Goal: Task Accomplishment & Management: Manage account settings

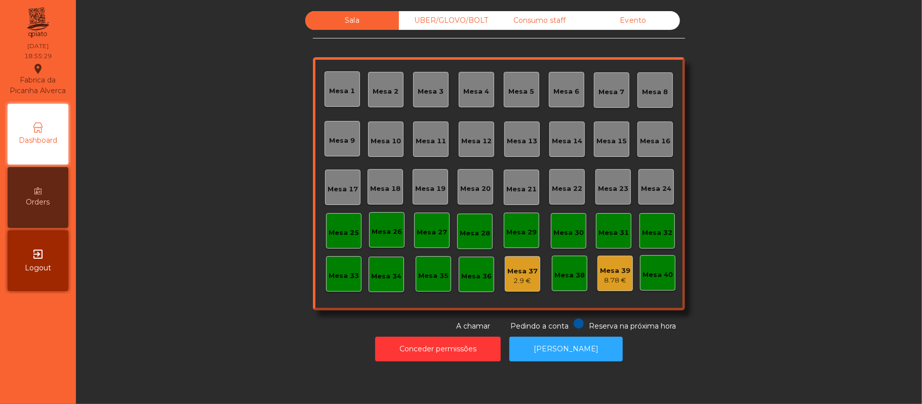
click at [757, 186] on div "Sala UBER/GLOVO/BOLT Consumo staff Evento [GEOGRAPHIC_DATA] 2 [GEOGRAPHIC_DATA]…" at bounding box center [499, 171] width 819 height 321
click at [560, 352] on button "[PERSON_NAME]" at bounding box center [565, 349] width 113 height 25
click at [527, 17] on div "Consumo staff" at bounding box center [540, 20] width 94 height 19
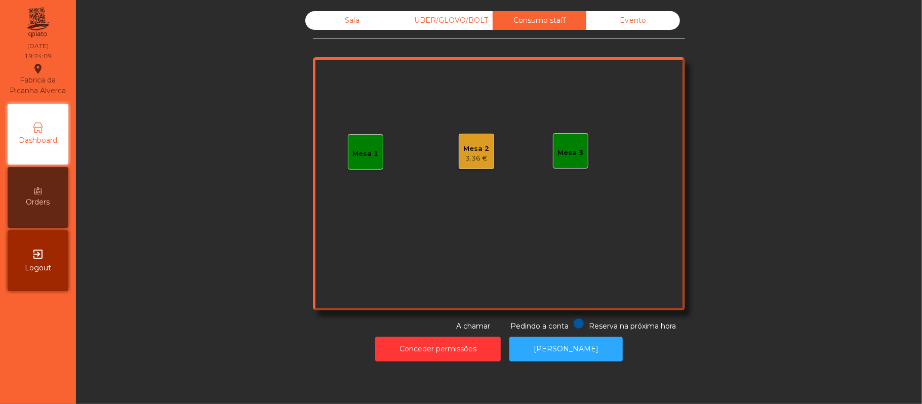
click at [485, 147] on div "Mesa 2 3.36 €" at bounding box center [476, 151] width 35 height 35
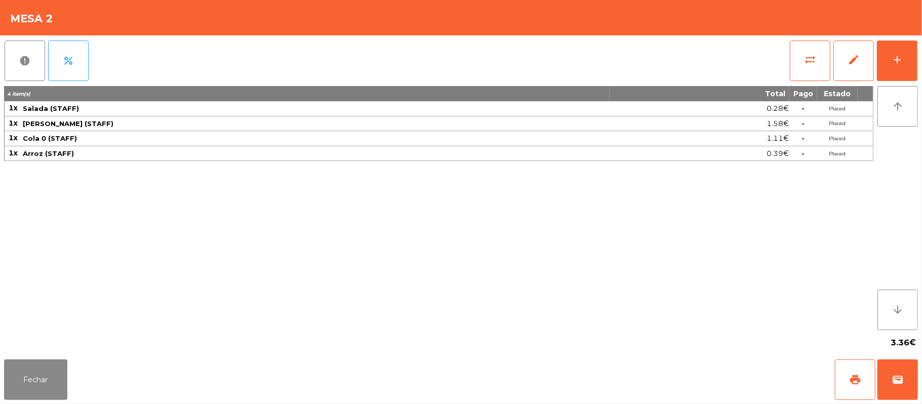
click at [919, 62] on div "report percent sync_alt edit add 4 item(s) Total Pago Estado 1x Salada (STAFF) …" at bounding box center [461, 195] width 922 height 320
click at [911, 56] on button "add" at bounding box center [897, 61] width 41 height 41
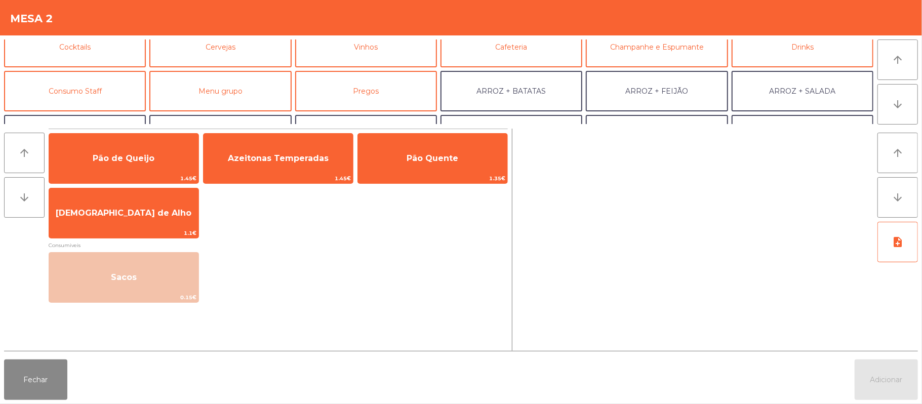
scroll to position [59, 0]
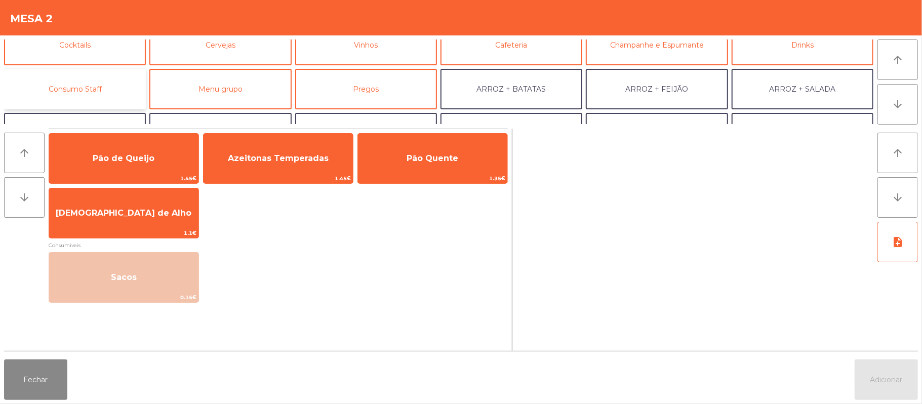
click at [98, 76] on button "Consumo Staff" at bounding box center [75, 89] width 142 height 41
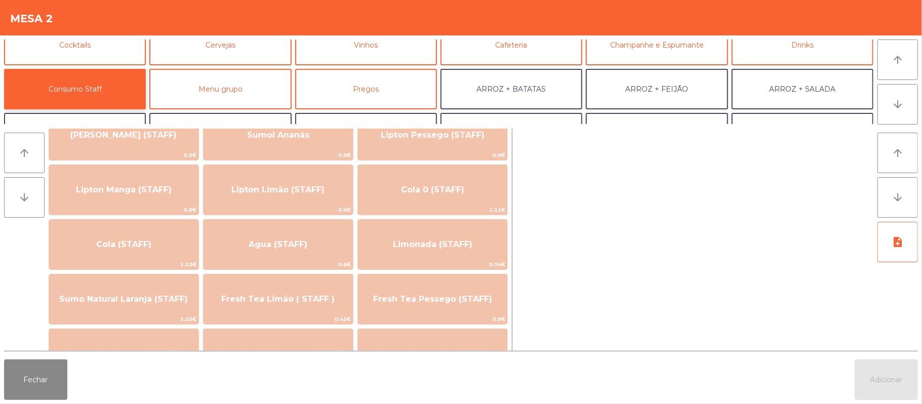
scroll to position [133, 0]
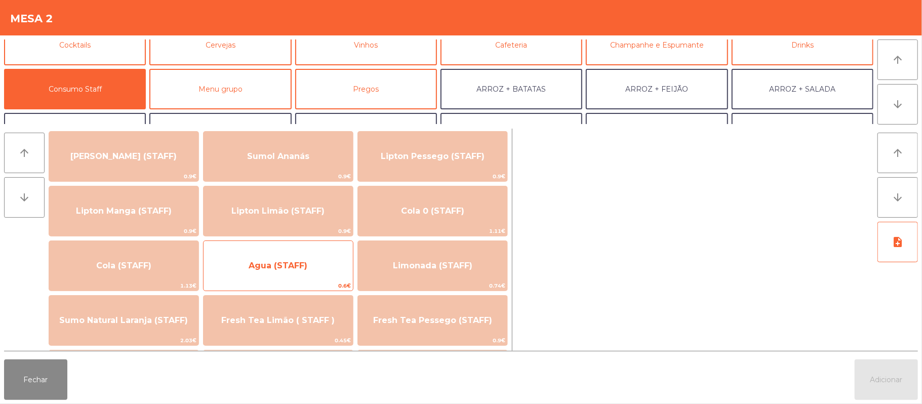
click at [317, 272] on span "Agua (STAFF)" at bounding box center [278, 265] width 149 height 27
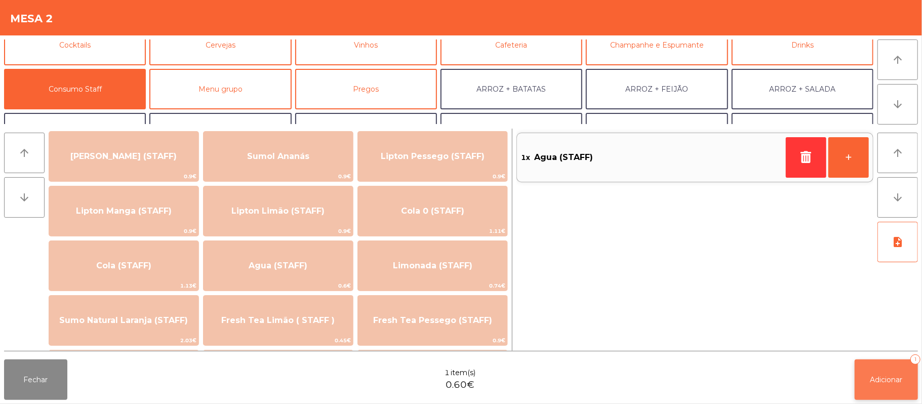
click at [886, 379] on span "Adicionar" at bounding box center [886, 379] width 32 height 9
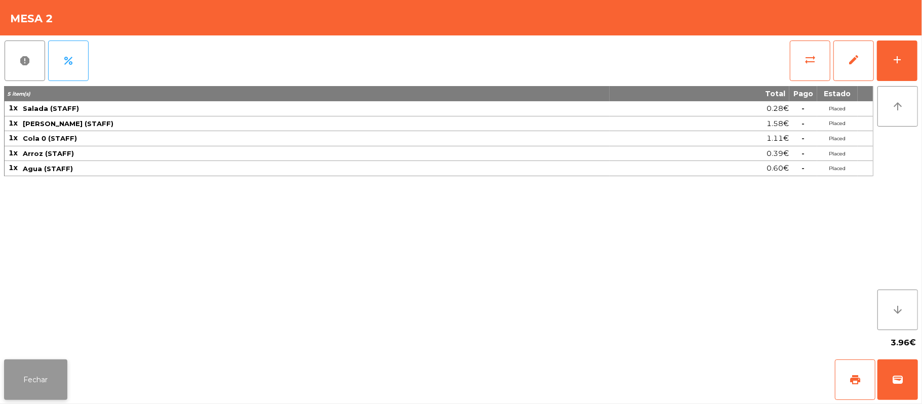
click at [8, 369] on button "Fechar" at bounding box center [35, 379] width 63 height 41
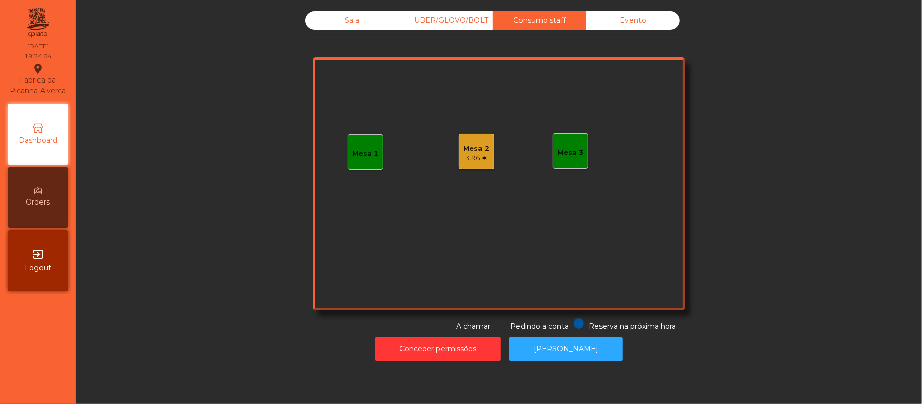
click at [219, 201] on div "Sala UBER/GLOVO/BOLT Consumo staff Evento Mesa 1 Mesa 2 3.96 € Mesa 3 Reserva n…" at bounding box center [499, 171] width 819 height 321
click at [349, 17] on div "Sala" at bounding box center [352, 20] width 94 height 19
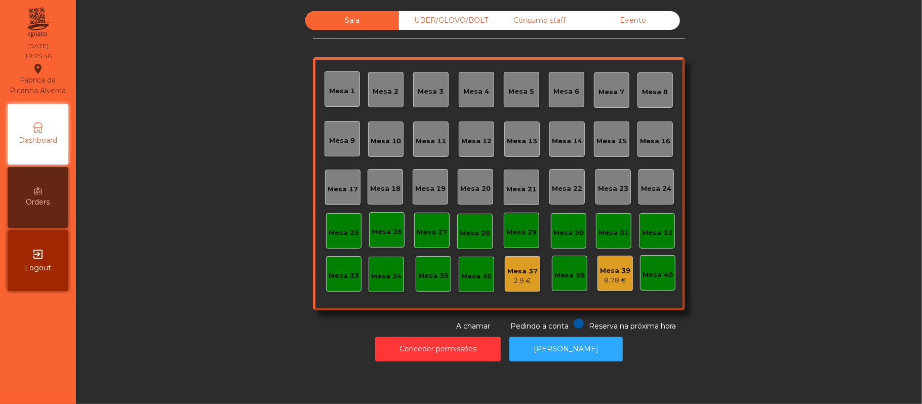
click at [612, 275] on div "8.78 €" at bounding box center [615, 280] width 30 height 10
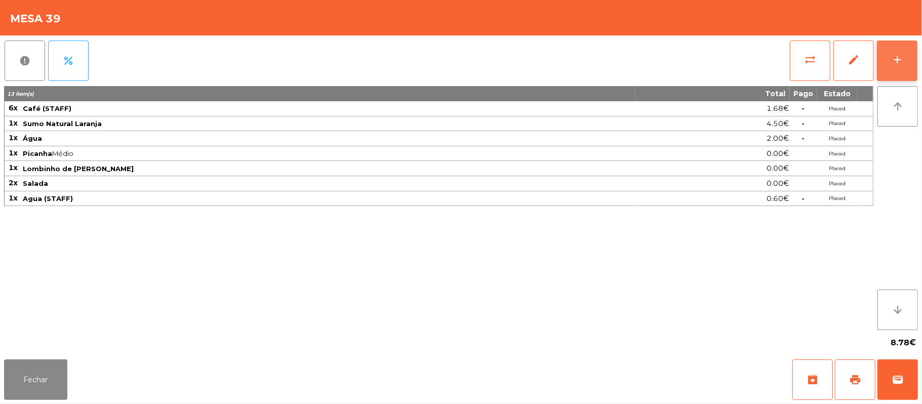
click at [910, 61] on button "add" at bounding box center [897, 61] width 41 height 41
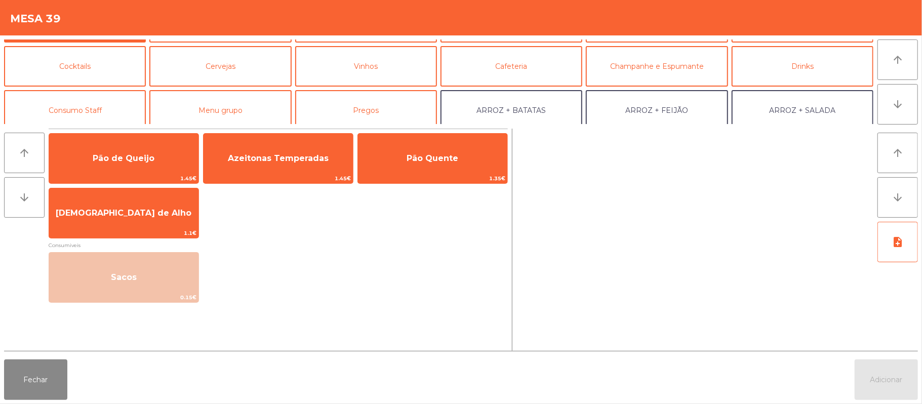
scroll to position [53, 0]
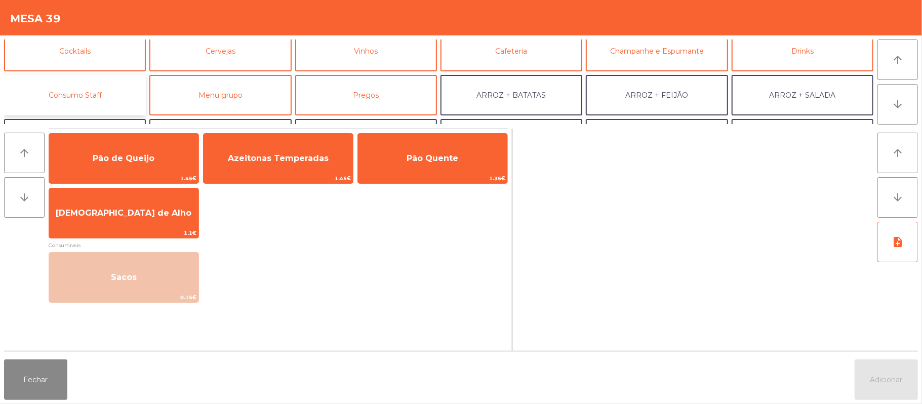
click at [99, 106] on button "Consumo Staff" at bounding box center [75, 95] width 142 height 41
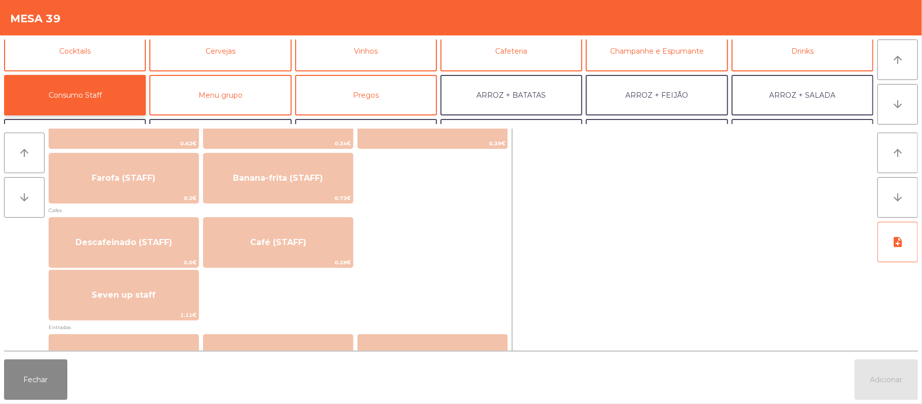
scroll to position [514, 0]
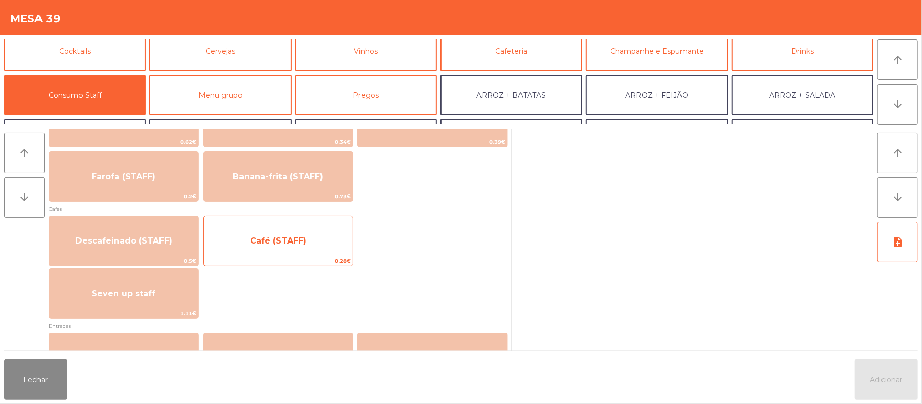
click at [326, 252] on span "Café (STAFF)" at bounding box center [278, 240] width 149 height 27
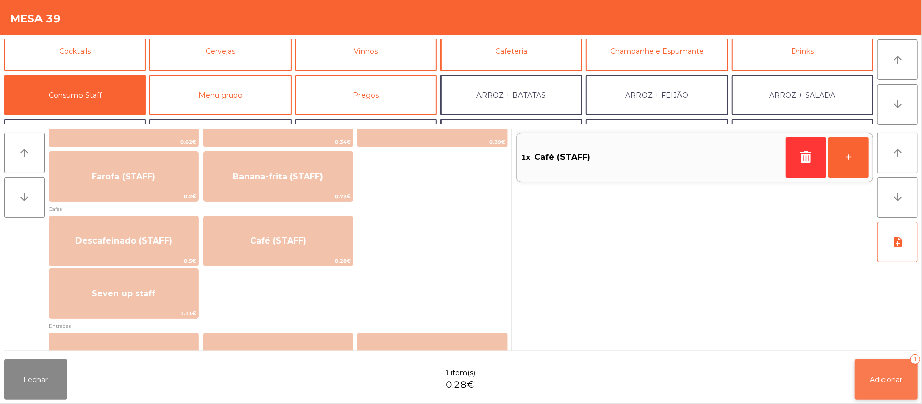
click at [880, 365] on button "Adicionar 1" at bounding box center [886, 379] width 63 height 41
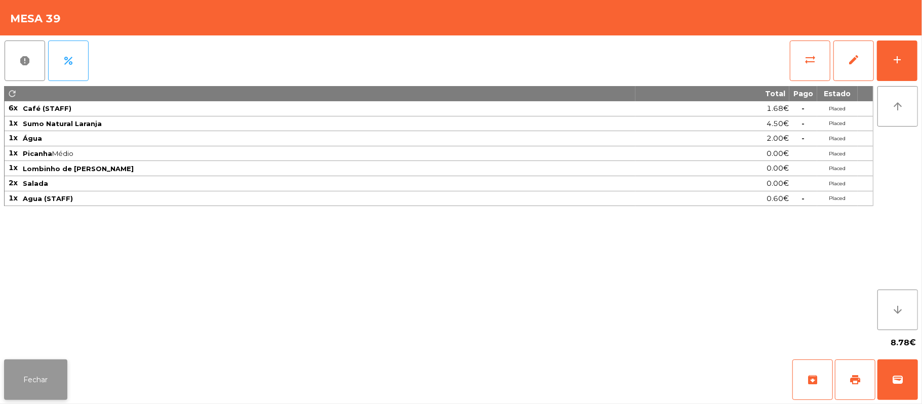
click at [41, 387] on button "Fechar" at bounding box center [35, 379] width 63 height 41
click at [912, 64] on button "add" at bounding box center [897, 61] width 41 height 41
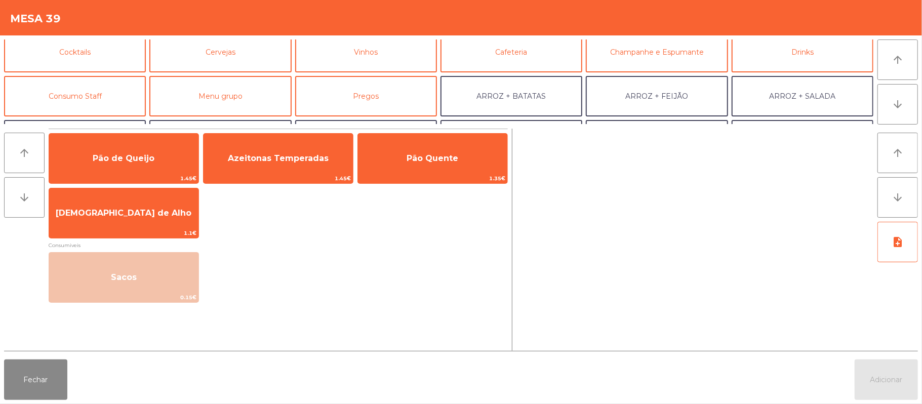
scroll to position [69, 0]
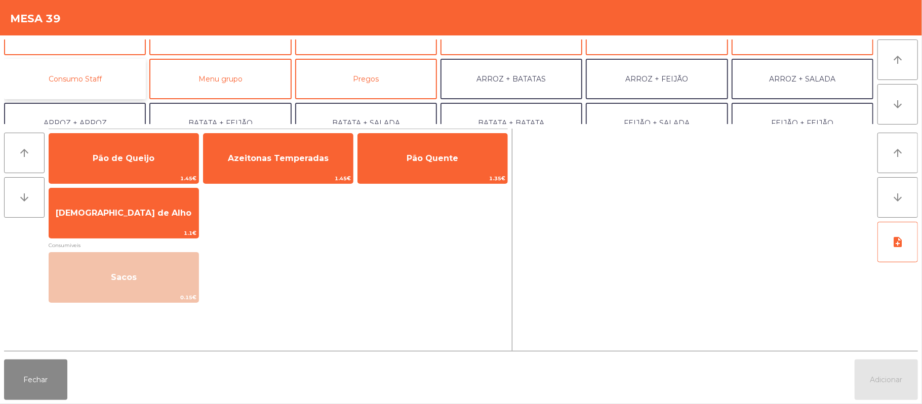
click at [84, 70] on button "Consumo Staff" at bounding box center [75, 79] width 142 height 41
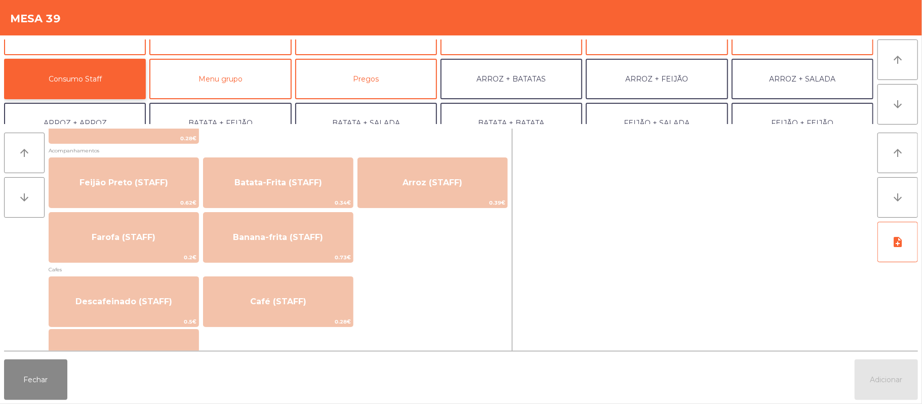
scroll to position [470, 0]
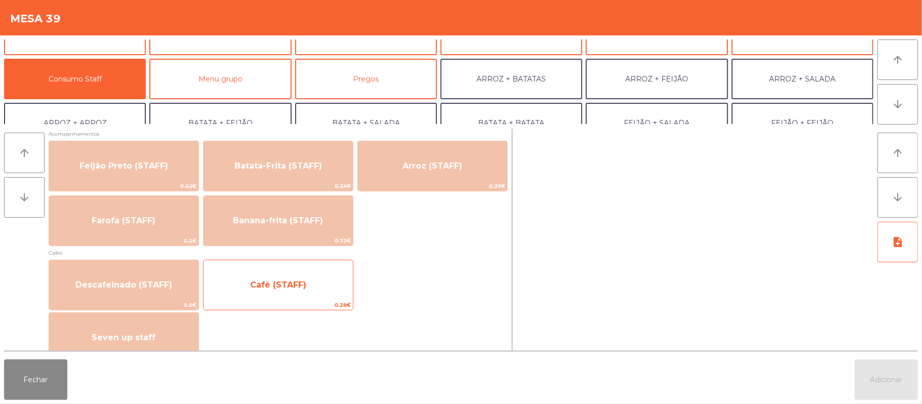
click at [323, 288] on span "Café (STAFF)" at bounding box center [278, 284] width 149 height 27
click at [318, 294] on span "Café (STAFF)" at bounding box center [278, 284] width 149 height 27
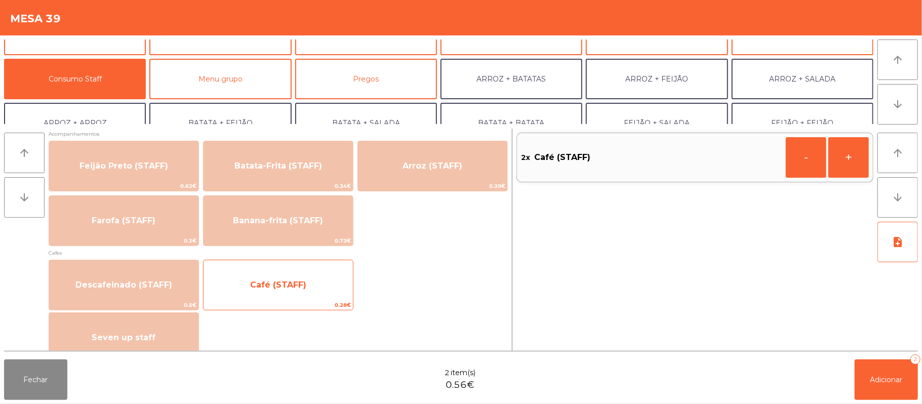
click at [318, 288] on span "Café (STAFF)" at bounding box center [278, 284] width 149 height 27
click at [307, 290] on span "Café (STAFF)" at bounding box center [278, 284] width 149 height 27
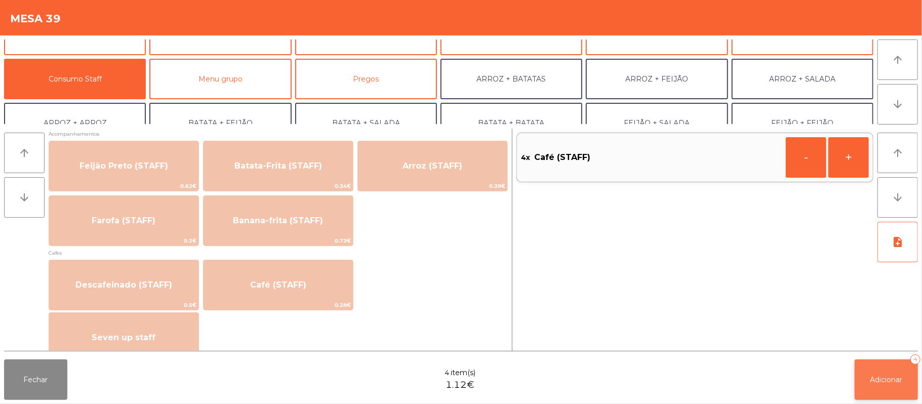
click at [888, 375] on span "Adicionar" at bounding box center [886, 379] width 32 height 9
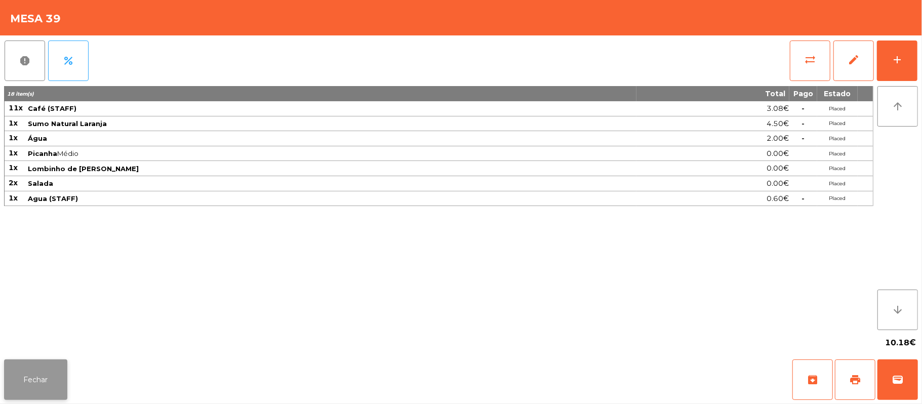
click at [29, 372] on button "Fechar" at bounding box center [35, 379] width 63 height 41
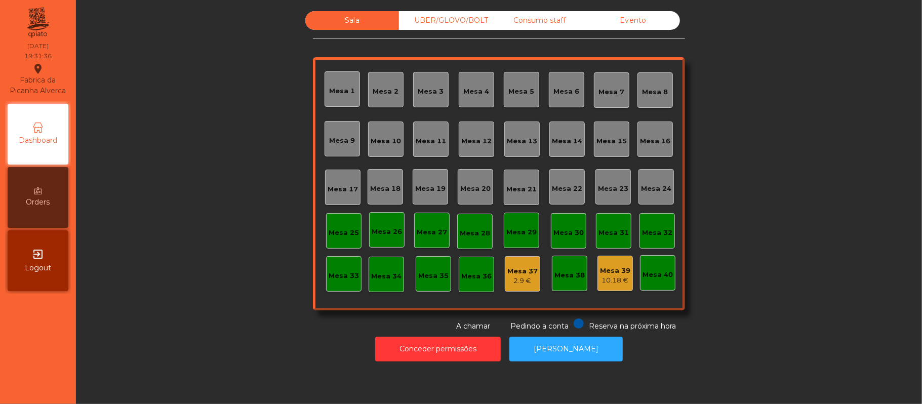
click at [181, 206] on div "Sala UBER/[GEOGRAPHIC_DATA]/BOLT Consumo staff Evento [GEOGRAPHIC_DATA] 2 [GEOG…" at bounding box center [499, 171] width 819 height 321
click at [616, 266] on div "Mesa 39" at bounding box center [615, 271] width 30 height 10
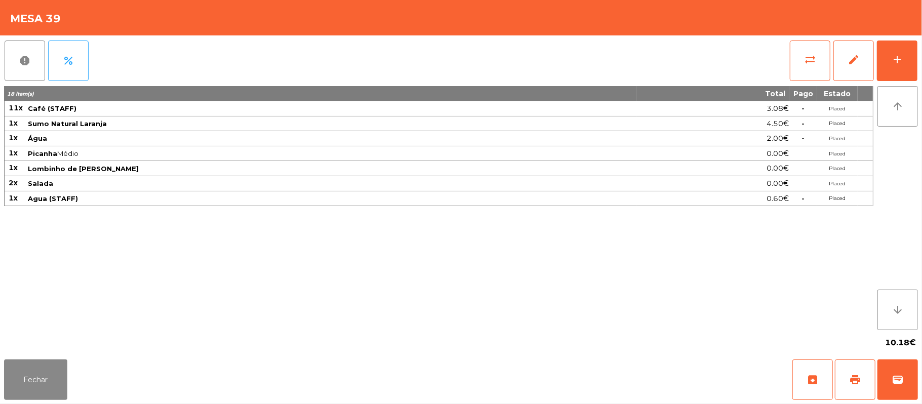
click at [918, 49] on div "report percent sync_alt edit add 18 item(s) Total Pago Estado 11x Café (STAFF) …" at bounding box center [461, 195] width 922 height 320
click at [916, 57] on button "add" at bounding box center [897, 61] width 41 height 41
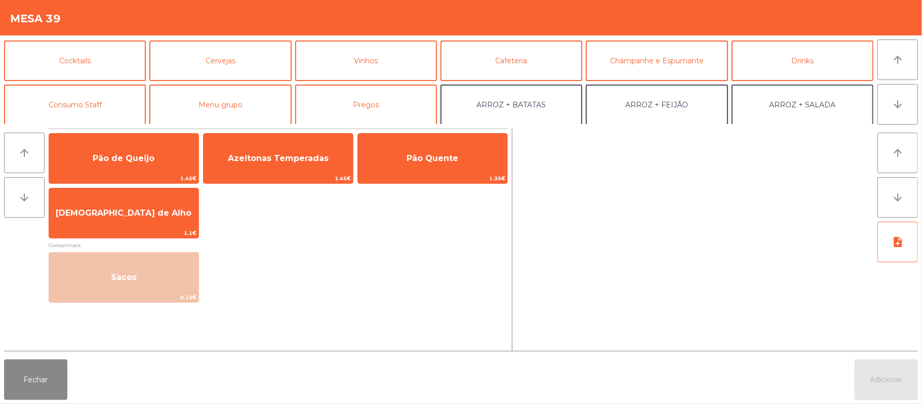
scroll to position [45, 0]
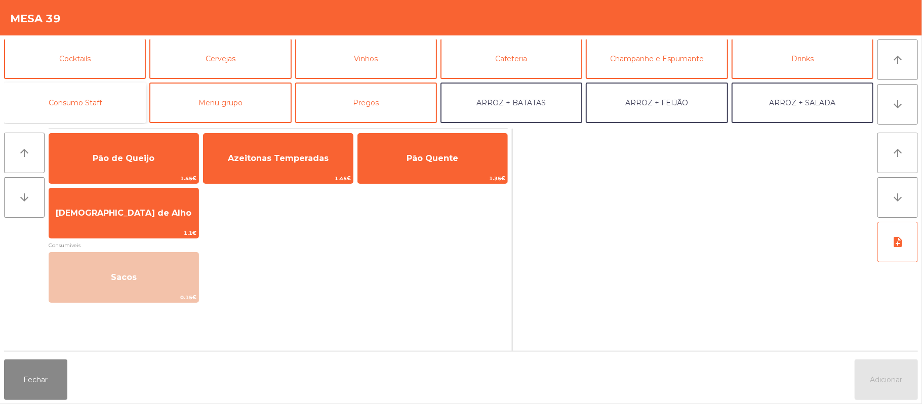
click at [87, 100] on button "Consumo Staff" at bounding box center [75, 103] width 142 height 41
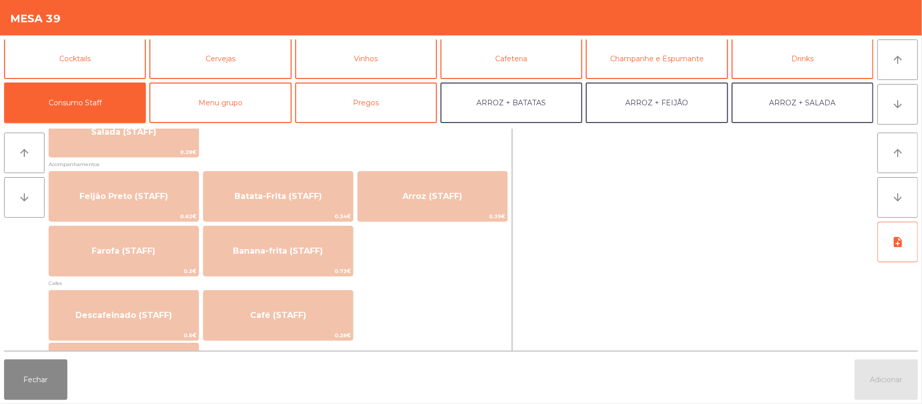
scroll to position [456, 0]
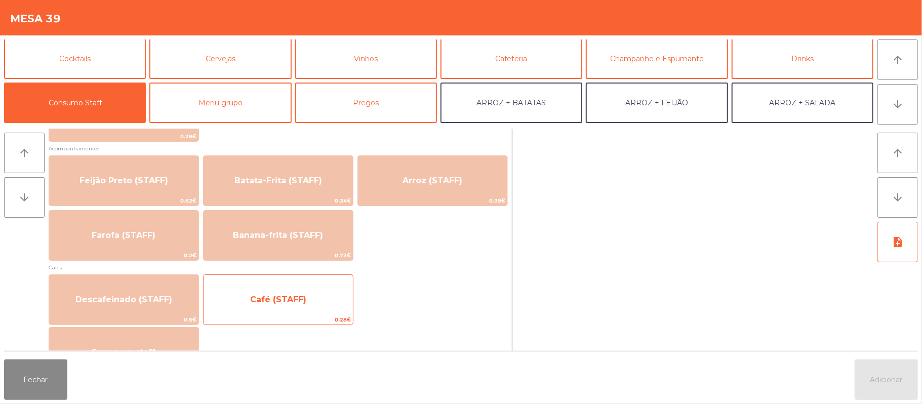
click at [314, 292] on span "Café (STAFF)" at bounding box center [278, 299] width 149 height 27
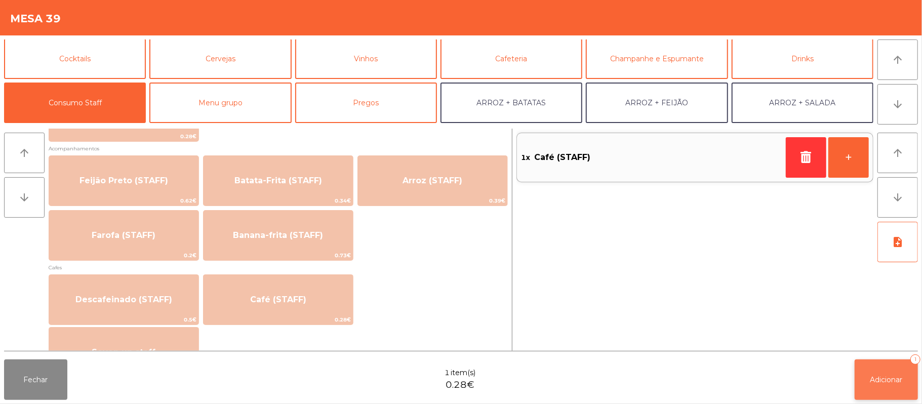
click at [892, 382] on span "Adicionar" at bounding box center [886, 379] width 32 height 9
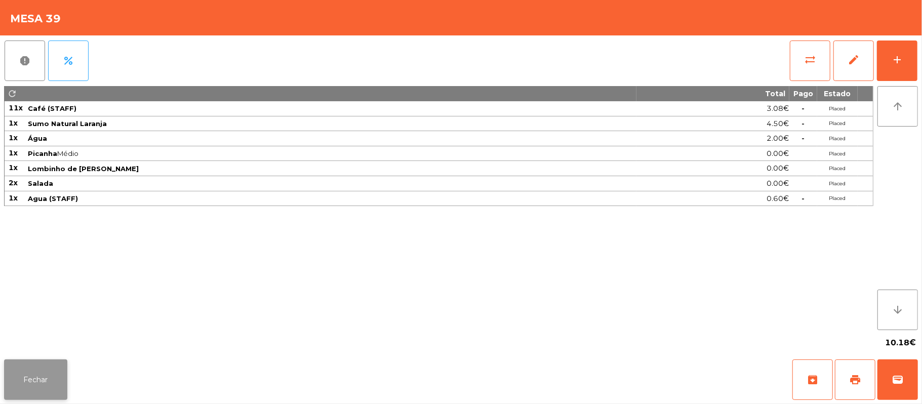
click at [49, 363] on button "Fechar" at bounding box center [35, 379] width 63 height 41
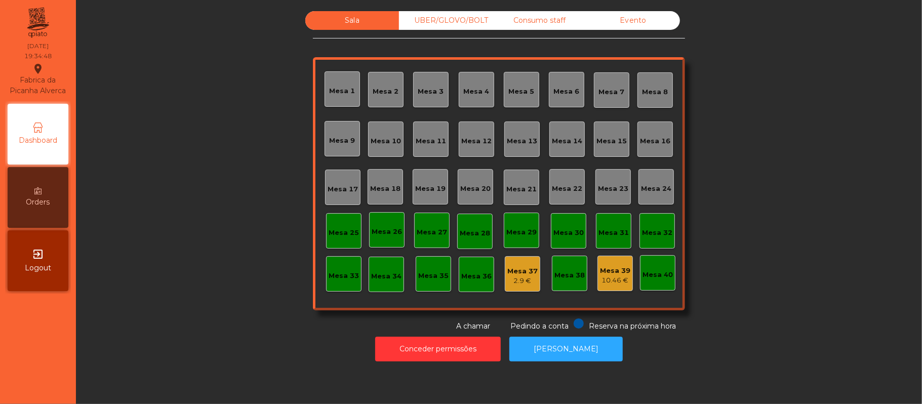
click at [219, 235] on div "Sala UBER/GLOVO/BOLT Consumo staff Evento [GEOGRAPHIC_DATA] 2 [GEOGRAPHIC_DATA]…" at bounding box center [499, 171] width 819 height 321
click at [750, 165] on div "Sala UBER/GLOVO/BOLT Consumo staff Evento [GEOGRAPHIC_DATA] 2 [GEOGRAPHIC_DATA]…" at bounding box center [499, 171] width 819 height 321
click at [428, 88] on div "Mesa 3" at bounding box center [431, 92] width 26 height 10
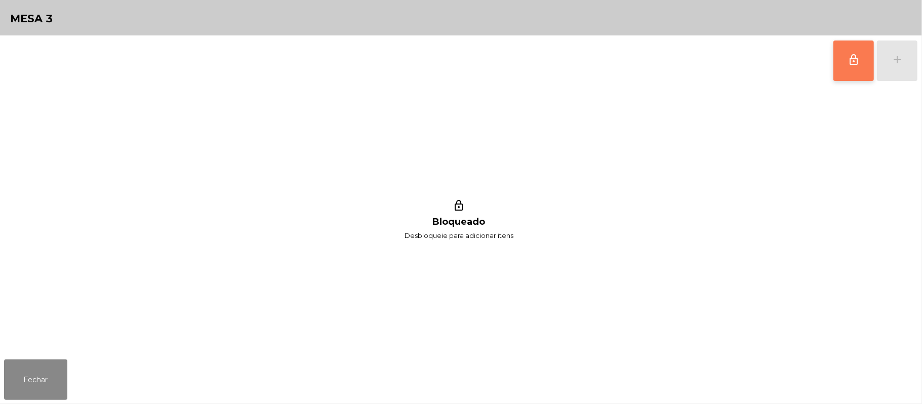
click at [853, 67] on button "lock_outline" at bounding box center [853, 61] width 41 height 41
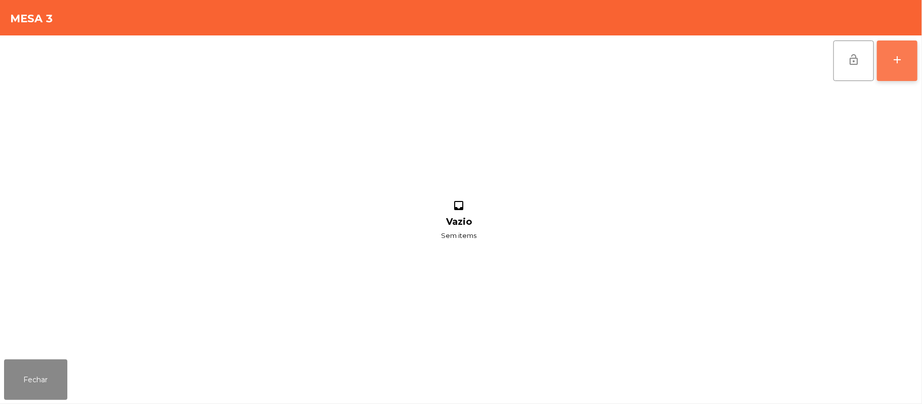
click at [891, 47] on button "add" at bounding box center [897, 61] width 41 height 41
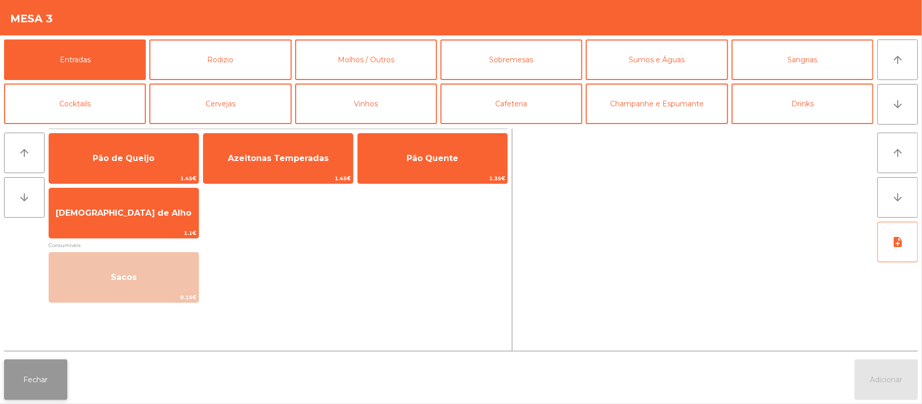
click at [25, 380] on button "Fechar" at bounding box center [35, 379] width 63 height 41
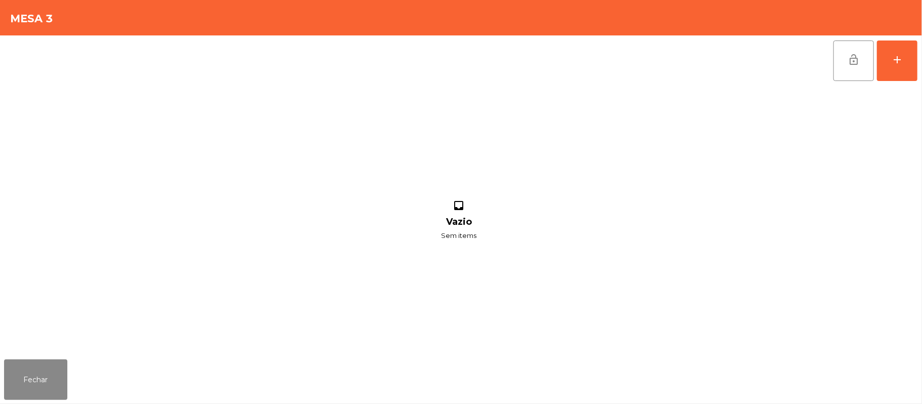
click at [254, 176] on div "inbox Vazio Sem items" at bounding box center [459, 220] width 910 height 269
click at [915, 59] on button "add" at bounding box center [897, 61] width 41 height 41
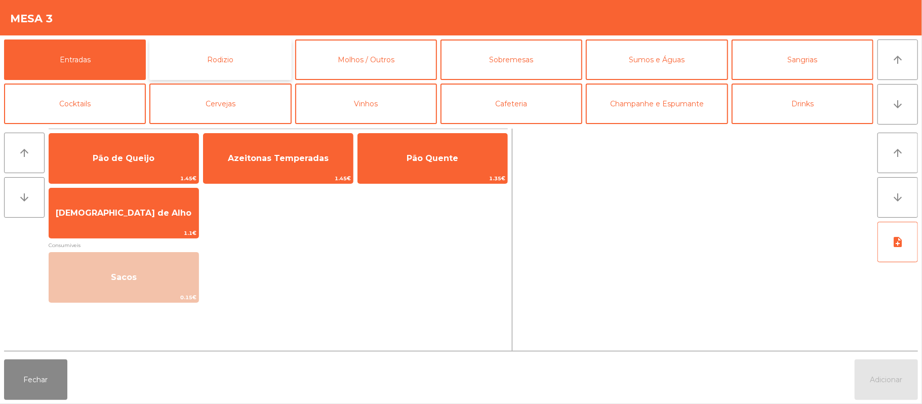
click at [235, 54] on button "Rodizio" at bounding box center [220, 59] width 142 height 41
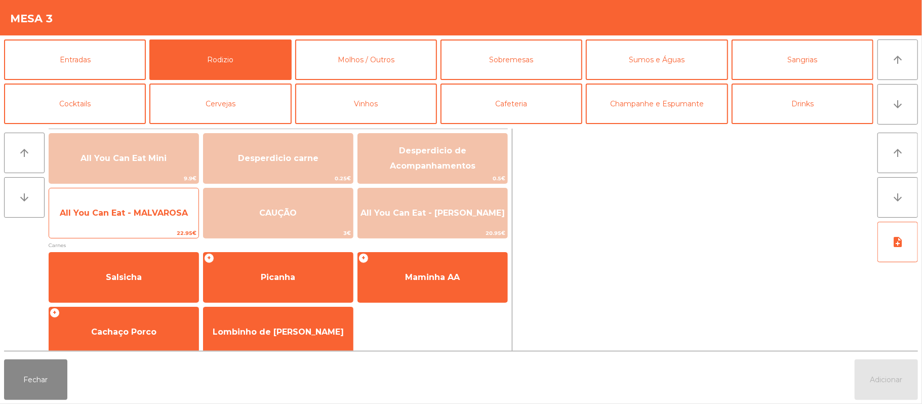
click at [167, 201] on span "All You Can Eat - MALVAROSA" at bounding box center [123, 212] width 149 height 27
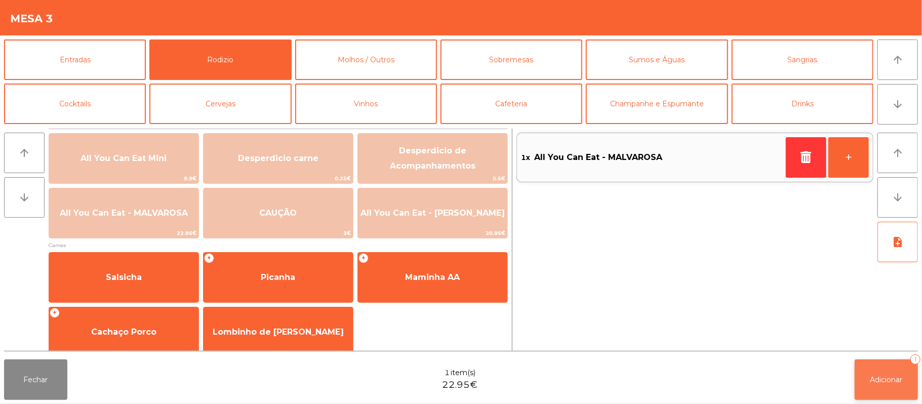
click at [898, 387] on button "Adicionar 1" at bounding box center [886, 379] width 63 height 41
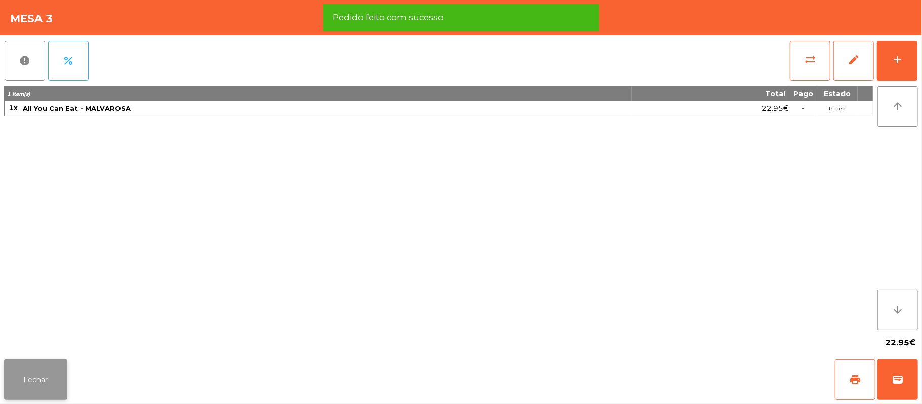
click at [35, 387] on button "Fechar" at bounding box center [35, 379] width 63 height 41
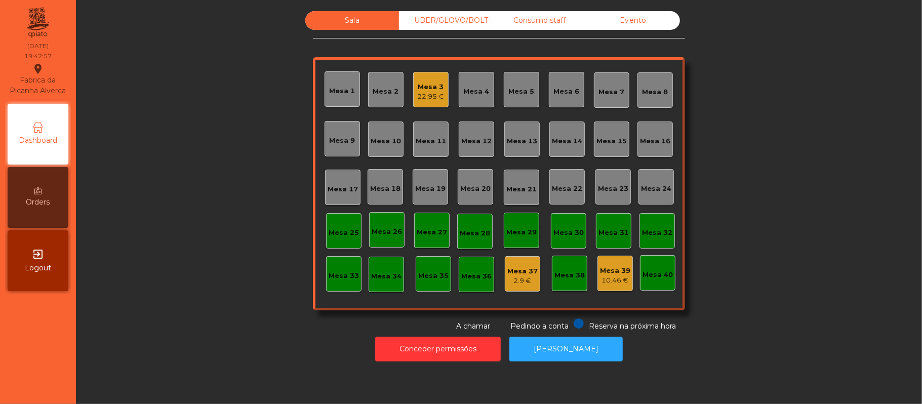
click at [758, 162] on div "Sala UBER/[GEOGRAPHIC_DATA]/BOLT Consumo staff Evento Mesa 1 [GEOGRAPHIC_DATA] …" at bounding box center [499, 171] width 819 height 321
click at [418, 96] on div "22.95 €" at bounding box center [431, 97] width 27 height 10
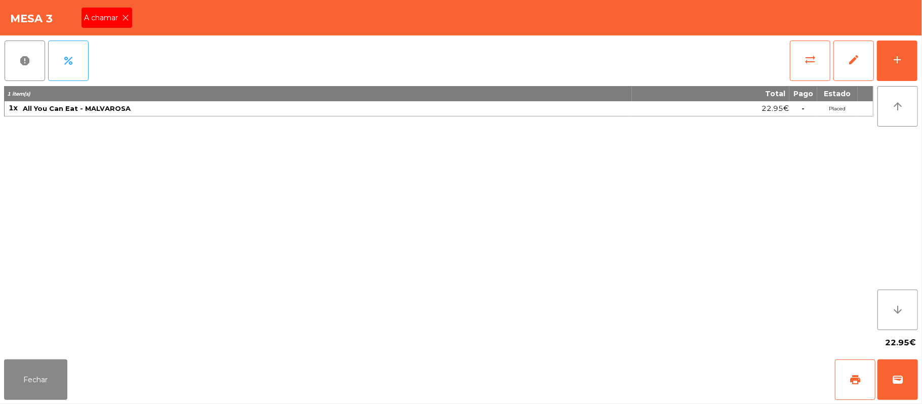
click at [129, 25] on div "A chamar" at bounding box center [107, 18] width 51 height 20
click at [126, 19] on div "Mesa 3 A chamar" at bounding box center [461, 17] width 922 height 35
click at [117, 22] on div "Mesa 3" at bounding box center [461, 17] width 922 height 35
click at [823, 61] on button "sync_alt" at bounding box center [810, 61] width 41 height 41
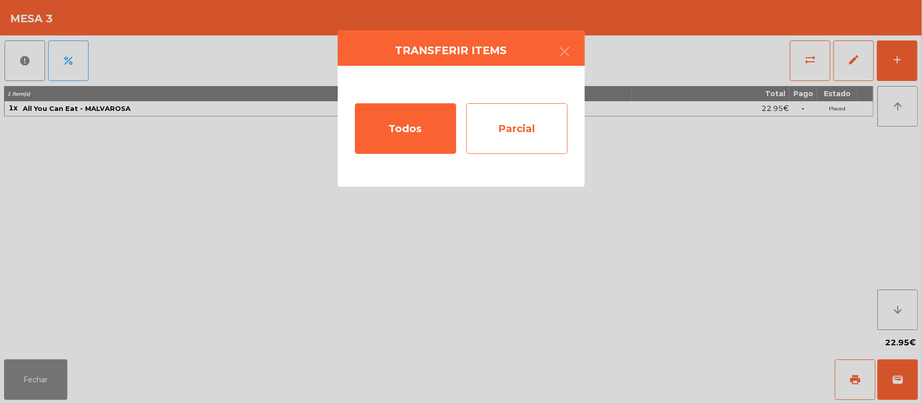
click at [507, 128] on div "Parcial" at bounding box center [516, 128] width 101 height 51
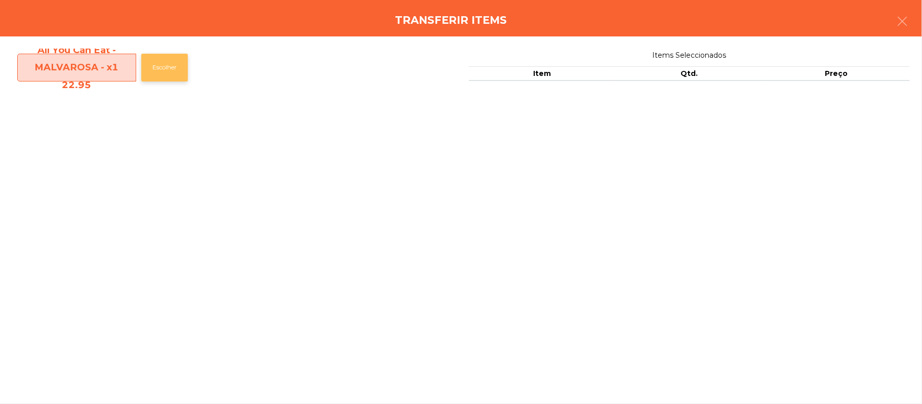
click at [169, 70] on button "Escolher" at bounding box center [164, 68] width 47 height 28
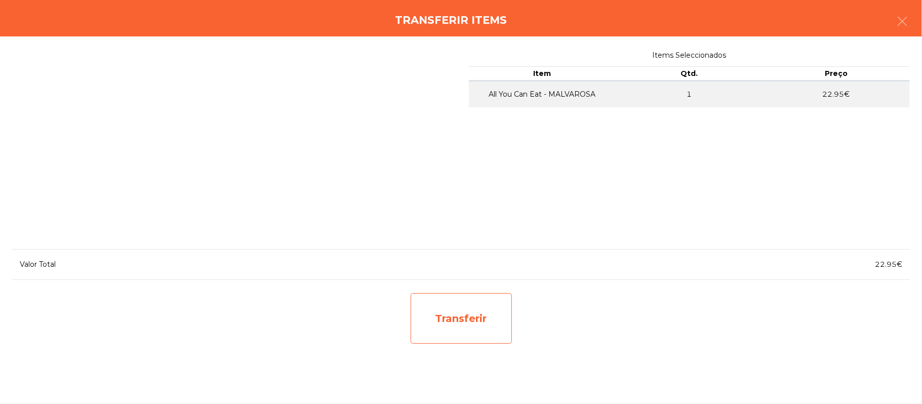
click at [493, 327] on div "Transferir" at bounding box center [461, 318] width 101 height 51
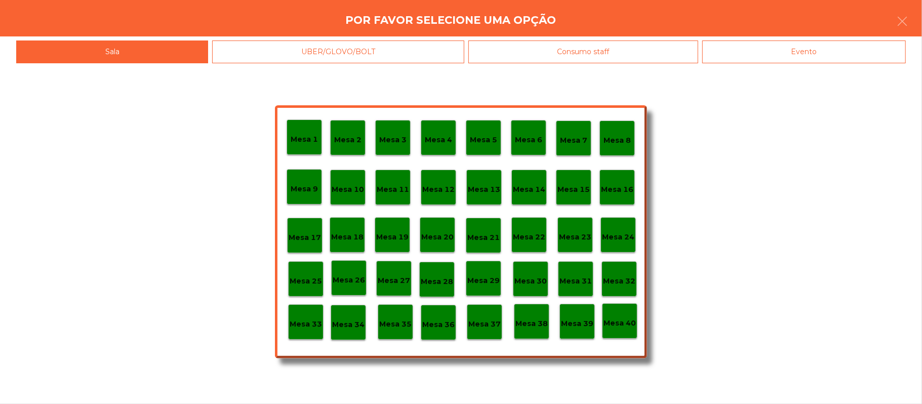
click at [486, 334] on div "Mesa 37" at bounding box center [484, 321] width 35 height 35
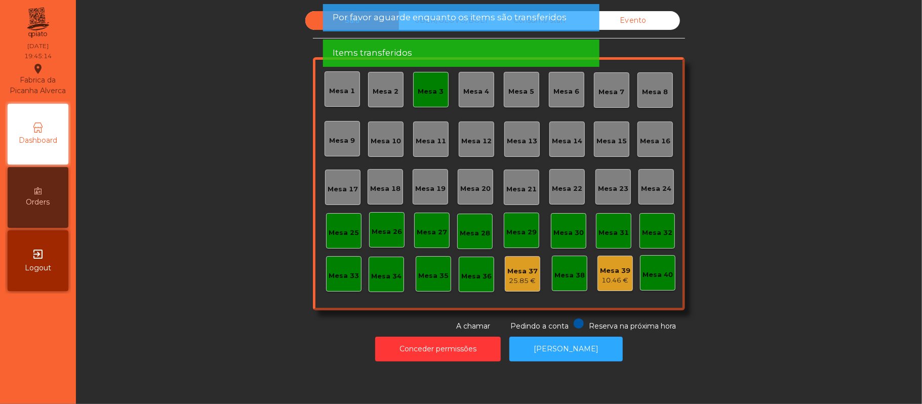
click at [437, 100] on div "Mesa 3" at bounding box center [430, 89] width 35 height 35
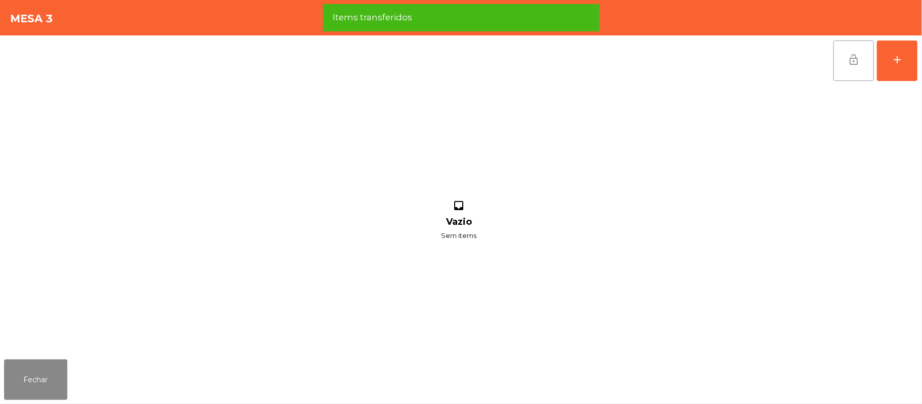
click at [835, 64] on button "lock_open" at bounding box center [853, 61] width 41 height 41
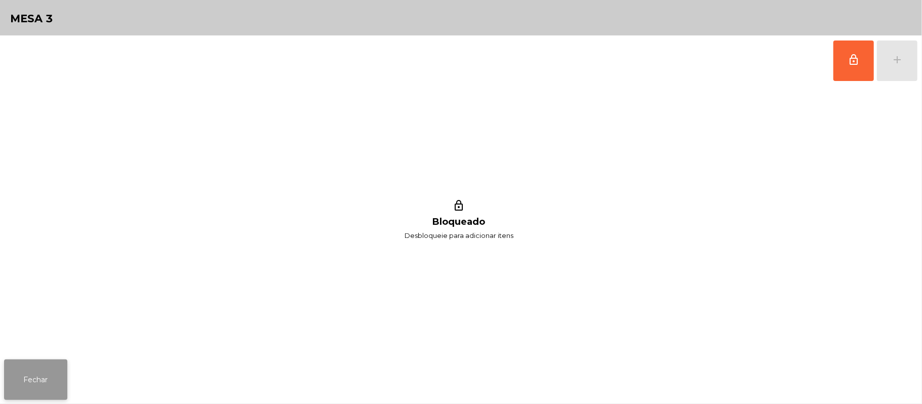
click at [37, 395] on button "Fechar" at bounding box center [35, 379] width 63 height 41
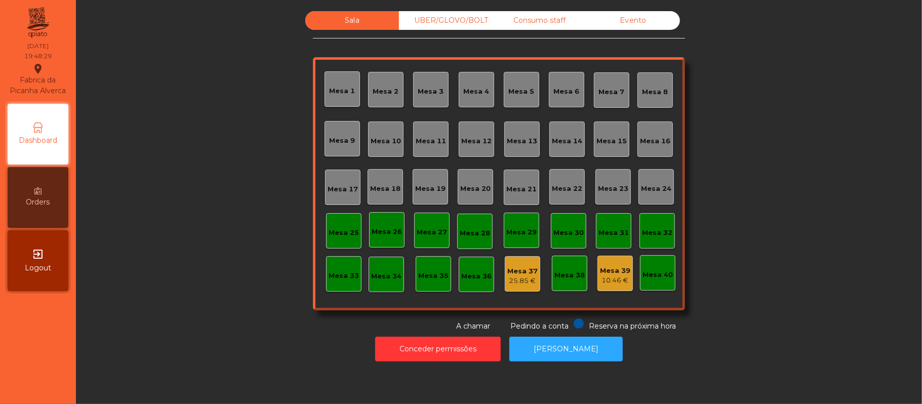
click at [778, 123] on div "Sala UBER/[GEOGRAPHIC_DATA]/BOLT Consumo staff Evento [GEOGRAPHIC_DATA] 2 [GEOG…" at bounding box center [499, 171] width 819 height 321
click at [375, 144] on div "Mesa 10" at bounding box center [386, 141] width 30 height 10
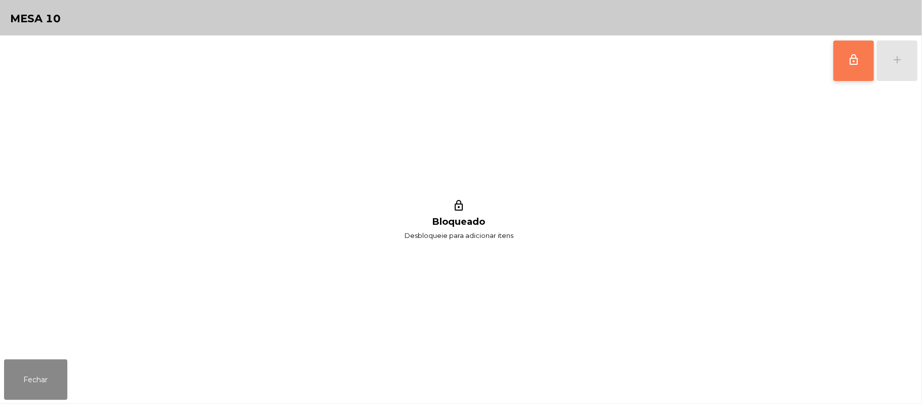
click at [850, 54] on span "lock_outline" at bounding box center [854, 60] width 12 height 12
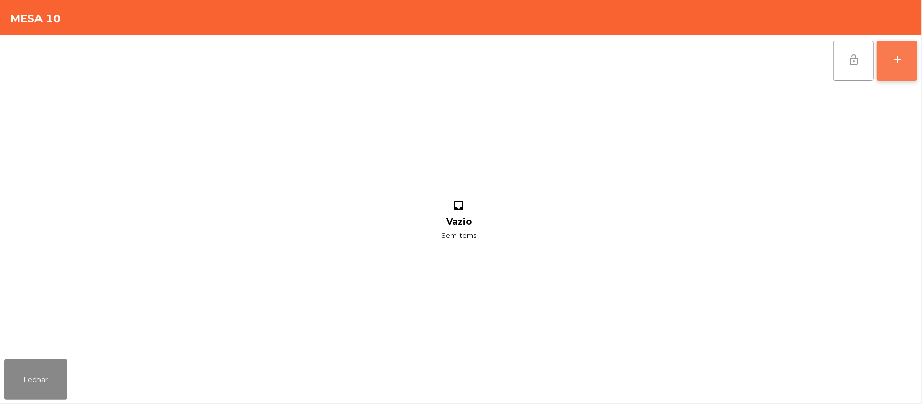
click at [913, 63] on button "add" at bounding box center [897, 61] width 41 height 41
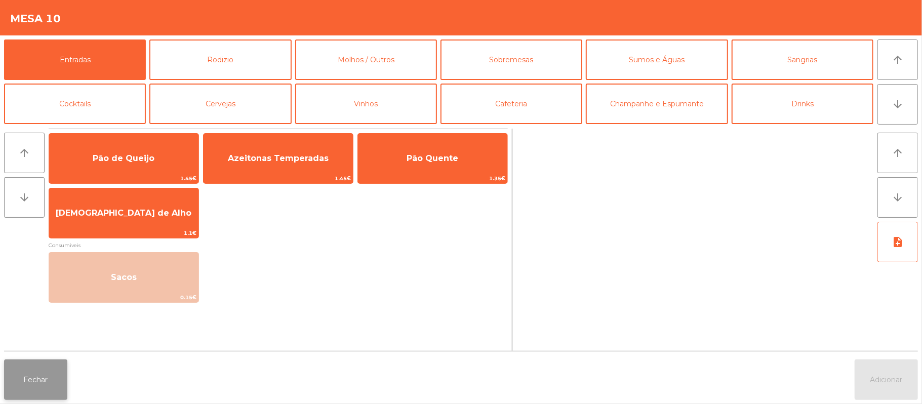
click at [49, 393] on button "Fechar" at bounding box center [35, 379] width 63 height 41
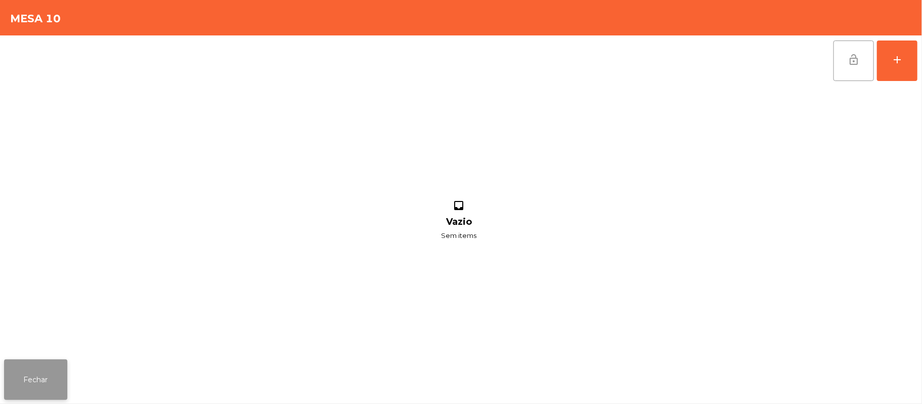
click at [65, 362] on button "Fechar" at bounding box center [35, 379] width 63 height 41
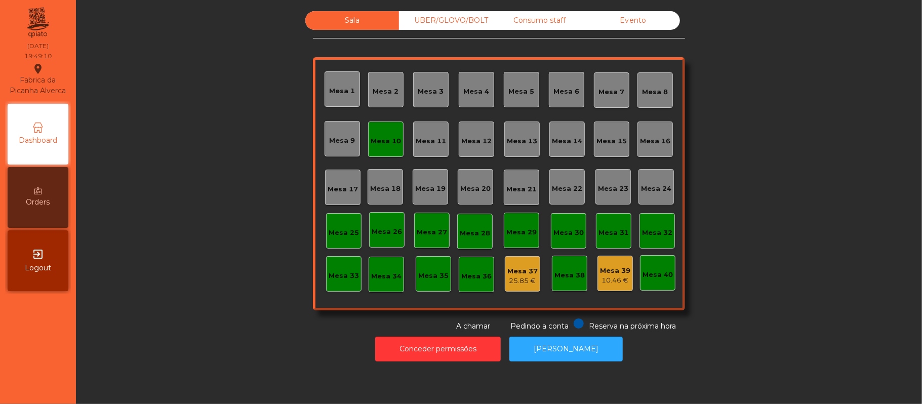
click at [438, 192] on div "Mesa 19" at bounding box center [430, 189] width 30 height 10
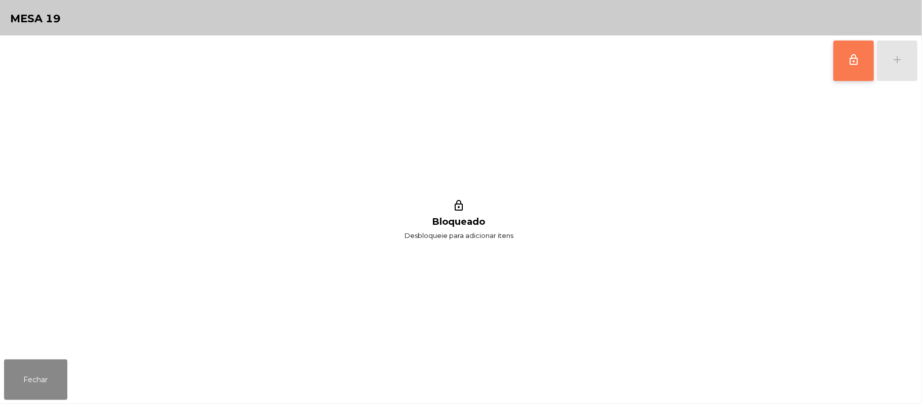
click at [842, 63] on button "lock_outline" at bounding box center [853, 61] width 41 height 41
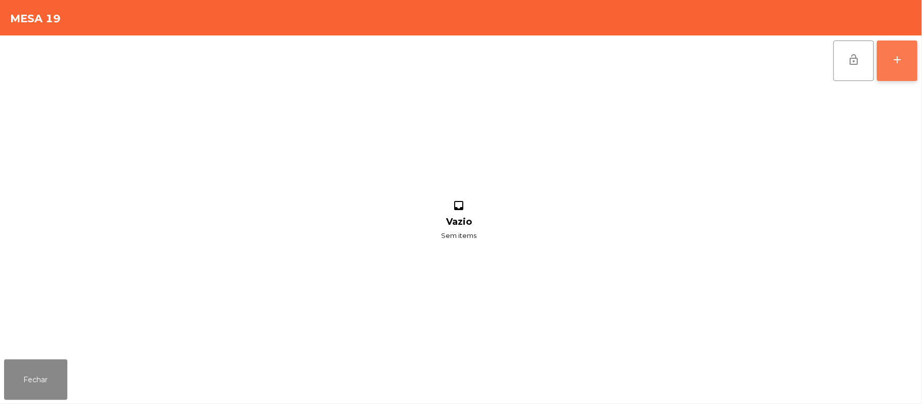
click at [917, 61] on button "add" at bounding box center [897, 61] width 41 height 41
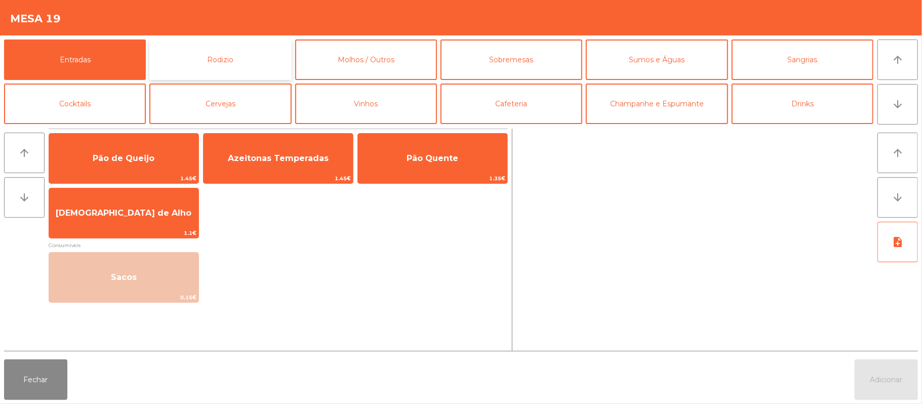
click at [256, 58] on button "Rodizio" at bounding box center [220, 59] width 142 height 41
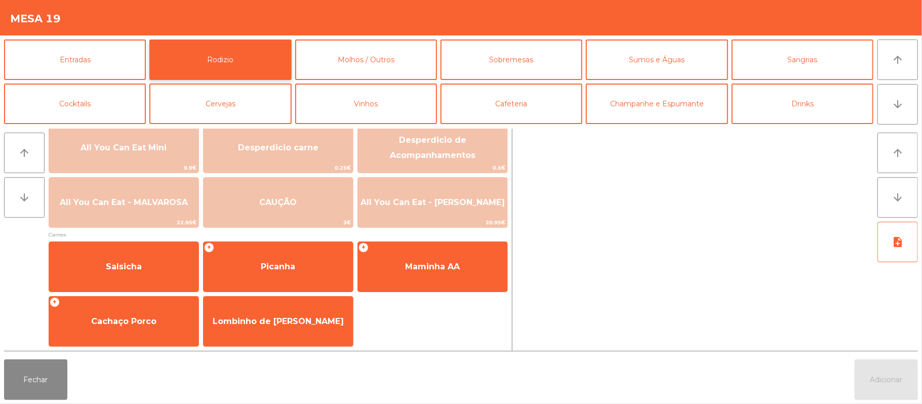
scroll to position [0, 0]
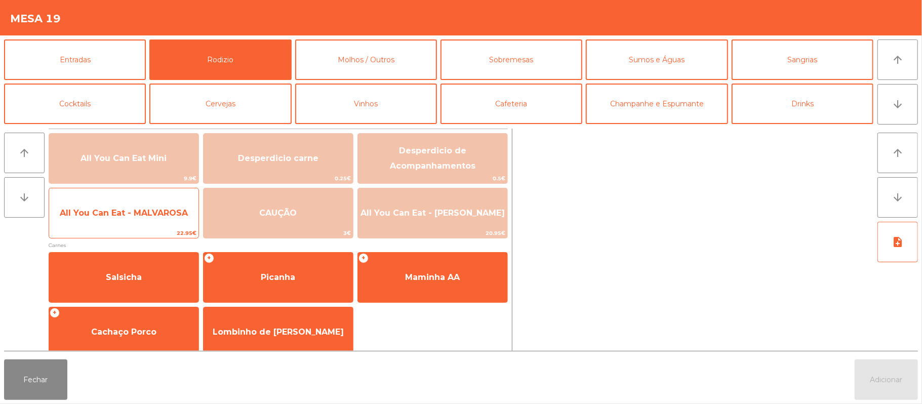
click at [120, 208] on span "All You Can Eat - MALVAROSA" at bounding box center [124, 213] width 128 height 10
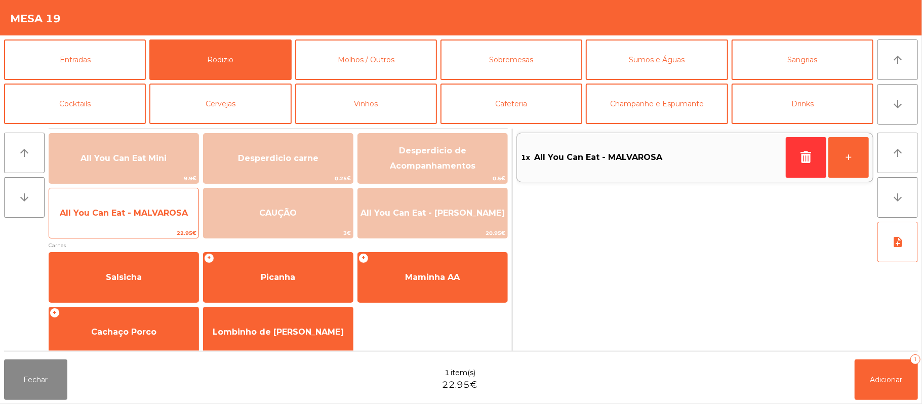
click at [120, 209] on span "All You Can Eat - MALVAROSA" at bounding box center [124, 213] width 128 height 10
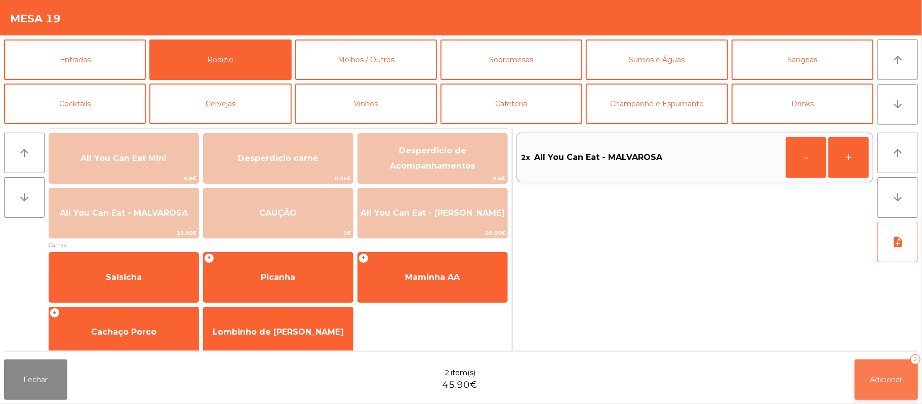
click at [867, 373] on button "Adicionar 2" at bounding box center [886, 379] width 63 height 41
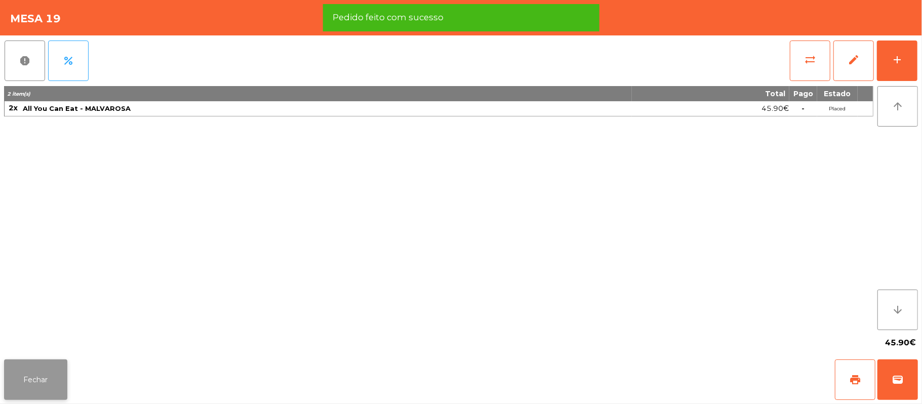
click at [35, 390] on button "Fechar" at bounding box center [35, 379] width 63 height 41
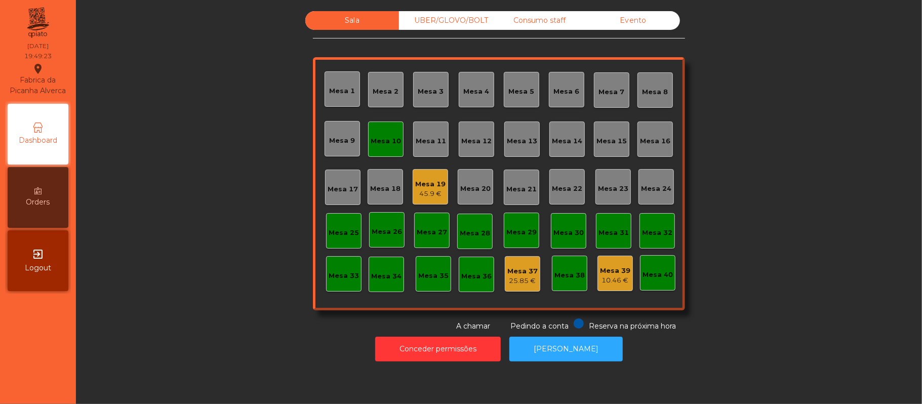
click at [373, 136] on div "Mesa 10" at bounding box center [386, 141] width 30 height 10
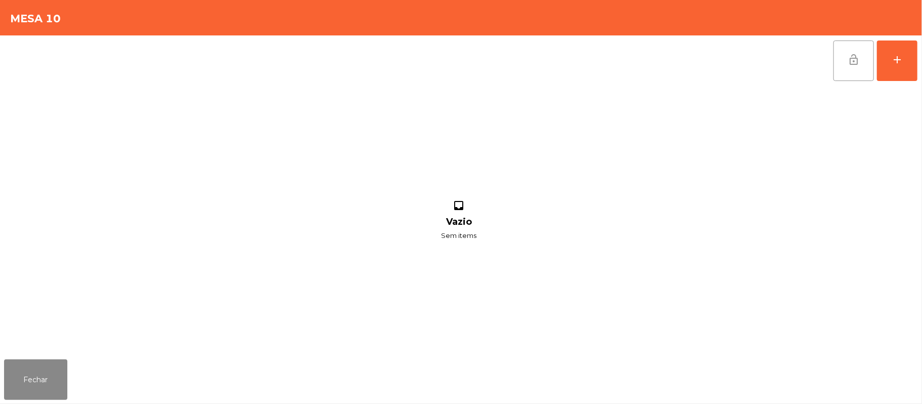
click at [840, 51] on button "lock_open" at bounding box center [853, 61] width 41 height 41
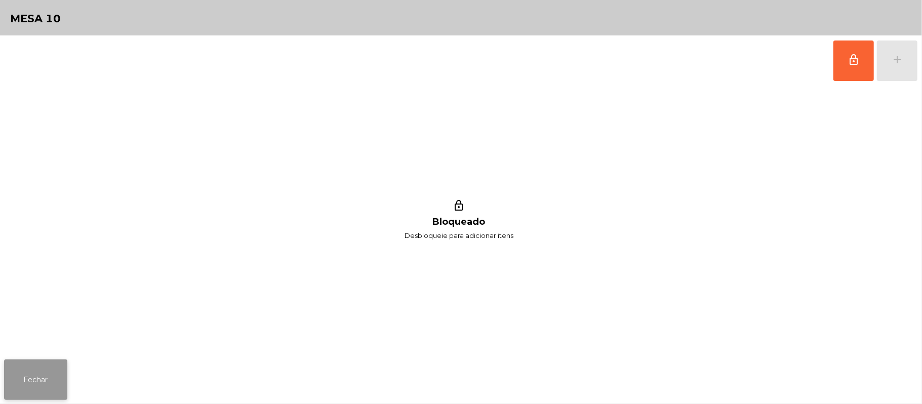
click at [42, 383] on button "Fechar" at bounding box center [35, 379] width 63 height 41
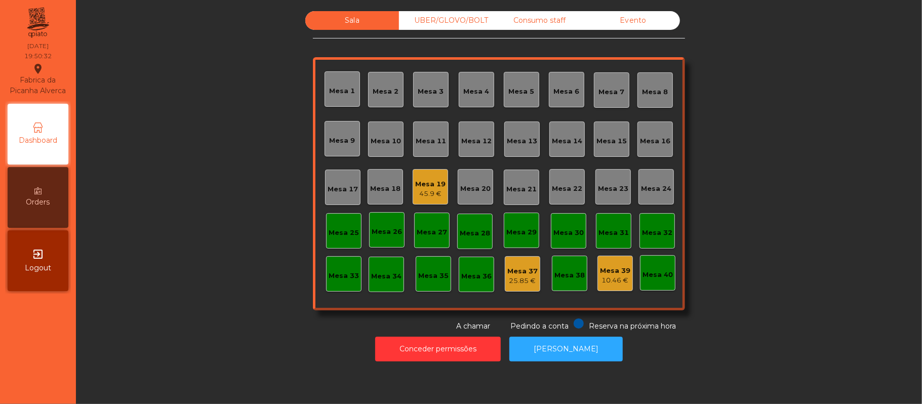
click at [165, 225] on div "Sala UBER/GLOVO/BOLT Consumo staff Evento [GEOGRAPHIC_DATA] 2 [GEOGRAPHIC_DATA]…" at bounding box center [499, 171] width 819 height 321
click at [757, 103] on div "Sala UBER/GLOVO/BOLT Consumo staff Evento [GEOGRAPHIC_DATA] 2 [GEOGRAPHIC_DATA]…" at bounding box center [499, 171] width 819 height 321
click at [774, 208] on div "Sala UBER/GLOVO/BOLT Consumo staff Evento [GEOGRAPHIC_DATA] 2 [GEOGRAPHIC_DATA]…" at bounding box center [499, 171] width 819 height 321
click at [750, 151] on div "Sala UBER/GLOVO/BOLT Consumo staff Evento [GEOGRAPHIC_DATA] 2 [GEOGRAPHIC_DATA]…" at bounding box center [499, 171] width 819 height 321
click at [334, 259] on div "Mesa 33" at bounding box center [343, 273] width 35 height 35
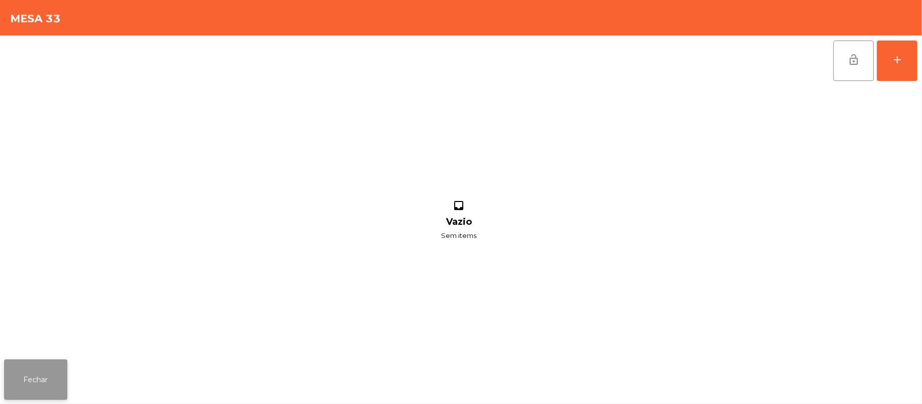
click at [53, 373] on button "Fechar" at bounding box center [35, 379] width 63 height 41
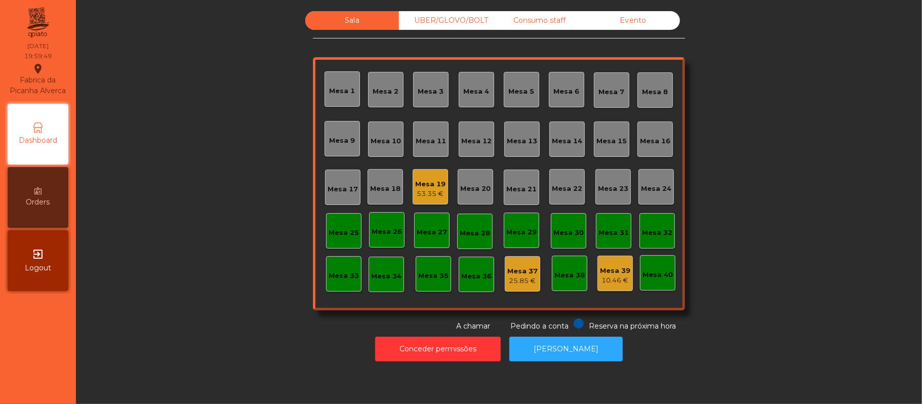
click at [650, 225] on div "Mesa 32" at bounding box center [657, 231] width 30 height 14
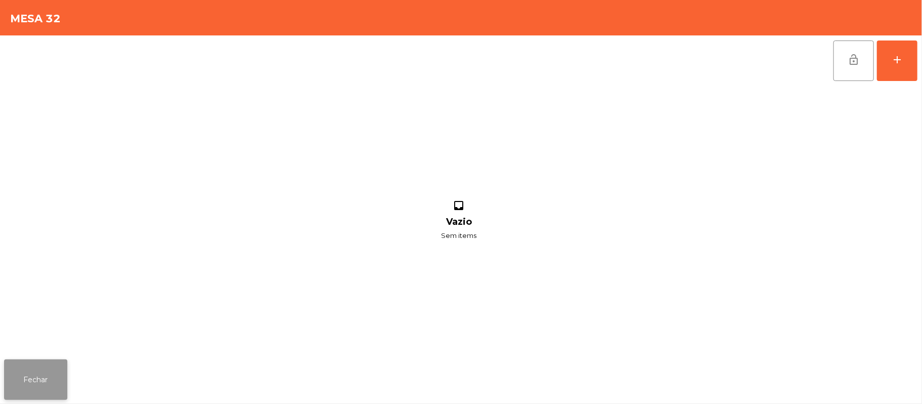
click at [19, 376] on button "Fechar" at bounding box center [35, 379] width 63 height 41
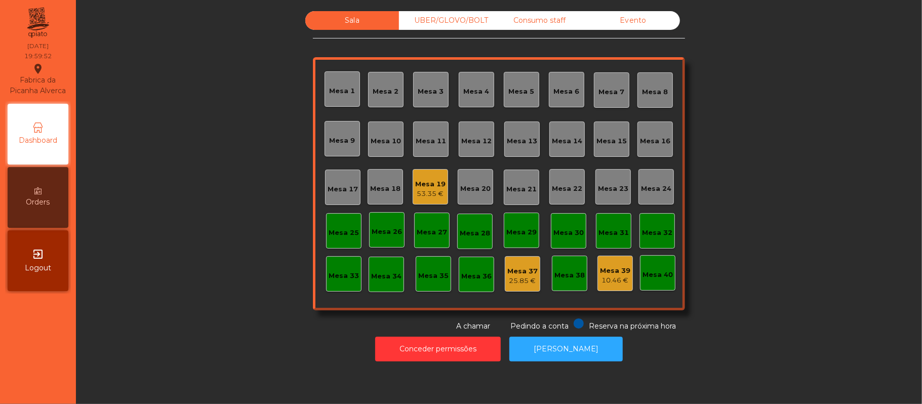
click at [568, 187] on div "Mesa 22" at bounding box center [567, 189] width 30 height 10
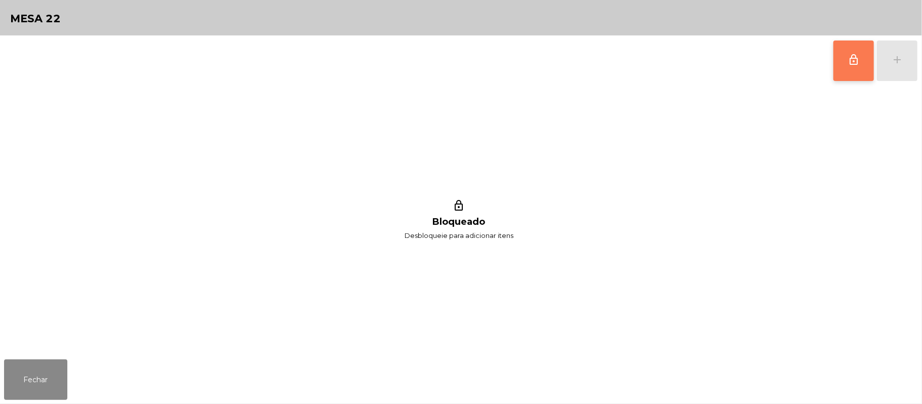
click at [847, 69] on button "lock_outline" at bounding box center [853, 61] width 41 height 41
click at [903, 59] on div "add" at bounding box center [897, 60] width 12 height 12
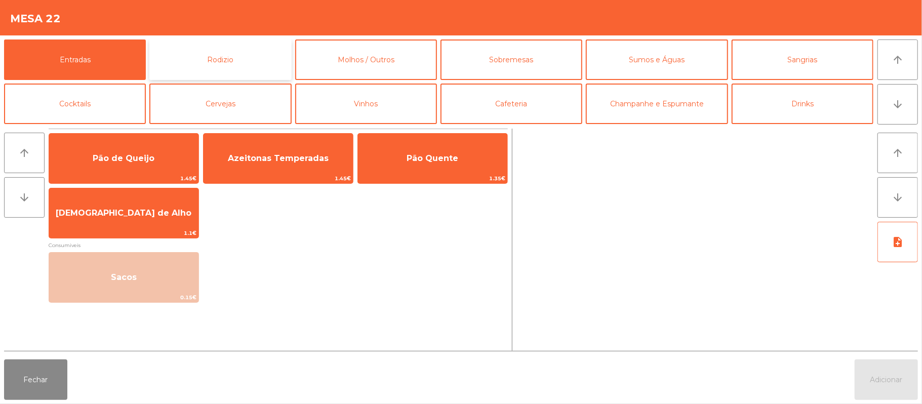
click at [235, 57] on button "Rodizio" at bounding box center [220, 59] width 142 height 41
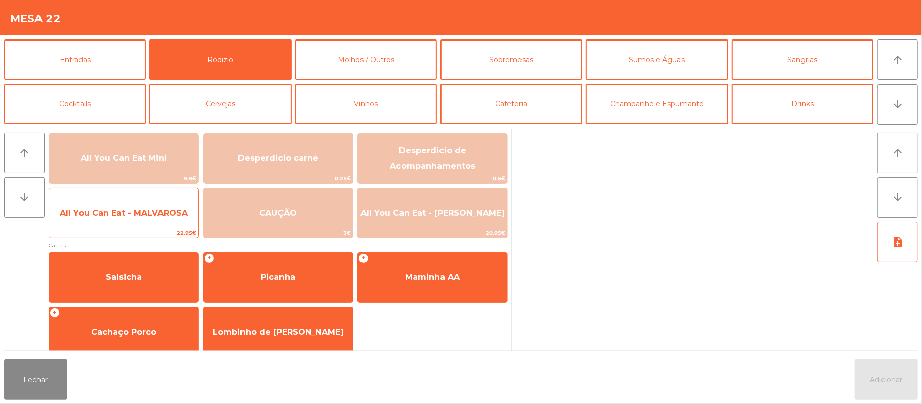
click at [134, 206] on span "All You Can Eat - MALVAROSA" at bounding box center [123, 212] width 149 height 27
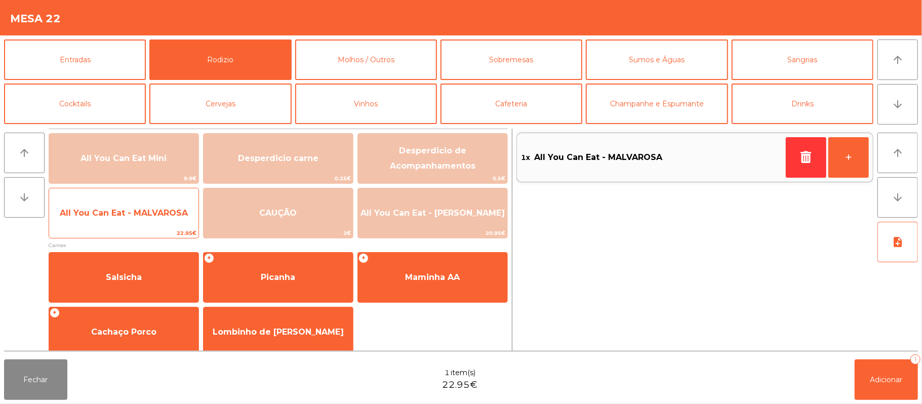
click at [134, 225] on span "All You Can Eat - MALVAROSA" at bounding box center [123, 212] width 149 height 27
click at [127, 210] on span "All You Can Eat - MALVAROSA" at bounding box center [124, 213] width 128 height 10
click at [124, 210] on span "All You Can Eat - MALVAROSA" at bounding box center [124, 213] width 128 height 10
click at [123, 212] on span "All You Can Eat - MALVAROSA" at bounding box center [124, 213] width 128 height 10
click at [123, 224] on span "All You Can Eat - MALVAROSA" at bounding box center [123, 212] width 149 height 27
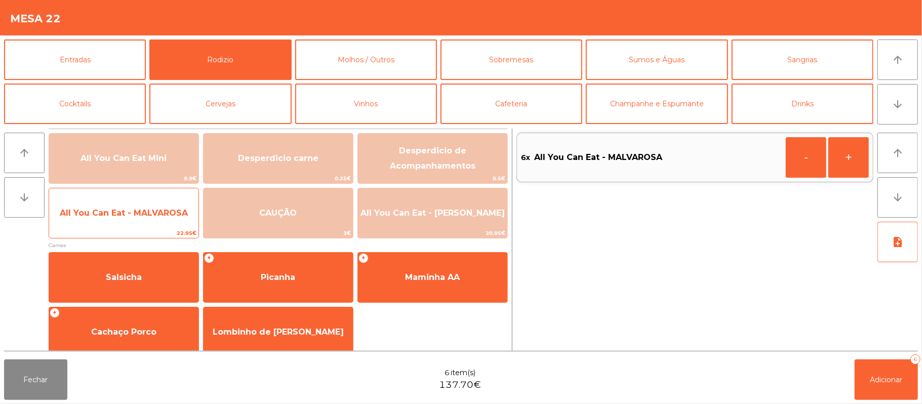
click at [119, 208] on span "All You Can Eat - MALVAROSA" at bounding box center [124, 213] width 128 height 10
click at [144, 219] on span "All You Can Eat - MALVAROSA" at bounding box center [123, 212] width 149 height 27
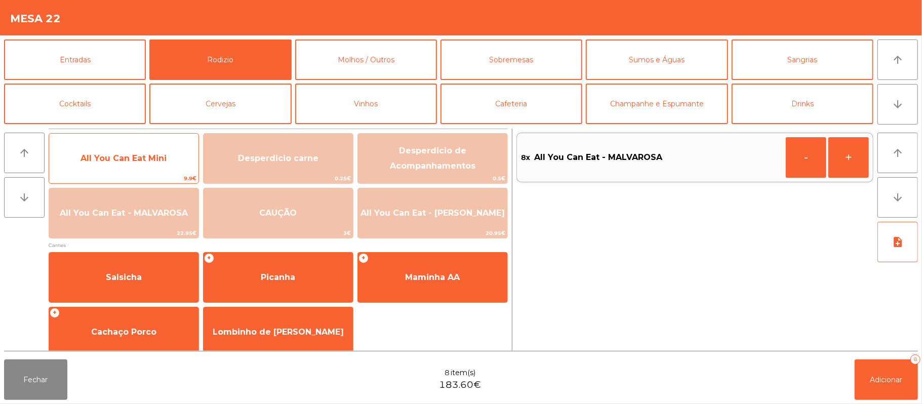
click at [154, 169] on span "All You Can Eat Mini" at bounding box center [123, 158] width 149 height 27
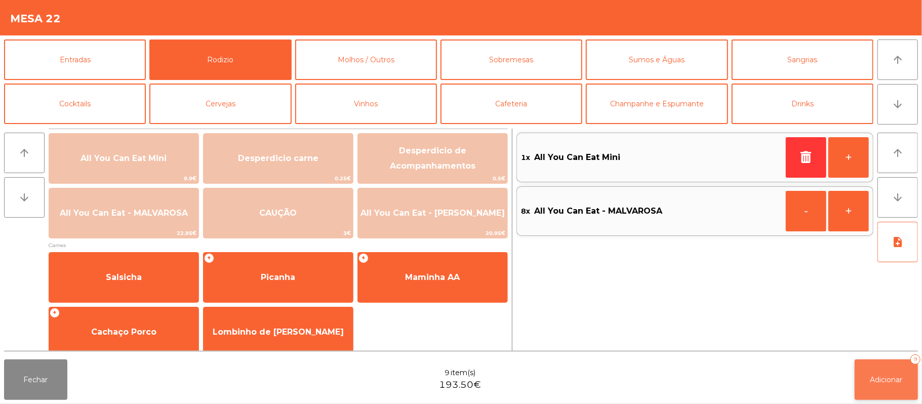
click at [871, 381] on span "Adicionar" at bounding box center [886, 379] width 32 height 9
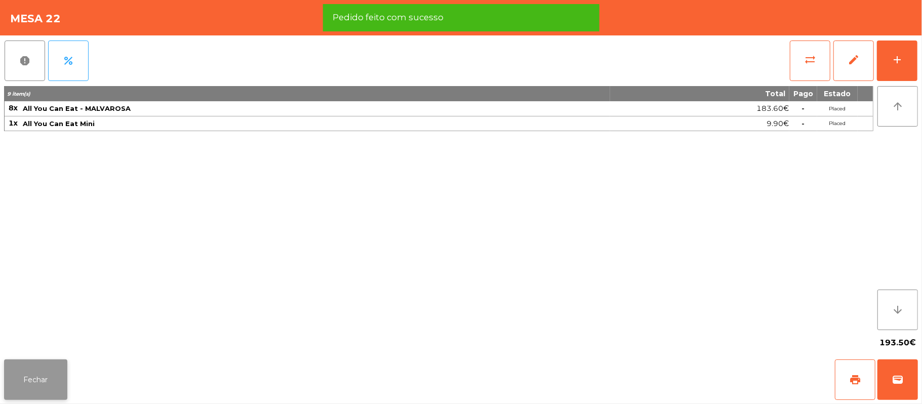
click at [47, 379] on button "Fechar" at bounding box center [35, 379] width 63 height 41
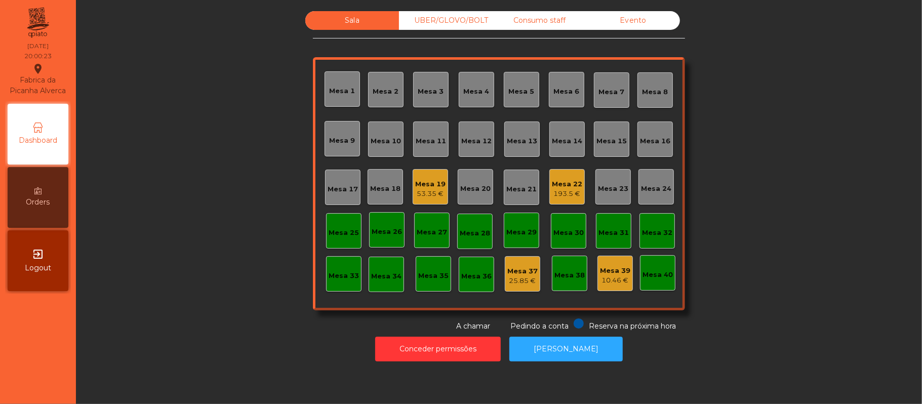
click at [215, 155] on div "Sala UBER/[GEOGRAPHIC_DATA]/BOLT Consumo staff Evento Mesa 1 Mesa 2 [GEOGRAPHIC…" at bounding box center [499, 171] width 819 height 321
click at [772, 148] on div "Sala UBER/[GEOGRAPHIC_DATA]/BOLT Consumo staff Evento Mesa 1 Mesa 2 [GEOGRAPHIC…" at bounding box center [499, 171] width 819 height 321
click at [460, 21] on div "UBER/GLOVO/BOLT" at bounding box center [446, 20] width 94 height 19
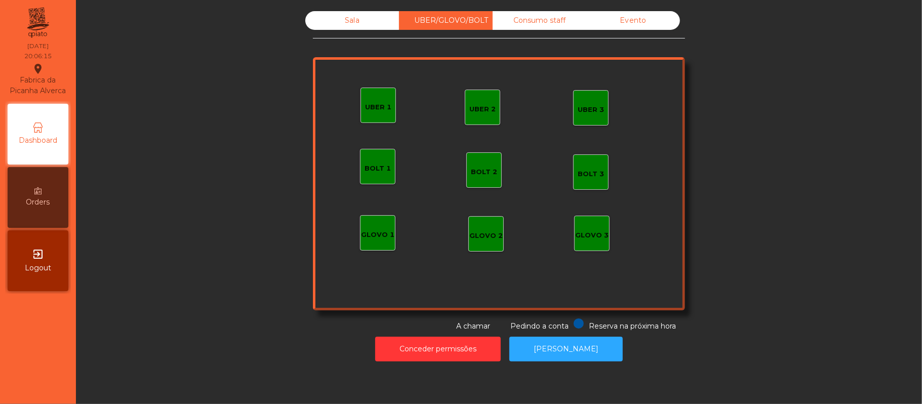
click at [341, 110] on div "UBER 2 UBER 3 BOLT 1 BOLT 2 BOLT 3 GLOVO 1 GLOVO 2 GLOVO 3 UBER 1" at bounding box center [499, 183] width 372 height 253
click at [367, 121] on div "UBER 1" at bounding box center [378, 105] width 35 height 35
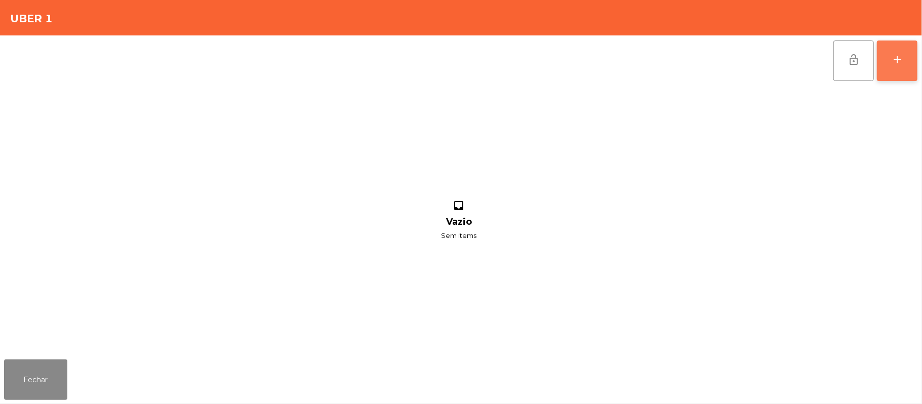
click at [891, 61] on div "add" at bounding box center [897, 60] width 12 height 12
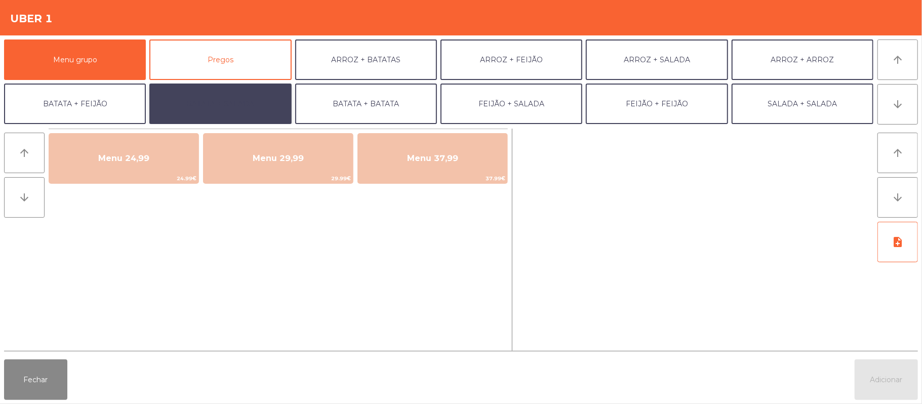
click at [260, 102] on button "BATATA + SALADA" at bounding box center [220, 104] width 142 height 41
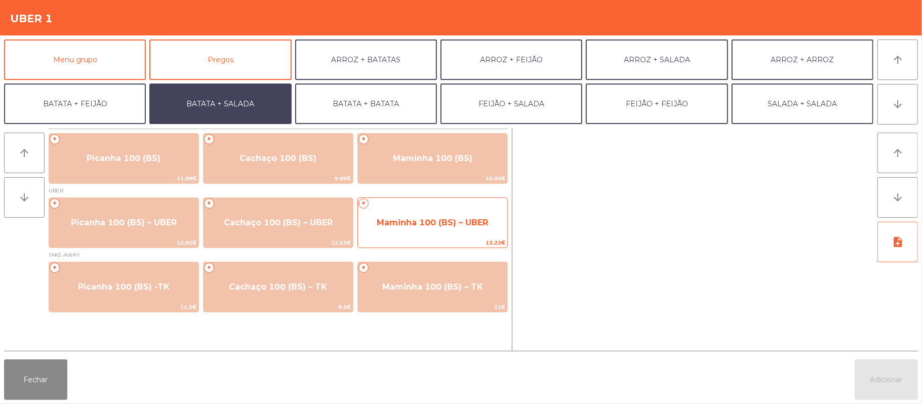
click at [416, 229] on span "Maminha 100 (BS) – UBER" at bounding box center [432, 222] width 149 height 27
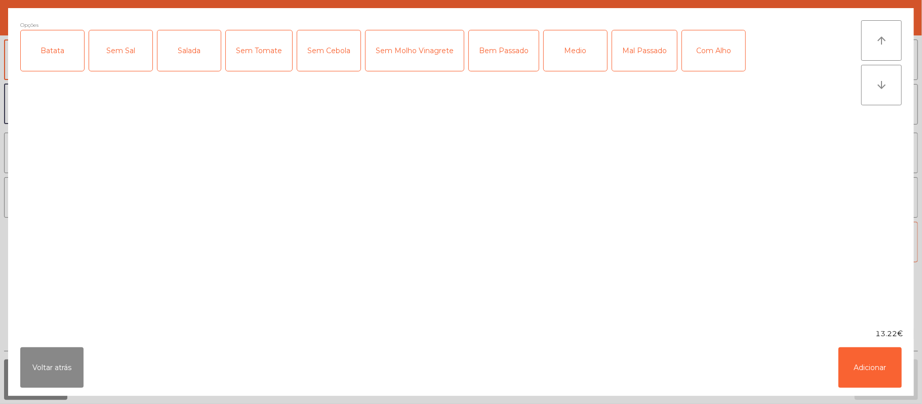
click at [63, 65] on div "Batata" at bounding box center [52, 50] width 63 height 41
click at [110, 58] on div "Sem Sal" at bounding box center [120, 50] width 63 height 41
click at [123, 54] on div "Sem Sal" at bounding box center [120, 50] width 63 height 41
click at [185, 63] on div "Salada" at bounding box center [188, 50] width 63 height 41
click at [563, 49] on div "Medio" at bounding box center [575, 50] width 63 height 41
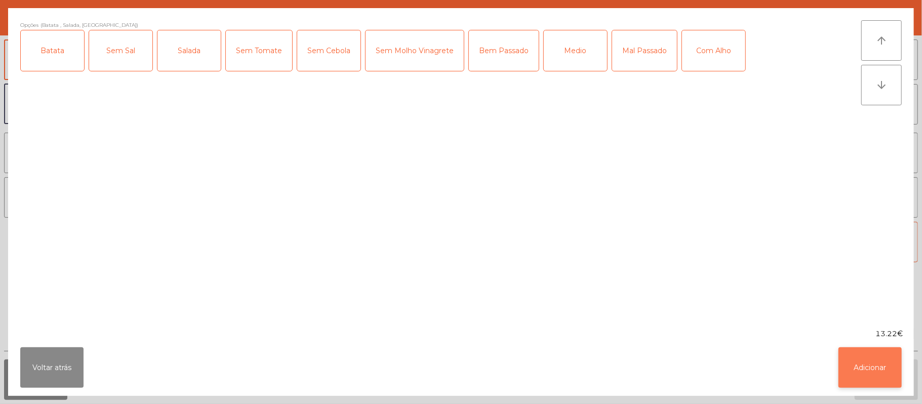
click at [870, 373] on button "Adicionar" at bounding box center [869, 367] width 63 height 41
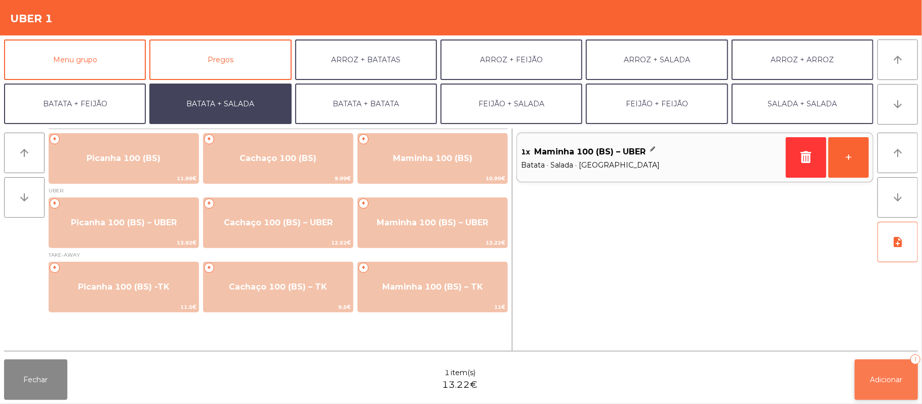
click at [892, 389] on button "Adicionar 1" at bounding box center [886, 379] width 63 height 41
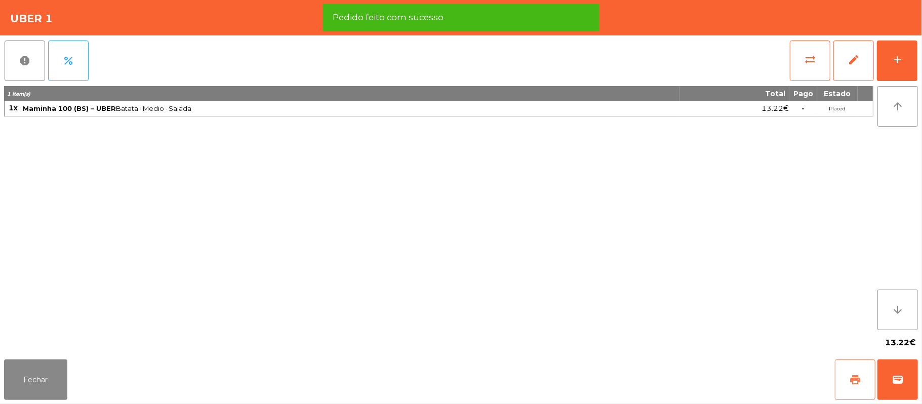
click at [842, 373] on button "print" at bounding box center [855, 379] width 41 height 41
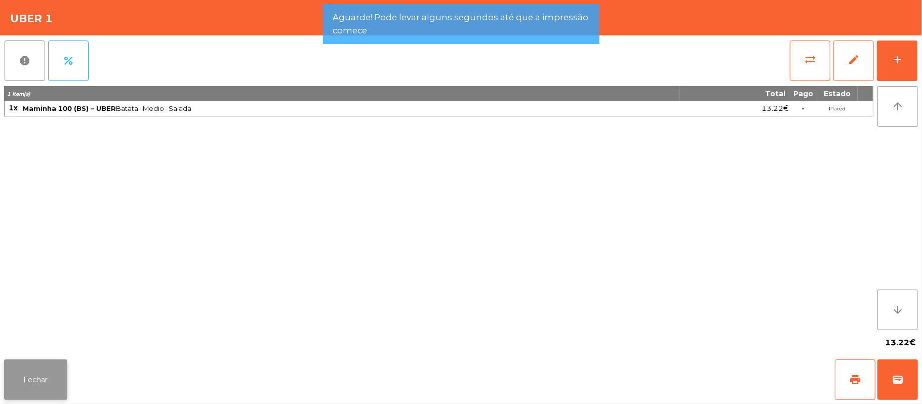
click at [42, 372] on button "Fechar" at bounding box center [35, 379] width 63 height 41
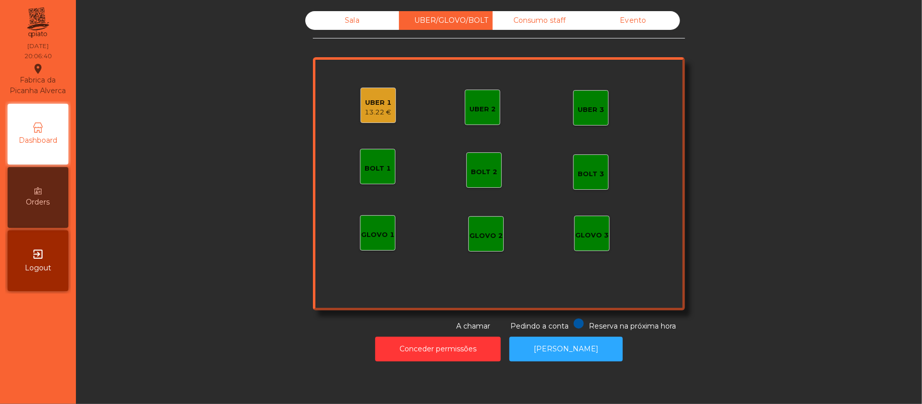
click at [367, 90] on div "UBER 1 13.22 €" at bounding box center [378, 105] width 35 height 35
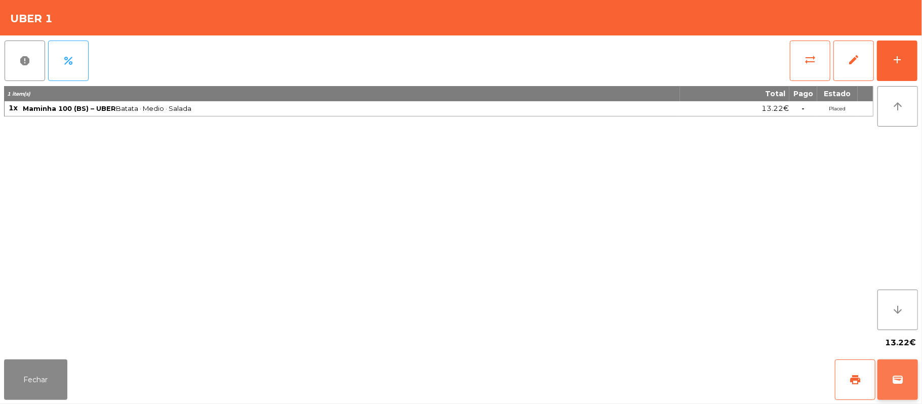
click at [901, 385] on span "wallet" at bounding box center [898, 380] width 12 height 12
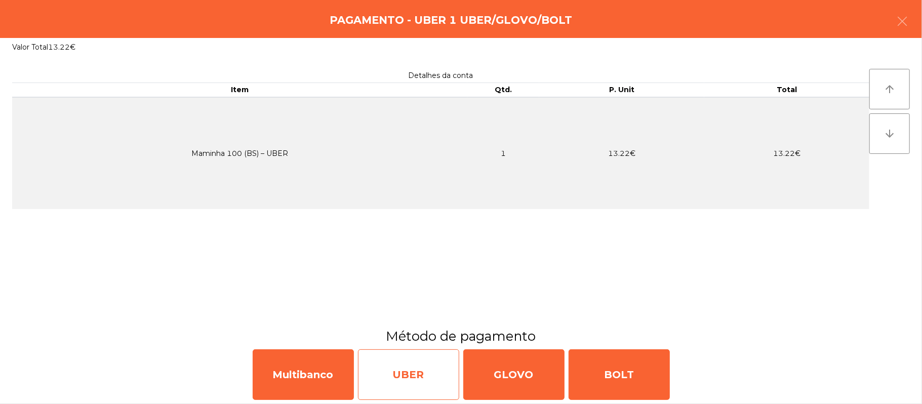
click at [422, 382] on div "UBER" at bounding box center [408, 374] width 101 height 51
select select "**"
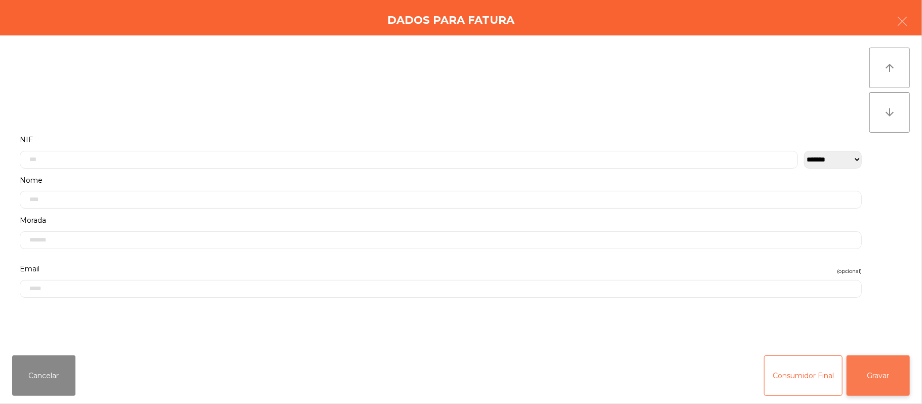
click at [884, 375] on button "Gravar" at bounding box center [878, 375] width 63 height 41
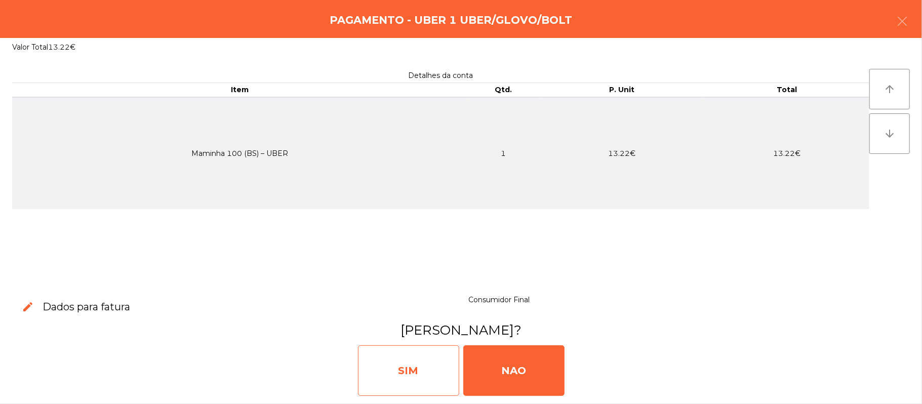
click at [430, 361] on div "SIM" at bounding box center [408, 370] width 101 height 51
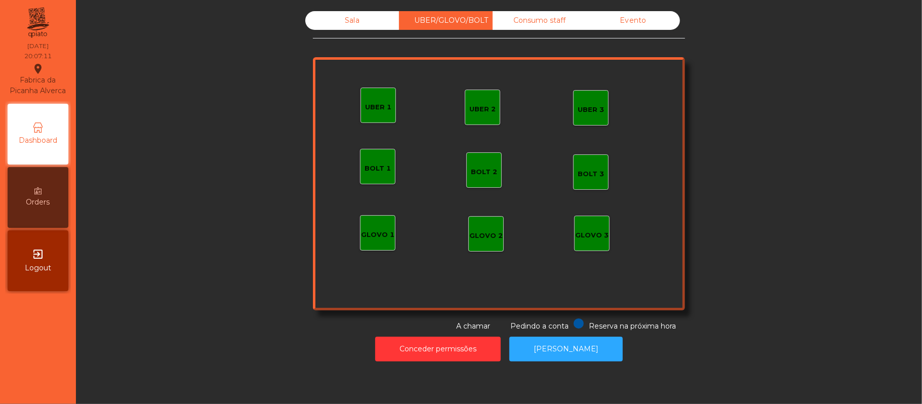
click at [354, 22] on div "Sala" at bounding box center [352, 20] width 94 height 19
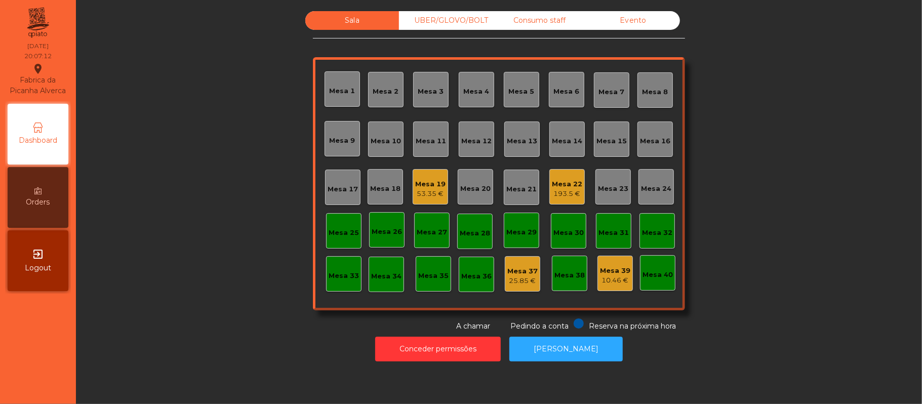
click at [782, 146] on div "Sala UBER/[GEOGRAPHIC_DATA]/BOLT Consumo staff Evento Mesa 1 Mesa 2 [GEOGRAPHIC…" at bounding box center [499, 171] width 819 height 321
click at [575, 138] on div "Mesa 14" at bounding box center [567, 141] width 30 height 10
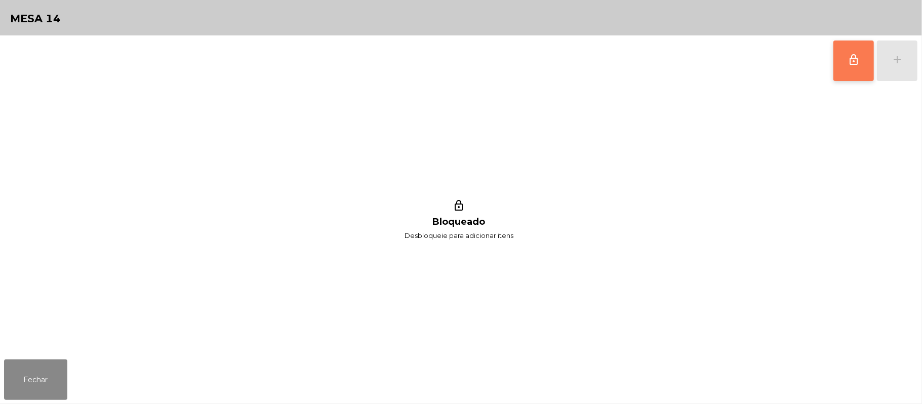
click at [848, 58] on span "lock_outline" at bounding box center [854, 60] width 12 height 12
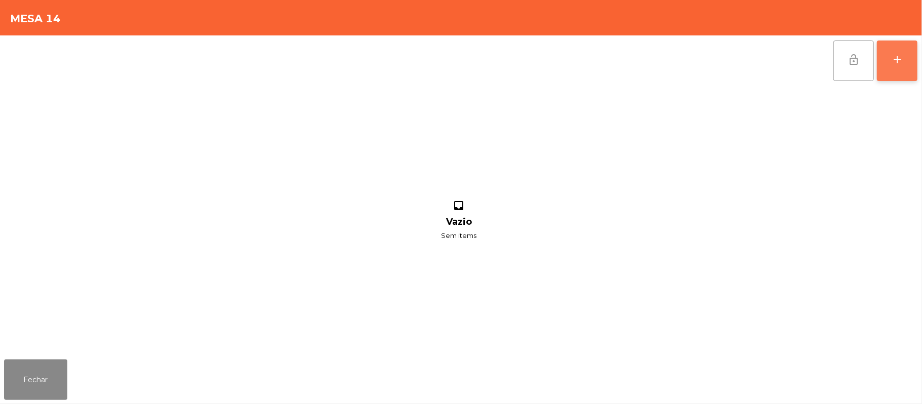
click at [902, 65] on button "add" at bounding box center [897, 61] width 41 height 41
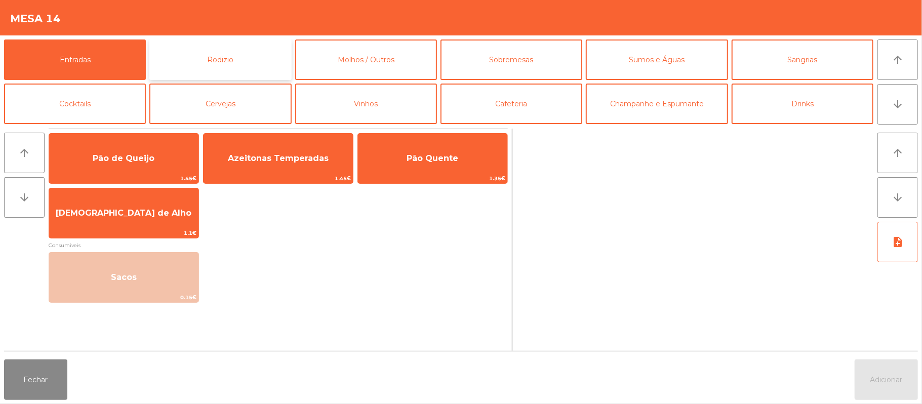
click at [272, 61] on button "Rodizio" at bounding box center [220, 59] width 142 height 41
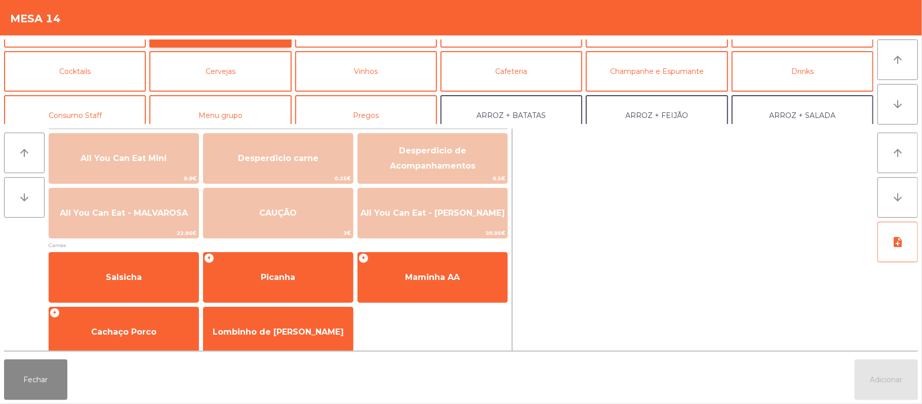
scroll to position [33, 0]
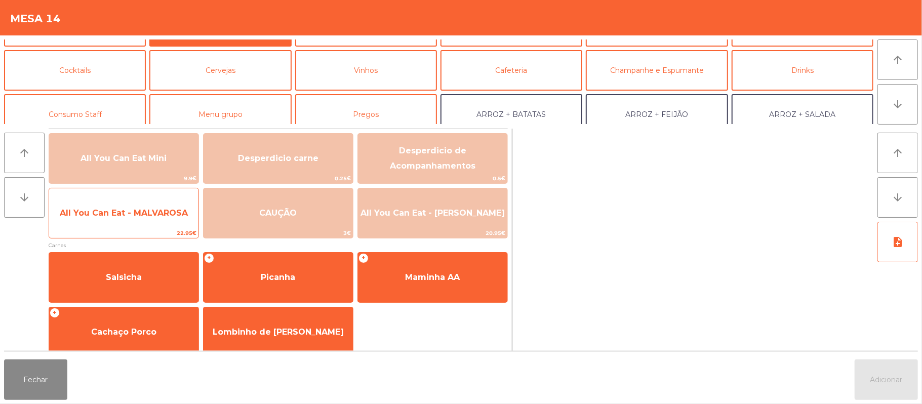
click at [169, 219] on span "All You Can Eat - MALVAROSA" at bounding box center [123, 212] width 149 height 27
click at [165, 222] on span "All You Can Eat - MALVAROSA" at bounding box center [123, 212] width 149 height 27
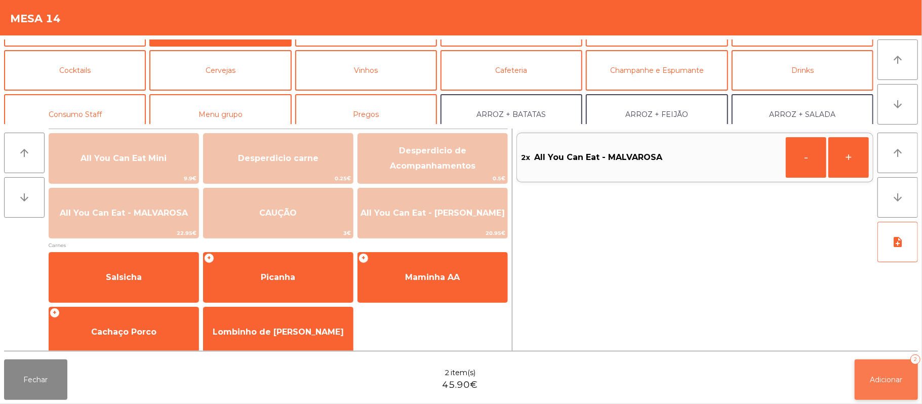
click at [888, 387] on button "Adicionar 2" at bounding box center [886, 379] width 63 height 41
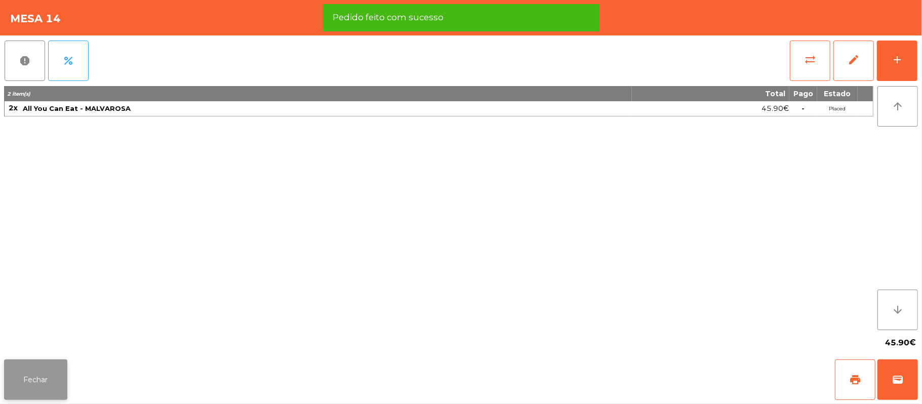
click at [50, 394] on button "Fechar" at bounding box center [35, 379] width 63 height 41
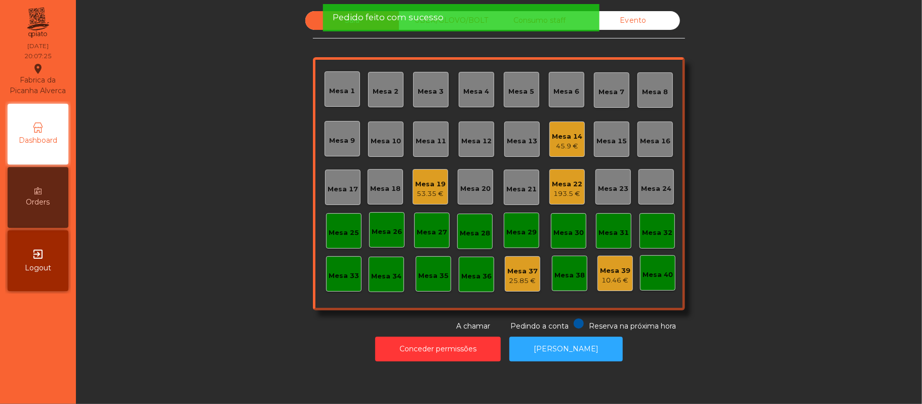
click at [207, 207] on div "Sala UBER/[GEOGRAPHIC_DATA]/BOLT Consumo staff Evento Mesa 1 Mesa 2 [GEOGRAPHIC…" at bounding box center [499, 171] width 819 height 321
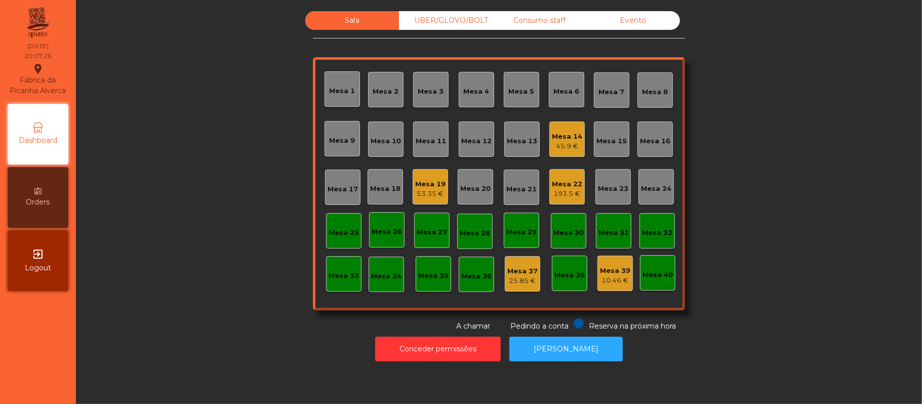
click at [782, 129] on div "Sala UBER/[GEOGRAPHIC_DATA]/BOLT Consumo staff Evento Mesa 1 Mesa 2 [GEOGRAPHIC…" at bounding box center [499, 171] width 819 height 321
click at [776, 167] on div "Sala UBER/[GEOGRAPHIC_DATA]/BOLT Consumo staff Evento Mesa 1 Mesa 2 [GEOGRAPHIC…" at bounding box center [499, 171] width 819 height 321
click at [423, 181] on div "Mesa 19" at bounding box center [430, 184] width 30 height 10
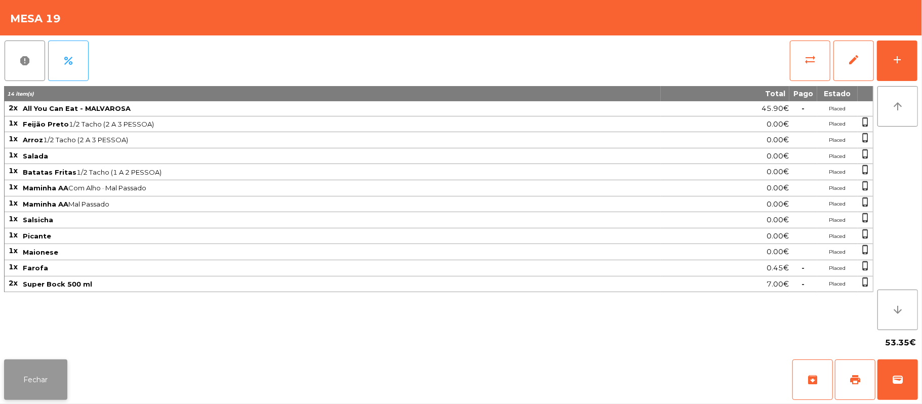
click at [36, 379] on button "Fechar" at bounding box center [35, 379] width 63 height 41
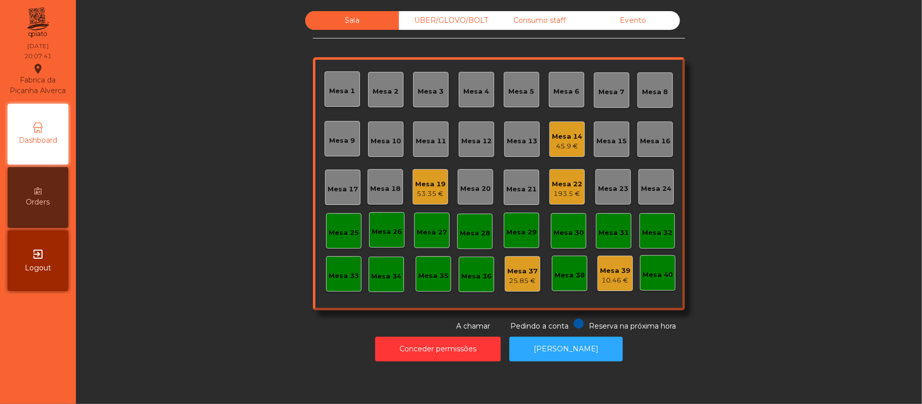
click at [746, 158] on div "Sala UBER/[GEOGRAPHIC_DATA]/BOLT Consumo staff Evento Mesa 1 Mesa 2 [GEOGRAPHIC…" at bounding box center [499, 171] width 819 height 321
click at [781, 134] on div "Sala UBER/[GEOGRAPHIC_DATA]/BOLT Consumo staff Evento Mesa 1 Mesa 2 [GEOGRAPHIC…" at bounding box center [499, 171] width 819 height 321
click at [554, 187] on div "Mesa 22" at bounding box center [567, 184] width 30 height 10
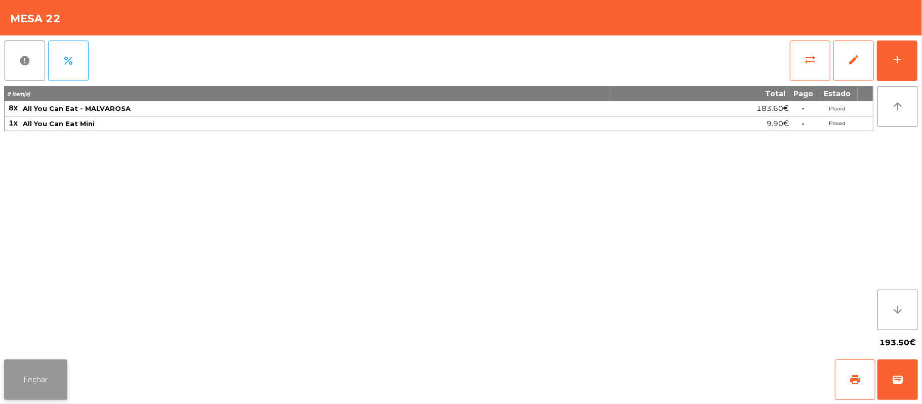
click at [27, 385] on button "Fechar" at bounding box center [35, 379] width 63 height 41
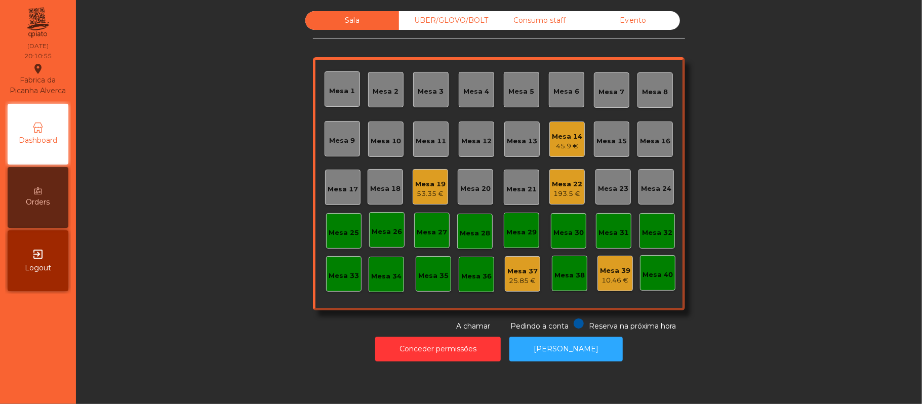
click at [233, 261] on div "Sala UBER/[GEOGRAPHIC_DATA]/BOLT Consumo staff Evento Mesa 1 Mesa 2 [GEOGRAPHIC…" at bounding box center [499, 171] width 819 height 321
click at [772, 76] on div "Sala UBER/[GEOGRAPHIC_DATA]/BOLT Consumo staff Evento Mesa 1 Mesa 2 [GEOGRAPHIC…" at bounding box center [499, 171] width 819 height 321
click at [565, 183] on div "Mesa 22" at bounding box center [567, 184] width 30 height 10
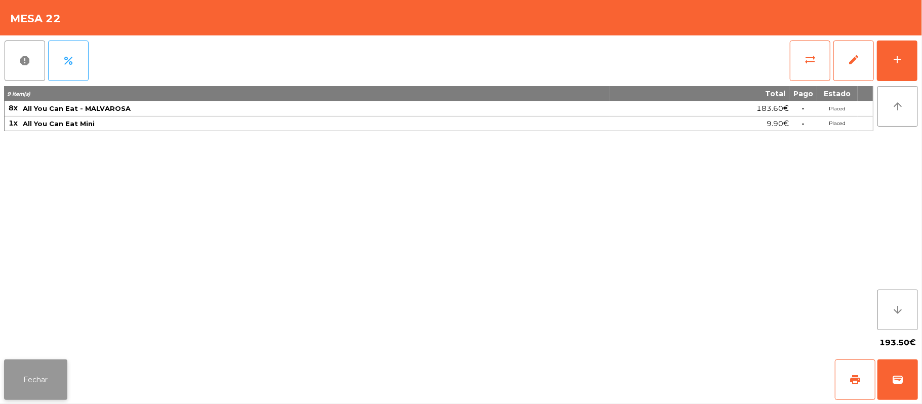
click at [41, 361] on button "Fechar" at bounding box center [35, 379] width 63 height 41
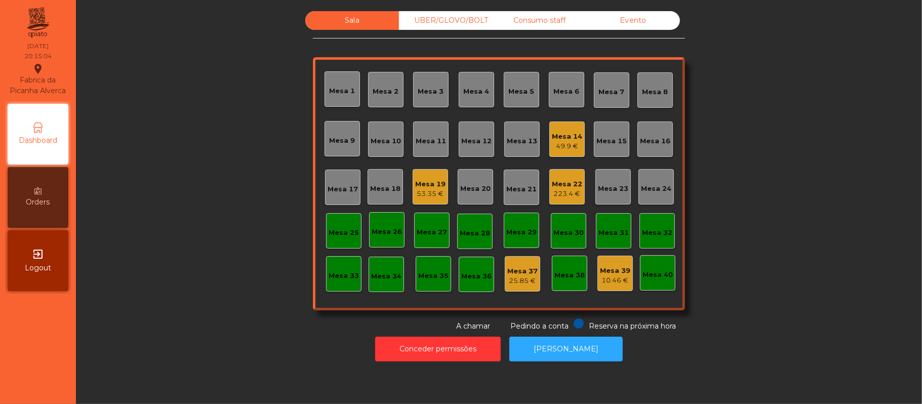
click at [216, 140] on div "Sala UBER/[GEOGRAPHIC_DATA]/BOLT Consumo staff Evento Mesa 1 Mesa 2 [GEOGRAPHIC…" at bounding box center [499, 171] width 819 height 321
click at [760, 151] on div "Sala UBER/[GEOGRAPHIC_DATA]/BOLT Consumo staff Evento Mesa 1 Mesa 2 [GEOGRAPHIC…" at bounding box center [499, 171] width 819 height 321
click at [651, 136] on div "Mesa 16" at bounding box center [655, 141] width 30 height 10
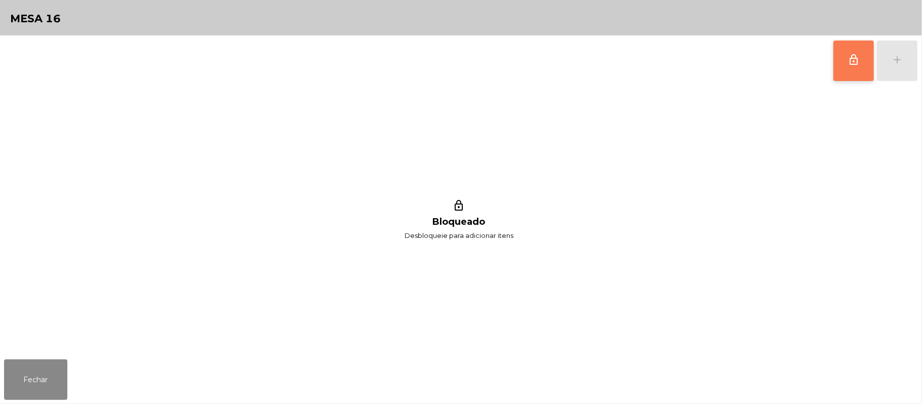
click at [848, 67] on button "lock_outline" at bounding box center [853, 61] width 41 height 41
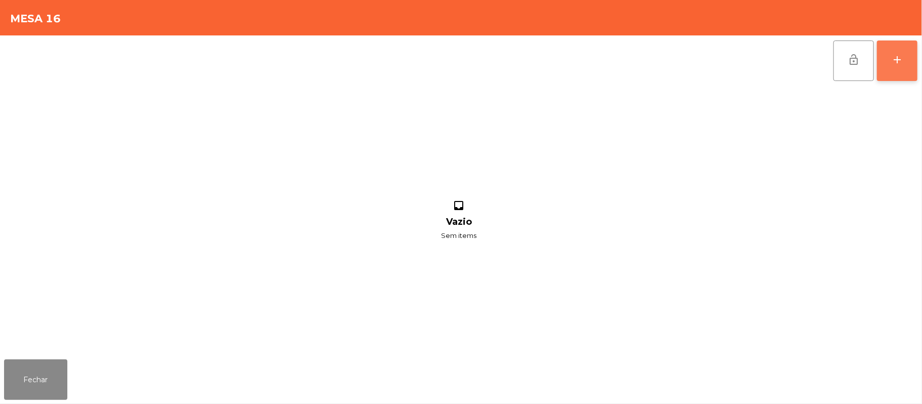
click at [909, 58] on button "add" at bounding box center [897, 61] width 41 height 41
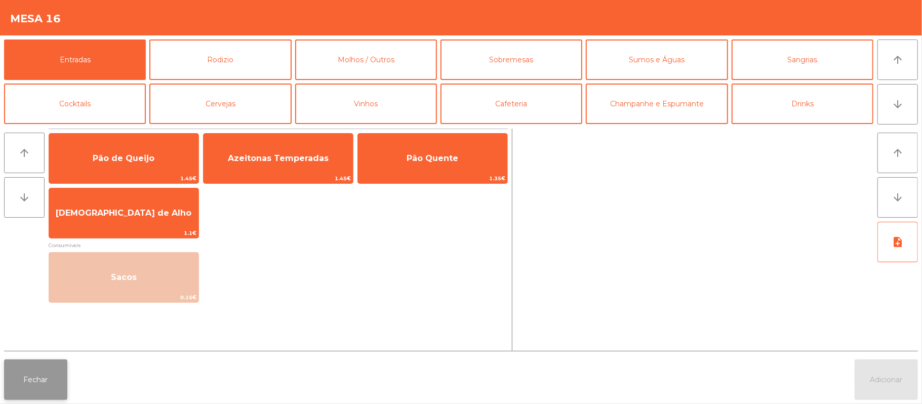
click at [59, 387] on button "Fechar" at bounding box center [35, 379] width 63 height 41
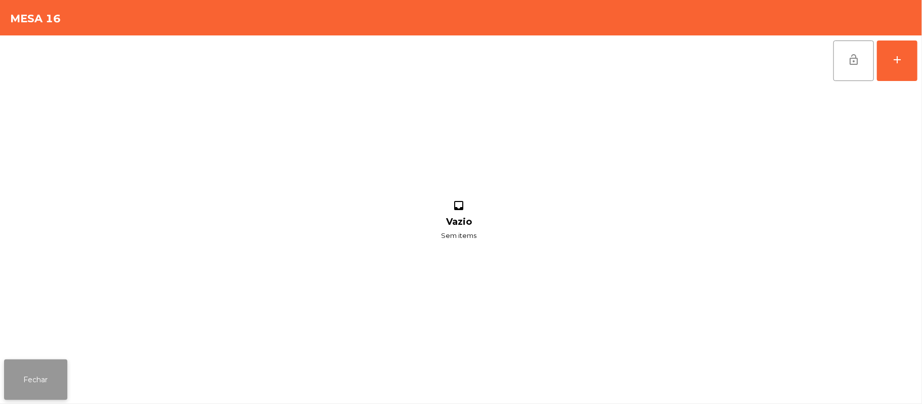
click at [50, 362] on button "Fechar" at bounding box center [35, 379] width 63 height 41
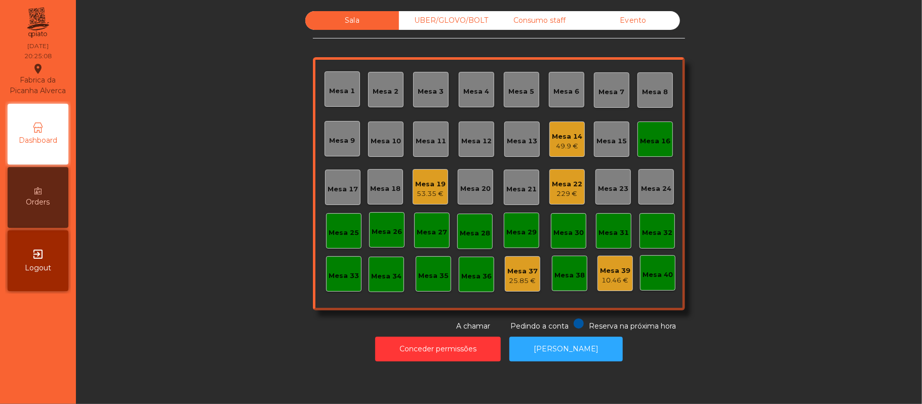
click at [770, 130] on div "Sala UBER/[GEOGRAPHIC_DATA]/BOLT Consumo staff Evento Mesa 1 Mesa 2 [GEOGRAPHIC…" at bounding box center [499, 171] width 819 height 321
click at [616, 137] on div "Mesa 15" at bounding box center [611, 141] width 30 height 10
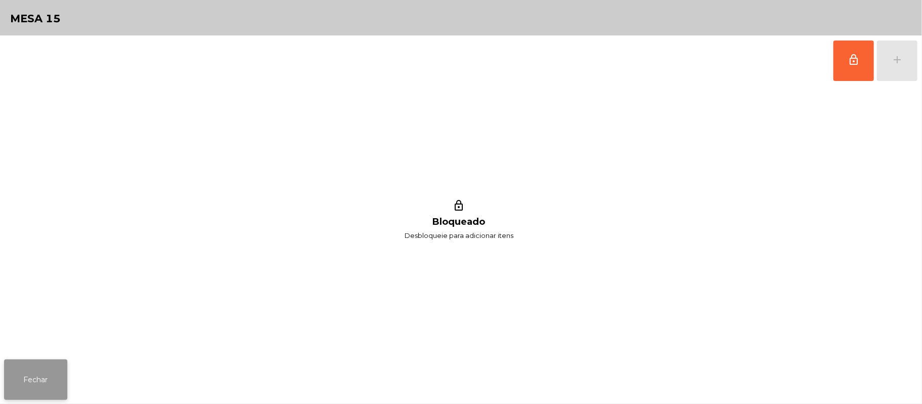
click at [10, 362] on button "Fechar" at bounding box center [35, 379] width 63 height 41
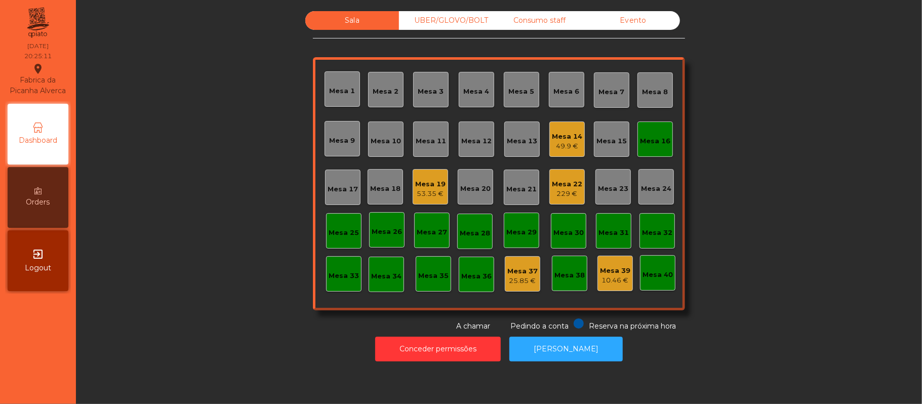
click at [329, 184] on div "Mesa 17" at bounding box center [343, 189] width 30 height 10
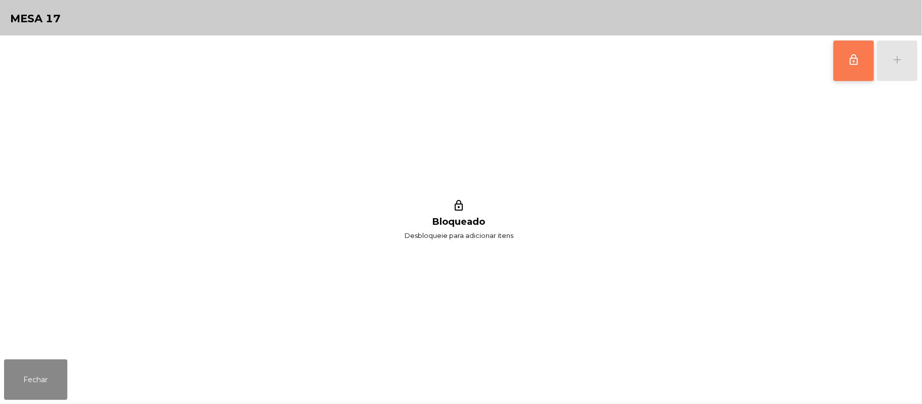
click at [848, 49] on button "lock_outline" at bounding box center [853, 61] width 41 height 41
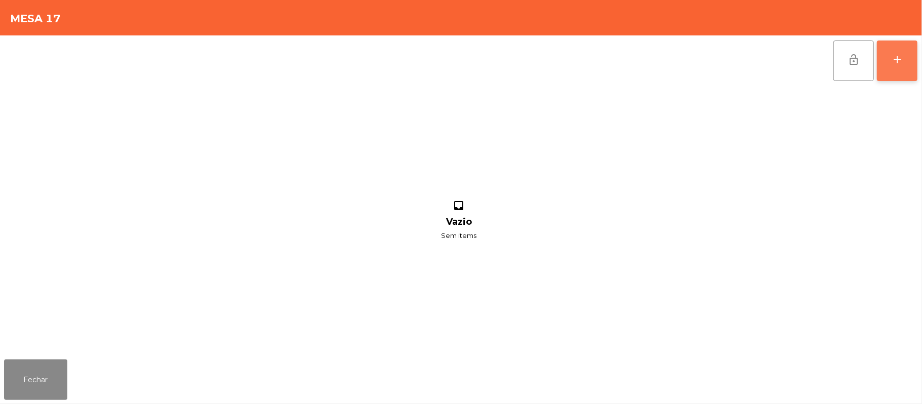
click at [912, 61] on button "add" at bounding box center [897, 61] width 41 height 41
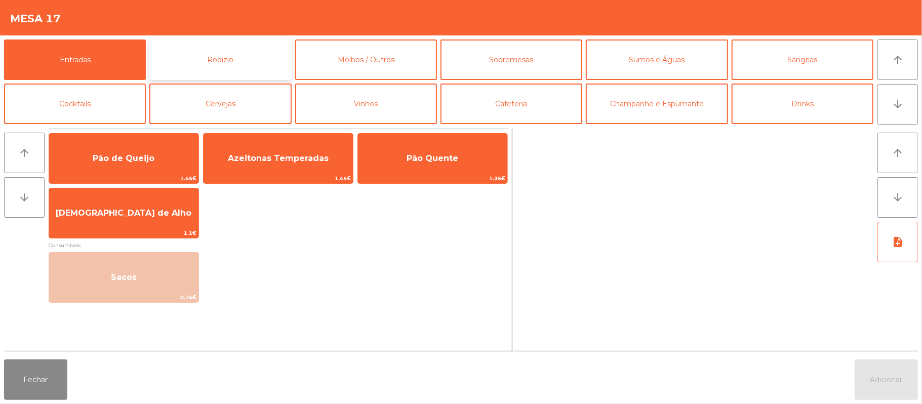
click at [235, 61] on button "Rodizio" at bounding box center [220, 59] width 142 height 41
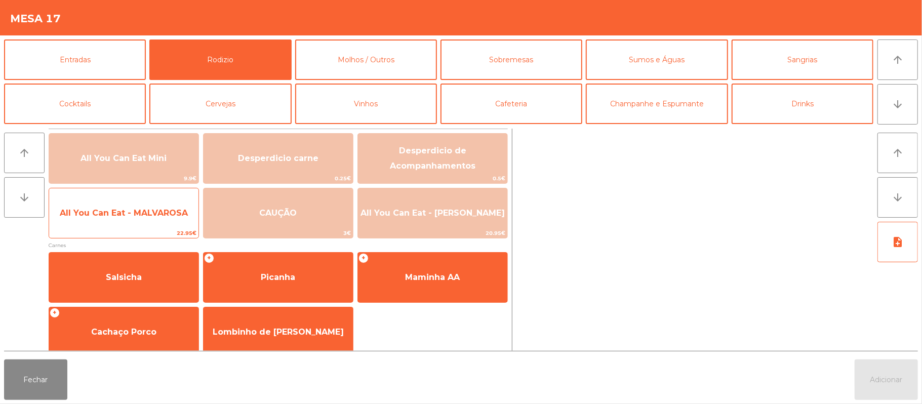
click at [146, 215] on span "All You Can Eat - MALVAROSA" at bounding box center [124, 213] width 128 height 10
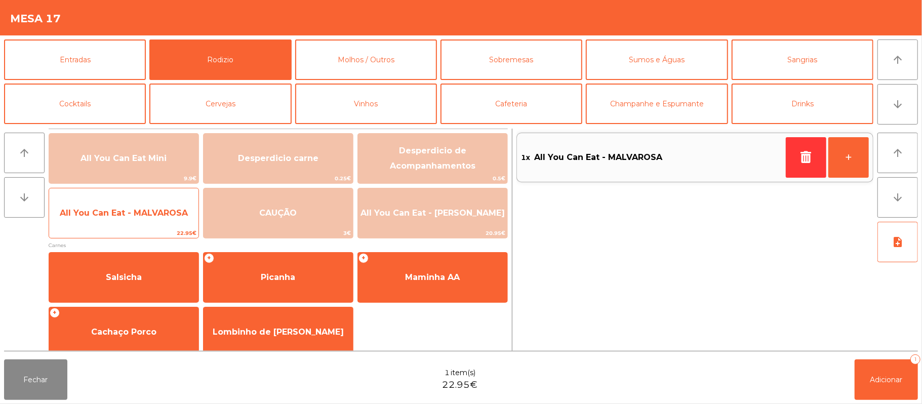
click at [140, 217] on span "All You Can Eat - MALVAROSA" at bounding box center [124, 213] width 128 height 10
click at [158, 214] on span "All You Can Eat - MALVAROSA" at bounding box center [124, 213] width 128 height 10
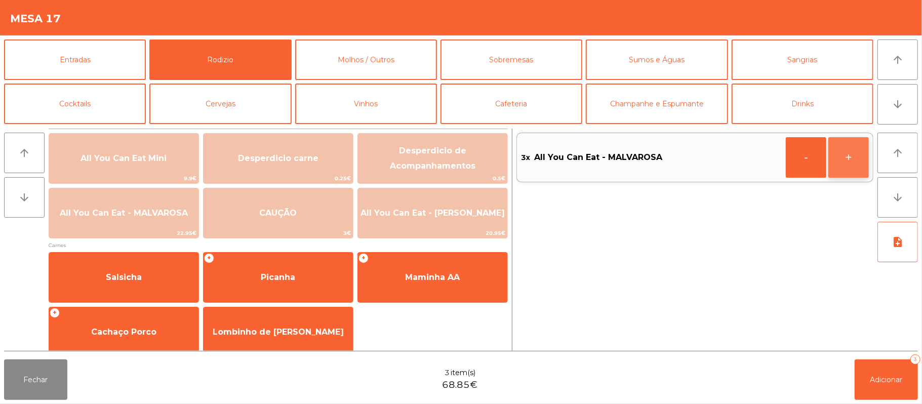
click at [842, 167] on button "+" at bounding box center [848, 157] width 41 height 41
click at [860, 160] on button "+" at bounding box center [848, 157] width 41 height 41
click at [860, 149] on button "+" at bounding box center [848, 157] width 41 height 41
click at [896, 383] on span "Adicionar" at bounding box center [886, 379] width 32 height 9
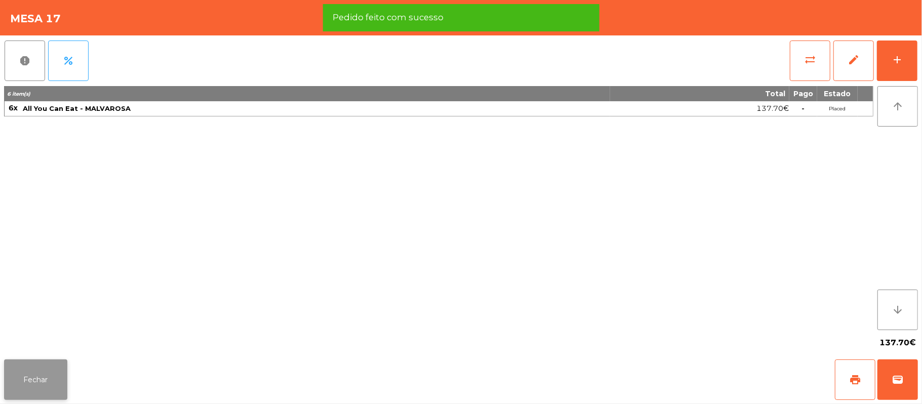
click at [50, 397] on button "Fechar" at bounding box center [35, 379] width 63 height 41
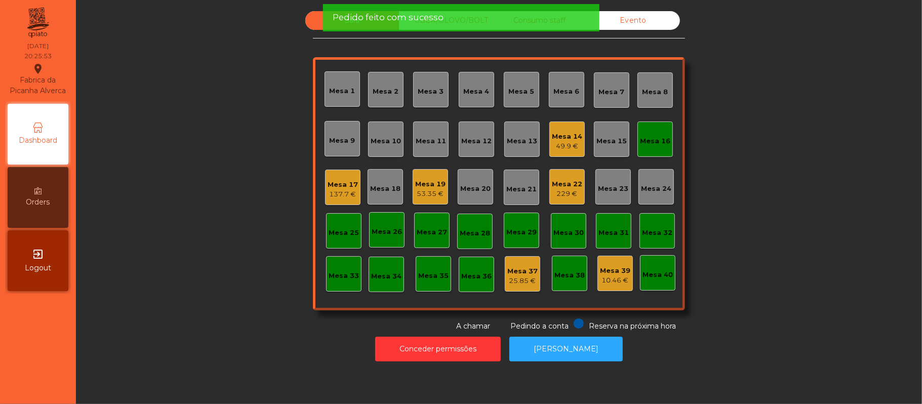
click at [237, 182] on div "Sala UBER/[GEOGRAPHIC_DATA]/BOLT Consumo staff Evento [GEOGRAPHIC_DATA] 2 [GEOG…" at bounding box center [499, 171] width 819 height 321
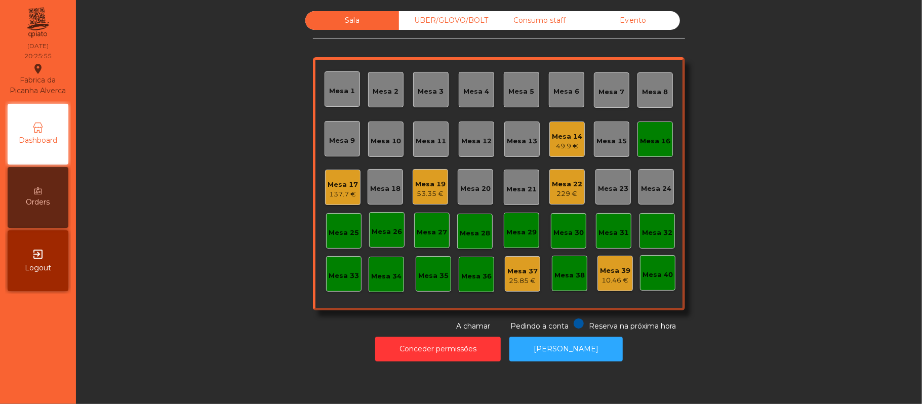
click at [665, 134] on div "Mesa 16" at bounding box center [654, 139] width 35 height 35
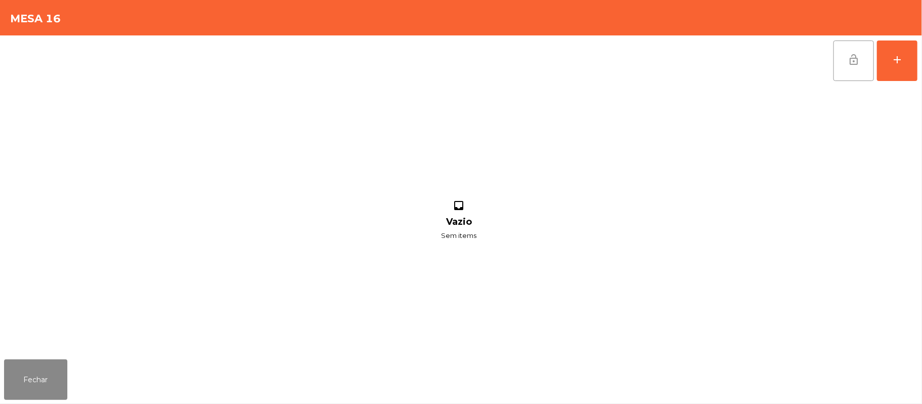
click at [852, 69] on button "lock_open" at bounding box center [853, 61] width 41 height 41
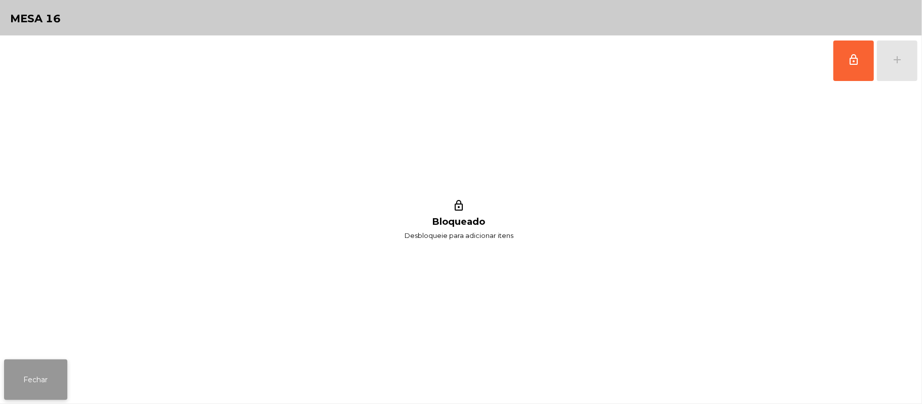
click at [21, 383] on button "Fechar" at bounding box center [35, 379] width 63 height 41
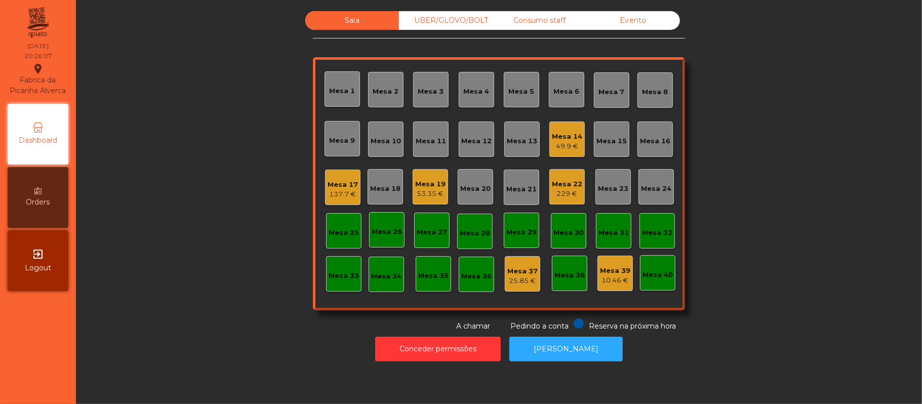
click at [772, 266] on div "Sala UBER/[GEOGRAPHIC_DATA]/BOLT Consumo staff Evento [GEOGRAPHIC_DATA] 2 [GEOG…" at bounding box center [499, 171] width 819 height 321
click at [214, 177] on div "Sala UBER/[GEOGRAPHIC_DATA]/BOLT Consumo staff Evento [GEOGRAPHIC_DATA] 2 [GEOG…" at bounding box center [499, 171] width 819 height 321
click at [328, 182] on div "Mesa 17" at bounding box center [343, 185] width 30 height 10
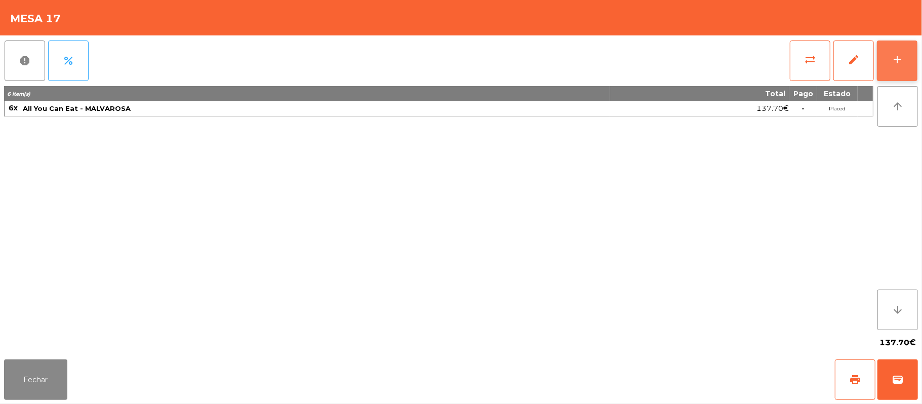
click at [887, 62] on button "add" at bounding box center [897, 61] width 41 height 41
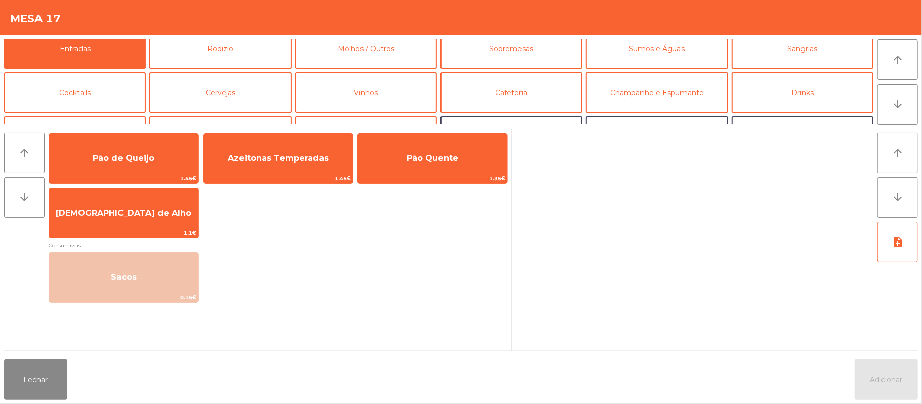
scroll to position [0, 0]
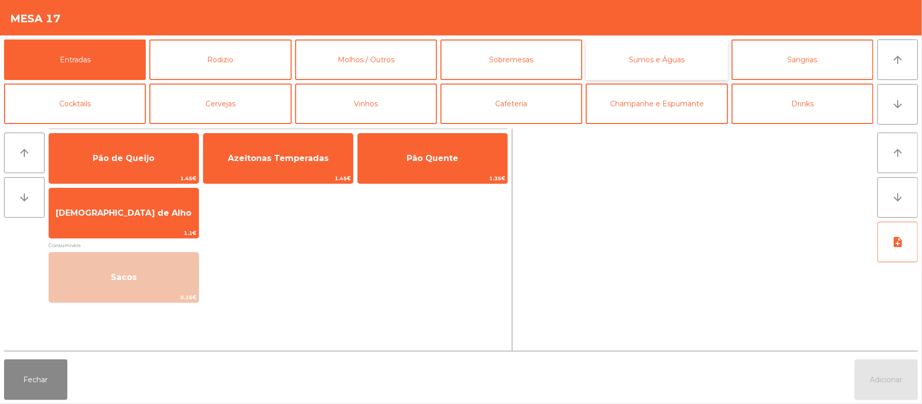
click at [663, 63] on button "Sumos e Águas" at bounding box center [657, 59] width 142 height 41
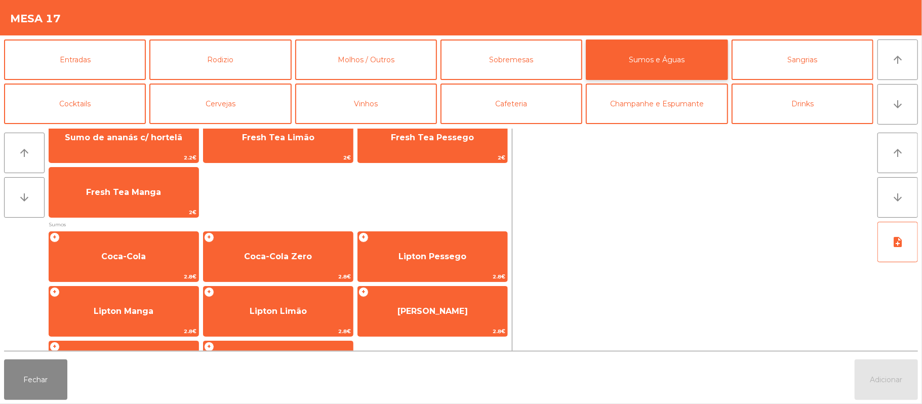
scroll to position [78, 0]
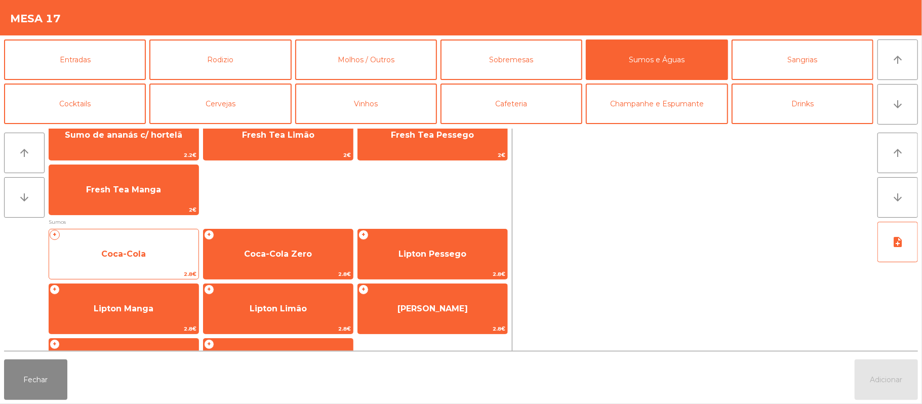
click at [159, 256] on span "Coca-Cola" at bounding box center [123, 254] width 149 height 27
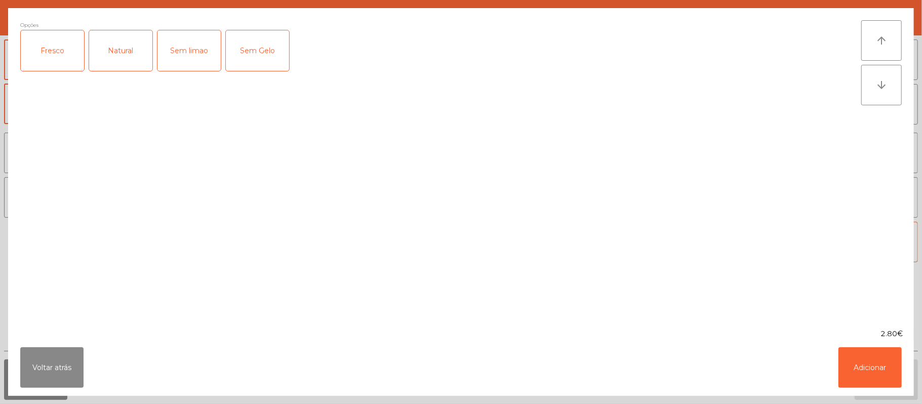
click at [58, 43] on div "Fresco" at bounding box center [52, 50] width 63 height 41
click at [877, 369] on button "Adicionar" at bounding box center [869, 367] width 63 height 41
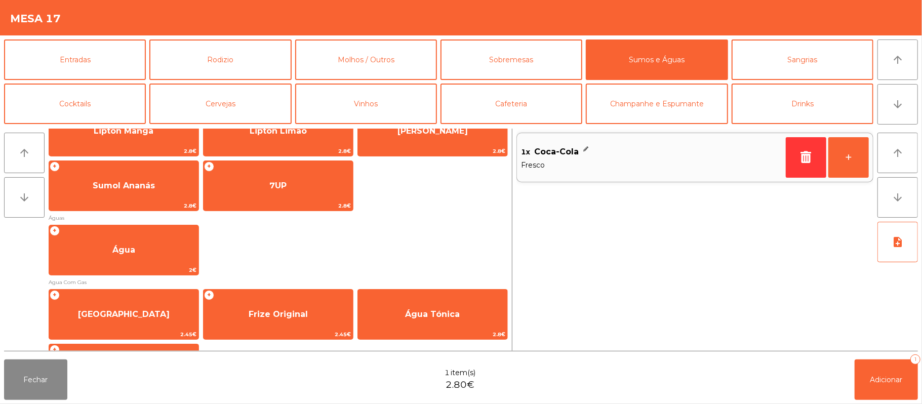
scroll to position [255, 0]
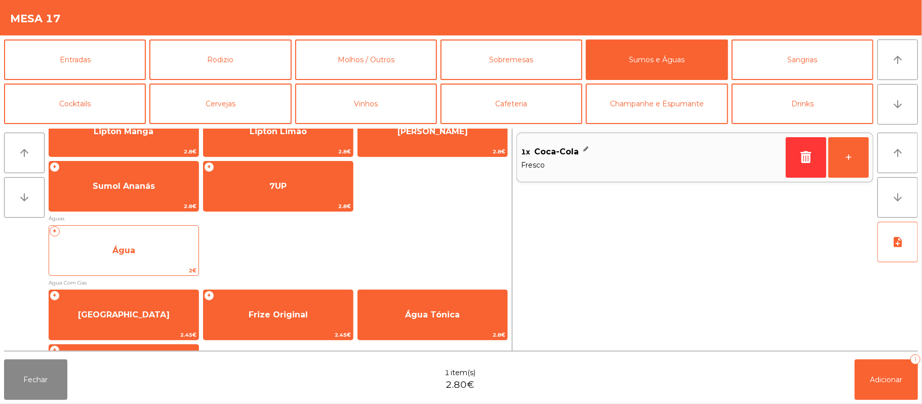
click at [152, 250] on span "Água" at bounding box center [123, 250] width 149 height 27
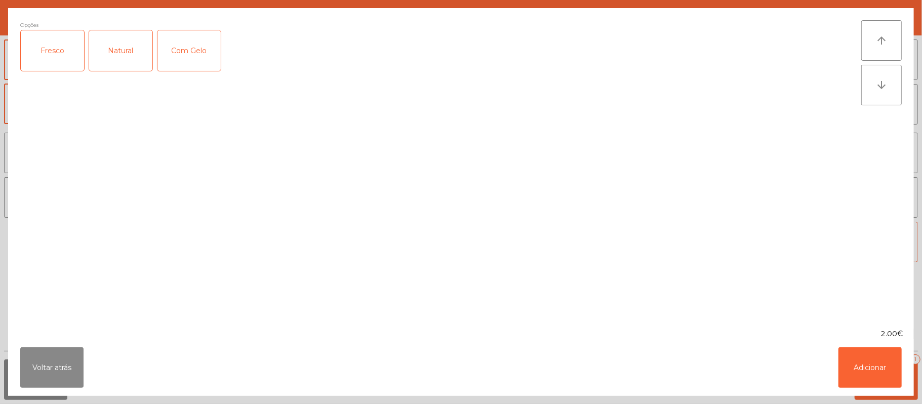
click at [117, 45] on div "Natural" at bounding box center [120, 50] width 63 height 41
click at [867, 370] on button "Adicionar" at bounding box center [869, 367] width 63 height 41
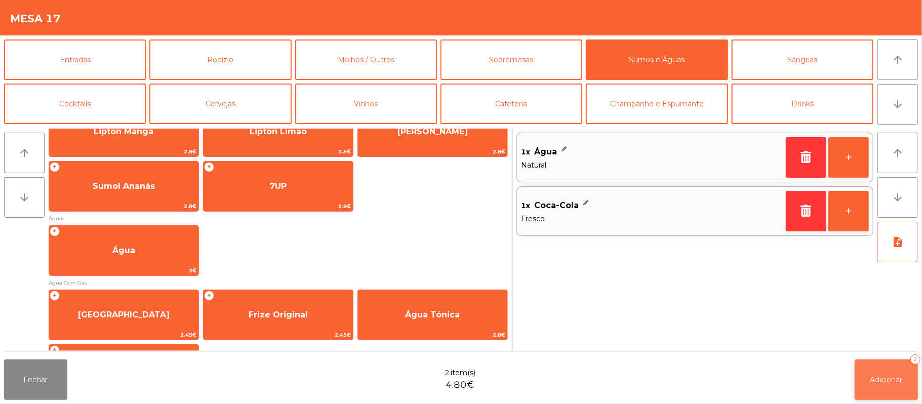
click at [890, 397] on button "Adicionar 2" at bounding box center [886, 379] width 63 height 41
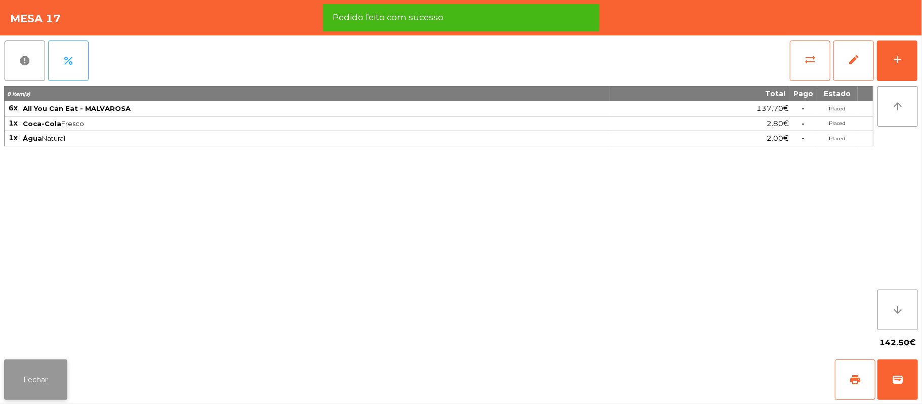
click at [63, 374] on button "Fechar" at bounding box center [35, 379] width 63 height 41
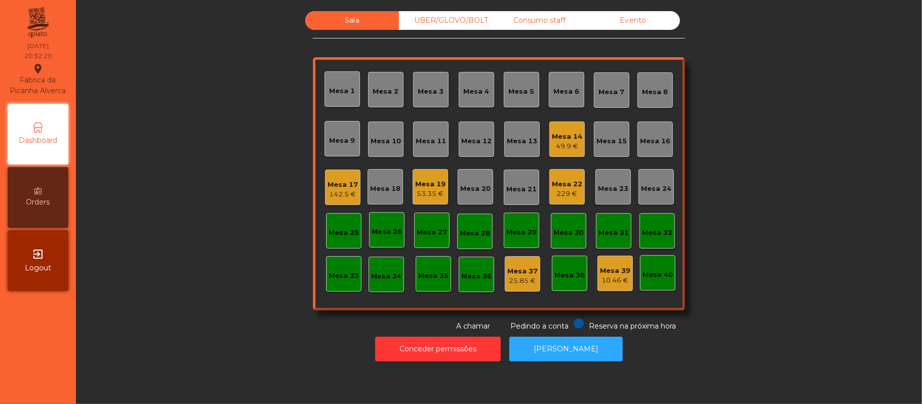
click at [339, 198] on div "142.5 €" at bounding box center [343, 194] width 30 height 10
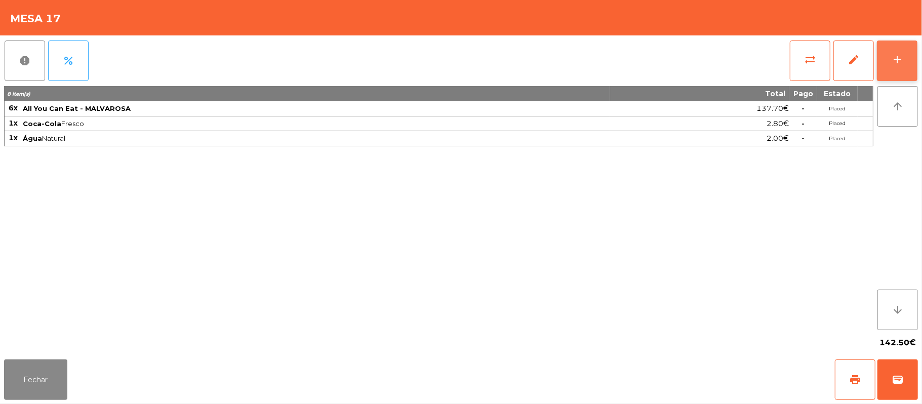
click at [900, 67] on button "add" at bounding box center [897, 61] width 41 height 41
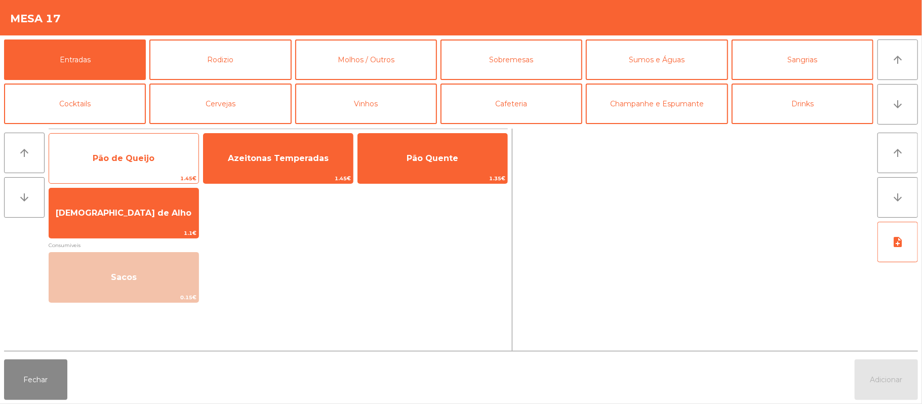
click at [132, 157] on span "Pão de Queijo" at bounding box center [124, 158] width 62 height 10
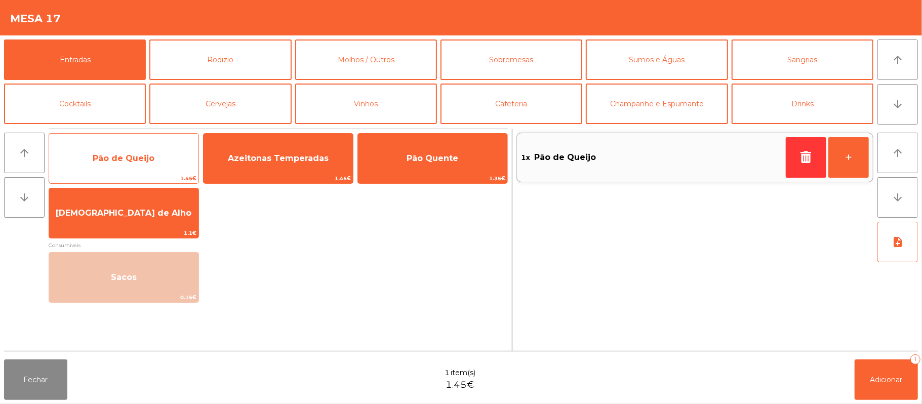
click at [157, 165] on span "Pão de Queijo" at bounding box center [123, 158] width 149 height 27
click at [128, 171] on span "Pão de Queijo" at bounding box center [123, 158] width 149 height 27
click at [146, 167] on span "Pão de Queijo" at bounding box center [123, 158] width 149 height 27
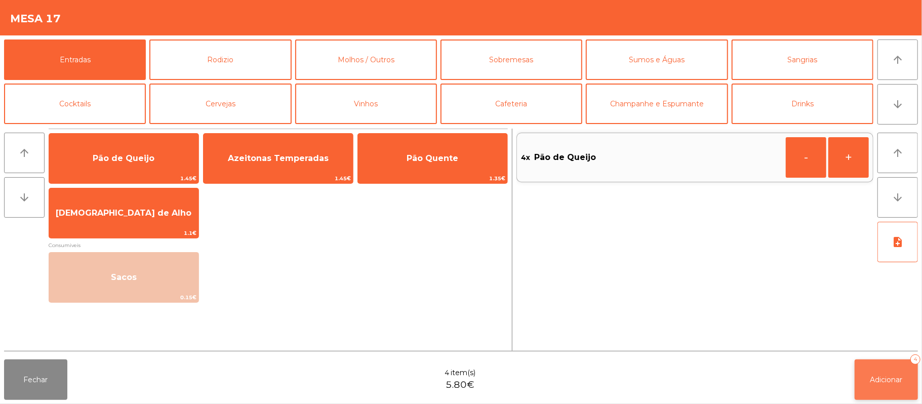
click at [868, 383] on button "Adicionar 4" at bounding box center [886, 379] width 63 height 41
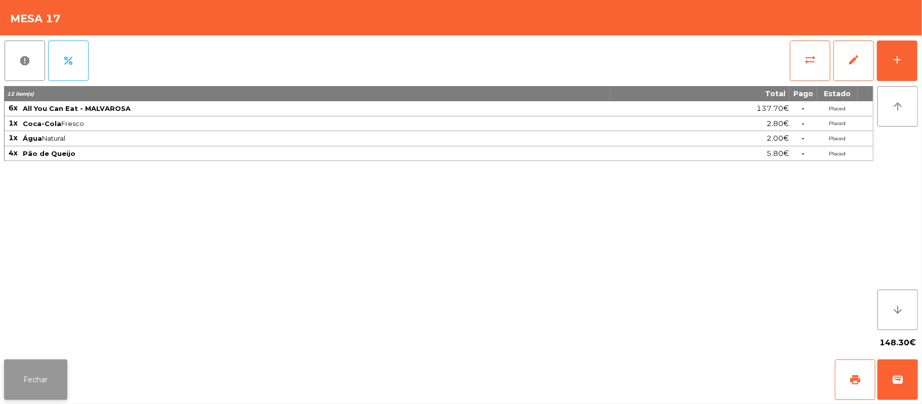
click at [37, 381] on button "Fechar" at bounding box center [35, 379] width 63 height 41
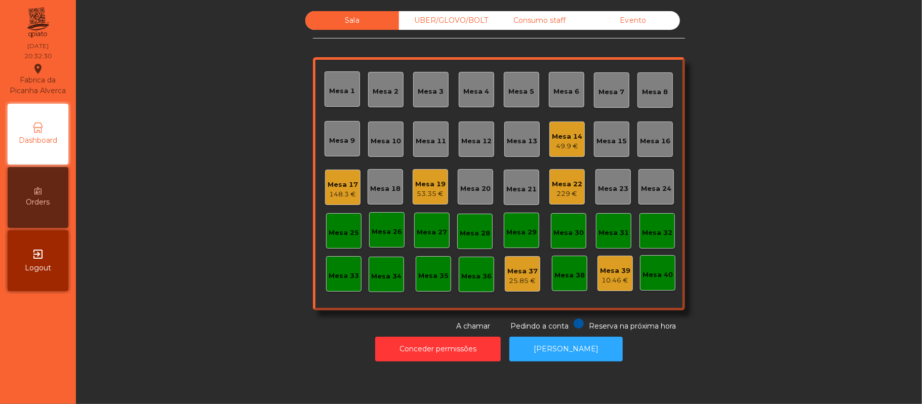
click at [220, 186] on div "Sala UBER/[GEOGRAPHIC_DATA]/BOLT Consumo staff Evento [GEOGRAPHIC_DATA] 2 [GEOG…" at bounding box center [499, 171] width 819 height 321
click at [379, 139] on div "Mesa 10" at bounding box center [386, 141] width 30 height 10
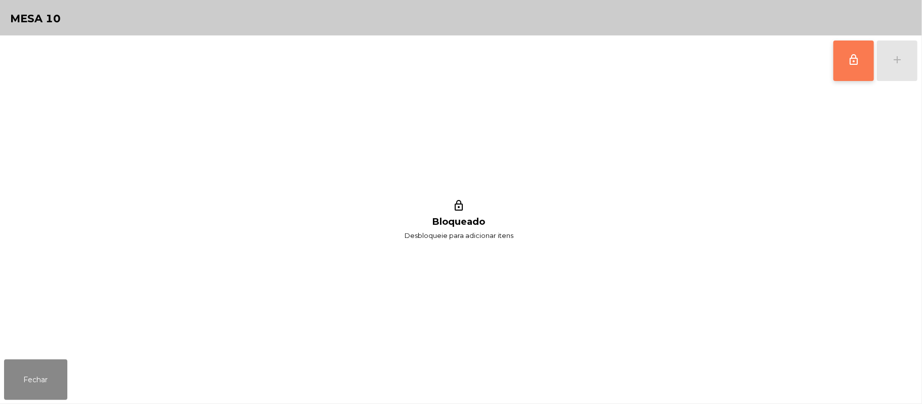
click at [841, 67] on button "lock_outline" at bounding box center [853, 61] width 41 height 41
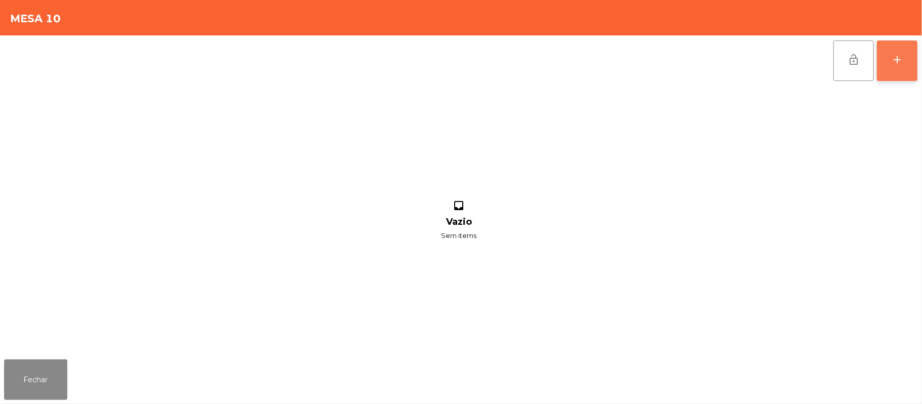
click at [895, 49] on button "add" at bounding box center [897, 61] width 41 height 41
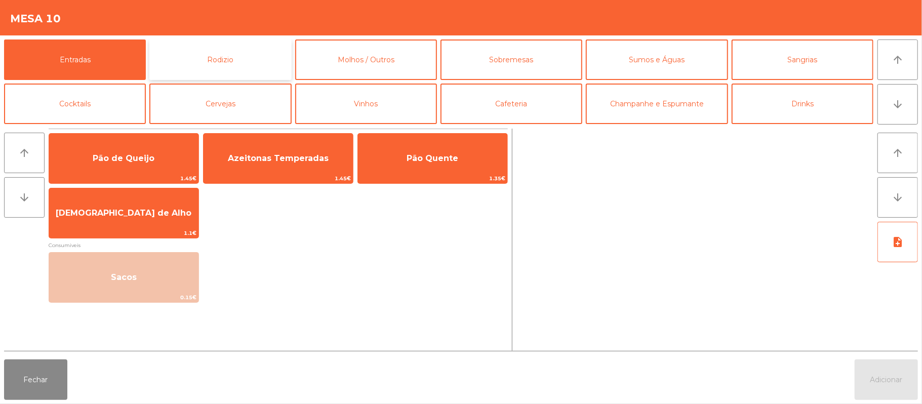
click at [239, 68] on button "Rodizio" at bounding box center [220, 59] width 142 height 41
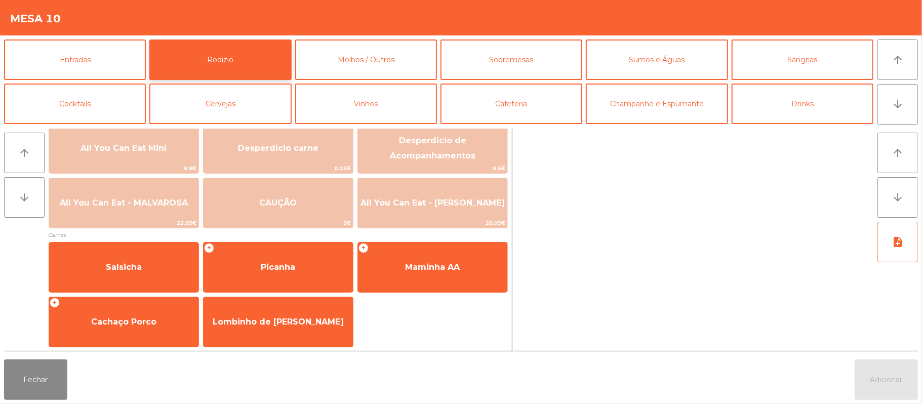
scroll to position [1, 0]
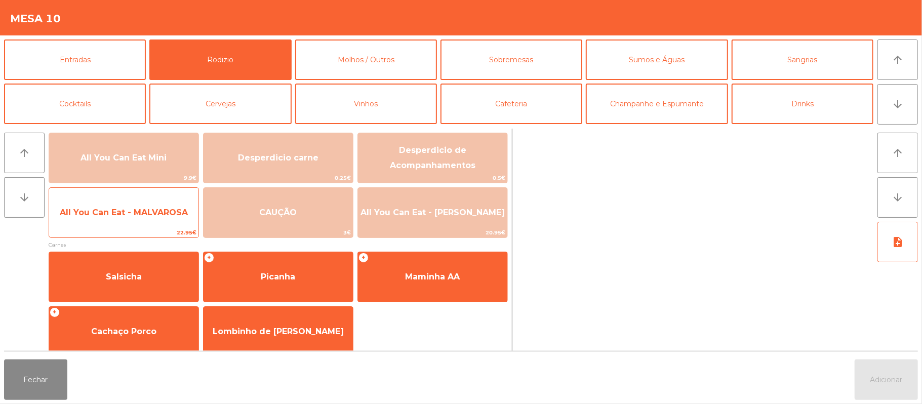
click at [122, 223] on span "All You Can Eat - MALVAROSA" at bounding box center [123, 212] width 149 height 27
click at [126, 220] on span "All You Can Eat - MALVAROSA" at bounding box center [123, 212] width 149 height 27
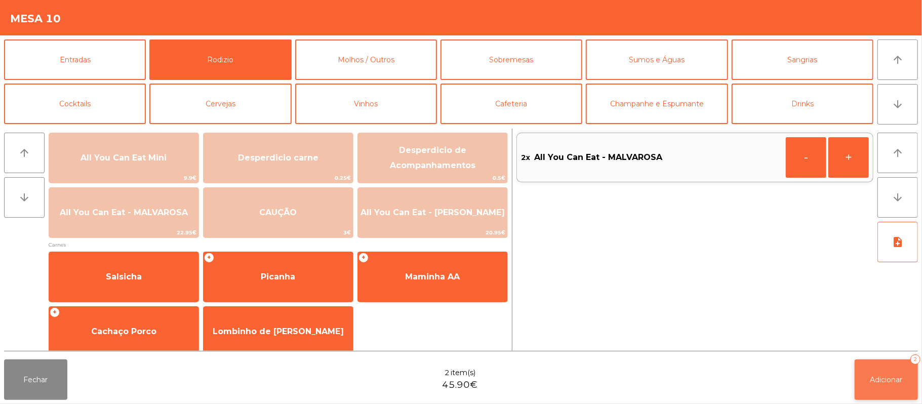
click at [871, 377] on span "Adicionar" at bounding box center [886, 379] width 32 height 9
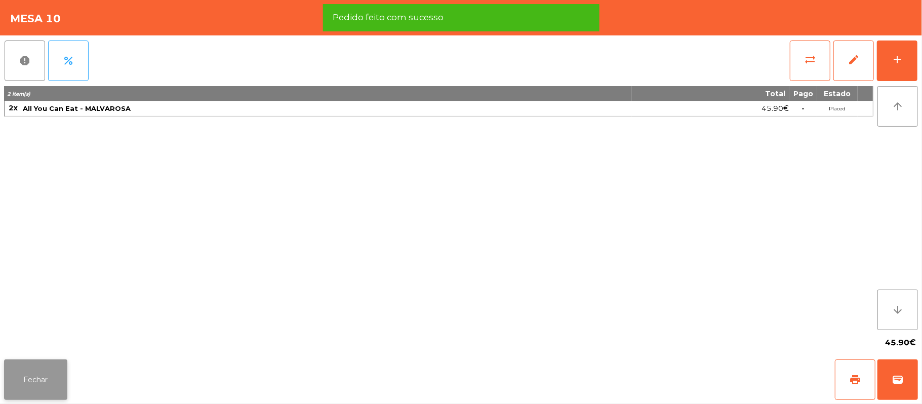
click at [7, 391] on button "Fechar" at bounding box center [35, 379] width 63 height 41
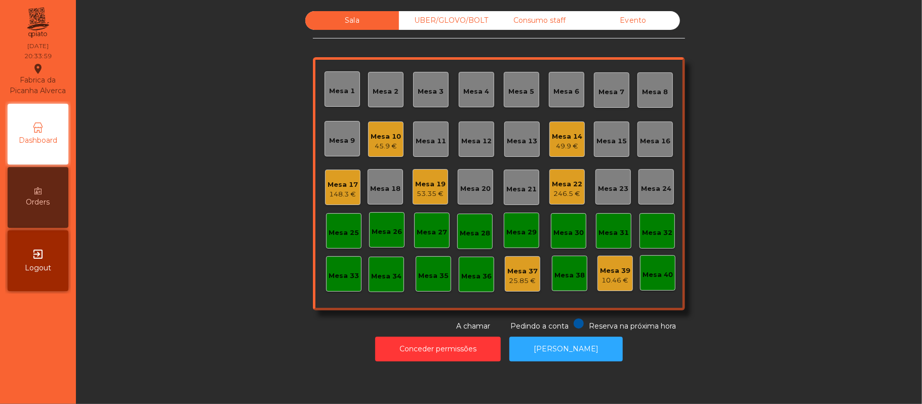
click at [207, 154] on div "Sala UBER/[GEOGRAPHIC_DATA]/BOLT Consumo staff Evento Mesa 1 Mesa 2 Mesa 3 [GEO…" at bounding box center [499, 171] width 819 height 321
click at [223, 242] on div "Sala UBER/[GEOGRAPHIC_DATA]/BOLT Consumo staff Evento Mesa 1 Mesa 2 Mesa 3 [GEO…" at bounding box center [499, 171] width 819 height 321
click at [827, 146] on div "Sala UBER/[GEOGRAPHIC_DATA]/BOLT Consumo staff Evento Mesa 1 Mesa 2 Mesa 3 [GEO…" at bounding box center [499, 171] width 819 height 321
click at [435, 184] on div "Mesa 19" at bounding box center [430, 184] width 30 height 10
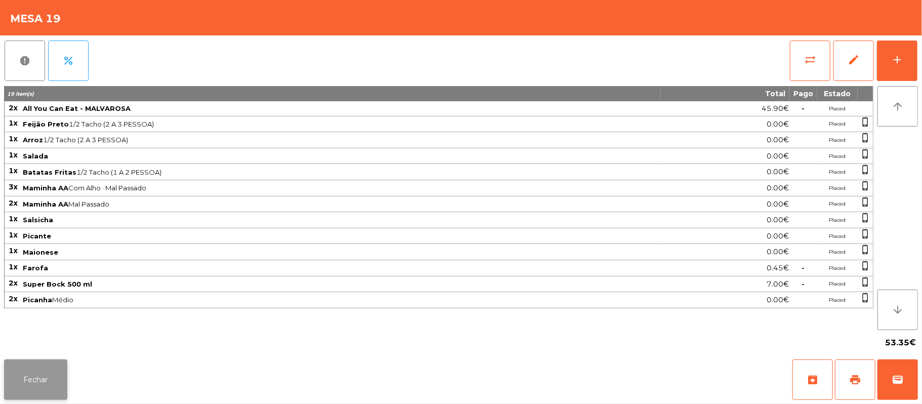
click at [13, 396] on button "Fechar" at bounding box center [35, 379] width 63 height 41
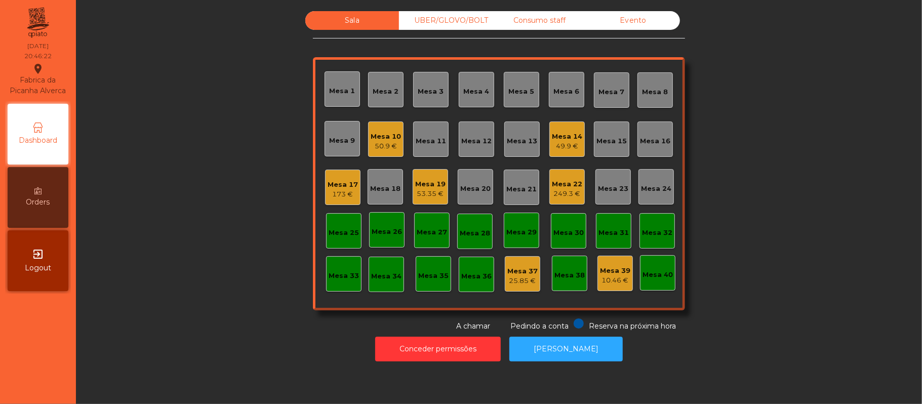
click at [233, 258] on div "Sala UBER/[GEOGRAPHIC_DATA]/BOLT Consumo staff Evento Mesa 1 Mesa 2 Mesa 3 [GEO…" at bounding box center [499, 171] width 819 height 321
click at [758, 142] on div "Sala UBER/[GEOGRAPHIC_DATA]/BOLT Consumo staff Evento Mesa 1 Mesa 2 Mesa 3 [GEO…" at bounding box center [499, 171] width 819 height 321
click at [332, 189] on div "173 €" at bounding box center [343, 194] width 30 height 10
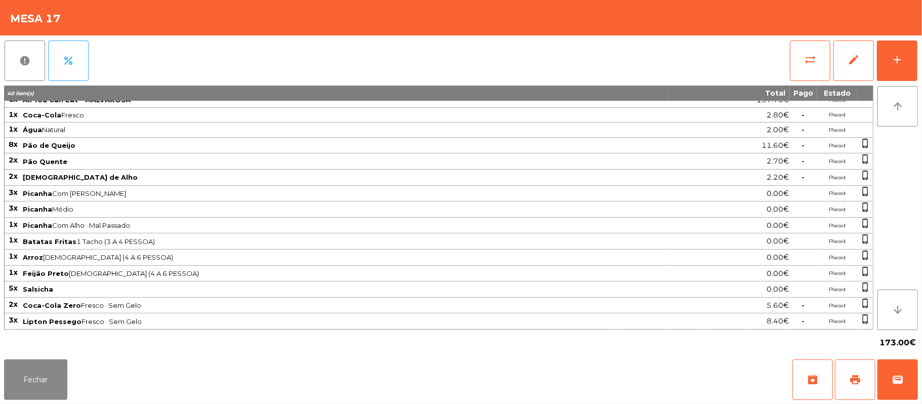
scroll to position [0, 0]
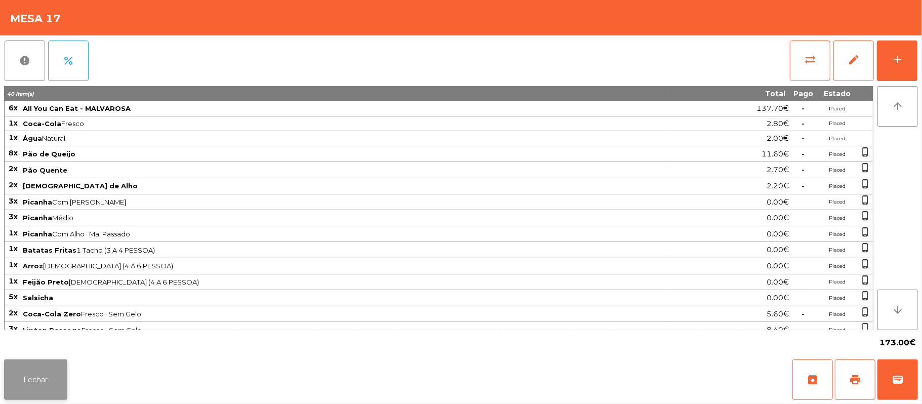
click at [43, 391] on button "Fechar" at bounding box center [35, 379] width 63 height 41
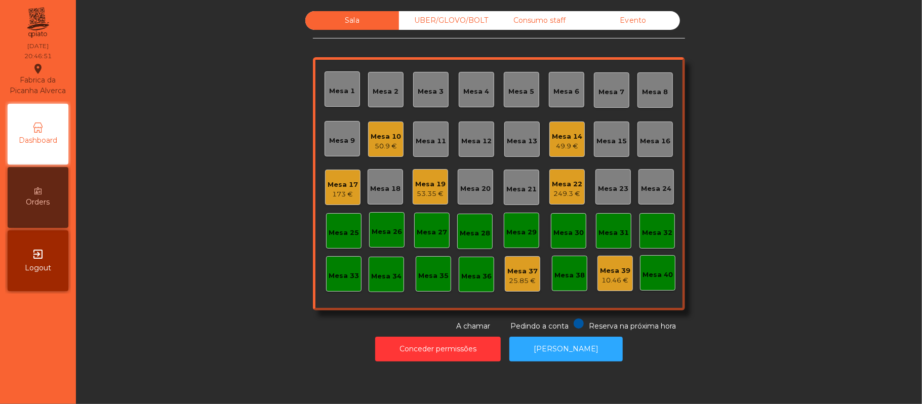
click at [256, 223] on div "Sala UBER/[GEOGRAPHIC_DATA]/BOLT Consumo staff Evento Mesa 1 Mesa 2 Mesa 3 [GEO…" at bounding box center [499, 171] width 819 height 321
click at [201, 274] on div "Sala UBER/[GEOGRAPHIC_DATA]/BOLT Consumo staff Evento Mesa 1 Mesa 2 Mesa 3 [GEO…" at bounding box center [499, 171] width 819 height 321
click at [780, 116] on div "Sala UBER/[GEOGRAPHIC_DATA]/BOLT Consumo staff Evento Mesa 1 Mesa 2 Mesa 3 [GEO…" at bounding box center [499, 171] width 819 height 321
click at [657, 130] on div "Mesa 16" at bounding box center [654, 139] width 35 height 35
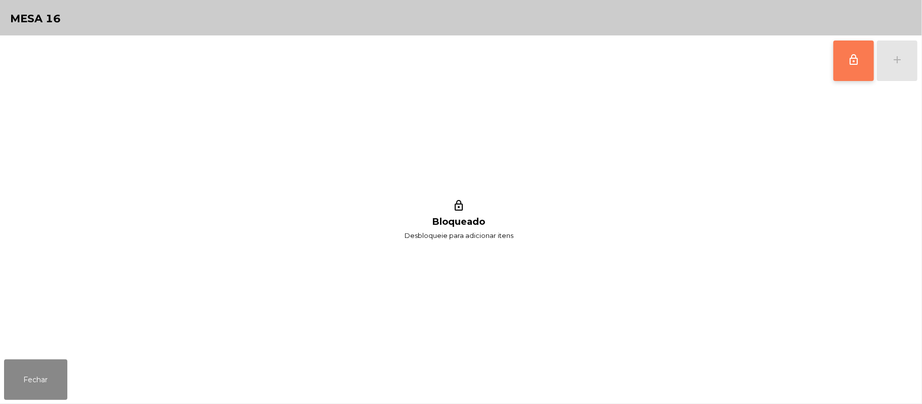
click at [844, 62] on button "lock_outline" at bounding box center [853, 61] width 41 height 41
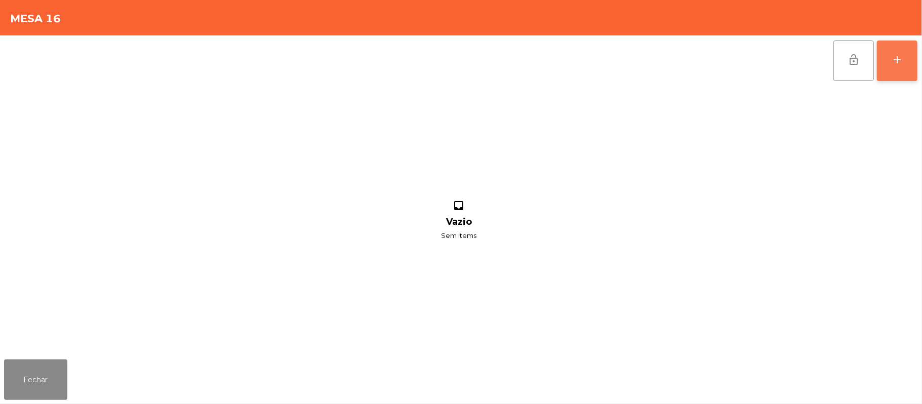
click at [898, 49] on button "add" at bounding box center [897, 61] width 41 height 41
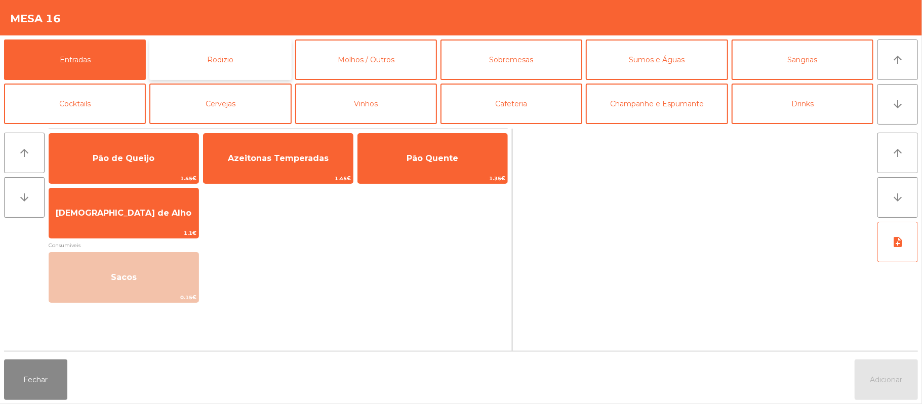
click at [261, 63] on button "Rodizio" at bounding box center [220, 59] width 142 height 41
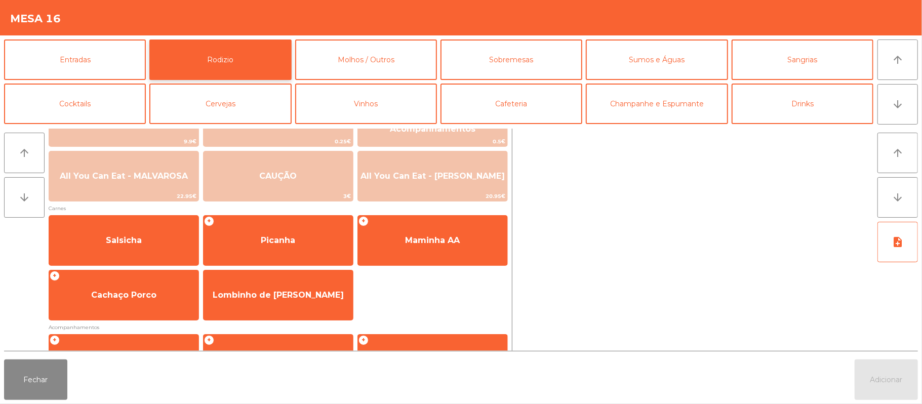
scroll to position [43, 0]
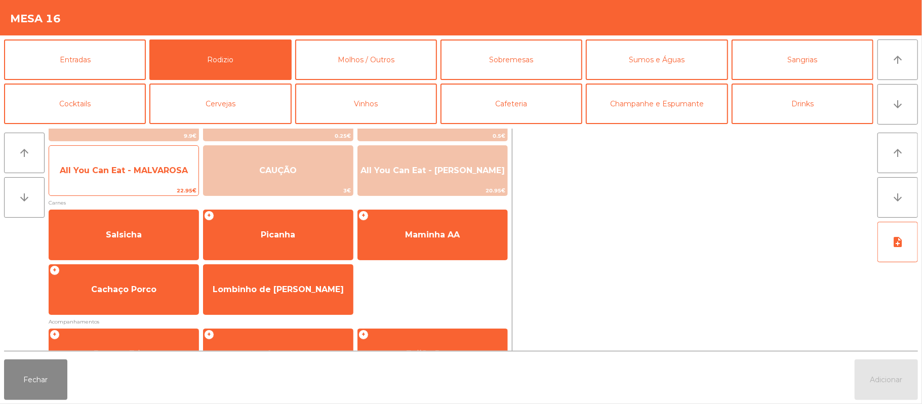
click at [148, 175] on span "All You Can Eat - MALVAROSA" at bounding box center [124, 171] width 128 height 10
click at [141, 183] on span "All You Can Eat - MALVAROSA" at bounding box center [123, 170] width 149 height 27
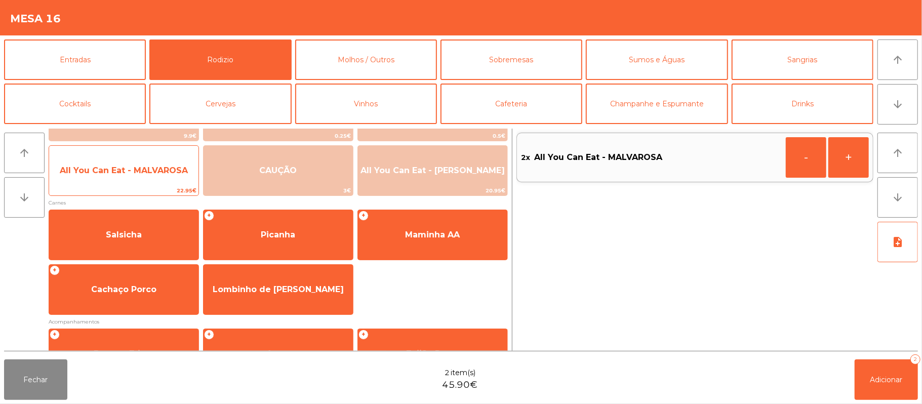
click at [139, 174] on span "All You Can Eat - MALVAROSA" at bounding box center [124, 171] width 128 height 10
click at [146, 171] on span "All You Can Eat - MALVAROSA" at bounding box center [124, 171] width 128 height 10
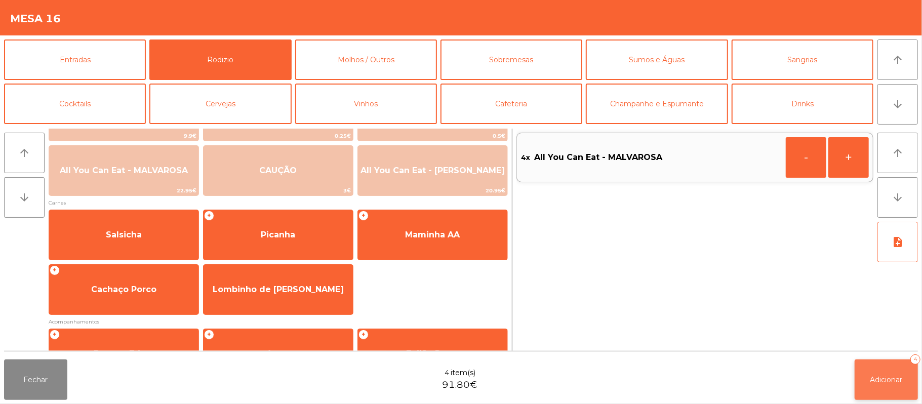
click at [881, 373] on button "Adicionar 4" at bounding box center [886, 379] width 63 height 41
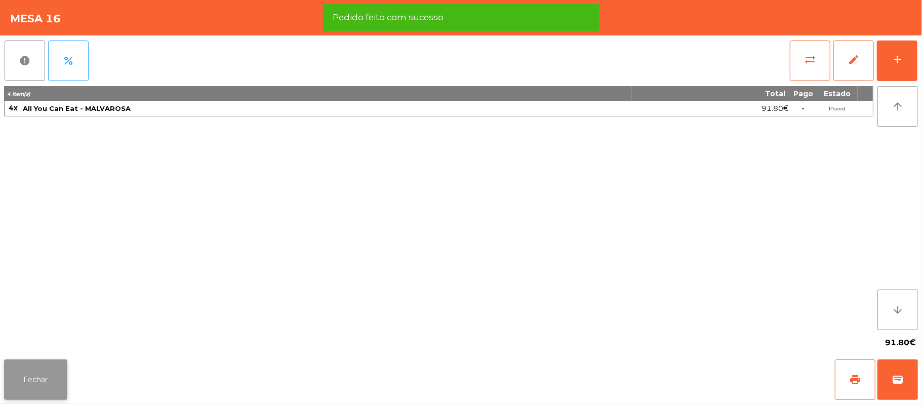
click at [54, 363] on button "Fechar" at bounding box center [35, 379] width 63 height 41
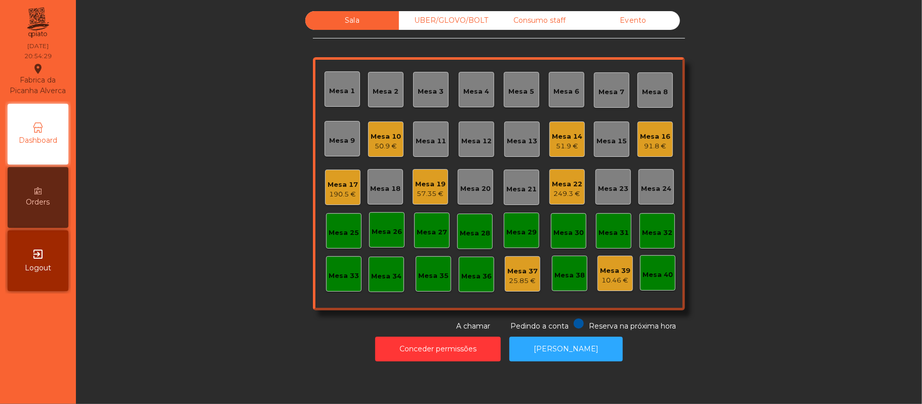
click at [796, 146] on div "Sala UBER/[GEOGRAPHIC_DATA]/BOLT Consumo staff Evento Mesa 1 Mesa 2 Mesa 3 [GEO…" at bounding box center [499, 171] width 819 height 321
click at [753, 130] on div "Sala UBER/[GEOGRAPHIC_DATA]/BOLT Consumo staff Evento Mesa 1 Mesa 2 Mesa 3 [GEO…" at bounding box center [499, 171] width 819 height 321
click at [776, 113] on div "Sala warning UBER/[GEOGRAPHIC_DATA]/BOLT Consumo staff Evento Mesa 1 Mesa 2 Mes…" at bounding box center [499, 171] width 819 height 321
click at [757, 115] on div "Sala warning UBER/[GEOGRAPHIC_DATA]/BOLT Consumo staff Evento Mesa 1 Mesa 2 Mes…" at bounding box center [499, 171] width 819 height 321
click at [413, 131] on div "Mesa 11" at bounding box center [430, 139] width 35 height 35
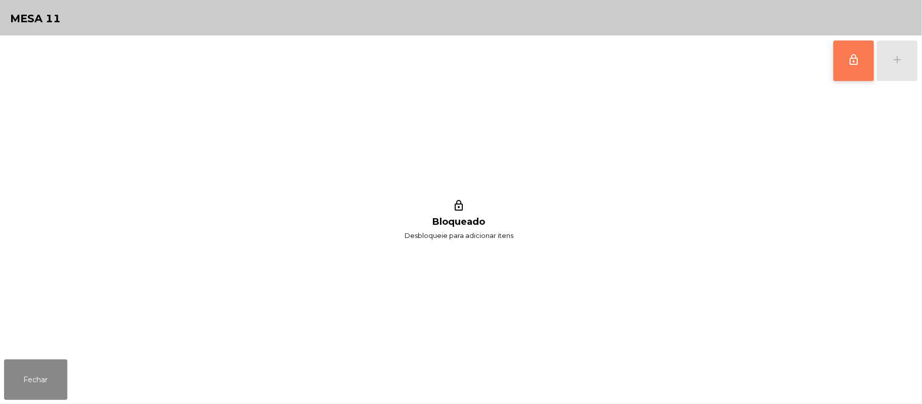
click at [848, 55] on span "lock_outline" at bounding box center [854, 60] width 12 height 12
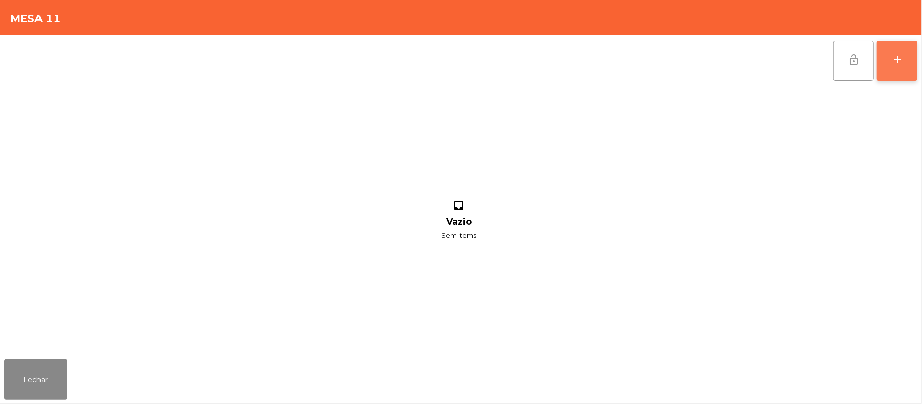
click at [889, 61] on button "add" at bounding box center [897, 61] width 41 height 41
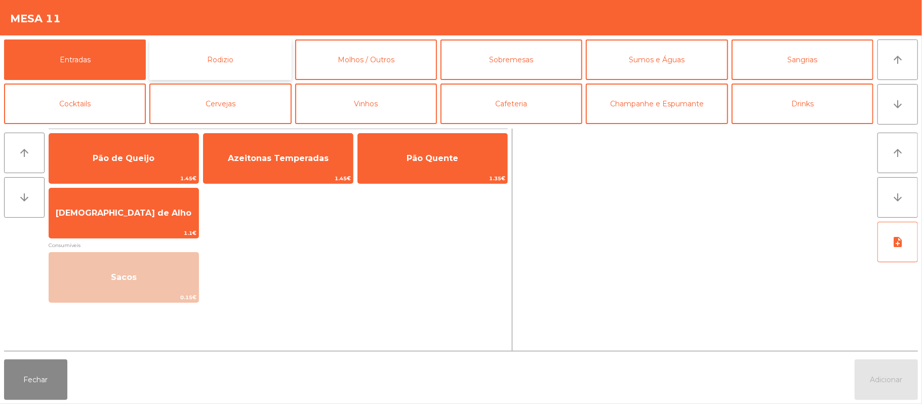
click at [242, 66] on button "Rodizio" at bounding box center [220, 59] width 142 height 41
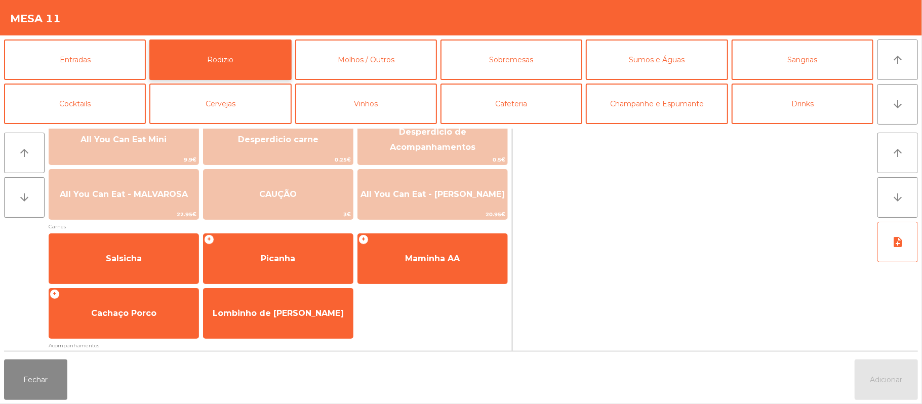
scroll to position [7, 0]
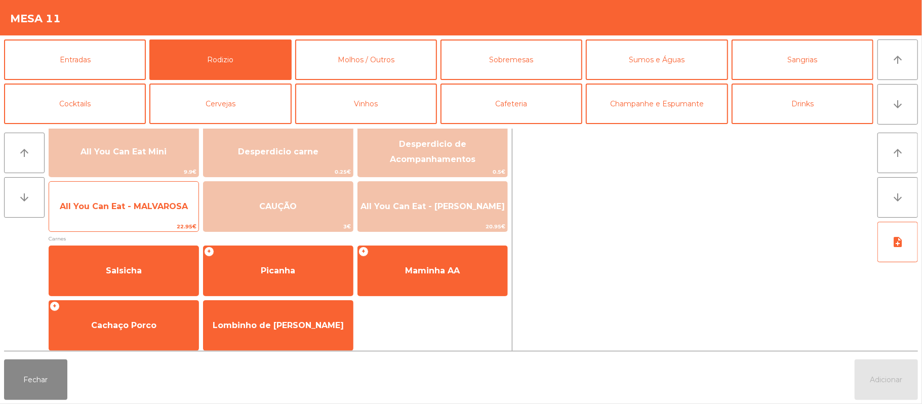
click at [140, 205] on span "All You Can Eat - MALVAROSA" at bounding box center [124, 207] width 128 height 10
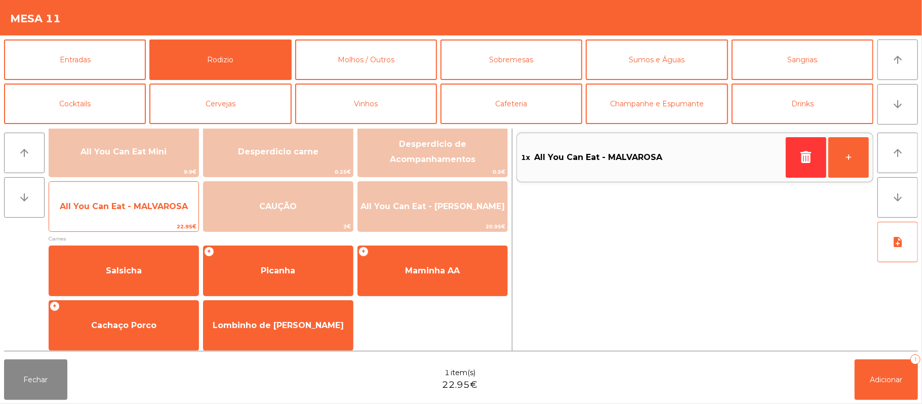
click at [140, 207] on span "All You Can Eat - MALVAROSA" at bounding box center [124, 207] width 128 height 10
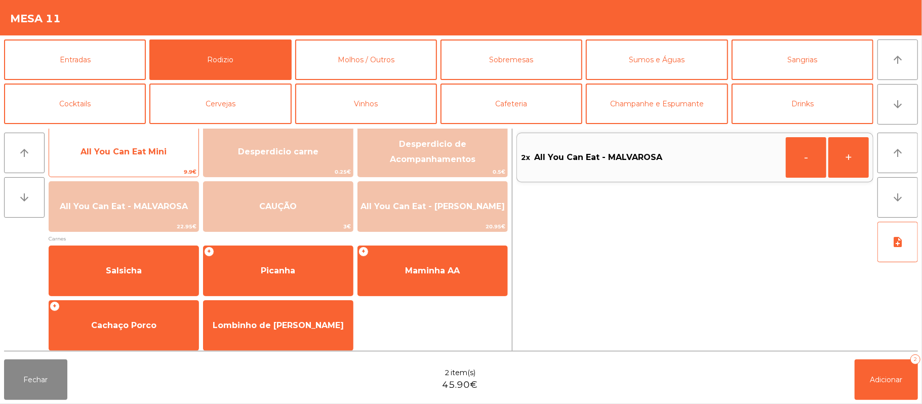
click at [140, 140] on span "All You Can Eat Mini" at bounding box center [123, 151] width 149 height 27
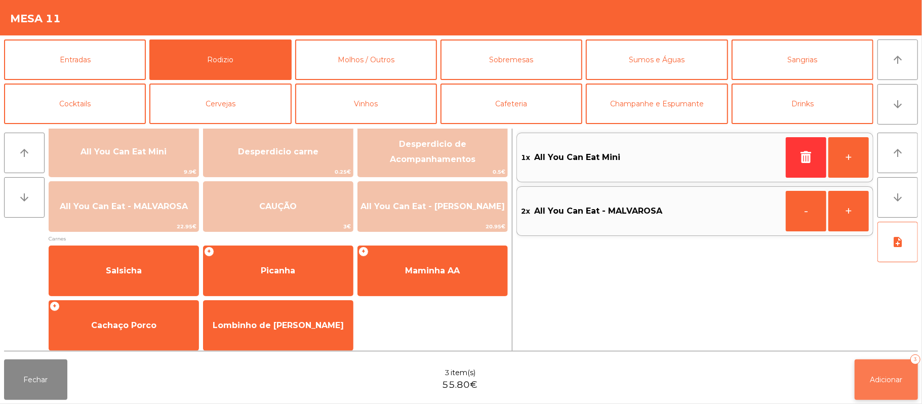
click at [895, 376] on span "Adicionar" at bounding box center [886, 379] width 32 height 9
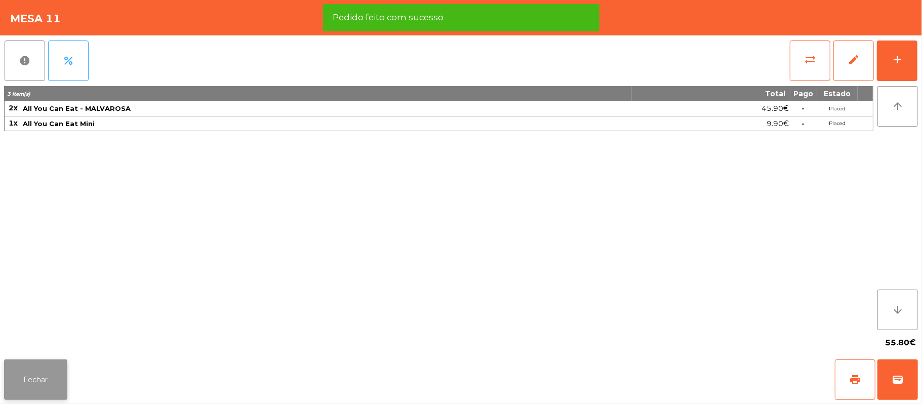
click at [49, 389] on button "Fechar" at bounding box center [35, 379] width 63 height 41
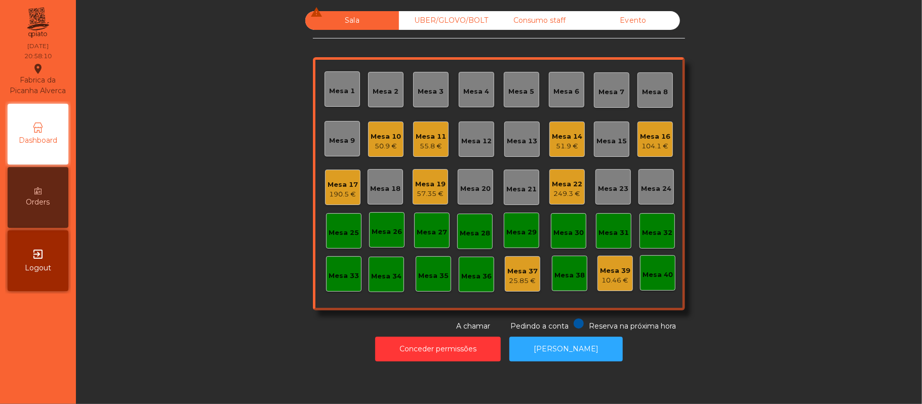
click at [770, 171] on div "Sala warning UBER/[GEOGRAPHIC_DATA]/BOLT Consumo staff Evento Mesa 1 Mesa 2 [GE…" at bounding box center [499, 171] width 819 height 321
click at [789, 111] on div "Sala warning UBER/[GEOGRAPHIC_DATA]/BOLT Consumo staff Evento Mesa 1 Mesa 2 [GE…" at bounding box center [499, 171] width 819 height 321
click at [790, 114] on div "Sala warning UBER/[GEOGRAPHIC_DATA]/BOLT Consumo staff Evento Mesa 1 Mesa 2 [GE…" at bounding box center [499, 171] width 819 height 321
click at [604, 87] on div "Mesa 7" at bounding box center [612, 92] width 26 height 10
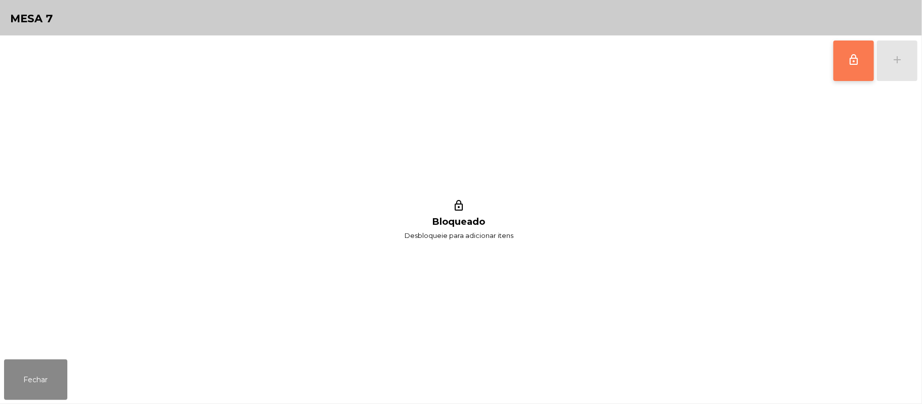
click at [847, 54] on button "lock_outline" at bounding box center [853, 61] width 41 height 41
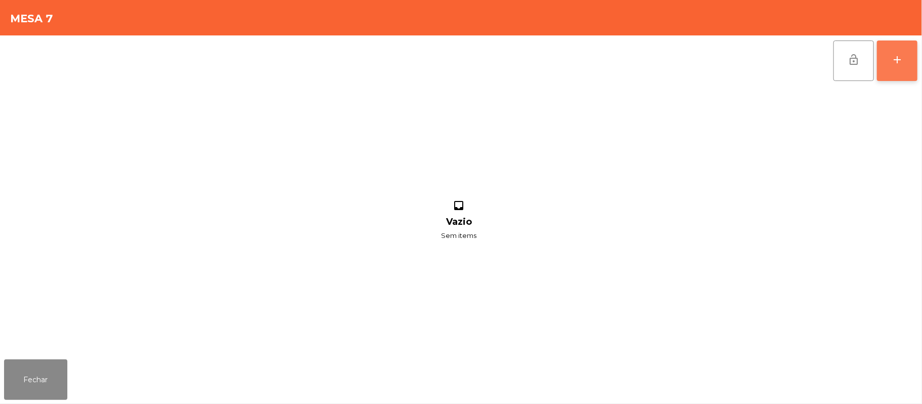
click at [911, 63] on button "add" at bounding box center [897, 61] width 41 height 41
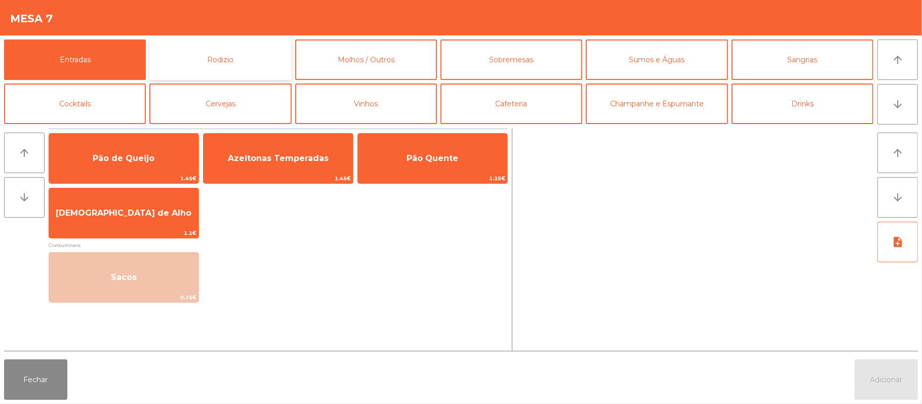
click at [219, 41] on button "Rodizio" at bounding box center [220, 59] width 142 height 41
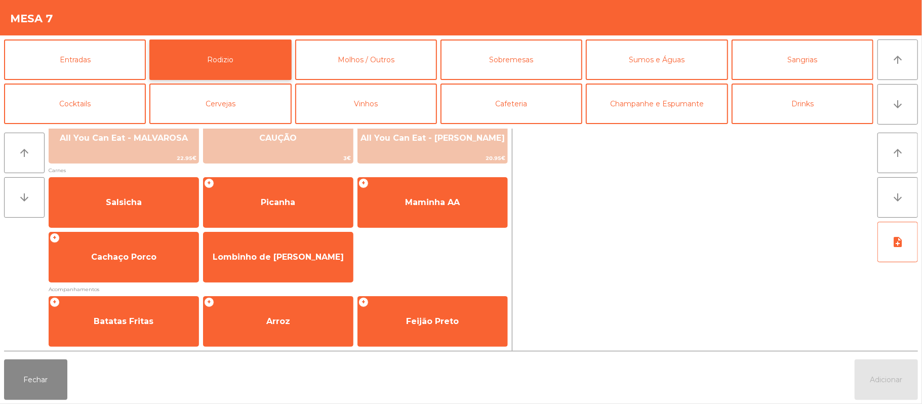
scroll to position [80, 0]
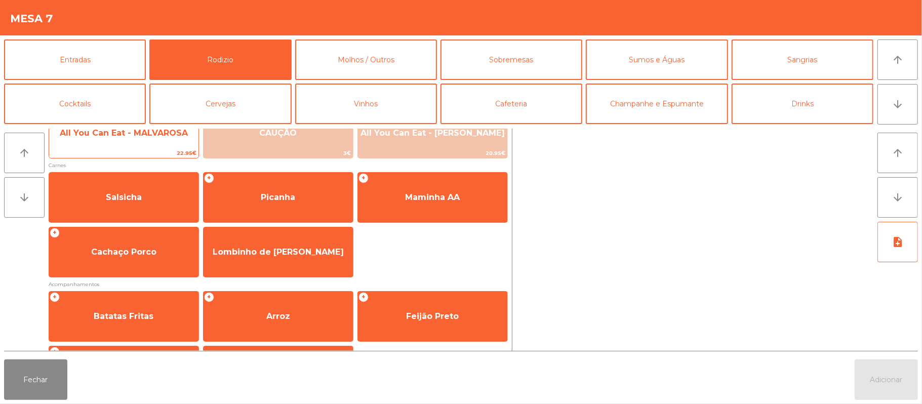
click at [153, 146] on span "All You Can Eat - MALVAROSA" at bounding box center [123, 132] width 149 height 27
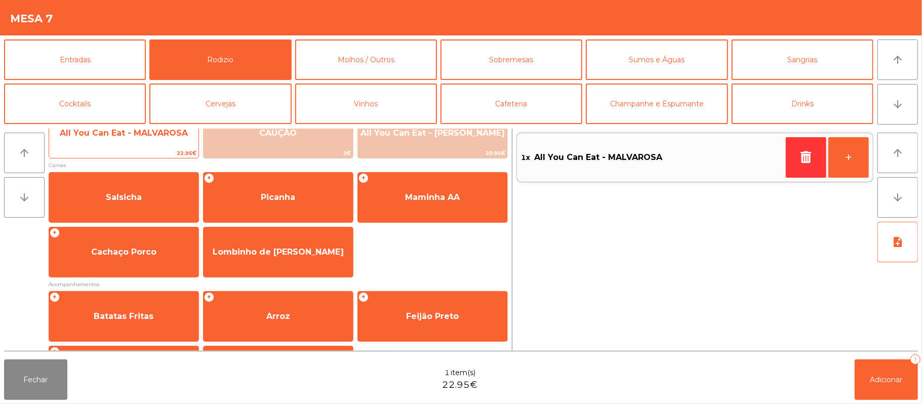
click at [152, 151] on span "22.95€" at bounding box center [123, 153] width 149 height 10
click at [149, 154] on span "22.95€" at bounding box center [123, 153] width 149 height 10
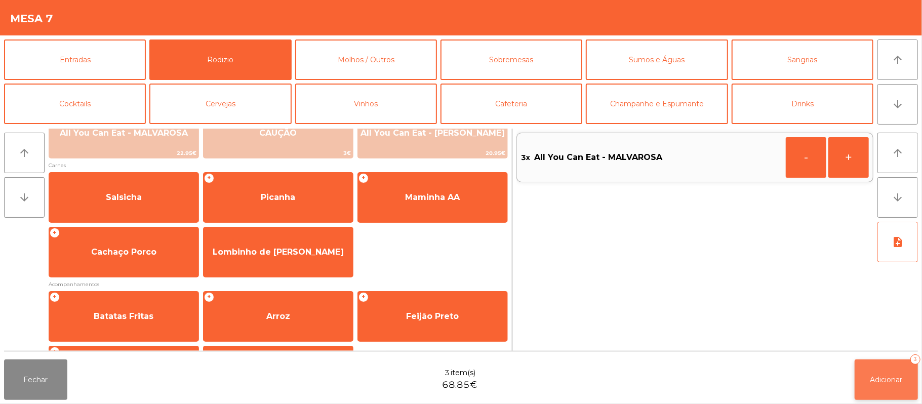
click at [881, 387] on button "Adicionar 3" at bounding box center [886, 379] width 63 height 41
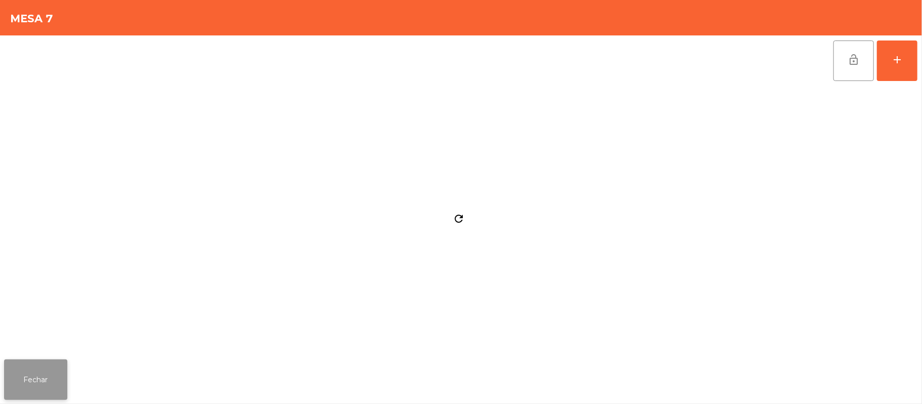
click at [33, 381] on button "Fechar" at bounding box center [35, 379] width 63 height 41
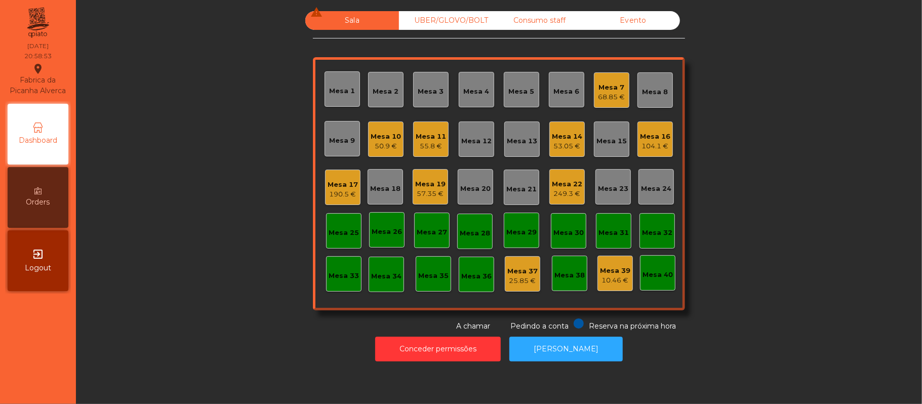
click at [426, 196] on div "57.35 €" at bounding box center [430, 194] width 30 height 10
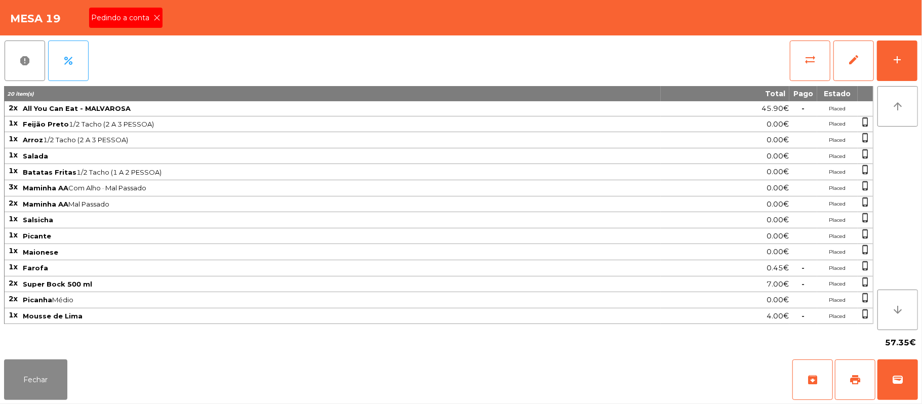
click at [139, 19] on span "Pedindo a conta" at bounding box center [122, 18] width 62 height 11
click at [790, 67] on button "sync_alt" at bounding box center [810, 61] width 41 height 41
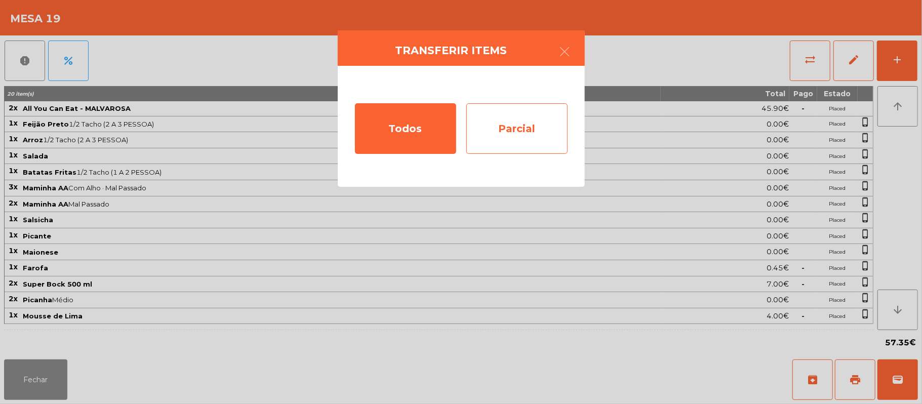
click at [537, 128] on div "Parcial" at bounding box center [516, 128] width 101 height 51
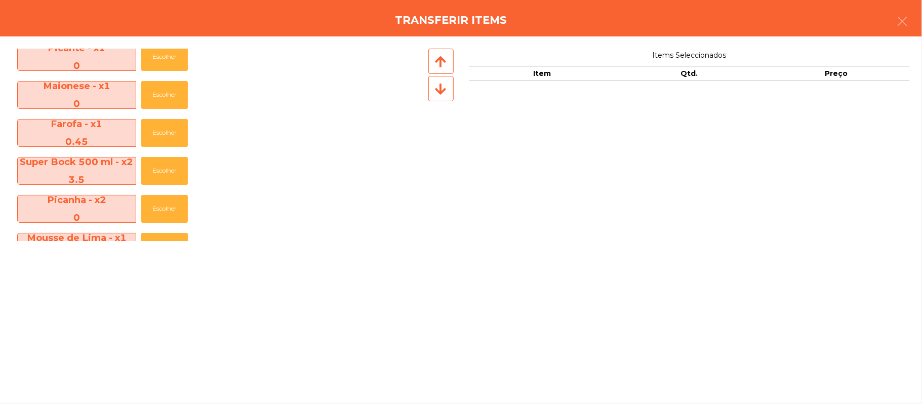
scroll to position [301, 0]
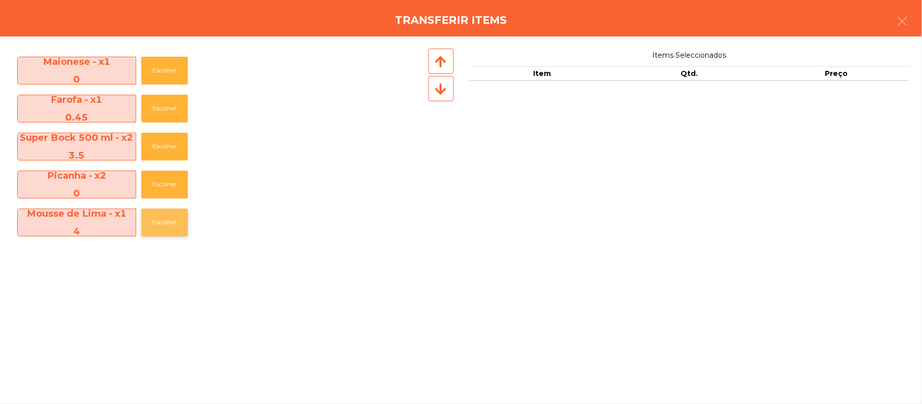
click at [176, 226] on button "Escolher" at bounding box center [164, 223] width 47 height 28
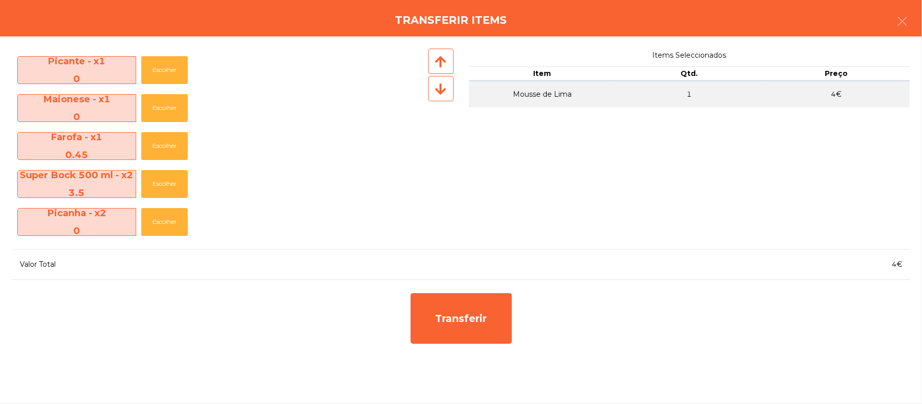
scroll to position [263, 0]
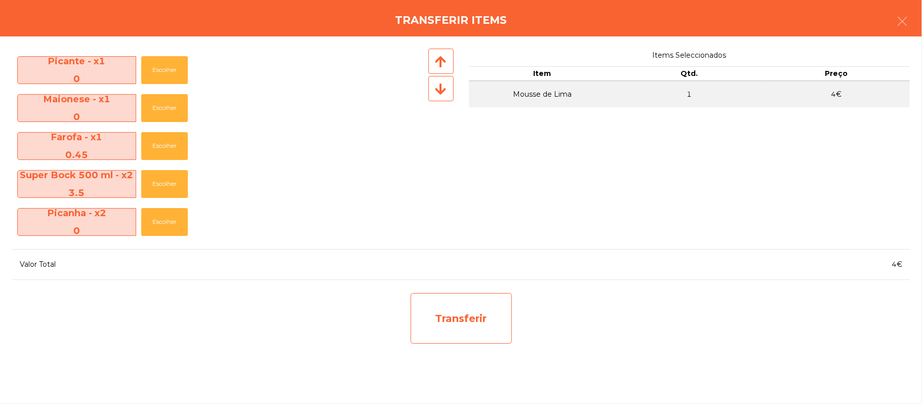
click at [465, 316] on div "Transferir" at bounding box center [461, 318] width 101 height 51
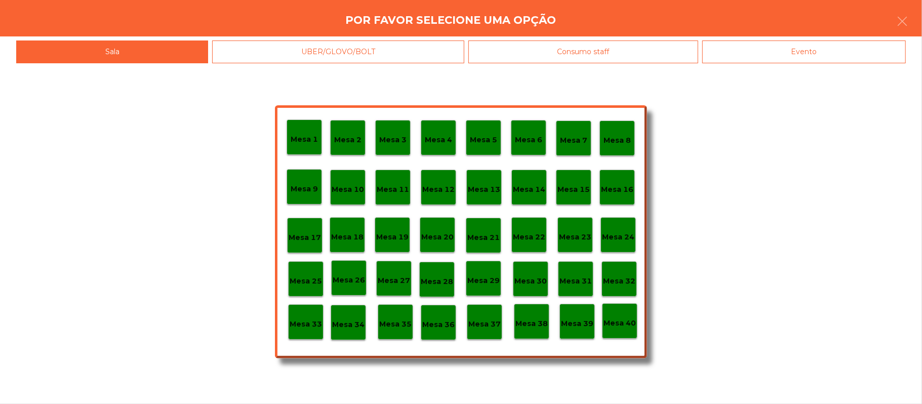
click at [589, 316] on div "Mesa 39" at bounding box center [577, 322] width 32 height 16
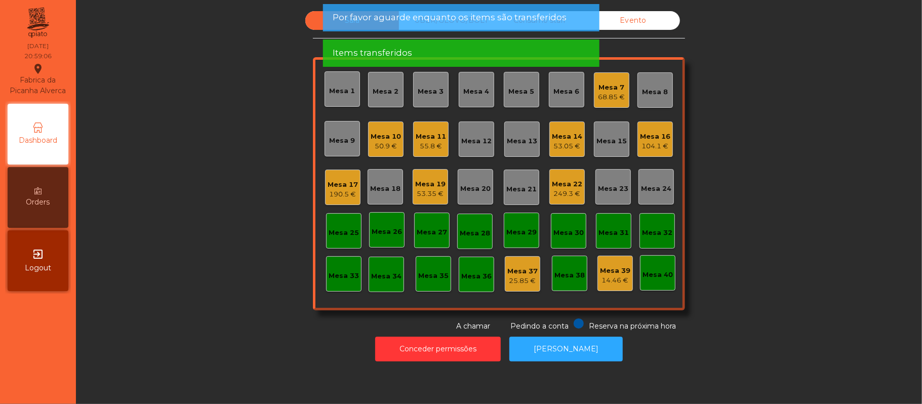
click at [792, 161] on div "Sala UBER/[GEOGRAPHIC_DATA]/BOLT Consumo staff Evento Mesa 1 Mesa 2 Mesa 3 [GEO…" at bounding box center [499, 171] width 819 height 321
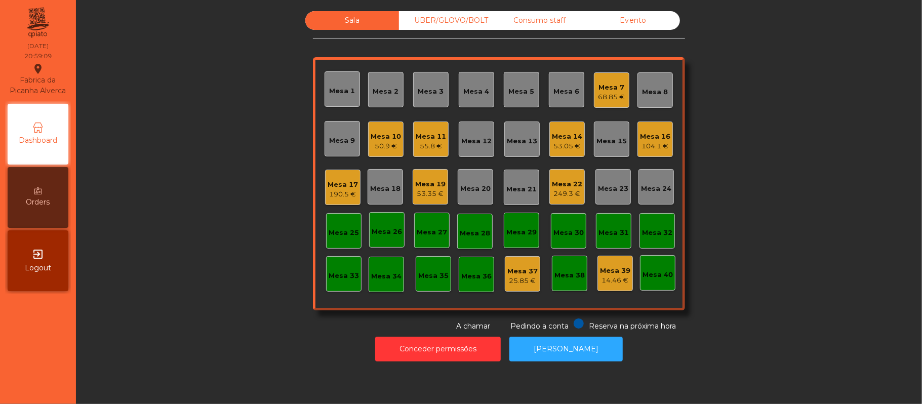
click at [240, 164] on div "Sala UBER/[GEOGRAPHIC_DATA]/BOLT Consumo staff Evento Mesa 1 Mesa 2 Mesa 3 [GEO…" at bounding box center [499, 171] width 819 height 321
click at [422, 193] on div "53.35 €" at bounding box center [430, 194] width 30 height 10
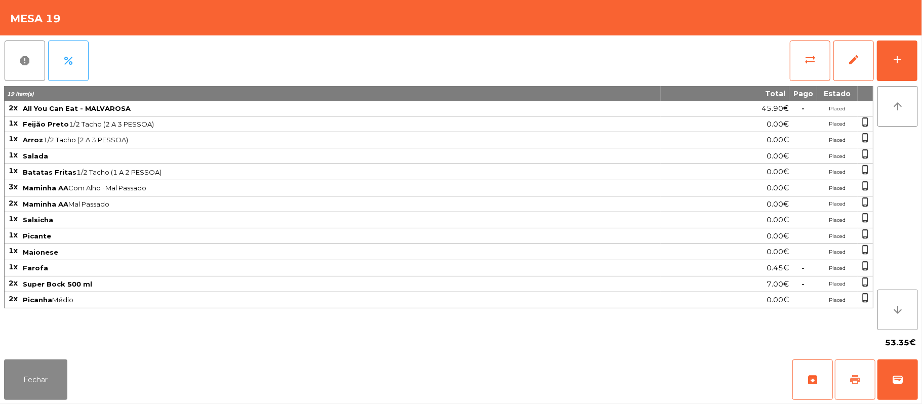
click at [851, 385] on span "print" at bounding box center [855, 380] width 12 height 12
click at [43, 375] on button "Fechar" at bounding box center [35, 379] width 63 height 41
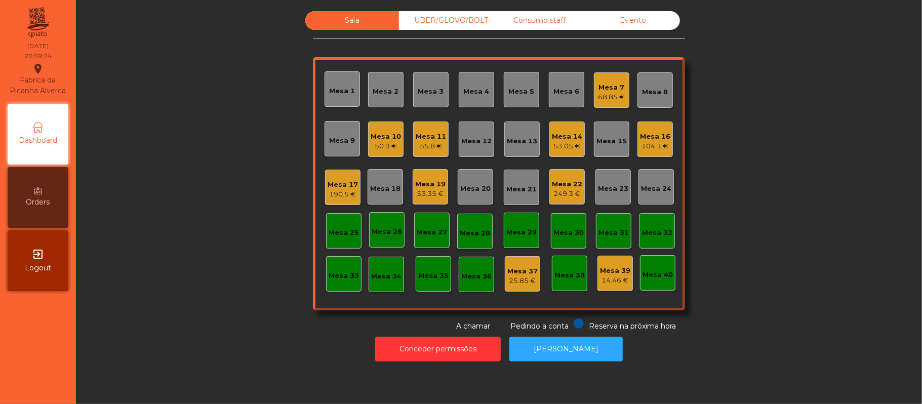
click at [231, 196] on div "Sala UBER/[GEOGRAPHIC_DATA]/BOLT Consumo staff Evento Mesa 1 Mesa 2 Mesa 3 [GEO…" at bounding box center [499, 171] width 819 height 321
click at [457, 20] on div "UBER/GLOVO/BOLT" at bounding box center [446, 20] width 94 height 19
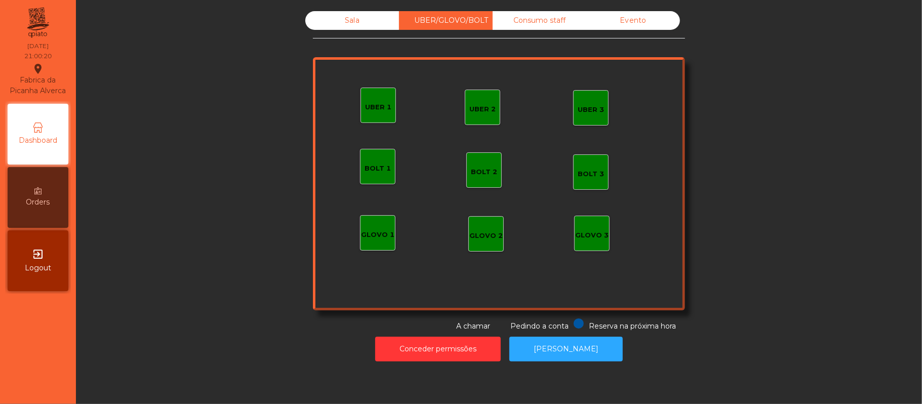
click at [357, 17] on div "Sala" at bounding box center [352, 20] width 94 height 19
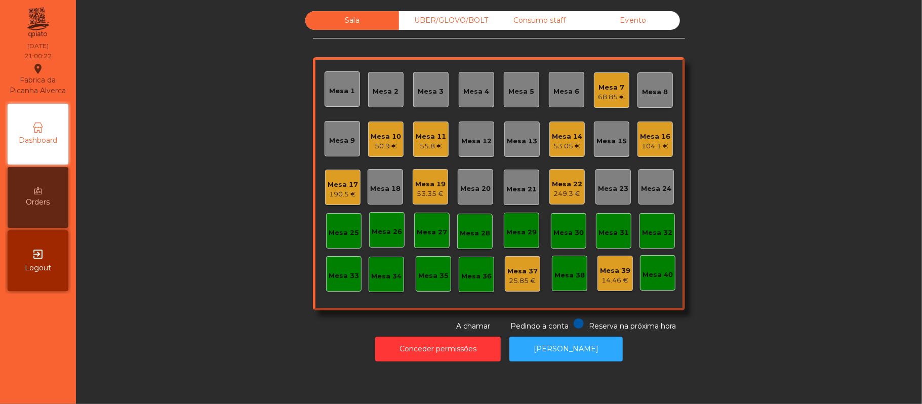
click at [352, 194] on div "Mesa 17 190.5 €" at bounding box center [342, 187] width 35 height 35
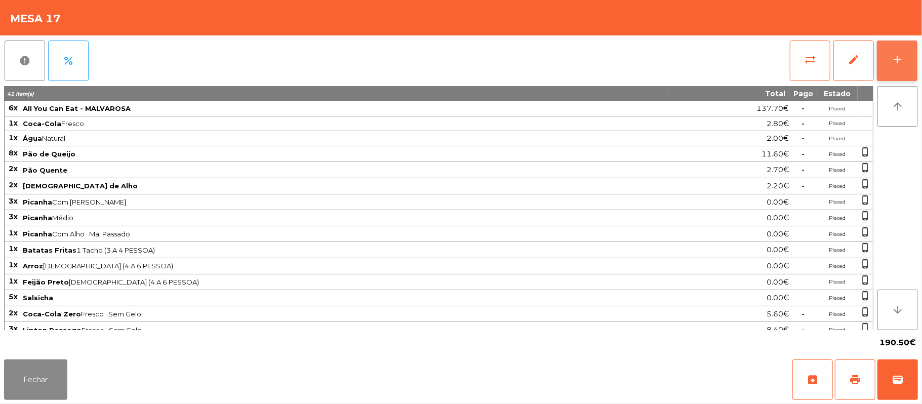
click at [910, 71] on button "add" at bounding box center [897, 61] width 41 height 41
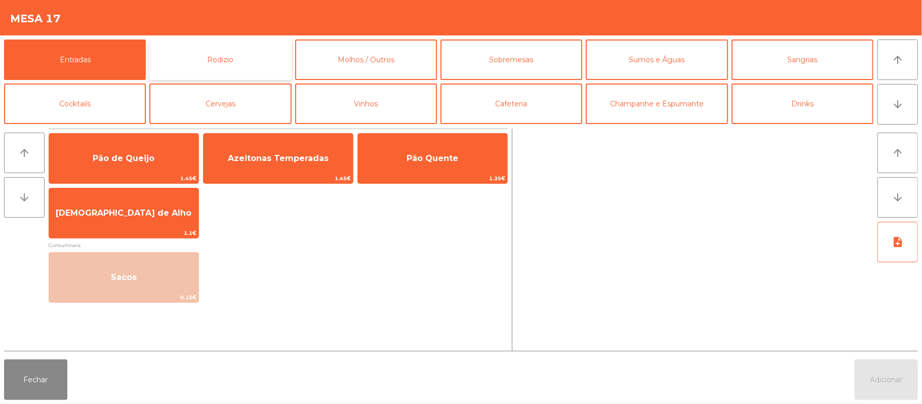
click at [234, 70] on button "Rodizio" at bounding box center [220, 59] width 142 height 41
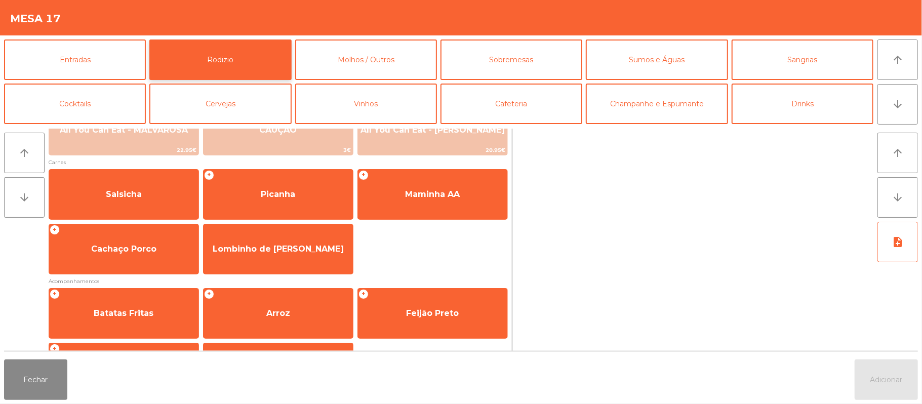
scroll to position [126, 0]
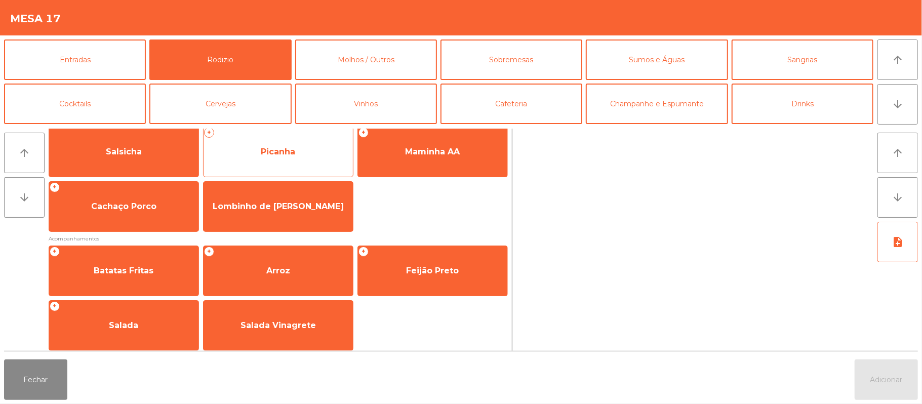
click at [276, 154] on span "Picanha" at bounding box center [278, 152] width 34 height 10
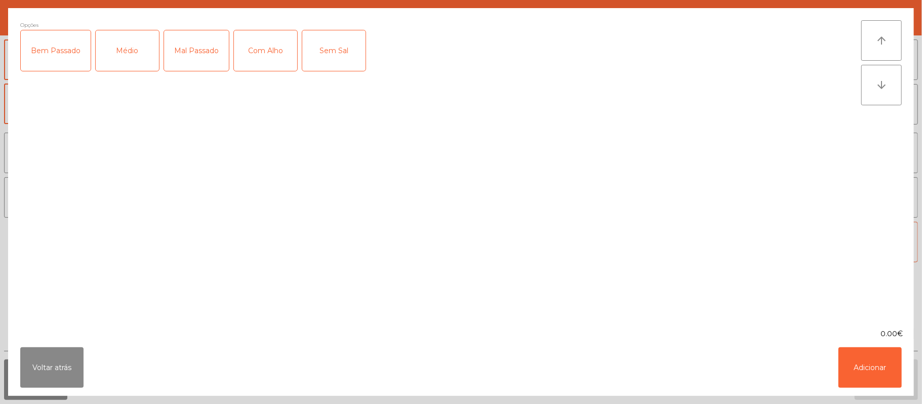
click at [209, 65] on div "Mal Passado" at bounding box center [196, 50] width 65 height 41
click at [347, 49] on div "Sem Sal" at bounding box center [333, 50] width 63 height 41
click at [329, 53] on div "Sem Sal" at bounding box center [333, 50] width 63 height 41
click at [257, 57] on div "Com Alho" at bounding box center [265, 50] width 63 height 41
click at [877, 375] on button "Adicionar" at bounding box center [869, 367] width 63 height 41
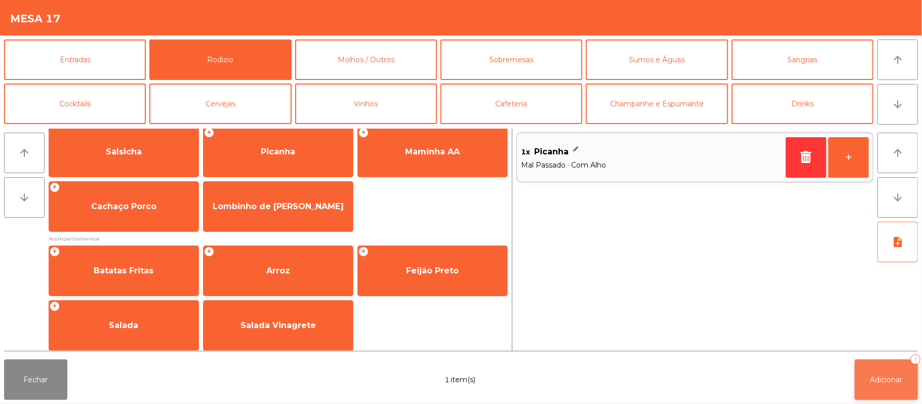
click at [888, 383] on span "Adicionar" at bounding box center [886, 379] width 32 height 9
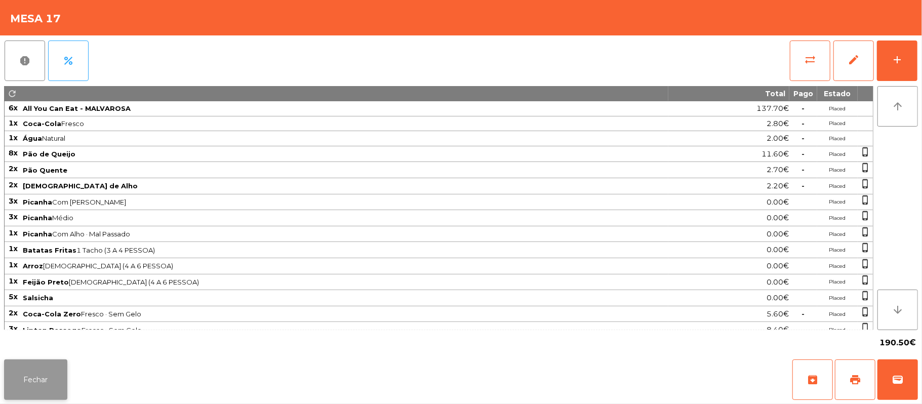
click at [46, 361] on button "Fechar" at bounding box center [35, 379] width 63 height 41
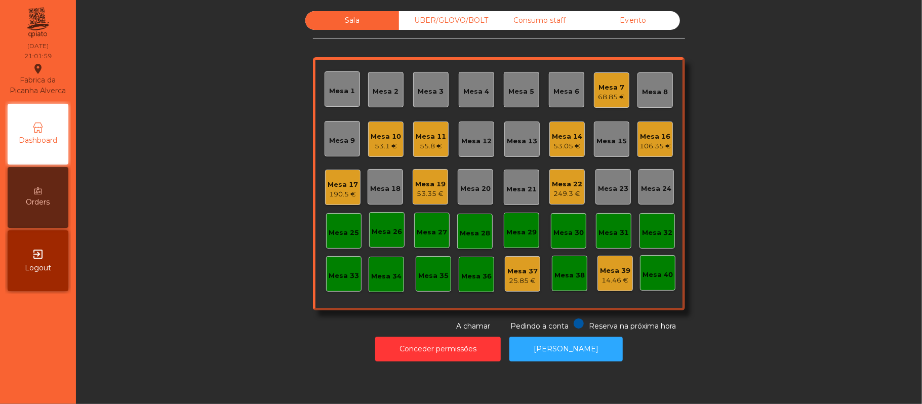
click at [515, 136] on div "Mesa 13" at bounding box center [522, 141] width 30 height 10
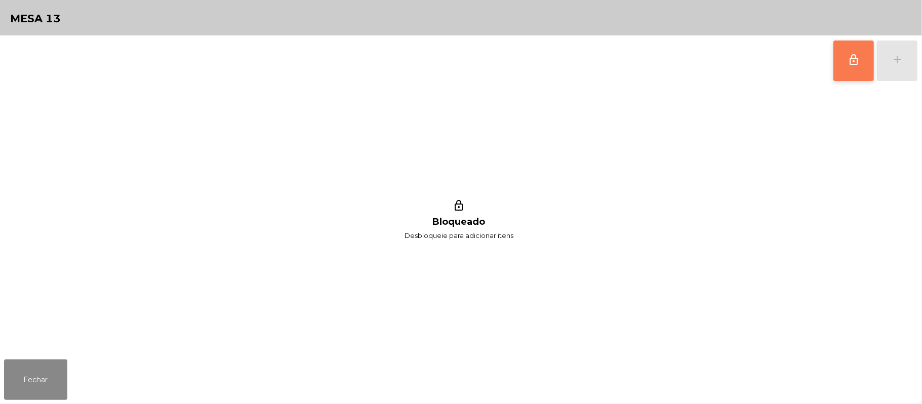
click at [843, 65] on button "lock_outline" at bounding box center [853, 61] width 41 height 41
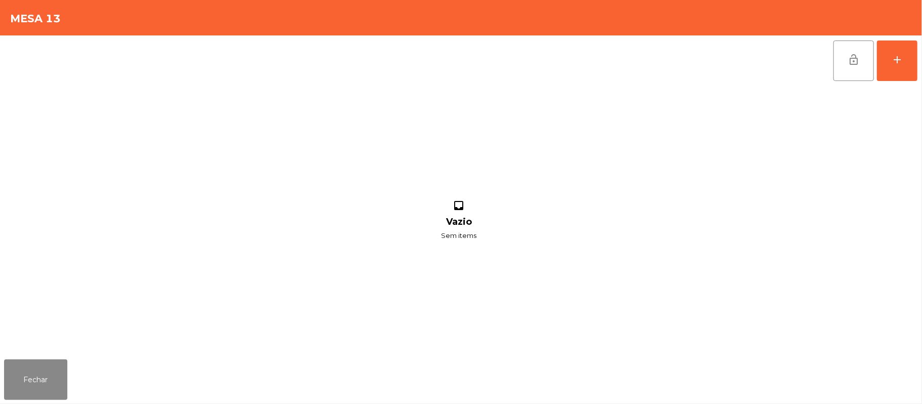
click at [919, 63] on div "lock_open add inbox Vazio Sem items" at bounding box center [461, 195] width 922 height 320
click at [890, 63] on button "add" at bounding box center [897, 61] width 41 height 41
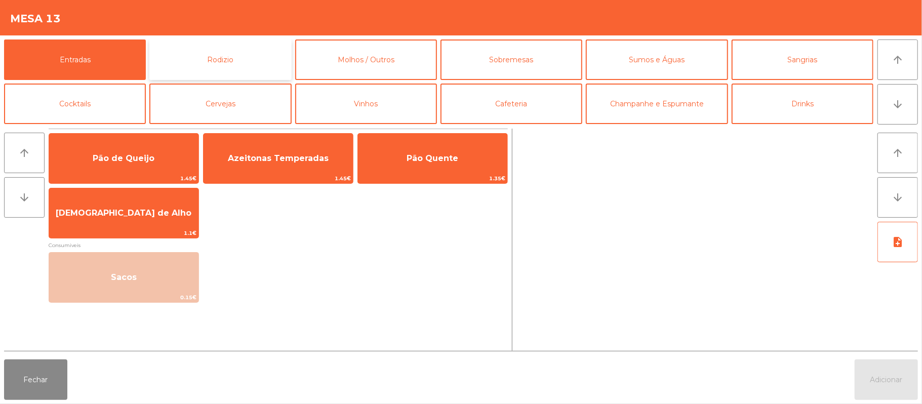
click at [223, 59] on button "Rodizio" at bounding box center [220, 59] width 142 height 41
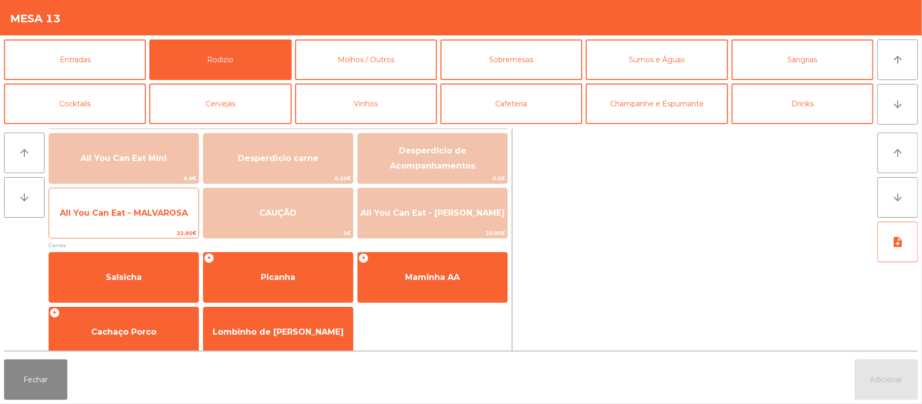
click at [124, 205] on span "All You Can Eat - MALVAROSA" at bounding box center [123, 212] width 149 height 27
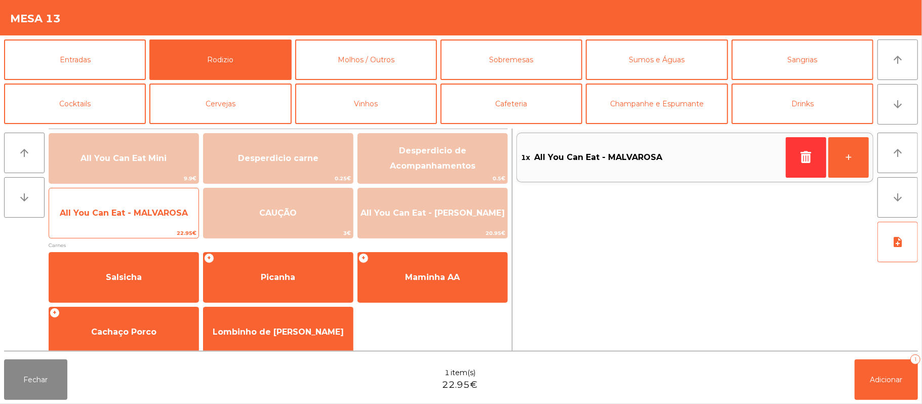
click at [121, 213] on span "All You Can Eat - MALVAROSA" at bounding box center [124, 213] width 128 height 10
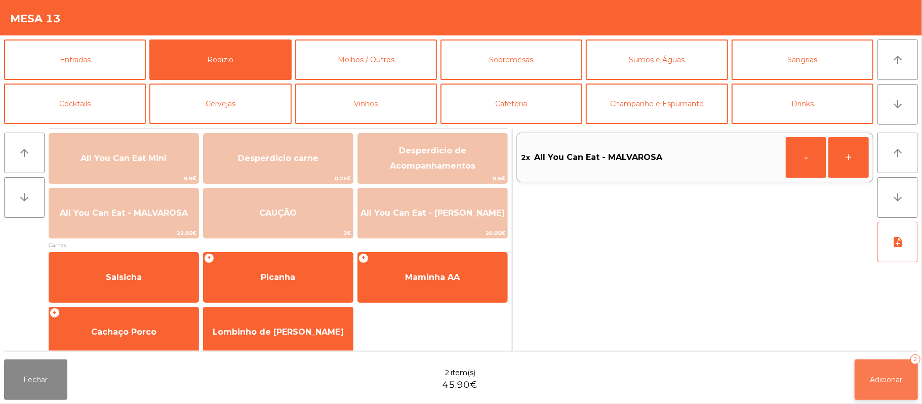
click at [883, 383] on span "Adicionar" at bounding box center [886, 379] width 32 height 9
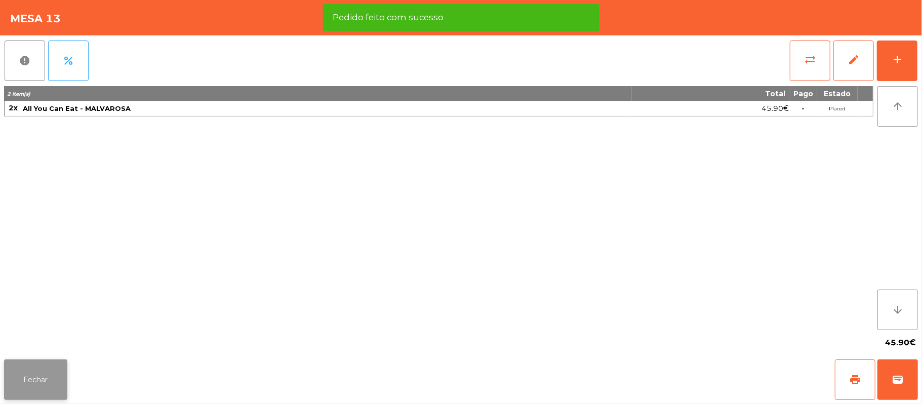
click at [34, 366] on button "Fechar" at bounding box center [35, 379] width 63 height 41
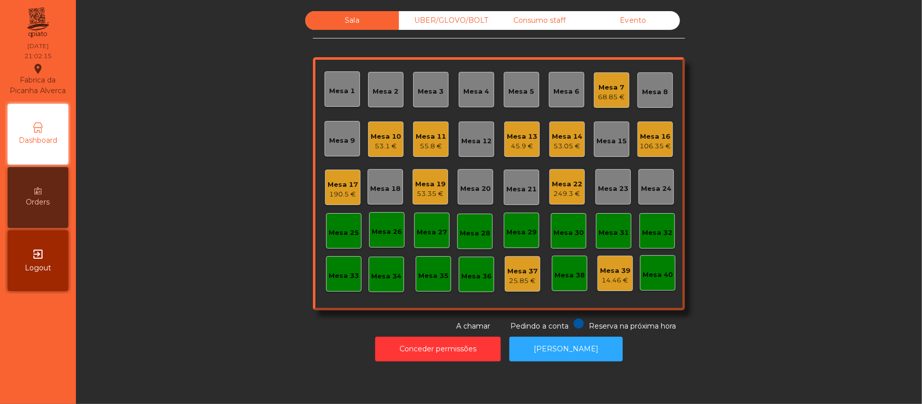
click at [203, 103] on div "Sala UBER/[GEOGRAPHIC_DATA]/BOLT Consumo staff Evento Mesa 1 Mesa 2 Mesa 3 [GEO…" at bounding box center [499, 171] width 819 height 321
click at [331, 190] on div "190.5 €" at bounding box center [343, 194] width 30 height 10
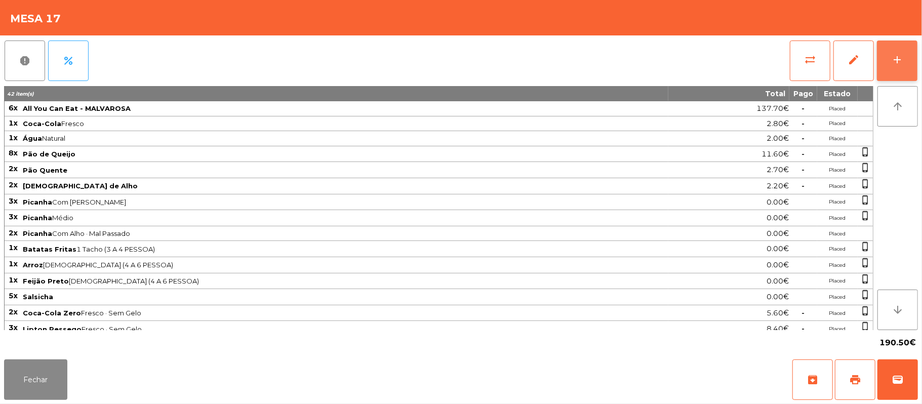
click at [902, 57] on div "add" at bounding box center [897, 60] width 12 height 12
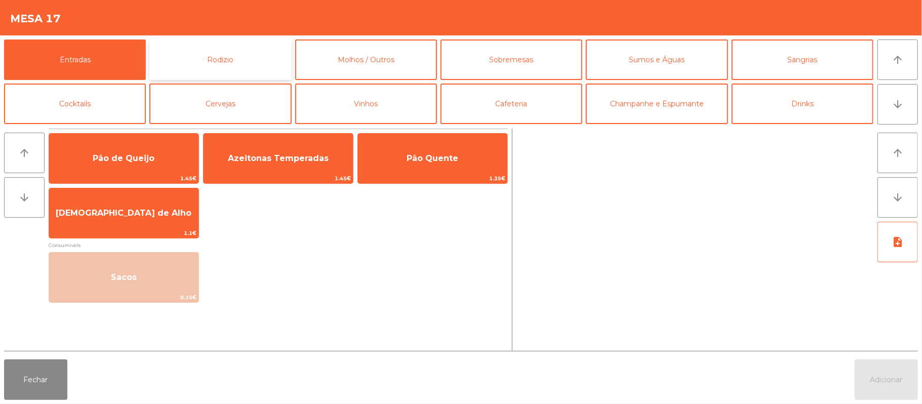
click at [222, 49] on button "Rodizio" at bounding box center [220, 59] width 142 height 41
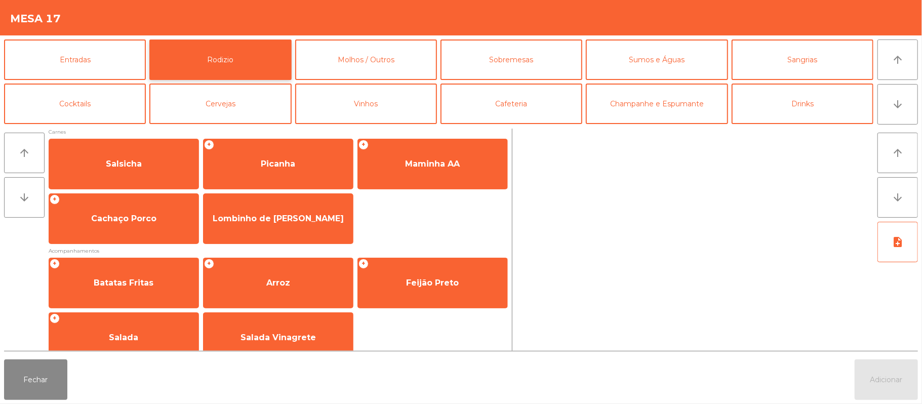
scroll to position [121, 0]
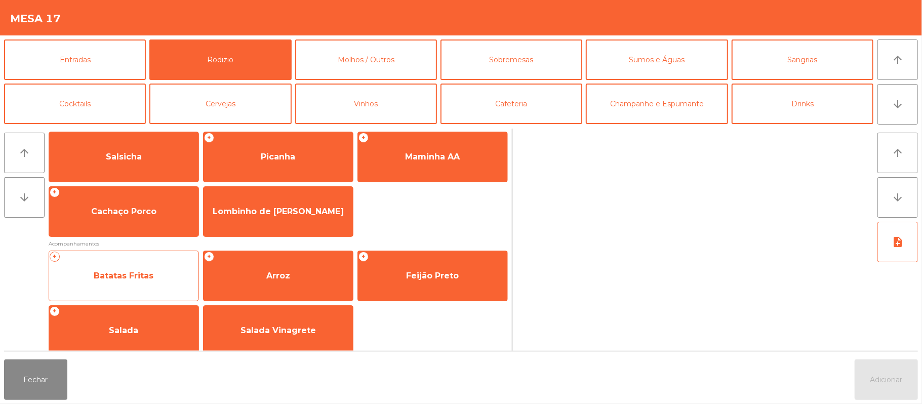
click at [124, 279] on span "Batatas Fritas" at bounding box center [124, 276] width 60 height 10
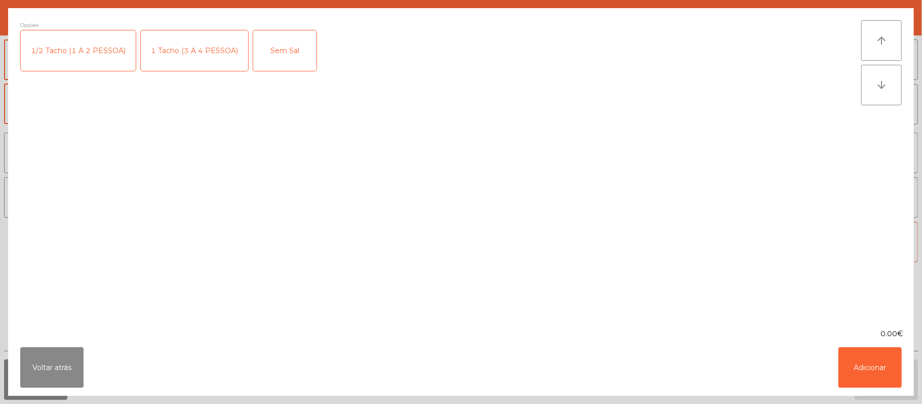
click at [189, 61] on div "1 Tacho (3 A 4 PESSOA)" at bounding box center [194, 50] width 107 height 41
click at [887, 365] on button "Adicionar" at bounding box center [869, 367] width 63 height 41
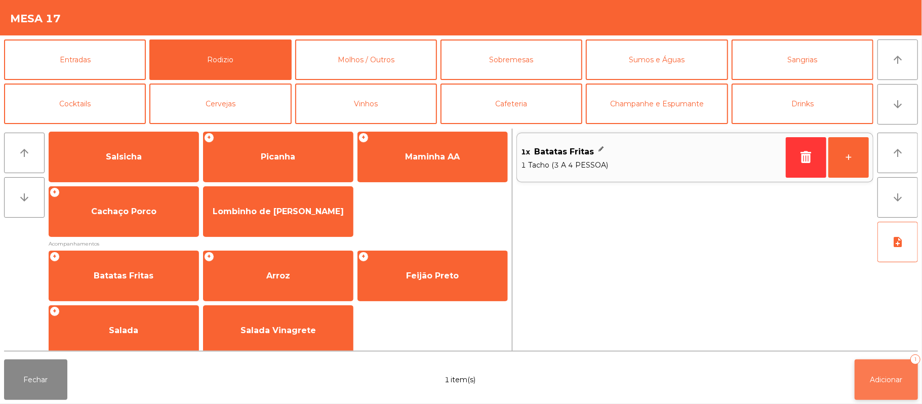
click at [914, 386] on button "Adicionar 1" at bounding box center [886, 379] width 63 height 41
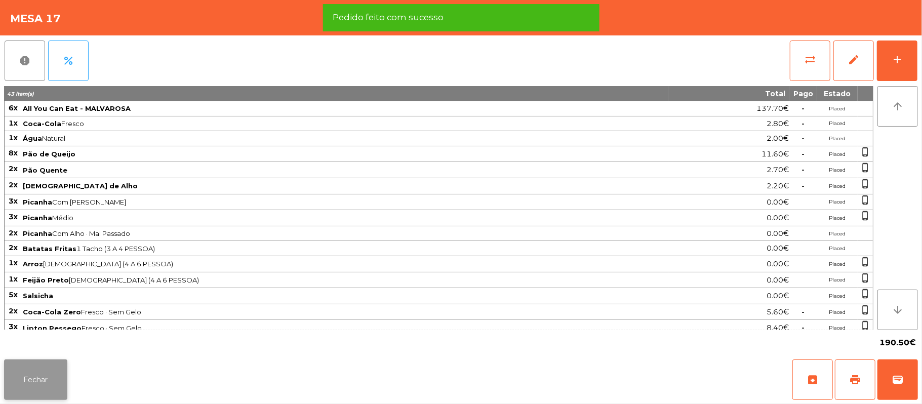
click at [29, 396] on button "Fechar" at bounding box center [35, 379] width 63 height 41
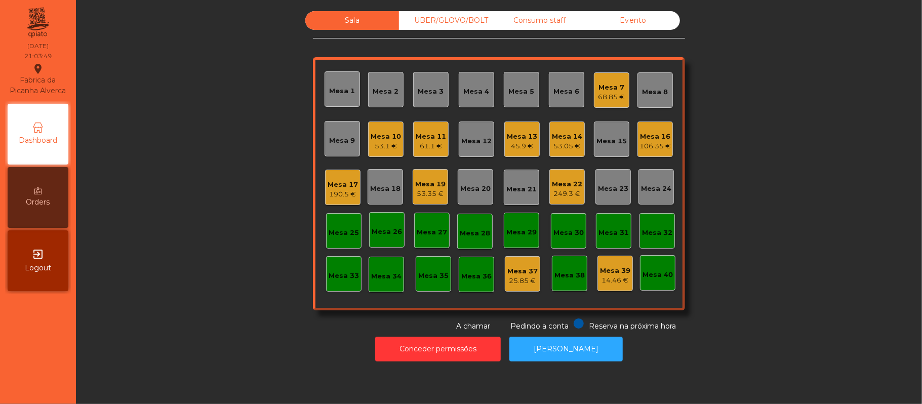
click at [344, 185] on div "Mesa 17" at bounding box center [343, 185] width 30 height 10
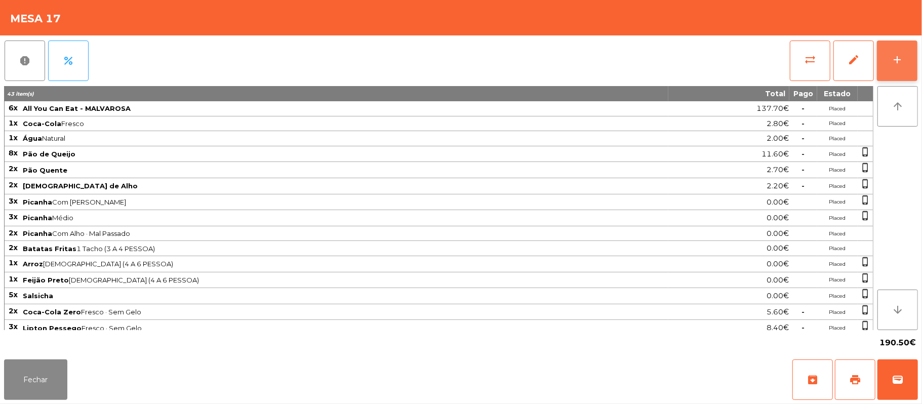
click at [914, 57] on button "add" at bounding box center [897, 61] width 41 height 41
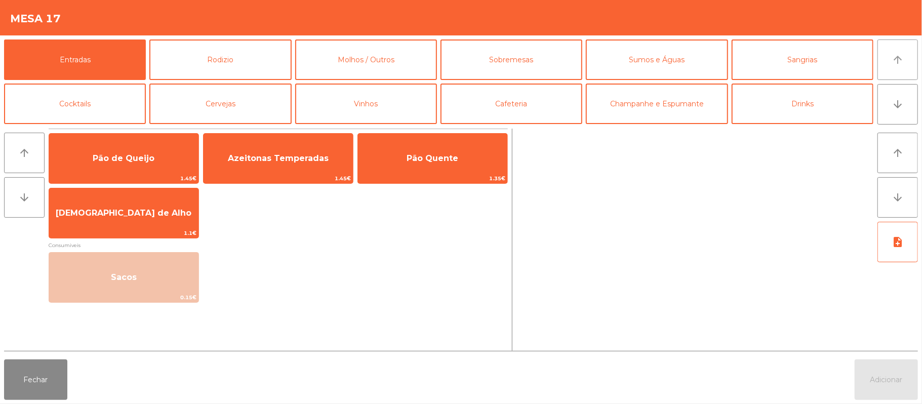
click at [902, 65] on icon "arrow_upward" at bounding box center [898, 60] width 12 height 12
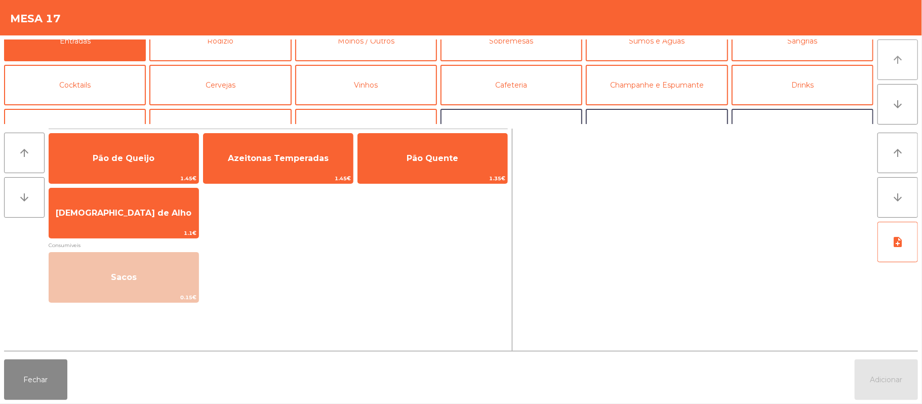
scroll to position [0, 0]
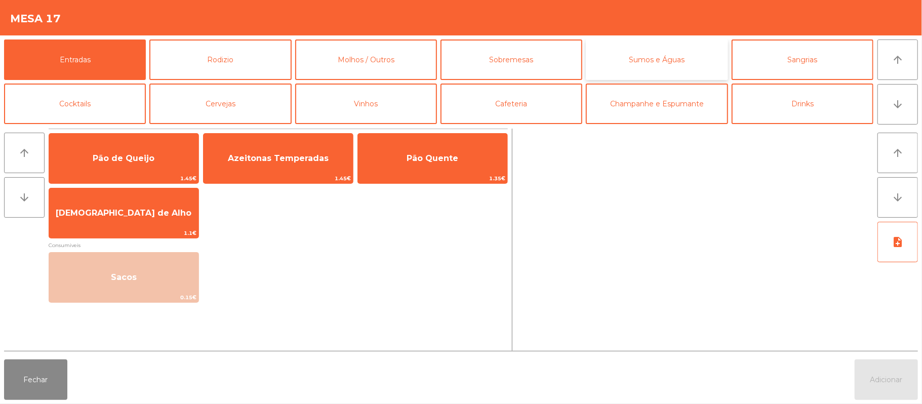
click at [651, 48] on button "Sumos e Águas" at bounding box center [657, 59] width 142 height 41
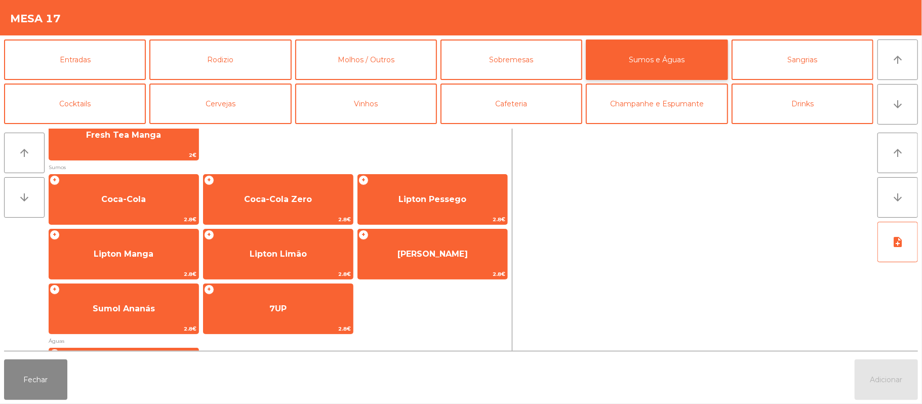
scroll to position [132, 0]
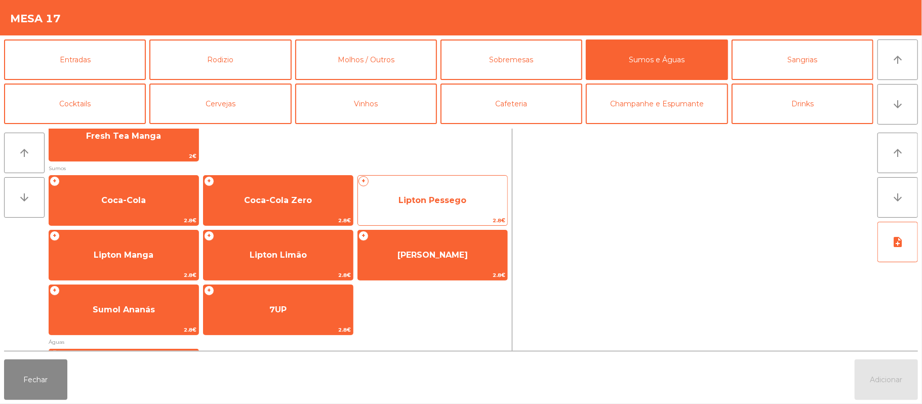
click at [471, 193] on span "Lipton Pessego" at bounding box center [432, 200] width 149 height 27
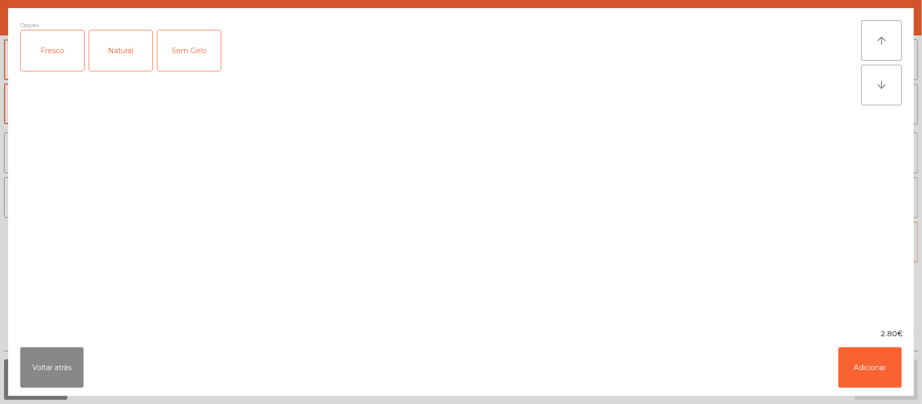
click at [67, 49] on div "Fresco" at bounding box center [52, 50] width 63 height 41
click at [875, 384] on button "Adicionar" at bounding box center [869, 367] width 63 height 41
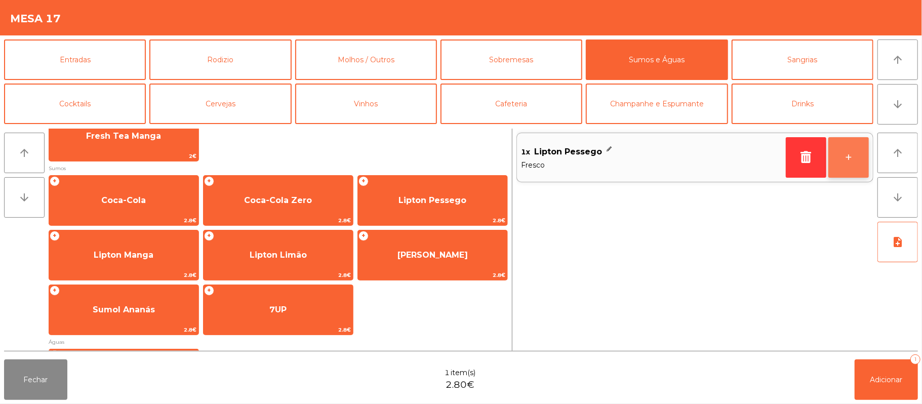
click at [837, 159] on button "+" at bounding box center [848, 157] width 41 height 41
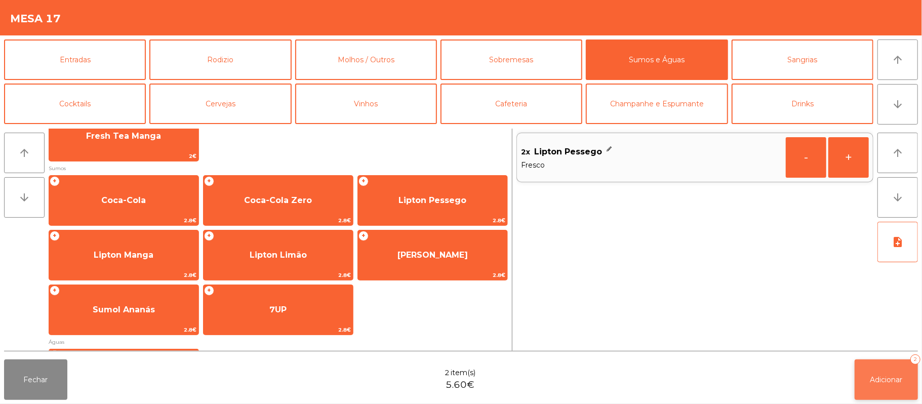
click at [883, 379] on span "Adicionar" at bounding box center [886, 379] width 32 height 9
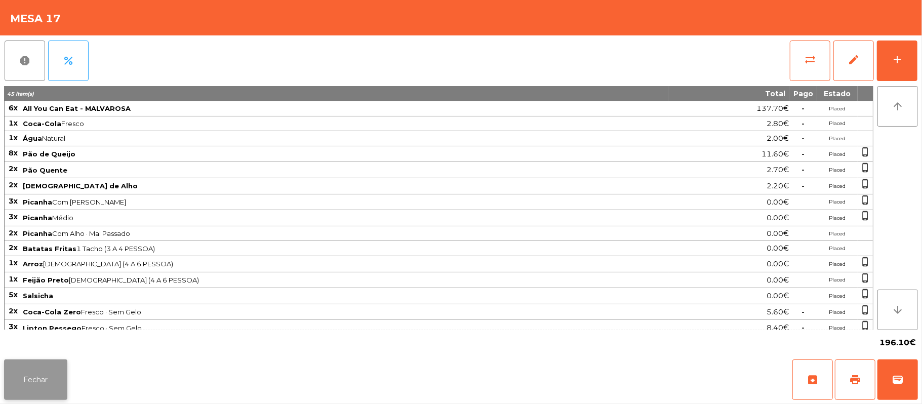
click at [7, 391] on button "Fechar" at bounding box center [35, 379] width 63 height 41
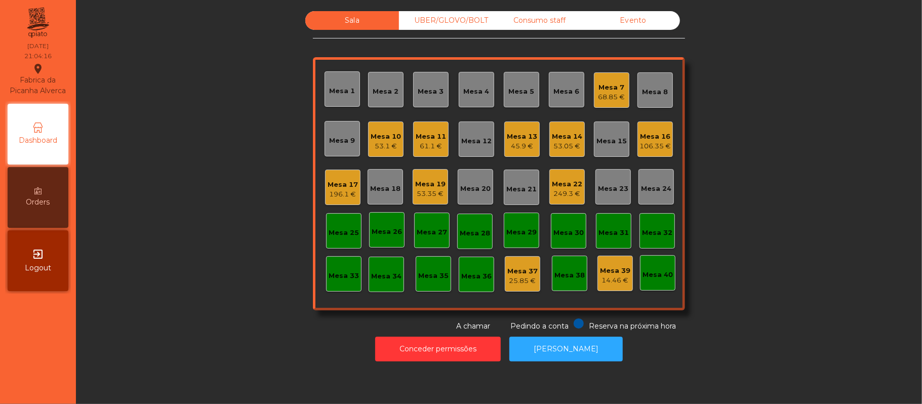
click at [776, 138] on div "Sala UBER/[GEOGRAPHIC_DATA]/BOLT Consumo staff Evento Mesa 1 Mesa 2 Mesa 3 [GEO…" at bounding box center [499, 171] width 819 height 321
click at [425, 84] on div "Mesa 3" at bounding box center [431, 90] width 26 height 14
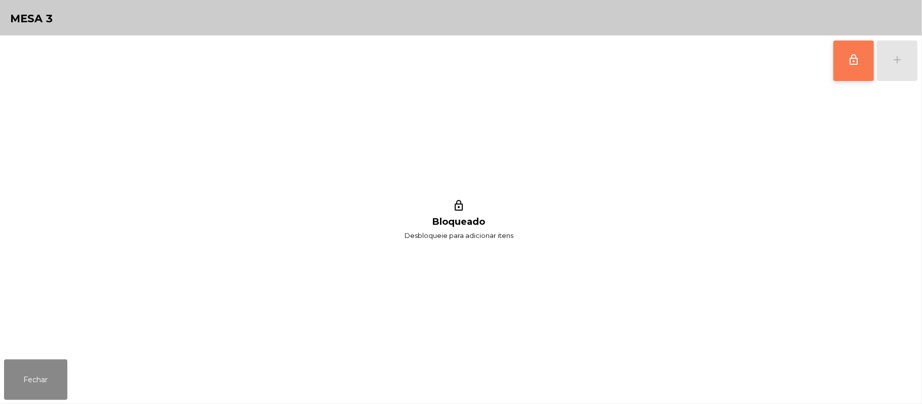
click at [848, 55] on span "lock_outline" at bounding box center [854, 60] width 12 height 12
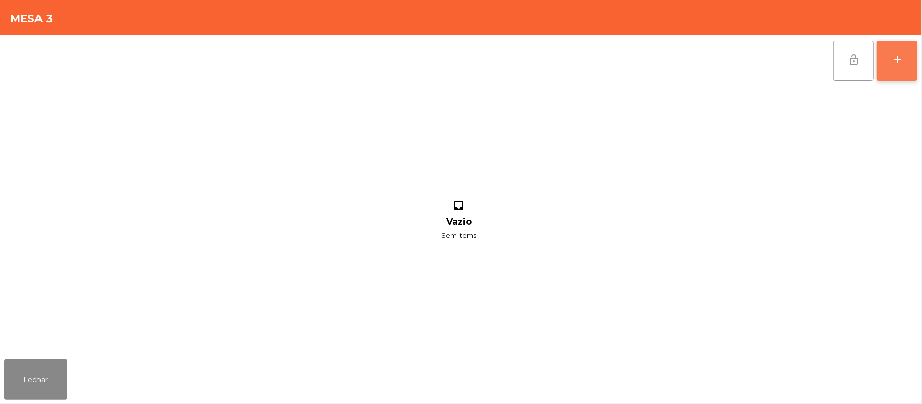
click at [904, 59] on button "add" at bounding box center [897, 61] width 41 height 41
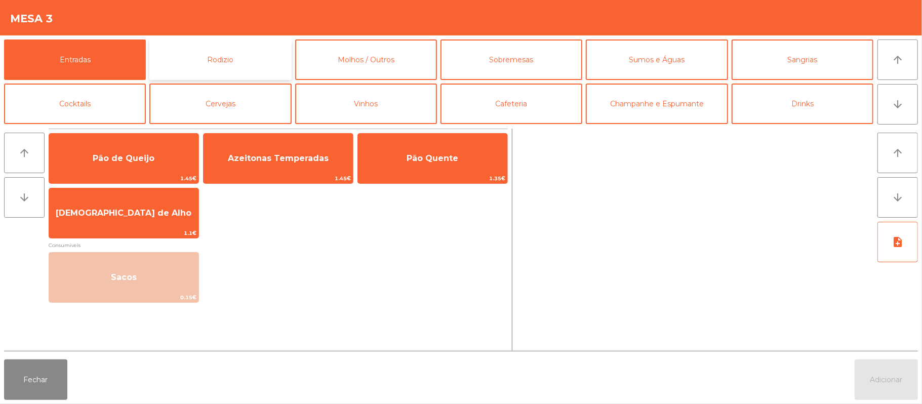
click at [258, 45] on button "Rodizio" at bounding box center [220, 59] width 142 height 41
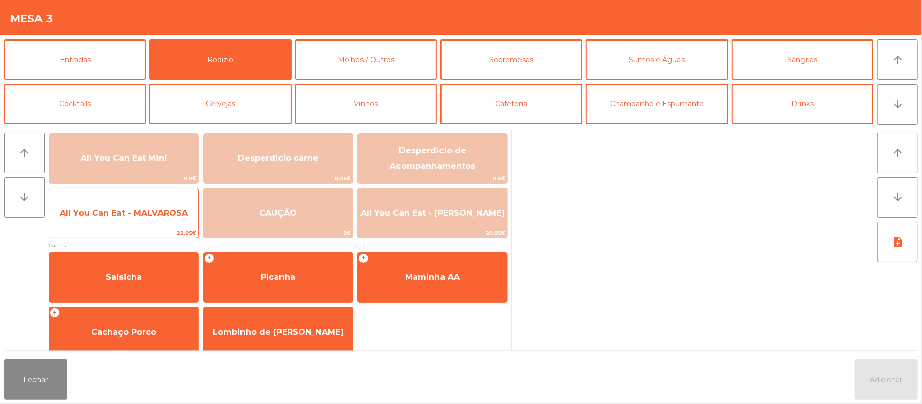
click at [138, 219] on span "All You Can Eat - MALVAROSA" at bounding box center [123, 212] width 149 height 27
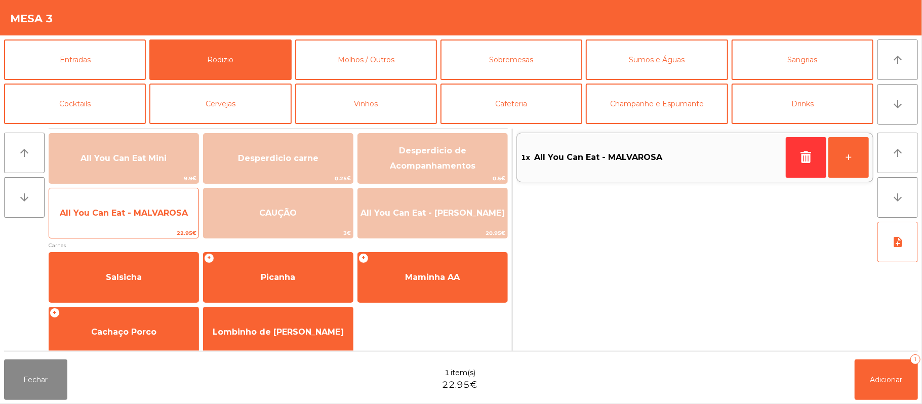
click at [136, 223] on span "All You Can Eat - MALVAROSA" at bounding box center [123, 212] width 149 height 27
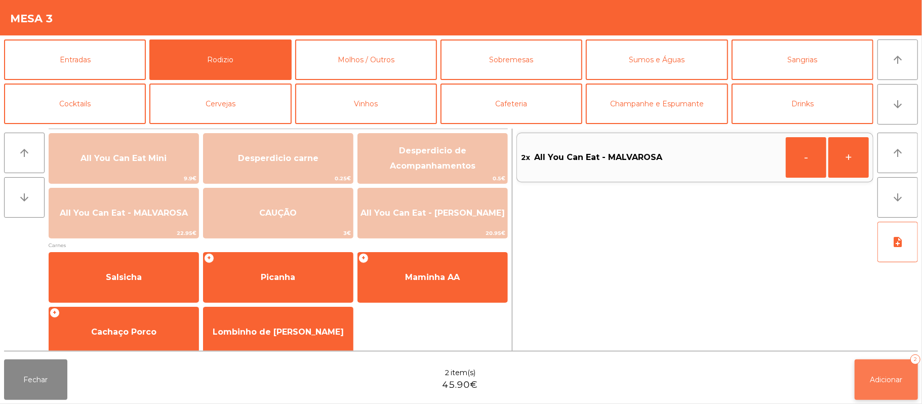
click at [883, 385] on button "Adicionar 2" at bounding box center [886, 379] width 63 height 41
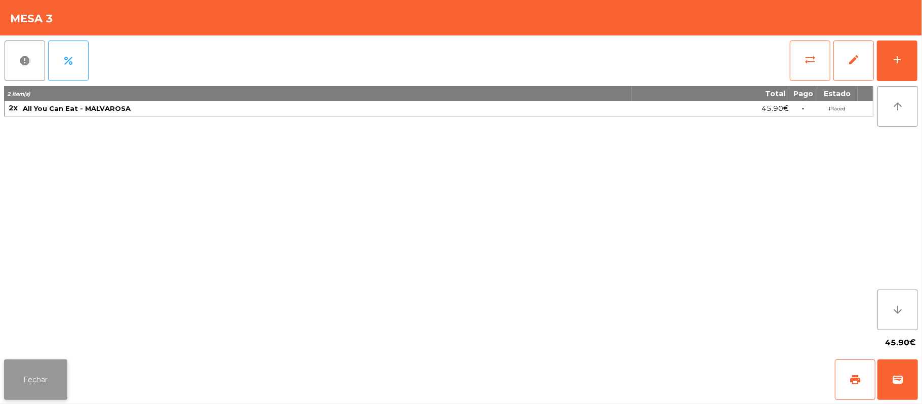
click at [23, 391] on button "Fechar" at bounding box center [35, 379] width 63 height 41
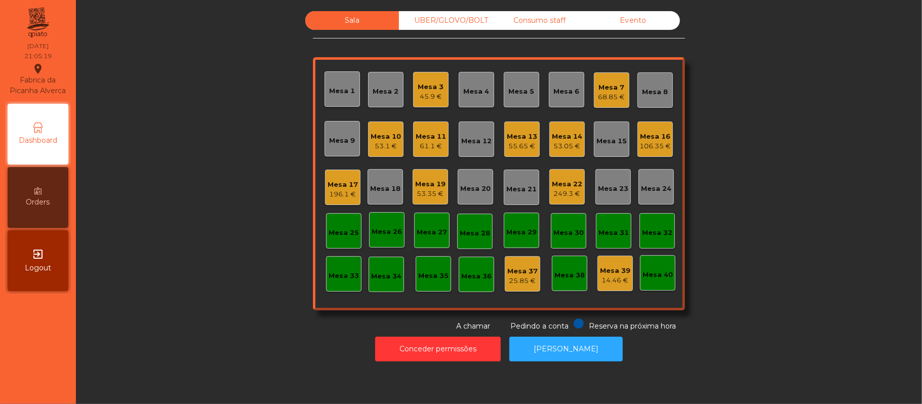
click at [167, 196] on div "Sala UBER/[GEOGRAPHIC_DATA]/BOLT Consumo staff Evento Mesa 1 Mesa 2 Mesa 3 45.9…" at bounding box center [499, 171] width 819 height 321
click at [425, 84] on div "Mesa 3" at bounding box center [431, 87] width 26 height 10
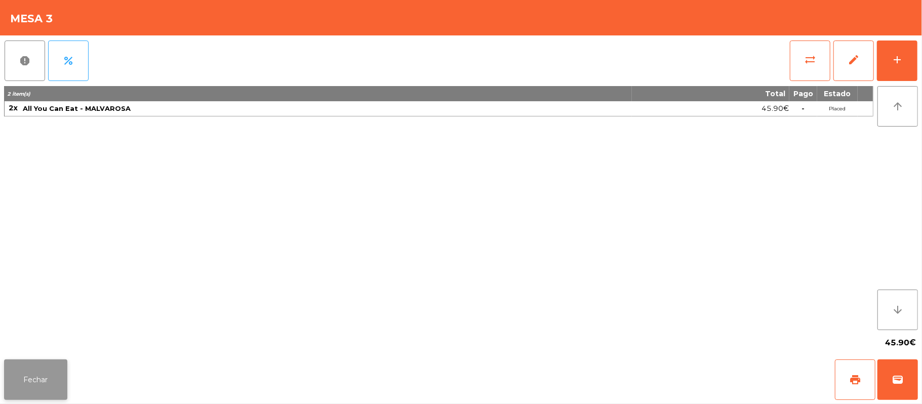
click at [20, 382] on button "Fechar" at bounding box center [35, 379] width 63 height 41
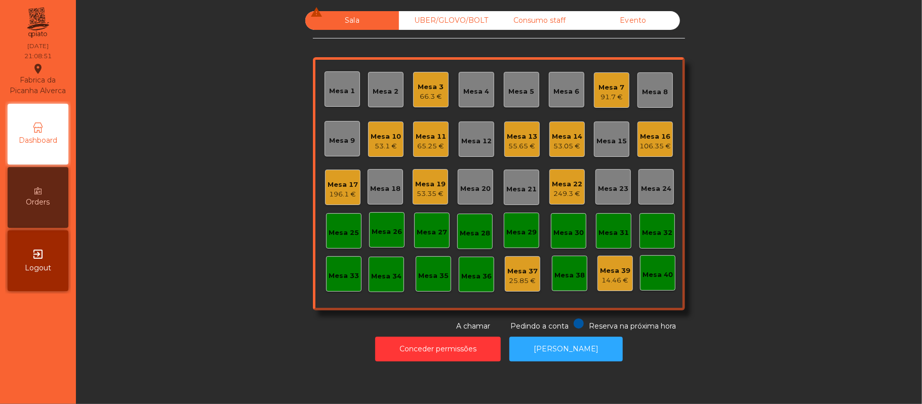
click at [553, 140] on div "Mesa 14" at bounding box center [567, 137] width 30 height 10
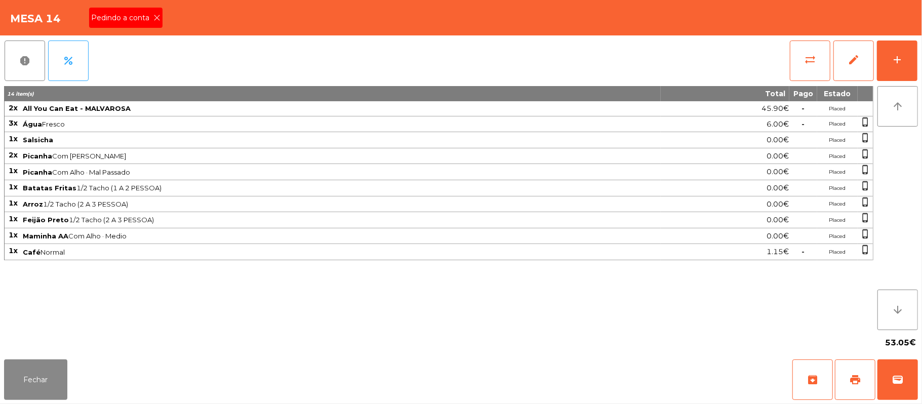
click at [139, 25] on div "Pedindo a conta" at bounding box center [125, 18] width 73 height 20
click at [36, 377] on button "Fechar" at bounding box center [35, 379] width 63 height 41
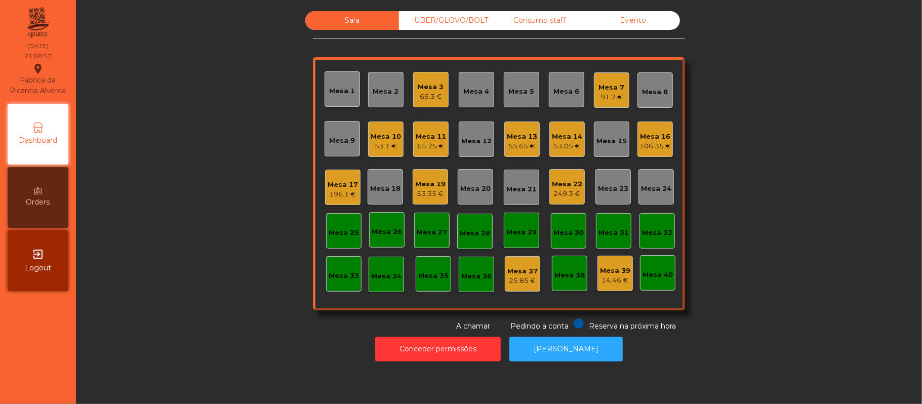
click at [571, 144] on div "53.05 €" at bounding box center [567, 146] width 30 height 10
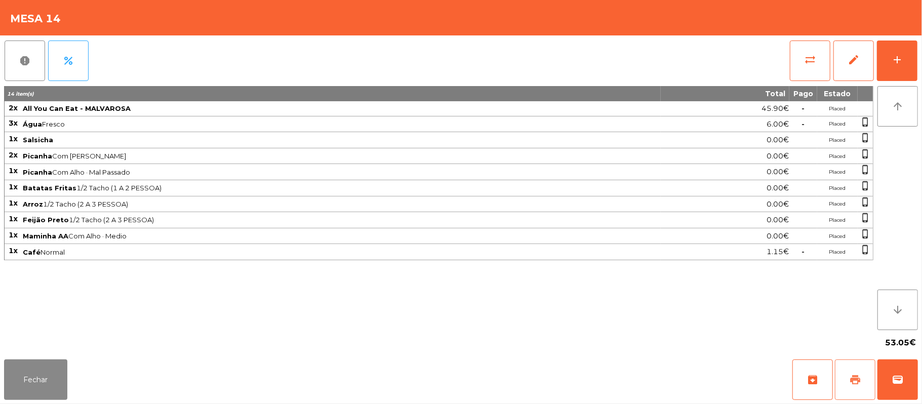
click at [859, 383] on span "print" at bounding box center [855, 380] width 12 height 12
click at [60, 386] on button "Fechar" at bounding box center [35, 379] width 63 height 41
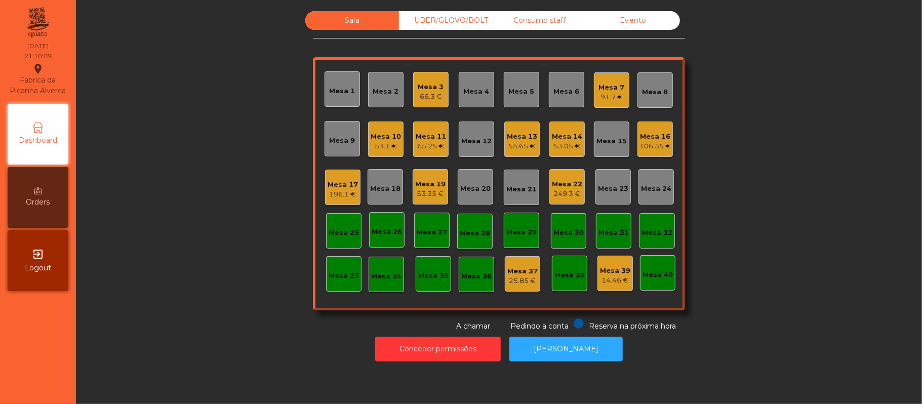
click at [334, 192] on div "196.1 €" at bounding box center [343, 194] width 30 height 10
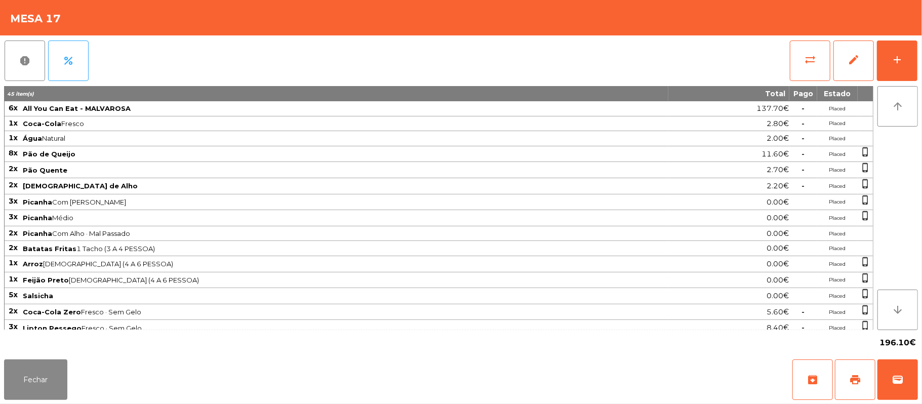
click at [106, 296] on span "Salsicha" at bounding box center [345, 296] width 645 height 8
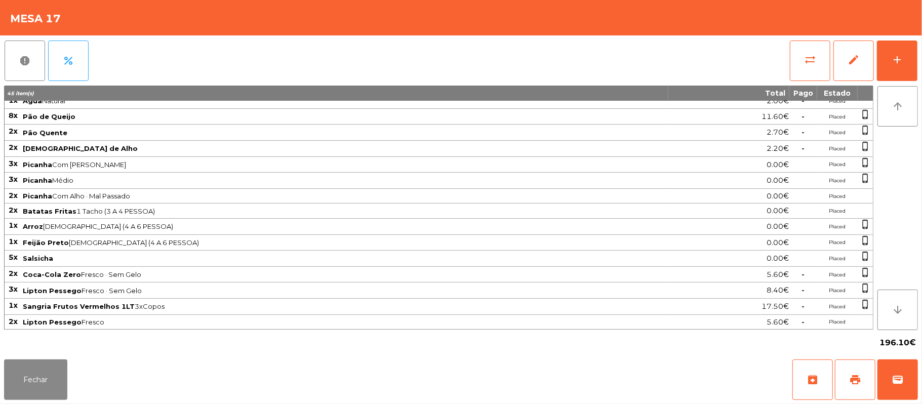
scroll to position [0, 0]
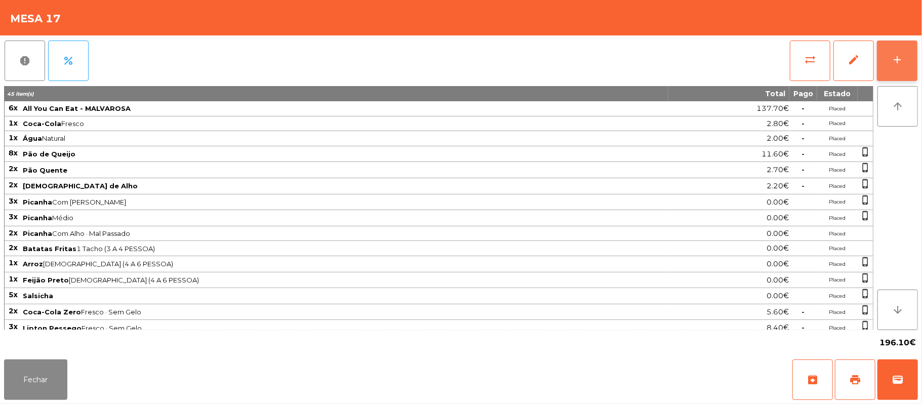
click at [883, 64] on button "add" at bounding box center [897, 61] width 41 height 41
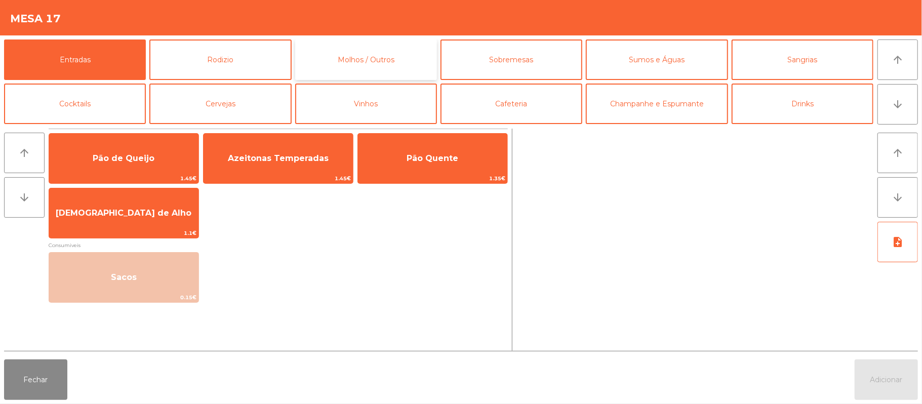
click at [357, 65] on button "Molhos / Outros" at bounding box center [366, 59] width 142 height 41
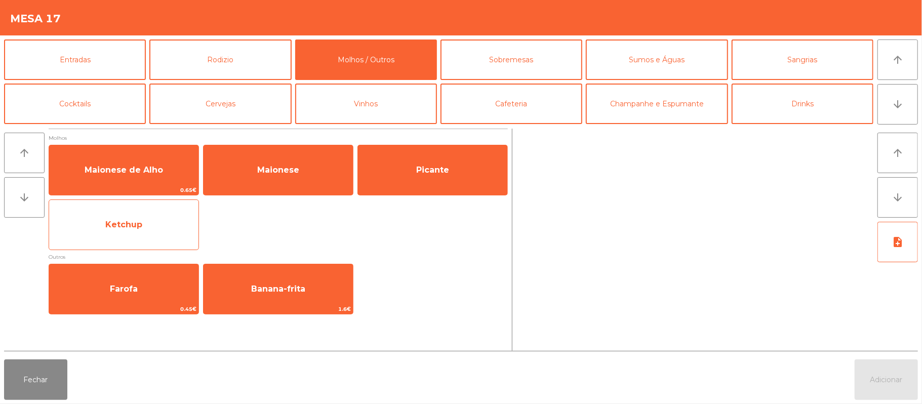
click at [151, 226] on span "Ketchup" at bounding box center [123, 224] width 149 height 27
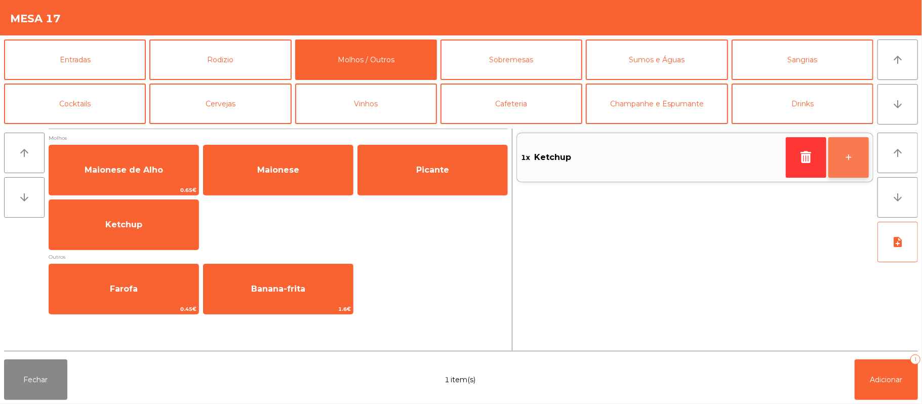
click at [844, 156] on button "+" at bounding box center [848, 157] width 41 height 41
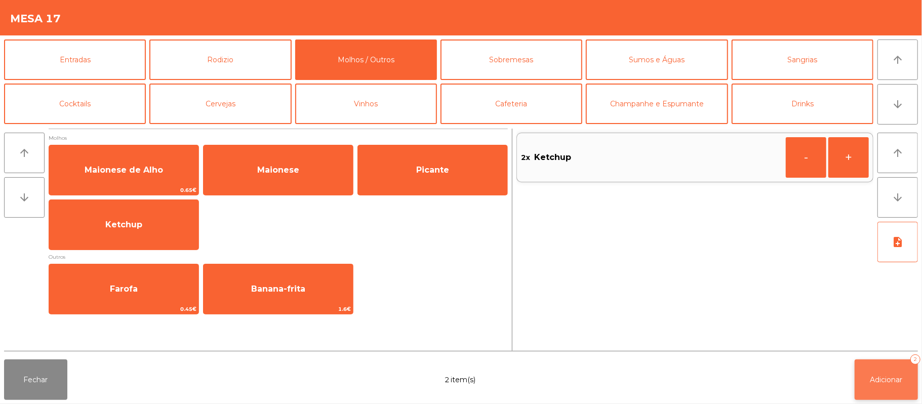
click at [874, 377] on span "Adicionar" at bounding box center [886, 379] width 32 height 9
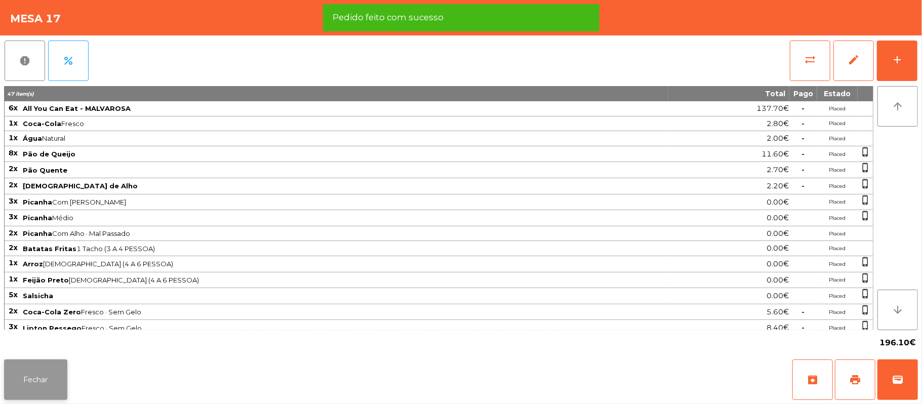
click at [53, 375] on button "Fechar" at bounding box center [35, 379] width 63 height 41
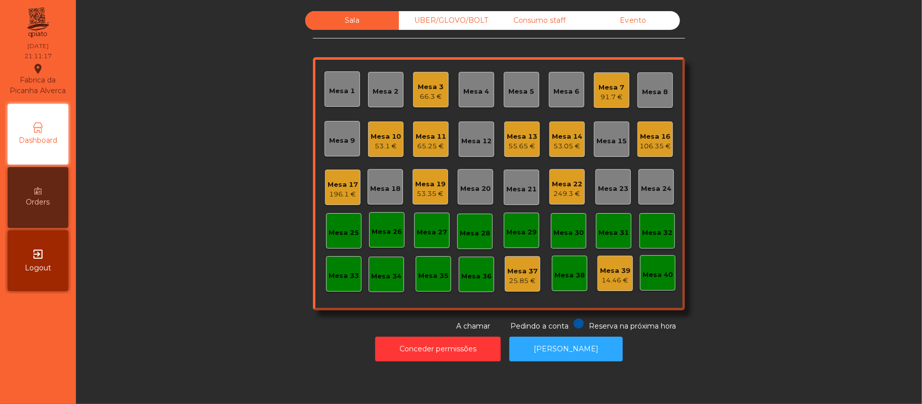
click at [790, 99] on div "Sala UBER/[GEOGRAPHIC_DATA]/BOLT Consumo staff Evento Mesa 1 Mesa 2 Mesa 3 66.3…" at bounding box center [499, 171] width 819 height 321
click at [236, 258] on div "Sala UBER/[GEOGRAPHIC_DATA]/BOLT Consumo staff Evento Mesa 1 Mesa 2 Mesa 3 66.3…" at bounding box center [499, 171] width 819 height 321
click at [513, 87] on div "Mesa 5" at bounding box center [522, 92] width 26 height 10
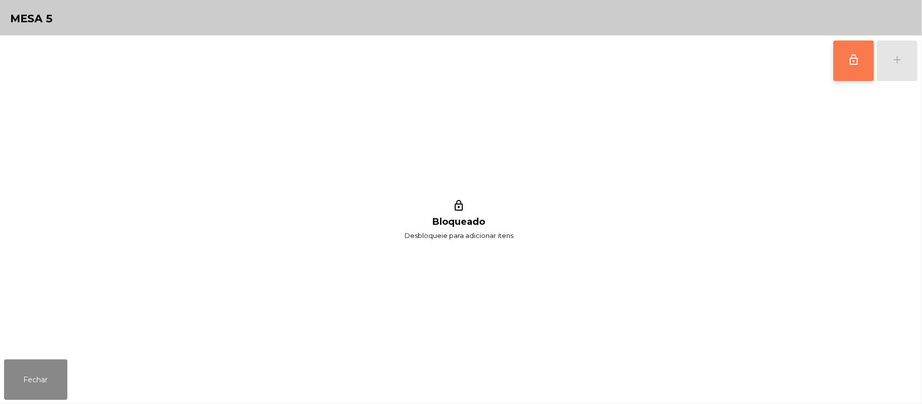
click at [837, 52] on button "lock_outline" at bounding box center [853, 61] width 41 height 41
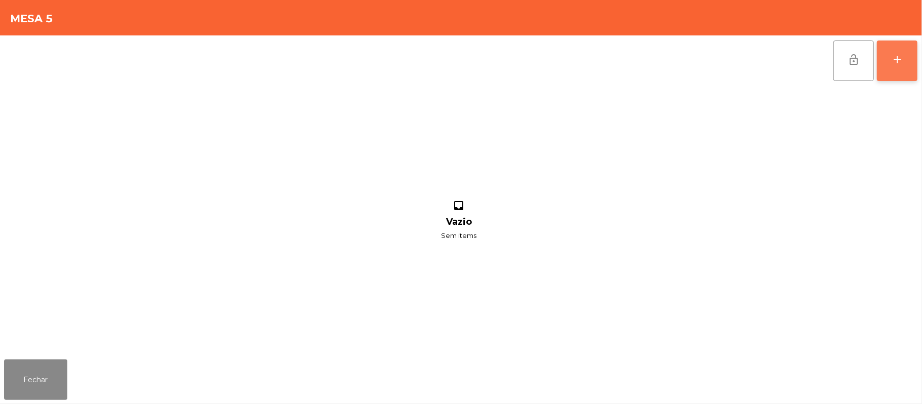
click at [890, 63] on button "add" at bounding box center [897, 61] width 41 height 41
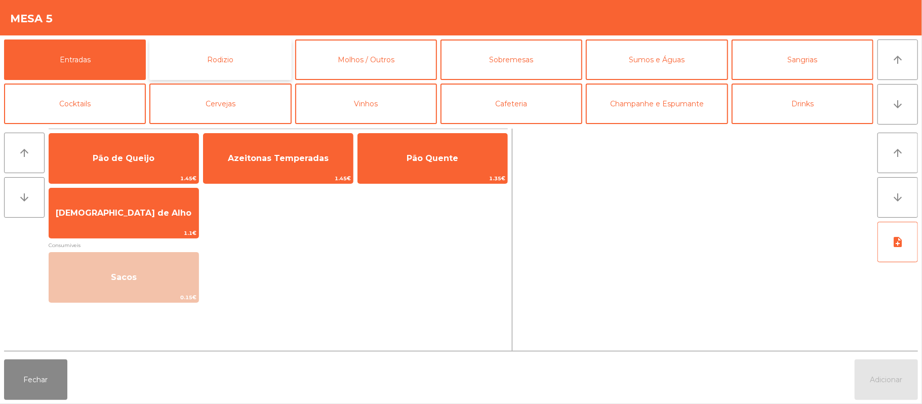
click at [239, 45] on button "Rodizio" at bounding box center [220, 59] width 142 height 41
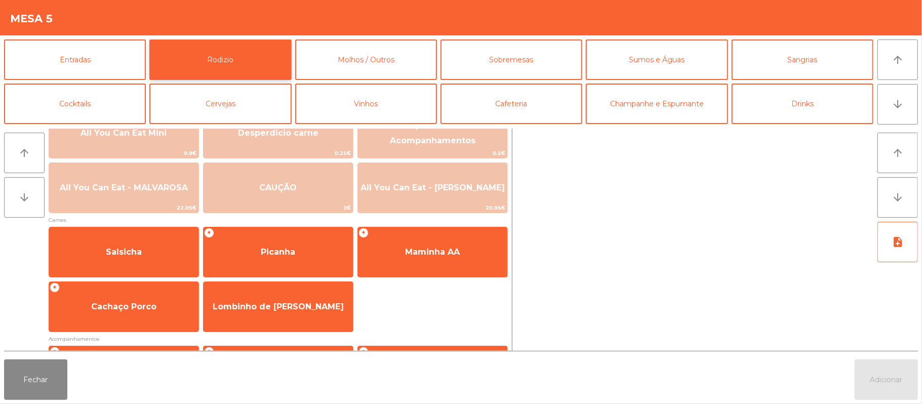
scroll to position [26, 0]
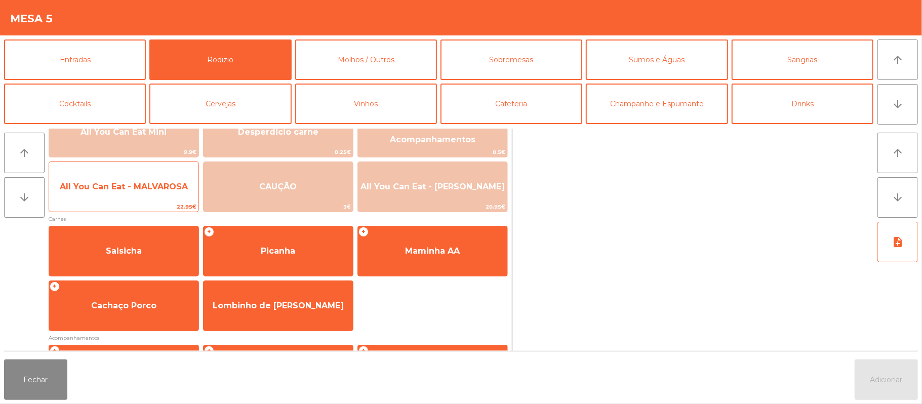
click at [170, 187] on span "All You Can Eat - MALVAROSA" at bounding box center [124, 187] width 128 height 10
click at [156, 179] on span "All You Can Eat - MALVAROSA" at bounding box center [123, 186] width 149 height 27
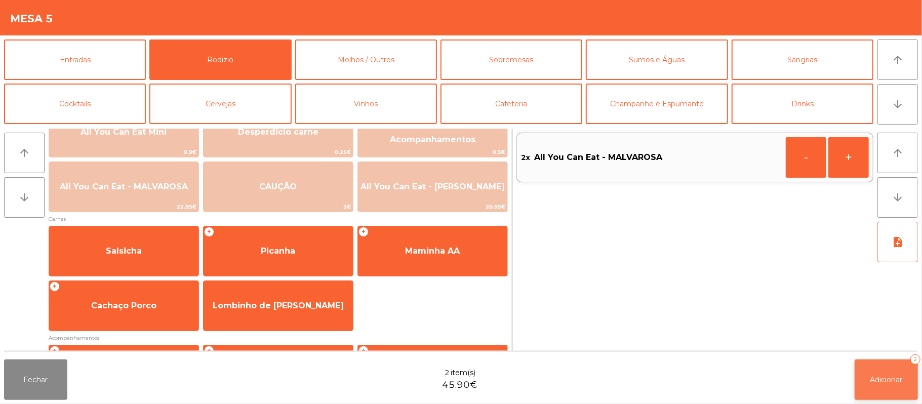
click at [886, 375] on span "Adicionar" at bounding box center [886, 379] width 32 height 9
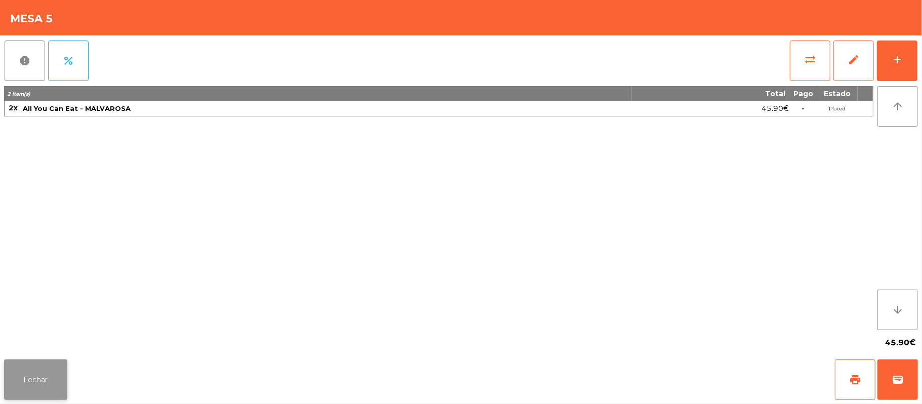
click at [52, 390] on button "Fechar" at bounding box center [35, 379] width 63 height 41
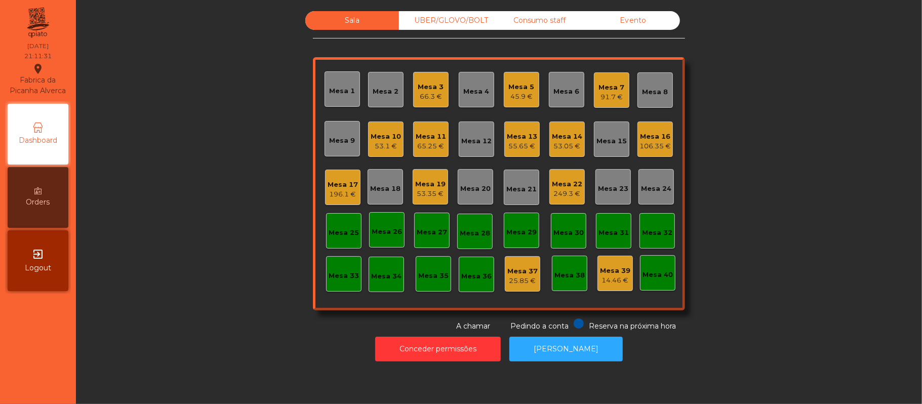
click at [195, 252] on div "Sala UBER/[GEOGRAPHIC_DATA]/BOLT Consumo staff Evento Mesa 1 Mesa 2 Mesa 3 66.3…" at bounding box center [499, 171] width 819 height 321
click at [752, 153] on div "Sala UBER/[GEOGRAPHIC_DATA]/BOLT Consumo staff Evento Mesa 1 Mesa 2 Mesa 3 66.3…" at bounding box center [499, 171] width 819 height 321
click at [576, 138] on div "Mesa 14" at bounding box center [567, 137] width 30 height 10
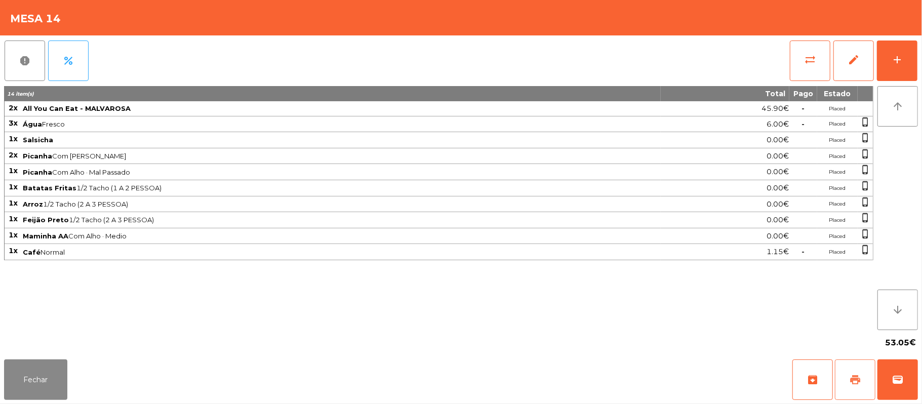
click at [852, 385] on span "print" at bounding box center [855, 380] width 12 height 12
click at [904, 384] on button "wallet" at bounding box center [897, 379] width 41 height 41
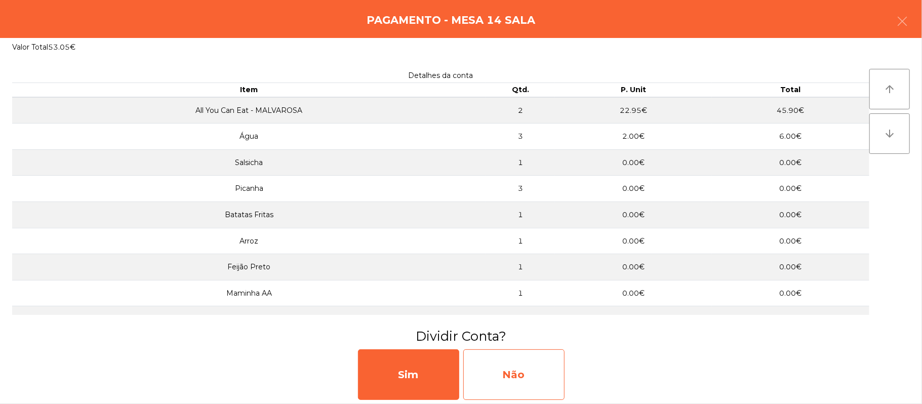
click at [521, 363] on div "Não" at bounding box center [513, 374] width 101 height 51
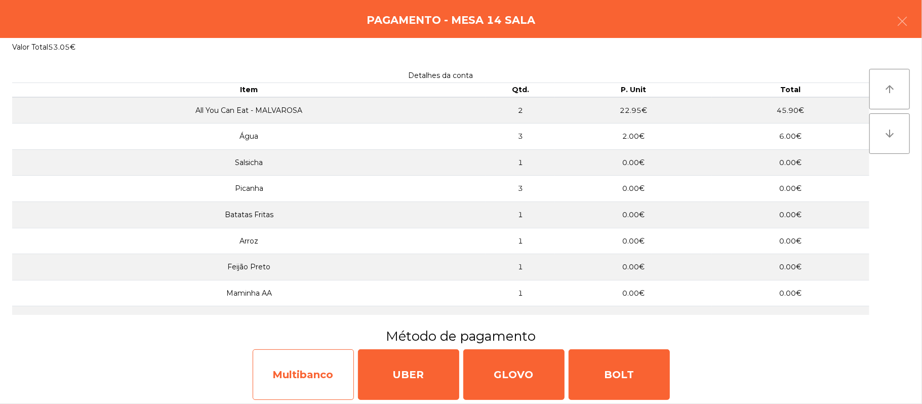
click at [311, 371] on div "Multibanco" at bounding box center [303, 374] width 101 height 51
select select "**"
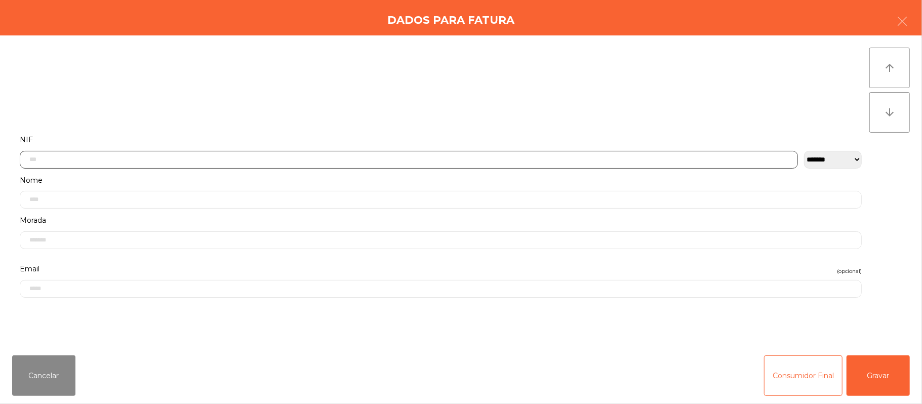
click at [463, 158] on input "text" at bounding box center [409, 160] width 778 height 18
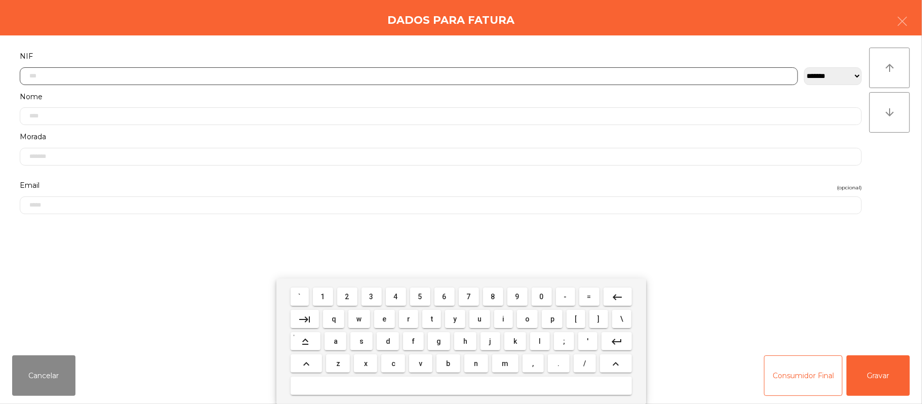
scroll to position [85, 0]
type input "*********"
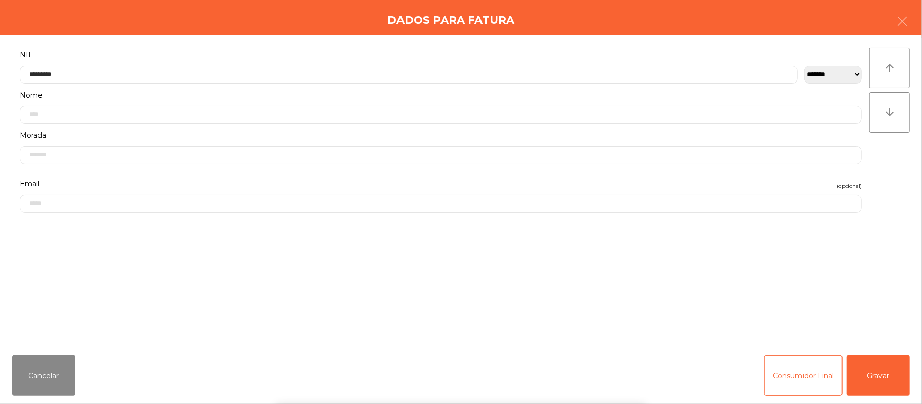
click at [880, 373] on div "` 1 2 3 4 5 6 7 8 9 0 - = keyboard_backspace keyboard_tab q w e r t y u i o p […" at bounding box center [461, 341] width 922 height 126
click at [880, 359] on button "Gravar" at bounding box center [878, 375] width 63 height 41
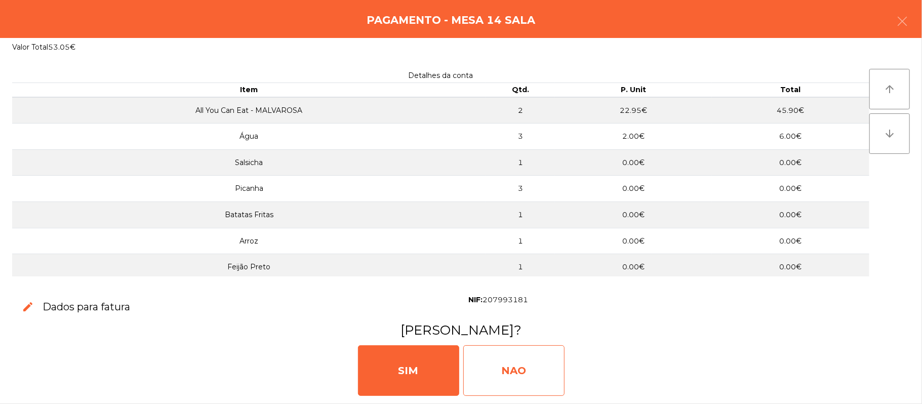
click at [521, 366] on div "NAO" at bounding box center [513, 370] width 101 height 51
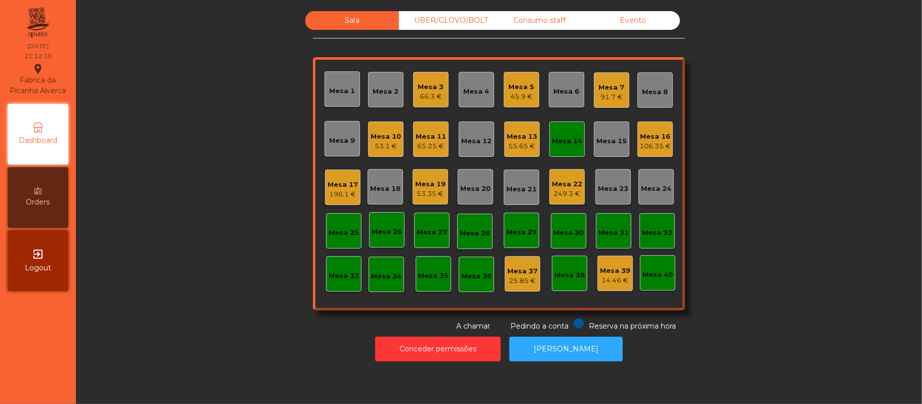
click at [574, 125] on div "Mesa 14" at bounding box center [566, 139] width 35 height 35
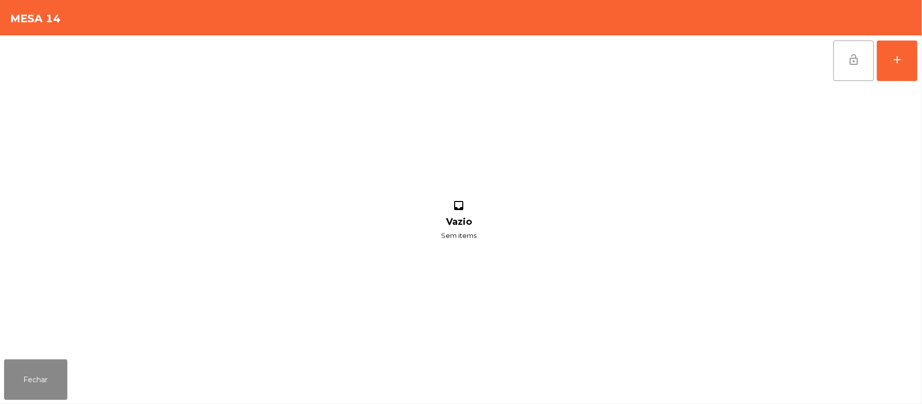
click at [845, 64] on button "lock_open" at bounding box center [853, 61] width 41 height 41
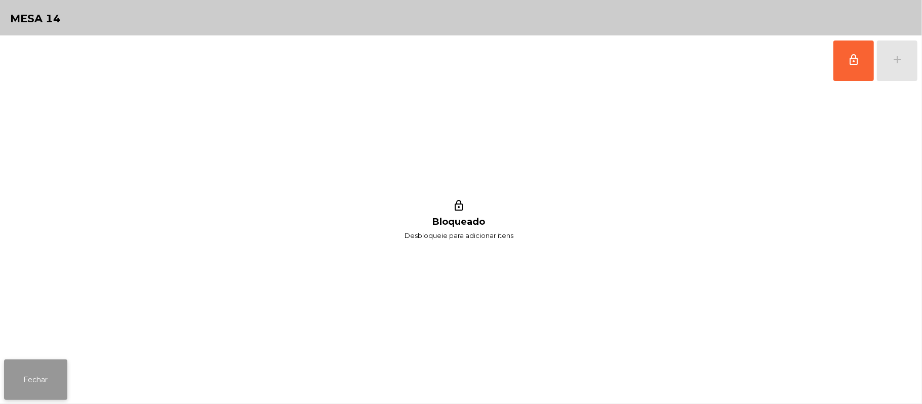
click at [36, 394] on button "Fechar" at bounding box center [35, 379] width 63 height 41
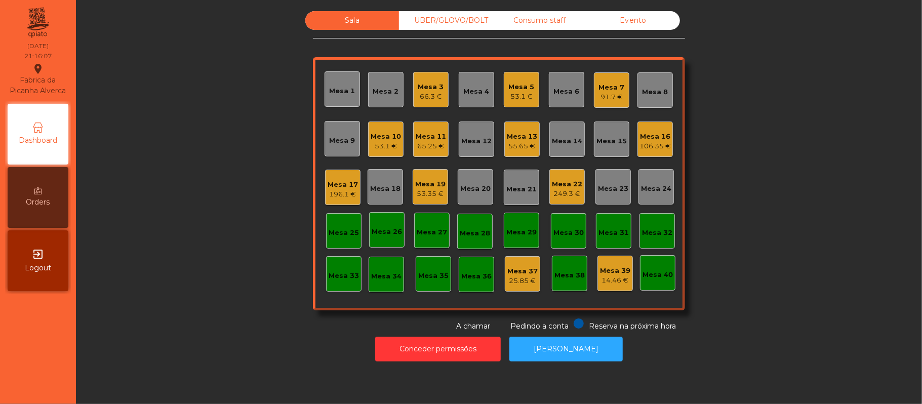
click at [790, 132] on div "Sala UBER/GLOVO/BOLT Consumo staff Evento Mesa 1 Mesa 2 Mesa 3 66.3 € Mesa 4 Me…" at bounding box center [499, 171] width 819 height 321
click at [434, 191] on div "53.35 €" at bounding box center [430, 194] width 30 height 10
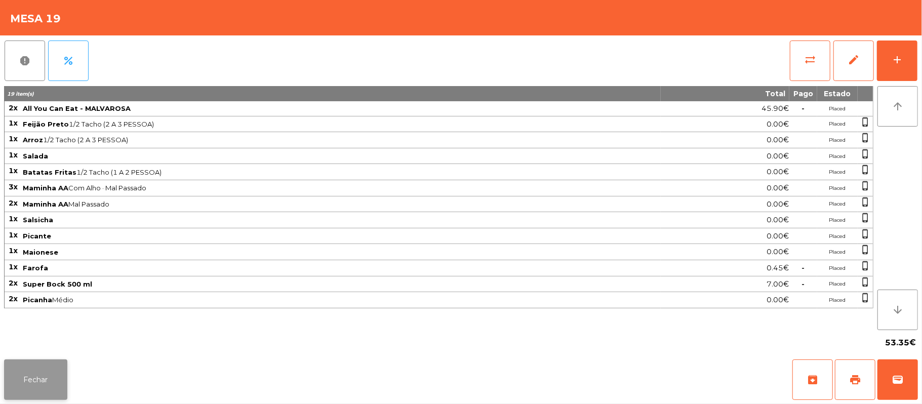
click at [46, 368] on button "Fechar" at bounding box center [35, 379] width 63 height 41
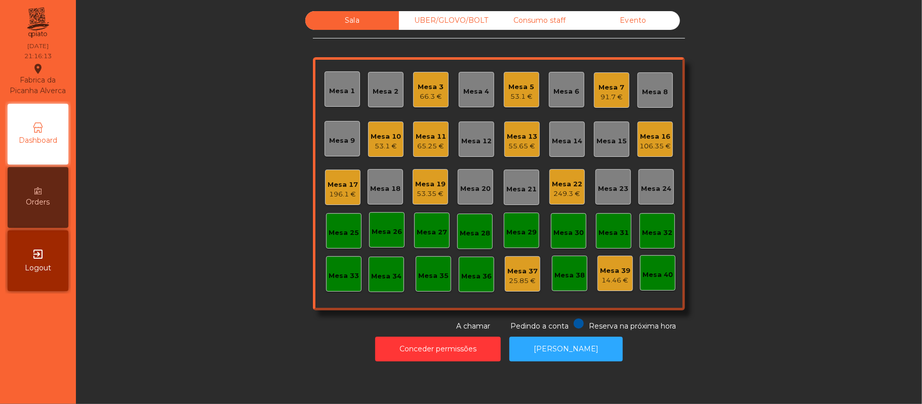
click at [770, 118] on div "Sala UBER/GLOVO/BOLT Consumo staff Evento Mesa 1 Mesa 2 Mesa 3 66.3 € Mesa 4 Me…" at bounding box center [499, 171] width 819 height 321
click at [482, 83] on div "Mesa 4" at bounding box center [477, 90] width 26 height 14
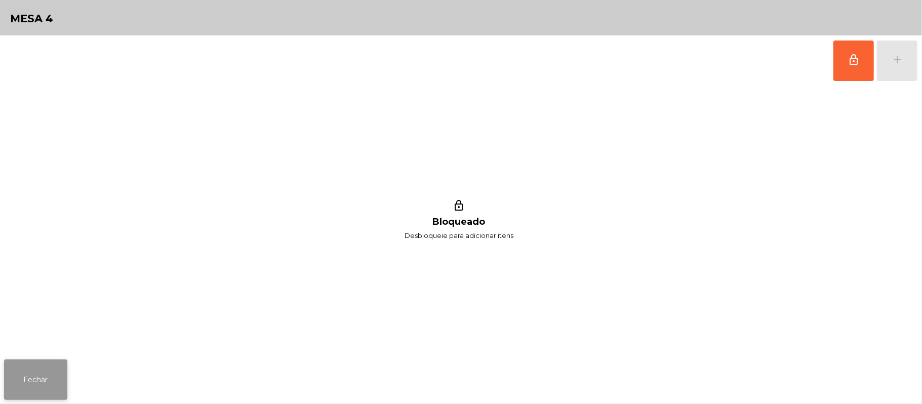
click at [53, 363] on button "Fechar" at bounding box center [35, 379] width 63 height 41
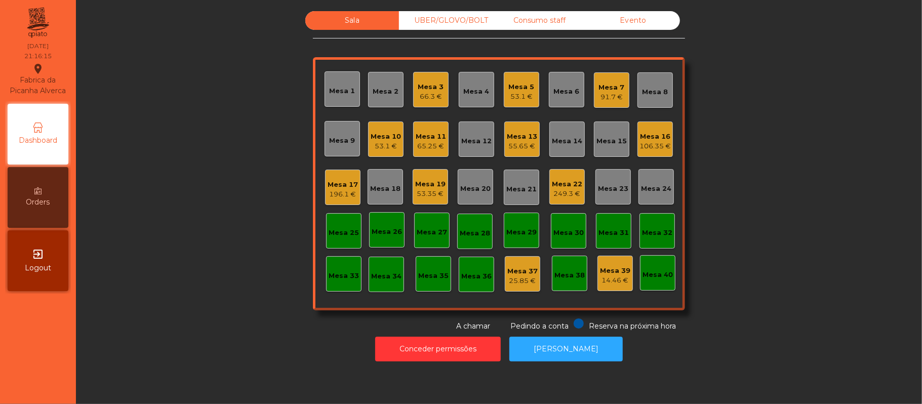
click at [803, 139] on div "Sala UBER/GLOVO/BOLT Consumo staff Evento Mesa 1 Mesa 2 Mesa 3 66.3 € Mesa 4 Me…" at bounding box center [499, 171] width 819 height 321
click at [420, 133] on div "Mesa 11" at bounding box center [431, 137] width 30 height 10
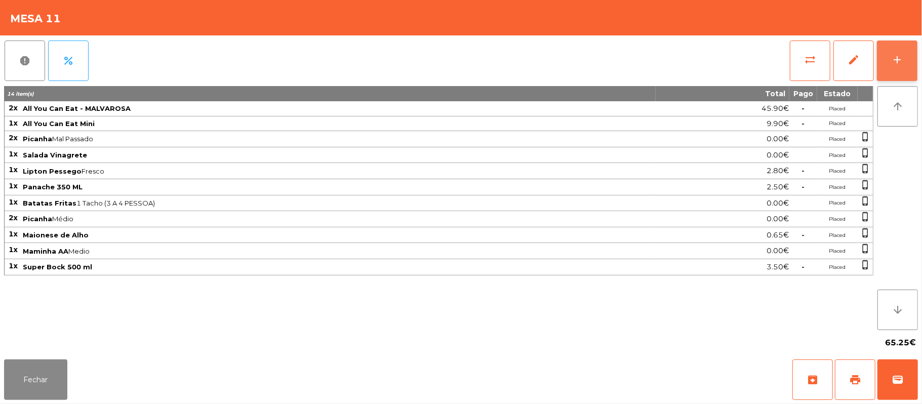
click at [900, 54] on div "add" at bounding box center [897, 60] width 12 height 12
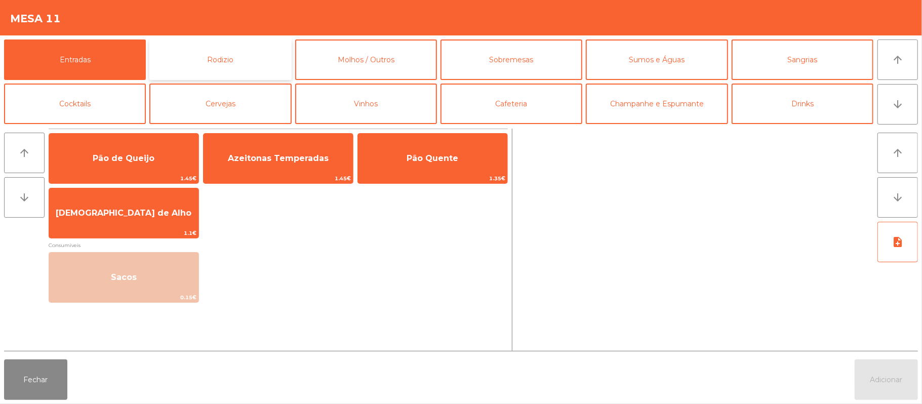
click at [260, 68] on button "Rodizio" at bounding box center [220, 59] width 142 height 41
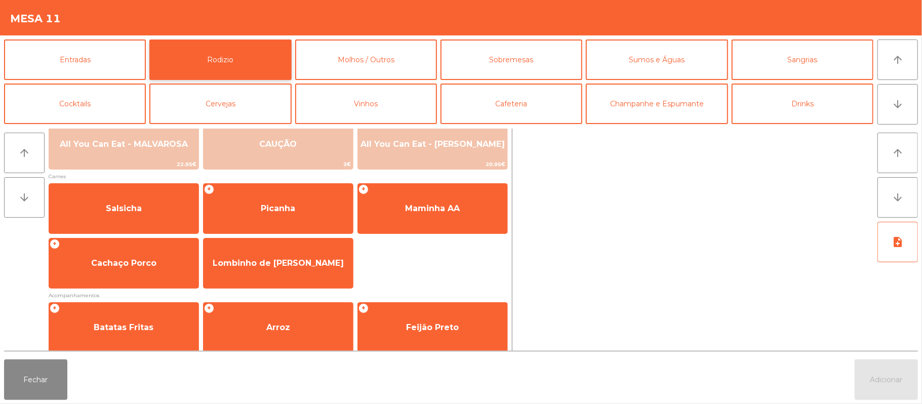
scroll to position [130, 0]
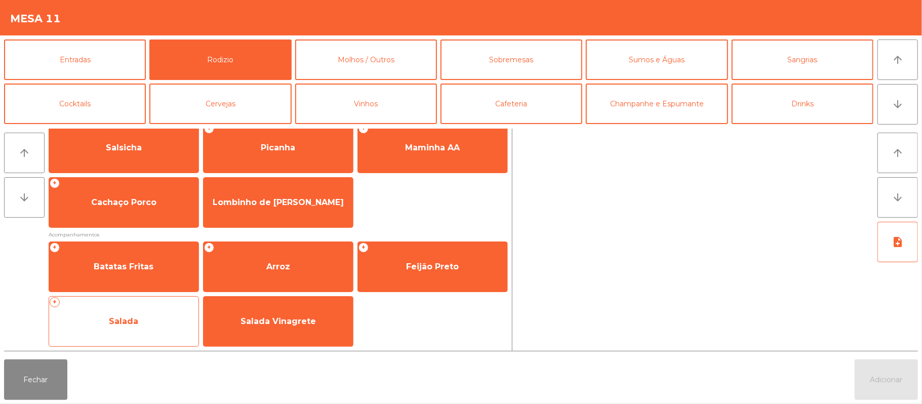
click at [145, 323] on span "Salada" at bounding box center [123, 321] width 149 height 27
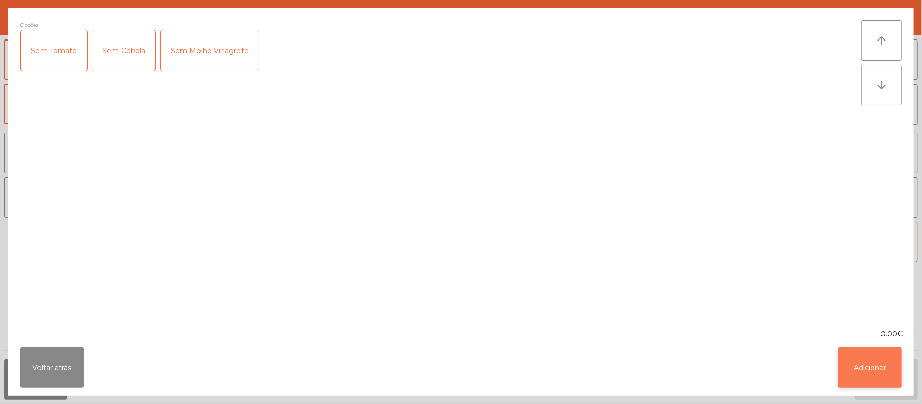
click at [894, 351] on button "Adicionar" at bounding box center [869, 367] width 63 height 41
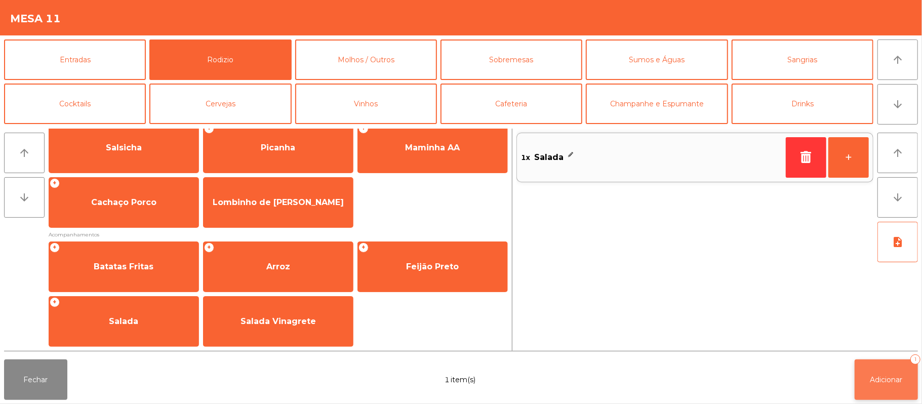
click at [891, 375] on span "Adicionar" at bounding box center [886, 379] width 32 height 9
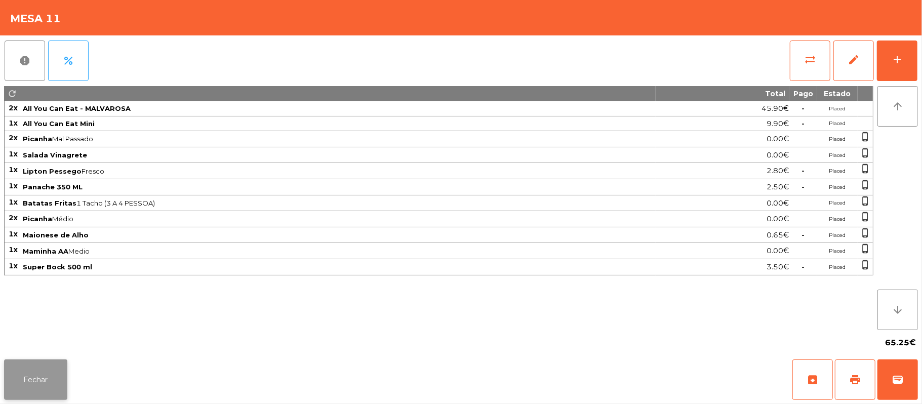
click at [47, 366] on button "Fechar" at bounding box center [35, 379] width 63 height 41
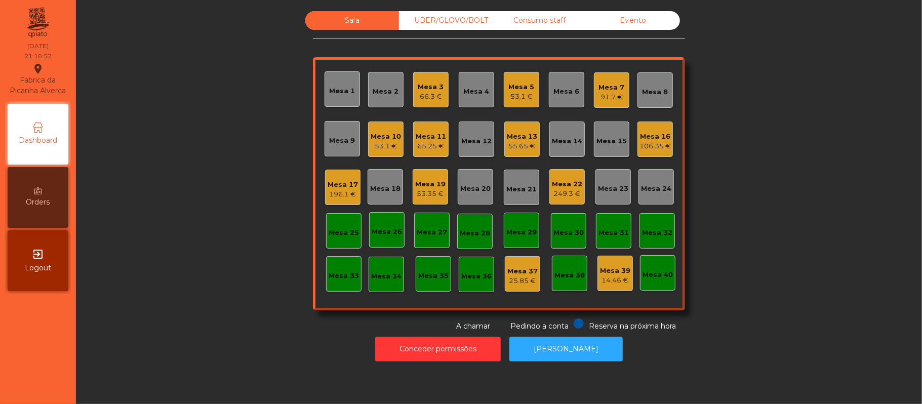
click at [349, 185] on div "Mesa 17" at bounding box center [343, 185] width 30 height 10
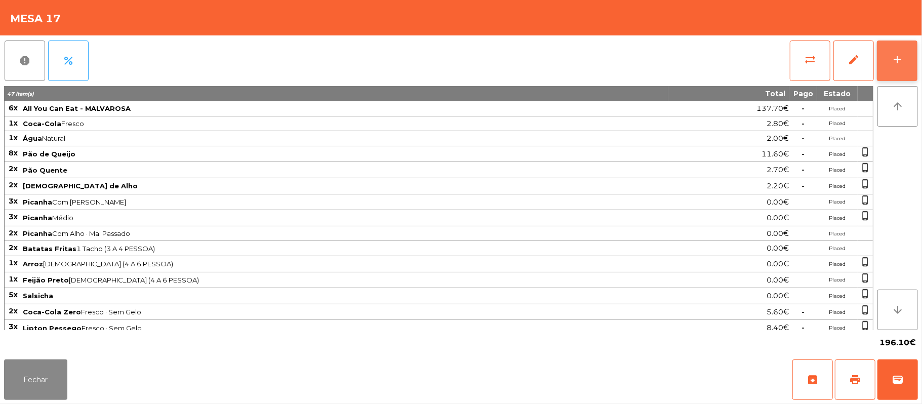
click at [899, 58] on div "add" at bounding box center [897, 60] width 12 height 12
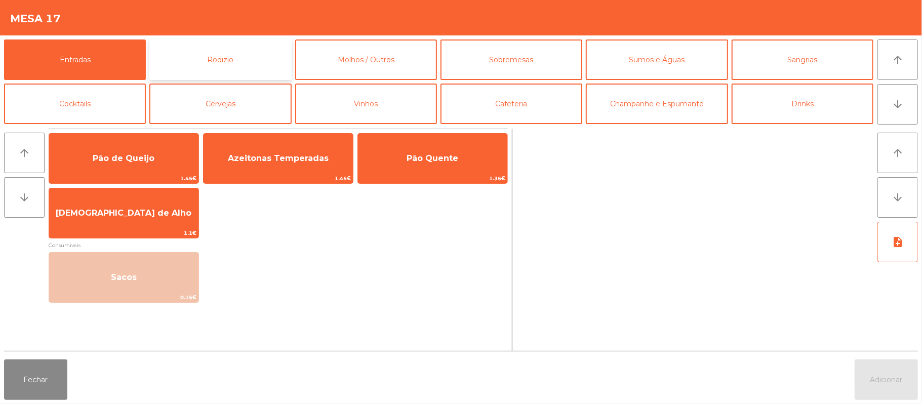
click at [256, 53] on button "Rodizio" at bounding box center [220, 59] width 142 height 41
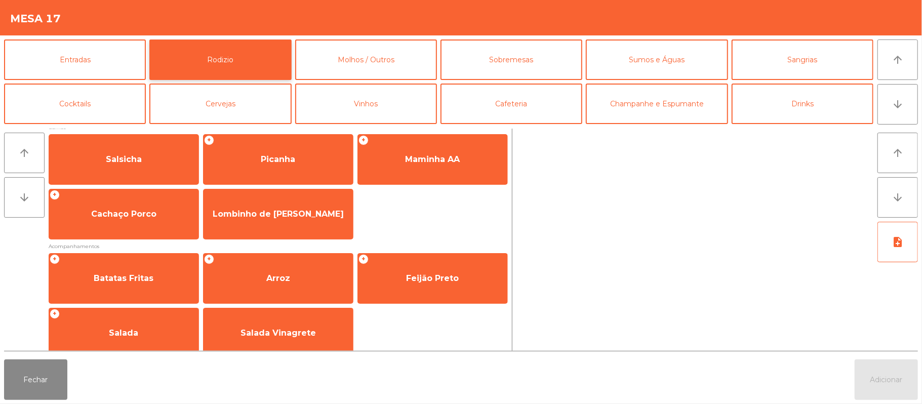
scroll to position [119, 0]
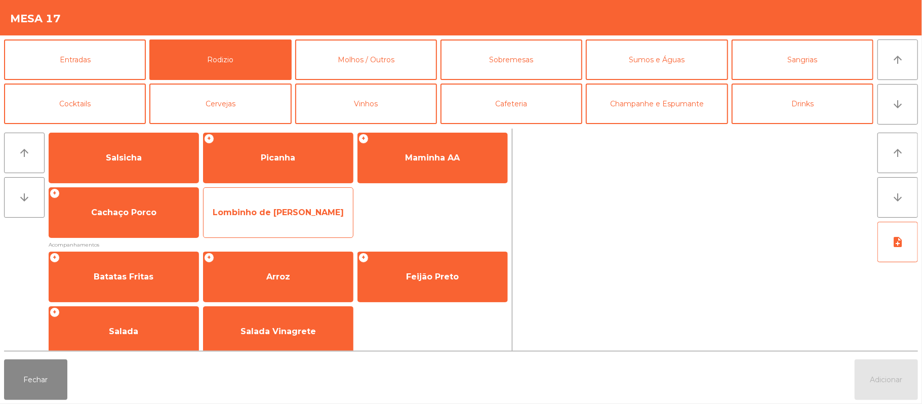
click at [287, 209] on span "Lombinho de [PERSON_NAME]" at bounding box center [278, 213] width 131 height 10
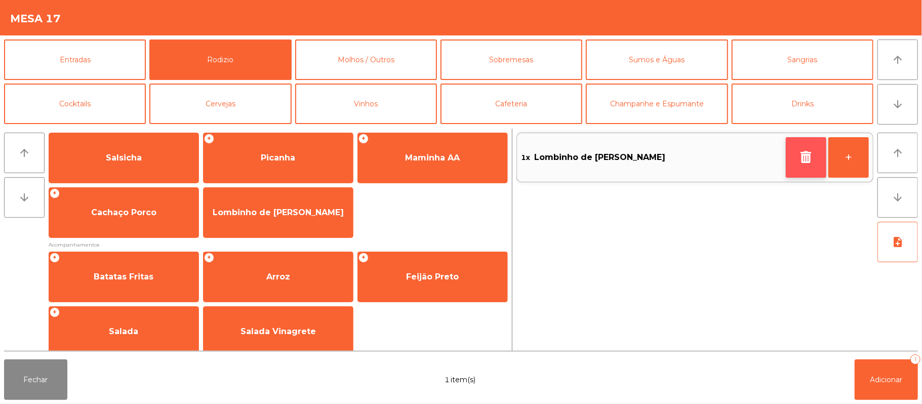
click at [823, 151] on button "button" at bounding box center [806, 157] width 41 height 41
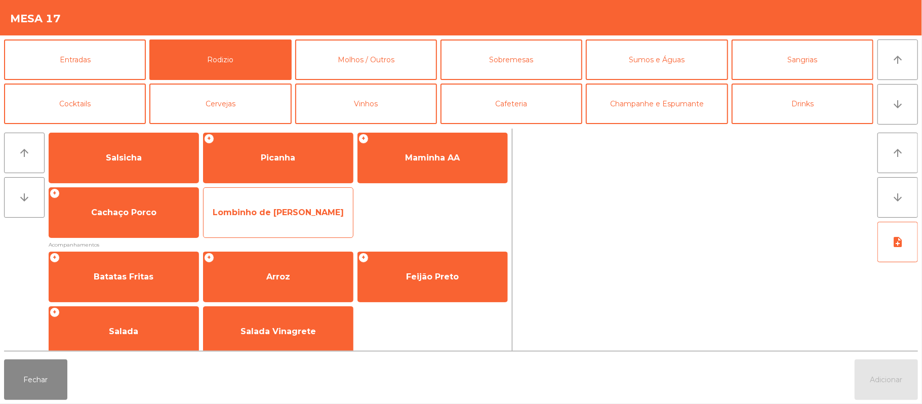
click at [295, 208] on span "Lombinho de [PERSON_NAME]" at bounding box center [278, 213] width 131 height 10
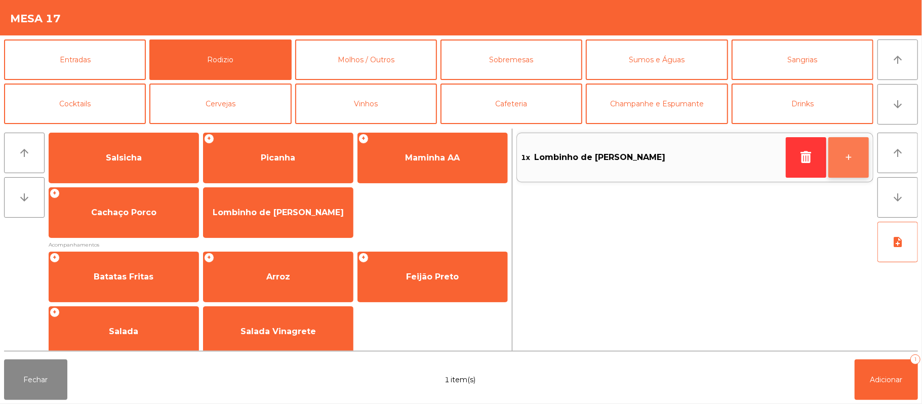
click at [836, 163] on button "+" at bounding box center [848, 157] width 41 height 41
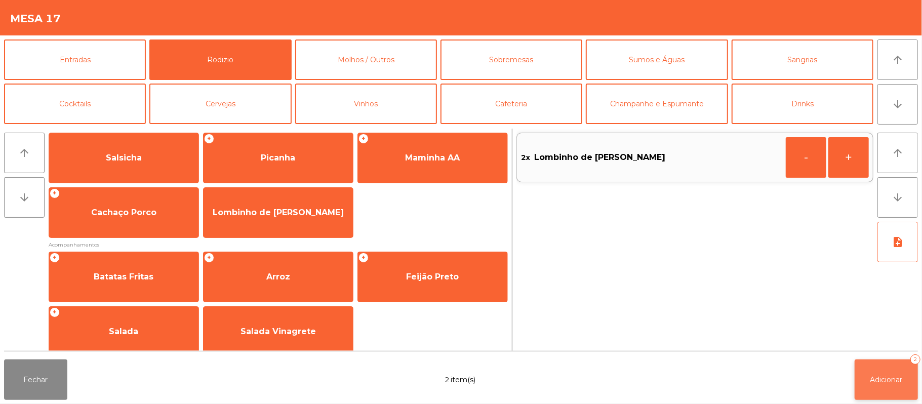
click at [867, 371] on button "Adicionar 2" at bounding box center [886, 379] width 63 height 41
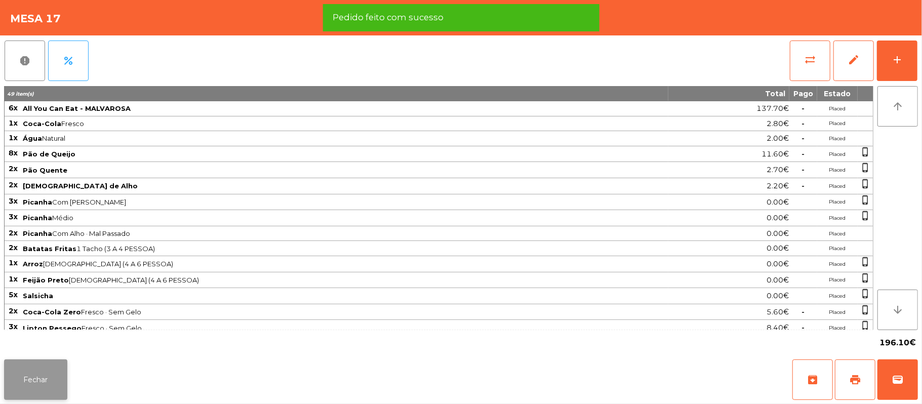
click at [49, 367] on button "Fechar" at bounding box center [35, 379] width 63 height 41
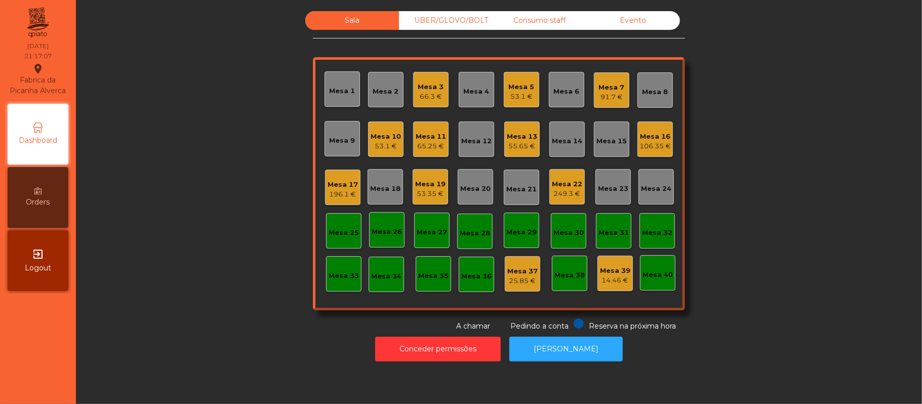
click at [763, 129] on div "Sala UBER/GLOVO/BOLT Consumo staff Evento Mesa 1 Mesa 2 Mesa 3 66.3 € Mesa 4 Me…" at bounding box center [499, 171] width 819 height 321
click at [420, 186] on div "Mesa 19" at bounding box center [430, 184] width 30 height 10
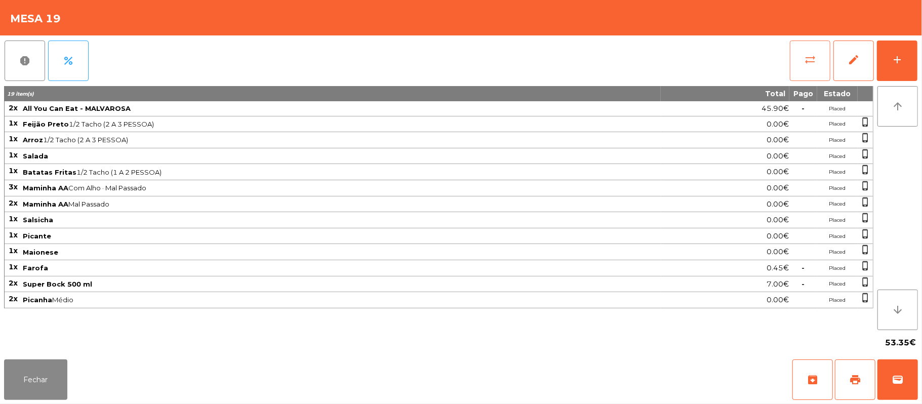
click at [810, 55] on span "sync_alt" at bounding box center [810, 60] width 12 height 12
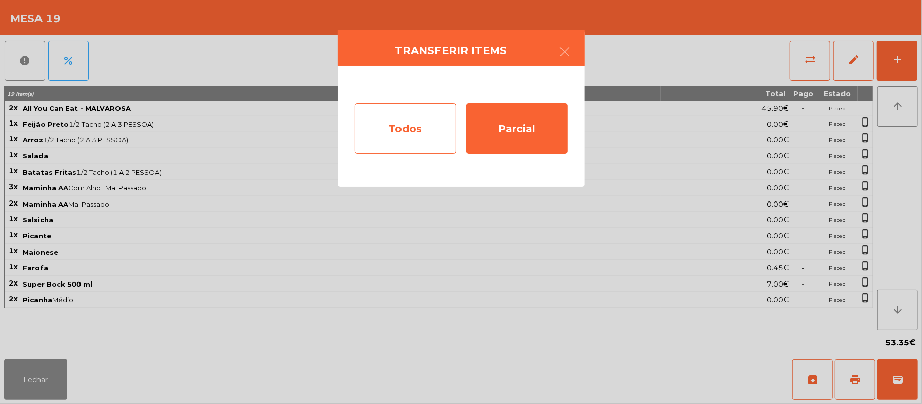
click at [416, 126] on div "Todos" at bounding box center [405, 128] width 101 height 51
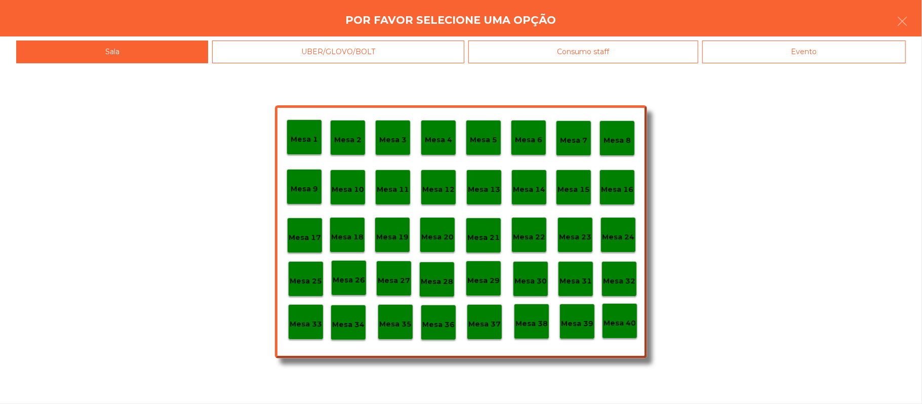
click at [777, 51] on div "Evento" at bounding box center [804, 52] width 204 height 23
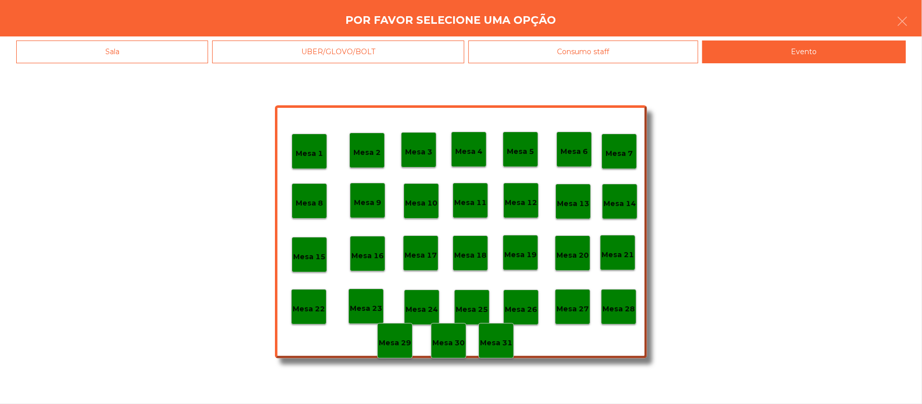
click at [614, 296] on div "Mesa 28" at bounding box center [618, 306] width 35 height 35
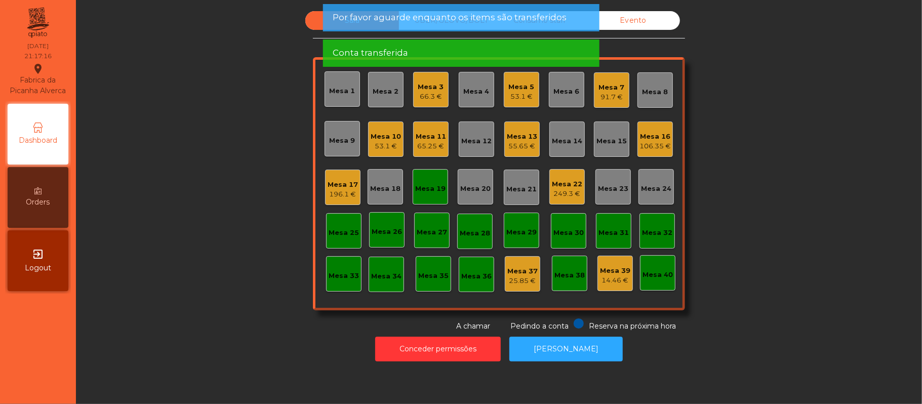
click at [420, 190] on div "Mesa 19" at bounding box center [430, 189] width 30 height 10
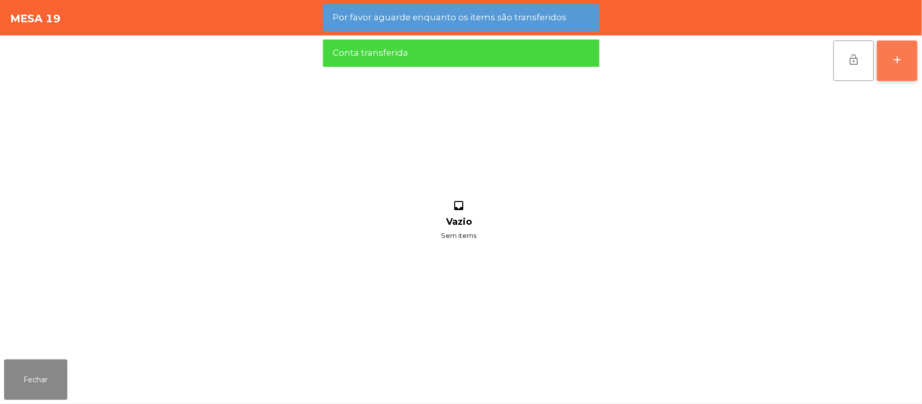
click at [888, 57] on button "add" at bounding box center [897, 61] width 41 height 41
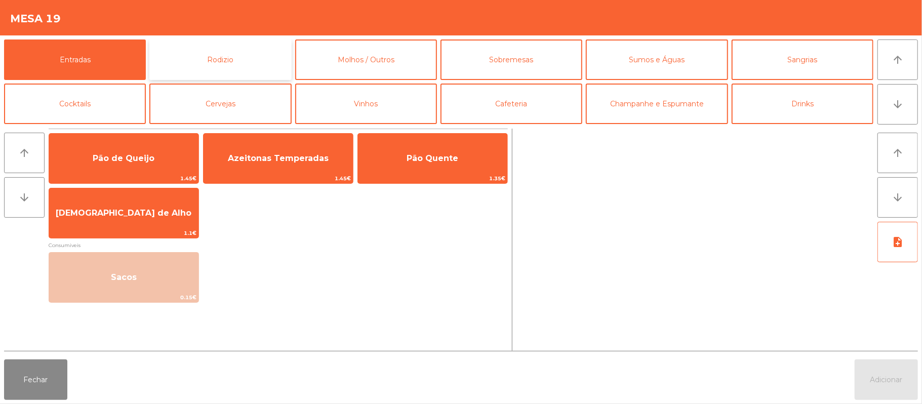
click at [260, 46] on button "Rodizio" at bounding box center [220, 59] width 142 height 41
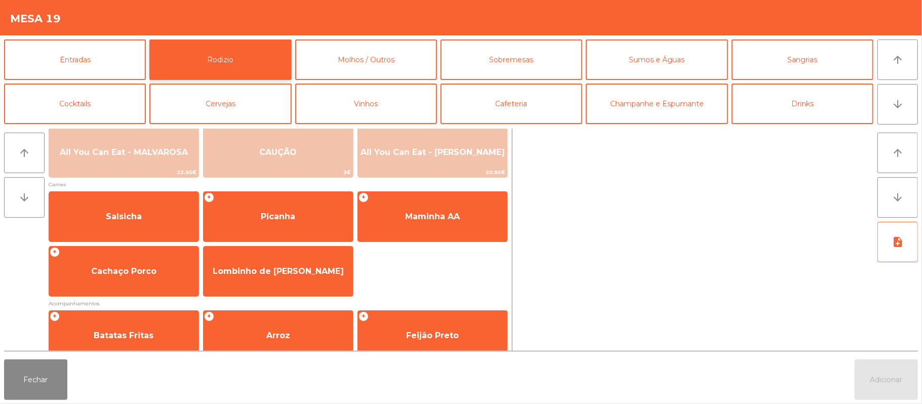
scroll to position [63, 0]
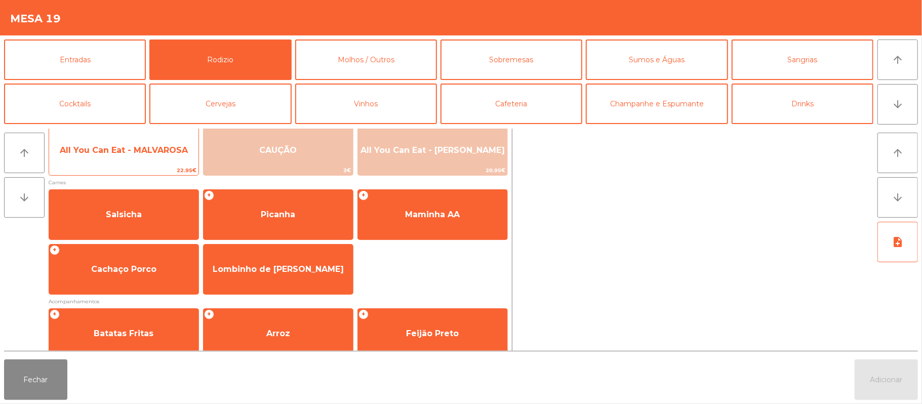
click at [142, 158] on span "All You Can Eat - MALVAROSA" at bounding box center [123, 150] width 149 height 27
click at [143, 165] on div "All You Can Eat - MALVAROSA 22.95€" at bounding box center [124, 150] width 150 height 51
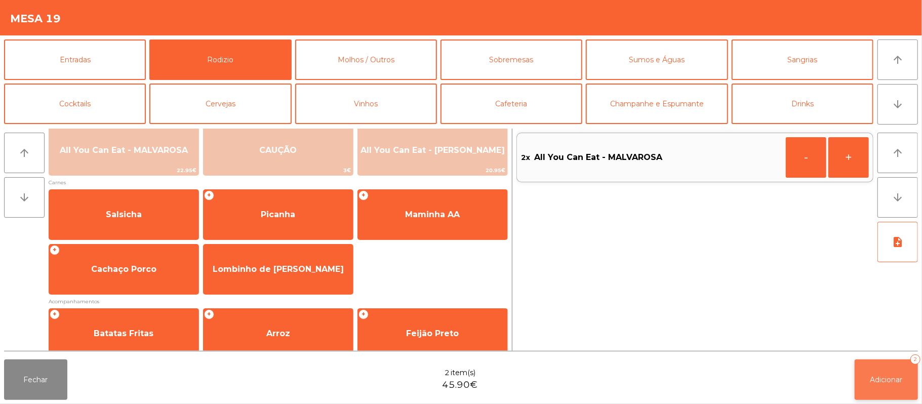
click at [886, 397] on button "Adicionar 2" at bounding box center [886, 379] width 63 height 41
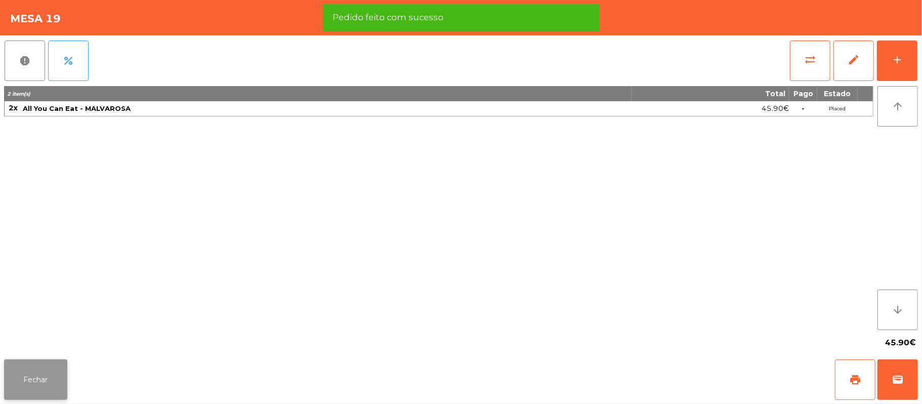
click at [39, 369] on button "Fechar" at bounding box center [35, 379] width 63 height 41
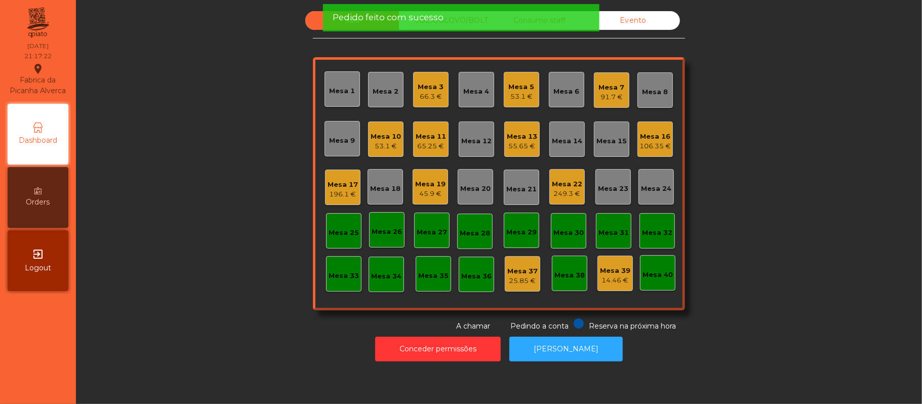
click at [232, 124] on div "Sala UBER/GLOVO/BOLT Consumo staff Evento Mesa 1 Mesa 2 Mesa 3 66.3 € Mesa 4 Me…" at bounding box center [499, 171] width 819 height 321
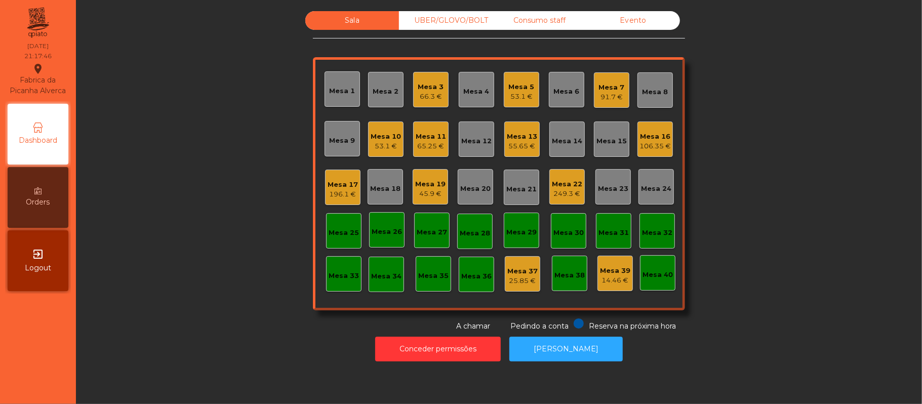
click at [657, 89] on div "Mesa 8" at bounding box center [656, 92] width 26 height 10
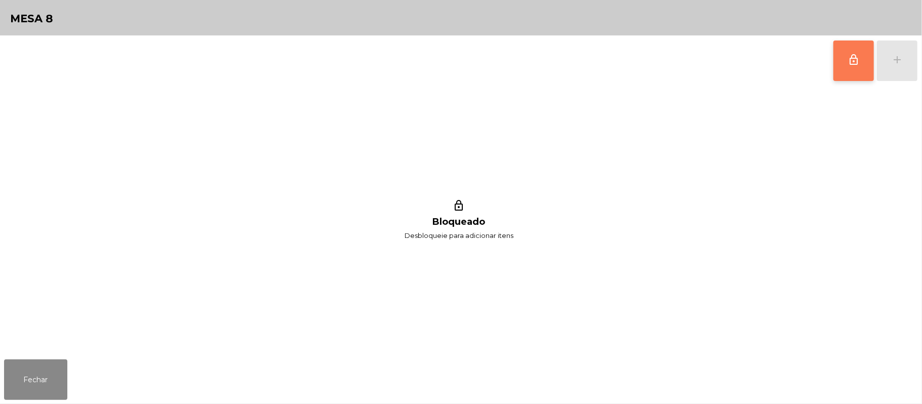
click at [841, 53] on button "lock_outline" at bounding box center [853, 61] width 41 height 41
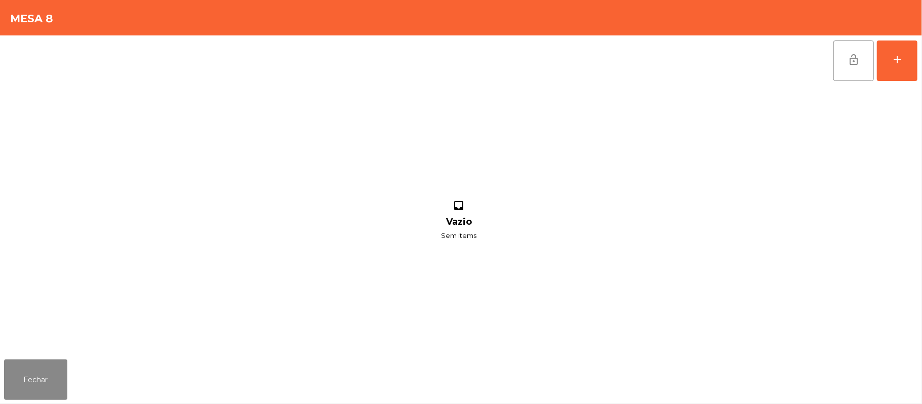
click at [920, 65] on div "lock_open add inbox Vazio Sem items" at bounding box center [461, 195] width 922 height 320
click at [884, 63] on button "add" at bounding box center [897, 61] width 41 height 41
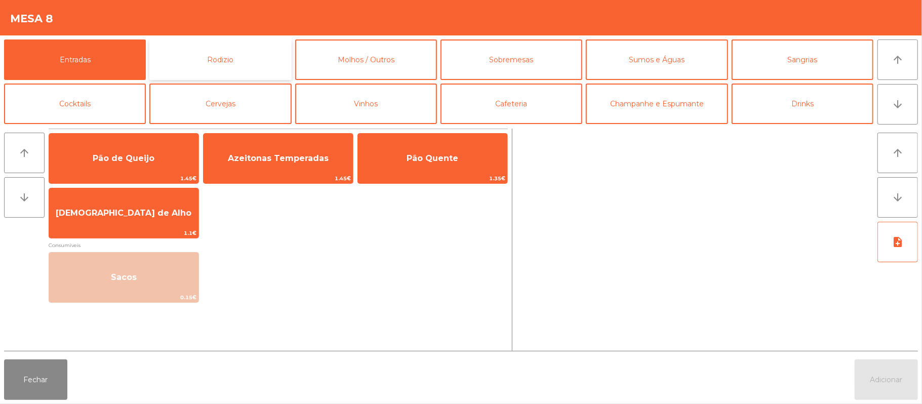
click at [243, 56] on button "Rodizio" at bounding box center [220, 59] width 142 height 41
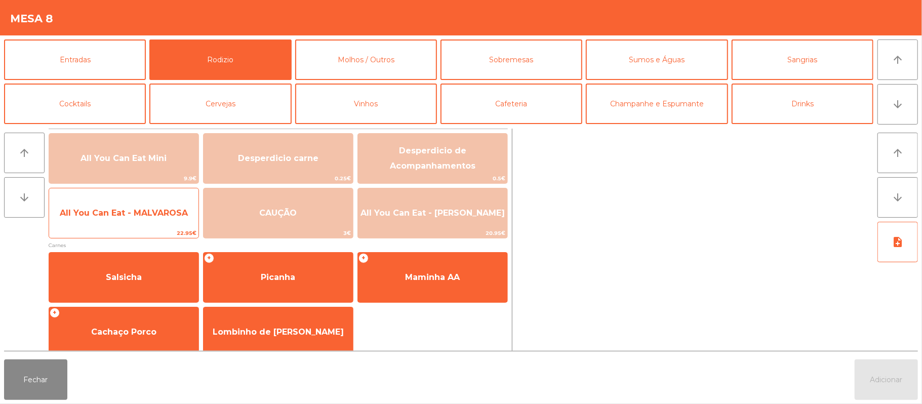
click at [138, 229] on span "22.95€" at bounding box center [123, 233] width 149 height 10
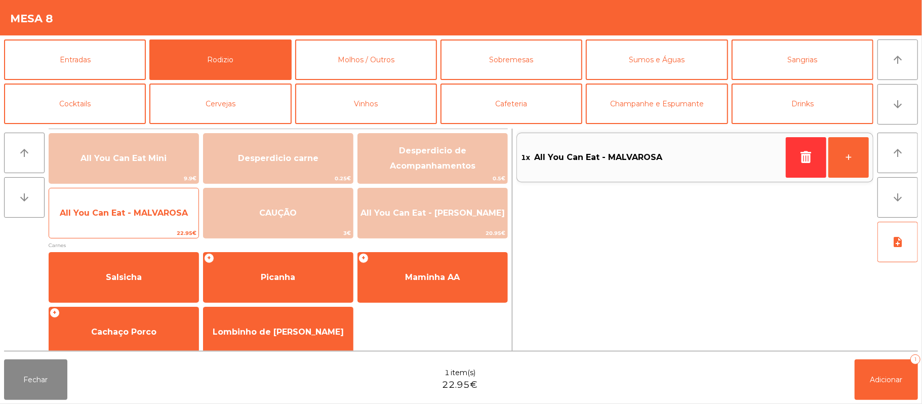
click at [148, 221] on span "All You Can Eat - MALVAROSA" at bounding box center [123, 212] width 149 height 27
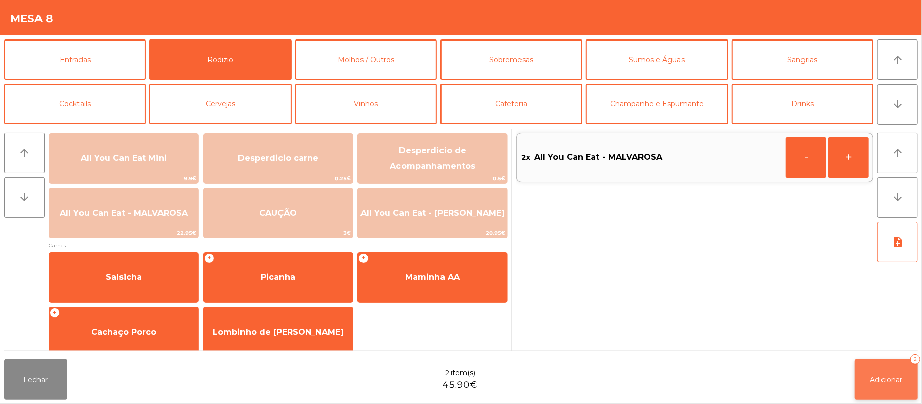
click at [892, 369] on button "Adicionar 2" at bounding box center [886, 379] width 63 height 41
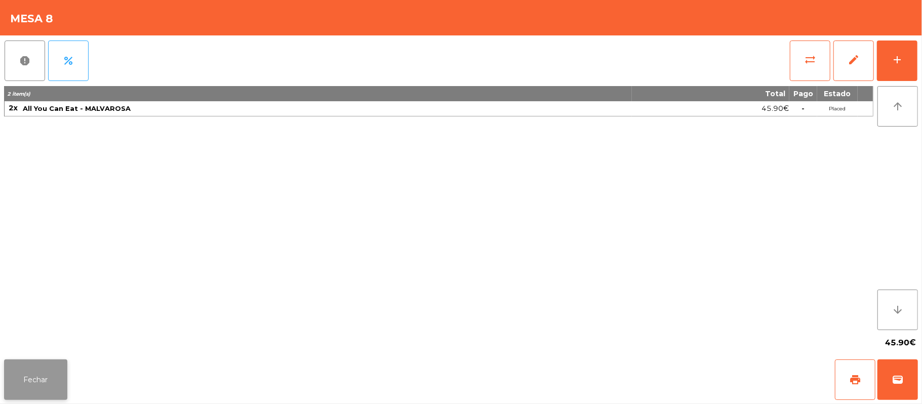
click at [63, 385] on button "Fechar" at bounding box center [35, 379] width 63 height 41
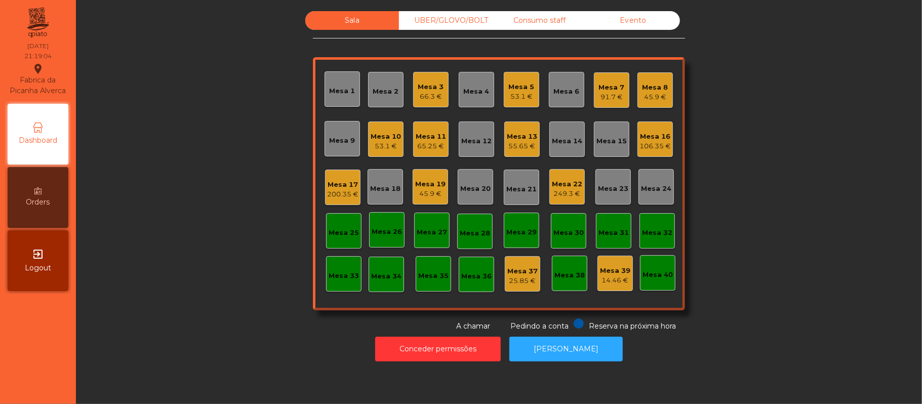
click at [227, 189] on div "Sala UBER/GLOVO/BOLT Consumo staff Evento Mesa 1 Mesa 2 Mesa 3 66.3 € Mesa 4 Me…" at bounding box center [499, 171] width 819 height 321
click at [514, 92] on div "53.1 €" at bounding box center [522, 97] width 26 height 10
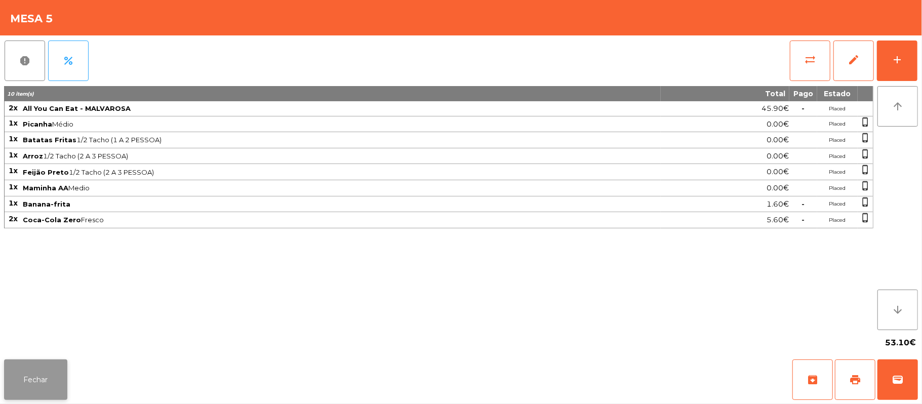
click at [35, 366] on button "Fechar" at bounding box center [35, 379] width 63 height 41
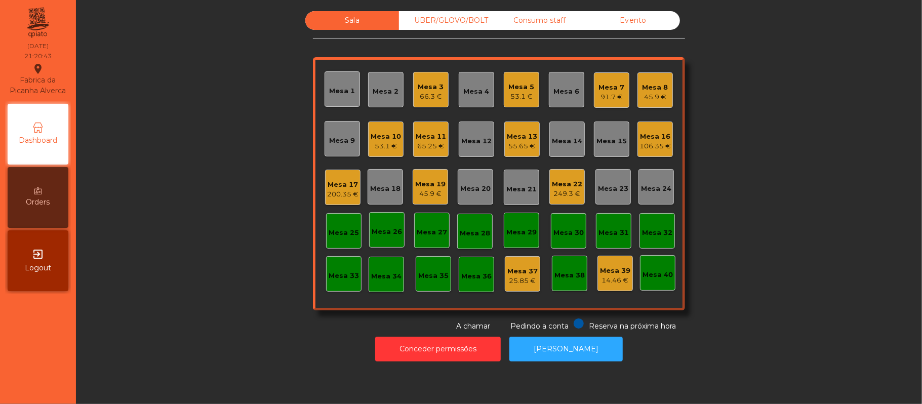
click at [225, 217] on div "Sala UBER/GLOVO/BOLT Consumo staff Evento Mesa 1 Mesa 2 Mesa 3 66.3 € Mesa 4 Me…" at bounding box center [499, 171] width 819 height 321
click at [436, 136] on div "Mesa 11" at bounding box center [431, 137] width 30 height 10
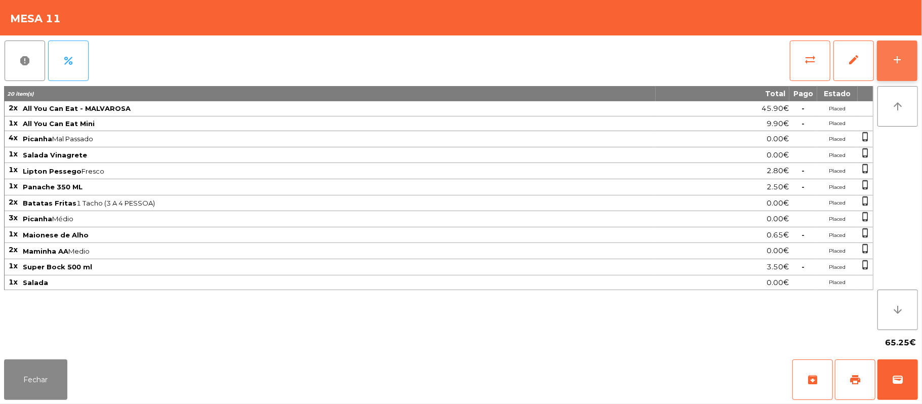
click at [887, 66] on button "add" at bounding box center [897, 61] width 41 height 41
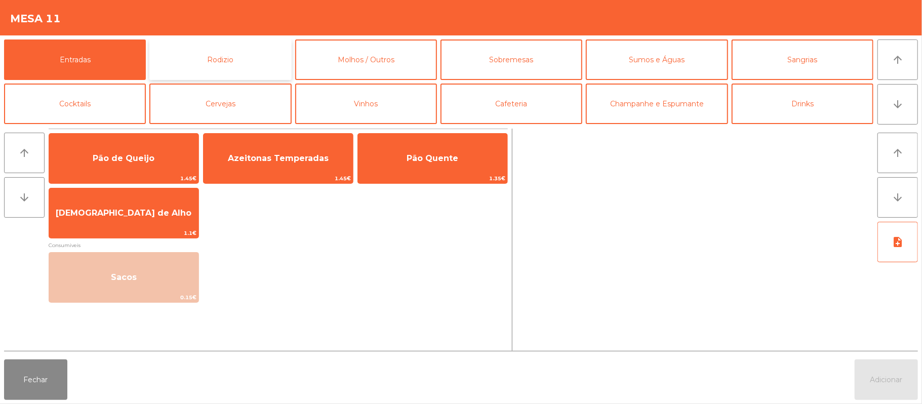
click at [211, 60] on button "Rodizio" at bounding box center [220, 59] width 142 height 41
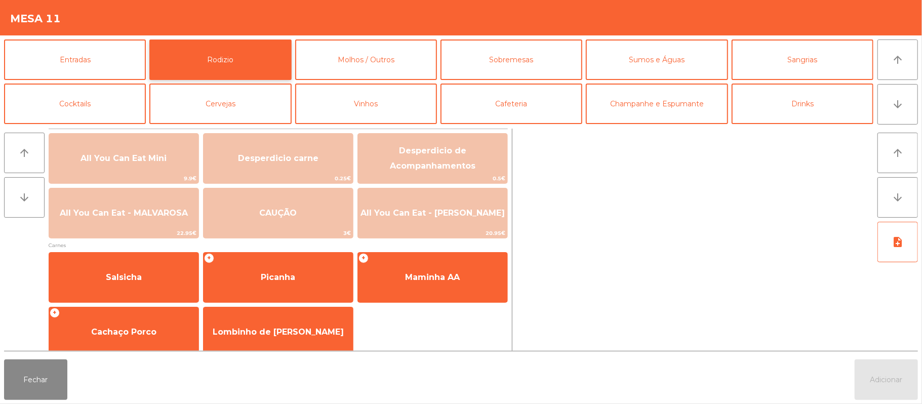
scroll to position [130, 0]
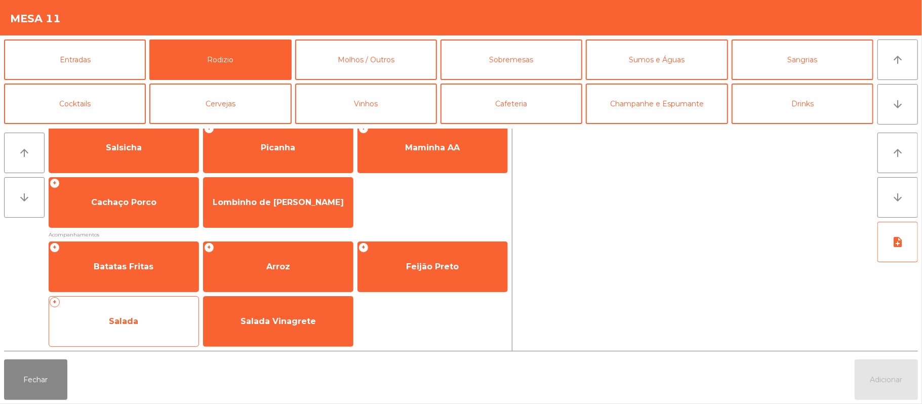
click at [150, 314] on span "Salada" at bounding box center [123, 321] width 149 height 27
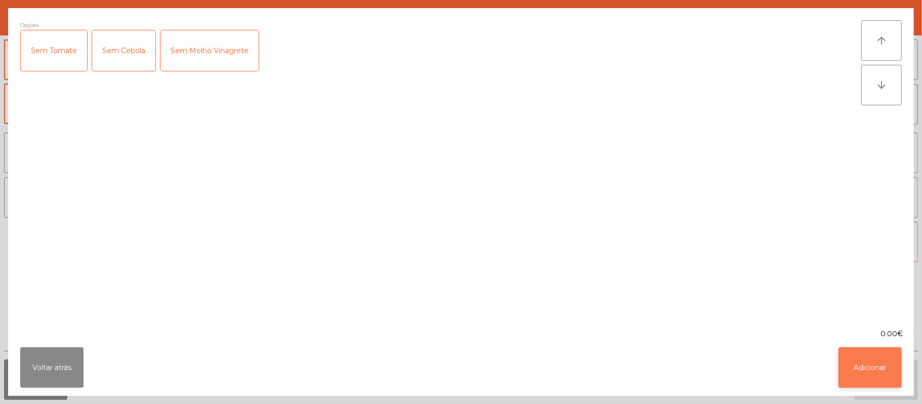
click at [901, 369] on button "Adicionar" at bounding box center [869, 367] width 63 height 41
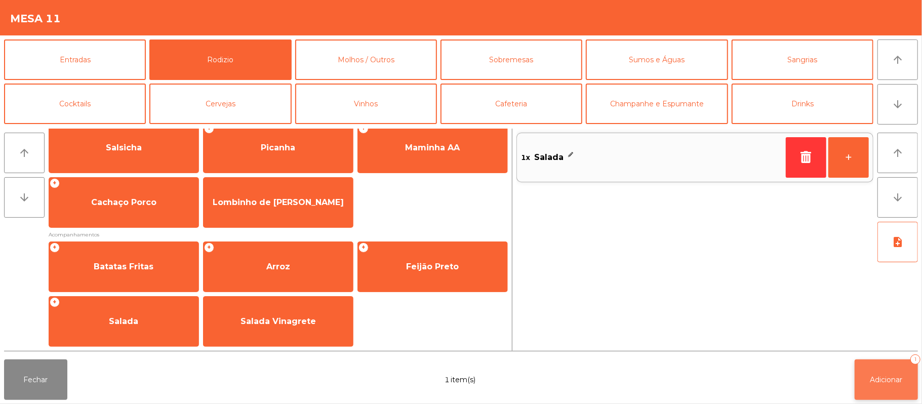
click at [890, 393] on button "Adicionar 1" at bounding box center [886, 379] width 63 height 41
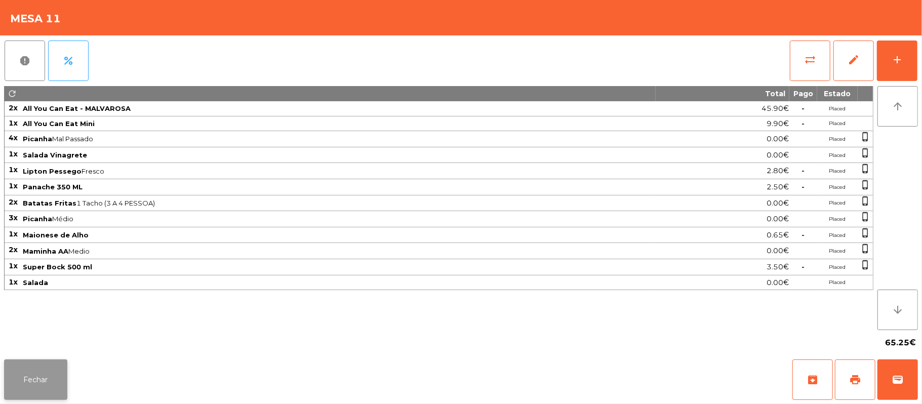
click at [45, 386] on button "Fechar" at bounding box center [35, 379] width 63 height 41
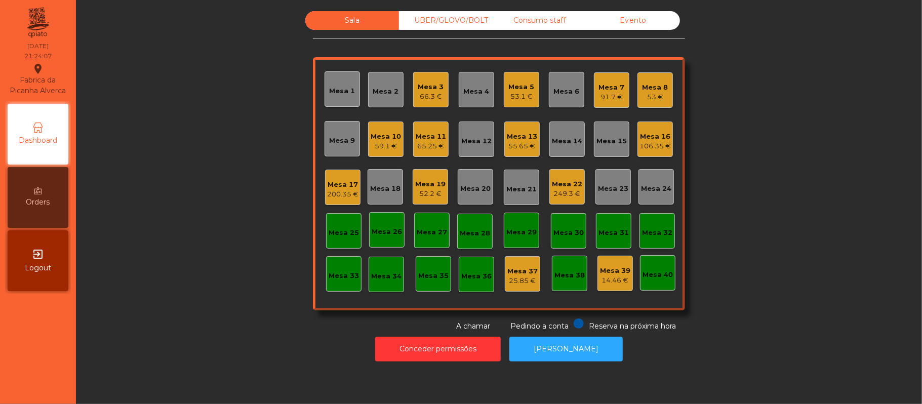
click at [347, 193] on div "200.35 €" at bounding box center [342, 194] width 31 height 10
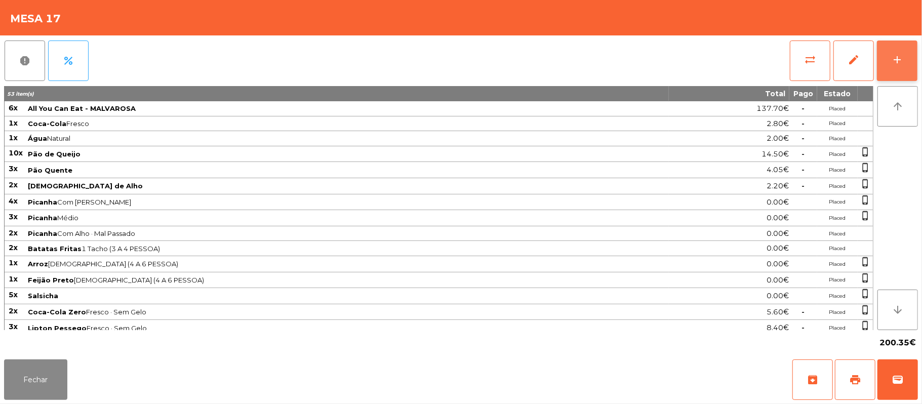
click at [914, 45] on button "add" at bounding box center [897, 61] width 41 height 41
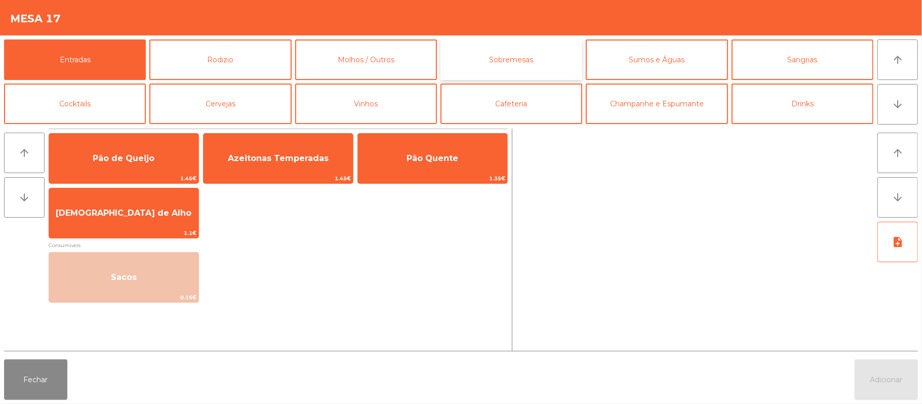
click at [533, 45] on button "Sobremesas" at bounding box center [512, 59] width 142 height 41
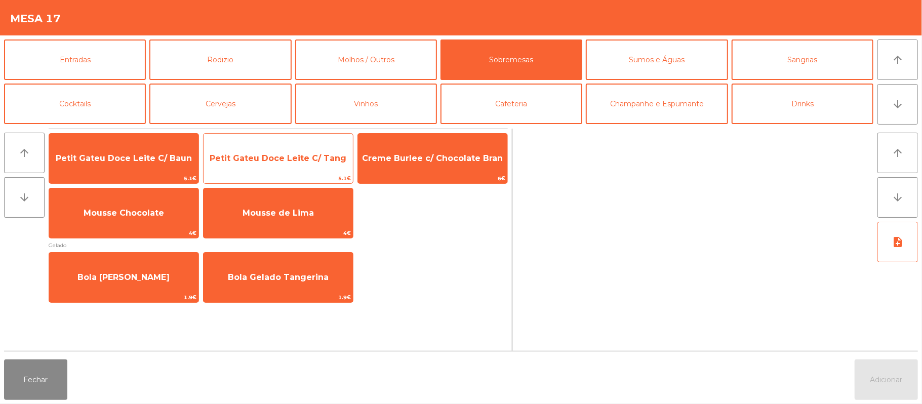
click at [298, 153] on span "Petit Gateu Doce Leite C/ Tang" at bounding box center [278, 158] width 137 height 10
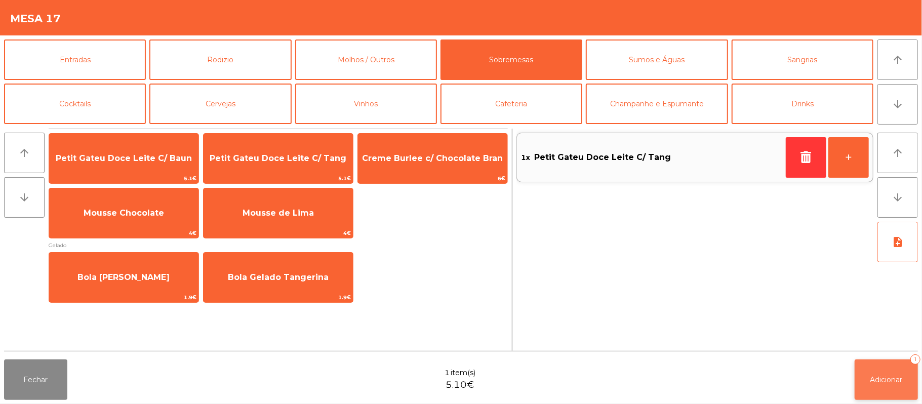
click at [893, 382] on span "Adicionar" at bounding box center [886, 379] width 32 height 9
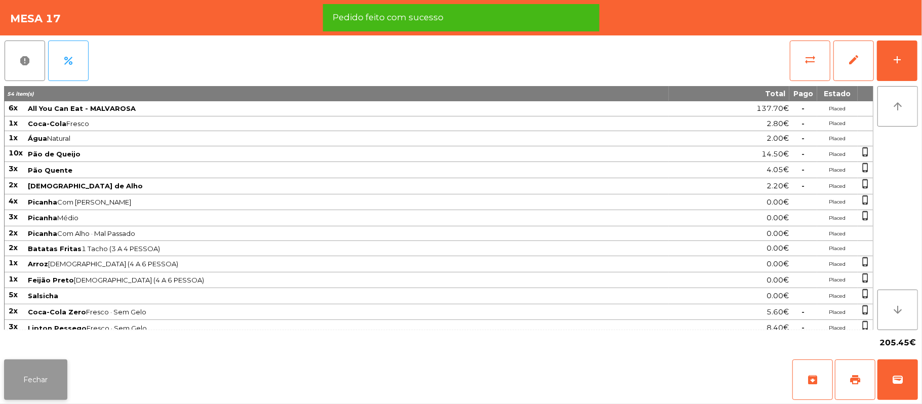
click at [13, 376] on button "Fechar" at bounding box center [35, 379] width 63 height 41
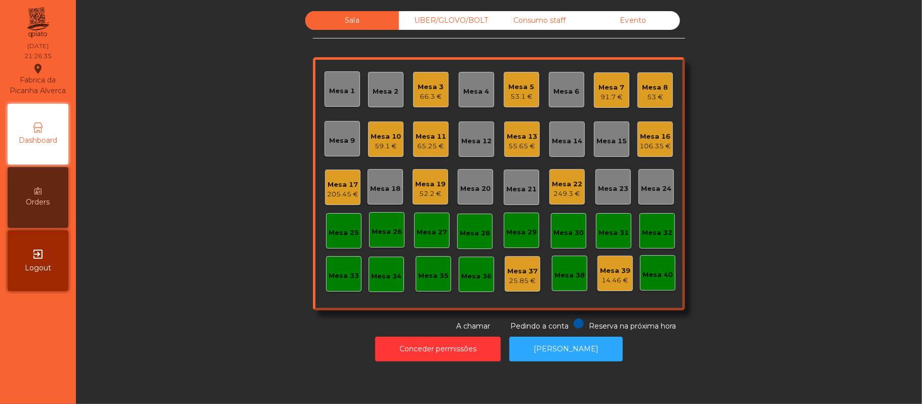
click at [652, 135] on div "Mesa 16" at bounding box center [654, 137] width 31 height 10
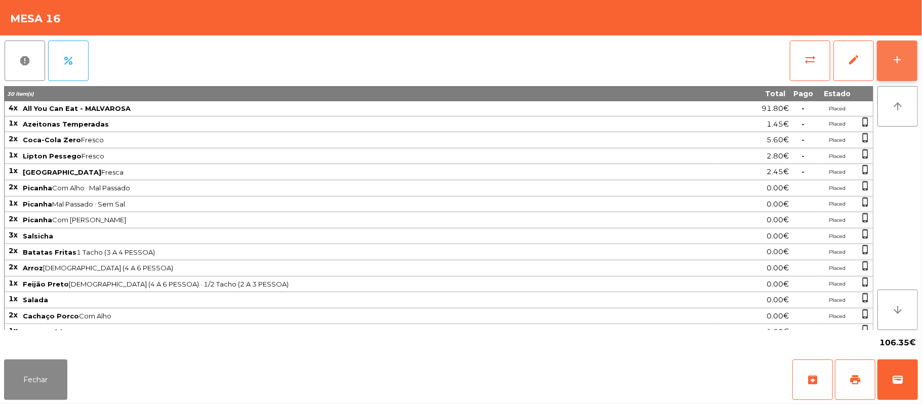
click at [894, 63] on div "add" at bounding box center [897, 60] width 12 height 12
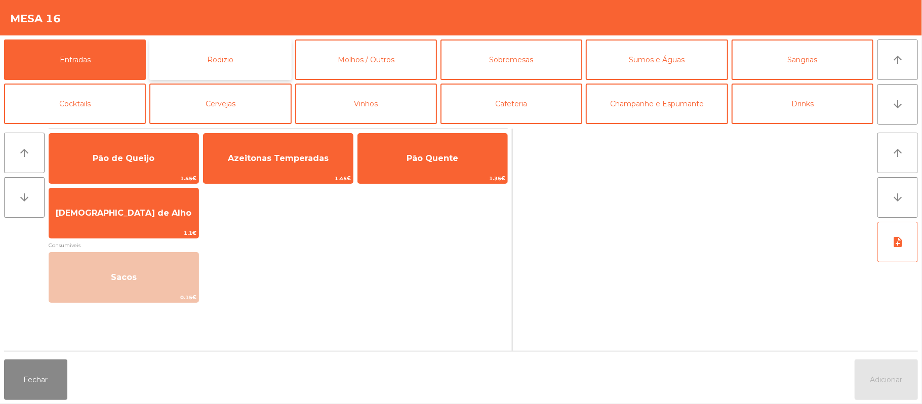
click at [214, 53] on button "Rodizio" at bounding box center [220, 59] width 142 height 41
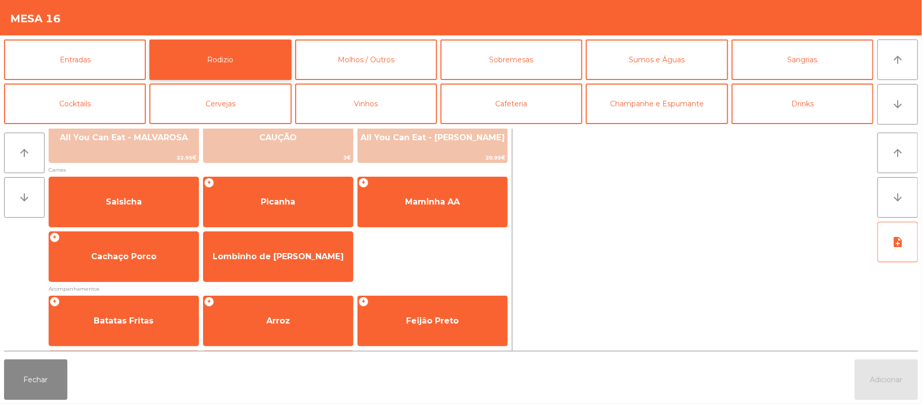
scroll to position [76, 0]
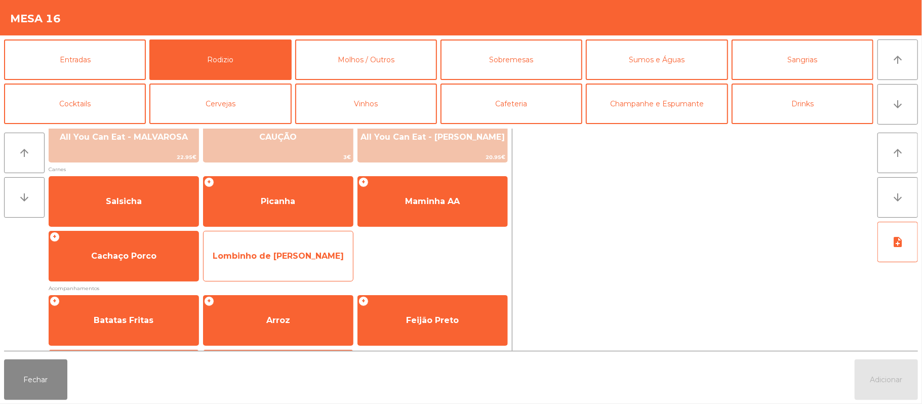
click at [252, 251] on span "Lombinho de [PERSON_NAME]" at bounding box center [278, 256] width 131 height 10
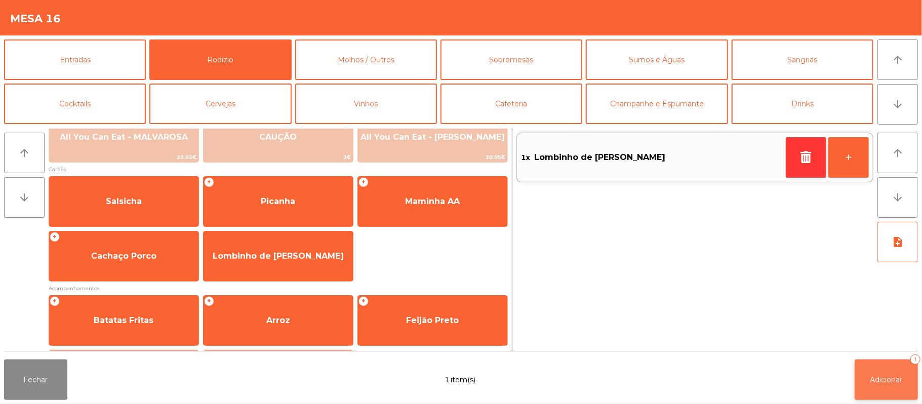
click at [889, 381] on span "Adicionar" at bounding box center [886, 379] width 32 height 9
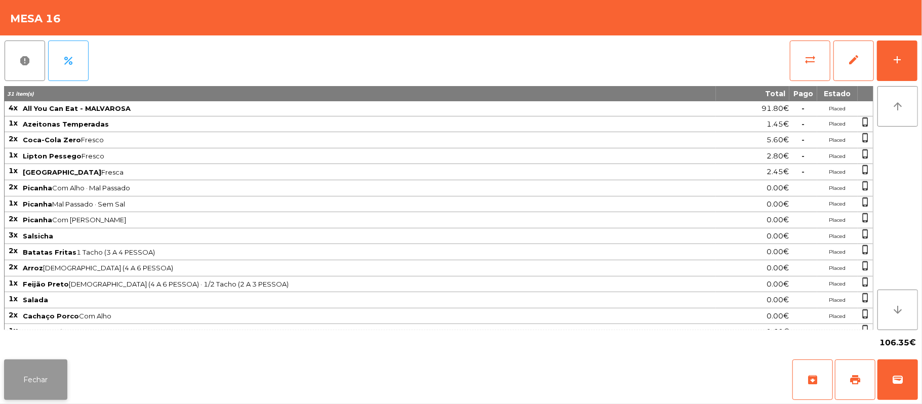
click at [49, 380] on button "Fechar" at bounding box center [35, 379] width 63 height 41
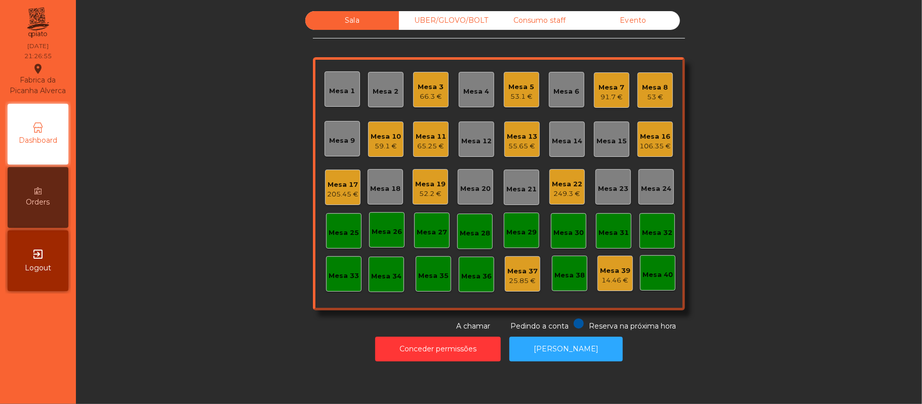
click at [233, 227] on div "Sala UBER/GLOVO/BOLT Consumo staff Evento Mesa 1 Mesa 2 Mesa 3 66.3 € Mesa 4 Me…" at bounding box center [499, 171] width 819 height 321
click at [432, 144] on div "65.25 €" at bounding box center [431, 146] width 30 height 10
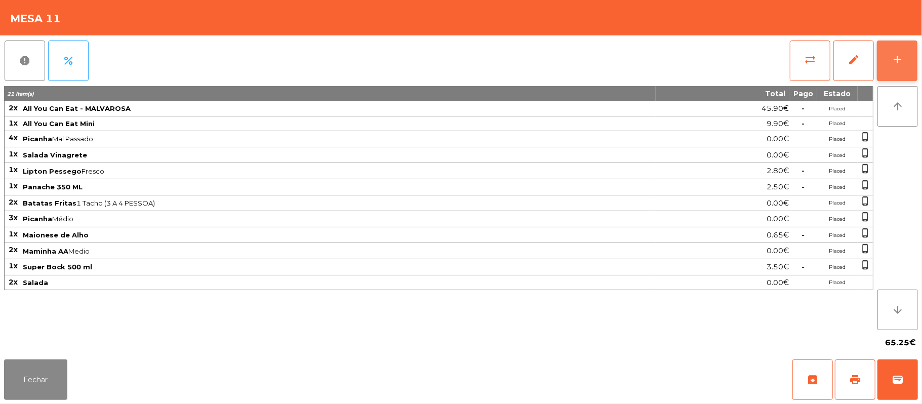
click at [906, 57] on button "add" at bounding box center [897, 61] width 41 height 41
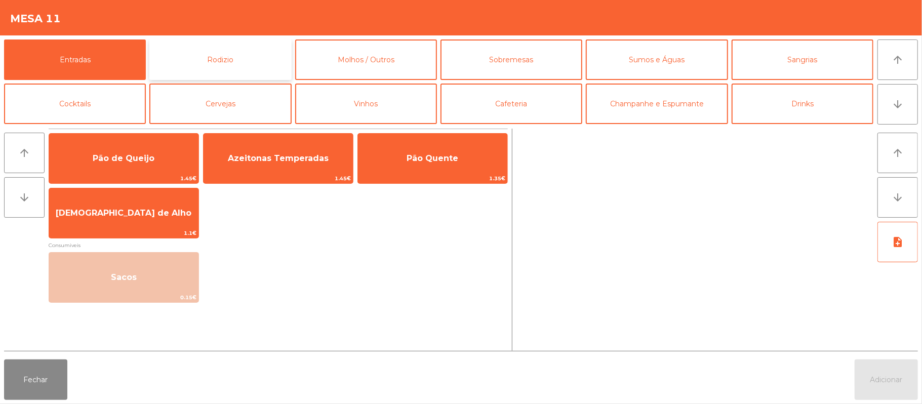
click at [220, 57] on button "Rodizio" at bounding box center [220, 59] width 142 height 41
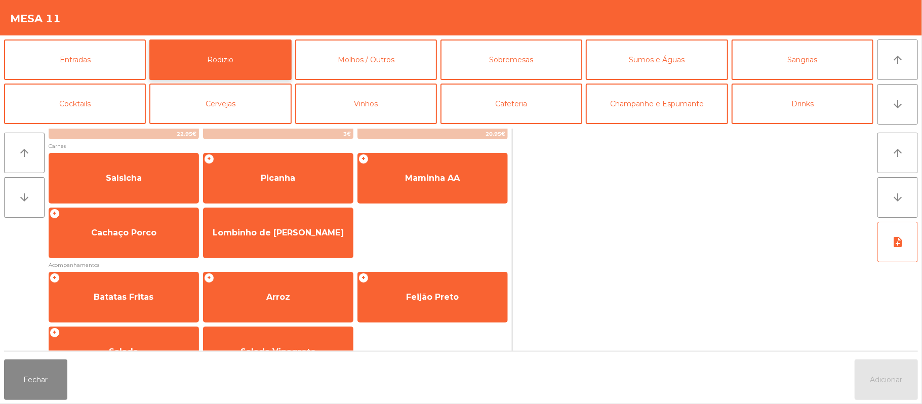
scroll to position [98, 0]
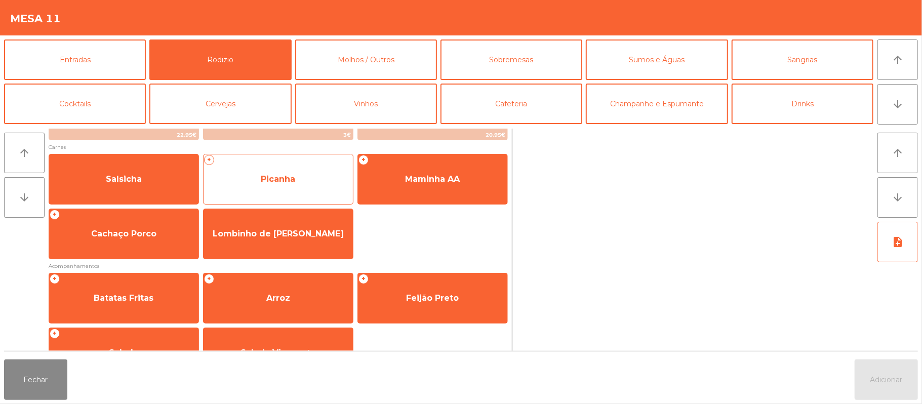
click at [284, 178] on span "Picanha" at bounding box center [278, 179] width 34 height 10
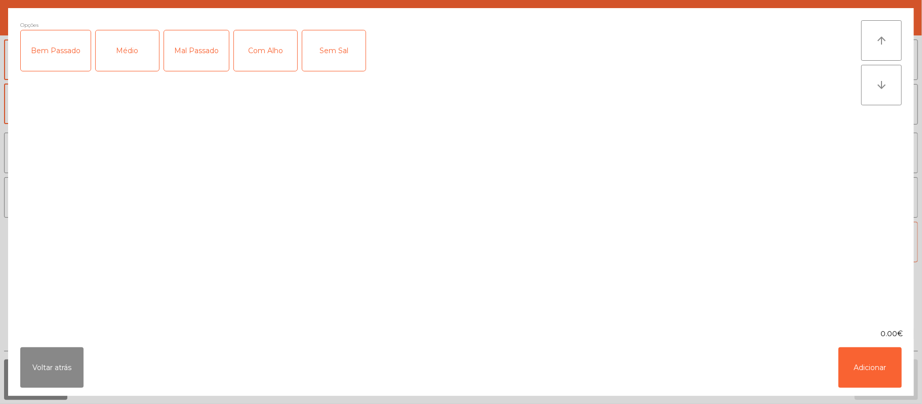
click at [205, 37] on div "Mal Passado" at bounding box center [196, 50] width 65 height 41
click at [870, 371] on button "Adicionar" at bounding box center [869, 367] width 63 height 41
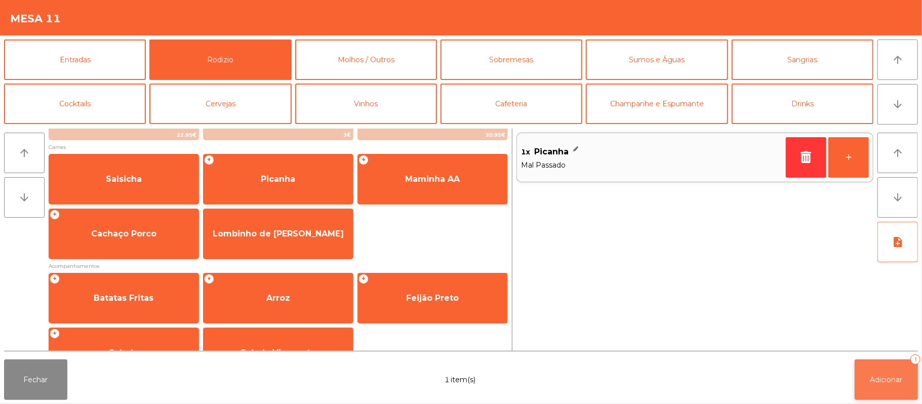
click at [878, 377] on span "Adicionar" at bounding box center [886, 379] width 32 height 9
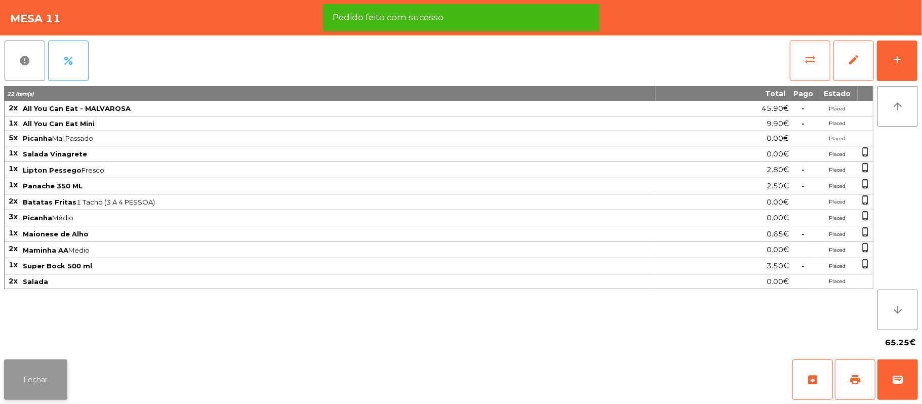
click at [41, 373] on button "Fechar" at bounding box center [35, 379] width 63 height 41
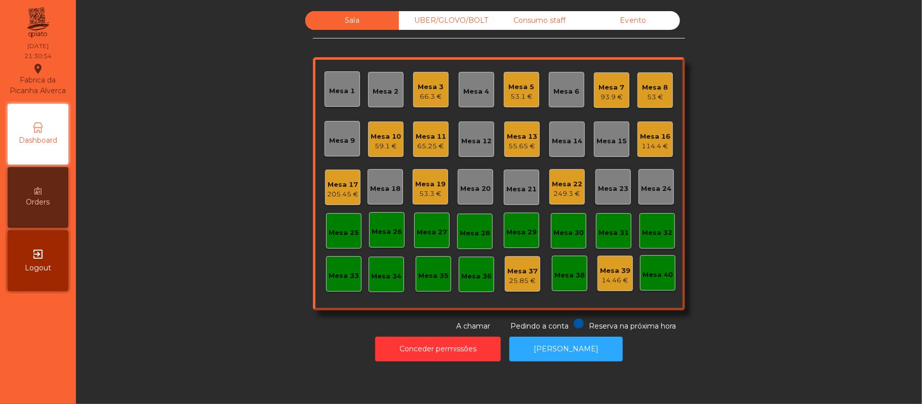
click at [343, 181] on div "Mesa 17" at bounding box center [342, 185] width 31 height 10
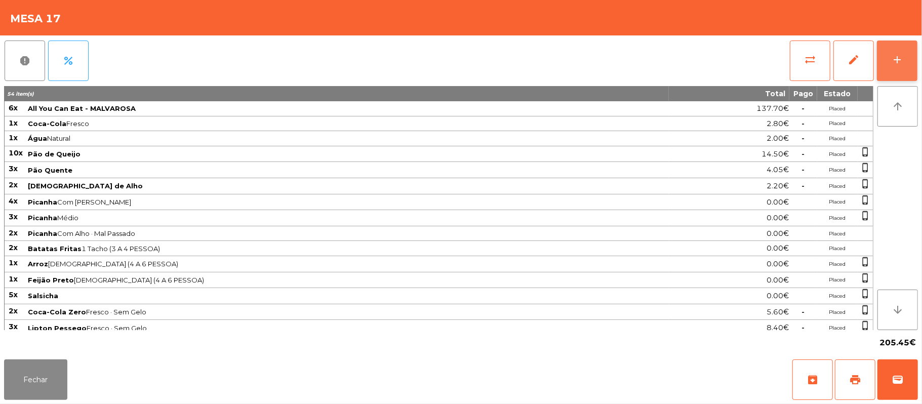
click at [894, 55] on div "add" at bounding box center [897, 60] width 12 height 12
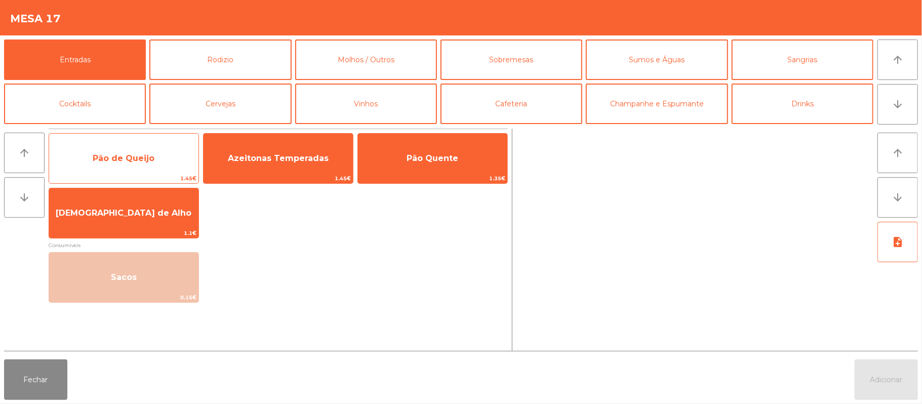
click at [150, 172] on span "Pão de Queijo" at bounding box center [123, 158] width 149 height 27
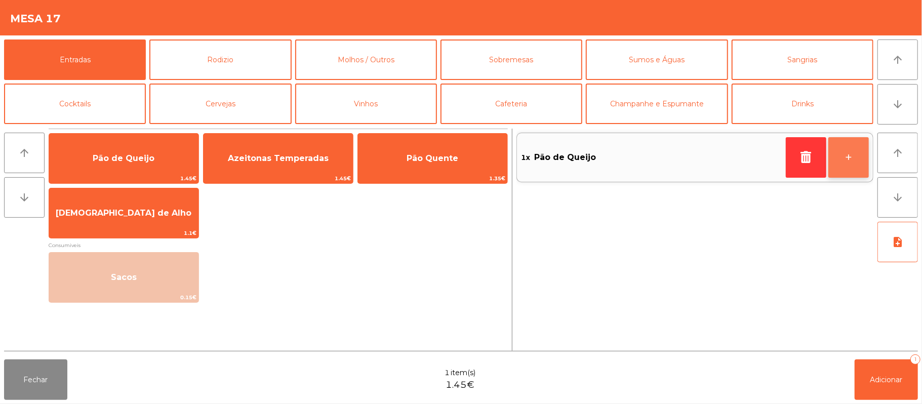
click at [861, 172] on button "+" at bounding box center [848, 157] width 41 height 41
click at [857, 177] on button "+" at bounding box center [848, 157] width 41 height 41
click at [865, 172] on button "+" at bounding box center [848, 157] width 41 height 41
click at [793, 157] on button "-" at bounding box center [806, 157] width 41 height 41
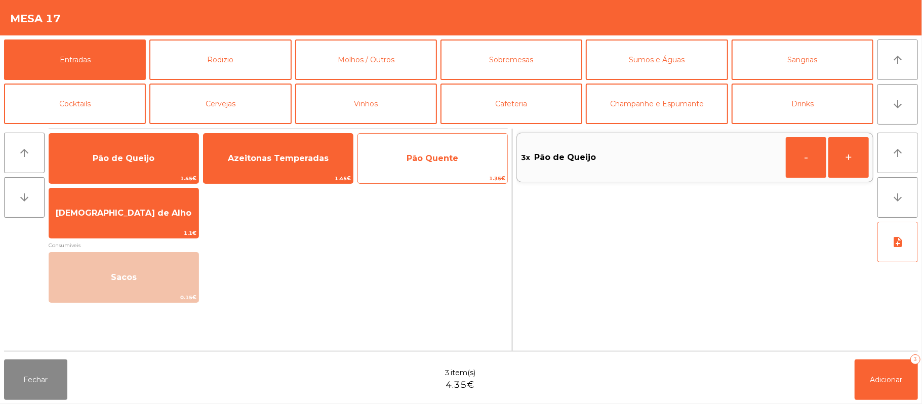
click at [446, 175] on span "1.35€" at bounding box center [432, 179] width 149 height 10
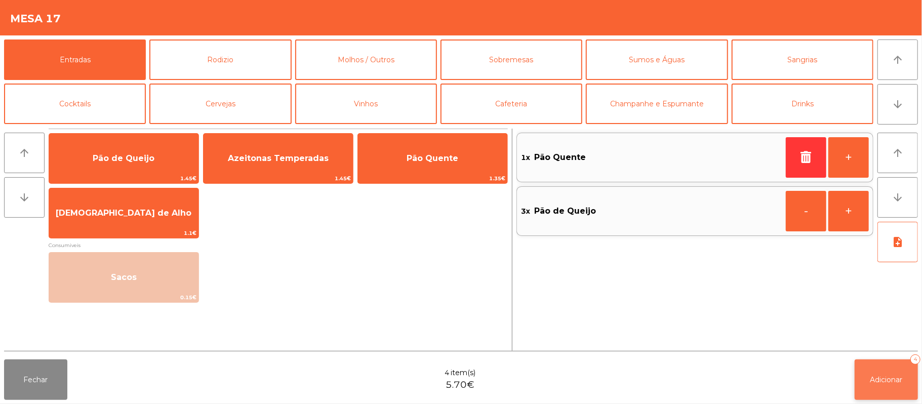
click at [867, 384] on button "Adicionar 4" at bounding box center [886, 379] width 63 height 41
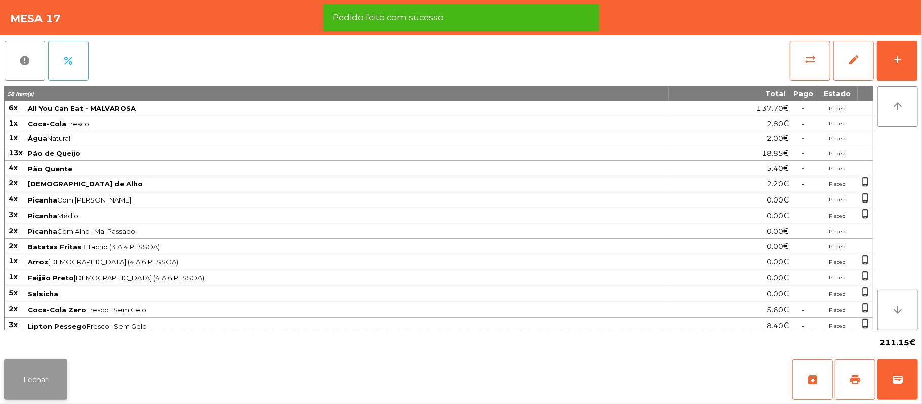
click at [36, 385] on button "Fechar" at bounding box center [35, 379] width 63 height 41
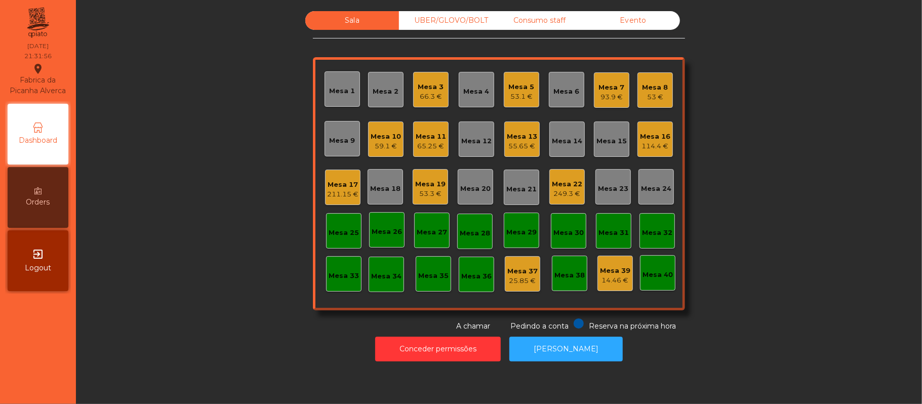
click at [662, 93] on div "Mesa 8 53 €" at bounding box center [654, 89] width 35 height 35
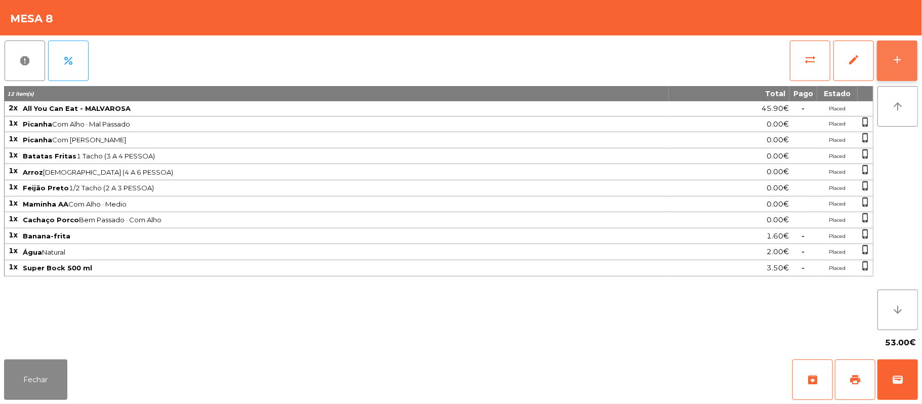
click at [909, 65] on button "add" at bounding box center [897, 61] width 41 height 41
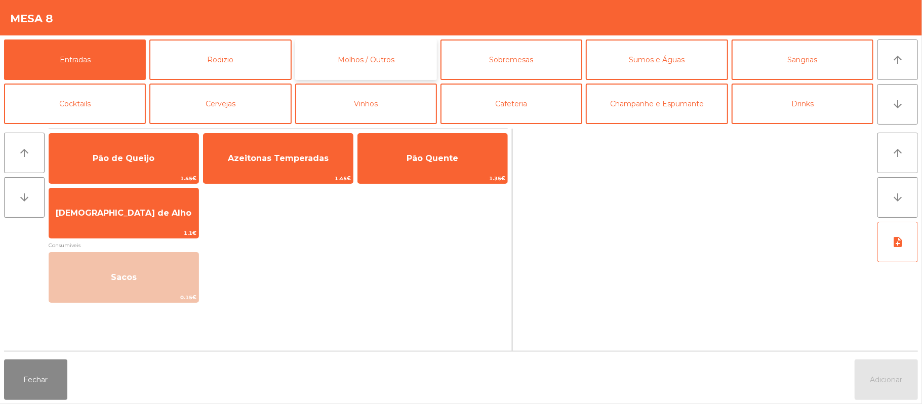
click at [420, 57] on button "Molhos / Outros" at bounding box center [366, 59] width 142 height 41
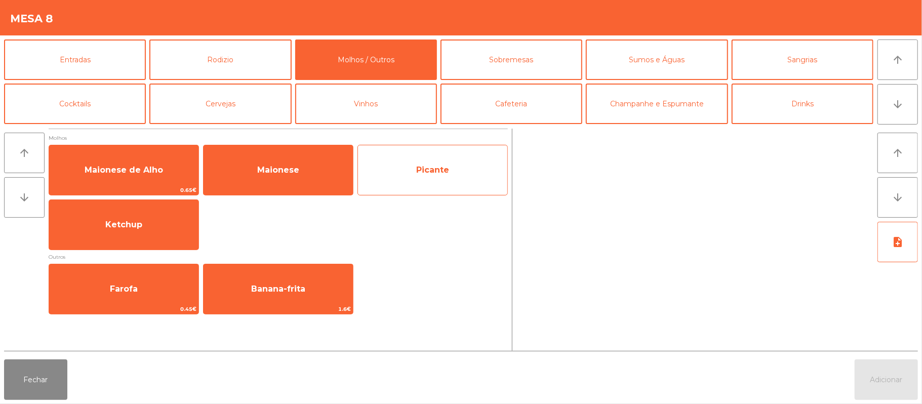
click at [432, 183] on span "Picante" at bounding box center [432, 169] width 149 height 27
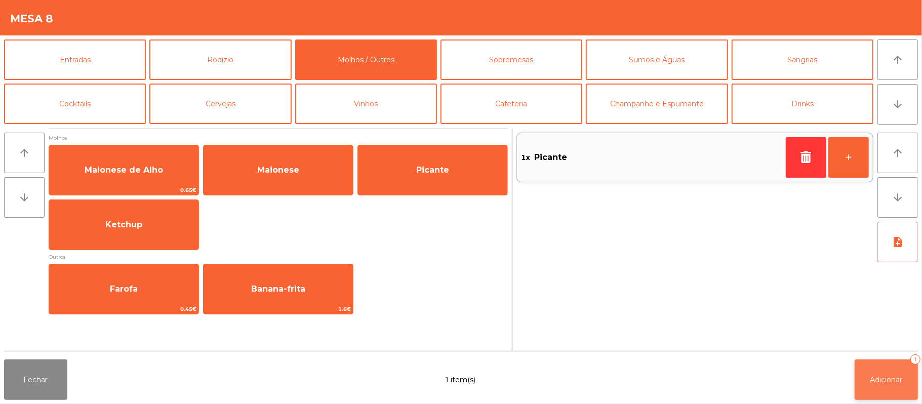
click at [882, 380] on span "Adicionar" at bounding box center [886, 379] width 32 height 9
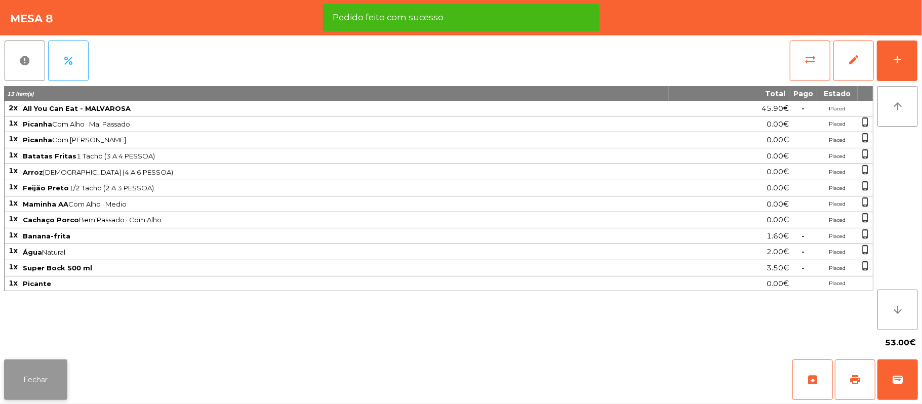
click at [38, 382] on button "Fechar" at bounding box center [35, 379] width 63 height 41
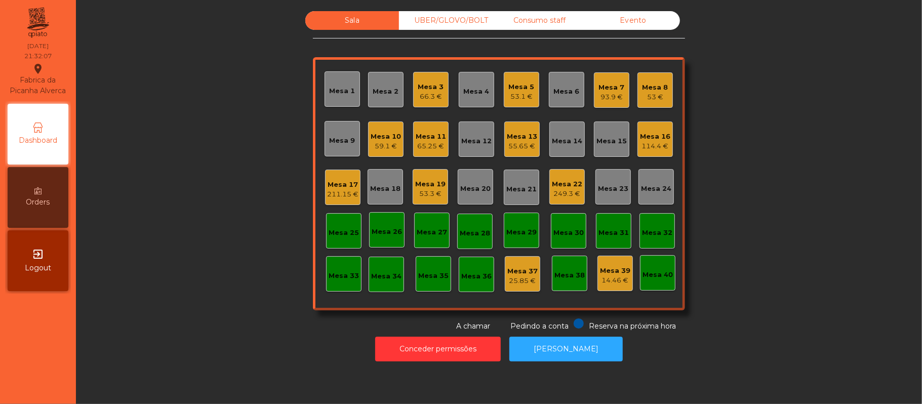
click at [770, 129] on div "Sala UBER/GLOVO/BOLT Consumo staff Evento Mesa 1 Mesa 2 Mesa 3 66.3 € Mesa 4 Me…" at bounding box center [499, 171] width 819 height 321
click at [466, 88] on div "Mesa 4" at bounding box center [477, 92] width 26 height 10
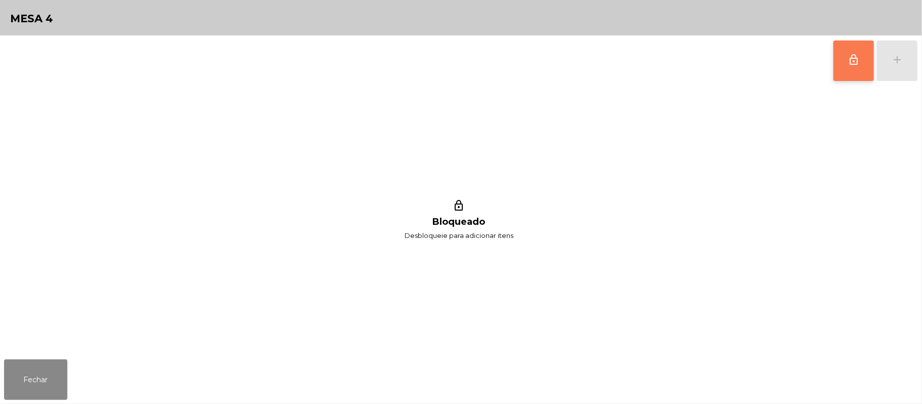
click at [861, 55] on button "lock_outline" at bounding box center [853, 61] width 41 height 41
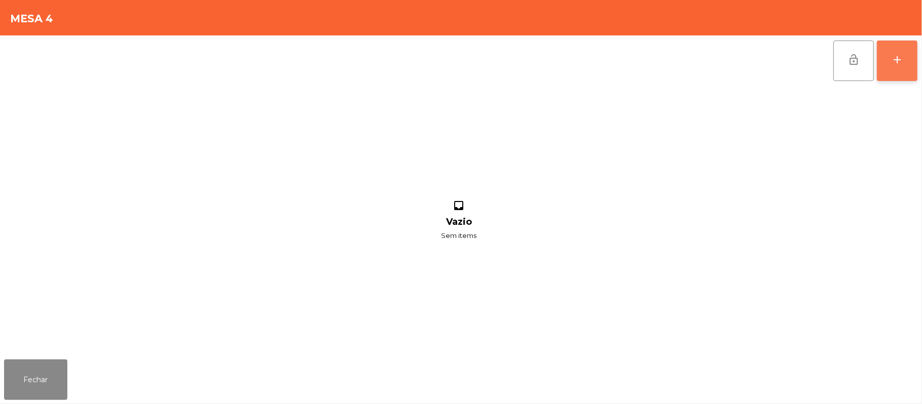
click at [910, 60] on button "add" at bounding box center [897, 61] width 41 height 41
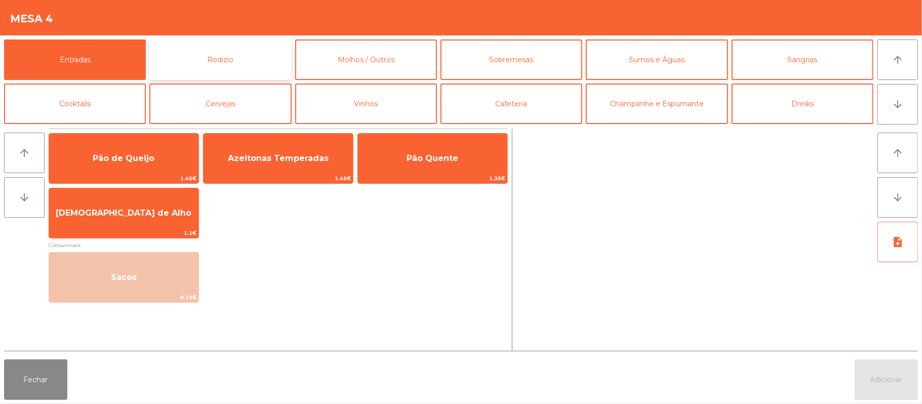
click at [262, 69] on button "Rodizio" at bounding box center [220, 59] width 142 height 41
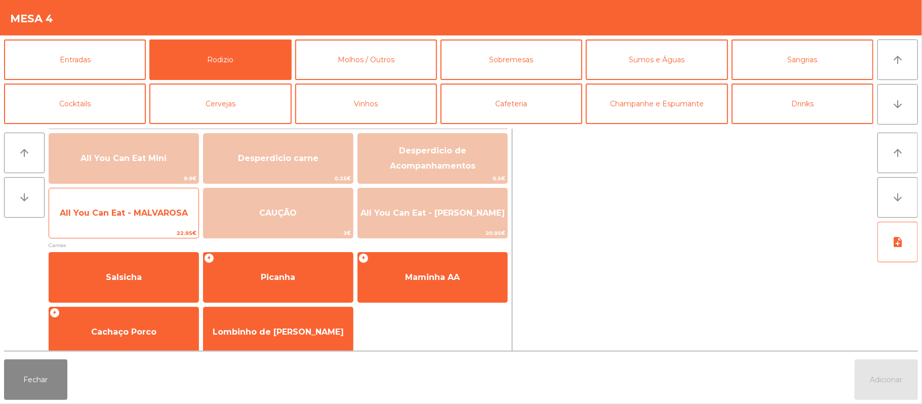
click at [136, 225] on span "All You Can Eat - MALVAROSA" at bounding box center [123, 212] width 149 height 27
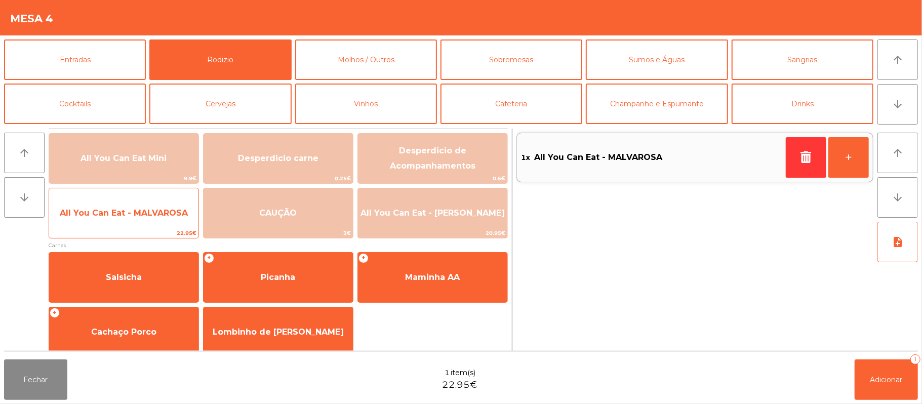
click at [129, 223] on span "All You Can Eat - MALVAROSA" at bounding box center [123, 212] width 149 height 27
click at [124, 226] on span "All You Can Eat - MALVAROSA" at bounding box center [123, 212] width 149 height 27
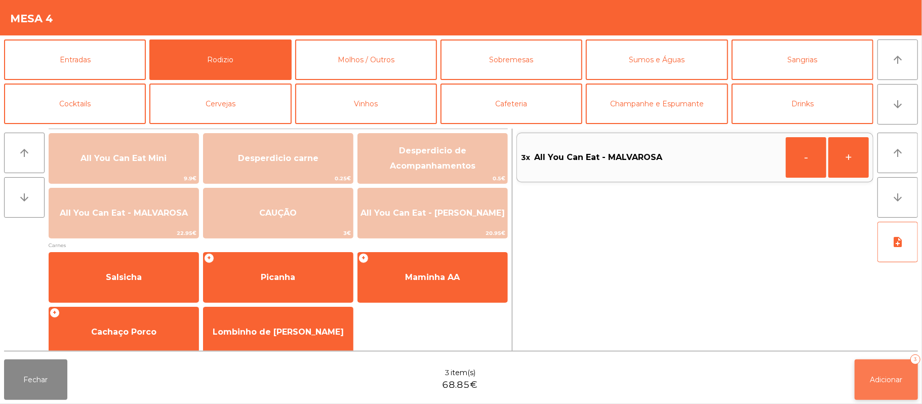
click at [888, 386] on button "Adicionar 3" at bounding box center [886, 379] width 63 height 41
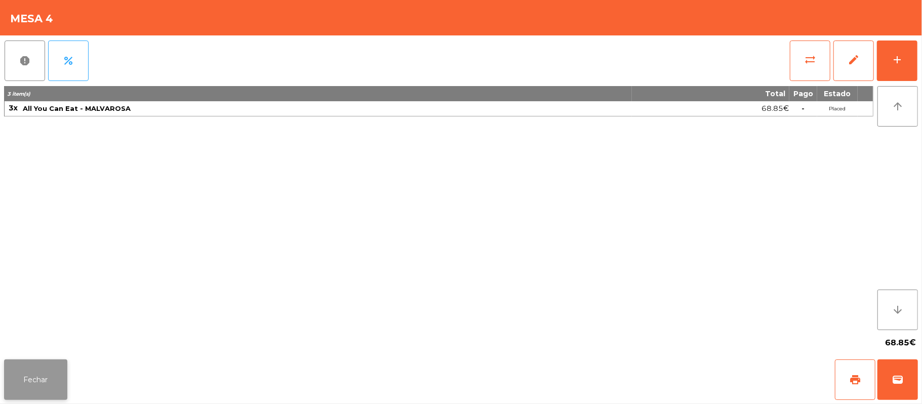
click at [35, 379] on button "Fechar" at bounding box center [35, 379] width 63 height 41
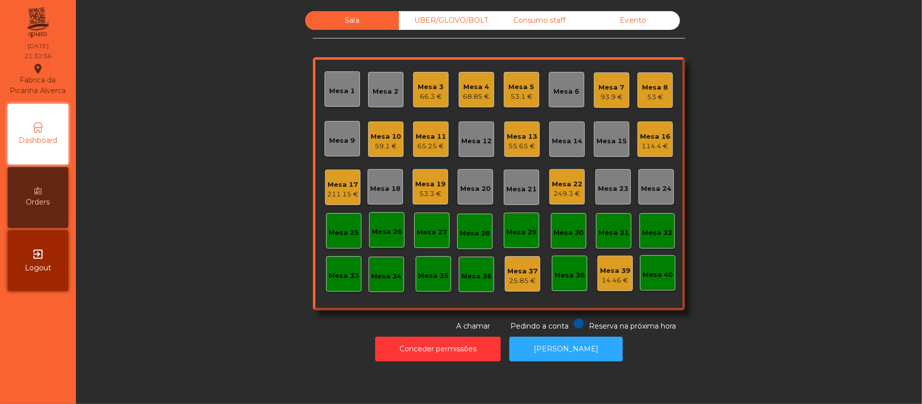
click at [560, 92] on div "Mesa 6" at bounding box center [567, 92] width 26 height 10
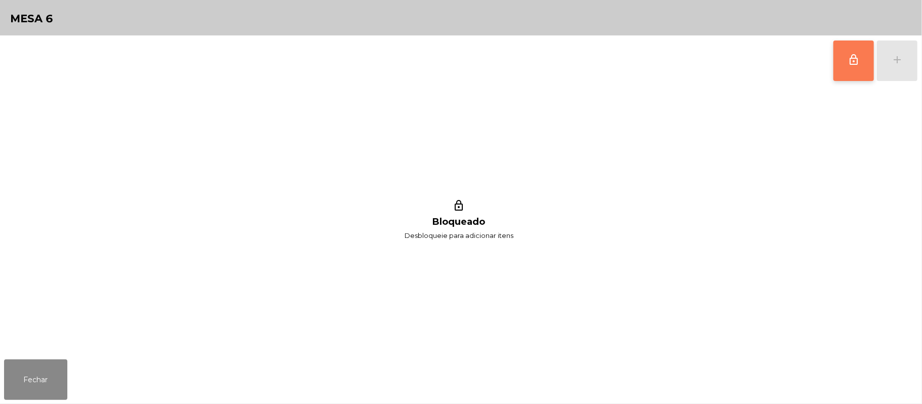
click at [849, 70] on button "lock_outline" at bounding box center [853, 61] width 41 height 41
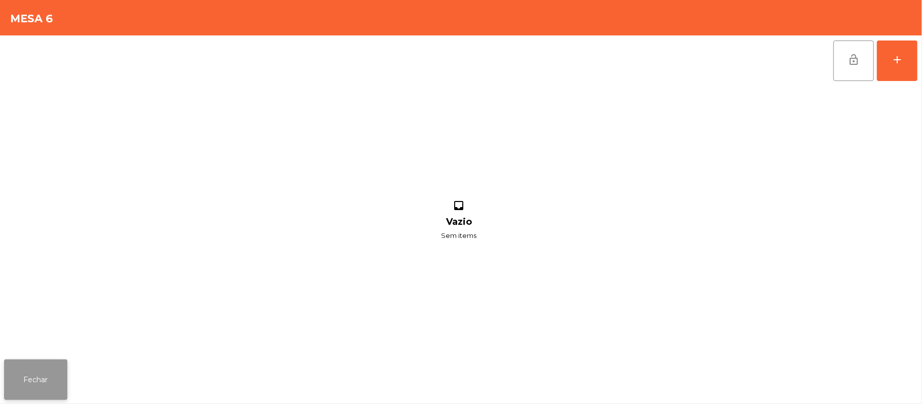
click at [46, 385] on button "Fechar" at bounding box center [35, 379] width 63 height 41
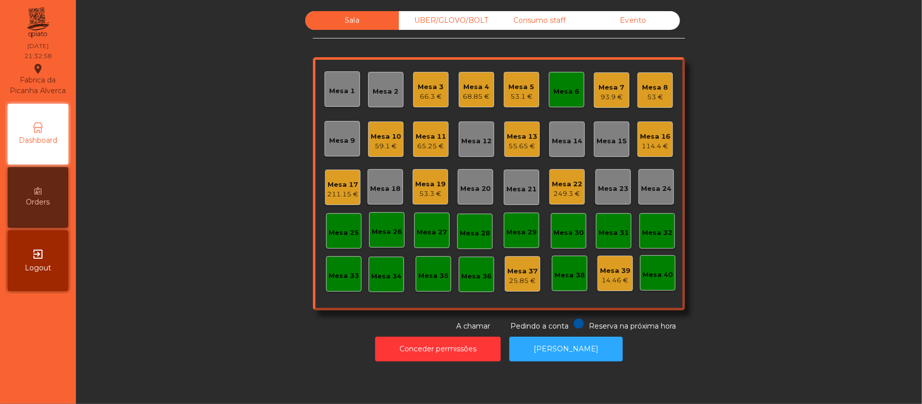
click at [426, 88] on div "Mesa 3" at bounding box center [431, 87] width 26 height 10
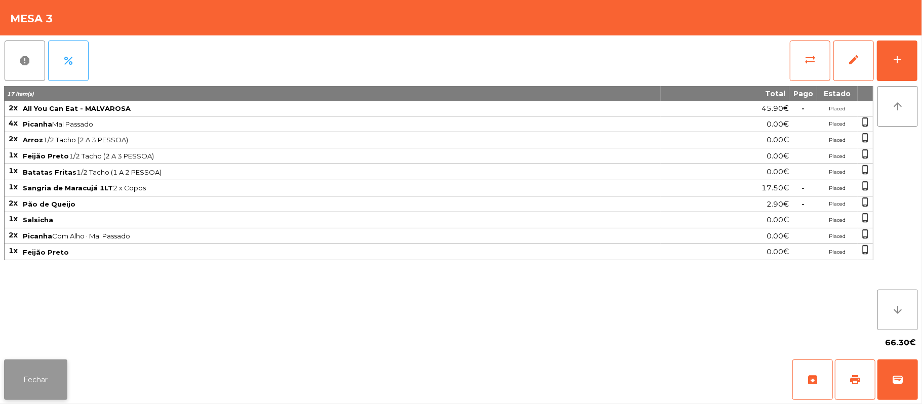
click at [39, 390] on button "Fechar" at bounding box center [35, 379] width 63 height 41
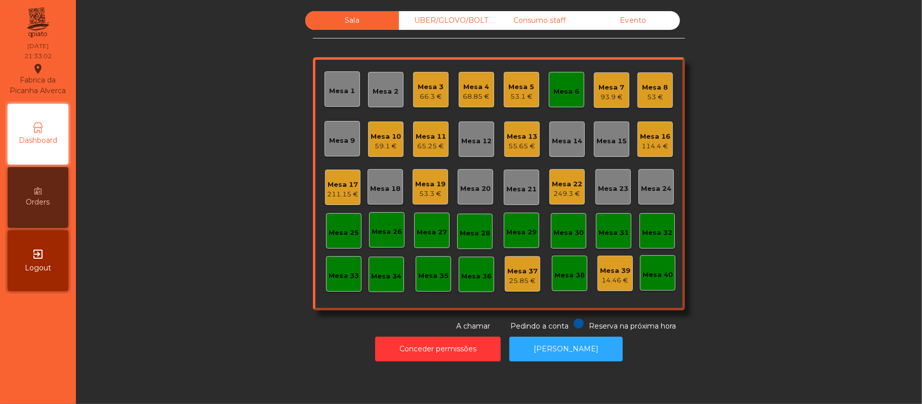
click at [464, 92] on div "68.85 €" at bounding box center [476, 97] width 27 height 10
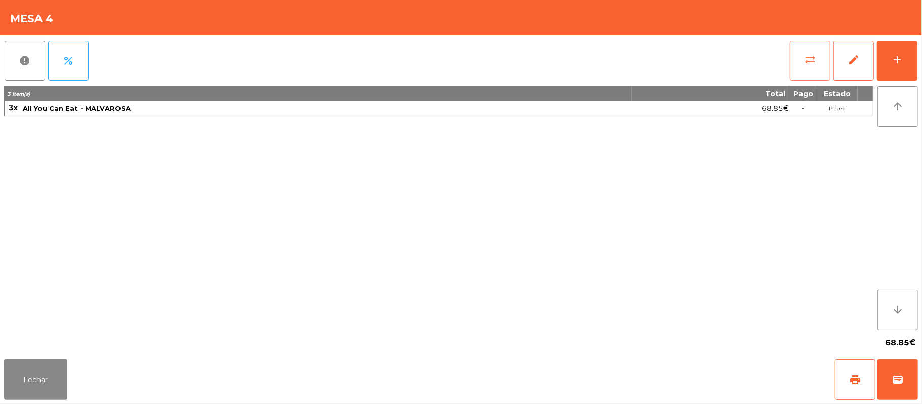
click at [803, 68] on button "sync_alt" at bounding box center [810, 61] width 41 height 41
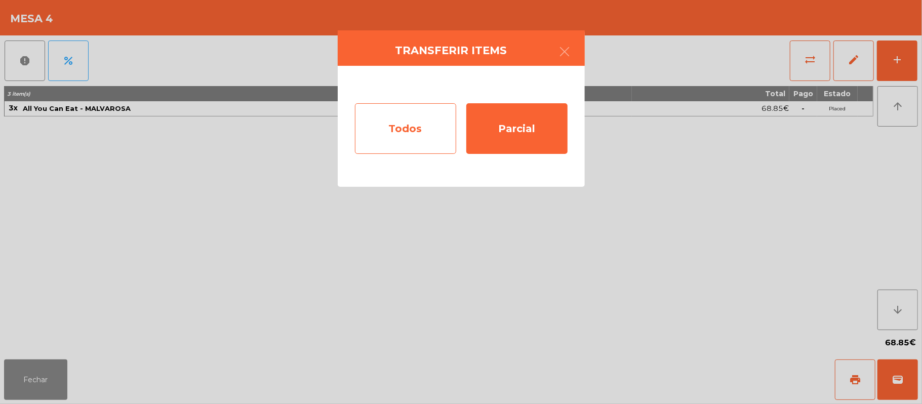
click at [418, 134] on div "Todos" at bounding box center [405, 128] width 101 height 51
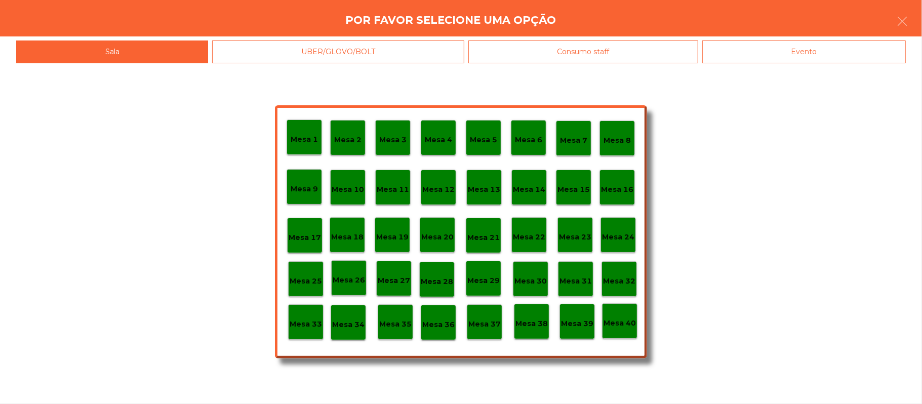
click at [534, 133] on div "Mesa 6" at bounding box center [528, 138] width 27 height 16
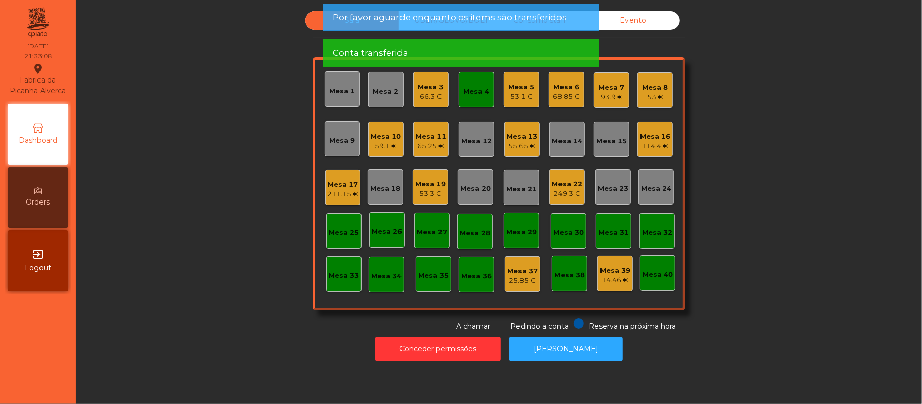
click at [818, 184] on div "Sala UBER/GLOVO/BOLT Consumo staff Evento Mesa 1 Mesa 2 Mesa 3 66.3 € Mesa 4 Me…" at bounding box center [499, 171] width 819 height 321
click at [213, 244] on div "Sala UBER/GLOVO/BOLT Consumo staff Evento Mesa 1 Mesa 2 Mesa 3 66.3 € Mesa 4 Me…" at bounding box center [499, 171] width 819 height 321
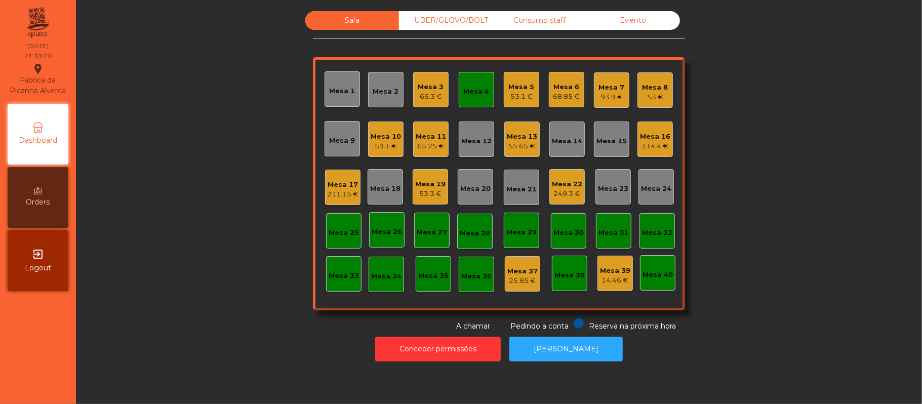
click at [474, 83] on div "Mesa 4" at bounding box center [477, 90] width 26 height 14
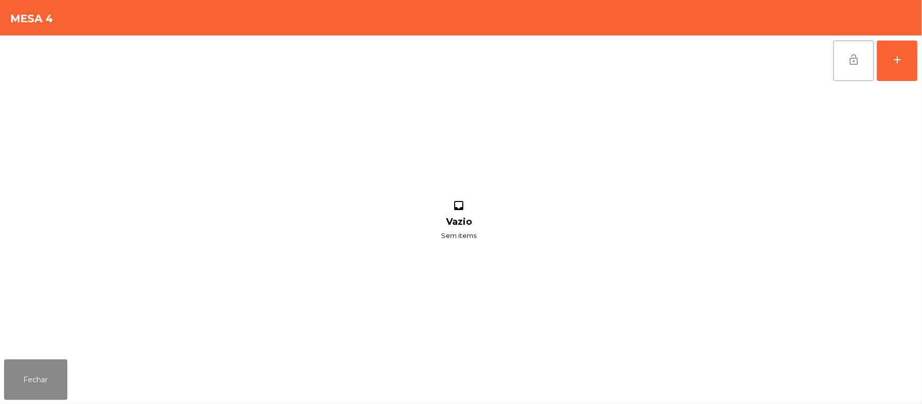
click at [842, 68] on button "lock_open" at bounding box center [853, 61] width 41 height 41
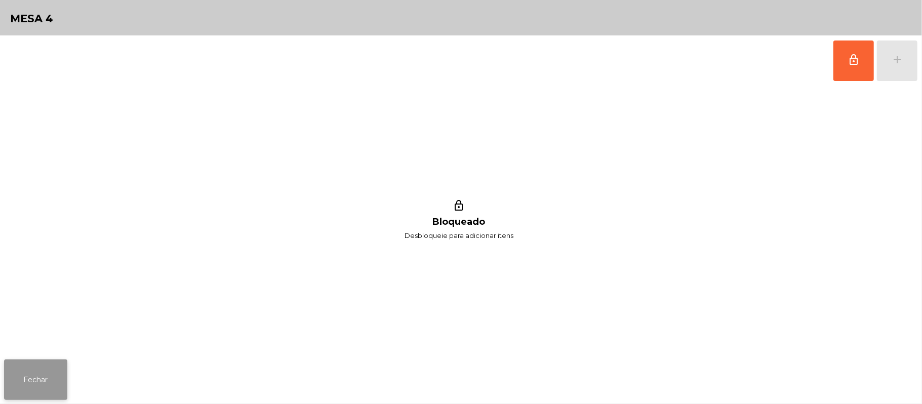
click at [33, 363] on button "Fechar" at bounding box center [35, 379] width 63 height 41
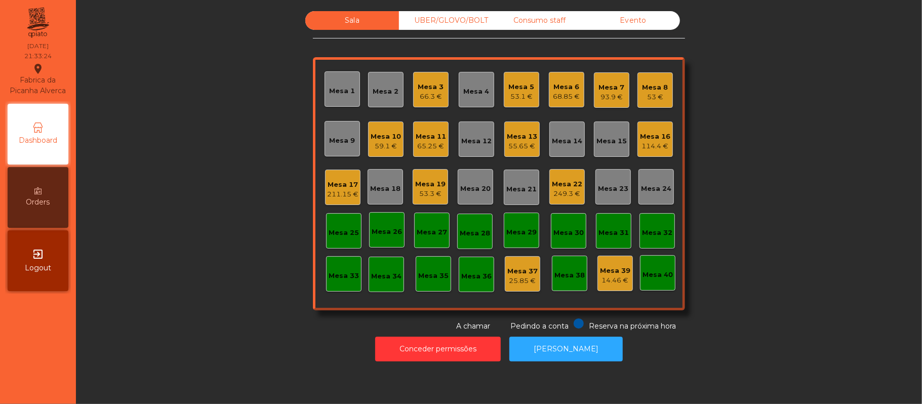
click at [387, 136] on div "Mesa 10" at bounding box center [386, 137] width 30 height 10
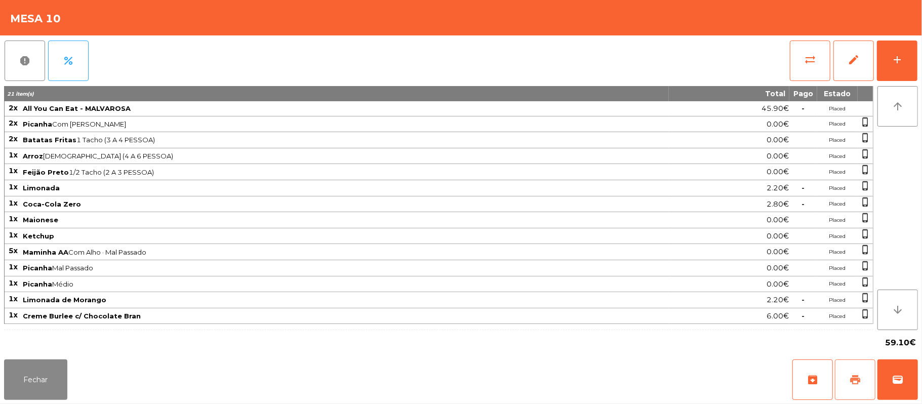
click at [855, 389] on button "print" at bounding box center [855, 379] width 41 height 41
click at [34, 379] on button "Fechar" at bounding box center [35, 379] width 63 height 41
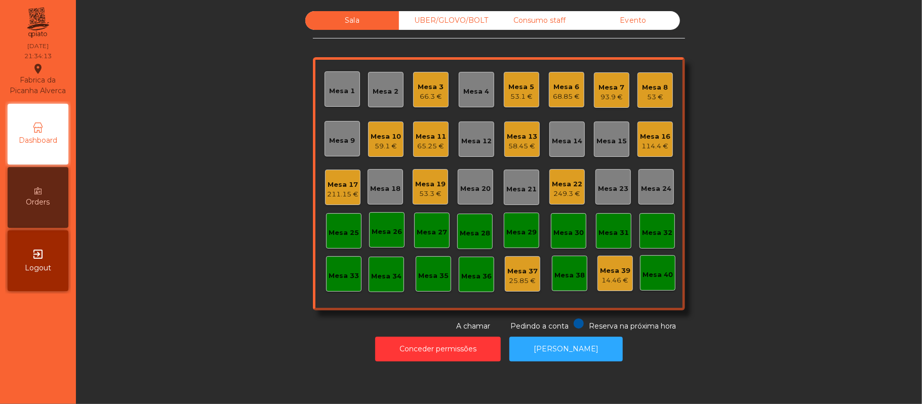
click at [776, 102] on div "Sala UBER/GLOVO/BOLT Consumo staff Evento Mesa 1 Mesa 2 Mesa 3 66.3 € Mesa 4 Me…" at bounding box center [499, 171] width 819 height 321
click at [380, 132] on div "Mesa 10" at bounding box center [386, 137] width 30 height 10
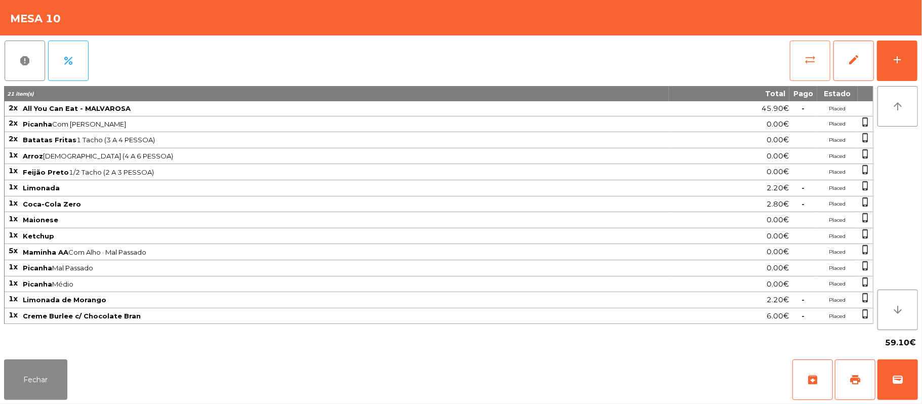
click at [802, 63] on button "sync_alt" at bounding box center [810, 61] width 41 height 41
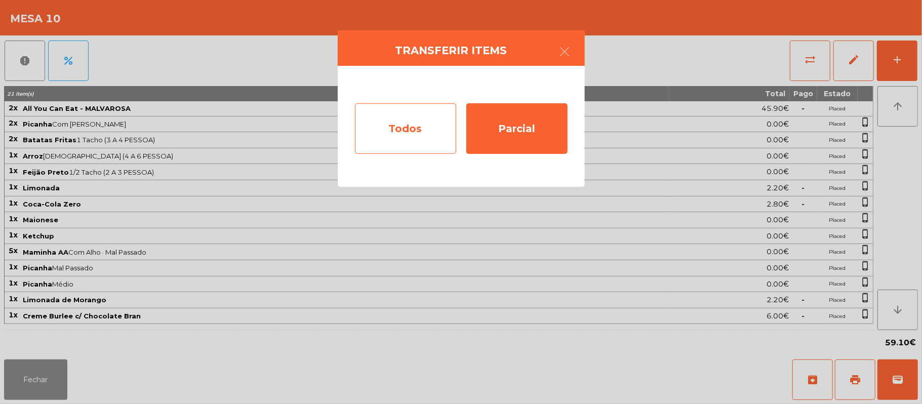
click at [406, 131] on div "Todos" at bounding box center [405, 128] width 101 height 51
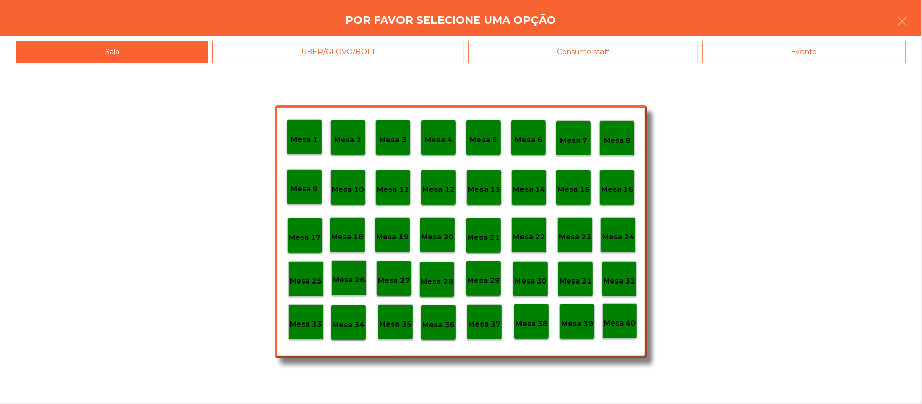
click at [801, 47] on div "Evento" at bounding box center [804, 52] width 204 height 23
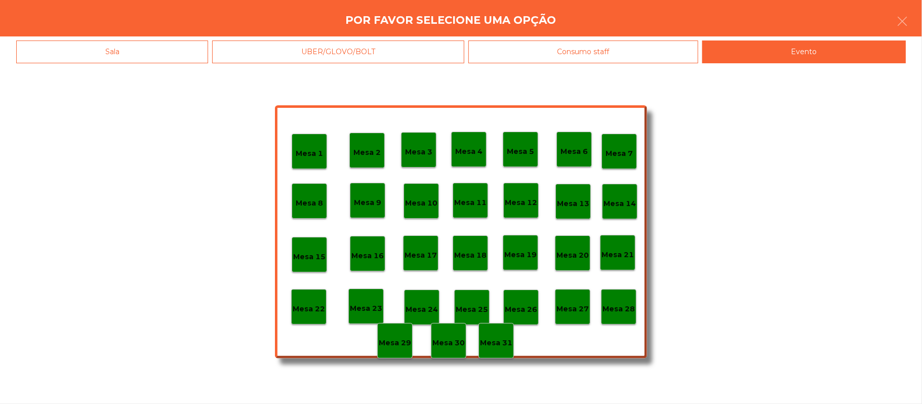
click at [629, 308] on p "Mesa 28" at bounding box center [619, 309] width 32 height 12
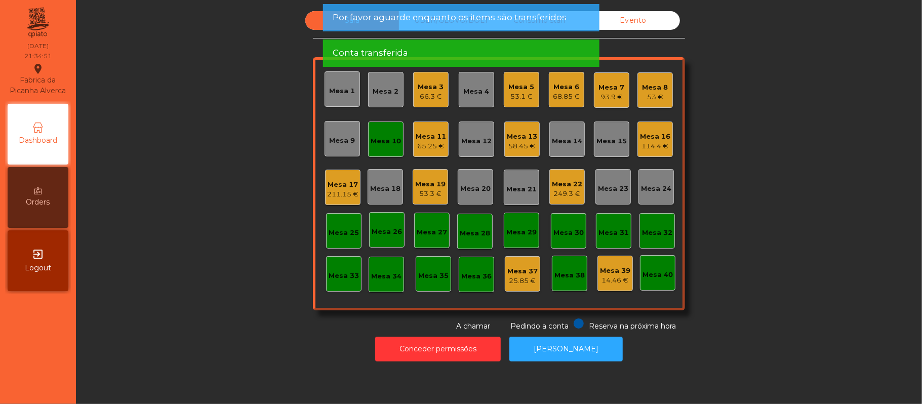
click at [383, 141] on div "Mesa 10" at bounding box center [386, 141] width 30 height 10
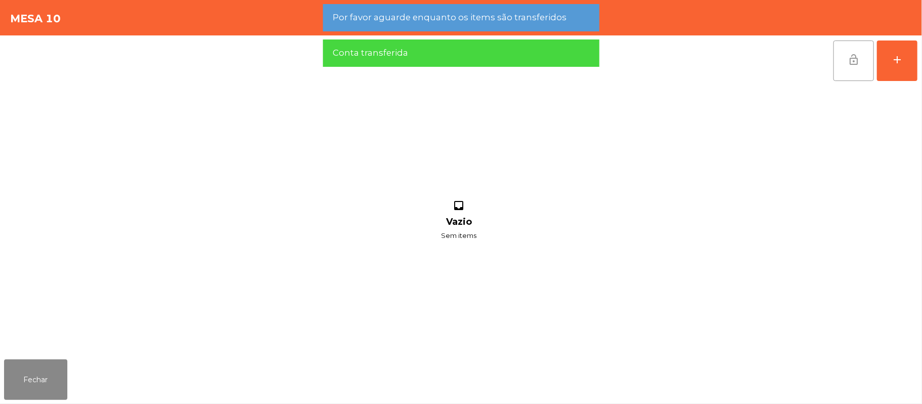
click at [852, 67] on button "lock_open" at bounding box center [853, 61] width 41 height 41
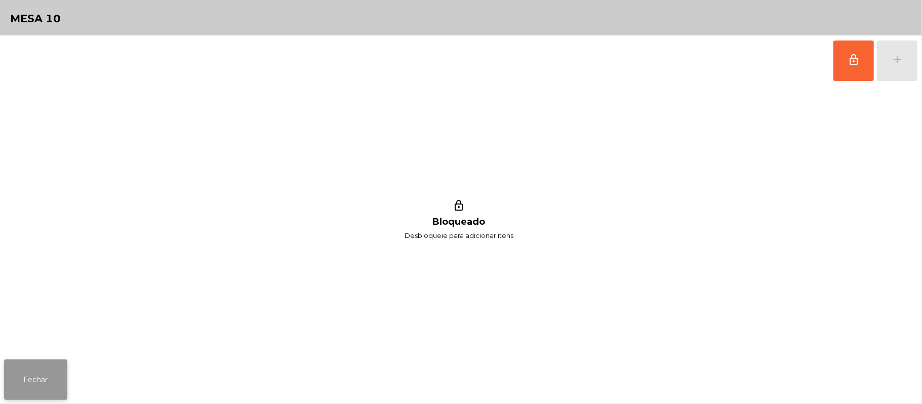
click at [46, 380] on button "Fechar" at bounding box center [35, 379] width 63 height 41
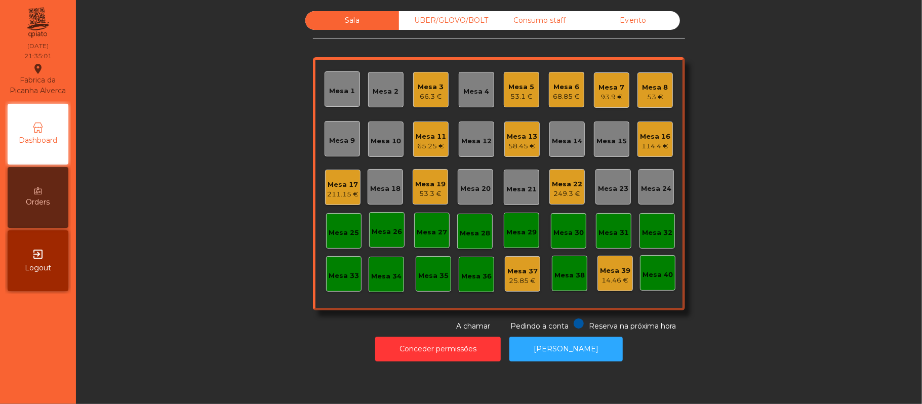
click at [425, 191] on div "53.3 €" at bounding box center [430, 194] width 30 height 10
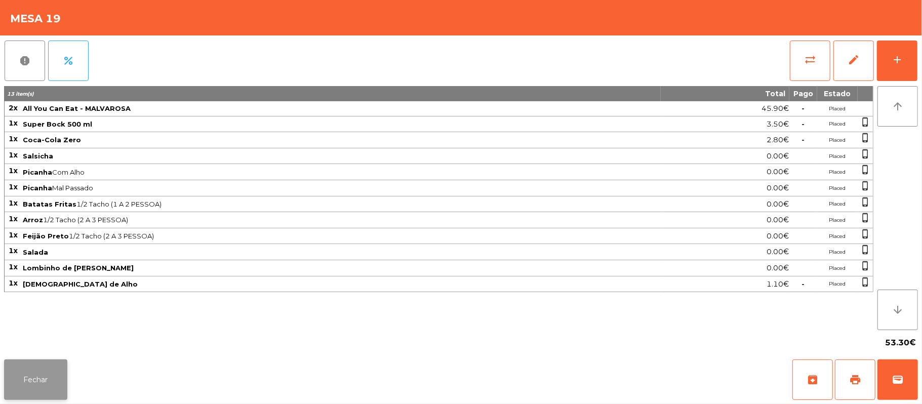
click at [53, 377] on button "Fechar" at bounding box center [35, 379] width 63 height 41
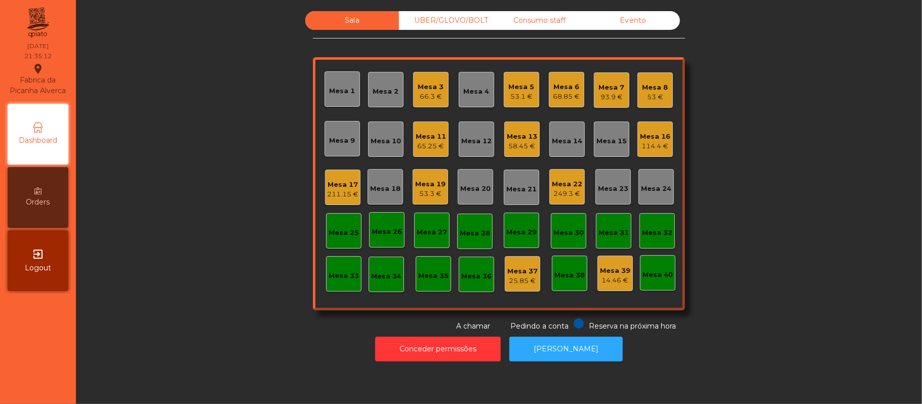
click at [656, 146] on div "114.4 €" at bounding box center [655, 146] width 30 height 10
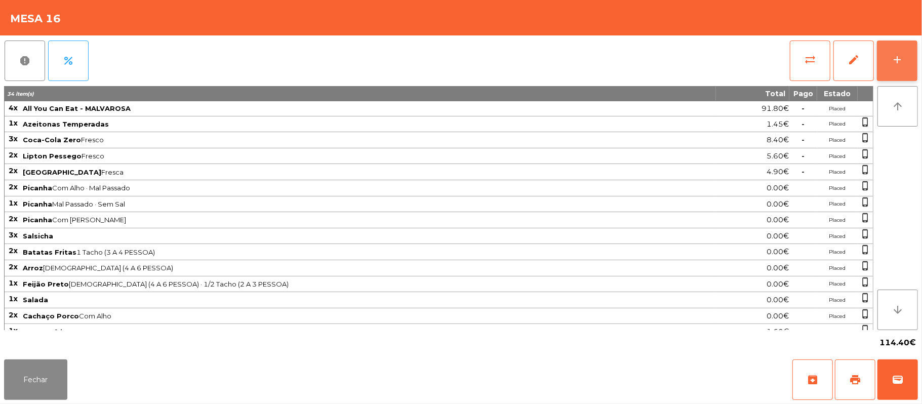
click at [911, 76] on button "add" at bounding box center [897, 61] width 41 height 41
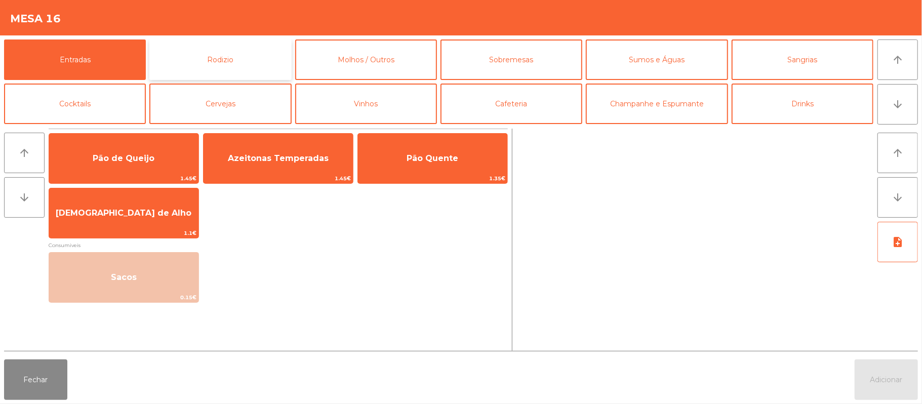
click at [229, 61] on button "Rodizio" at bounding box center [220, 59] width 142 height 41
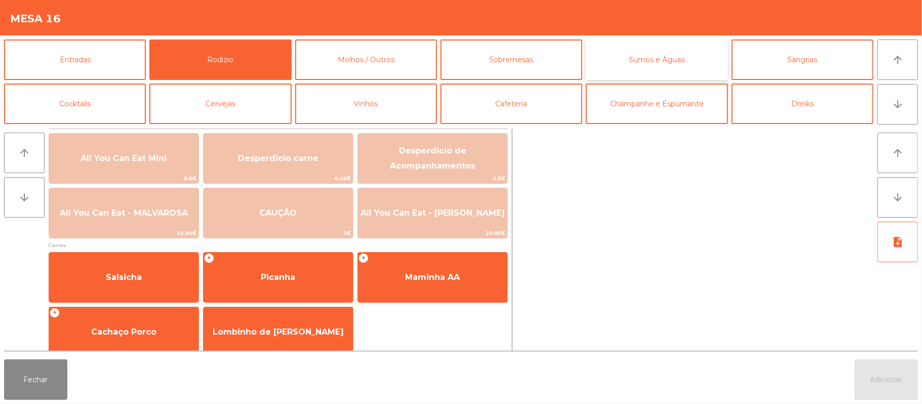
click at [663, 71] on button "Sumos e Águas" at bounding box center [657, 59] width 142 height 41
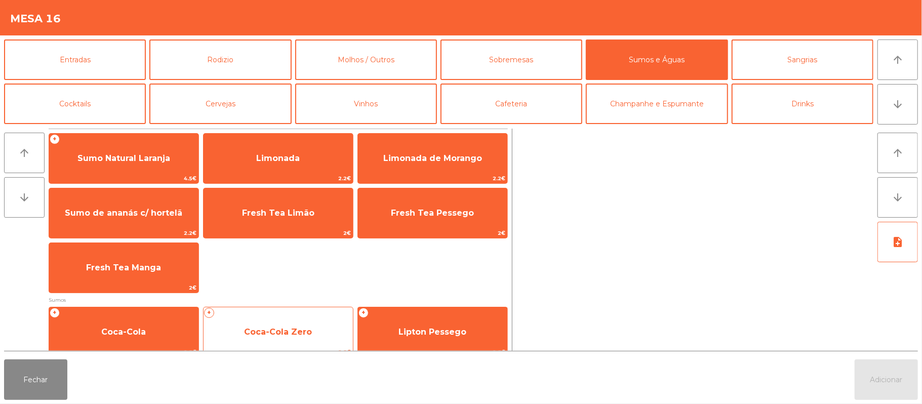
click at [294, 327] on span "Coca-Cola Zero" at bounding box center [278, 332] width 68 height 10
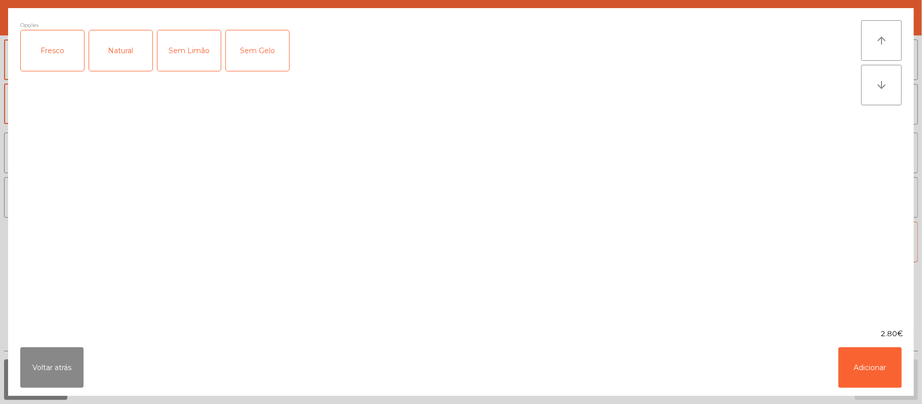
click at [918, 359] on ngb-modal-window "Opções Fresco Natural Sem Limão Sem Gelo arrow_upward arrow_downward 2.80€ Volt…" at bounding box center [461, 202] width 922 height 404
click at [869, 361] on button "Adicionar" at bounding box center [869, 367] width 63 height 41
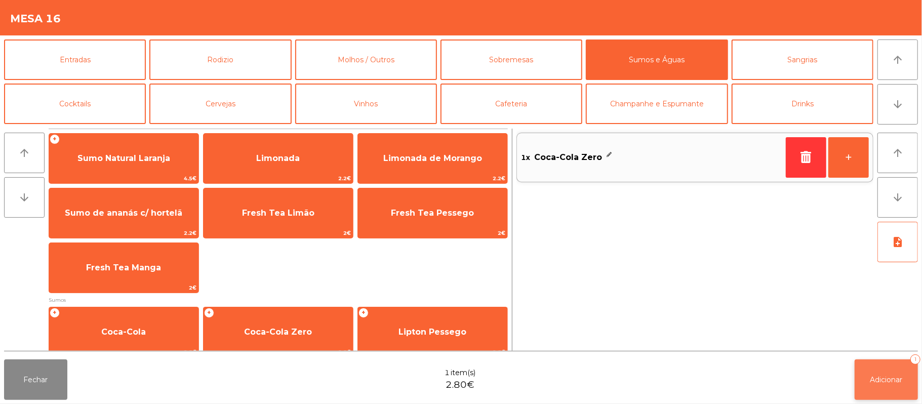
click at [883, 383] on span "Adicionar" at bounding box center [886, 379] width 32 height 9
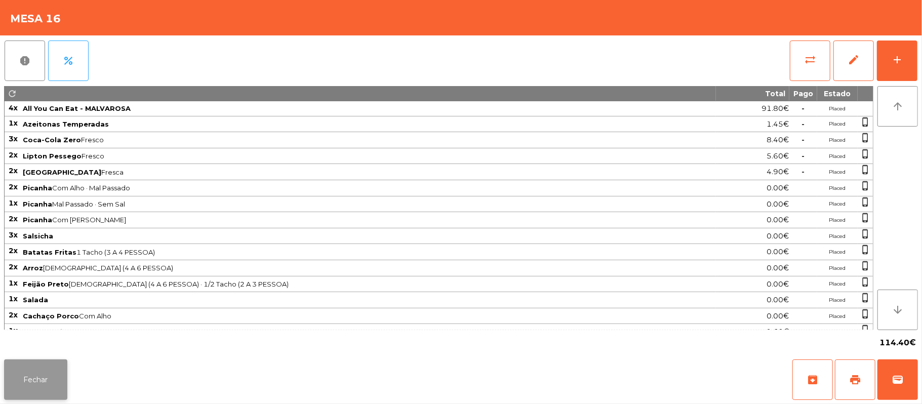
click at [9, 398] on button "Fechar" at bounding box center [35, 379] width 63 height 41
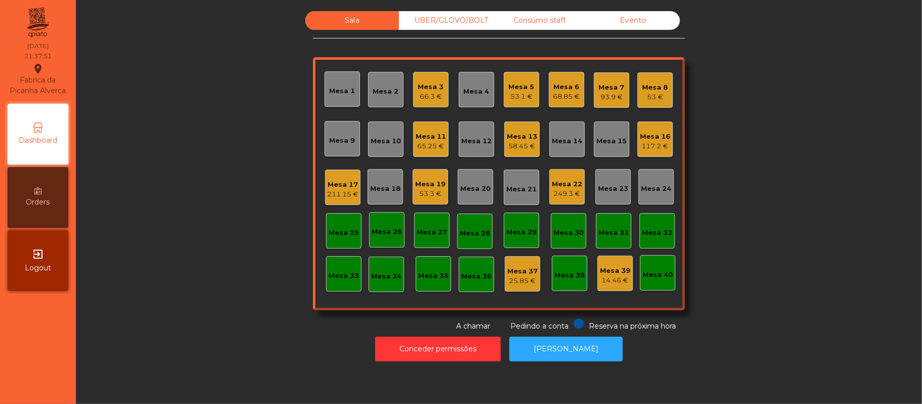
click at [341, 183] on div "Mesa 17" at bounding box center [342, 185] width 31 height 10
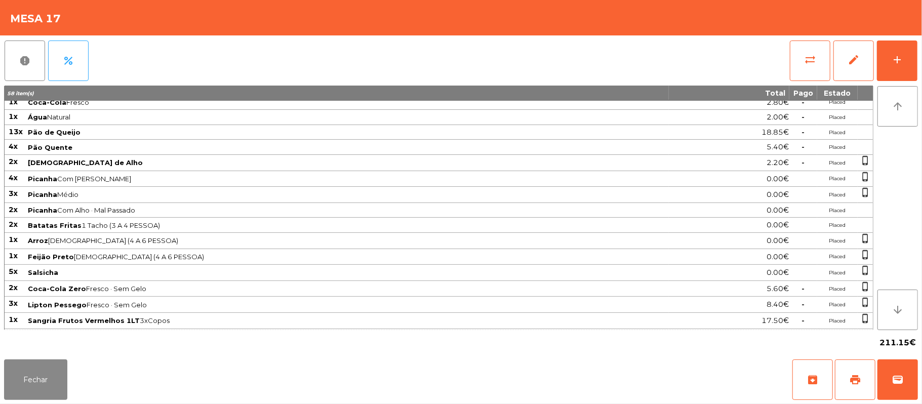
scroll to position [19, 0]
click at [45, 378] on button "Fechar" at bounding box center [35, 379] width 63 height 41
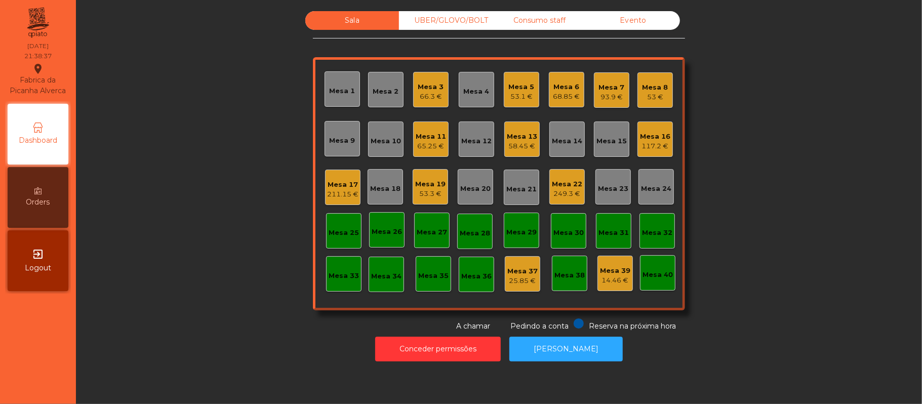
click at [269, 205] on div "Sala UBER/GLOVO/BOLT Consumo staff Evento Mesa 1 Mesa 2 Mesa 3 66.3 € Mesa 4 Me…" at bounding box center [499, 171] width 819 height 321
click at [574, 84] on div "Mesa 6 68.85 €" at bounding box center [566, 89] width 35 height 35
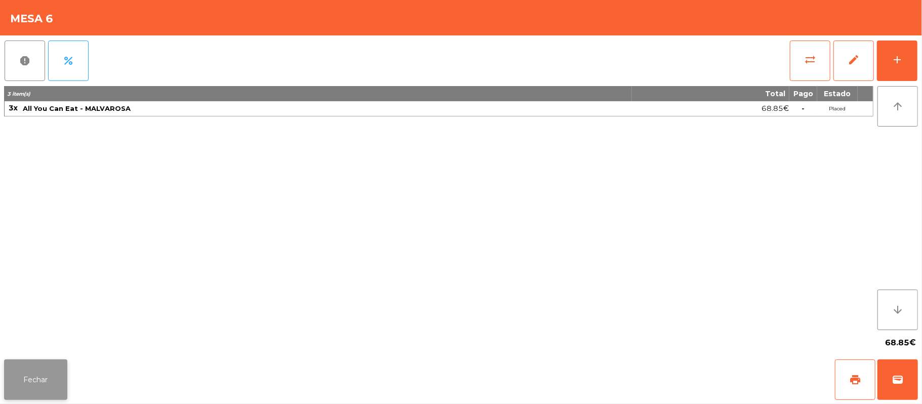
click at [27, 381] on button "Fechar" at bounding box center [35, 379] width 63 height 41
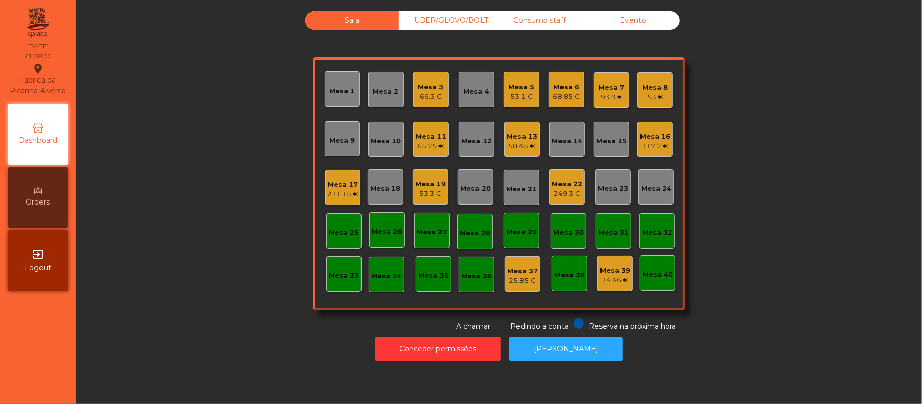
click at [225, 218] on div "Sala UBER/GLOVO/BOLT Consumo staff Evento Mesa 1 Mesa 2 Mesa 3 66.3 € Mesa 4 Me…" at bounding box center [499, 171] width 819 height 321
click at [566, 189] on div "249.3 €" at bounding box center [567, 194] width 30 height 10
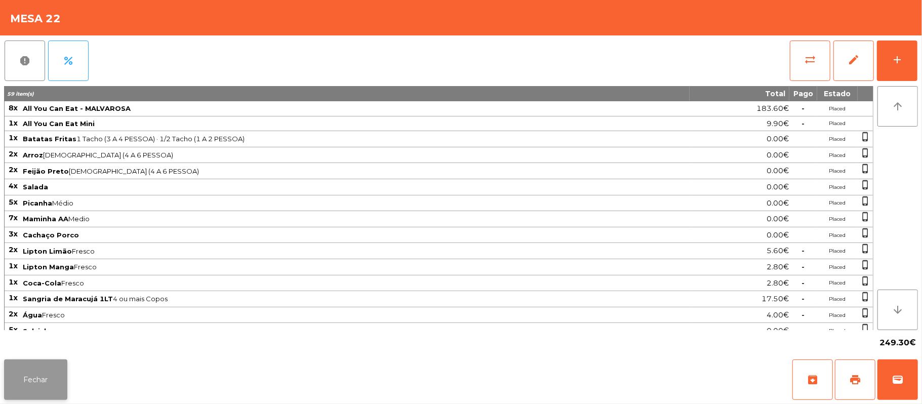
click at [5, 384] on button "Fechar" at bounding box center [35, 379] width 63 height 41
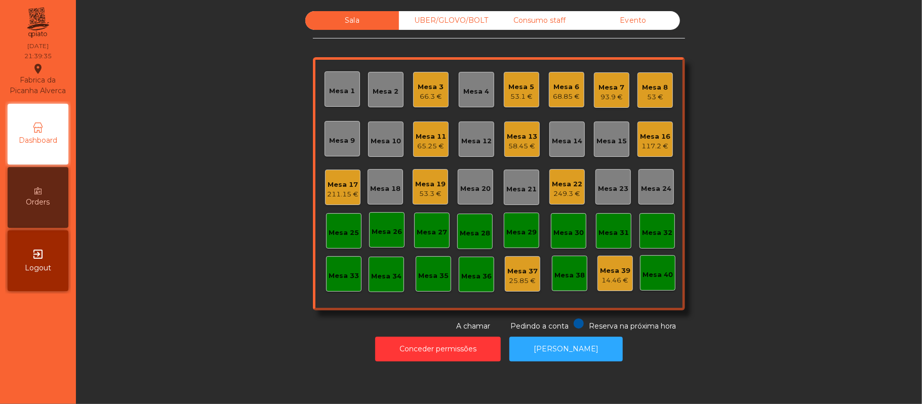
click at [739, 134] on div "Sala UBER/GLOVO/BOLT Consumo staff Evento Mesa 1 Mesa 2 Mesa 3 66.3 € Mesa 4 Me…" at bounding box center [499, 171] width 819 height 321
click at [327, 190] on div "211.15 €" at bounding box center [342, 194] width 31 height 10
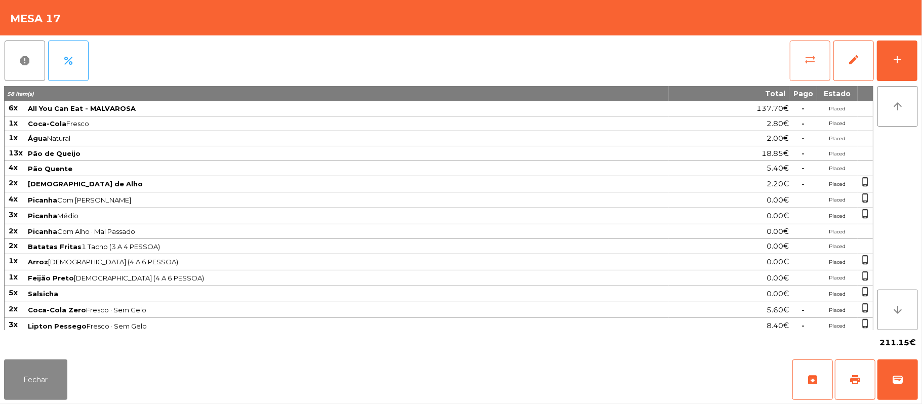
click at [805, 59] on span "sync_alt" at bounding box center [810, 60] width 12 height 12
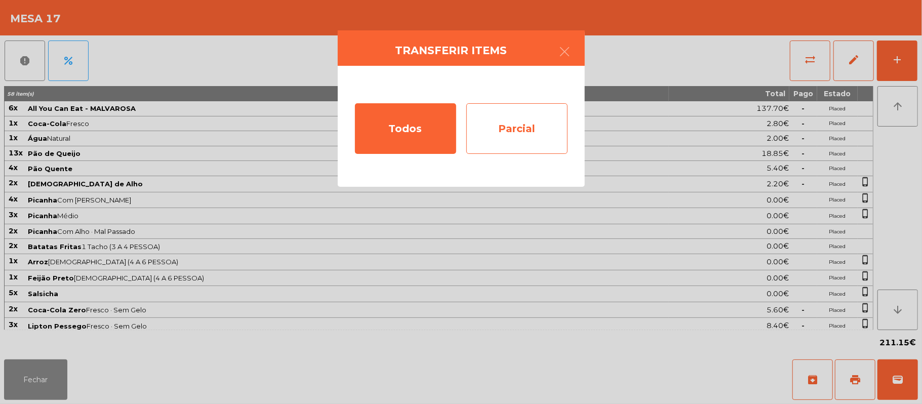
click at [518, 127] on div "Parcial" at bounding box center [516, 128] width 101 height 51
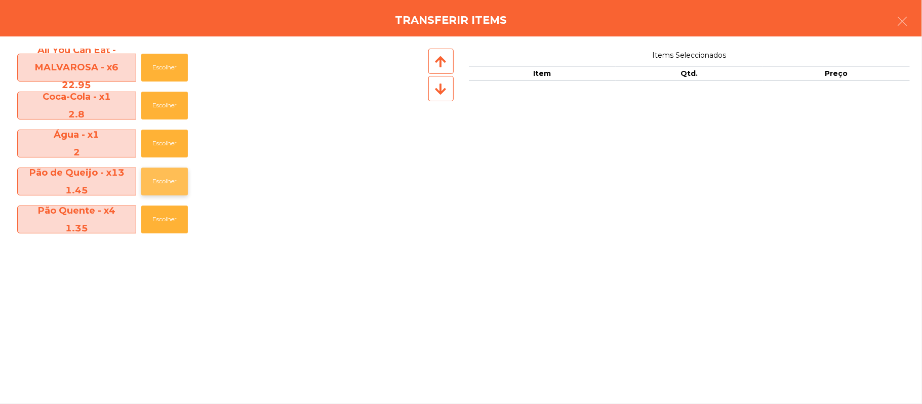
click at [165, 181] on button "Escolher" at bounding box center [164, 182] width 47 height 28
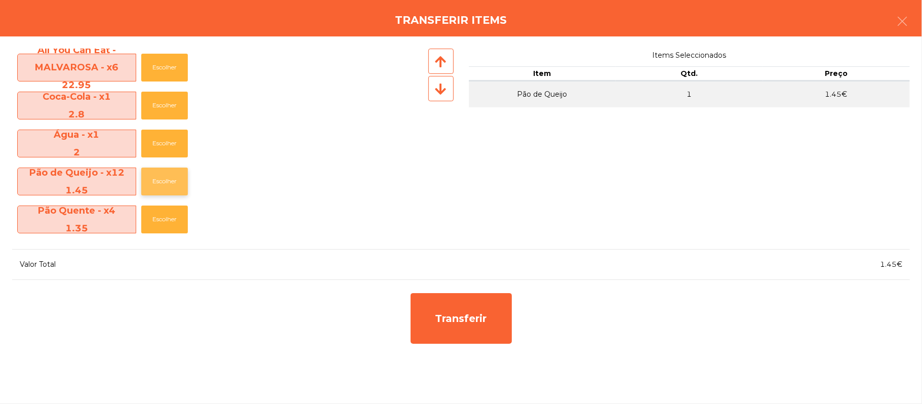
click at [165, 181] on button "Escolher" at bounding box center [164, 182] width 47 height 28
click at [165, 179] on button "Escolher" at bounding box center [164, 182] width 47 height 28
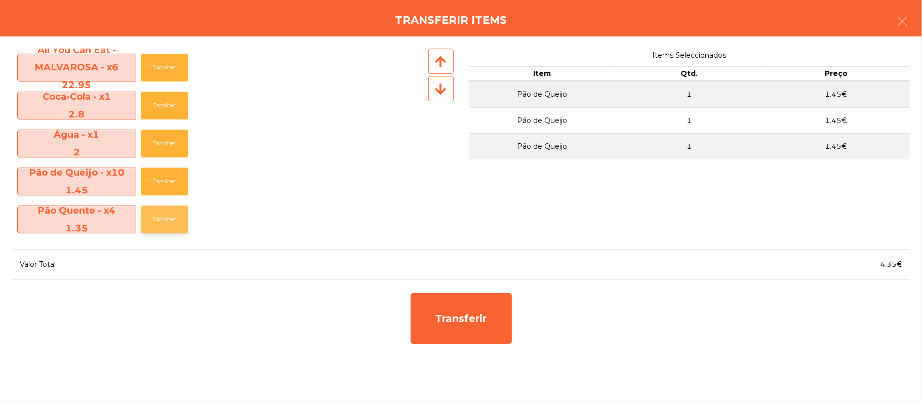
click at [168, 217] on button "Escolher" at bounding box center [164, 220] width 47 height 28
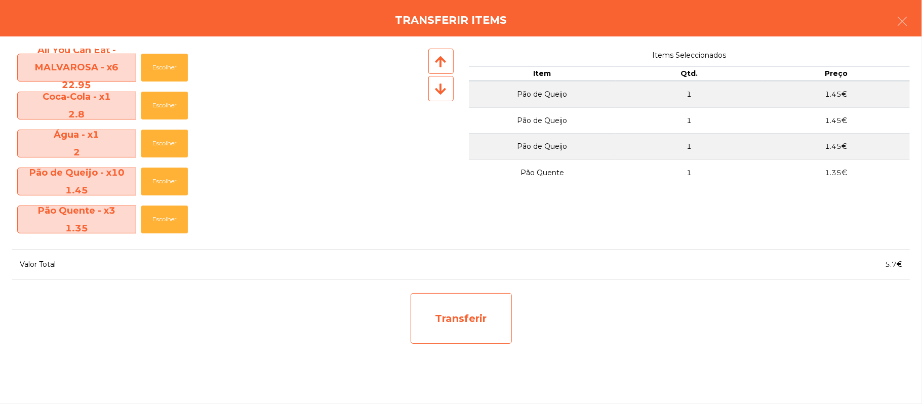
click at [481, 314] on div "Transferir" at bounding box center [461, 318] width 101 height 51
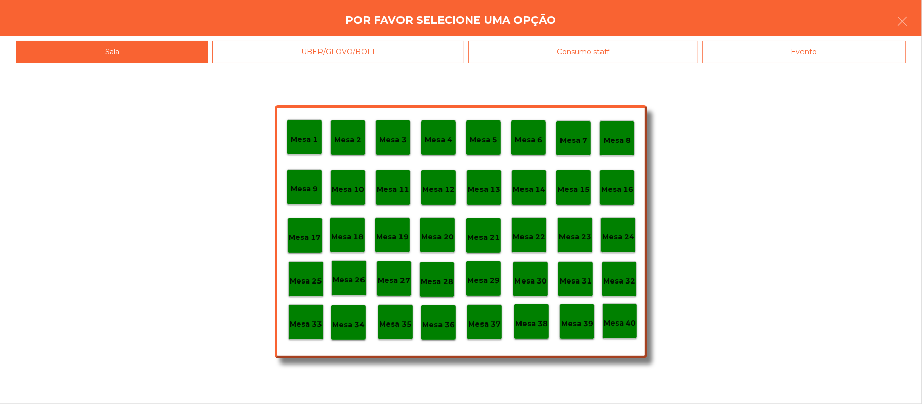
click at [542, 318] on p "Mesa 38" at bounding box center [531, 324] width 32 height 12
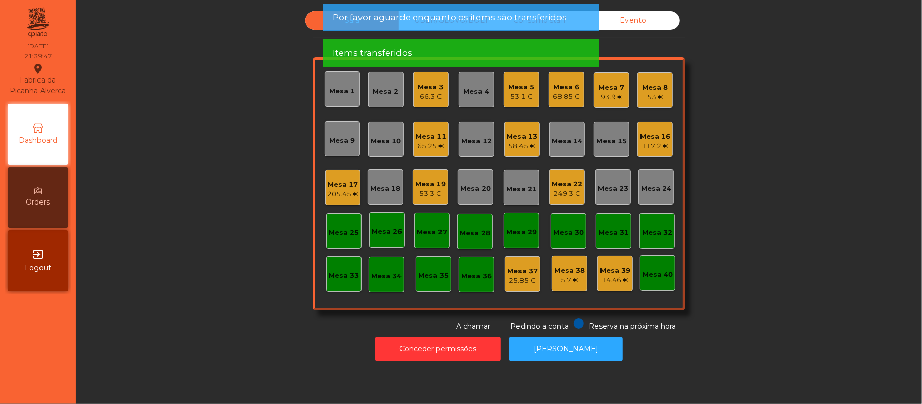
click at [766, 151] on div "Sala UBER/GLOVO/BOLT Consumo staff Evento Mesa 1 Mesa 2 Mesa 3 66.3 € Mesa 4 Me…" at bounding box center [499, 171] width 819 height 321
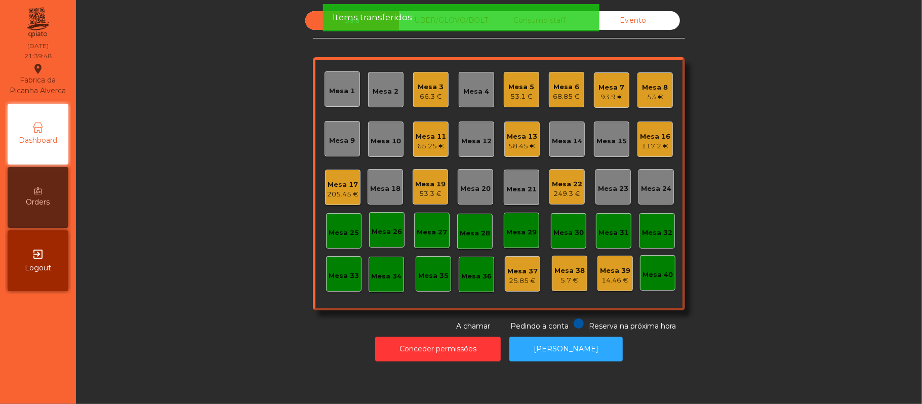
click at [206, 215] on div "Sala UBER/GLOVO/BOLT Consumo staff Evento Mesa 1 Mesa 2 Mesa 3 66.3 € Mesa 4 Me…" at bounding box center [499, 171] width 819 height 321
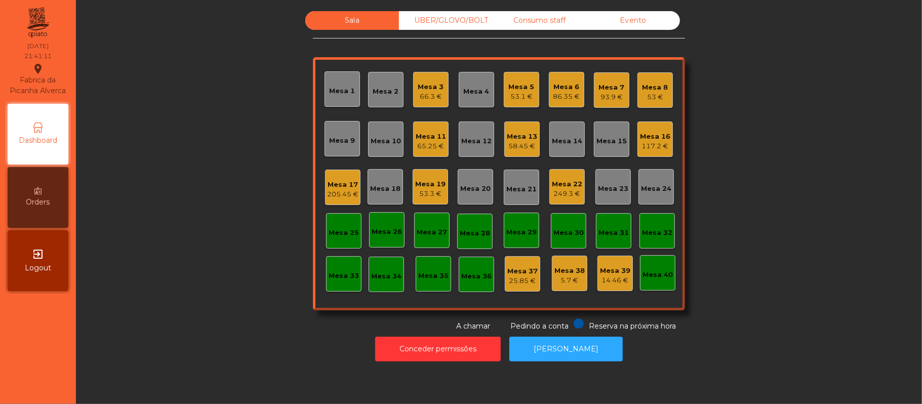
click at [550, 20] on div "Consumo staff" at bounding box center [540, 20] width 94 height 19
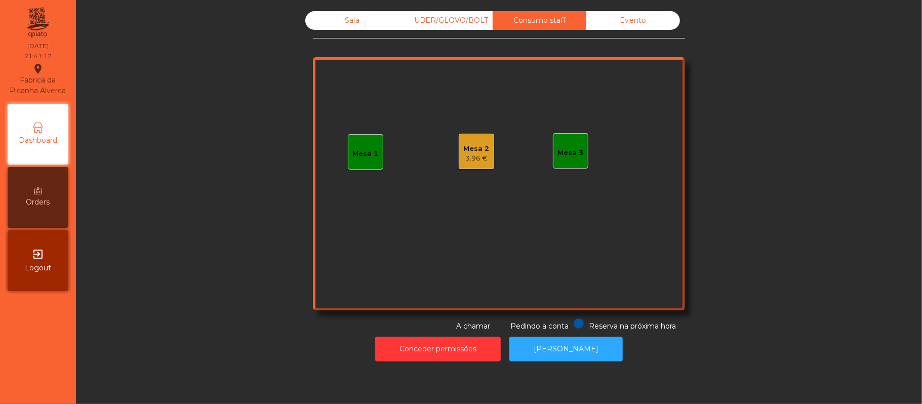
click at [463, 136] on div "Mesa 2 3.96 €" at bounding box center [476, 151] width 35 height 35
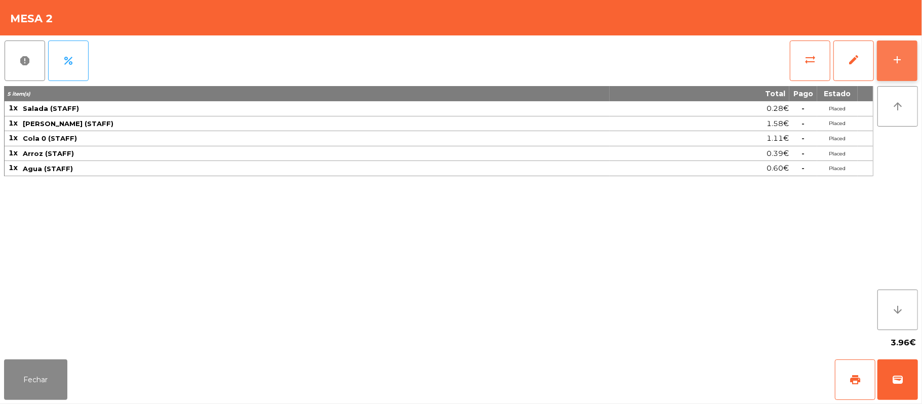
click at [893, 61] on div "add" at bounding box center [897, 60] width 12 height 12
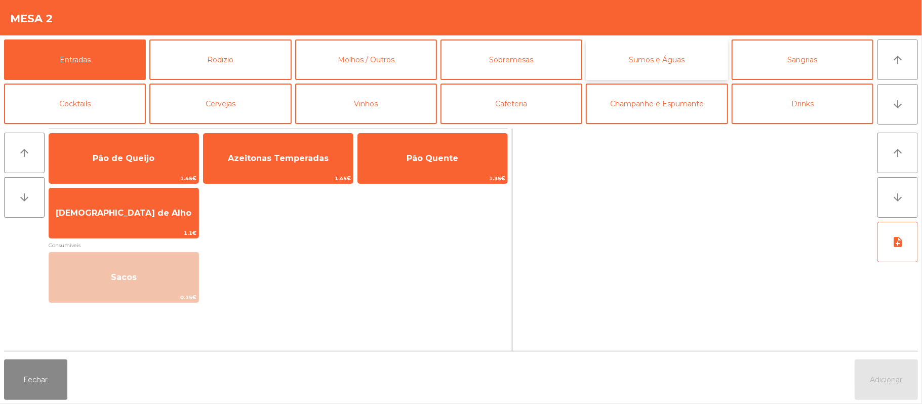
click at [667, 58] on button "Sumos e Águas" at bounding box center [657, 59] width 142 height 41
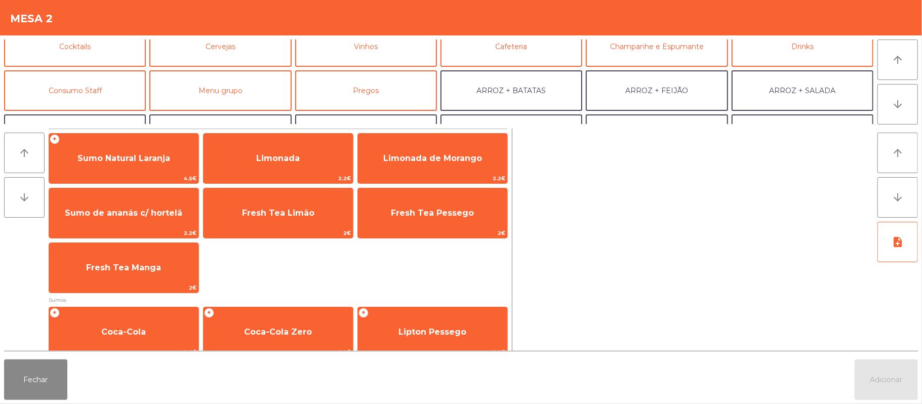
scroll to position [59, 0]
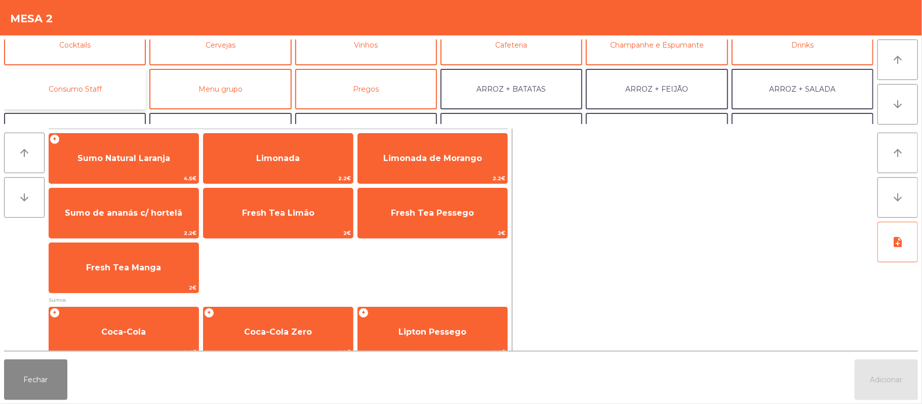
click at [108, 88] on button "Consumo Staff" at bounding box center [75, 89] width 142 height 41
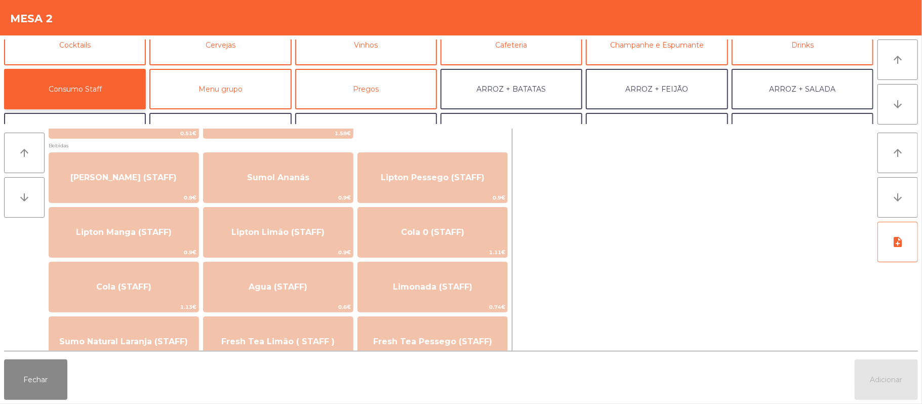
scroll to position [120, 0]
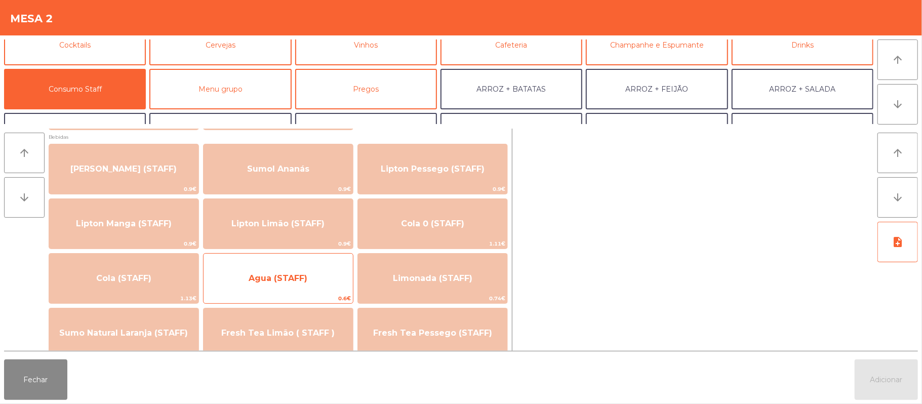
click at [318, 286] on span "Agua (STAFF)" at bounding box center [278, 278] width 149 height 27
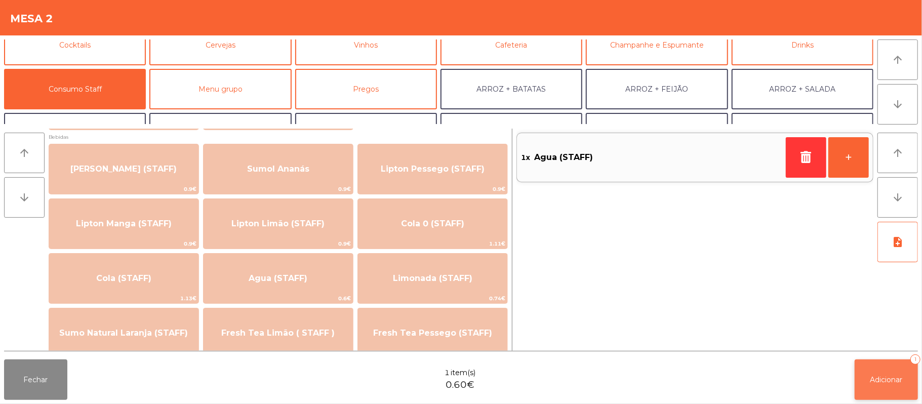
click at [870, 374] on button "Adicionar 1" at bounding box center [886, 379] width 63 height 41
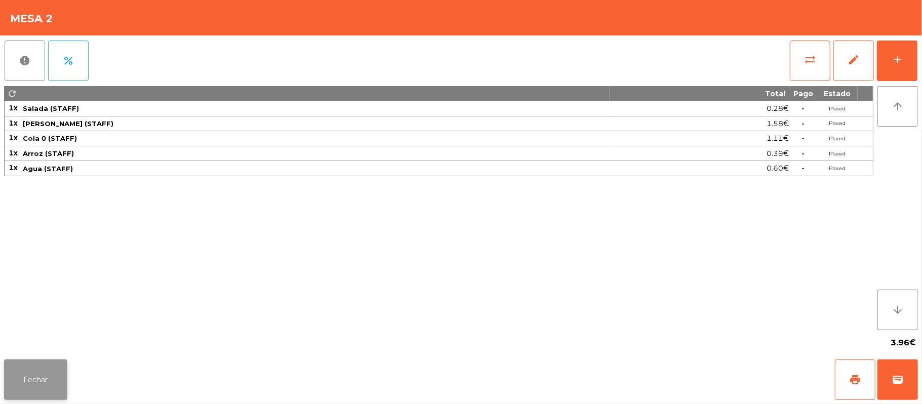
click at [49, 399] on button "Fechar" at bounding box center [35, 379] width 63 height 41
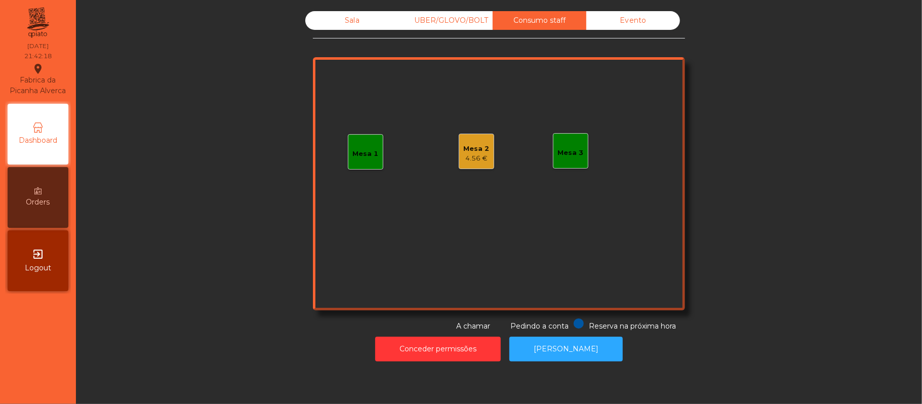
click at [465, 146] on div "Mesa 2" at bounding box center [477, 149] width 26 height 10
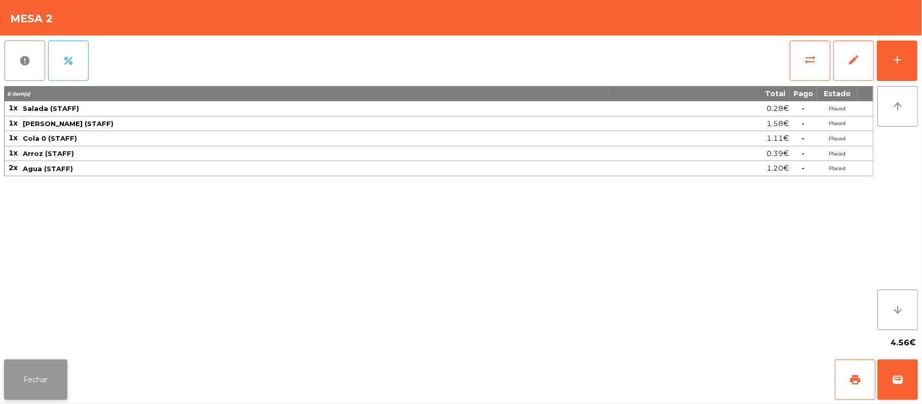
click at [55, 375] on button "Fechar" at bounding box center [35, 379] width 63 height 41
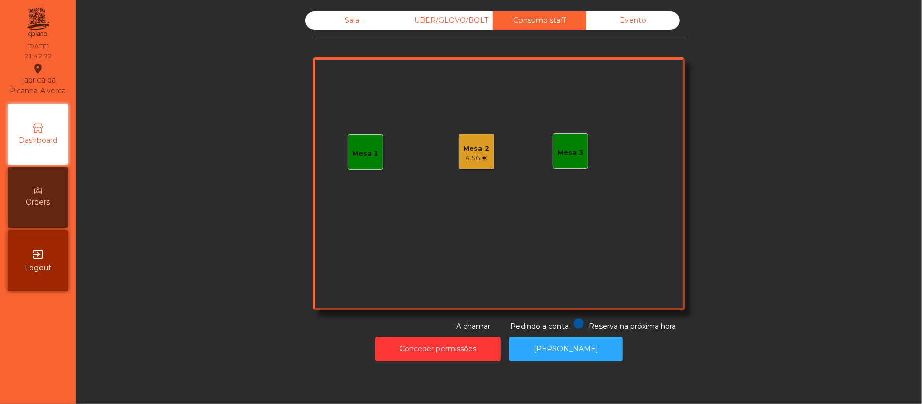
click at [347, 21] on div "Sala" at bounding box center [352, 20] width 94 height 19
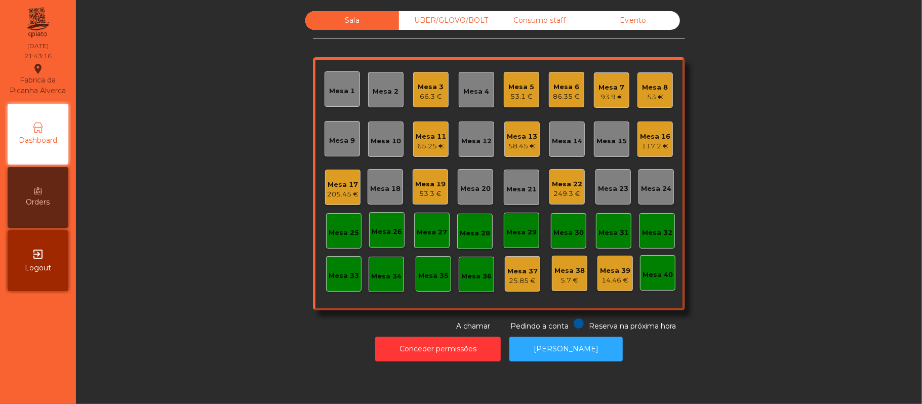
click at [806, 116] on div "Sala UBER/GLOVO/BOLT Consumo staff Evento Mesa 1 Mesa 2 Mesa 3 66.3 € Mesa 4 Me…" at bounding box center [499, 171] width 819 height 321
click at [776, 152] on div "Sala UBER/GLOVO/BOLT Consumo staff Evento Mesa 1 Mesa 2 Mesa 3 66.3 € Mesa 4 Me…" at bounding box center [499, 171] width 819 height 321
click at [742, 161] on div "Sala UBER/GLOVO/BOLT Consumo staff Evento Mesa 1 Mesa 2 Mesa 3 66.3 € Mesa 4 Me…" at bounding box center [499, 171] width 819 height 321
click at [508, 96] on div "54.25 €" at bounding box center [521, 97] width 27 height 10
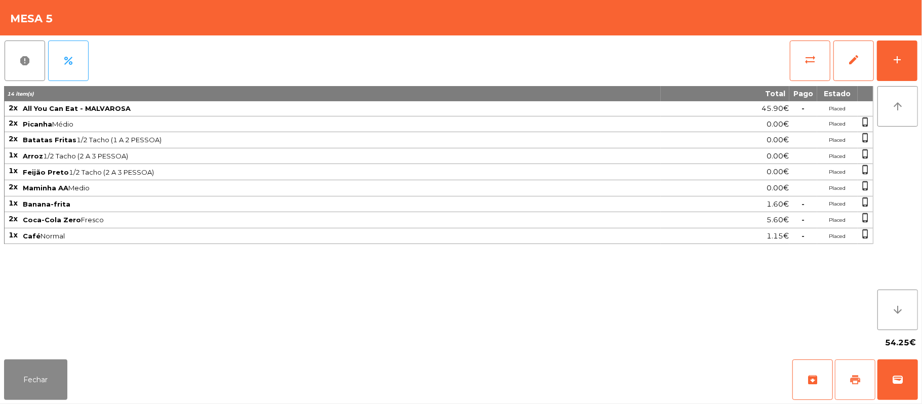
click at [853, 390] on button "print" at bounding box center [855, 379] width 41 height 41
click at [792, 73] on button "sync_alt" at bounding box center [810, 61] width 41 height 41
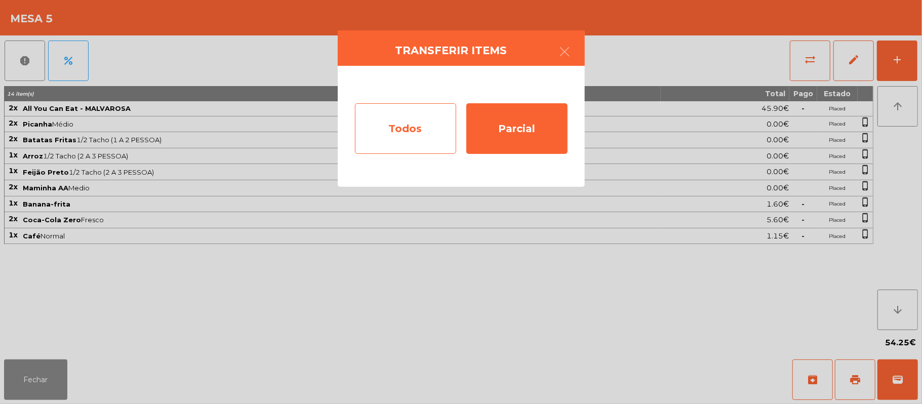
click at [408, 138] on div "Todos" at bounding box center [405, 128] width 101 height 51
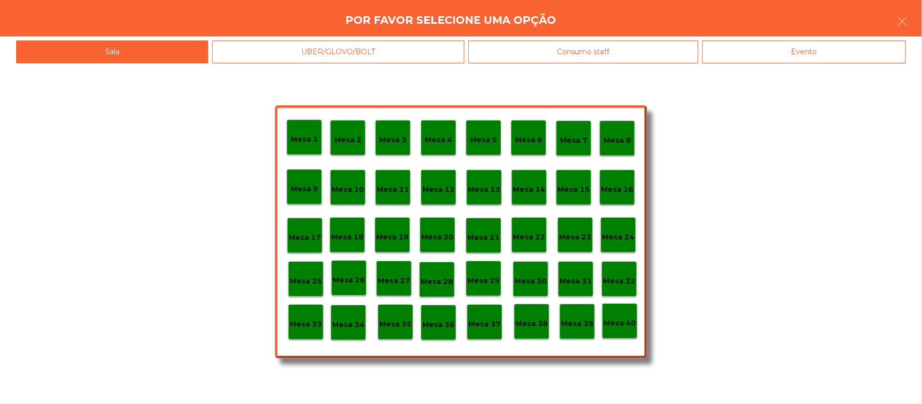
click at [619, 46] on div "Consumo staff" at bounding box center [583, 52] width 230 height 23
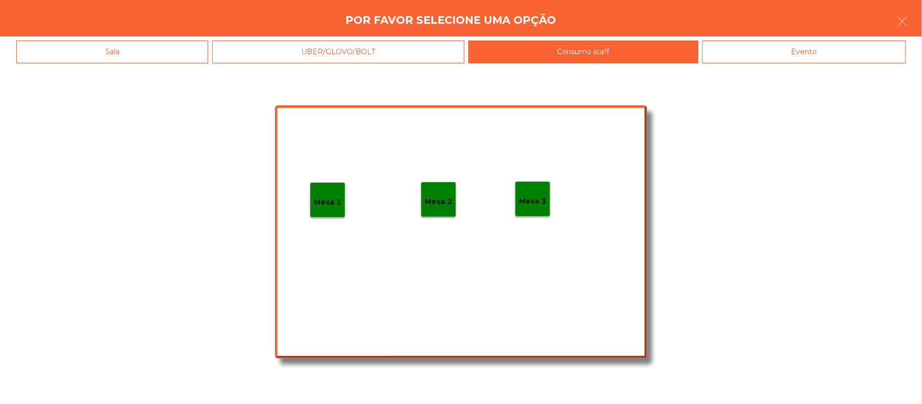
click at [791, 53] on div "Evento" at bounding box center [804, 52] width 204 height 23
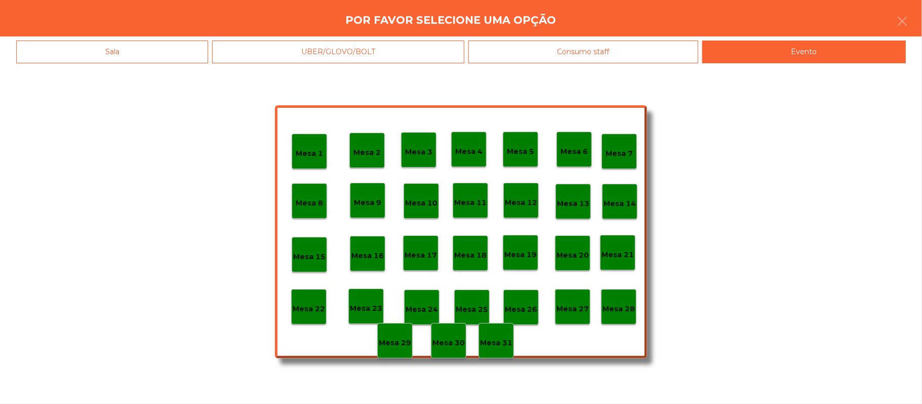
click at [618, 312] on p "Mesa 28" at bounding box center [619, 309] width 32 height 12
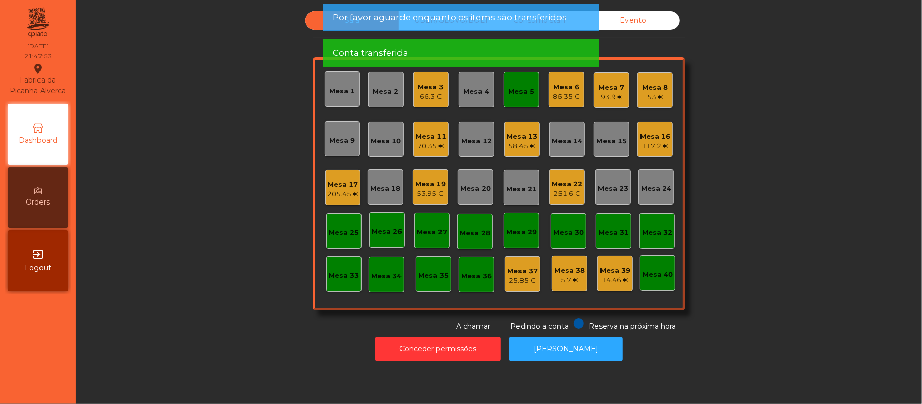
click at [768, 155] on div "Sala UBER/GLOVO/BOLT Consumo staff Evento Mesa 1 Mesa 2 Mesa 3 66.3 € Mesa 4 Me…" at bounding box center [499, 171] width 819 height 321
click at [511, 88] on div "Mesa 5" at bounding box center [522, 92] width 26 height 10
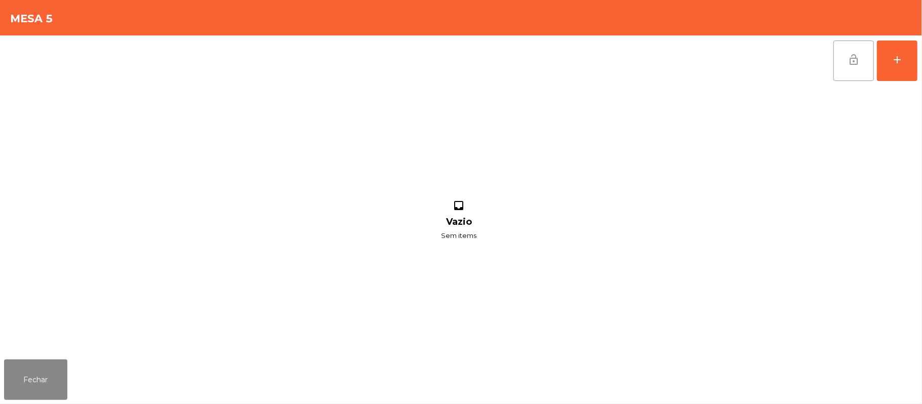
click at [834, 51] on button "lock_open" at bounding box center [853, 61] width 41 height 41
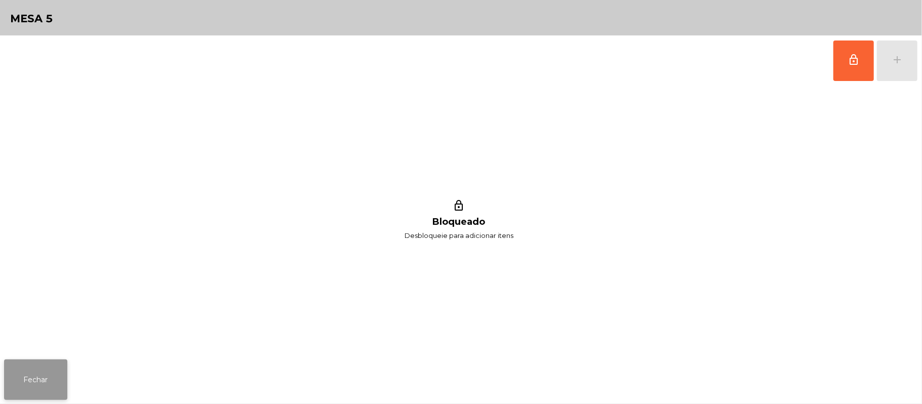
click at [10, 396] on button "Fechar" at bounding box center [35, 379] width 63 height 41
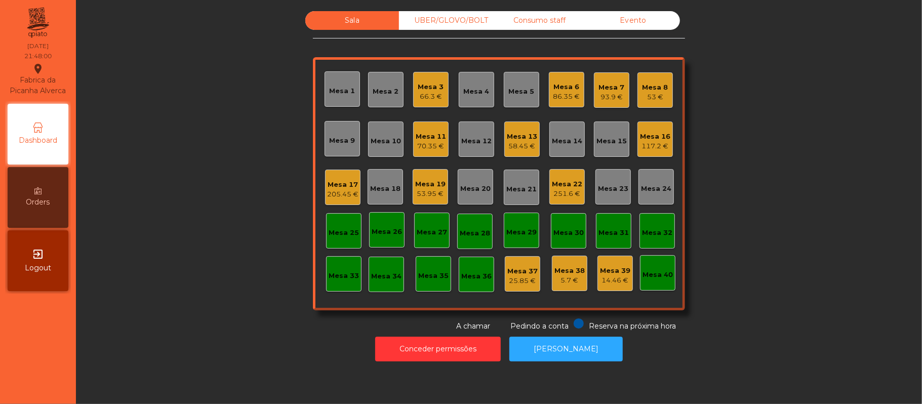
click at [776, 83] on div "Sala UBER/GLOVO/BOLT Consumo staff Evento Mesa 1 Mesa 2 Mesa 3 66.3 € Mesa 4 Me…" at bounding box center [499, 171] width 819 height 321
click at [788, 171] on div "Sala UBER/GLOVO/BOLT Consumo staff Evento Mesa 1 Mesa 2 Mesa 3 66.3 € Mesa 4 Me…" at bounding box center [499, 171] width 819 height 321
click at [330, 132] on div "Mesa 9" at bounding box center [343, 139] width 26 height 14
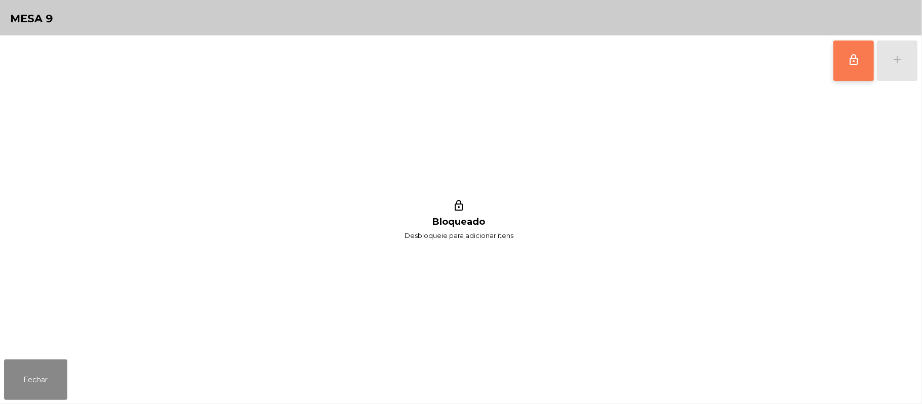
click at [847, 64] on button "lock_outline" at bounding box center [853, 61] width 41 height 41
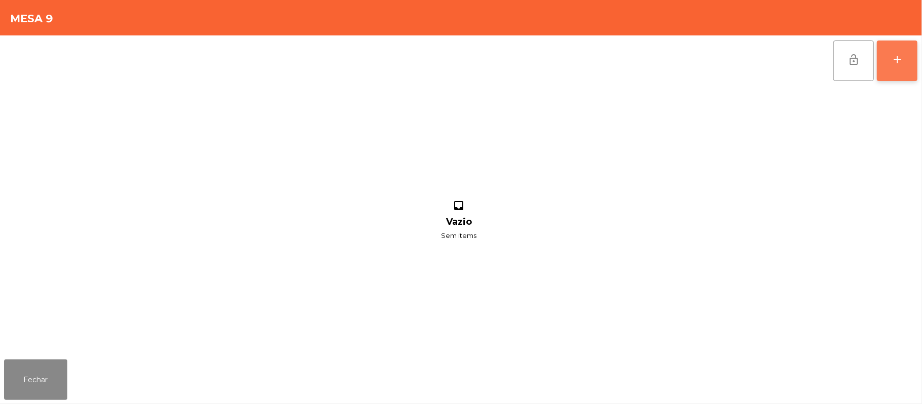
click at [896, 65] on div "add" at bounding box center [897, 60] width 12 height 12
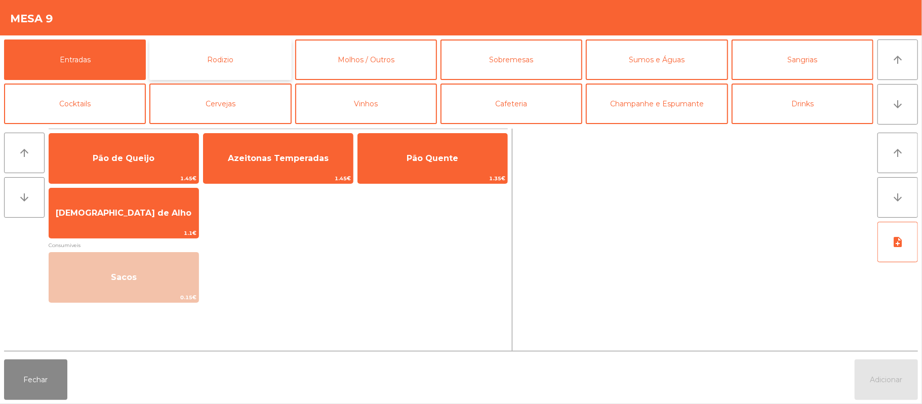
click at [245, 45] on button "Rodizio" at bounding box center [220, 59] width 142 height 41
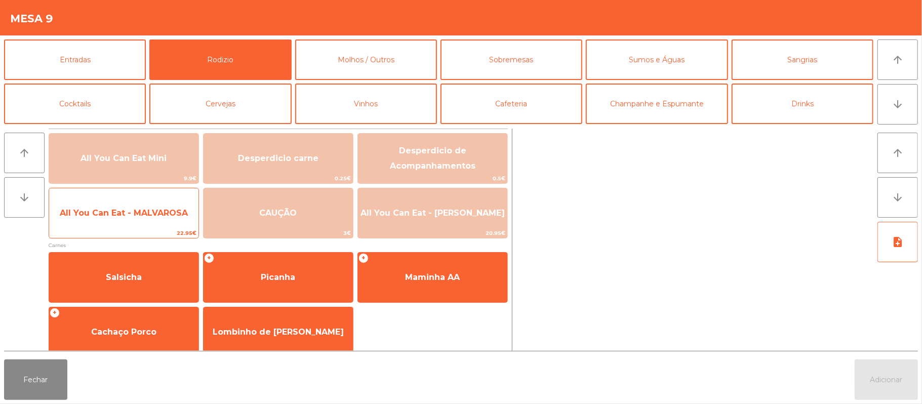
click at [147, 213] on span "All You Can Eat - MALVAROSA" at bounding box center [124, 213] width 128 height 10
click at [141, 212] on span "All You Can Eat - MALVAROSA" at bounding box center [124, 213] width 128 height 10
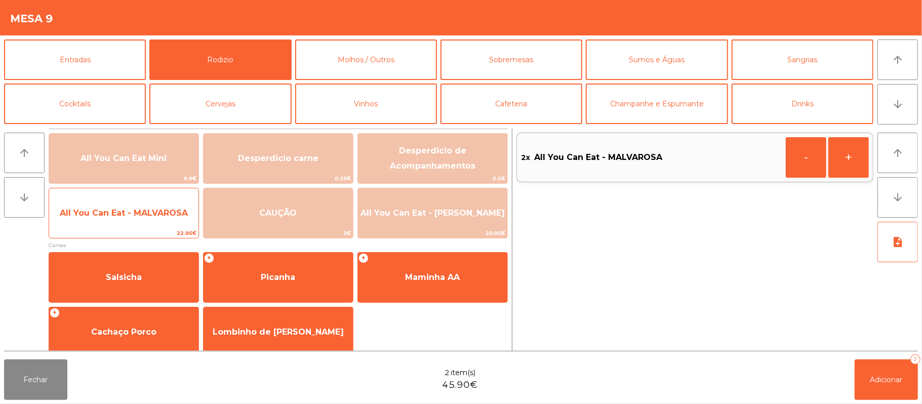
click at [137, 215] on span "All You Can Eat - MALVAROSA" at bounding box center [124, 213] width 128 height 10
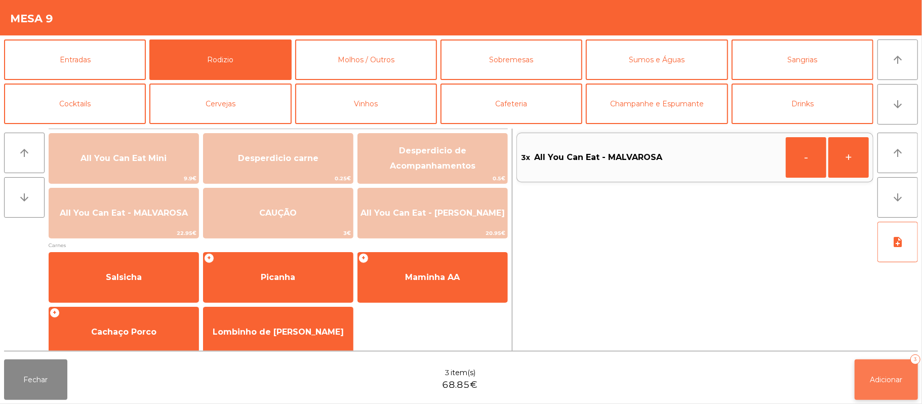
click at [882, 379] on span "Adicionar" at bounding box center [886, 379] width 32 height 9
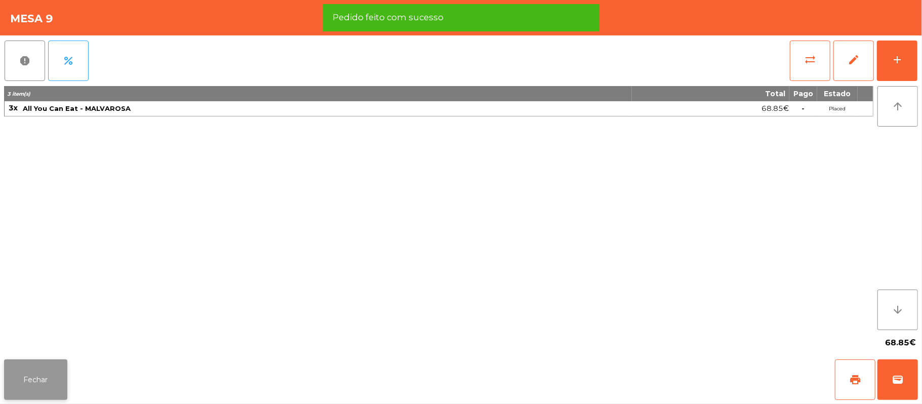
click at [61, 361] on button "Fechar" at bounding box center [35, 379] width 63 height 41
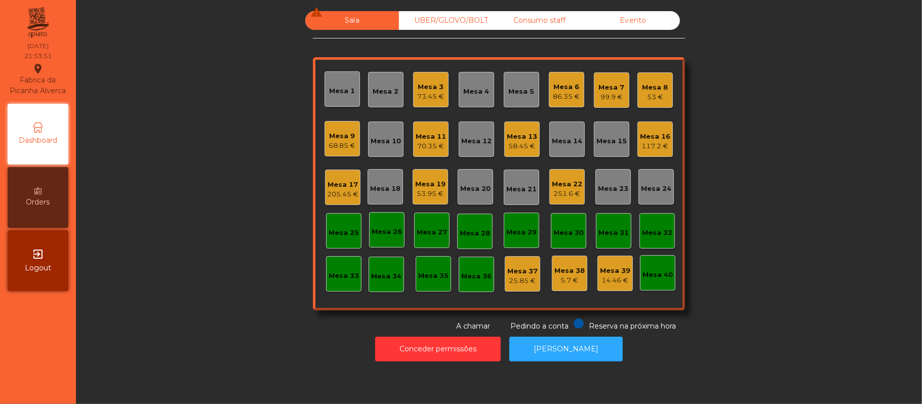
click at [564, 193] on div "251.6 €" at bounding box center [567, 194] width 30 height 10
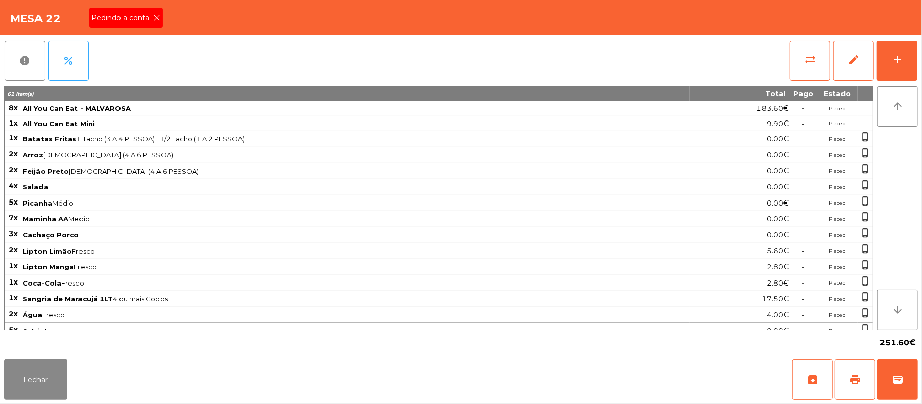
click at [132, 18] on span "Pedindo a conta" at bounding box center [122, 18] width 62 height 11
click at [862, 383] on button "print" at bounding box center [855, 379] width 41 height 41
click at [63, 386] on button "Fechar" at bounding box center [35, 379] width 63 height 41
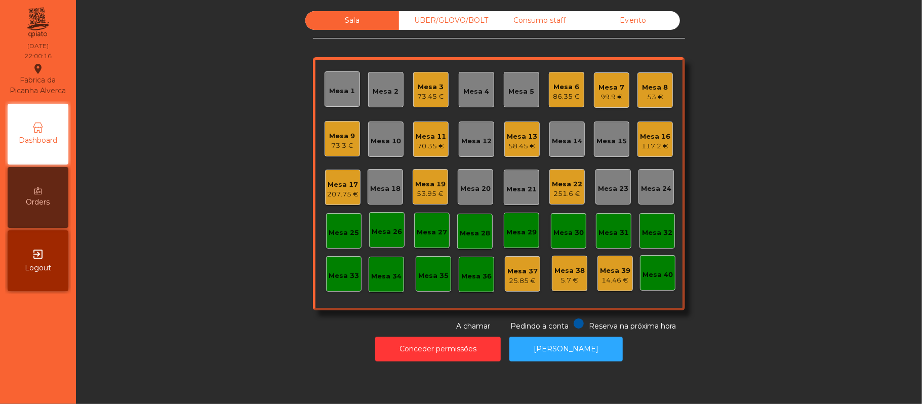
click at [742, 153] on div "Sala UBER/GLOVO/BOLT Consumo staff Evento Mesa 1 Mesa 2 Mesa 3 73.45 € Mesa 4 M…" at bounding box center [499, 171] width 819 height 321
click at [559, 195] on div "251.6 €" at bounding box center [567, 194] width 30 height 10
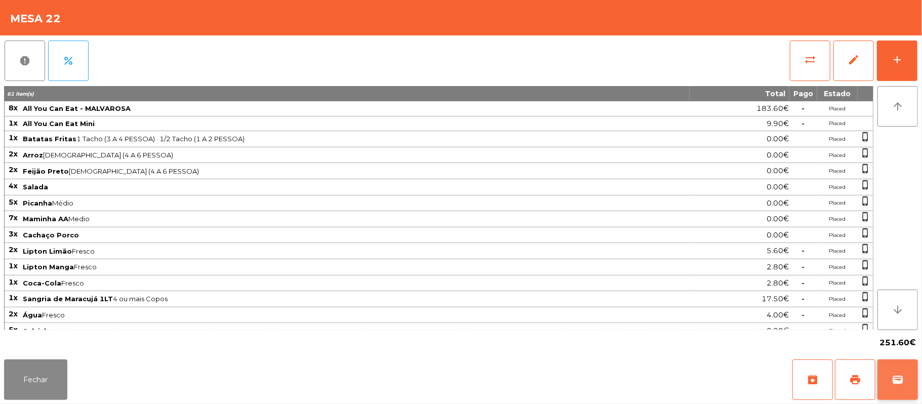
click at [908, 386] on button "wallet" at bounding box center [897, 379] width 41 height 41
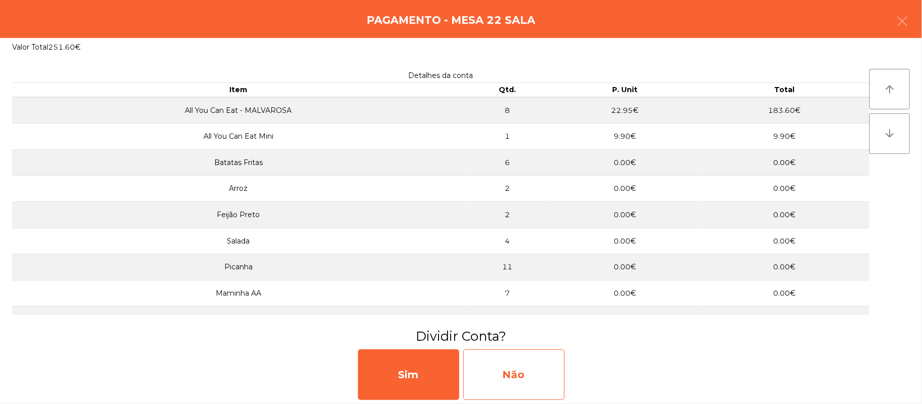
click at [507, 377] on div "Não" at bounding box center [513, 374] width 101 height 51
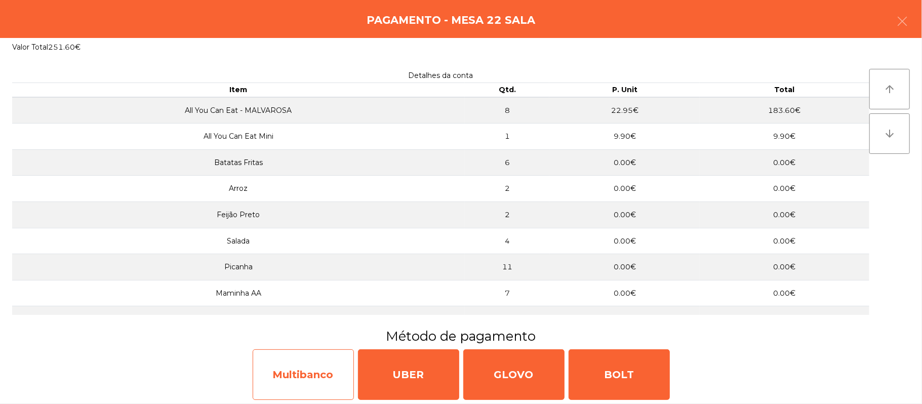
click at [313, 381] on div "Multibanco" at bounding box center [303, 374] width 101 height 51
select select "**"
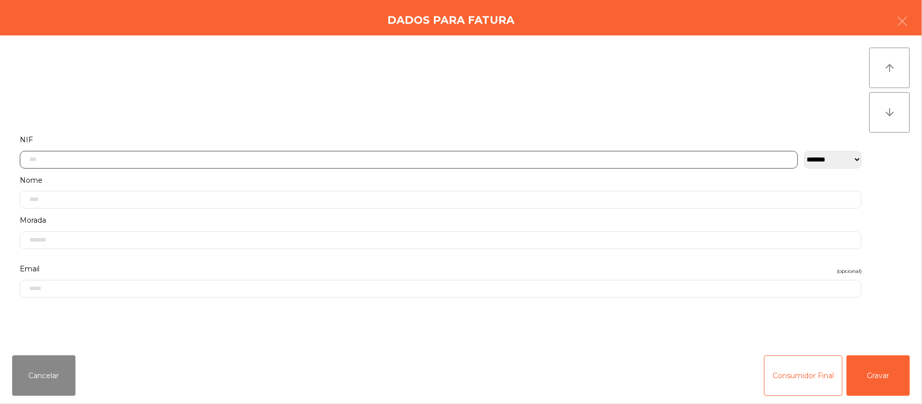
click at [377, 161] on input "text" at bounding box center [409, 160] width 778 height 18
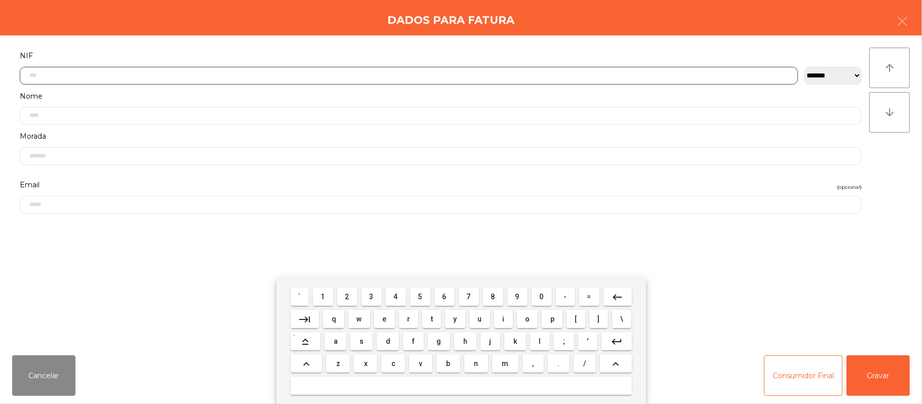
scroll to position [85, 0]
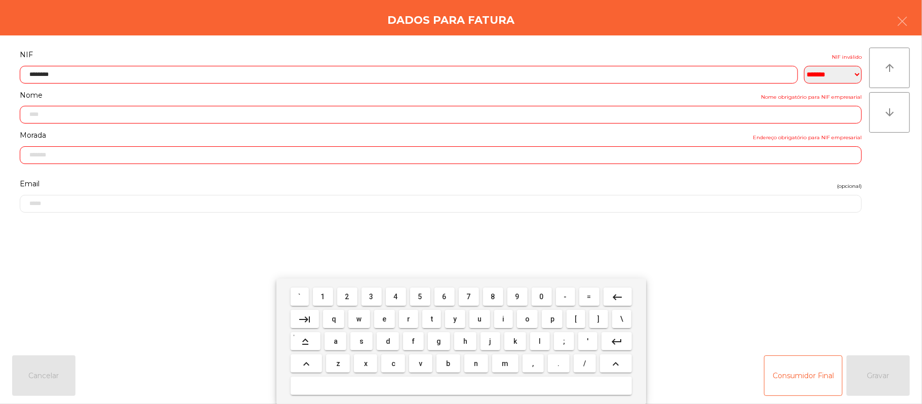
type input "*********"
type input "**********"
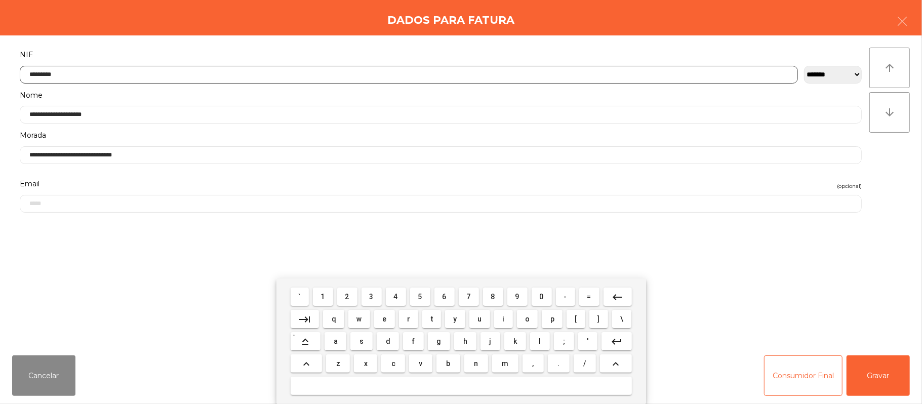
type input "*********"
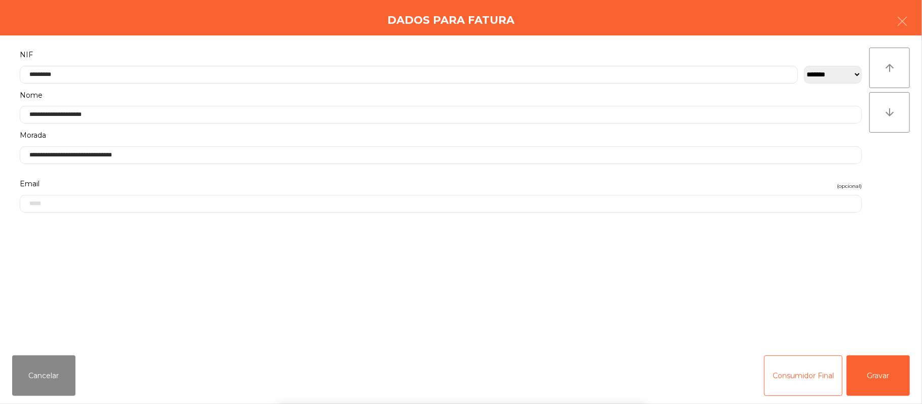
click at [886, 376] on div "` 1 2 3 4 5 6 7 8 9 0 - = keyboard_backspace keyboard_tab q w e r t y u i o p […" at bounding box center [461, 341] width 922 height 126
click at [884, 375] on button "Gravar" at bounding box center [878, 375] width 63 height 41
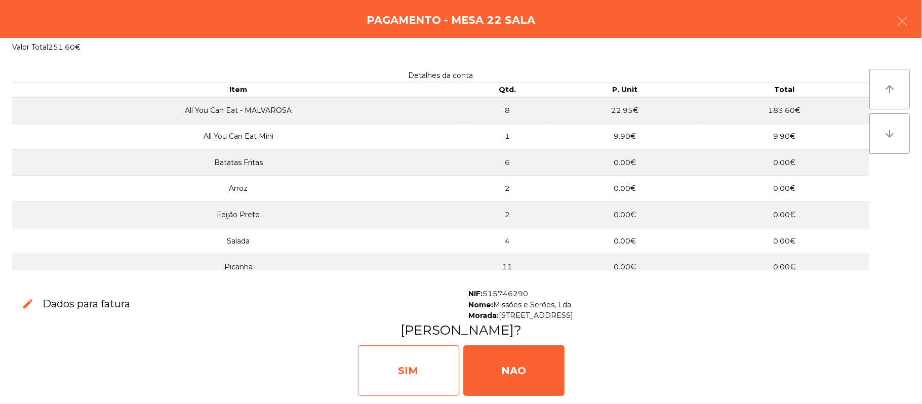
click at [417, 370] on div "SIM" at bounding box center [408, 370] width 101 height 51
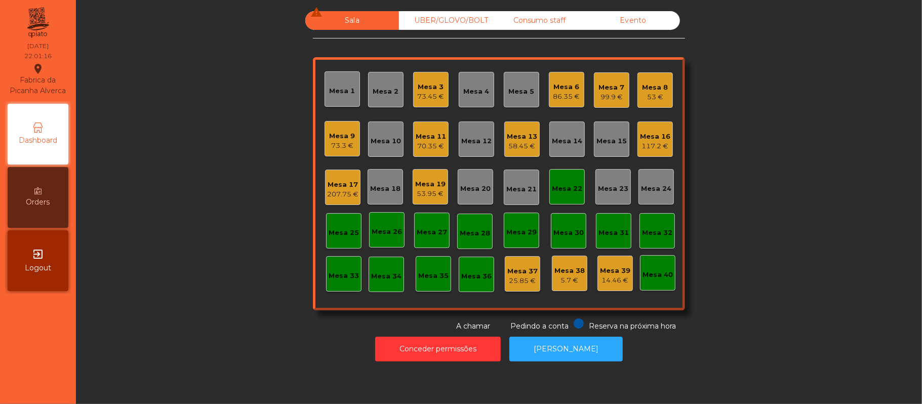
click at [418, 93] on div "73.45 €" at bounding box center [431, 97] width 27 height 10
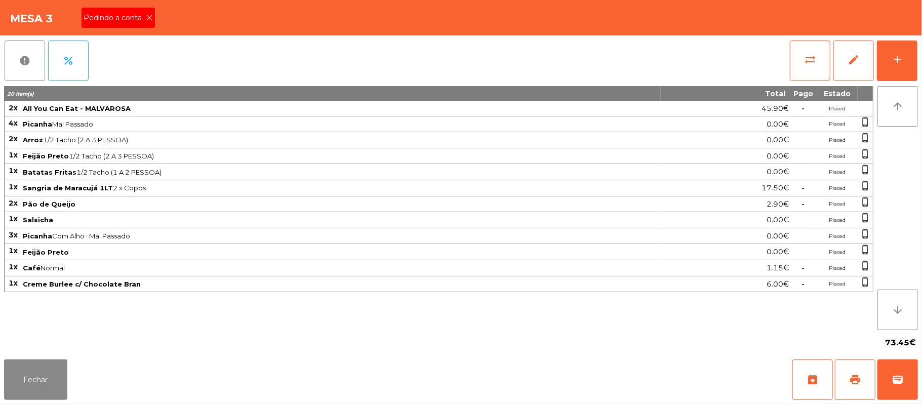
click at [144, 23] on div "Pedindo a conta" at bounding box center [118, 18] width 73 height 20
click at [865, 391] on button "print" at bounding box center [855, 379] width 41 height 41
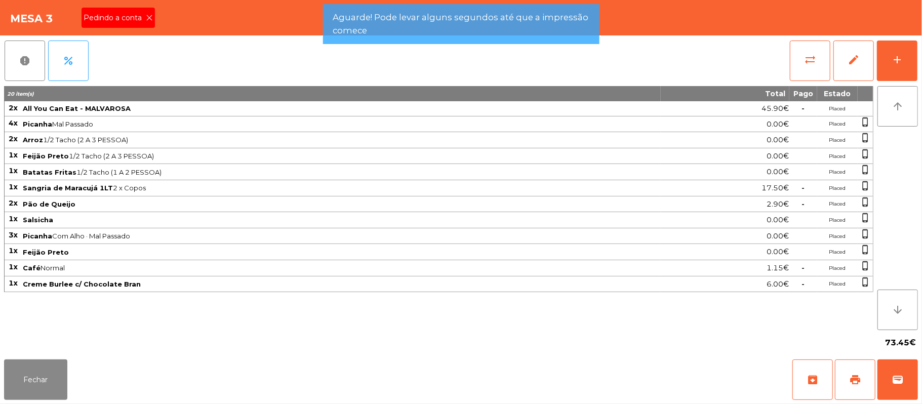
click at [141, 17] on span "Pedindo a conta" at bounding box center [115, 18] width 62 height 11
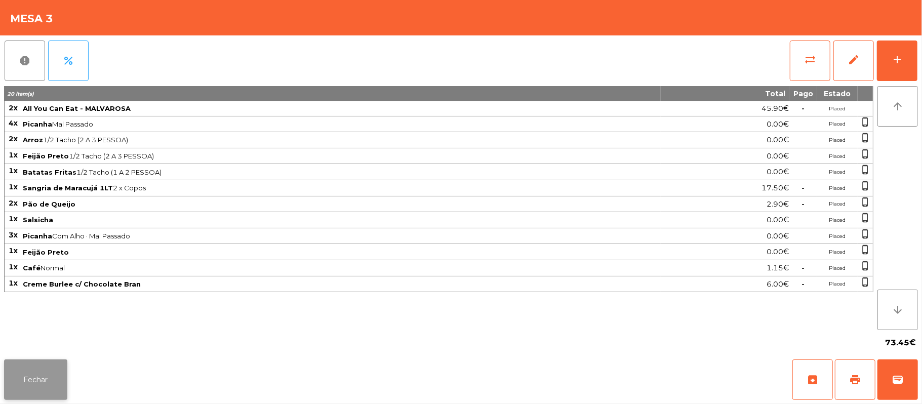
click at [36, 365] on button "Fechar" at bounding box center [35, 379] width 63 height 41
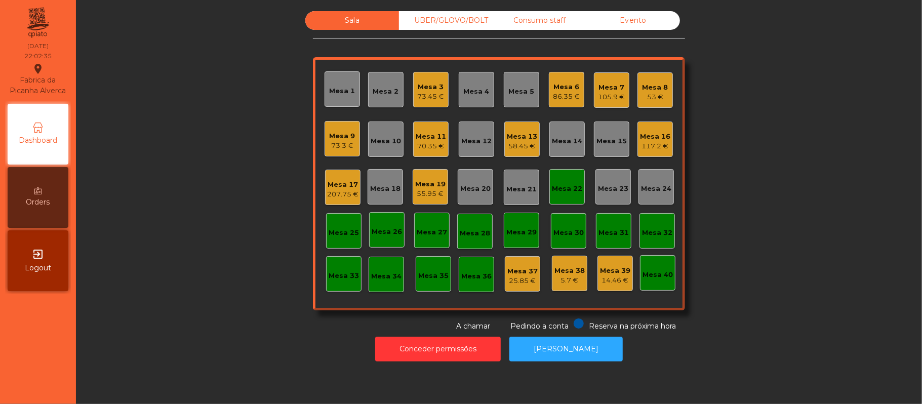
click at [794, 146] on div "Sala UBER/GLOVO/BOLT Consumo staff Evento Mesa 1 Mesa 2 Mesa 3 73.45 € Mesa 4 M…" at bounding box center [499, 171] width 819 height 321
click at [430, 98] on div "73.45 €" at bounding box center [431, 97] width 27 height 10
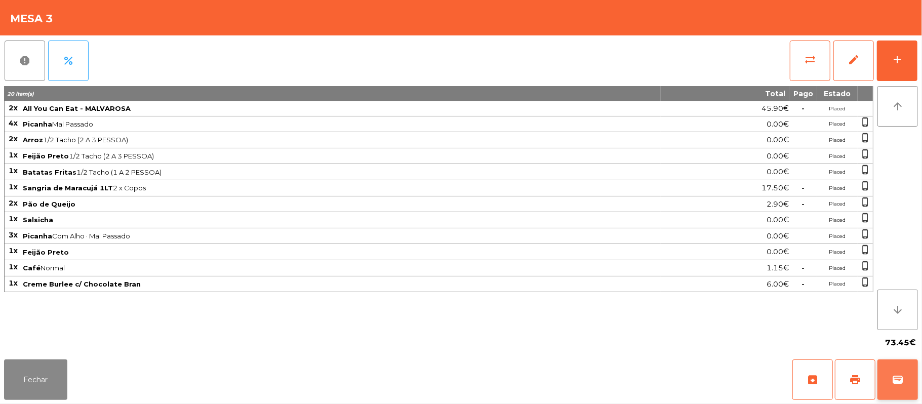
click at [900, 377] on span "wallet" at bounding box center [898, 380] width 12 height 12
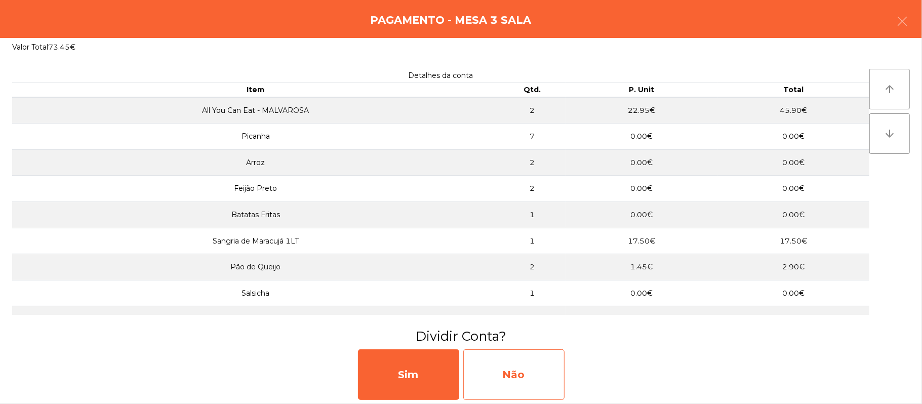
click at [517, 366] on div "Não" at bounding box center [513, 374] width 101 height 51
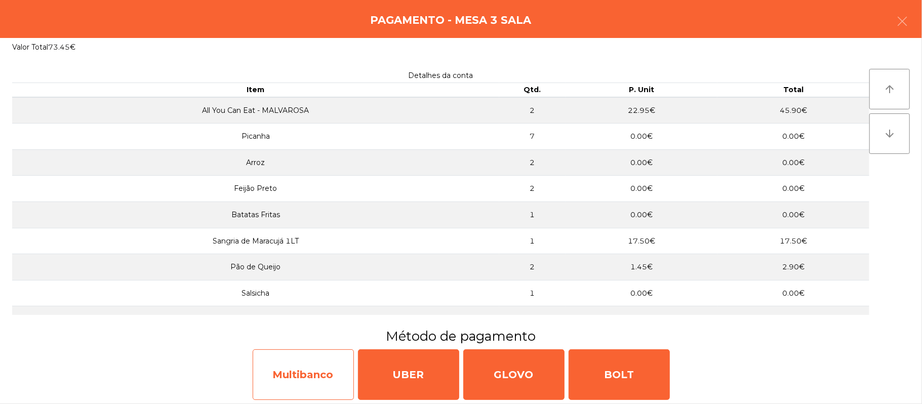
click at [314, 384] on div "Multibanco" at bounding box center [303, 374] width 101 height 51
select select "**"
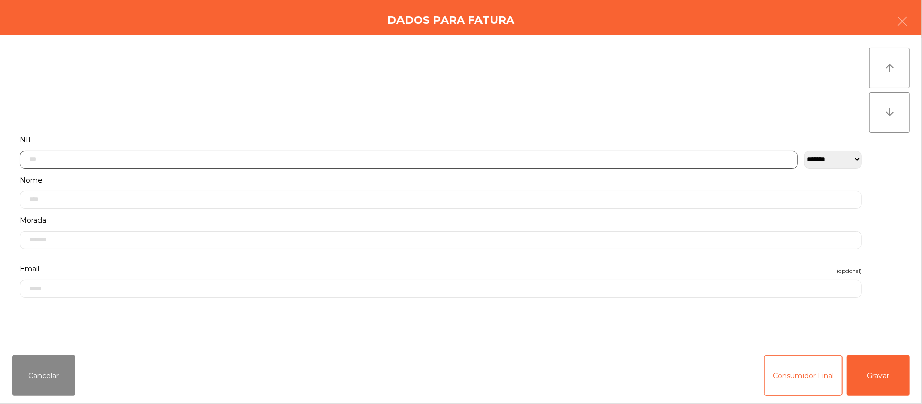
click at [301, 158] on input "text" at bounding box center [409, 160] width 778 height 18
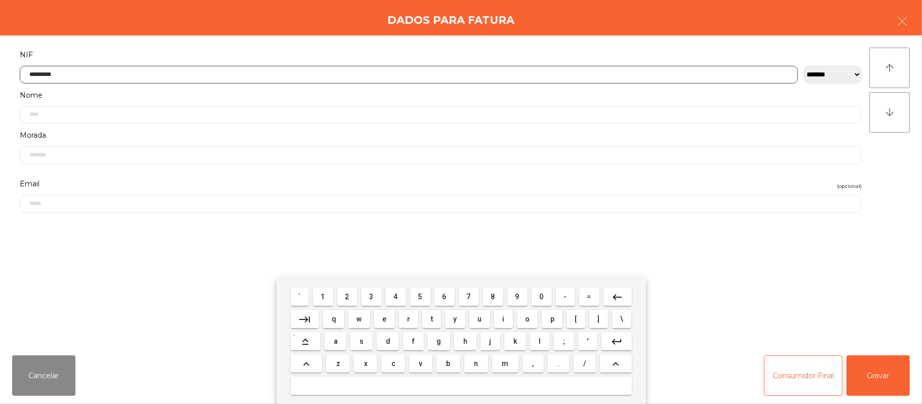
type input "*********"
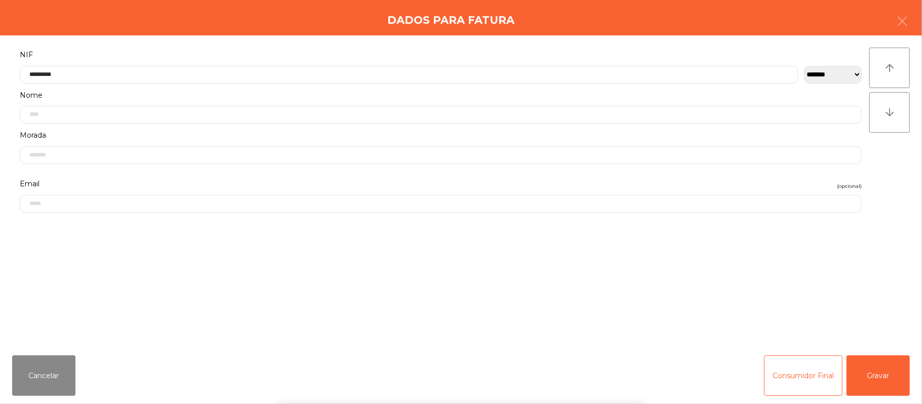
click at [876, 359] on div "` 1 2 3 4 5 6 7 8 9 0 - = keyboard_backspace keyboard_tab q w e r t y u i o p […" at bounding box center [461, 341] width 922 height 126
click at [883, 375] on button "Gravar" at bounding box center [878, 375] width 63 height 41
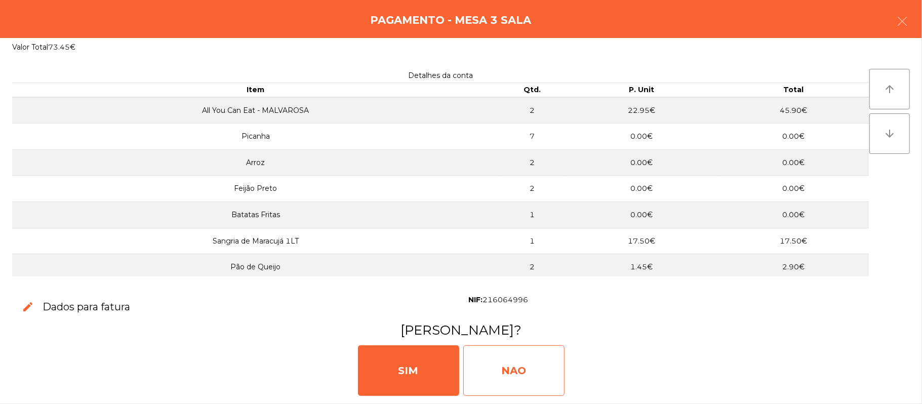
click at [524, 367] on div "NAO" at bounding box center [513, 370] width 101 height 51
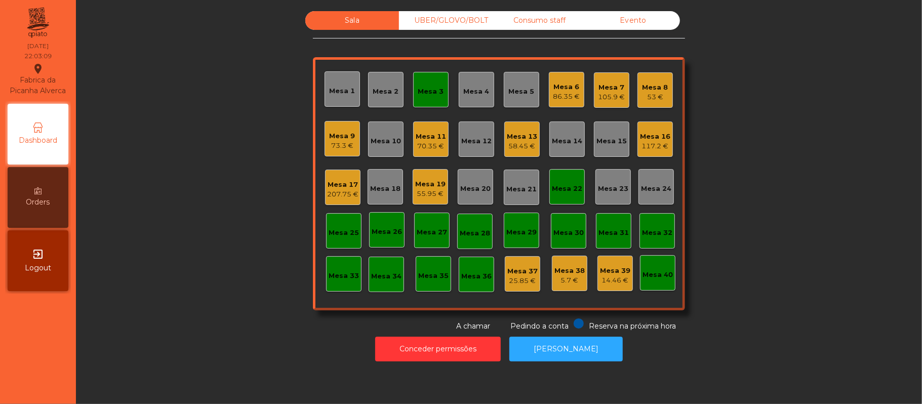
click at [656, 147] on div "117.2 €" at bounding box center [655, 146] width 30 height 10
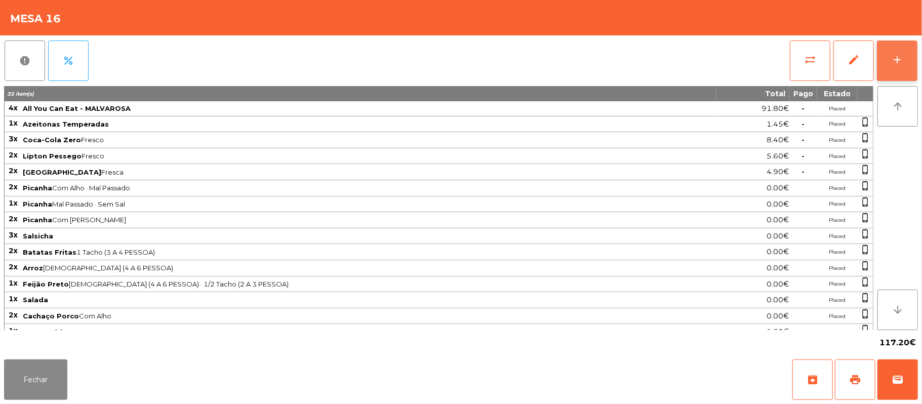
click at [916, 68] on button "add" at bounding box center [897, 61] width 41 height 41
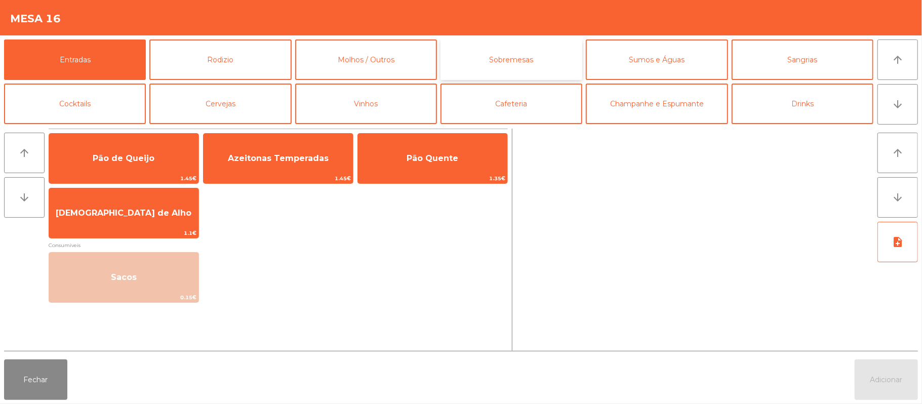
click at [549, 73] on button "Sobremesas" at bounding box center [512, 59] width 142 height 41
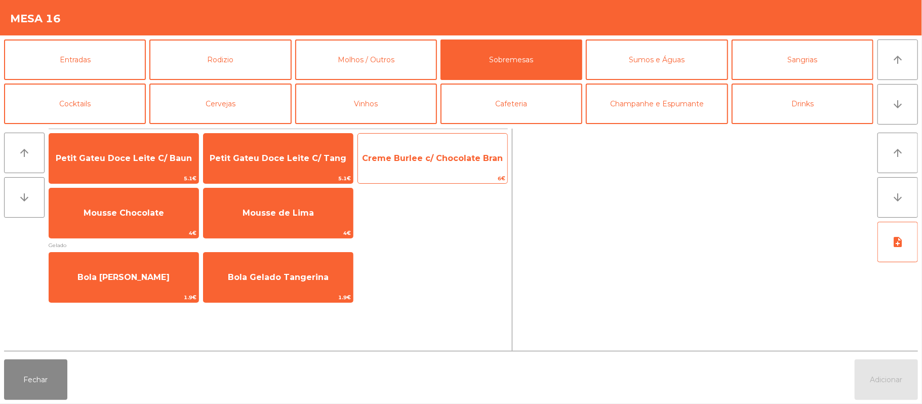
click at [446, 165] on span "Creme Burlee c/ Chocolate Bran" at bounding box center [432, 158] width 149 height 27
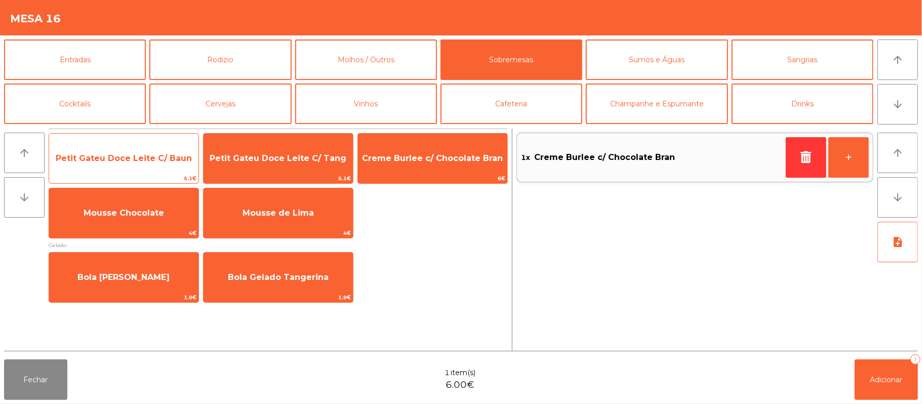
click at [166, 155] on span "Petit Gateu Doce Leite C/ Baun" at bounding box center [124, 158] width 136 height 10
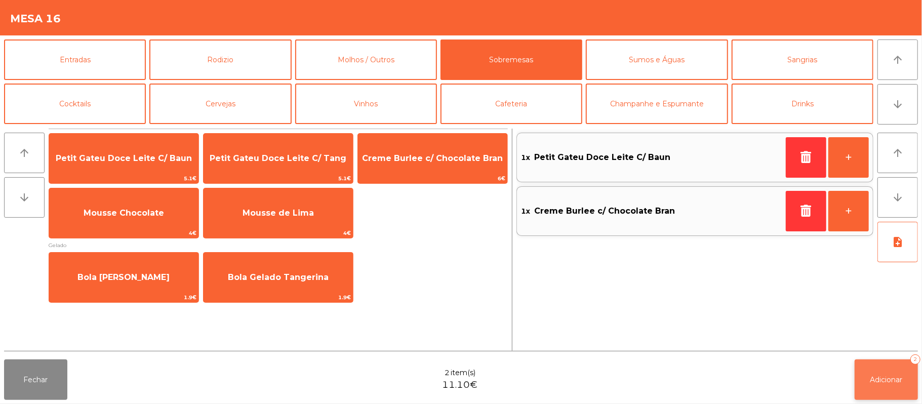
click at [912, 364] on div "2" at bounding box center [915, 359] width 10 height 10
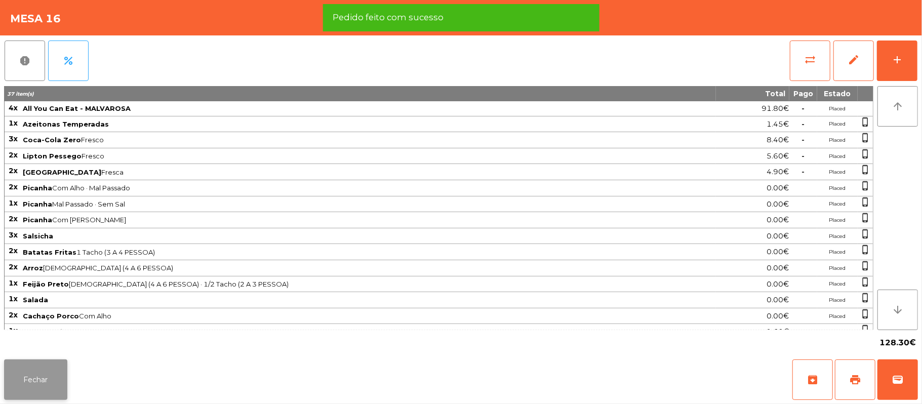
click at [42, 384] on button "Fechar" at bounding box center [35, 379] width 63 height 41
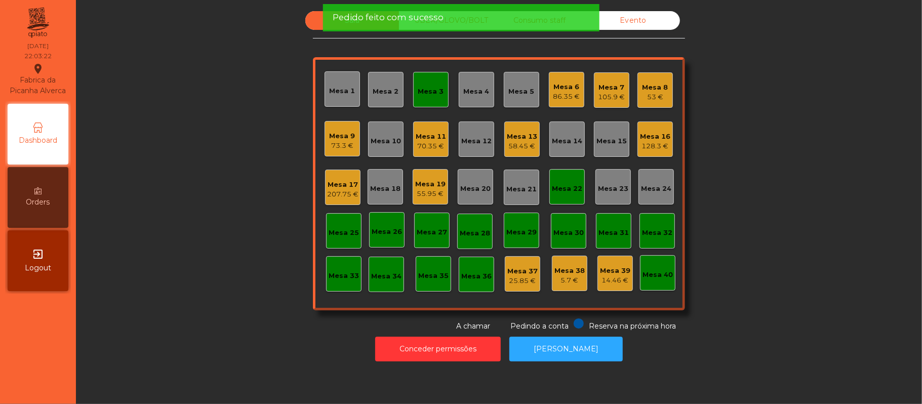
click at [142, 173] on div "Sala UBER/GLOVO/BOLT Consumo staff Evento Mesa 1 Mesa 2 Mesa 3 Mesa 4 Mesa 5 Me…" at bounding box center [499, 171] width 819 height 321
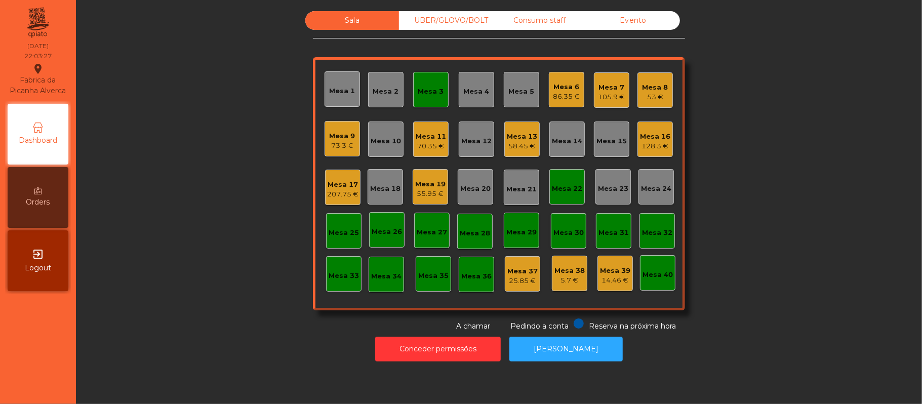
click at [344, 189] on div "207.75 €" at bounding box center [342, 194] width 31 height 10
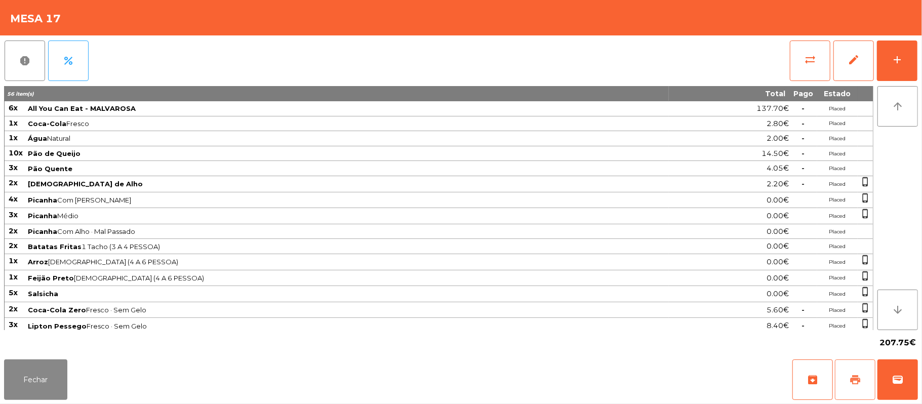
click at [849, 383] on button "print" at bounding box center [855, 379] width 41 height 41
click at [37, 387] on button "Fechar" at bounding box center [35, 379] width 63 height 41
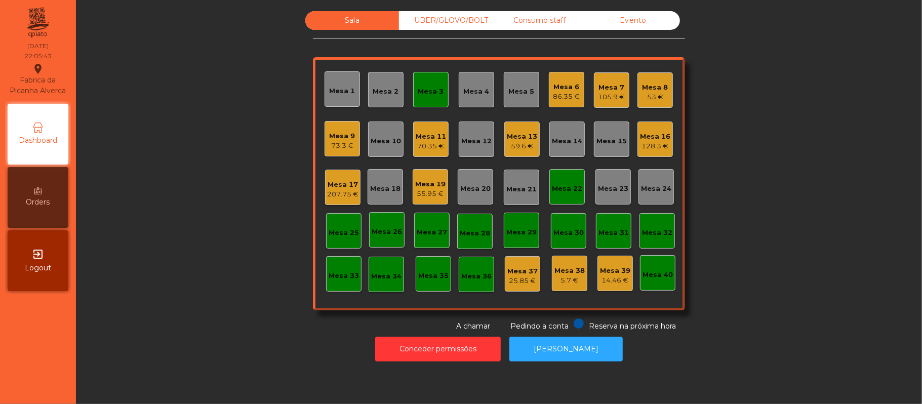
click at [337, 142] on div "73.3 €" at bounding box center [343, 146] width 26 height 10
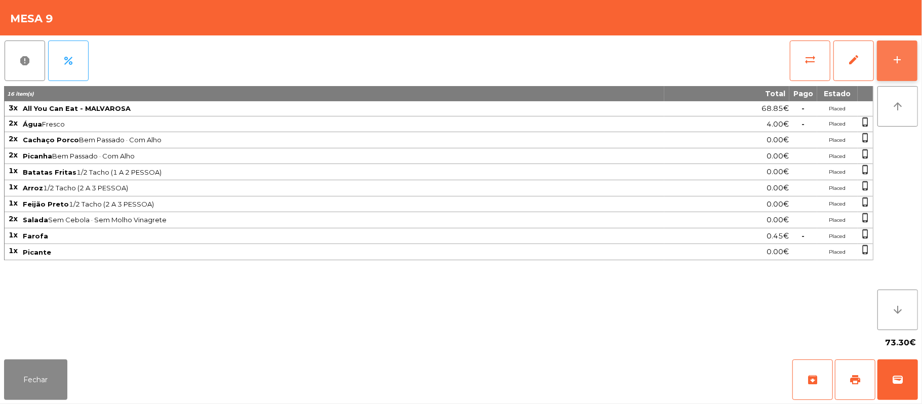
click at [892, 69] on button "add" at bounding box center [897, 61] width 41 height 41
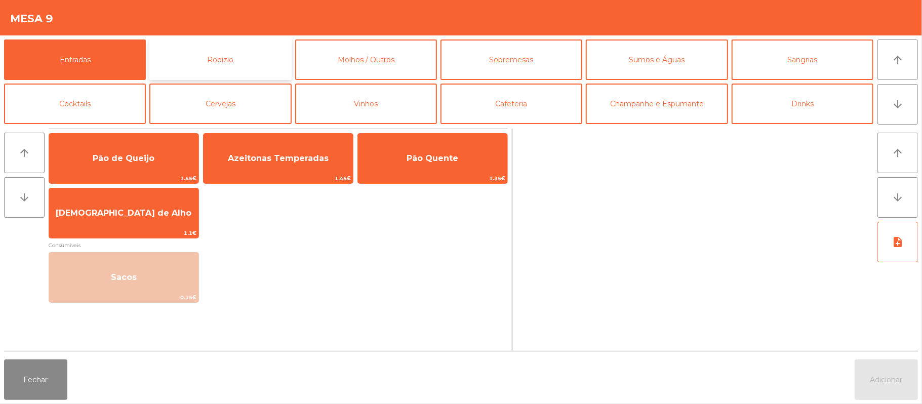
click at [189, 59] on button "Rodizio" at bounding box center [220, 59] width 142 height 41
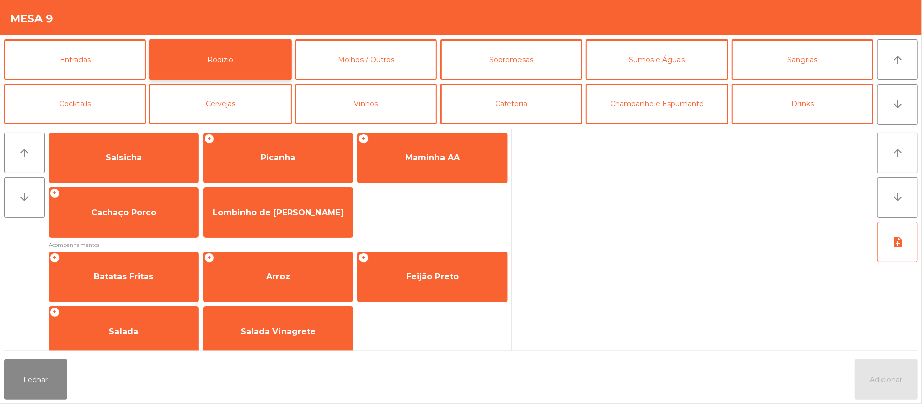
scroll to position [130, 0]
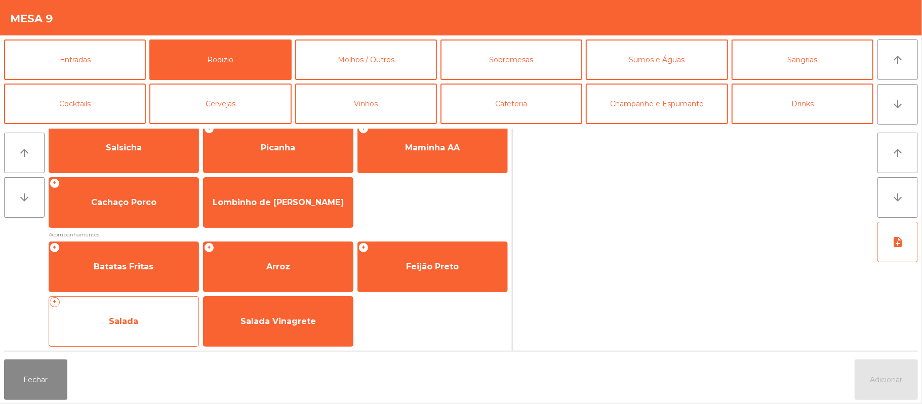
click at [120, 318] on span "Salada" at bounding box center [123, 321] width 29 height 10
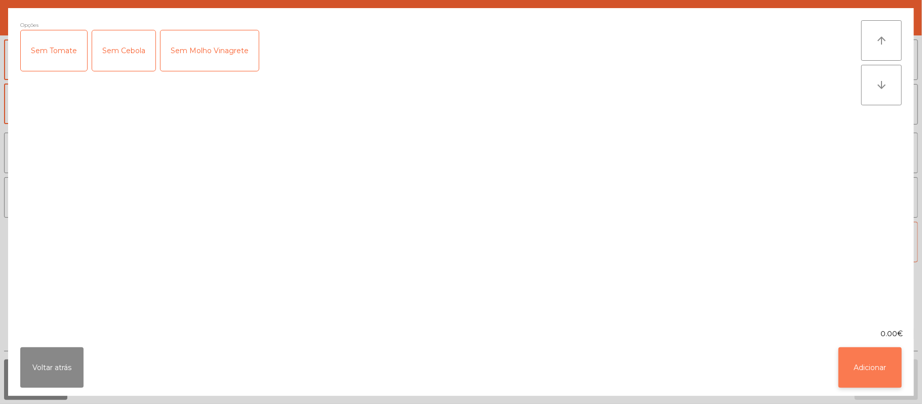
click at [885, 368] on button "Adicionar" at bounding box center [869, 367] width 63 height 41
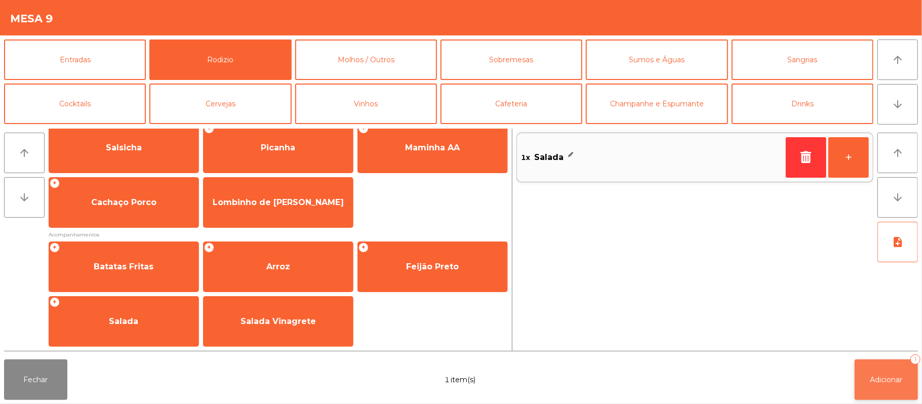
click at [891, 381] on span "Adicionar" at bounding box center [886, 379] width 32 height 9
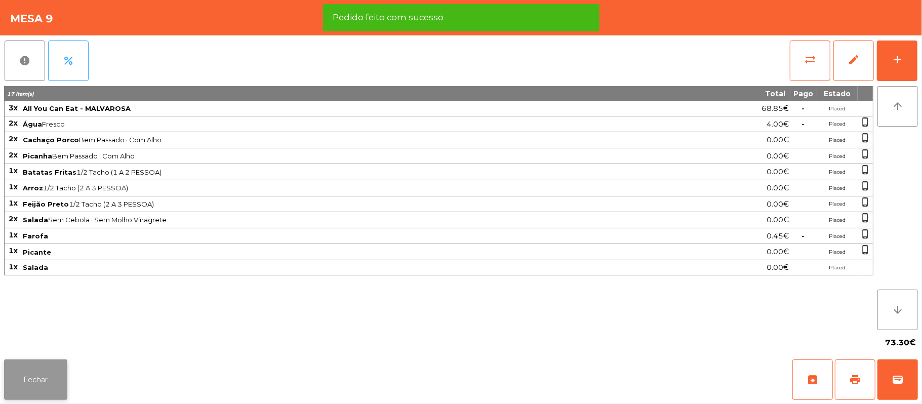
click at [51, 392] on button "Fechar" at bounding box center [35, 379] width 63 height 41
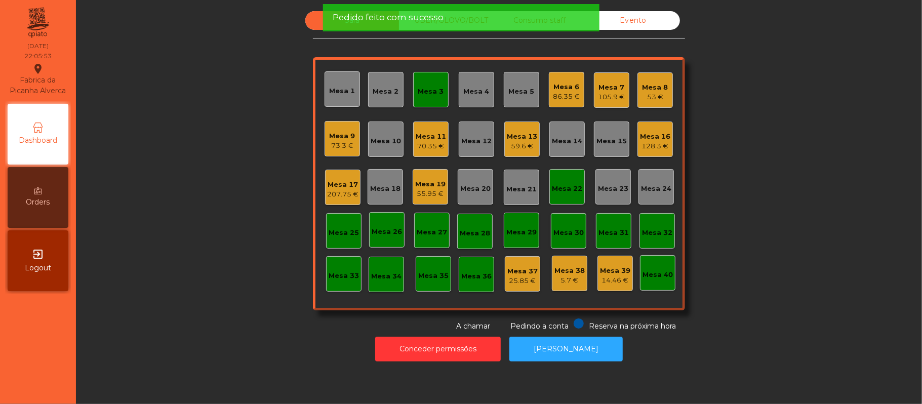
click at [329, 193] on div "207.75 €" at bounding box center [342, 194] width 31 height 10
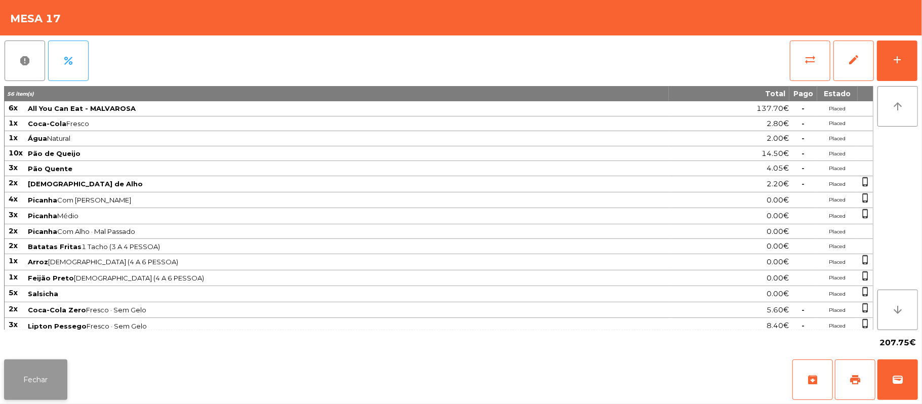
click at [33, 396] on button "Fechar" at bounding box center [35, 379] width 63 height 41
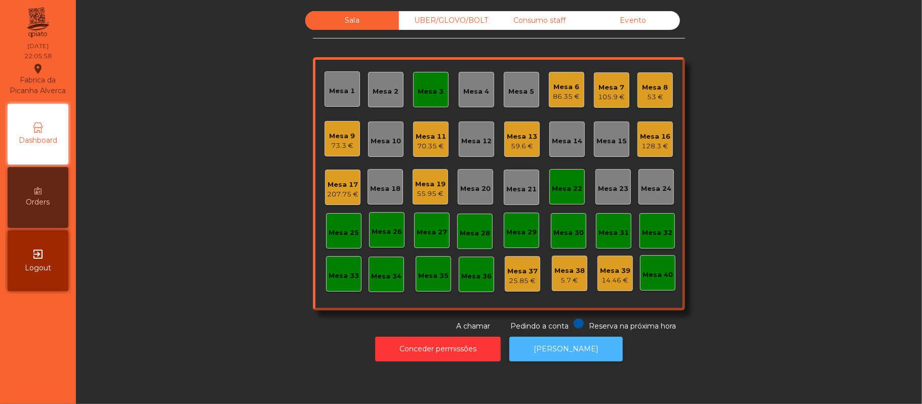
click at [566, 349] on button "[PERSON_NAME]" at bounding box center [565, 349] width 113 height 25
click at [435, 105] on div "Mesa 3" at bounding box center [430, 89] width 35 height 35
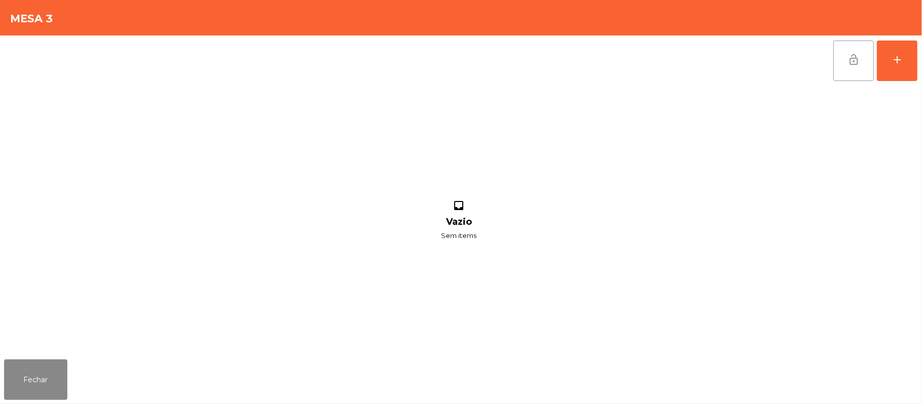
click at [841, 55] on button "lock_open" at bounding box center [853, 61] width 41 height 41
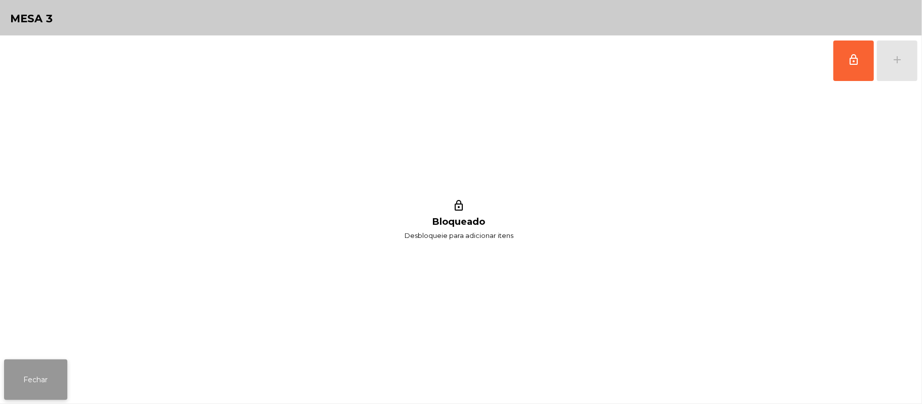
click at [27, 381] on button "Fechar" at bounding box center [35, 379] width 63 height 41
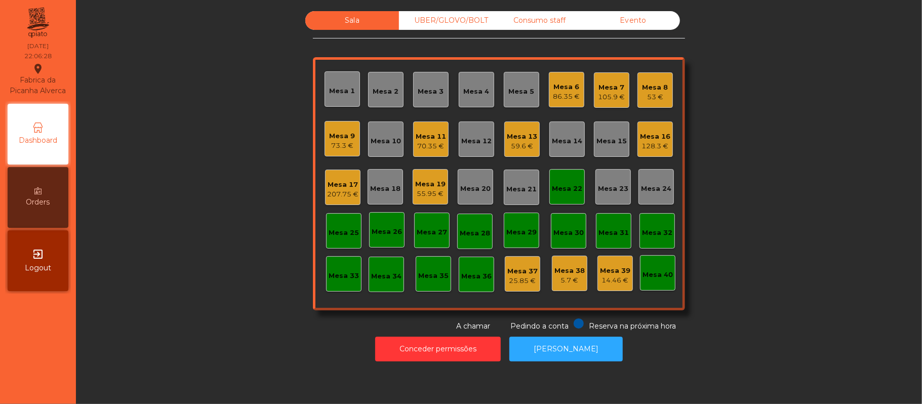
click at [217, 192] on div "Sala UBER/GLOVO/BOLT Consumo staff Evento Mesa 1 Mesa 2 Mesa 3 Mesa 4 Mesa 5 Me…" at bounding box center [499, 171] width 819 height 321
click at [454, 17] on div "UBER/GLOVO/BOLT" at bounding box center [446, 20] width 94 height 19
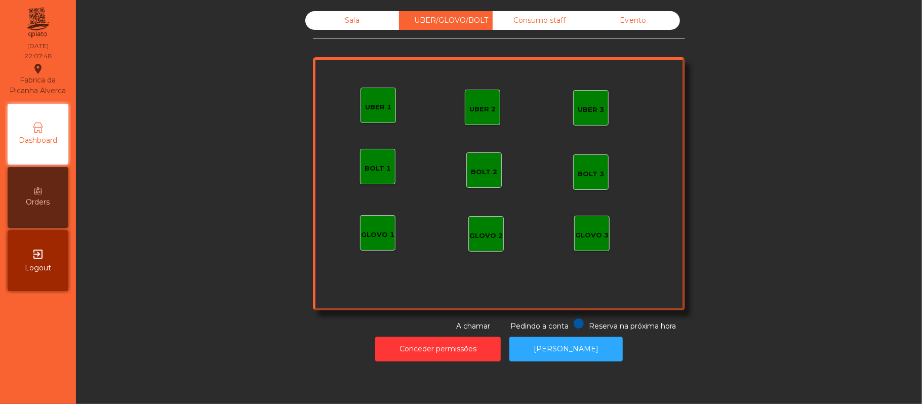
click at [385, 110] on div "UBER 1" at bounding box center [378, 107] width 26 height 10
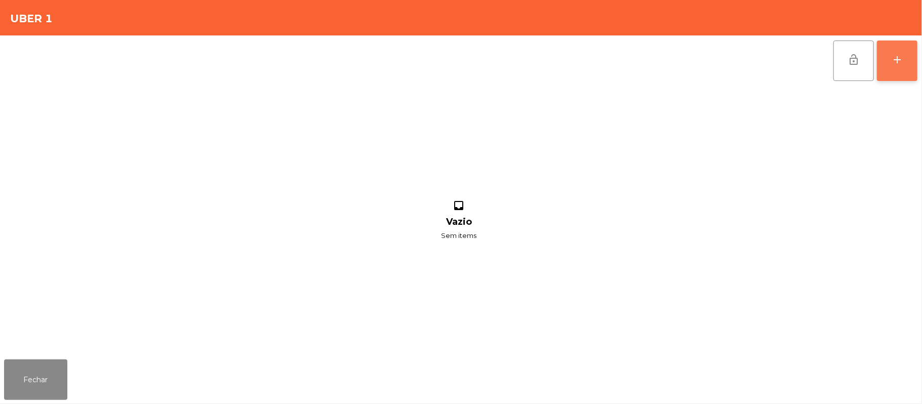
click at [898, 47] on button "add" at bounding box center [897, 61] width 41 height 41
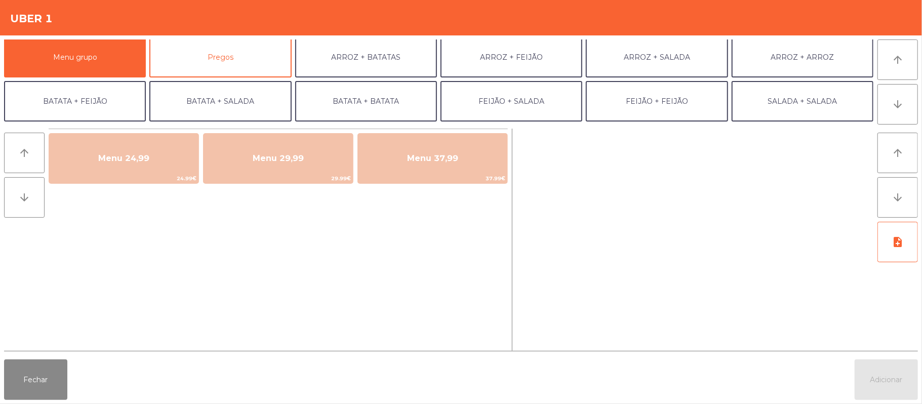
scroll to position [0, 0]
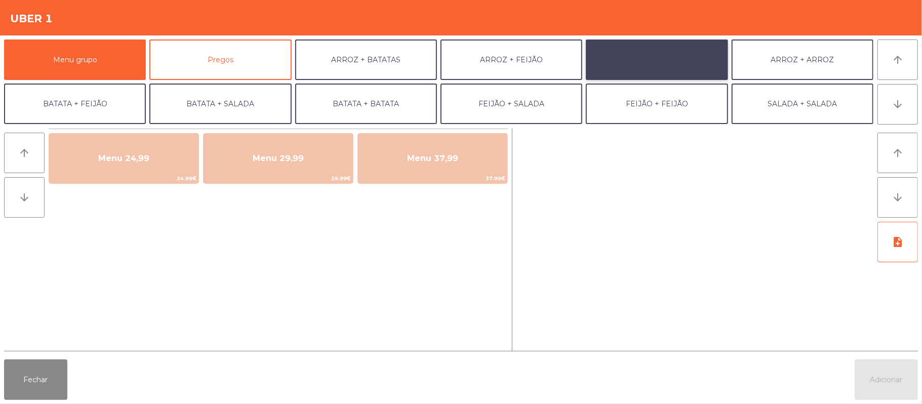
click at [668, 48] on button "ARROZ + SALADA" at bounding box center [657, 59] width 142 height 41
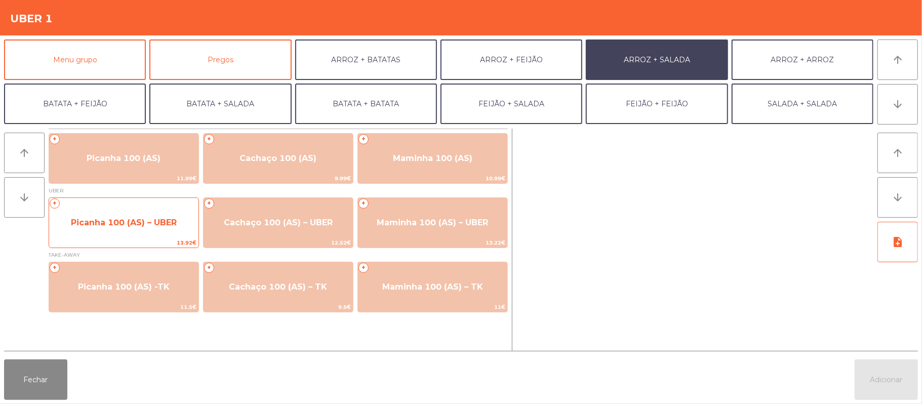
click at [162, 223] on span "Picanha 100 (AS) – UBER" at bounding box center [124, 223] width 106 height 10
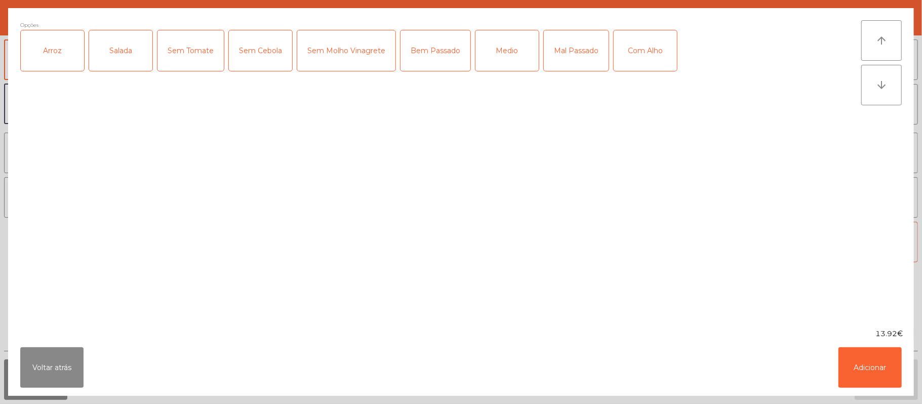
click at [51, 65] on div "Arroz" at bounding box center [52, 50] width 63 height 41
click at [120, 61] on div "Salada" at bounding box center [120, 50] width 63 height 41
click at [436, 61] on div "Bem Passado" at bounding box center [436, 50] width 70 height 41
click at [869, 369] on button "Adicionar" at bounding box center [869, 367] width 63 height 41
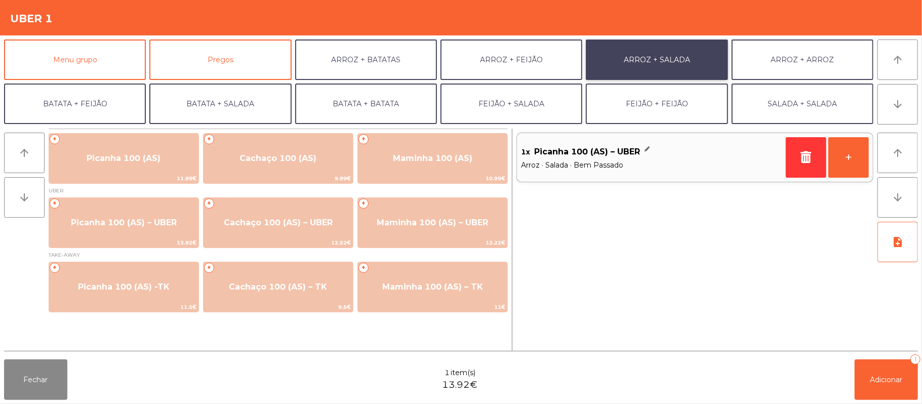
click at [649, 54] on button "ARROZ + SALADA" at bounding box center [657, 59] width 142 height 41
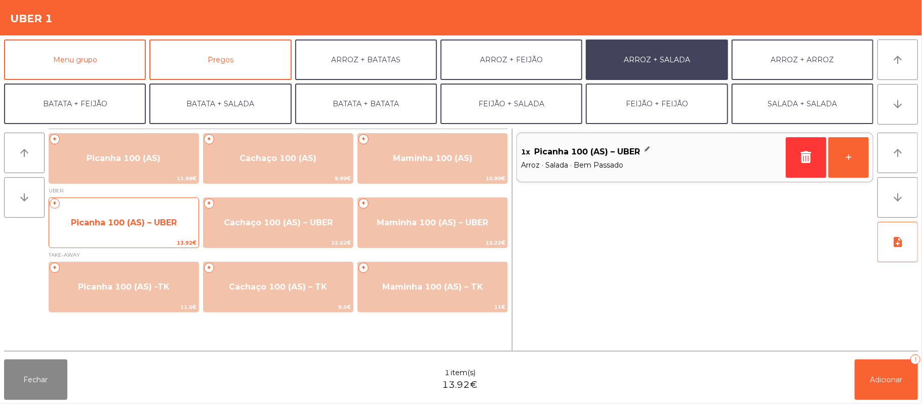
click at [120, 225] on span "Picanha 100 (AS) – UBER" at bounding box center [124, 223] width 106 height 10
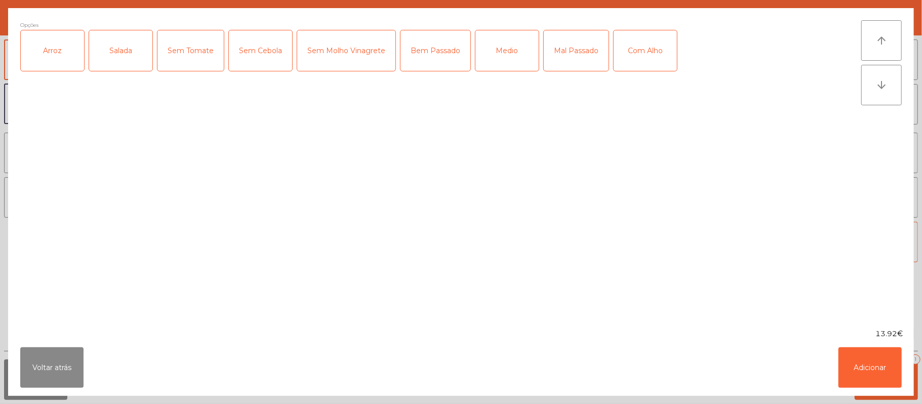
click at [47, 64] on div "Arroz" at bounding box center [52, 50] width 63 height 41
click at [128, 51] on div "Salada" at bounding box center [120, 50] width 63 height 41
click at [506, 57] on div "Medio" at bounding box center [506, 50] width 63 height 41
click at [659, 48] on div "Com Alho" at bounding box center [645, 50] width 63 height 41
click at [847, 361] on button "Adicionar" at bounding box center [869, 367] width 63 height 41
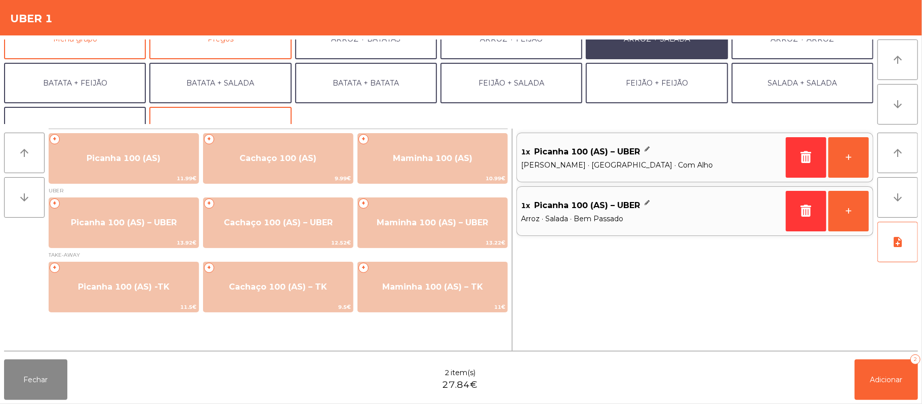
scroll to position [44, 0]
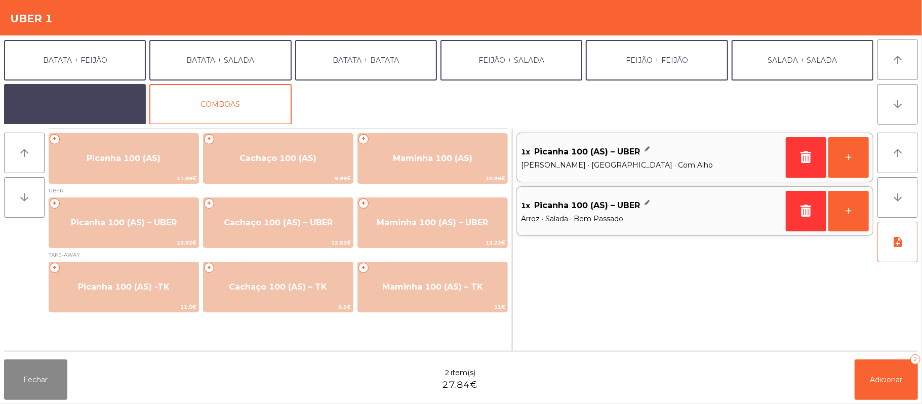
click at [79, 113] on button "EXTRAS UBER" at bounding box center [75, 104] width 142 height 41
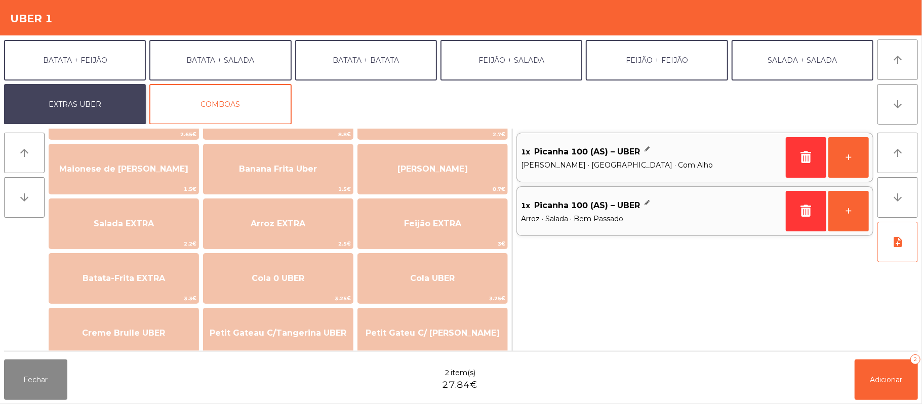
scroll to position [122, 0]
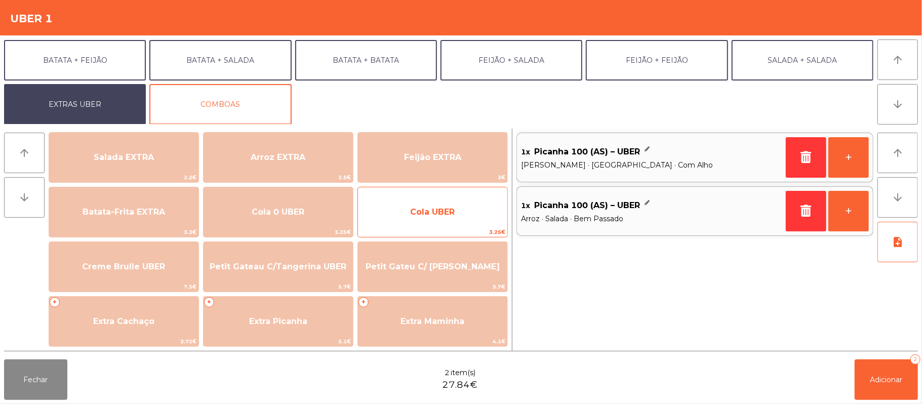
click at [436, 218] on span "Cola UBER" at bounding box center [432, 211] width 149 height 27
click at [442, 213] on span "Cola UBER" at bounding box center [432, 212] width 45 height 10
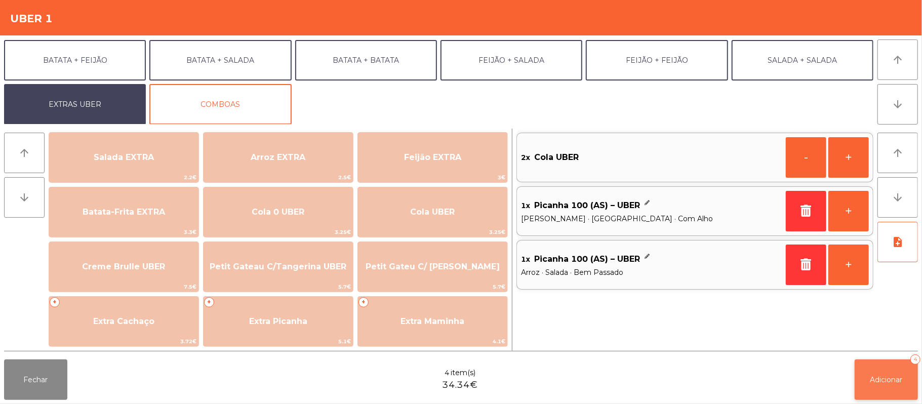
click at [868, 389] on button "Adicionar 4" at bounding box center [886, 379] width 63 height 41
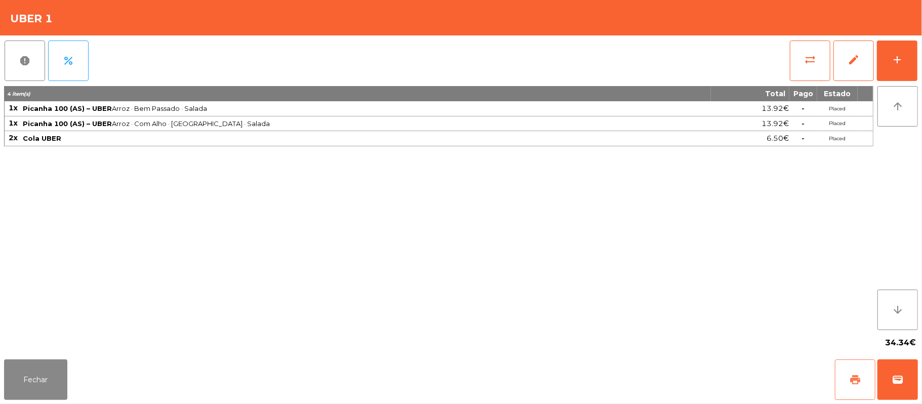
click at [848, 393] on button "print" at bounding box center [855, 379] width 41 height 41
click at [907, 377] on button "wallet" at bounding box center [897, 379] width 41 height 41
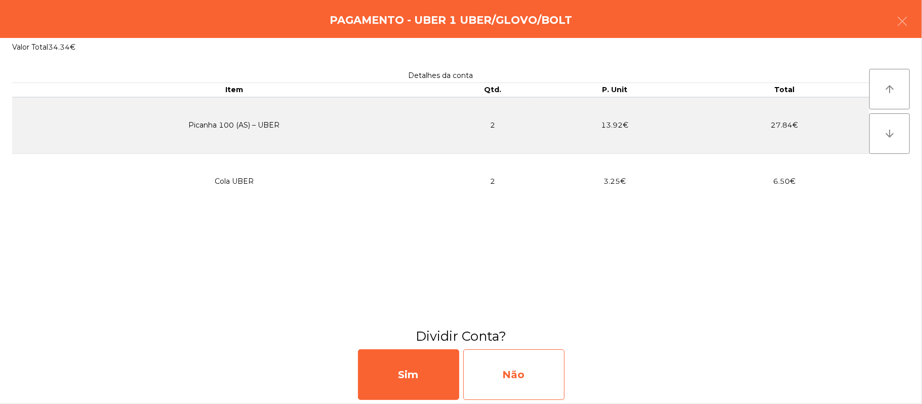
click at [505, 371] on div "Não" at bounding box center [513, 374] width 101 height 51
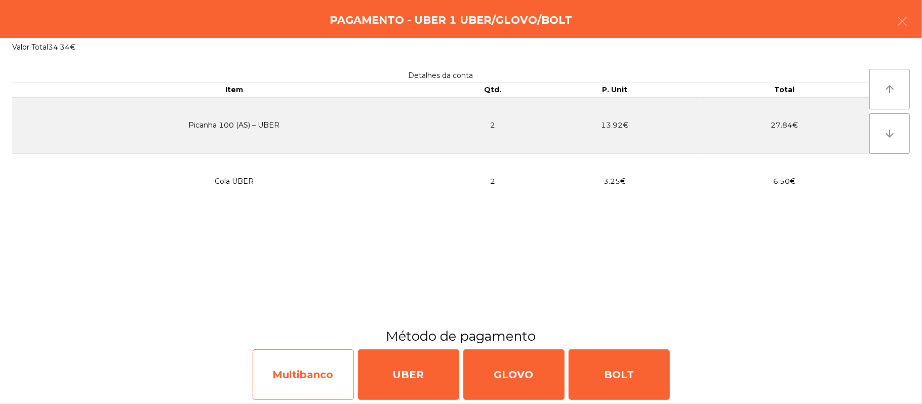
click at [312, 369] on div "Multibanco" at bounding box center [303, 374] width 101 height 51
select select "**"
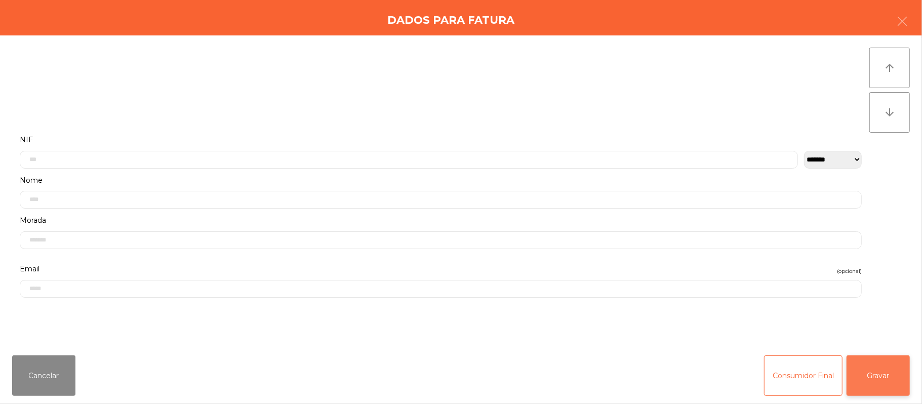
click at [884, 368] on button "Gravar" at bounding box center [878, 375] width 63 height 41
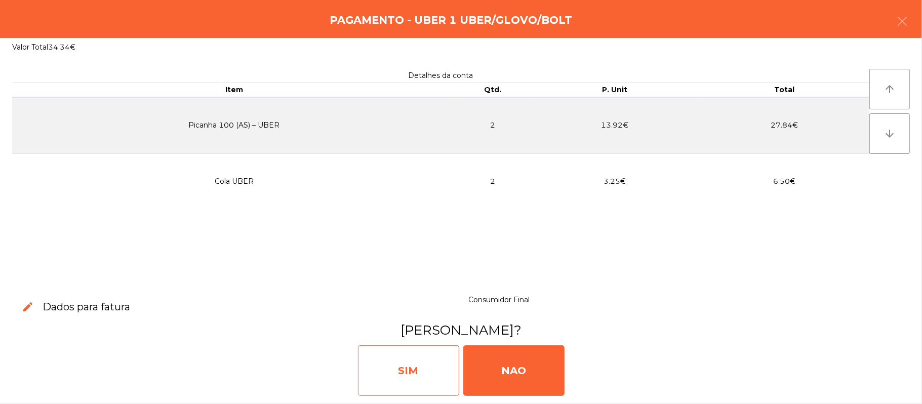
click at [399, 369] on div "SIM" at bounding box center [408, 370] width 101 height 51
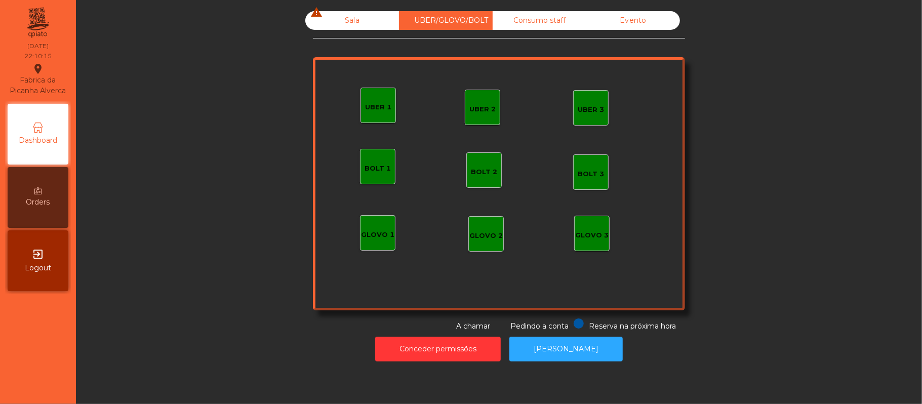
click at [386, 227] on div "GLOVO 1" at bounding box center [377, 233] width 33 height 14
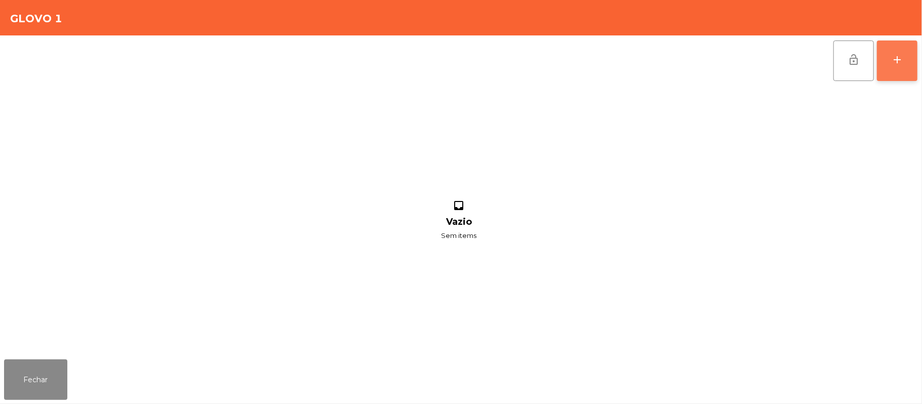
click at [909, 63] on button "add" at bounding box center [897, 61] width 41 height 41
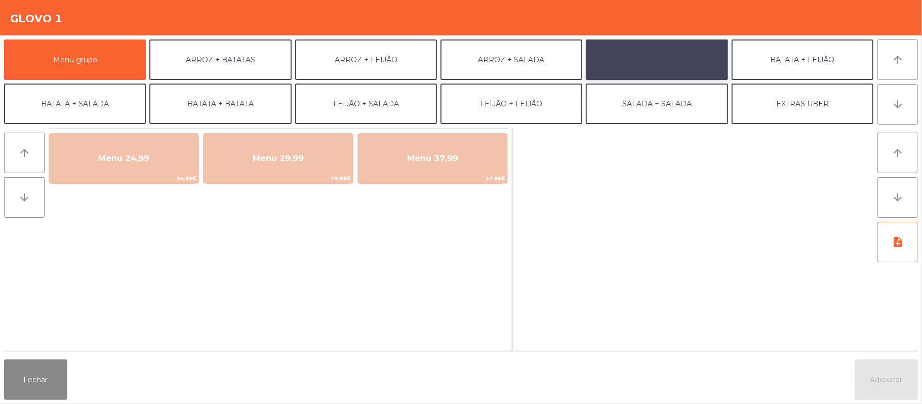
click at [684, 65] on button "ARROZ + ARROZ" at bounding box center [657, 59] width 142 height 41
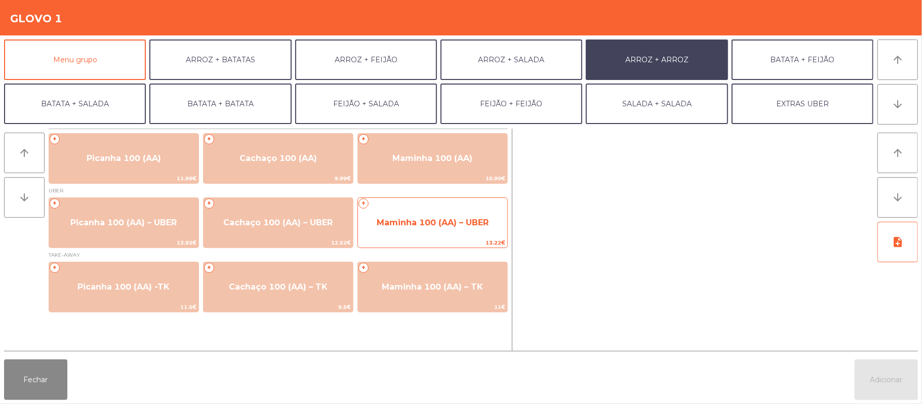
click at [416, 219] on span "Maminha 100 (AA) – UBER" at bounding box center [433, 223] width 112 height 10
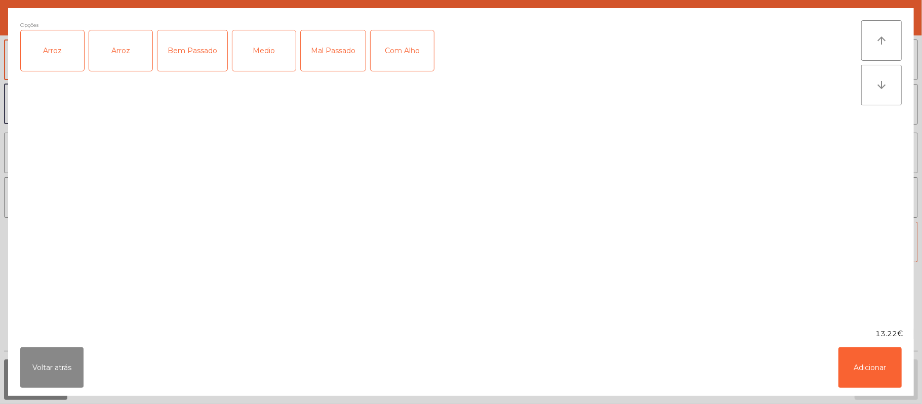
click at [56, 41] on div "Arroz" at bounding box center [52, 50] width 63 height 41
click at [417, 45] on div "Com Alho" at bounding box center [402, 50] width 63 height 41
click at [193, 43] on div "Bem Passado" at bounding box center [192, 50] width 70 height 41
click at [864, 367] on button "Adicionar" at bounding box center [869, 367] width 63 height 41
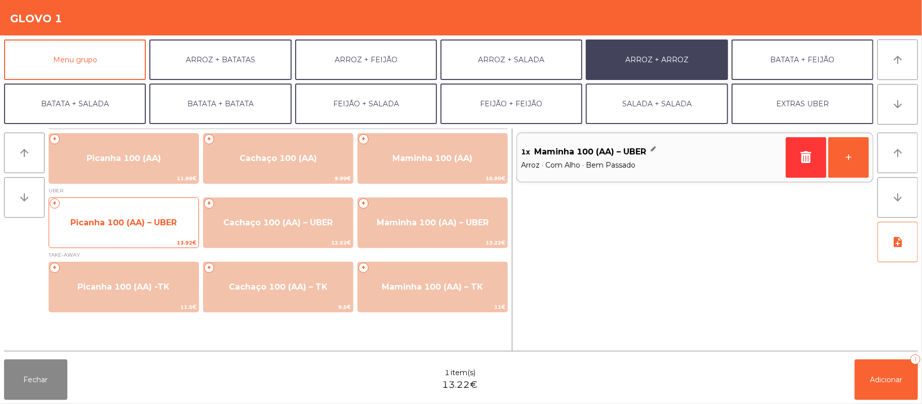
click at [150, 229] on span "Picanha 100 (AA) – UBER" at bounding box center [123, 222] width 149 height 27
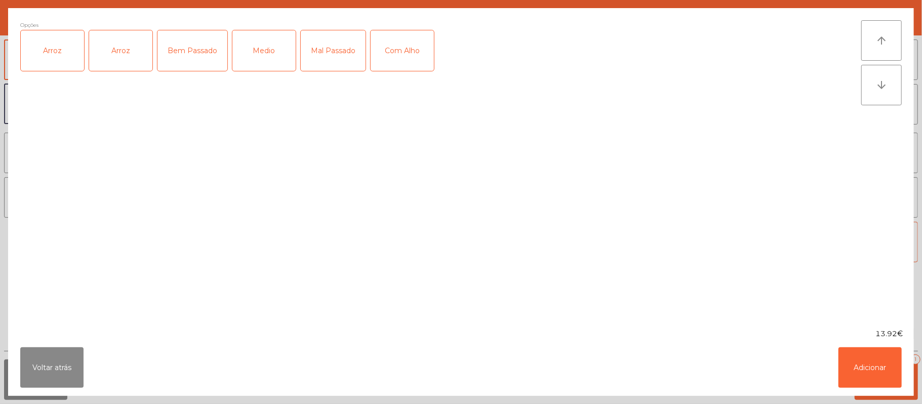
click at [64, 57] on div "Arroz" at bounding box center [52, 50] width 63 height 41
click at [416, 68] on div "Com Alho" at bounding box center [402, 50] width 63 height 41
click at [203, 34] on div "Bem Passado" at bounding box center [192, 50] width 70 height 41
click at [869, 363] on button "Adicionar" at bounding box center [869, 367] width 63 height 41
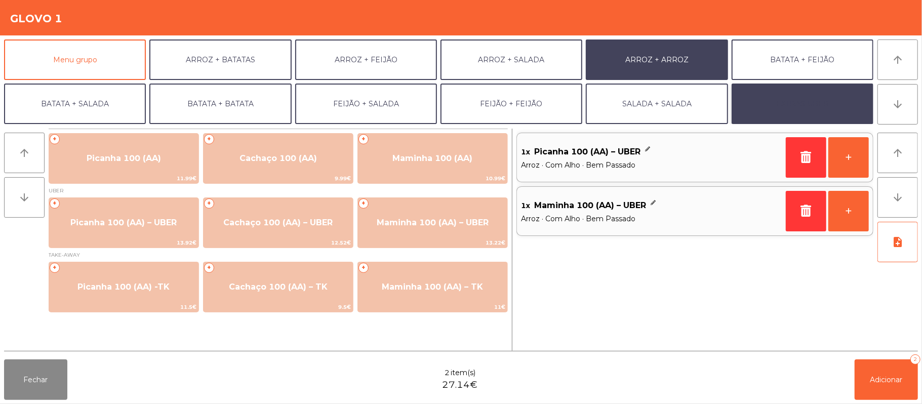
click at [774, 105] on button "EXTRAS UBER" at bounding box center [803, 104] width 142 height 41
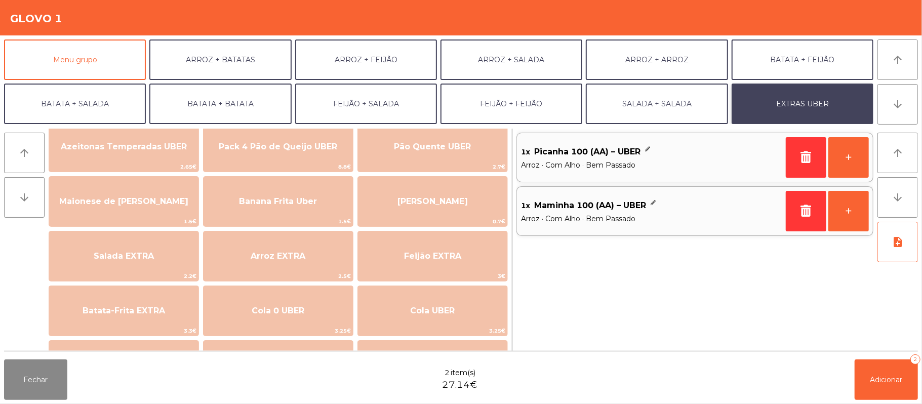
scroll to position [23, 0]
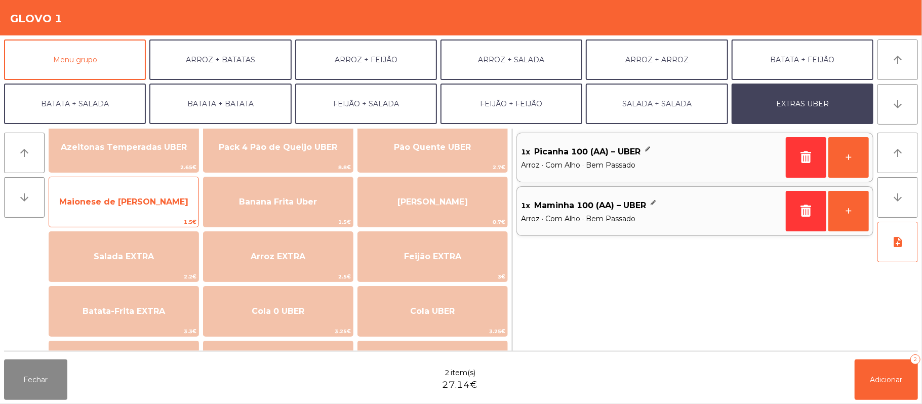
click at [168, 198] on span "Maionese de Alho UBER" at bounding box center [123, 202] width 129 height 10
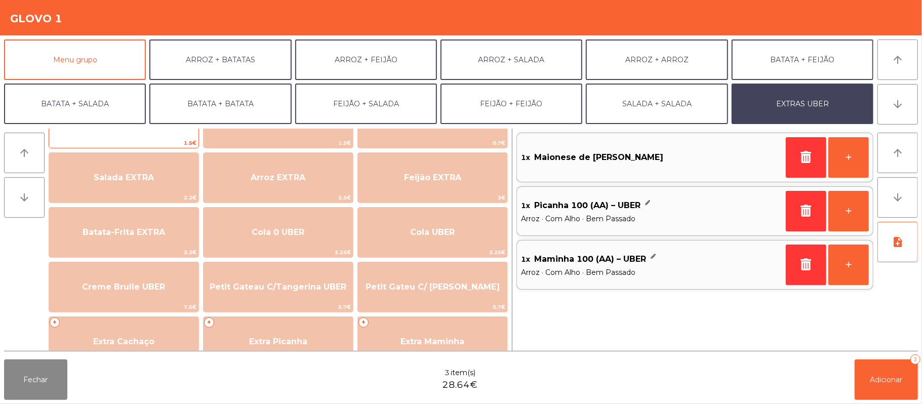
scroll to position [100, 0]
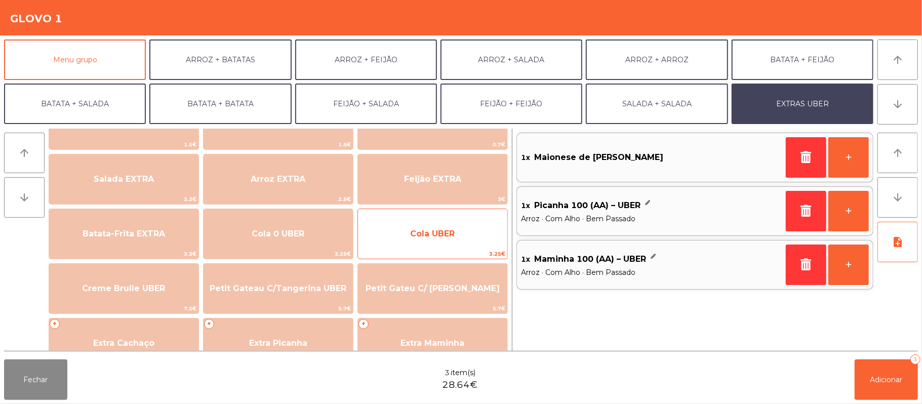
click at [450, 239] on span "Cola UBER" at bounding box center [432, 233] width 149 height 27
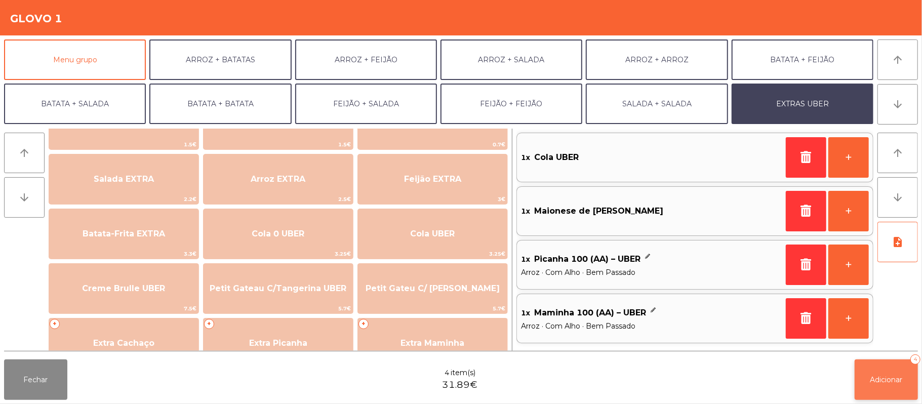
click at [872, 381] on span "Adicionar" at bounding box center [886, 379] width 32 height 9
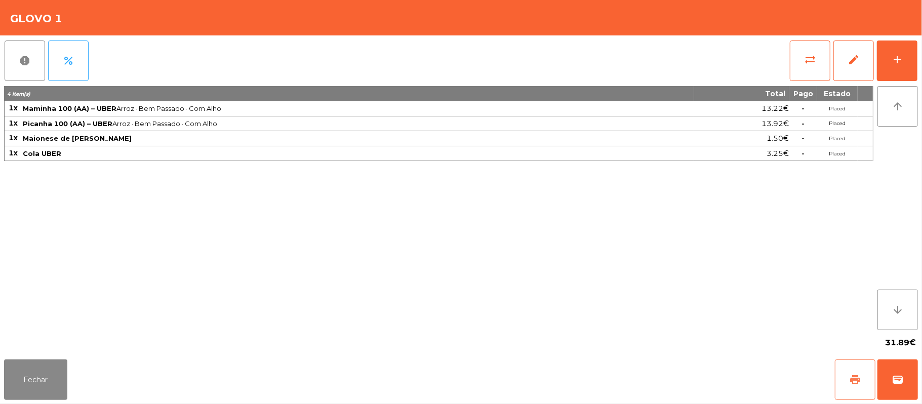
click at [848, 380] on button "print" at bounding box center [855, 379] width 41 height 41
click at [888, 383] on button "wallet" at bounding box center [897, 379] width 41 height 41
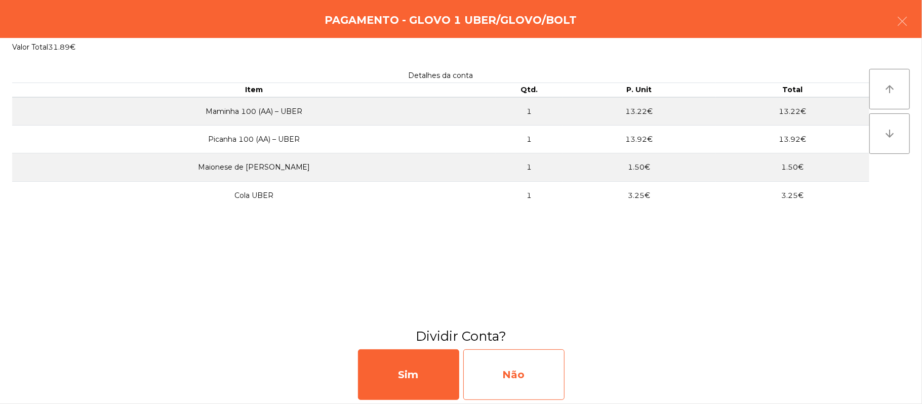
click at [509, 364] on div "Não" at bounding box center [513, 374] width 101 height 51
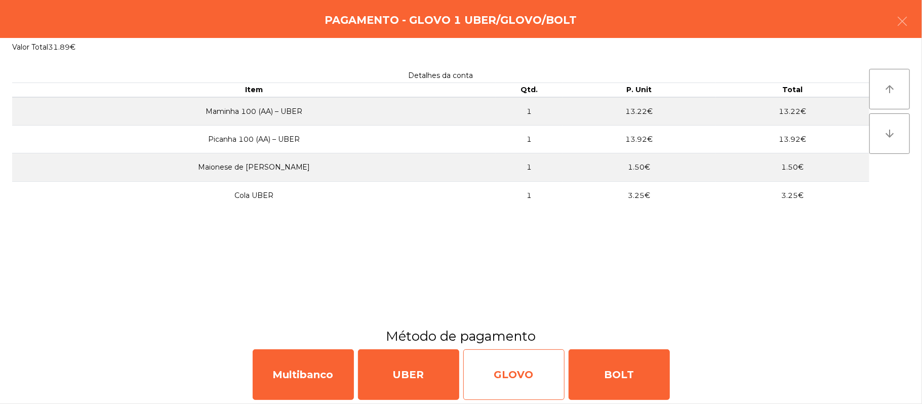
click at [507, 381] on div "GLOVO" at bounding box center [513, 374] width 101 height 51
select select "**"
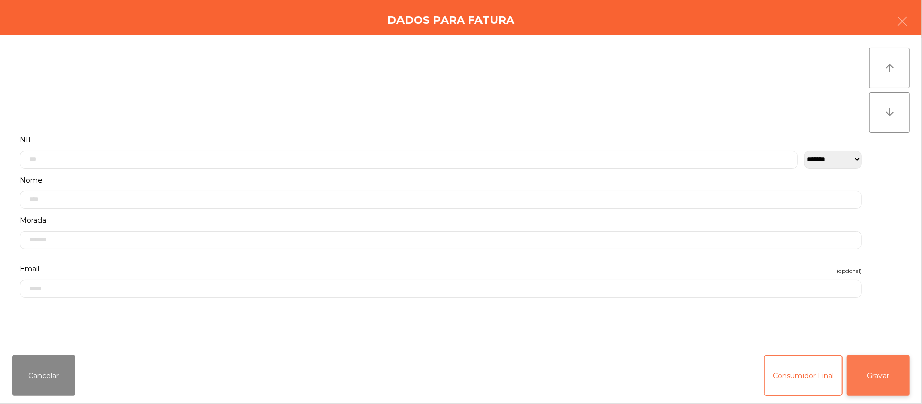
click at [873, 369] on button "Gravar" at bounding box center [878, 375] width 63 height 41
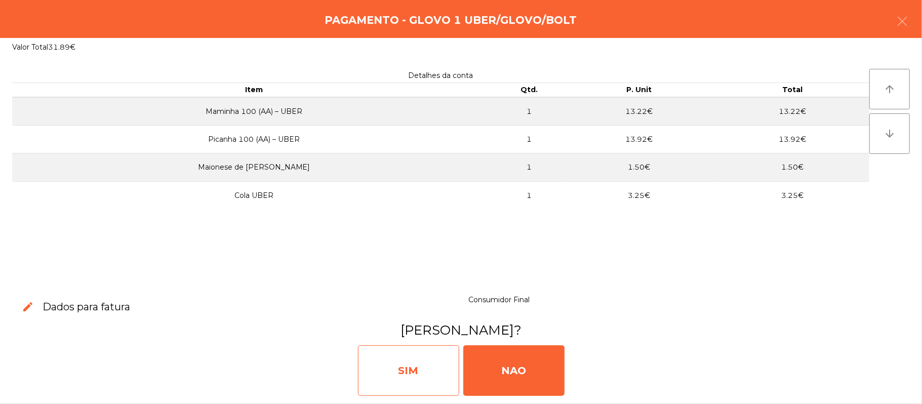
click at [391, 378] on div "SIM" at bounding box center [408, 370] width 101 height 51
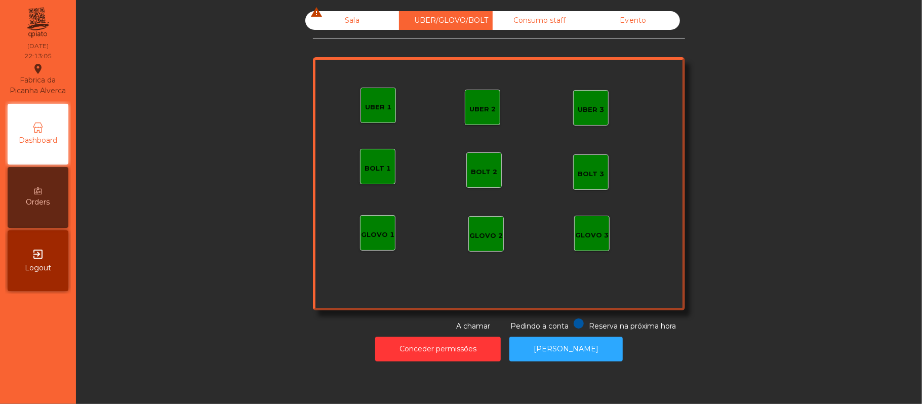
click at [347, 20] on div "Sala warning" at bounding box center [352, 20] width 94 height 19
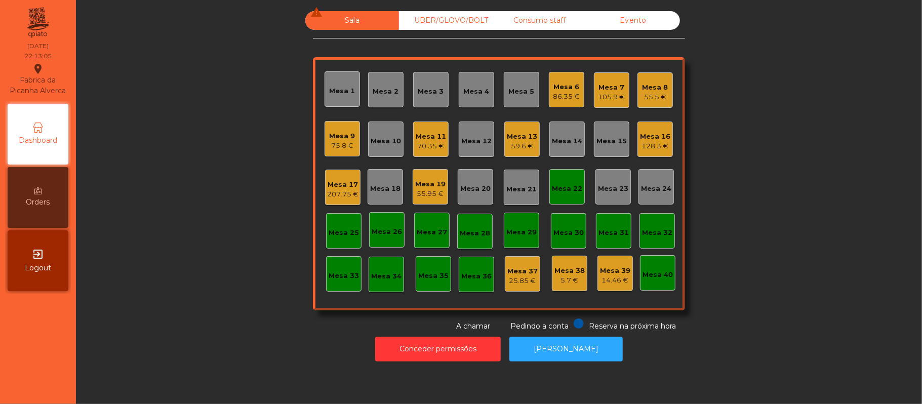
click at [347, 22] on div "Sala warning" at bounding box center [352, 20] width 94 height 19
click at [774, 154] on div "Sala warning UBER/GLOVO/BOLT Consumo staff Evento Mesa 1 Mesa 2 Mesa 3 Mesa 4 M…" at bounding box center [499, 171] width 819 height 321
click at [433, 193] on div "55.95 €" at bounding box center [430, 194] width 30 height 10
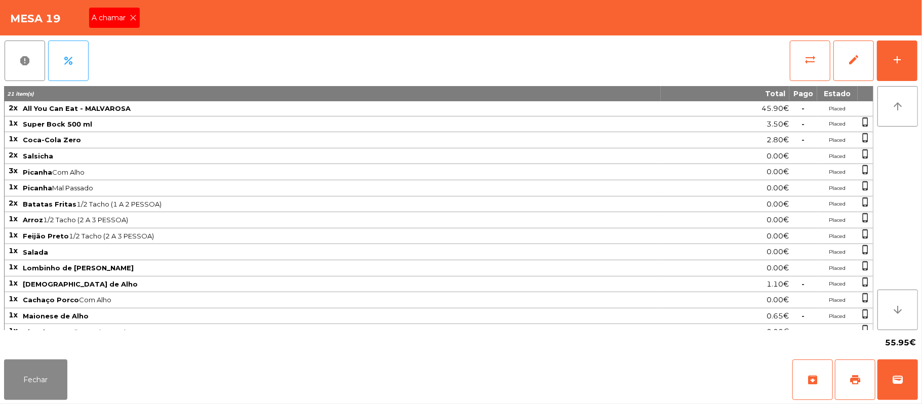
click at [124, 18] on span "A chamar" at bounding box center [111, 18] width 38 height 11
click at [897, 65] on div "add" at bounding box center [897, 60] width 12 height 12
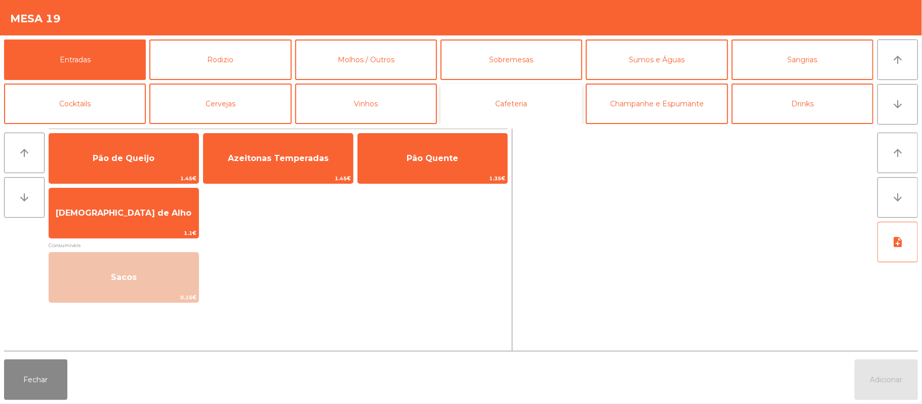
click at [524, 106] on button "Cafeteria" at bounding box center [512, 104] width 142 height 41
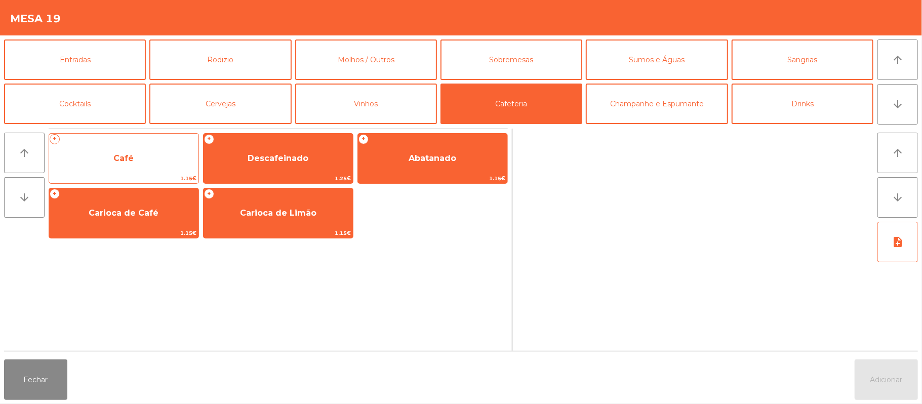
click at [130, 164] on span "Café" at bounding box center [123, 158] width 149 height 27
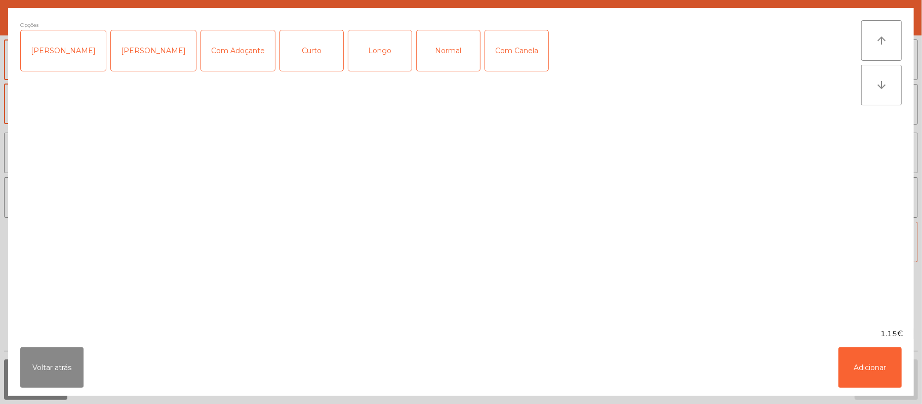
click at [426, 65] on div "Normal" at bounding box center [448, 50] width 63 height 41
click at [867, 367] on button "Adicionar" at bounding box center [869, 367] width 63 height 41
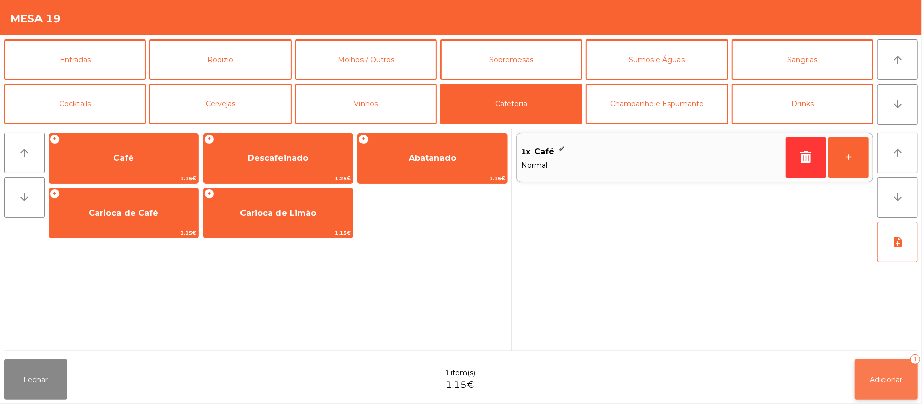
click at [882, 379] on span "Adicionar" at bounding box center [886, 379] width 32 height 9
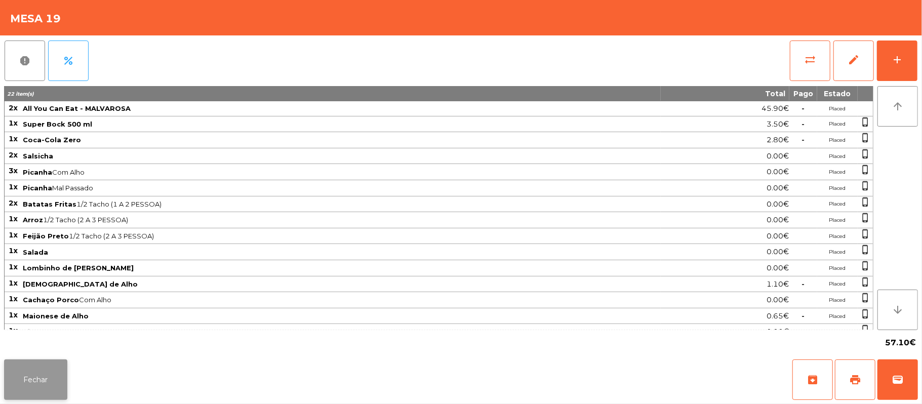
click at [39, 369] on button "Fechar" at bounding box center [35, 379] width 63 height 41
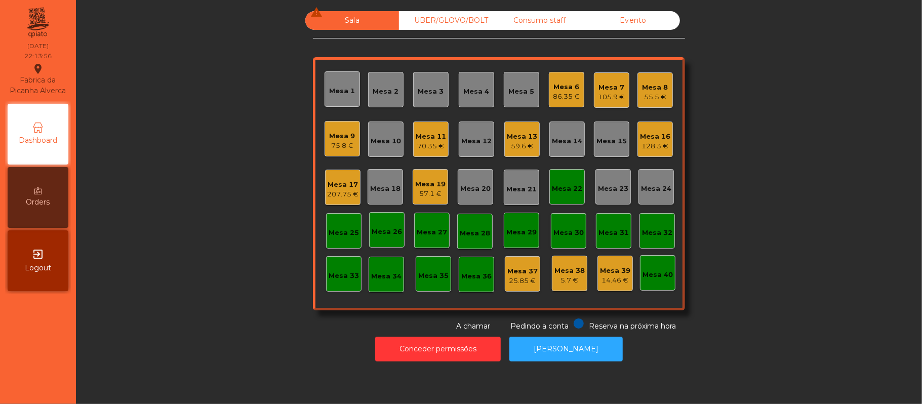
click at [415, 176] on div "Mesa 19 57.1 €" at bounding box center [430, 187] width 30 height 24
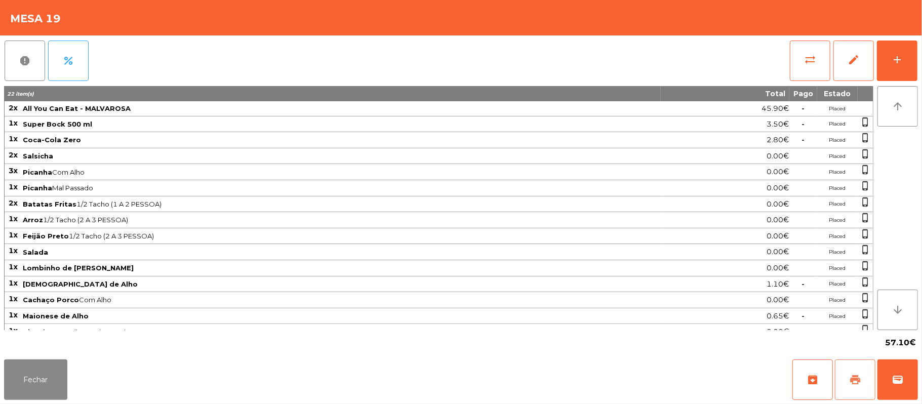
click at [861, 395] on button "print" at bounding box center [855, 379] width 41 height 41
click at [801, 57] on button "sync_alt" at bounding box center [810, 61] width 41 height 41
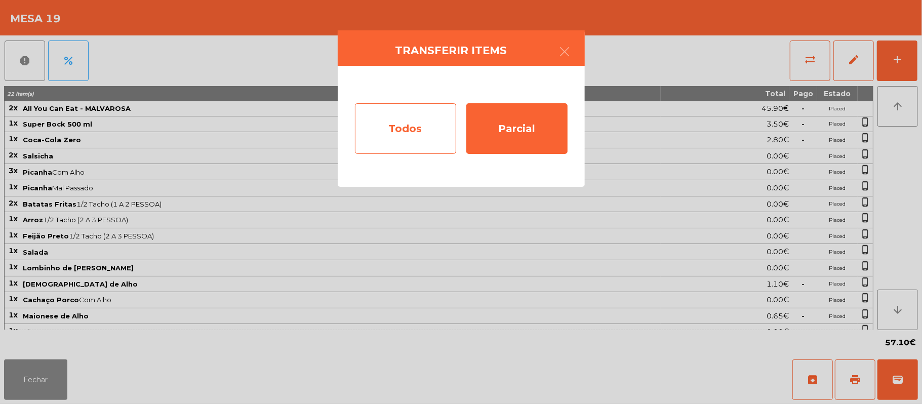
click at [420, 136] on div "Todos" at bounding box center [405, 128] width 101 height 51
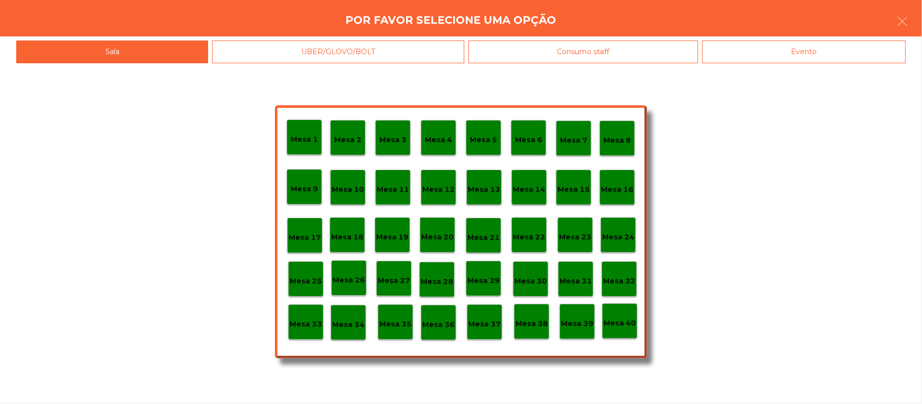
click at [805, 48] on div "Evento" at bounding box center [804, 52] width 204 height 23
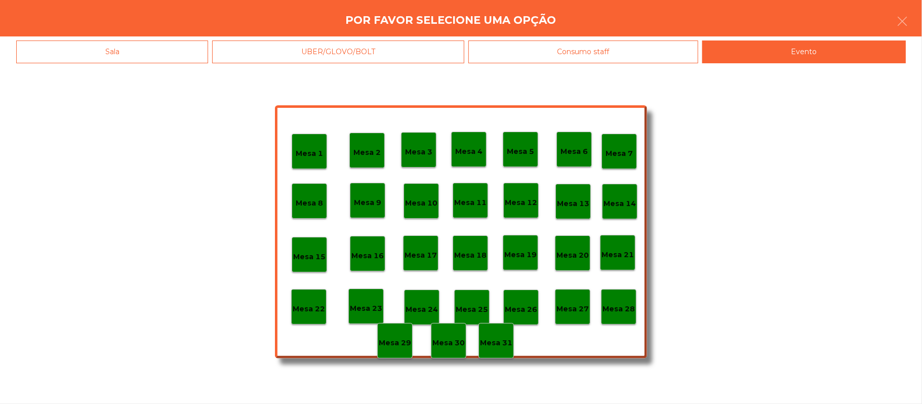
click at [622, 313] on p "Mesa 28" at bounding box center [619, 309] width 32 height 12
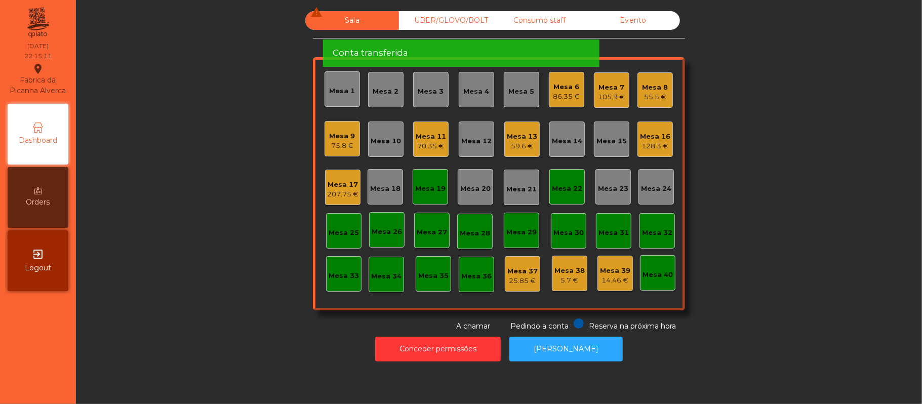
click at [642, 17] on div "Evento" at bounding box center [633, 20] width 94 height 19
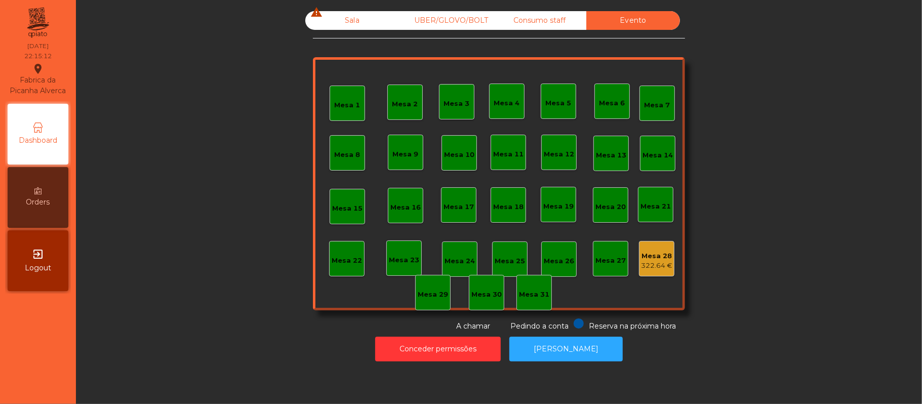
click at [446, 19] on div "UBER/GLOVO/BOLT" at bounding box center [446, 20] width 94 height 19
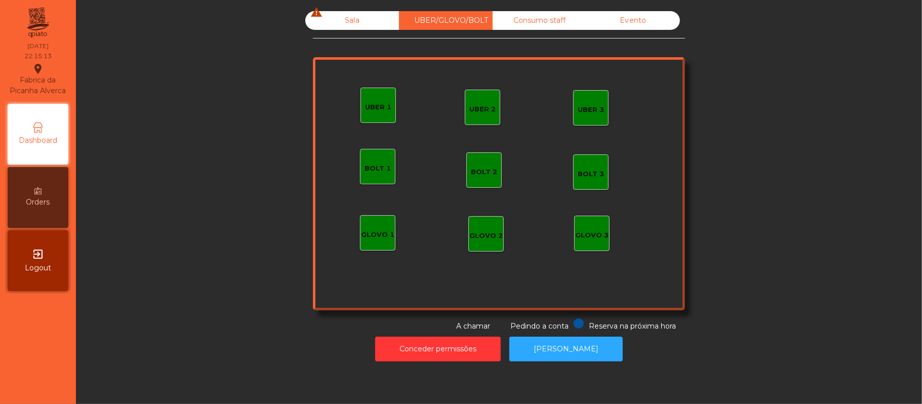
click at [347, 20] on div "Sala warning" at bounding box center [352, 20] width 94 height 19
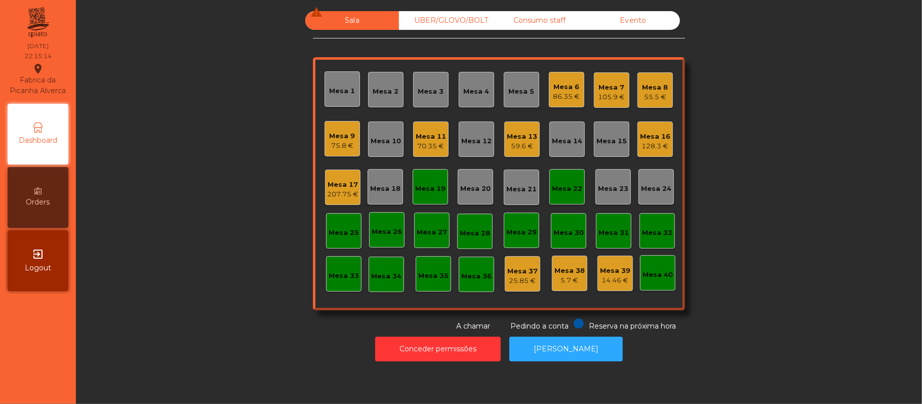
click at [794, 148] on div "Sala warning UBER/GLOVO/BOLT Consumo staff Evento Mesa 1 Mesa 2 Mesa 3 Mesa 4 M…" at bounding box center [499, 171] width 819 height 321
click at [430, 138] on div "Mesa 11" at bounding box center [431, 137] width 30 height 10
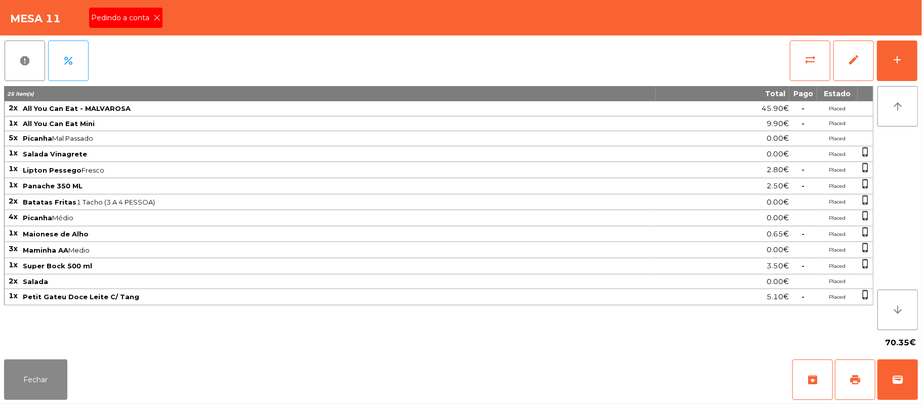
click at [135, 21] on span "Pedindo a conta" at bounding box center [122, 18] width 62 height 11
click at [864, 387] on button "print" at bounding box center [855, 379] width 41 height 41
click at [52, 377] on button "Fechar" at bounding box center [35, 379] width 63 height 41
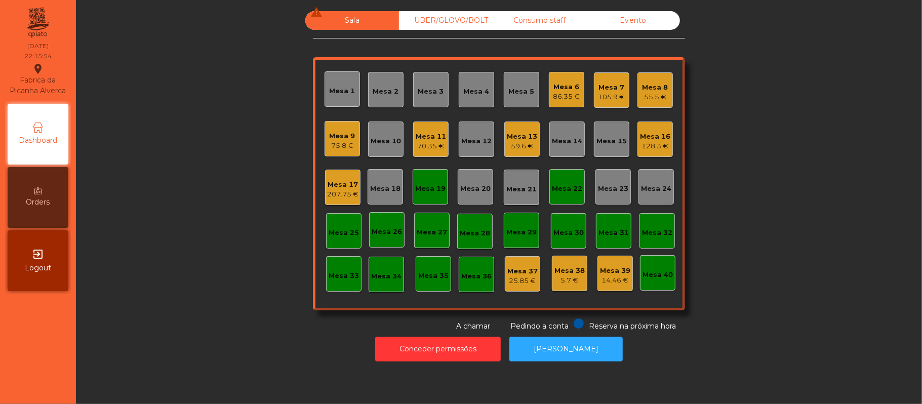
click at [454, 26] on div "UBER/GLOVO/BOLT" at bounding box center [446, 20] width 94 height 19
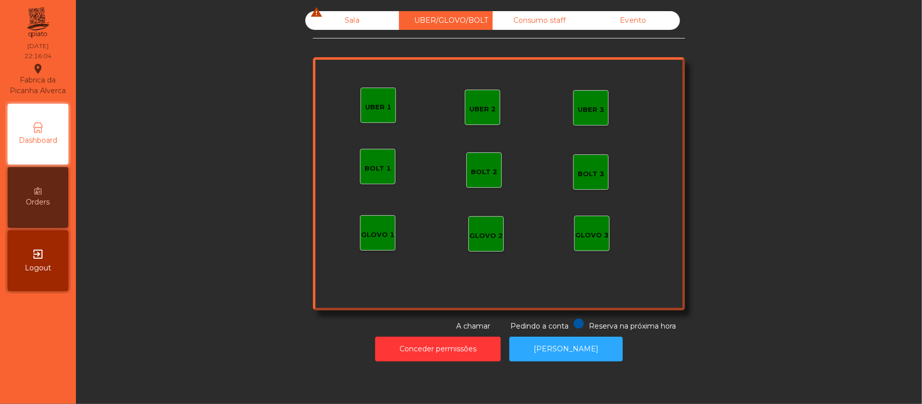
click at [365, 106] on div "UBER 1" at bounding box center [378, 107] width 26 height 10
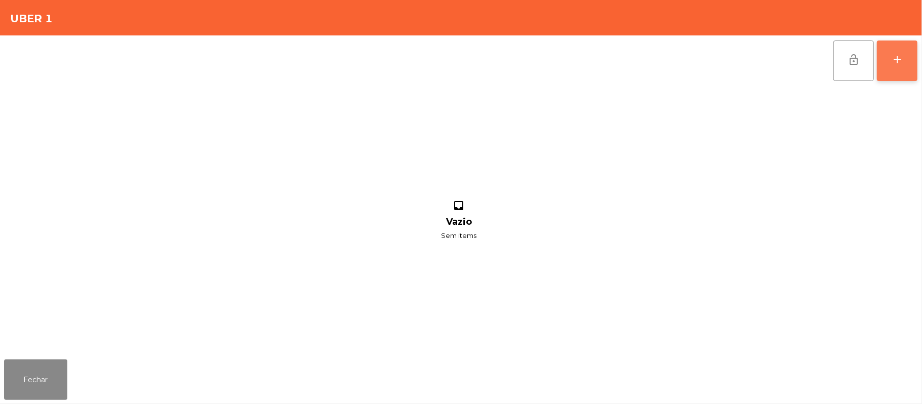
click at [884, 68] on button "add" at bounding box center [897, 61] width 41 height 41
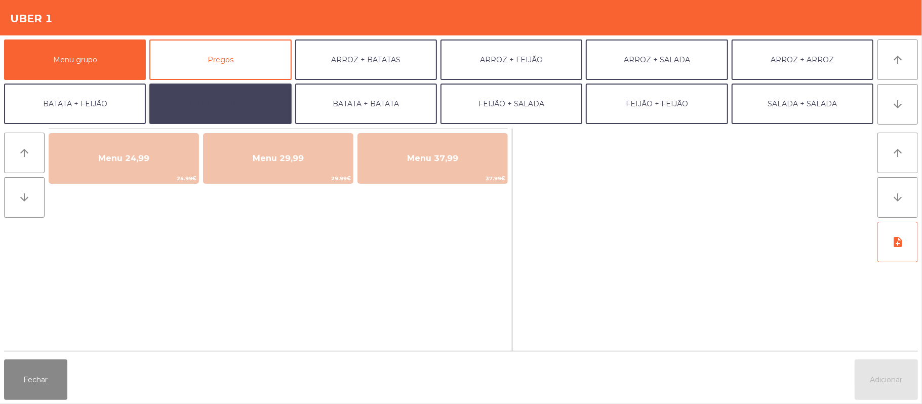
click at [204, 104] on button "BATATA + SALADA" at bounding box center [220, 104] width 142 height 41
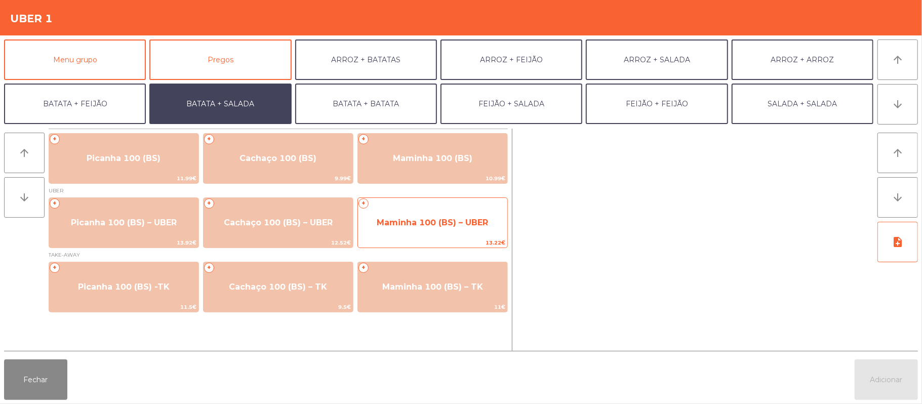
click at [410, 234] on span "Maminha 100 (BS) – UBER" at bounding box center [432, 222] width 149 height 27
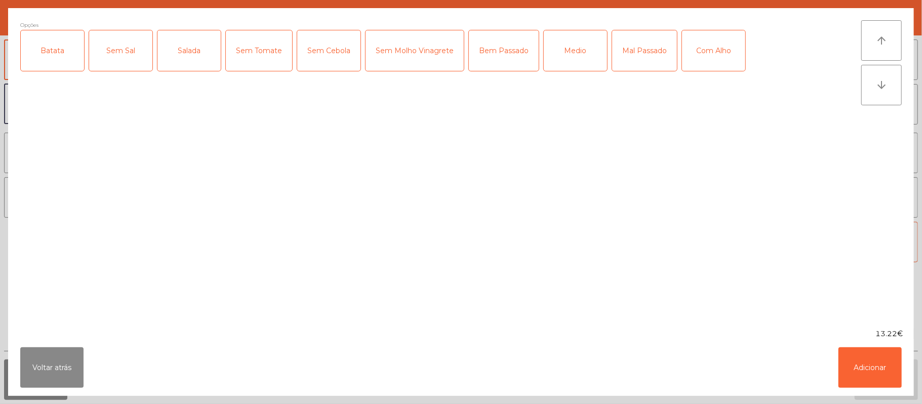
click at [52, 63] on div "Batata" at bounding box center [52, 50] width 63 height 41
click at [192, 65] on div "Salada" at bounding box center [188, 50] width 63 height 41
click at [642, 45] on div "Mal Passado" at bounding box center [644, 50] width 65 height 41
click at [693, 51] on div "Com Alho" at bounding box center [713, 50] width 63 height 41
click at [876, 382] on button "Adicionar" at bounding box center [869, 367] width 63 height 41
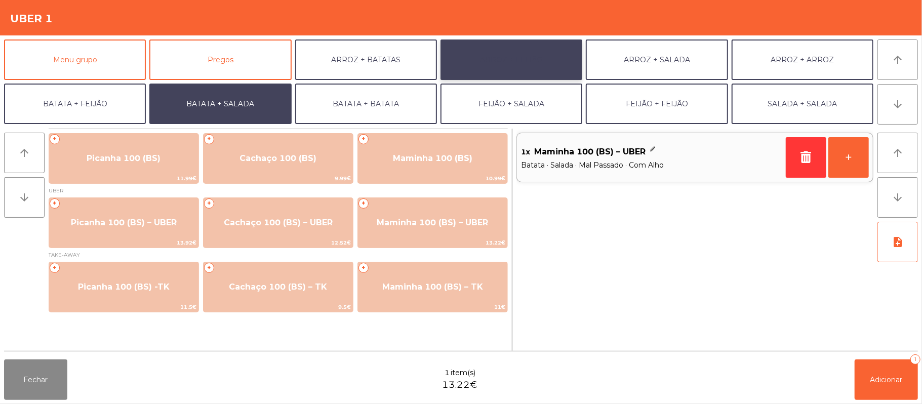
click at [508, 73] on button "ARROZ + FEIJÃO" at bounding box center [512, 59] width 142 height 41
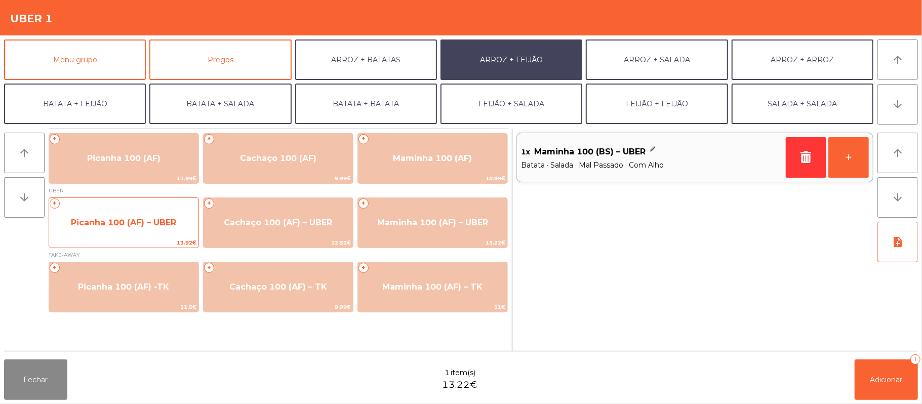
click at [165, 232] on span "Picanha 100 (AF) – UBER" at bounding box center [123, 222] width 149 height 27
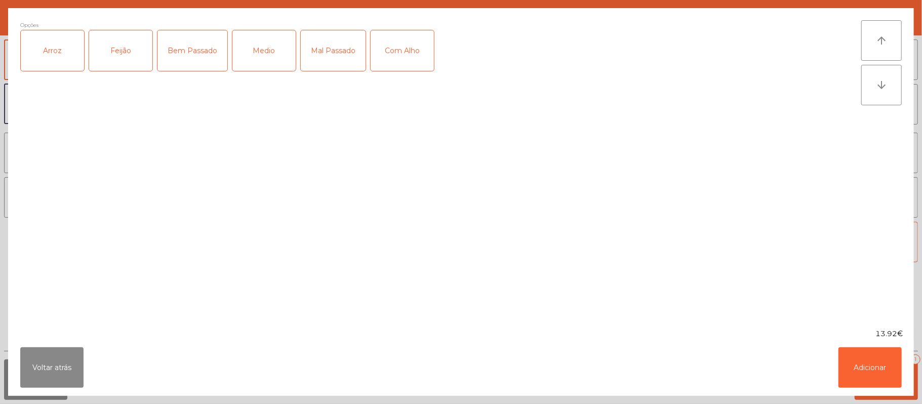
click at [59, 47] on div "Arroz" at bounding box center [52, 50] width 63 height 41
click at [113, 46] on div "Feijão" at bounding box center [120, 50] width 63 height 41
click at [342, 47] on div "Mal Passado" at bounding box center [333, 50] width 65 height 41
click at [400, 45] on div "Com Alho" at bounding box center [402, 50] width 63 height 41
click at [867, 370] on button "Adicionar" at bounding box center [869, 367] width 63 height 41
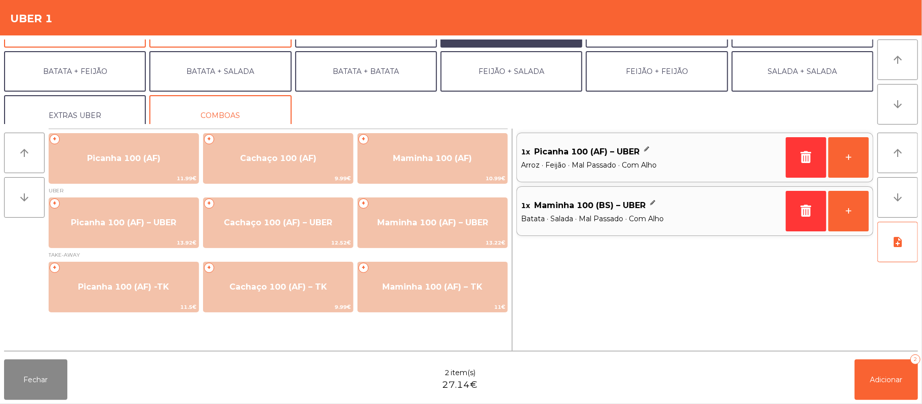
scroll to position [44, 0]
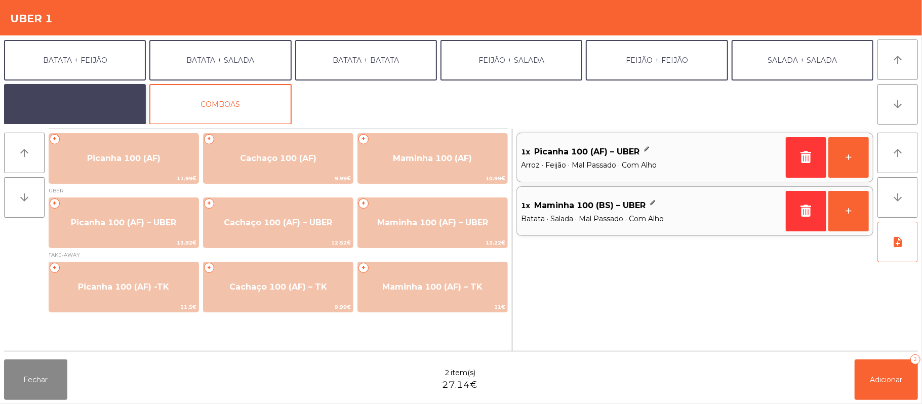
click at [64, 99] on button "EXTRAS UBER" at bounding box center [75, 104] width 142 height 41
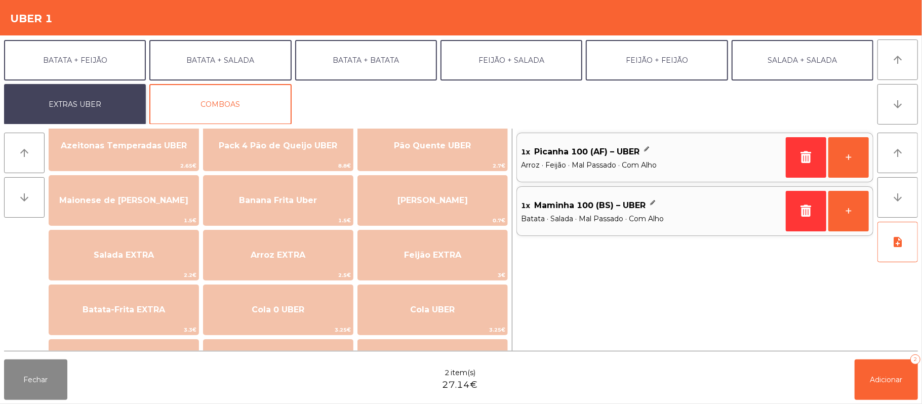
scroll to position [24, 0]
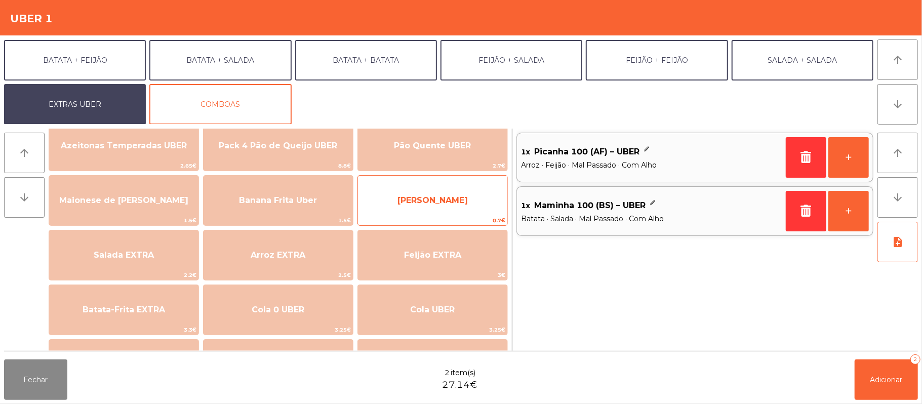
click at [456, 217] on span "0.7€" at bounding box center [432, 221] width 149 height 10
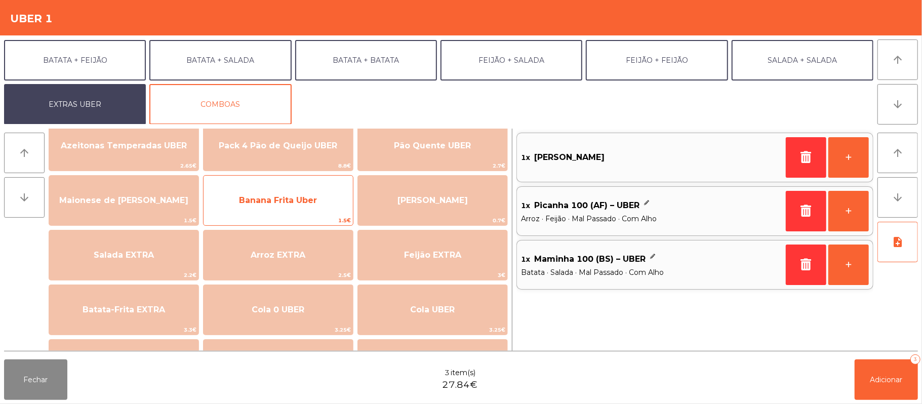
click at [293, 205] on span "Banana Frita Uber" at bounding box center [278, 200] width 78 height 10
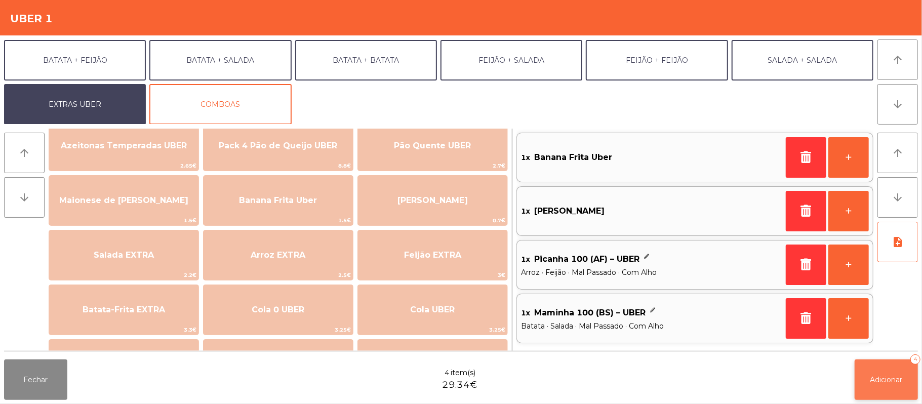
click at [888, 383] on span "Adicionar" at bounding box center [886, 379] width 32 height 9
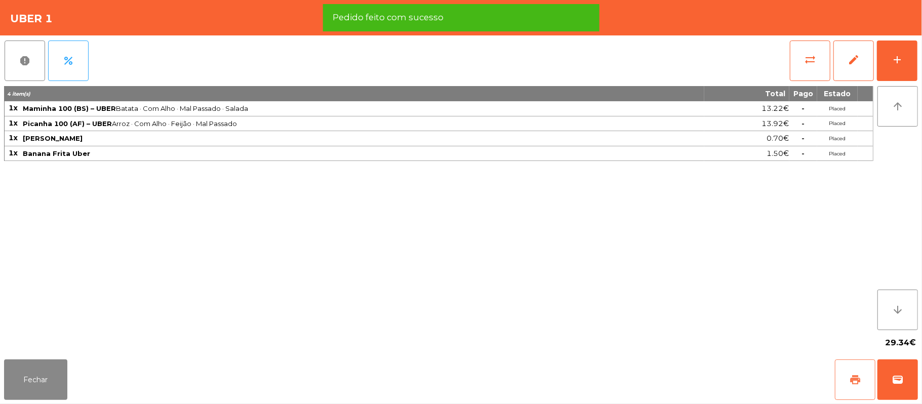
click at [851, 379] on span "print" at bounding box center [855, 380] width 12 height 12
click at [914, 390] on button "wallet" at bounding box center [897, 379] width 41 height 41
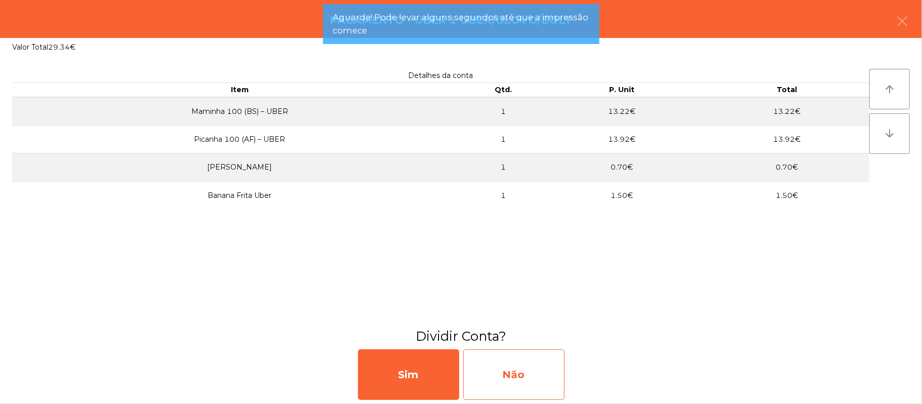
click at [513, 381] on div "Não" at bounding box center [513, 374] width 101 height 51
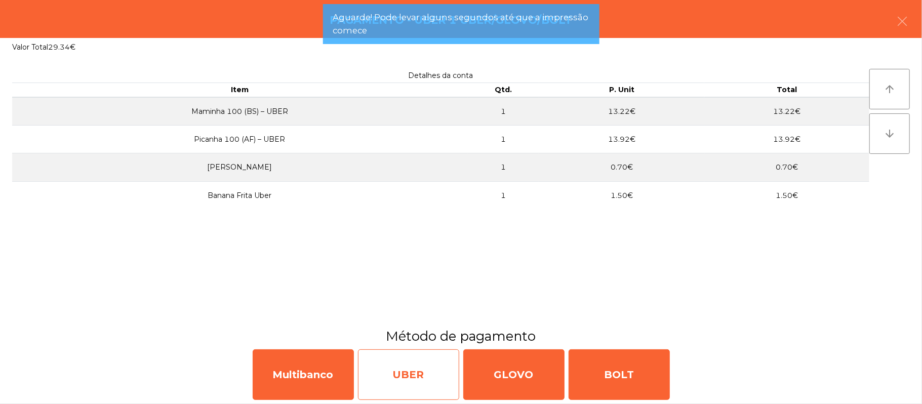
click at [409, 375] on div "UBER" at bounding box center [408, 374] width 101 height 51
select select "**"
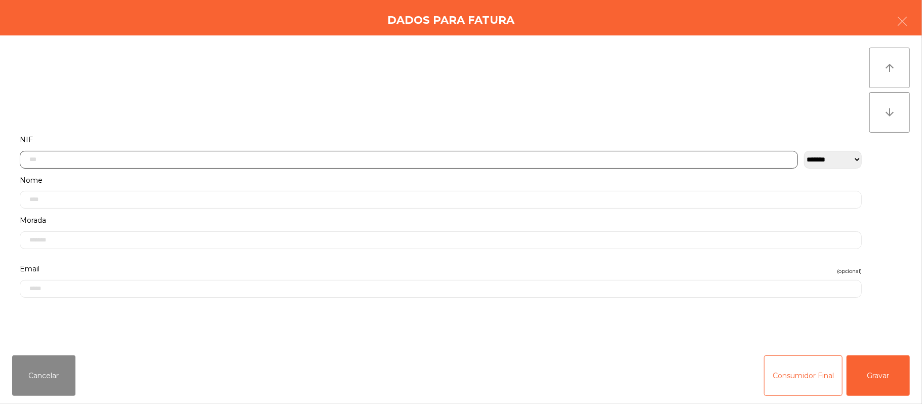
click at [504, 155] on input "text" at bounding box center [409, 160] width 778 height 18
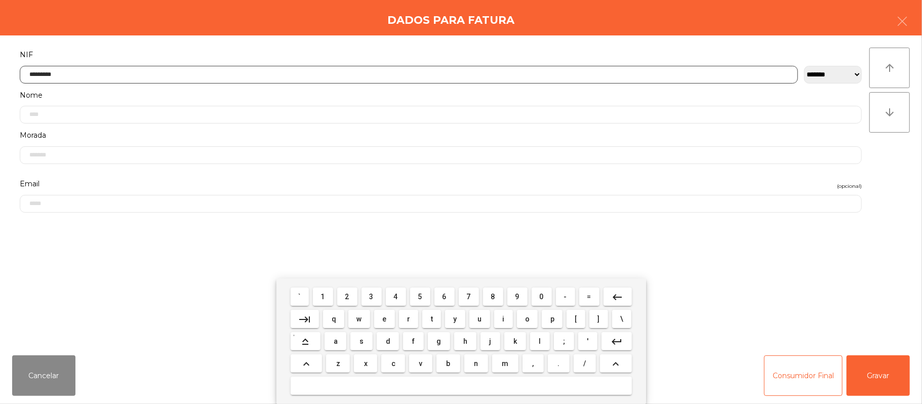
type input "*********"
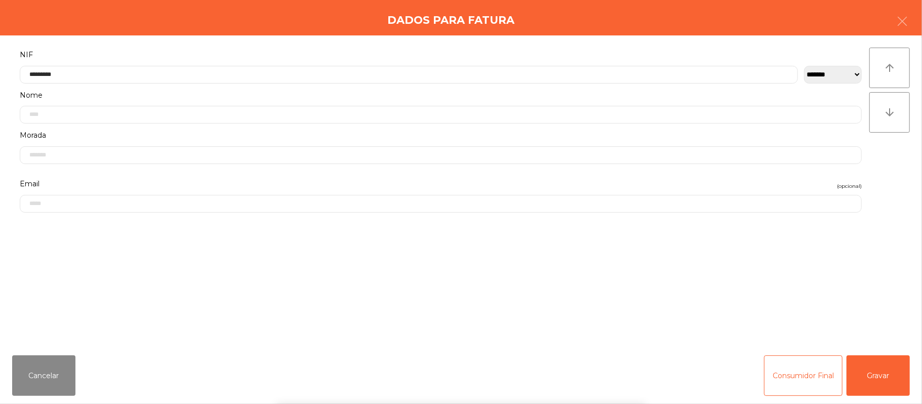
click at [884, 369] on div "` 1 2 3 4 5 6 7 8 9 0 - = keyboard_backspace keyboard_tab q w e r t y u i o p […" at bounding box center [461, 341] width 922 height 126
click at [884, 366] on div "` 1 2 3 4 5 6 7 8 9 0 - = keyboard_backspace keyboard_tab q w e r t y u i o p […" at bounding box center [461, 341] width 922 height 126
click at [888, 361] on button "Gravar" at bounding box center [878, 375] width 63 height 41
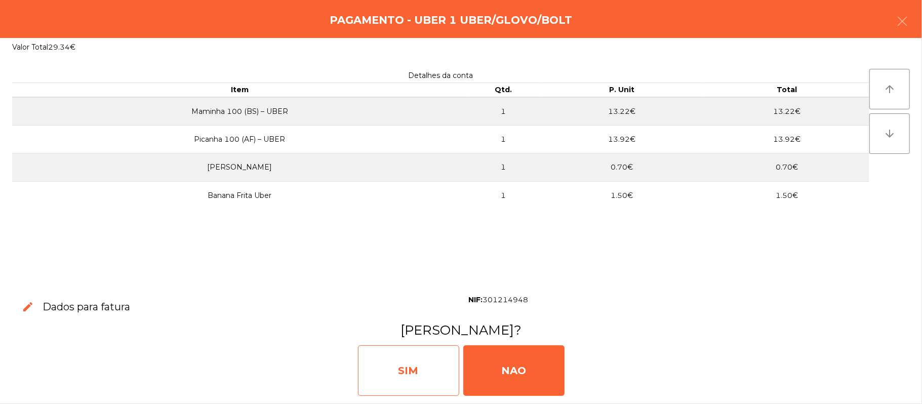
click at [398, 357] on div "SIM" at bounding box center [408, 370] width 101 height 51
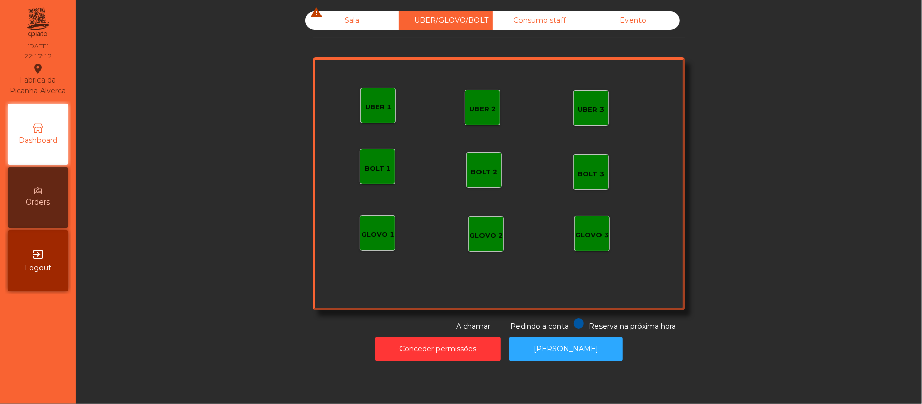
click at [330, 21] on div "Sala warning" at bounding box center [352, 20] width 94 height 19
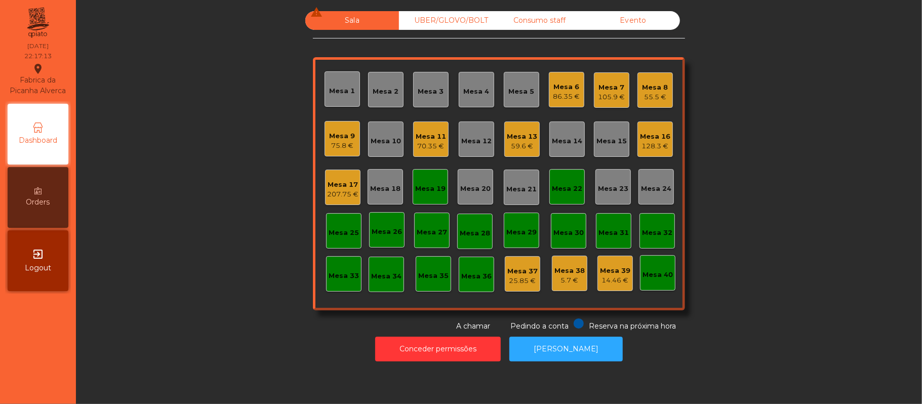
click at [426, 132] on div "Mesa 11" at bounding box center [431, 137] width 30 height 10
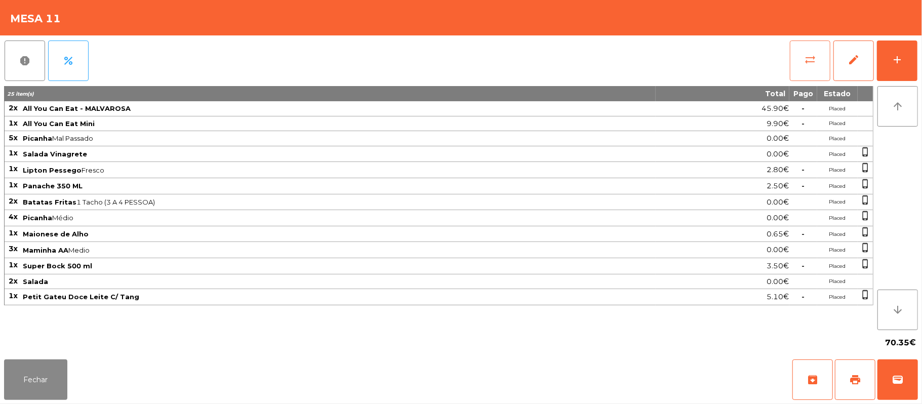
click at [810, 73] on button "sync_alt" at bounding box center [810, 61] width 41 height 41
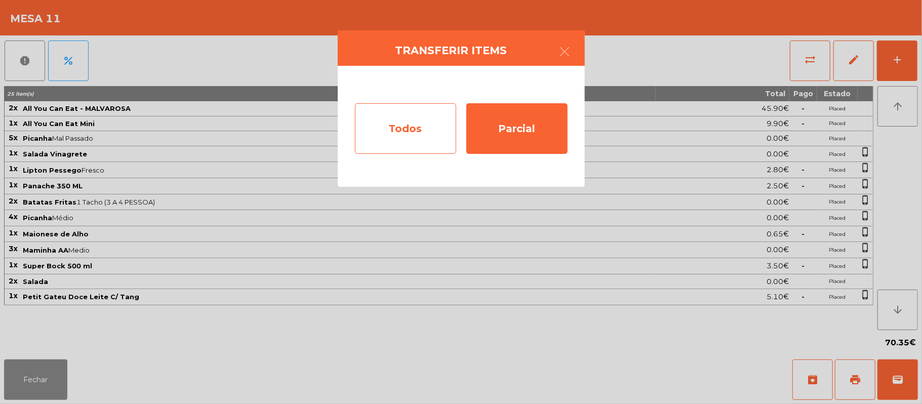
click at [404, 126] on div "Todos" at bounding box center [405, 128] width 101 height 51
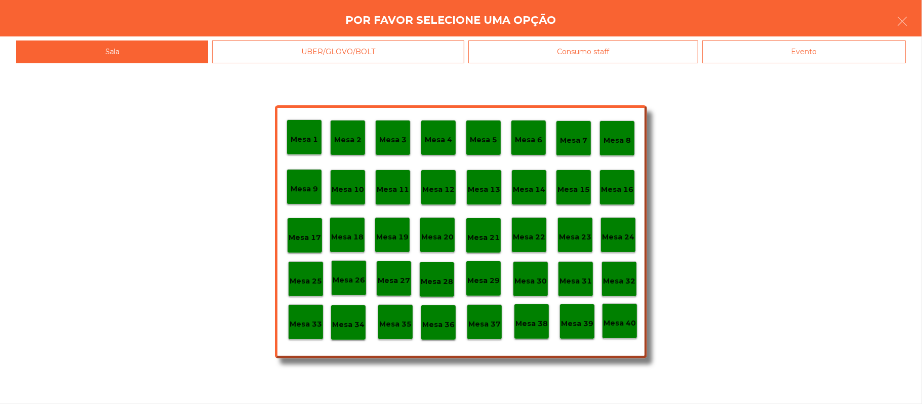
click at [802, 52] on div "Evento" at bounding box center [804, 52] width 204 height 23
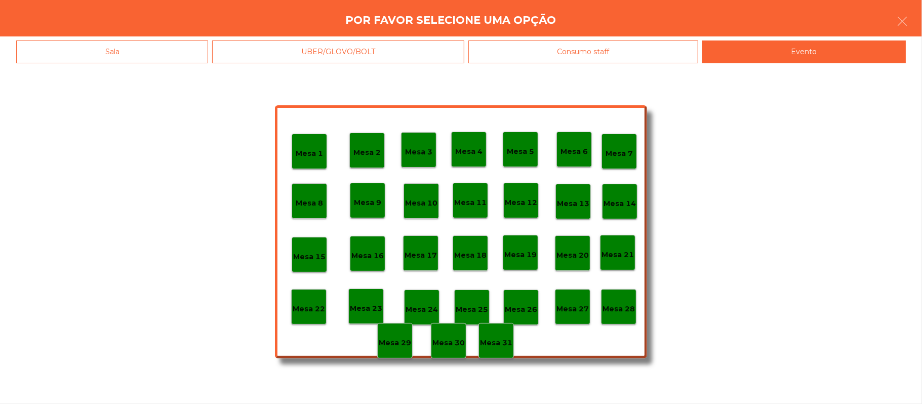
click at [628, 305] on p "Mesa 28" at bounding box center [619, 309] width 32 height 12
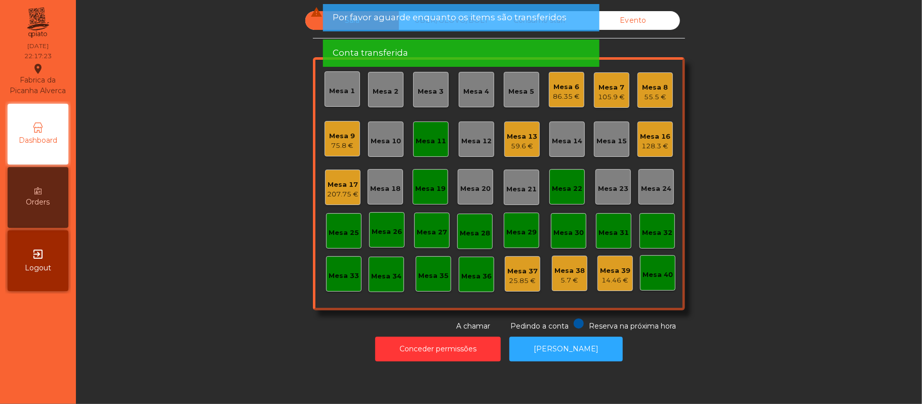
click at [785, 208] on div "Sala warning UBER/GLOVO/BOLT Consumo staff Evento Mesa 1 Mesa 2 Mesa 3 Mesa 4 M…" at bounding box center [499, 171] width 819 height 321
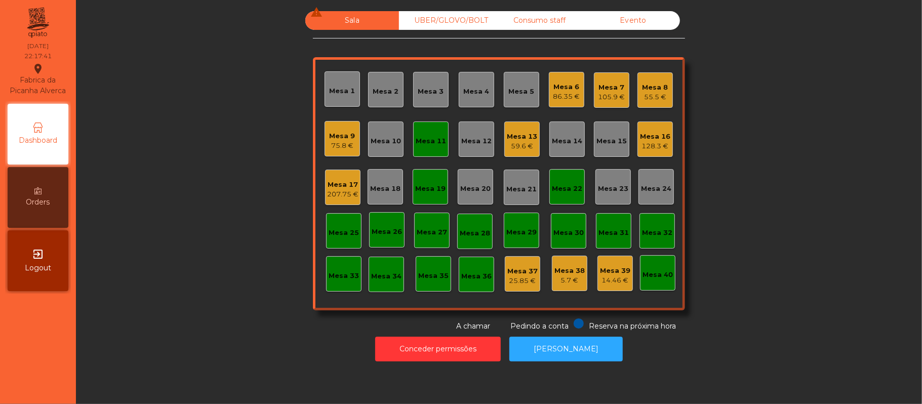
click at [422, 138] on div "Mesa 11" at bounding box center [431, 141] width 30 height 10
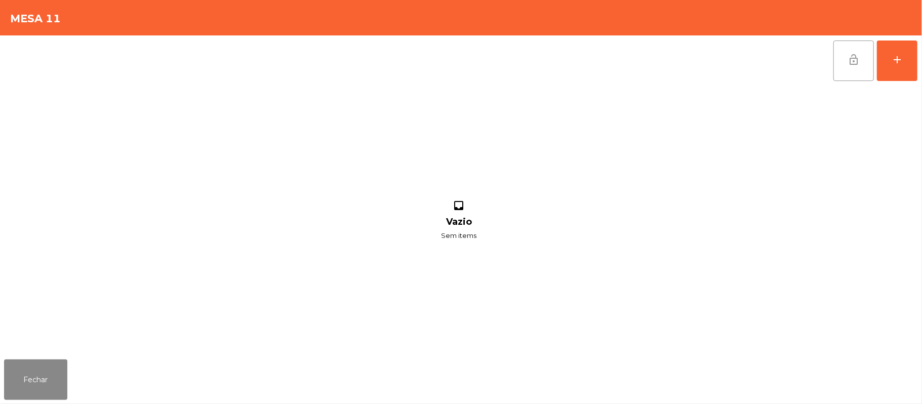
click at [851, 59] on span "lock_open" at bounding box center [854, 60] width 12 height 12
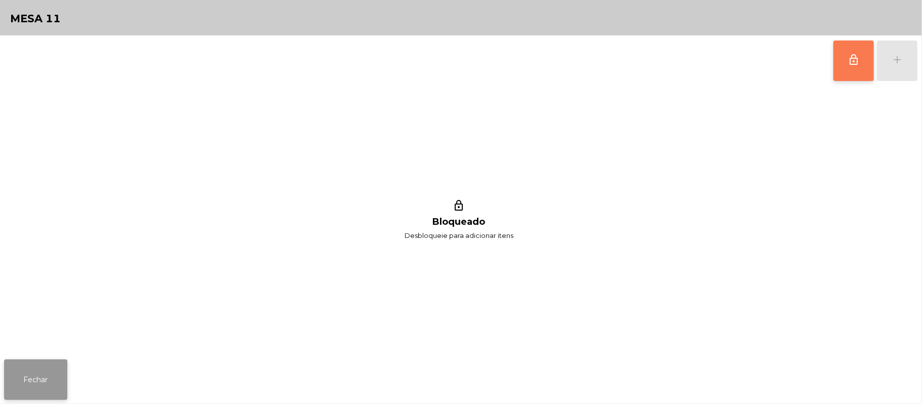
click at [43, 365] on button "Fechar" at bounding box center [35, 379] width 63 height 41
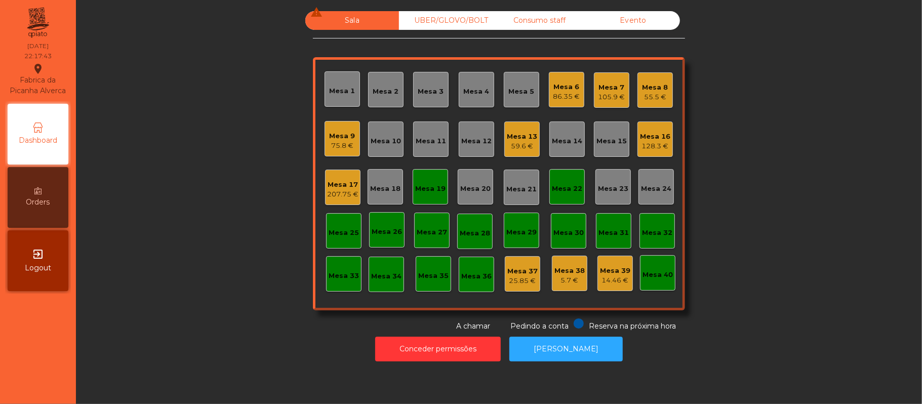
click at [531, 136] on div "Mesa 13" at bounding box center [522, 137] width 30 height 10
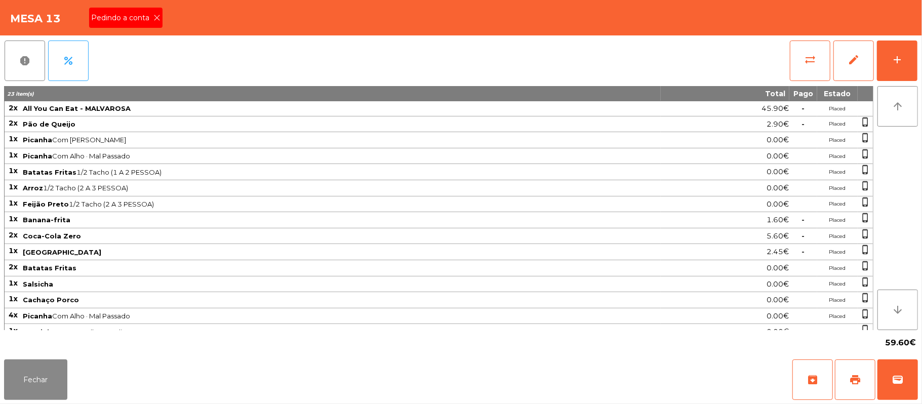
click at [124, 13] on span "Pedindo a conta" at bounding box center [122, 18] width 62 height 11
click at [854, 385] on span "print" at bounding box center [855, 380] width 12 height 12
click at [47, 378] on button "Fechar" at bounding box center [35, 379] width 63 height 41
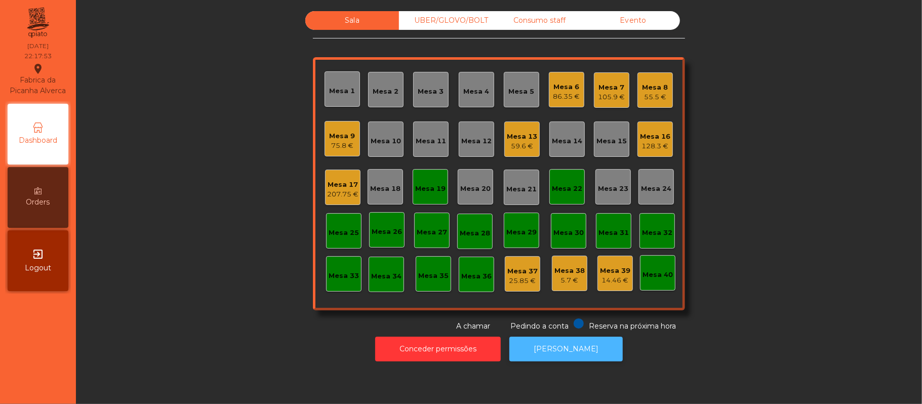
click at [595, 341] on button "[PERSON_NAME]" at bounding box center [565, 349] width 113 height 25
click at [793, 173] on div "Sala UBER/GLOVO/BOLT Consumo staff Evento Mesa 1 Mesa 2 Mesa 3 Mesa 4 Mesa 5 Me…" at bounding box center [499, 171] width 819 height 321
click at [527, 128] on div "Mesa 13 59.6 €" at bounding box center [522, 140] width 30 height 24
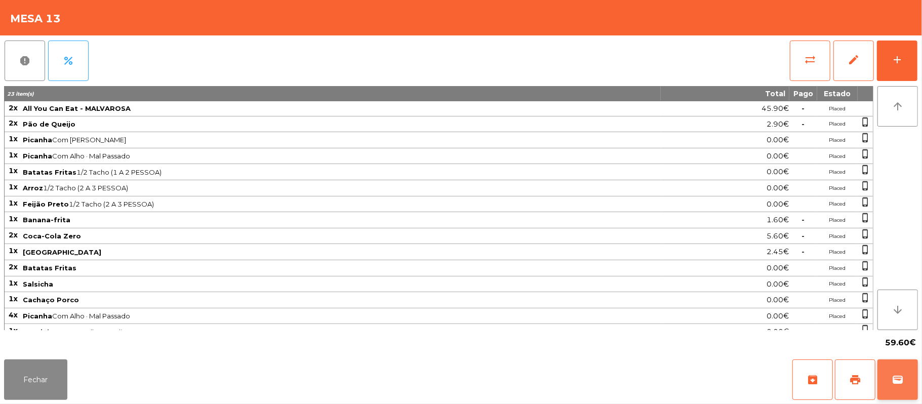
click at [894, 387] on button "wallet" at bounding box center [897, 379] width 41 height 41
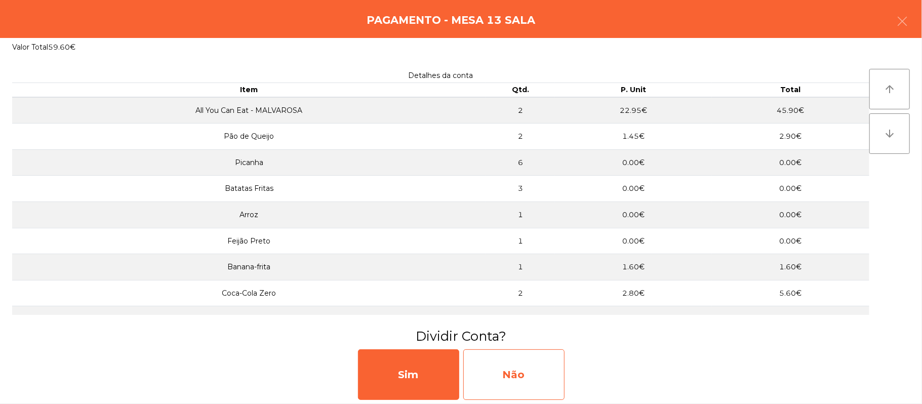
click at [534, 389] on div "Não" at bounding box center [513, 374] width 101 height 51
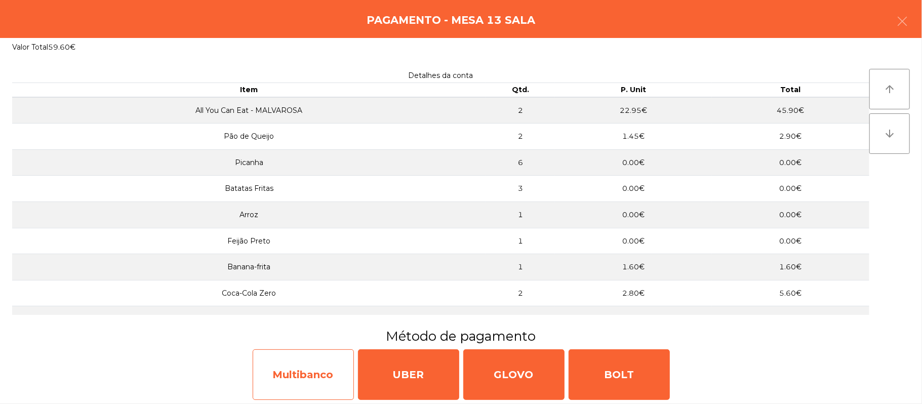
click at [306, 394] on div "Multibanco" at bounding box center [303, 374] width 101 height 51
select select "**"
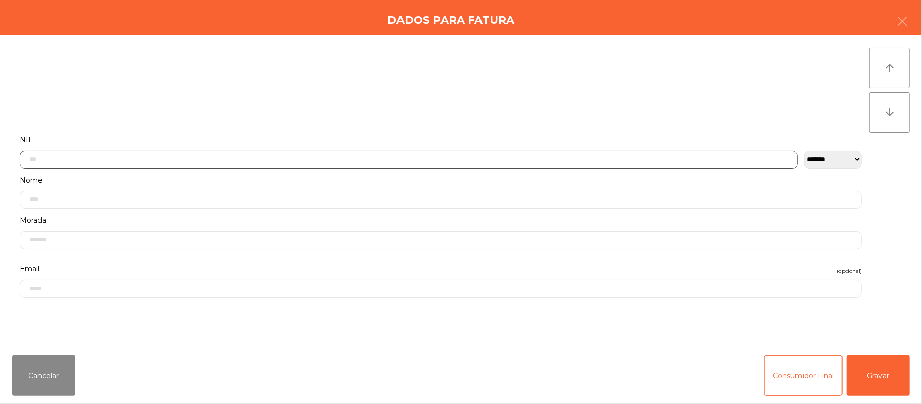
click at [323, 158] on input "text" at bounding box center [409, 160] width 778 height 18
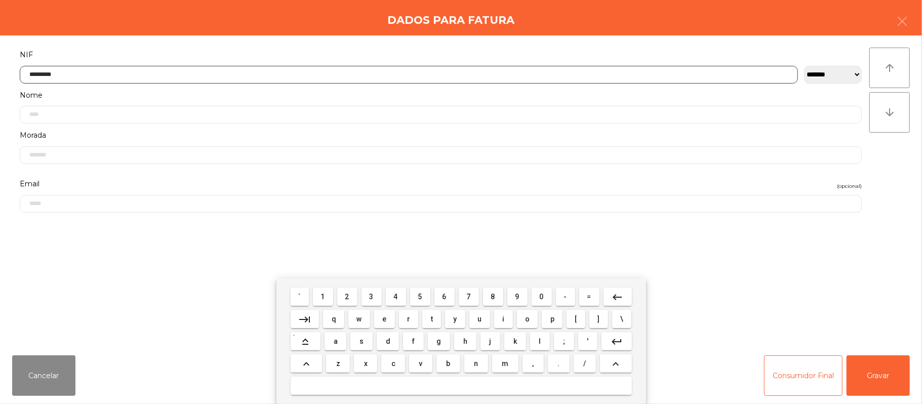
type input "*********"
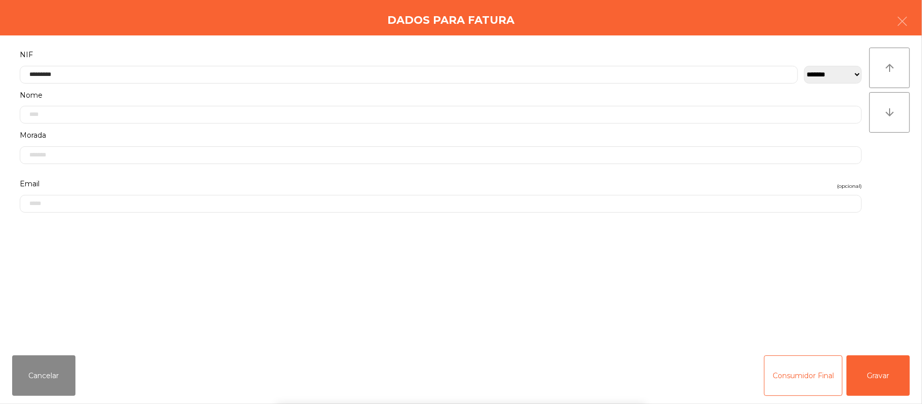
click at [875, 367] on div "` 1 2 3 4 5 6 7 8 9 0 - = keyboard_backspace keyboard_tab q w e r t y u i o p […" at bounding box center [461, 341] width 922 height 126
click at [886, 375] on button "Gravar" at bounding box center [878, 375] width 63 height 41
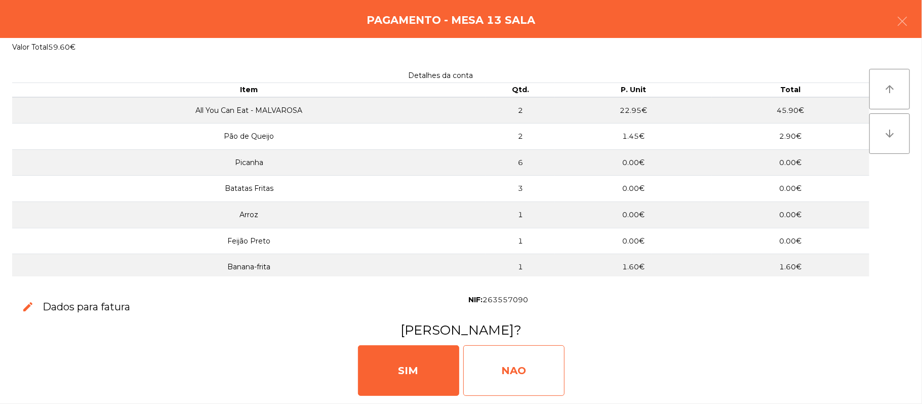
click at [510, 367] on div "NAO" at bounding box center [513, 370] width 101 height 51
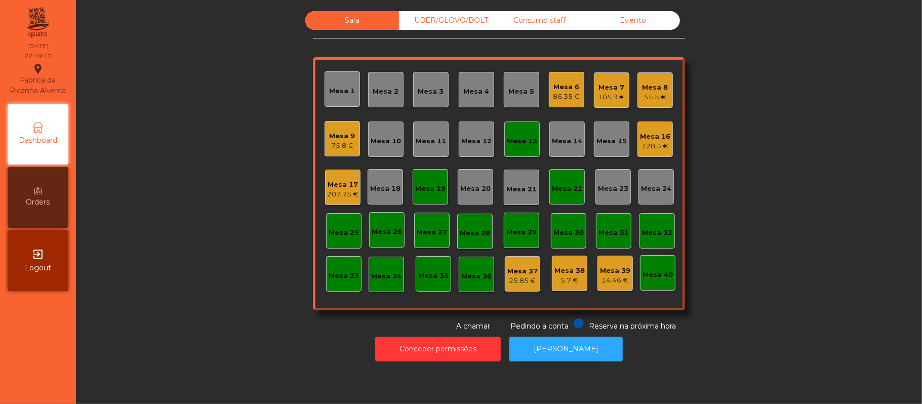
click at [519, 135] on div "Mesa 13" at bounding box center [522, 139] width 30 height 14
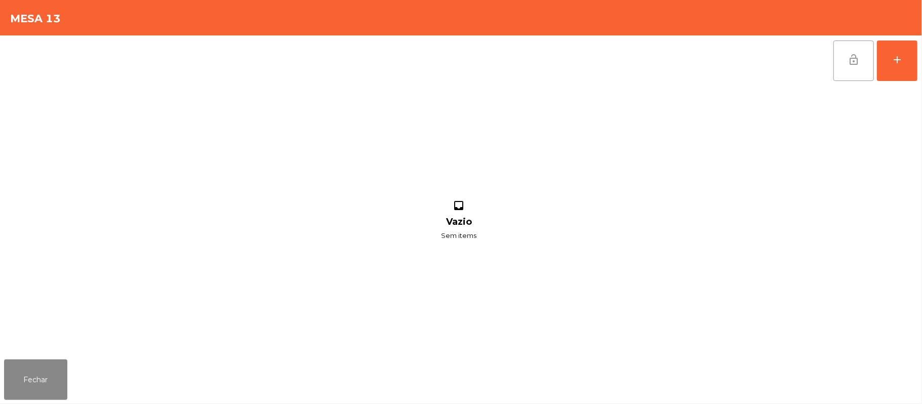
click at [837, 61] on button "lock_open" at bounding box center [853, 61] width 41 height 41
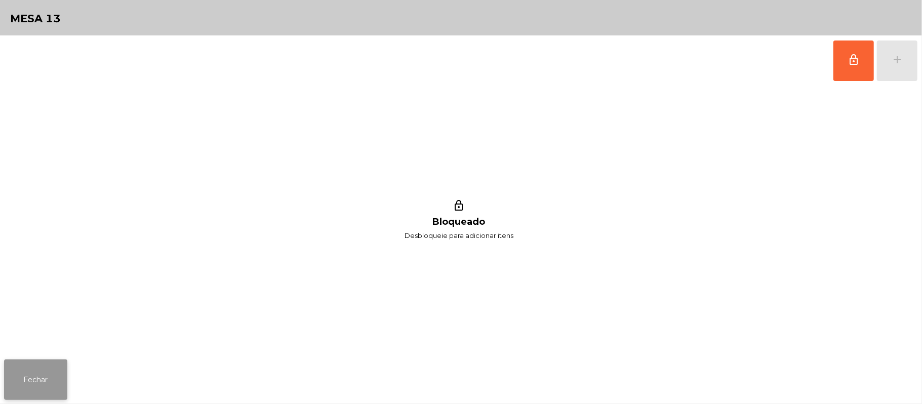
click at [47, 381] on button "Fechar" at bounding box center [35, 379] width 63 height 41
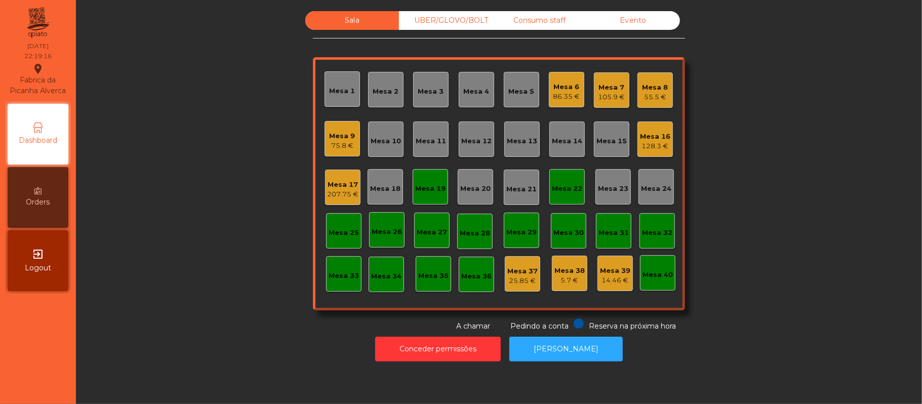
click at [420, 187] on div "Mesa 19" at bounding box center [430, 189] width 30 height 10
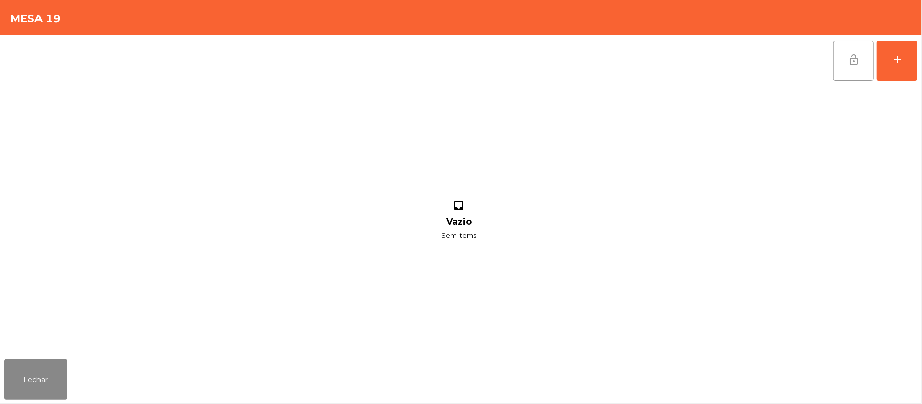
click at [857, 71] on button "lock_open" at bounding box center [853, 61] width 41 height 41
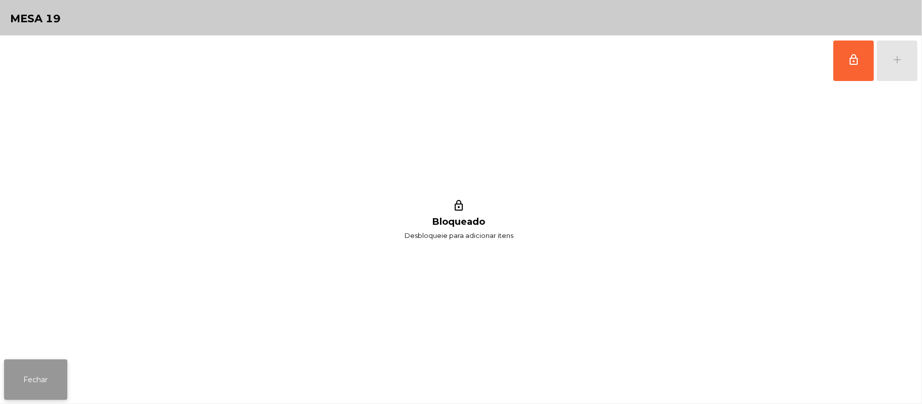
click at [29, 387] on button "Fechar" at bounding box center [35, 379] width 63 height 41
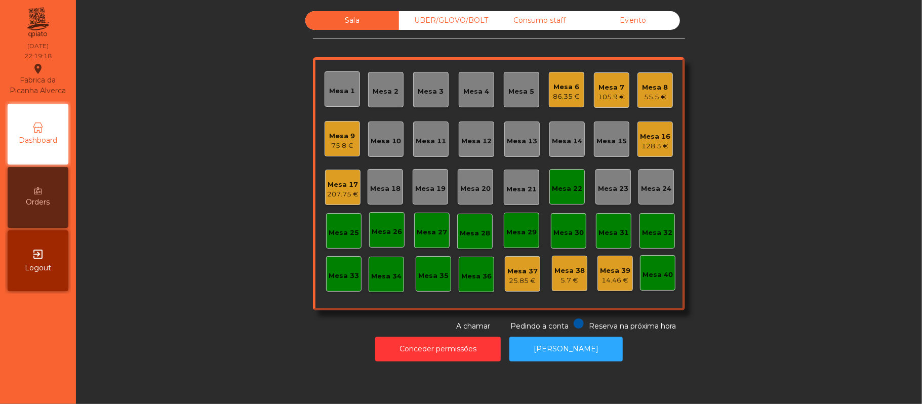
click at [555, 193] on div "Mesa 22" at bounding box center [566, 186] width 35 height 35
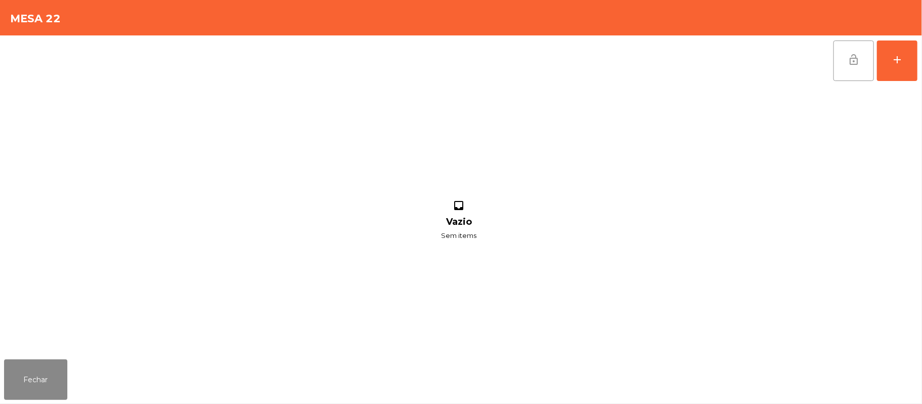
click at [848, 75] on button "lock_open" at bounding box center [853, 61] width 41 height 41
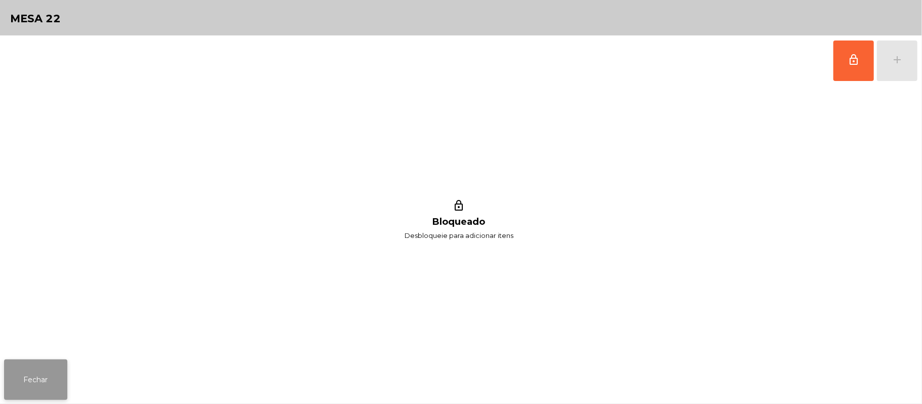
click at [7, 391] on button "Fechar" at bounding box center [35, 379] width 63 height 41
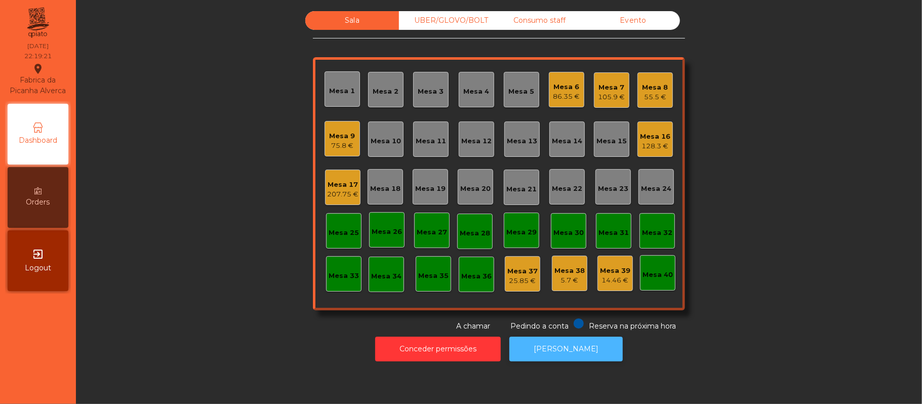
click at [579, 351] on button "[PERSON_NAME]" at bounding box center [565, 349] width 113 height 25
click at [790, 114] on div "Sala UBER/GLOVO/BOLT Consumo staff Evento Mesa 1 Mesa 2 Mesa 3 Mesa 4 Mesa 5 Me…" at bounding box center [499, 171] width 819 height 321
click at [601, 88] on div "Mesa 7" at bounding box center [611, 88] width 27 height 10
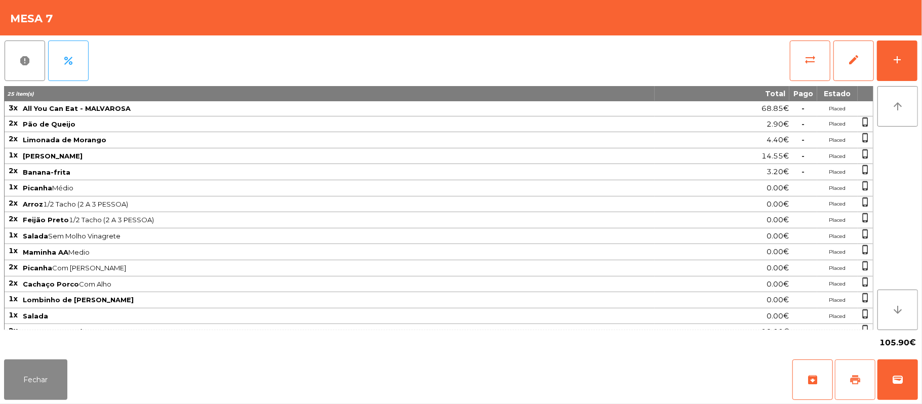
click at [856, 385] on span "print" at bounding box center [855, 380] width 12 height 12
click at [913, 393] on button "wallet" at bounding box center [897, 379] width 41 height 41
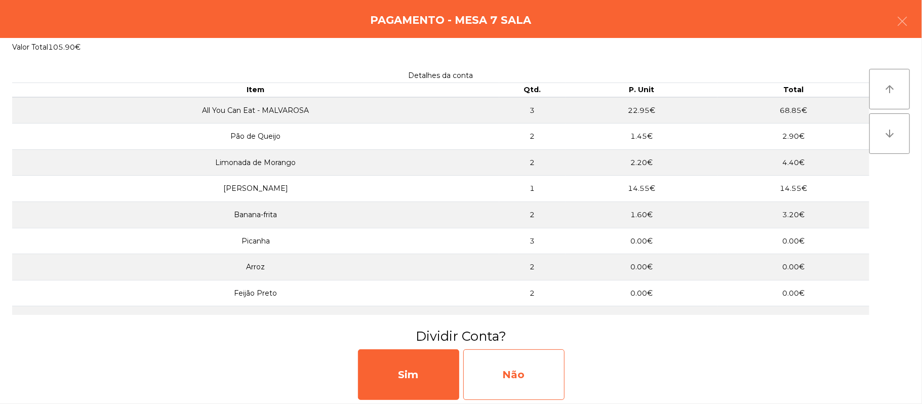
click at [533, 376] on div "Não" at bounding box center [513, 374] width 101 height 51
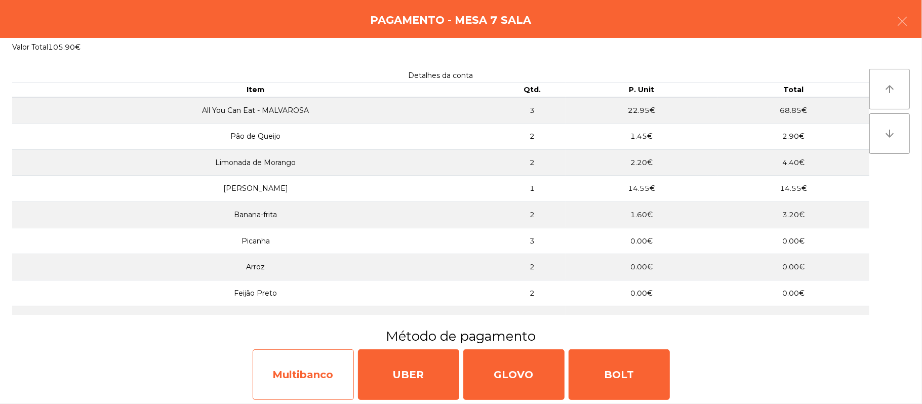
click at [309, 366] on div "Multibanco" at bounding box center [303, 374] width 101 height 51
select select "**"
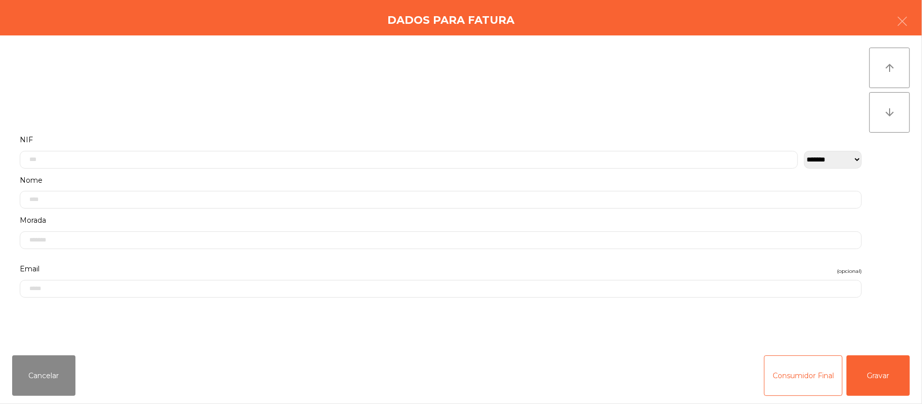
click at [367, 133] on label "NIF" at bounding box center [441, 140] width 842 height 14
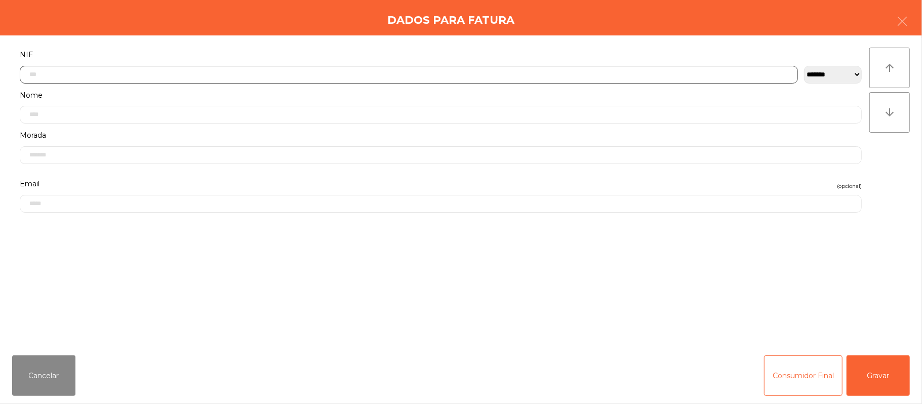
click at [391, 74] on input "text" at bounding box center [409, 75] width 778 height 18
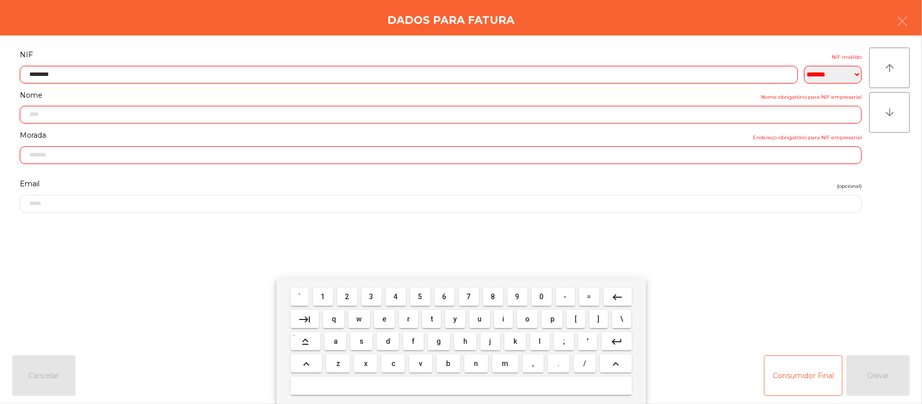
type input "*********"
type input "**********"
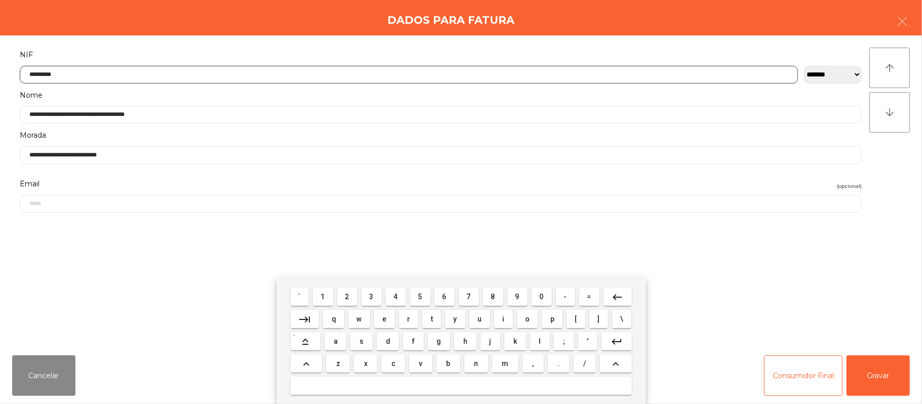
type input "*********"
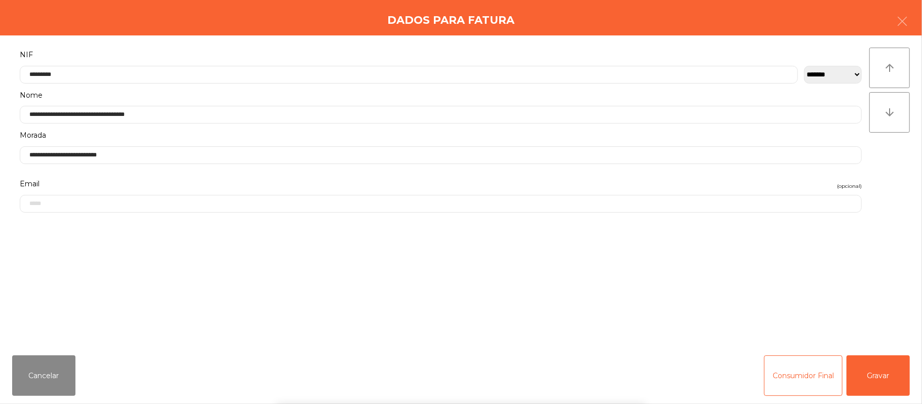
click at [888, 363] on div "` 1 2 3 4 5 6 7 8 9 0 - = keyboard_backspace keyboard_tab q w e r t y u i o p […" at bounding box center [461, 341] width 922 height 126
click at [885, 380] on button "Gravar" at bounding box center [878, 375] width 63 height 41
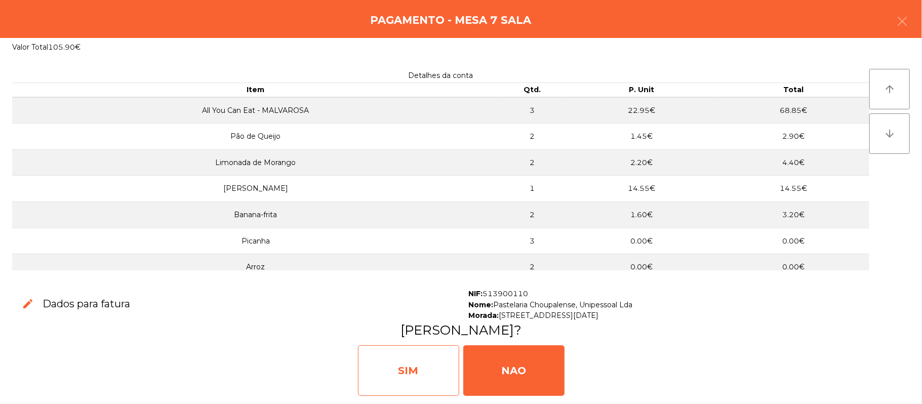
click at [430, 372] on div "SIM" at bounding box center [408, 370] width 101 height 51
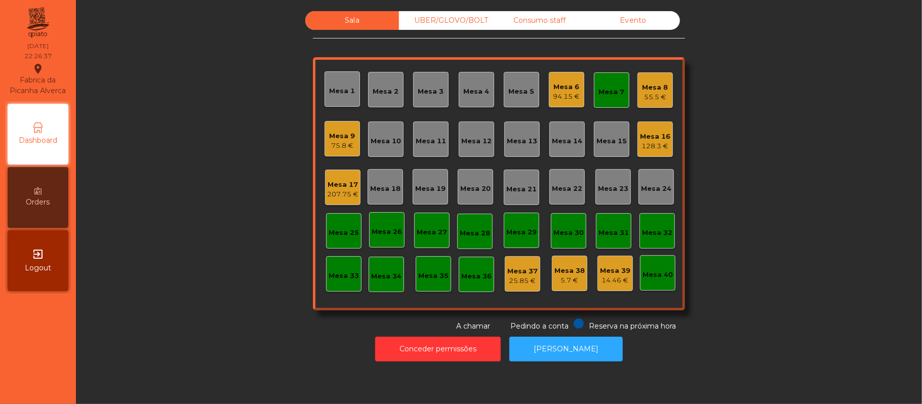
click at [610, 78] on div "Mesa 7" at bounding box center [611, 89] width 35 height 35
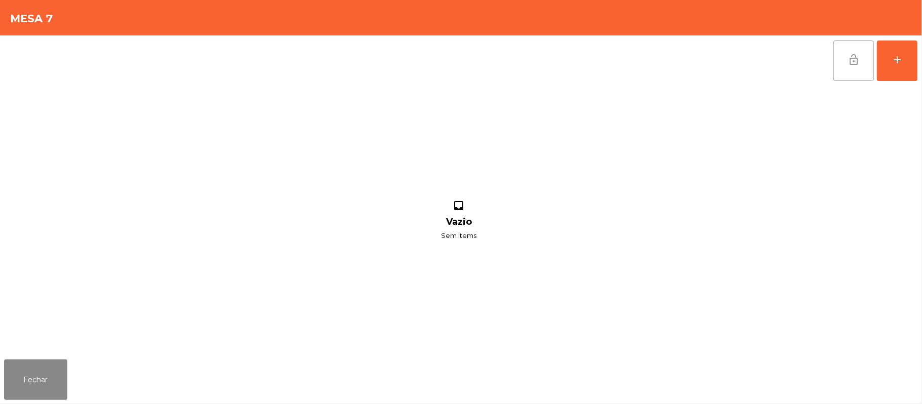
click at [843, 68] on button "lock_open" at bounding box center [853, 61] width 41 height 41
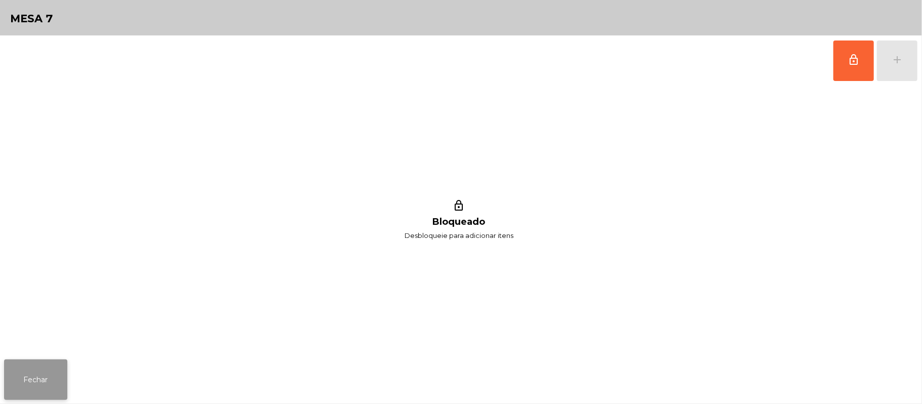
click at [57, 389] on button "Fechar" at bounding box center [35, 379] width 63 height 41
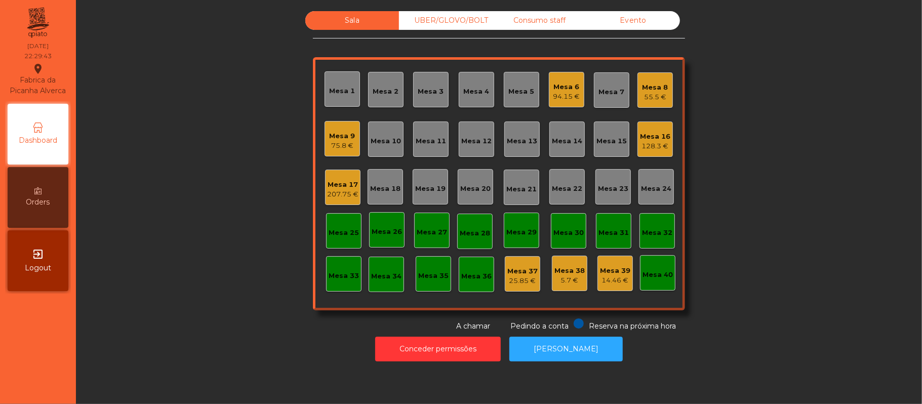
click at [329, 152] on div "Mesa 9 75.8 €" at bounding box center [342, 138] width 35 height 35
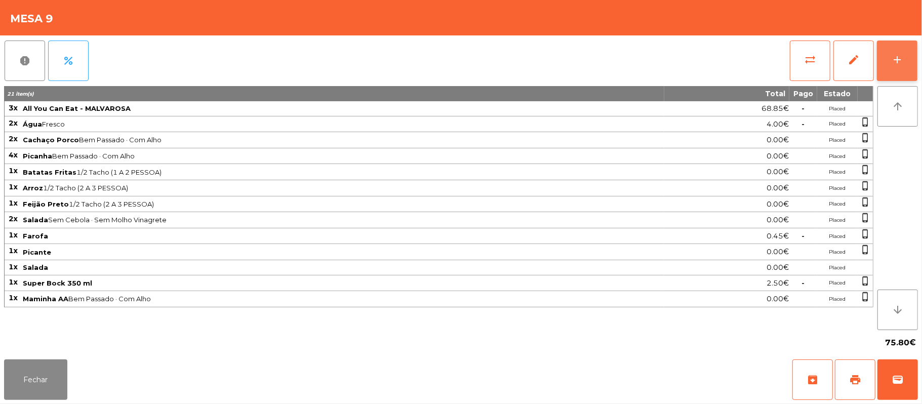
click at [894, 67] on button "add" at bounding box center [897, 61] width 41 height 41
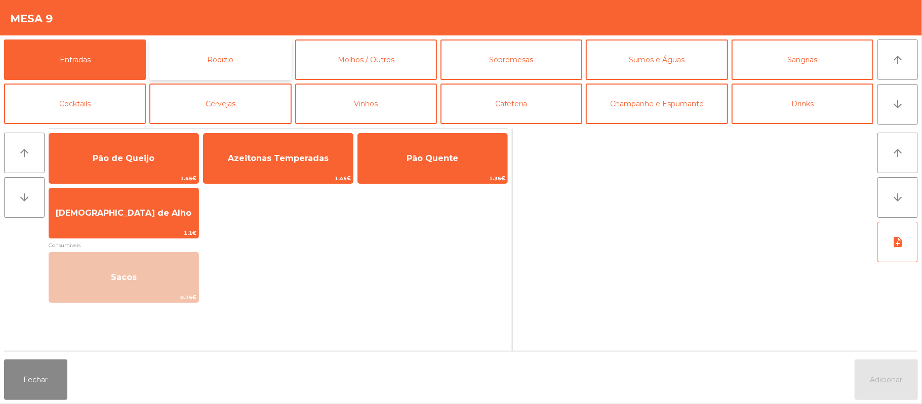
click at [243, 55] on button "Rodizio" at bounding box center [220, 59] width 142 height 41
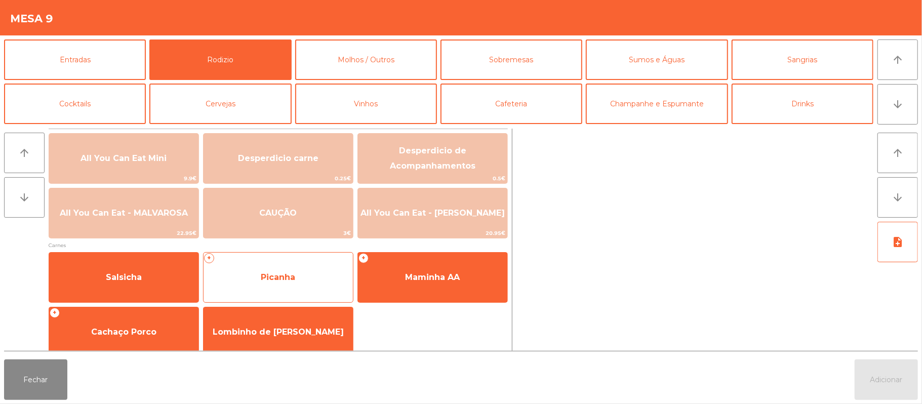
click at [300, 285] on span "Picanha" at bounding box center [278, 277] width 149 height 27
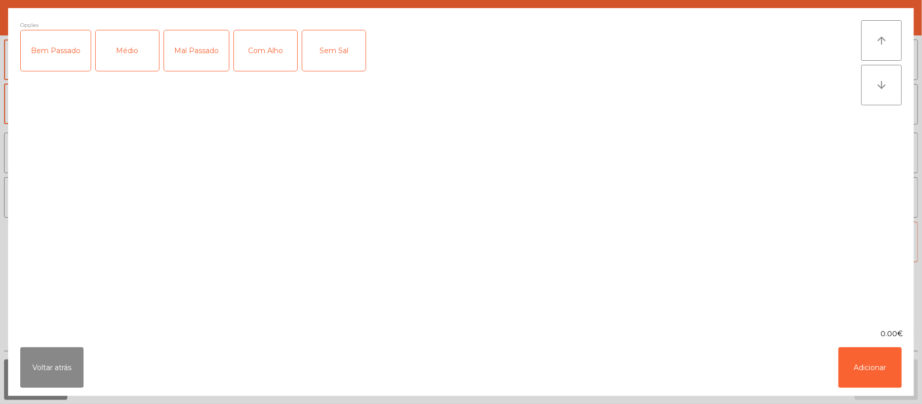
click at [55, 57] on div "Bem Passado" at bounding box center [56, 50] width 70 height 41
click at [262, 51] on div "Com Alho" at bounding box center [265, 50] width 63 height 41
click at [885, 365] on button "Adicionar" at bounding box center [869, 367] width 63 height 41
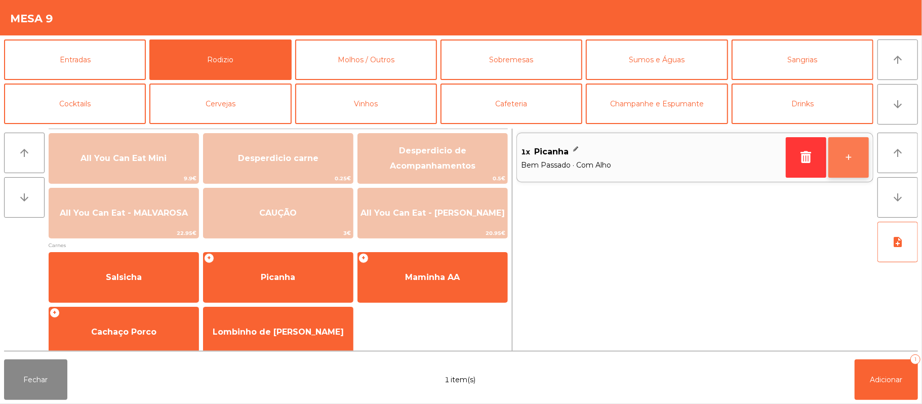
click at [850, 165] on button "+" at bounding box center [848, 157] width 41 height 41
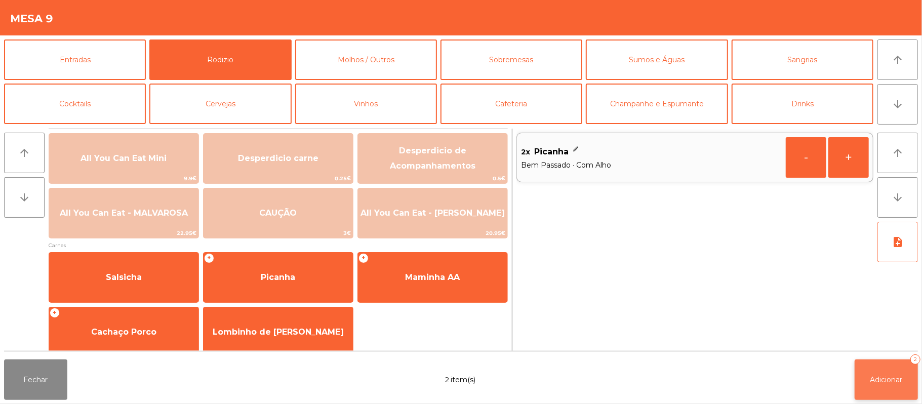
click at [884, 383] on span "Adicionar" at bounding box center [886, 379] width 32 height 9
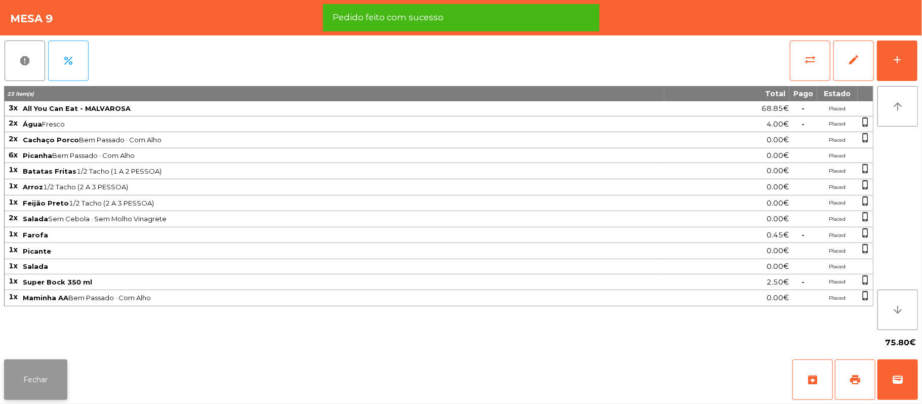
click at [46, 379] on button "Fechar" at bounding box center [35, 379] width 63 height 41
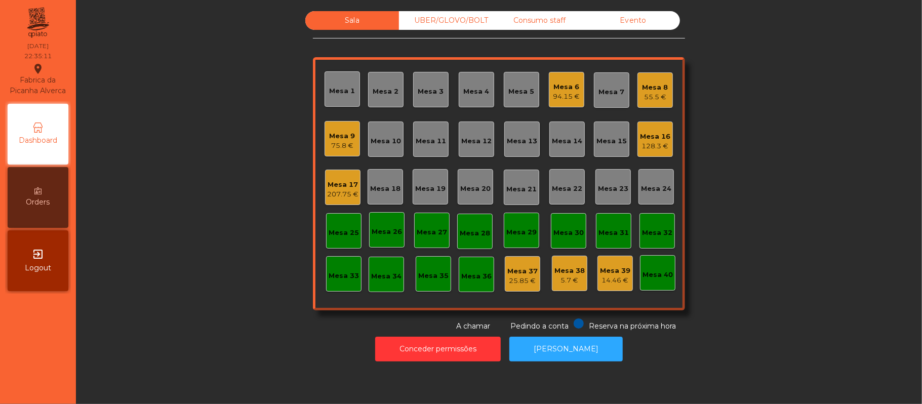
click at [546, 20] on div "Consumo staff" at bounding box center [540, 20] width 94 height 19
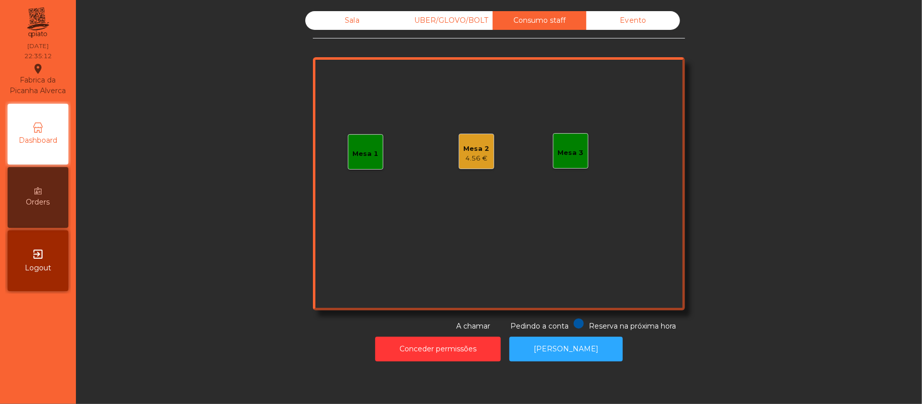
click at [470, 158] on div "4.56 €" at bounding box center [477, 158] width 26 height 10
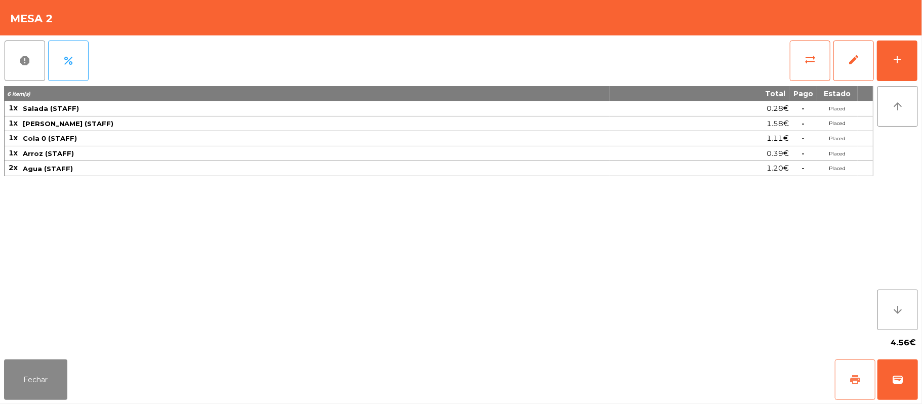
click at [852, 395] on button "print" at bounding box center [855, 379] width 41 height 41
click at [807, 64] on span "sync_alt" at bounding box center [810, 60] width 12 height 12
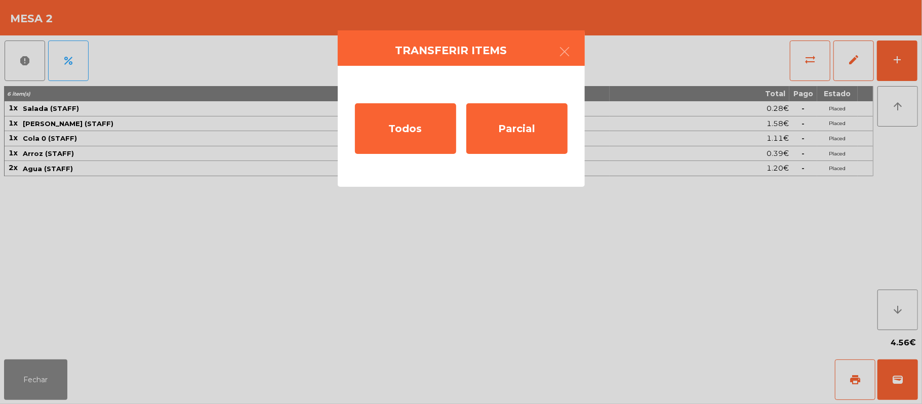
click at [415, 265] on ngb-modal-window "Transferir items Todos Parcial" at bounding box center [461, 202] width 922 height 404
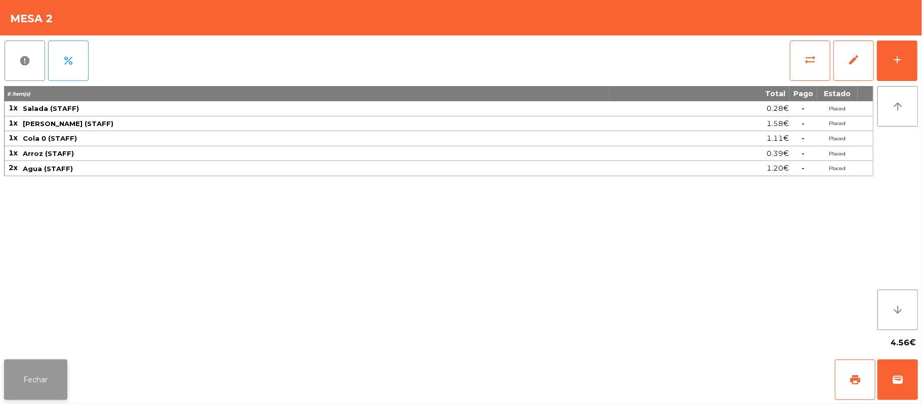
click at [49, 382] on button "Fechar" at bounding box center [35, 379] width 63 height 41
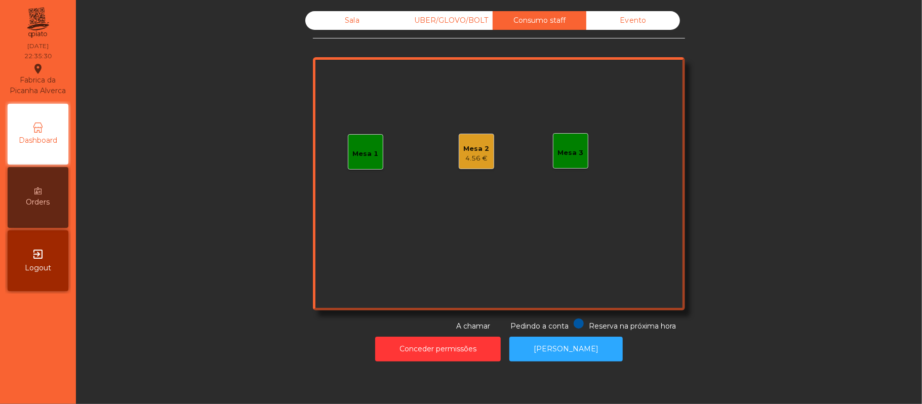
click at [344, 24] on div "Sala" at bounding box center [352, 20] width 94 height 19
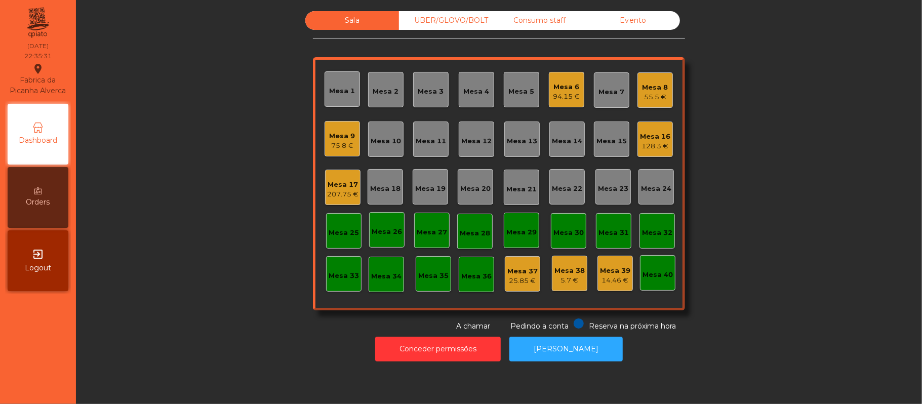
click at [618, 272] on div "Mesa 39" at bounding box center [615, 271] width 30 height 10
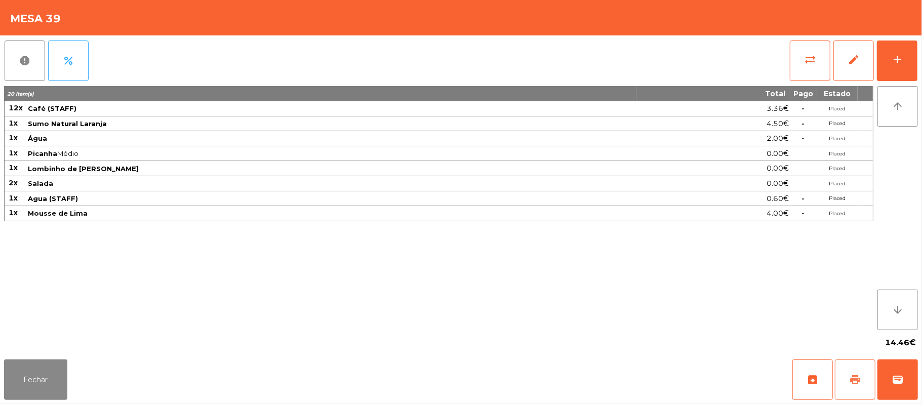
click at [853, 383] on span "print" at bounding box center [855, 380] width 12 height 12
click at [34, 381] on button "Fechar" at bounding box center [35, 379] width 63 height 41
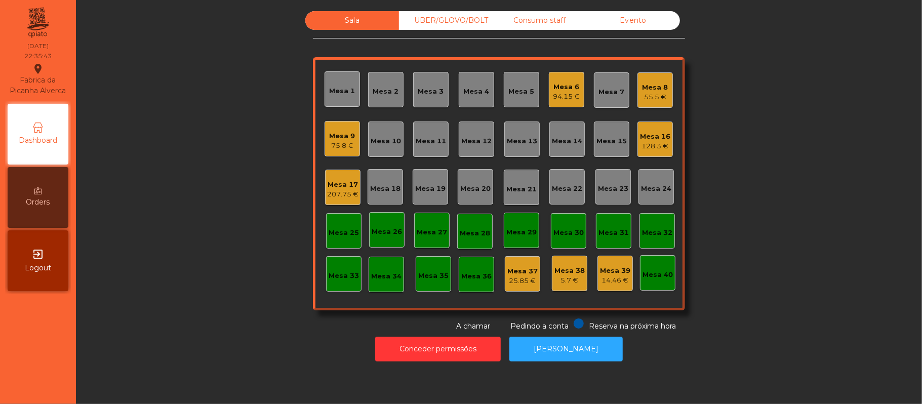
click at [551, 21] on div "Consumo staff" at bounding box center [540, 20] width 94 height 19
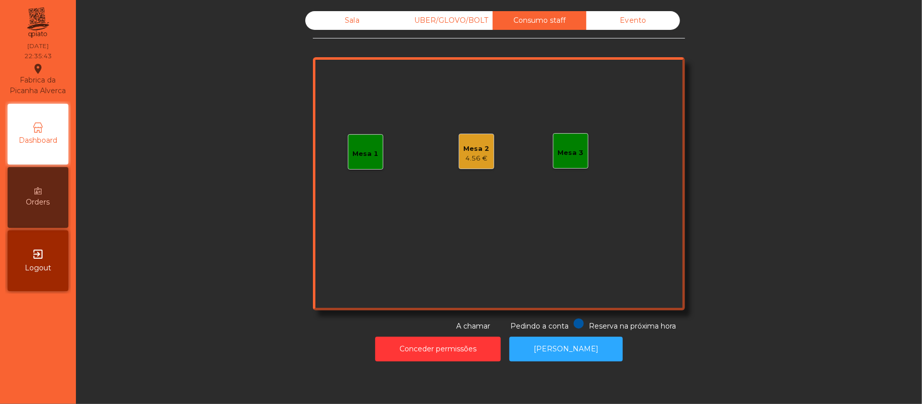
click at [467, 152] on div "Mesa 2" at bounding box center [477, 149] width 26 height 10
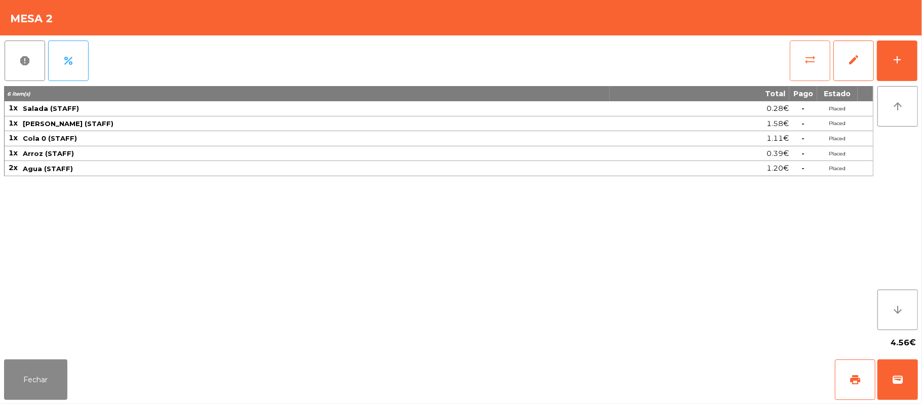
click at [798, 56] on button "sync_alt" at bounding box center [810, 61] width 41 height 41
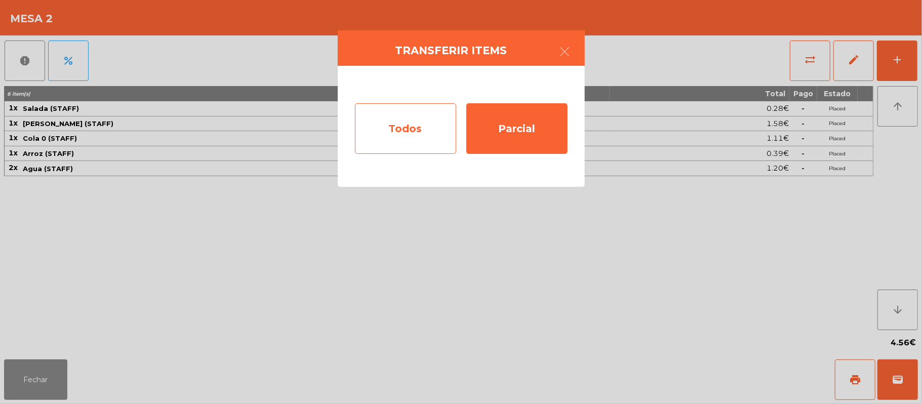
click at [400, 130] on div "Todos" at bounding box center [405, 128] width 101 height 51
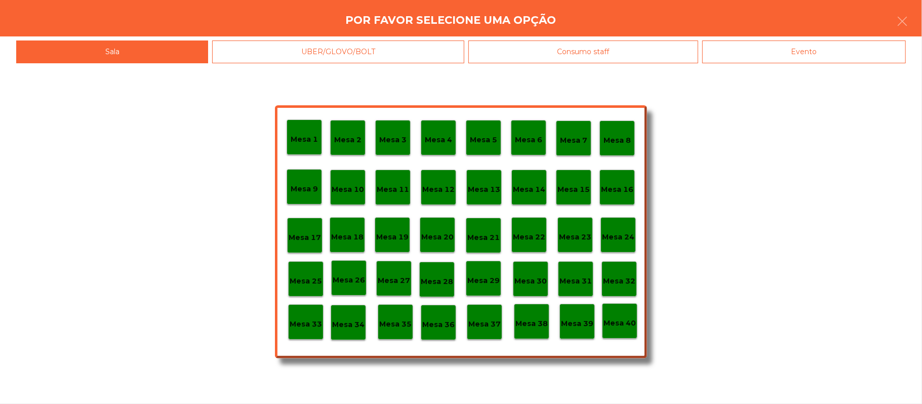
click at [581, 318] on p "Mesa 39" at bounding box center [577, 324] width 32 height 12
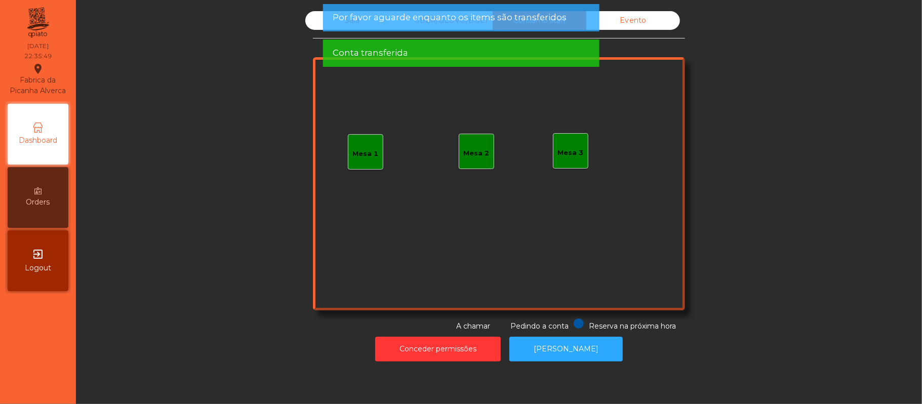
click at [798, 179] on div "Sala UBER/GLOVO/BOLT Consumo staff Evento Mesa 1 Mesa 2 Mesa 3 Reserva na próxi…" at bounding box center [499, 171] width 819 height 321
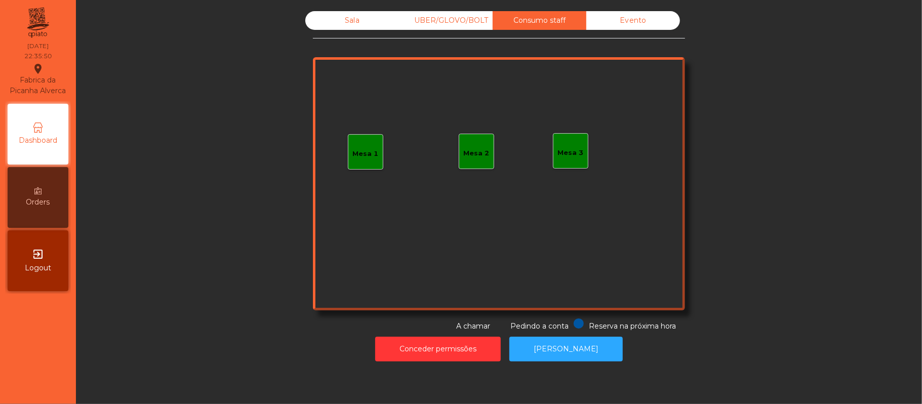
click at [212, 137] on div "Sala UBER/GLOVO/BOLT Consumo staff Evento Mesa 1 Mesa 2 Mesa 3 Reserva na próxi…" at bounding box center [499, 171] width 819 height 321
click at [349, 21] on div "Sala" at bounding box center [352, 20] width 94 height 19
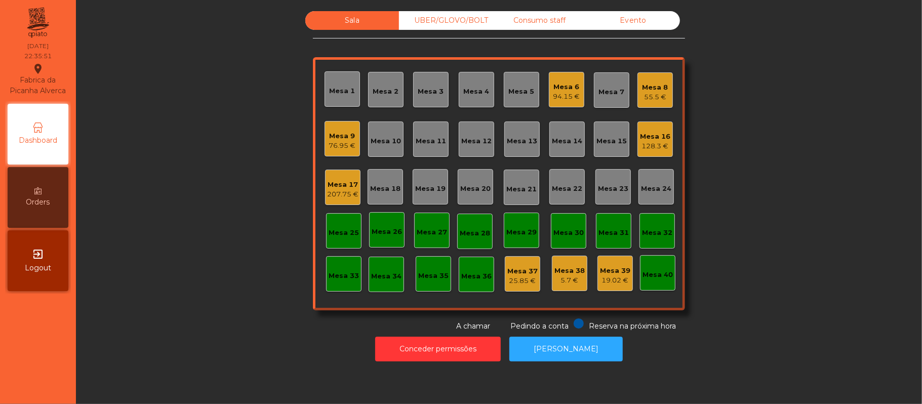
click at [782, 166] on div "Sala UBER/GLOVO/BOLT Consumo staff Evento Mesa 1 Mesa 2 Mesa 3 Mesa 4 Mesa 5 Me…" at bounding box center [499, 171] width 819 height 321
click at [574, 273] on div "Mesa 38" at bounding box center [569, 271] width 30 height 10
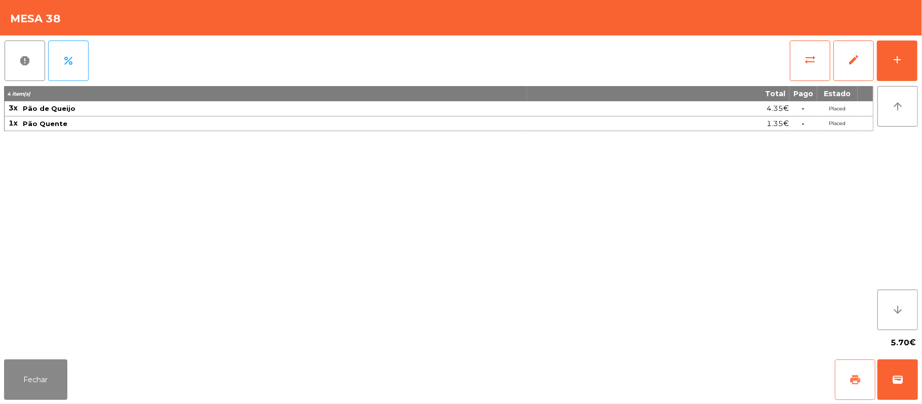
click at [846, 387] on button "print" at bounding box center [855, 379] width 41 height 41
click at [11, 384] on button "Fechar" at bounding box center [35, 379] width 63 height 41
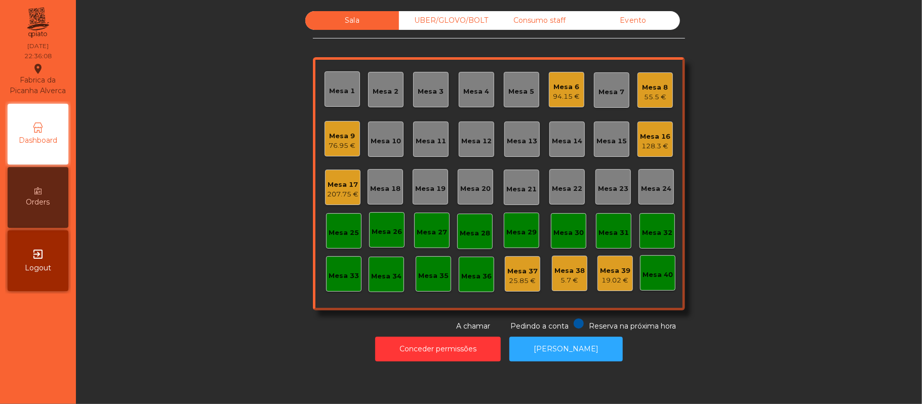
click at [232, 236] on div "Sala UBER/GLOVO/BOLT Consumo staff Evento Mesa 1 Mesa 2 Mesa 3 Mesa 4 Mesa 5 Me…" at bounding box center [499, 171] width 819 height 321
click at [173, 225] on div "Sala UBER/GLOVO/BOLT Consumo staff Evento Mesa 1 Mesa 2 Mesa 3 Mesa 4 Mesa 5 Me…" at bounding box center [499, 171] width 819 height 321
click at [343, 136] on div "Mesa 9" at bounding box center [342, 136] width 27 height 10
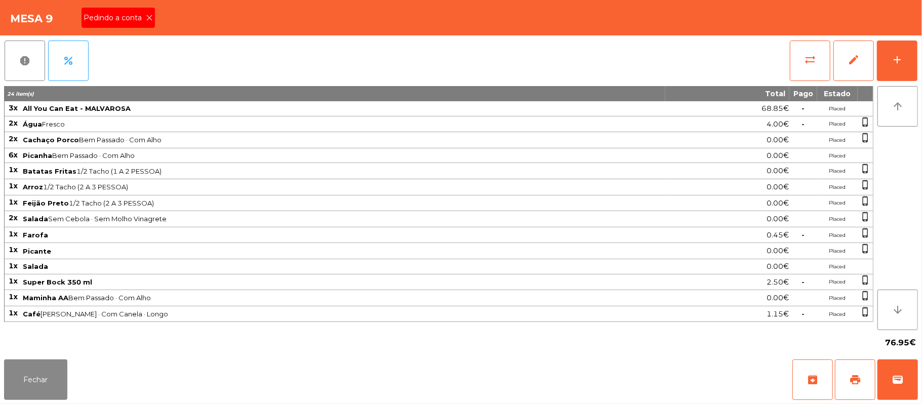
click at [132, 16] on span "Pedindo a conta" at bounding box center [115, 18] width 62 height 11
click at [853, 376] on span "print" at bounding box center [855, 380] width 12 height 12
click at [897, 384] on span "wallet" at bounding box center [898, 380] width 12 height 12
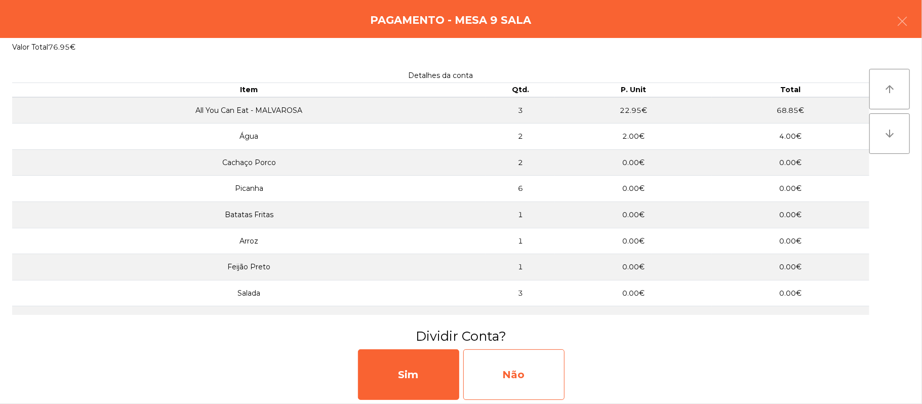
click at [515, 379] on div "Não" at bounding box center [513, 374] width 101 height 51
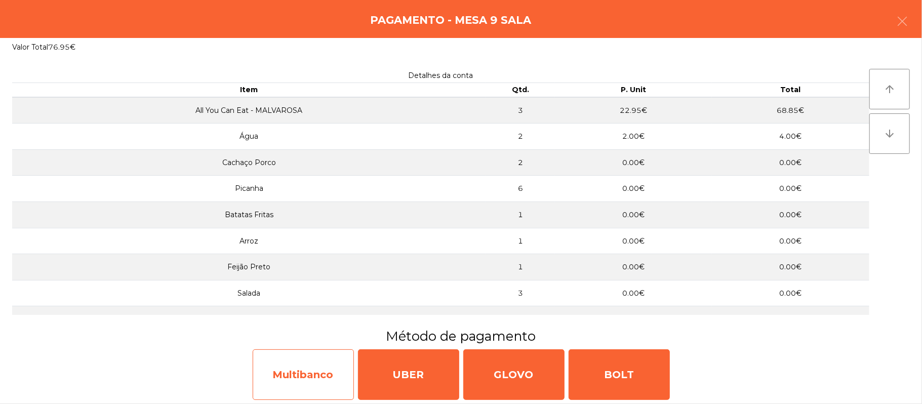
click at [310, 384] on div "Multibanco" at bounding box center [303, 374] width 101 height 51
select select "**"
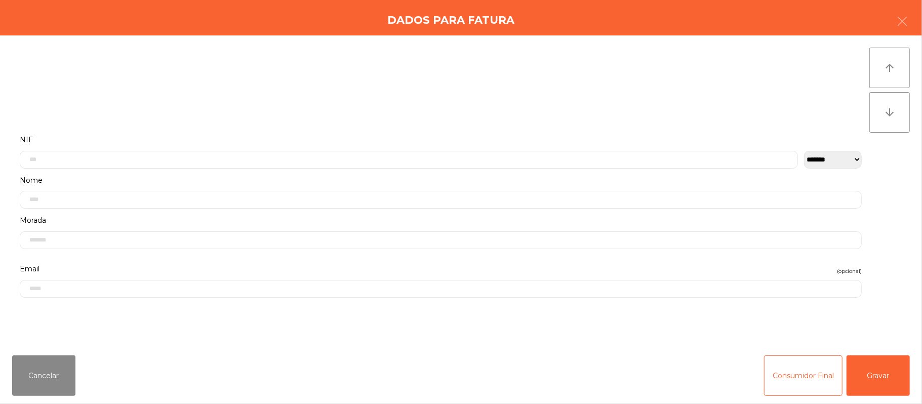
click at [258, 178] on label "Nome" at bounding box center [441, 181] width 842 height 14
click at [185, 158] on input "text" at bounding box center [409, 160] width 778 height 18
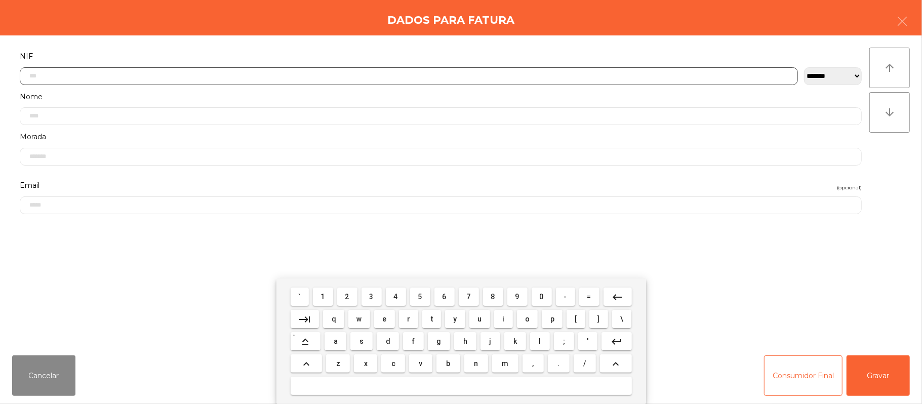
scroll to position [85, 0]
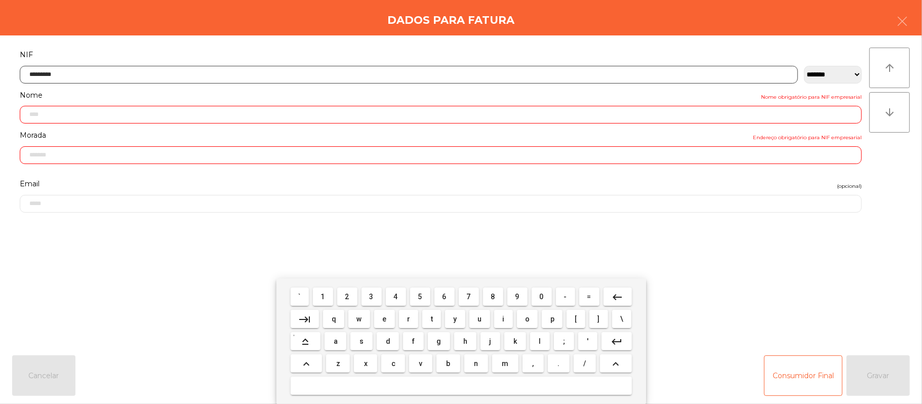
type input "*********"
type input "**********"
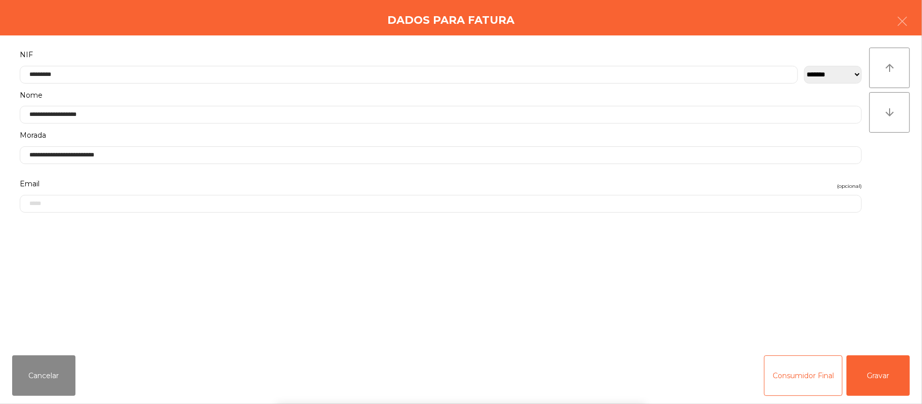
click at [877, 376] on div "` 1 2 3 4 5 6 7 8 9 0 - = keyboard_backspace keyboard_tab q w e r t y u i o p […" at bounding box center [461, 341] width 922 height 126
click at [878, 374] on button "Gravar" at bounding box center [878, 375] width 63 height 41
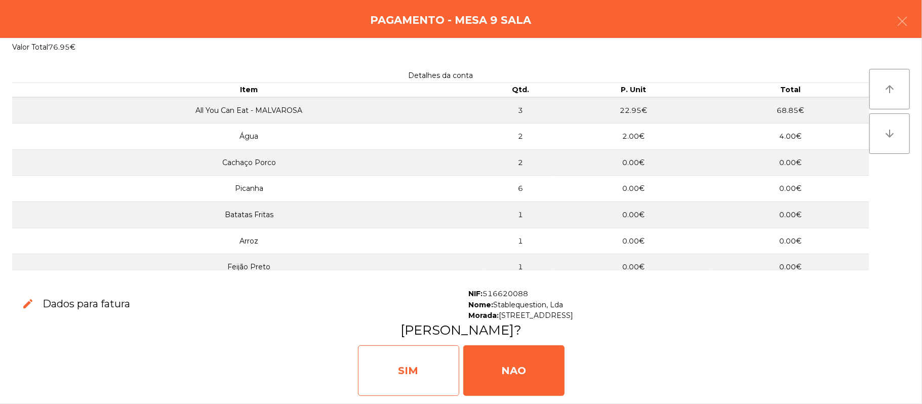
click at [373, 367] on div "SIM" at bounding box center [408, 370] width 101 height 51
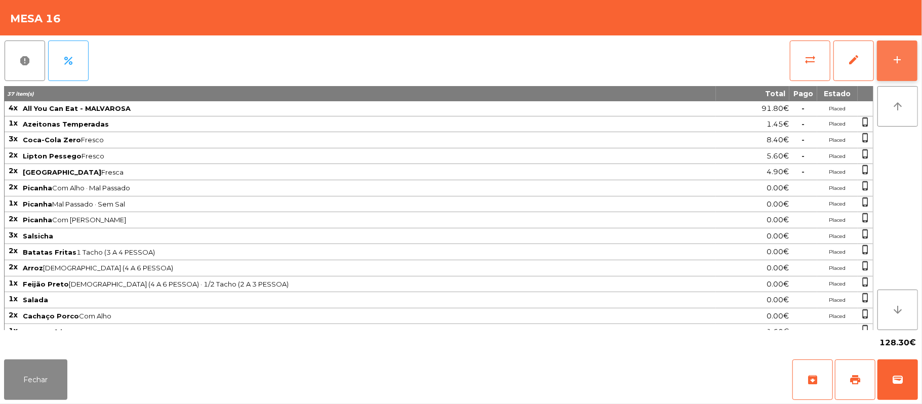
click at [915, 50] on button "add" at bounding box center [897, 61] width 41 height 41
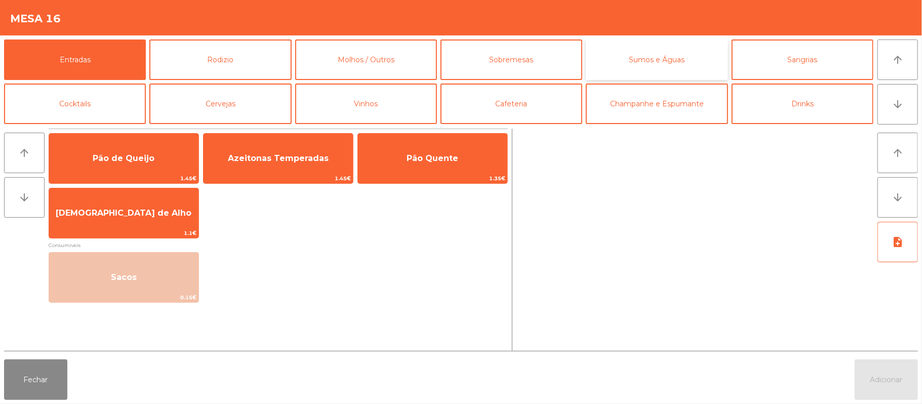
click at [681, 61] on button "Sumos e Águas" at bounding box center [657, 59] width 142 height 41
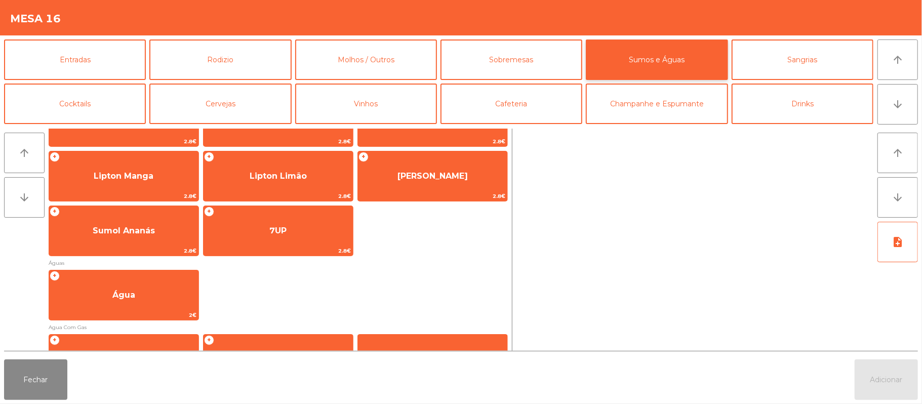
scroll to position [212, 0]
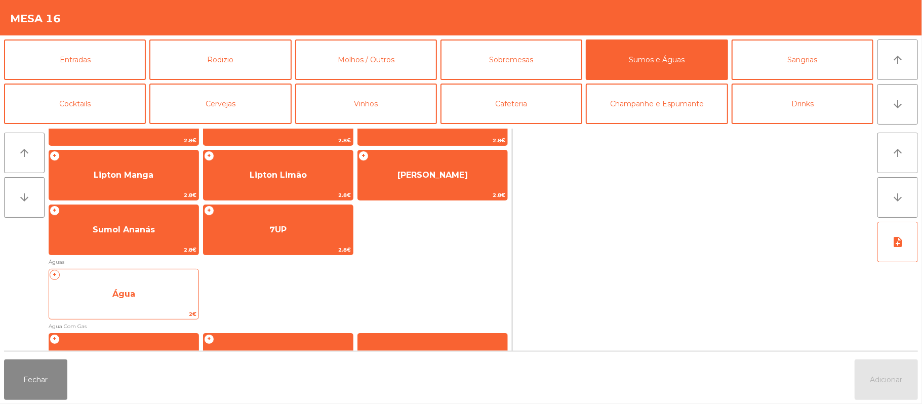
click at [167, 294] on span "Água" at bounding box center [123, 294] width 149 height 27
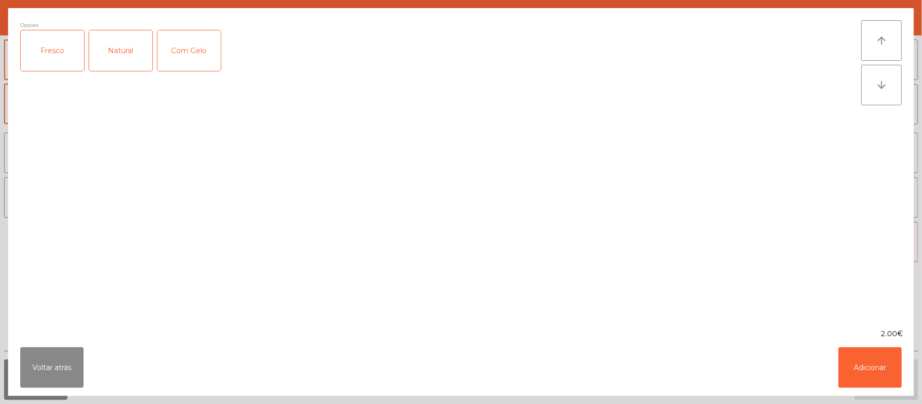
click at [45, 46] on div "Fresco" at bounding box center [52, 50] width 63 height 41
click at [849, 402] on ngb-modal-window "Opções (Fresco) Fresco Natural Com Gelo arrow_upward arrow_downward 2.00€ Volta…" at bounding box center [461, 202] width 922 height 404
click at [868, 374] on button "Adicionar" at bounding box center [869, 367] width 63 height 41
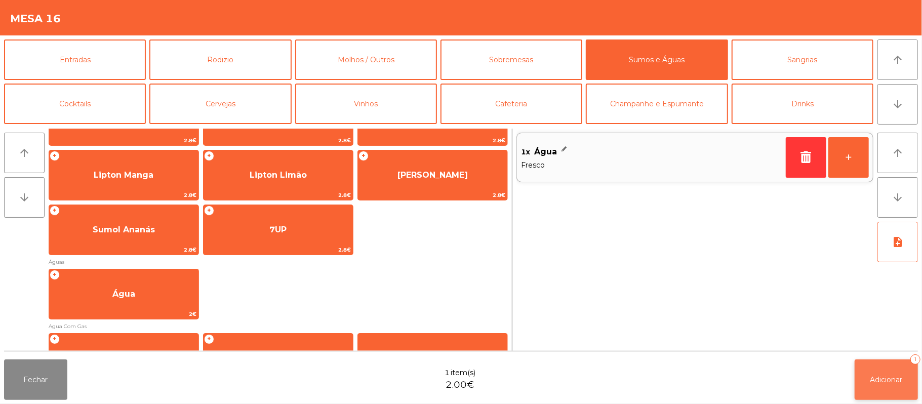
click at [870, 394] on button "Adicionar 1" at bounding box center [886, 379] width 63 height 41
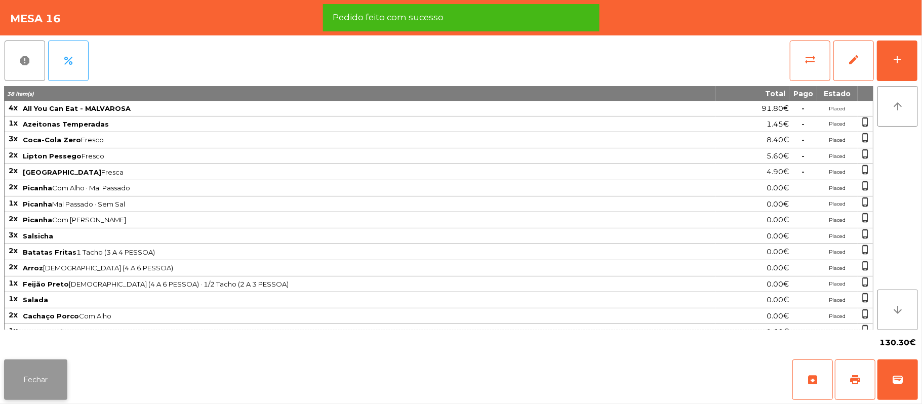
click at [47, 362] on button "Fechar" at bounding box center [35, 379] width 63 height 41
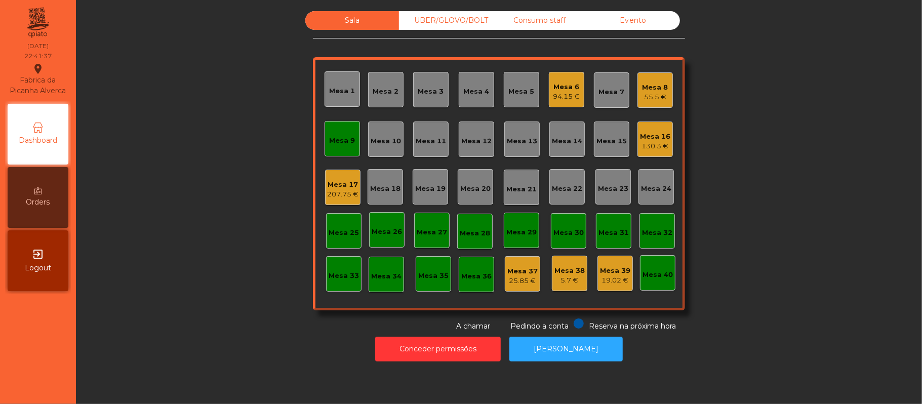
click at [330, 132] on div "Mesa 9" at bounding box center [343, 139] width 26 height 14
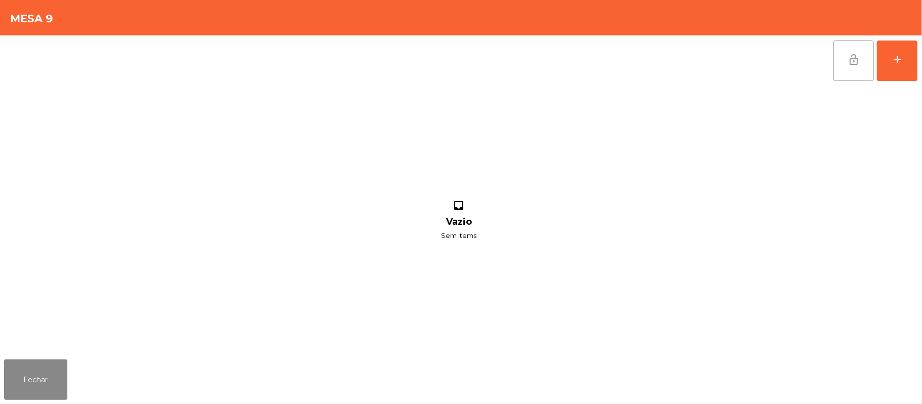
click at [842, 75] on button "lock_open" at bounding box center [853, 61] width 41 height 41
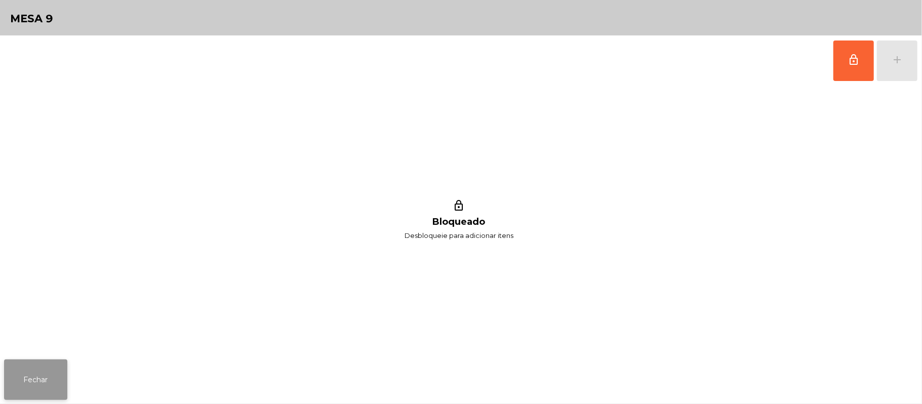
click at [45, 382] on button "Fechar" at bounding box center [35, 379] width 63 height 41
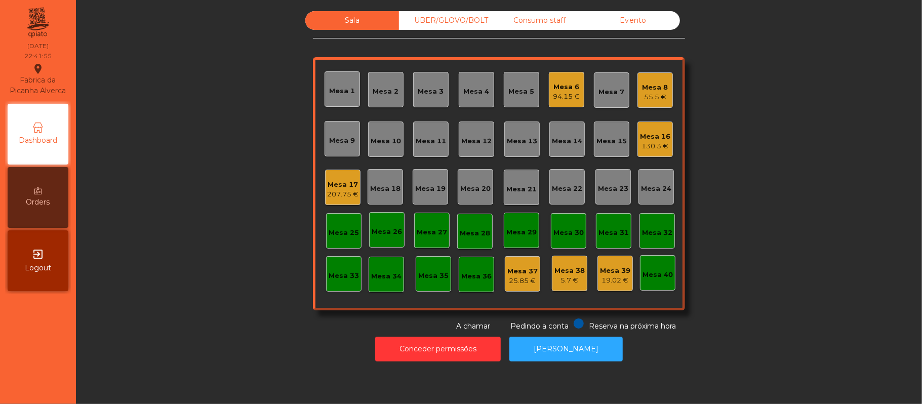
click at [768, 242] on div "Sala UBER/GLOVO/BOLT Consumo staff Evento Mesa 1 Mesa 2 Mesa 3 Mesa 4 Mesa 5 Me…" at bounding box center [499, 171] width 819 height 321
click at [556, 87] on div "Mesa 6" at bounding box center [566, 87] width 27 height 10
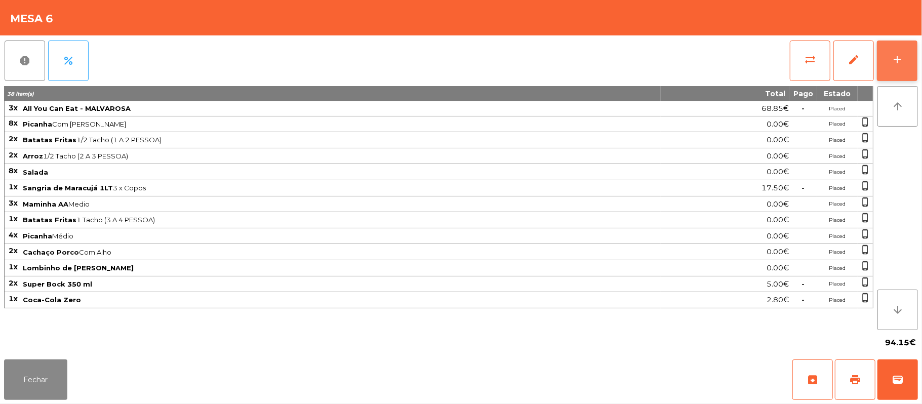
click at [912, 57] on button "add" at bounding box center [897, 61] width 41 height 41
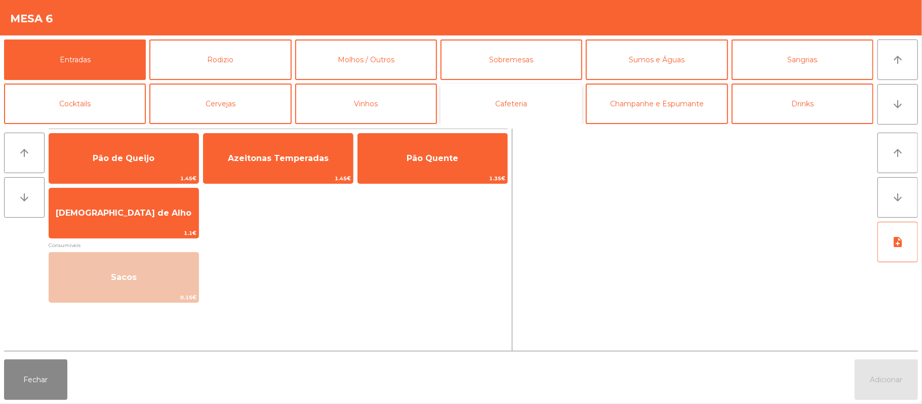
click at [507, 104] on button "Cafeteria" at bounding box center [512, 104] width 142 height 41
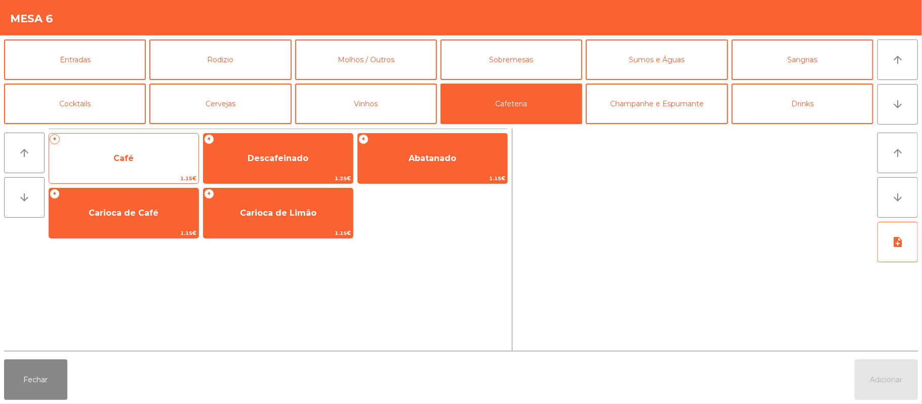
click at [148, 161] on span "Café" at bounding box center [123, 158] width 149 height 27
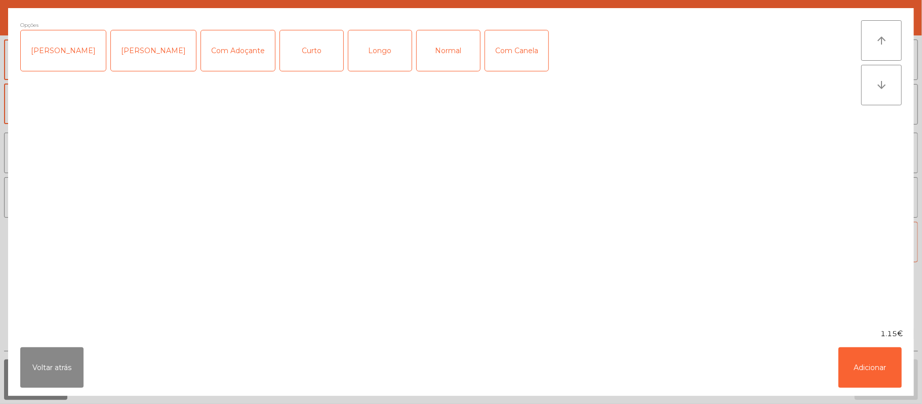
click at [362, 67] on div "Longo" at bounding box center [379, 50] width 63 height 41
click at [862, 371] on button "Adicionar" at bounding box center [869, 367] width 63 height 41
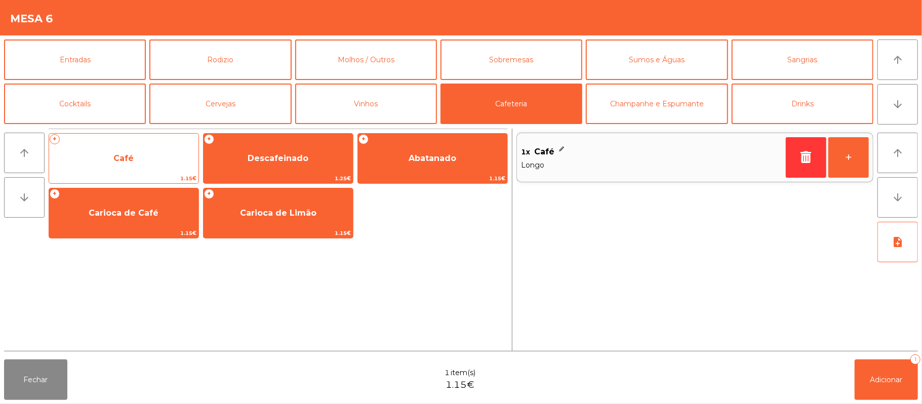
click at [141, 152] on span "Café" at bounding box center [123, 158] width 149 height 27
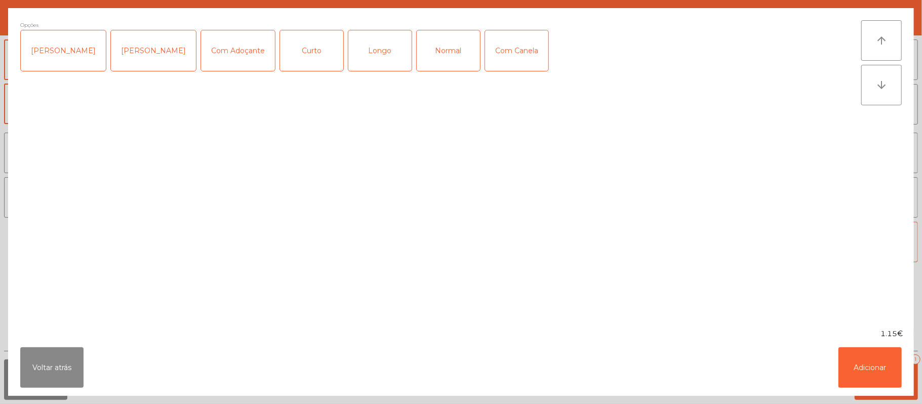
click at [436, 65] on div "Normal" at bounding box center [448, 50] width 63 height 41
click at [857, 381] on button "Adicionar" at bounding box center [869, 367] width 63 height 41
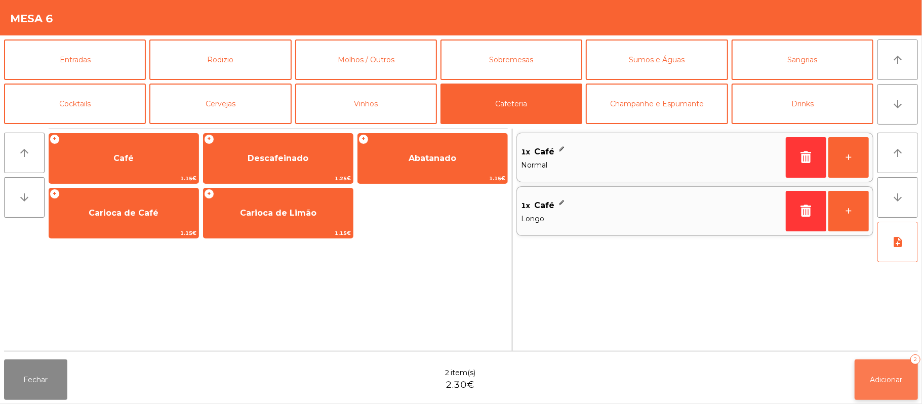
click at [873, 389] on button "Adicionar 2" at bounding box center [886, 379] width 63 height 41
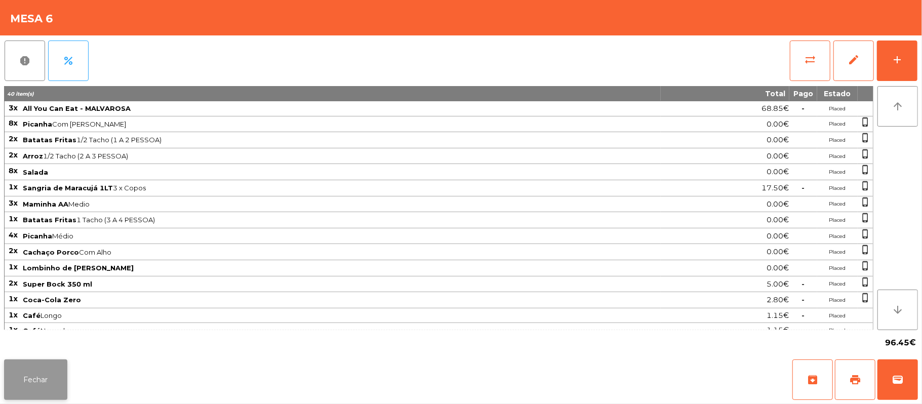
click at [31, 385] on button "Fechar" at bounding box center [35, 379] width 63 height 41
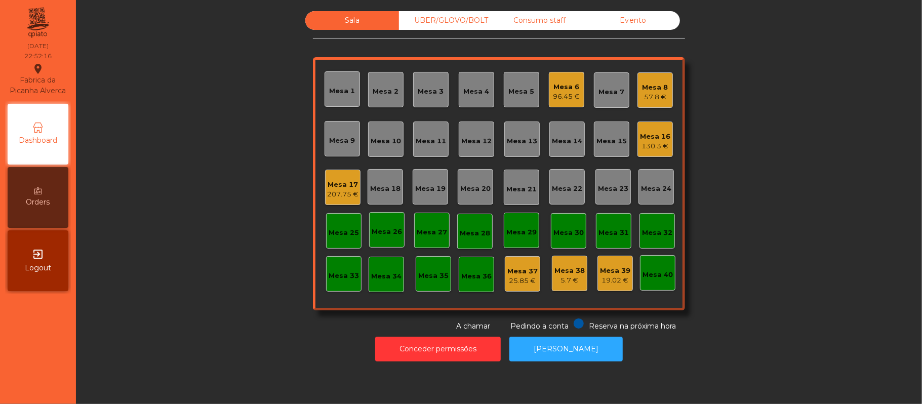
click at [450, 12] on div "UBER/GLOVO/BOLT" at bounding box center [446, 20] width 94 height 19
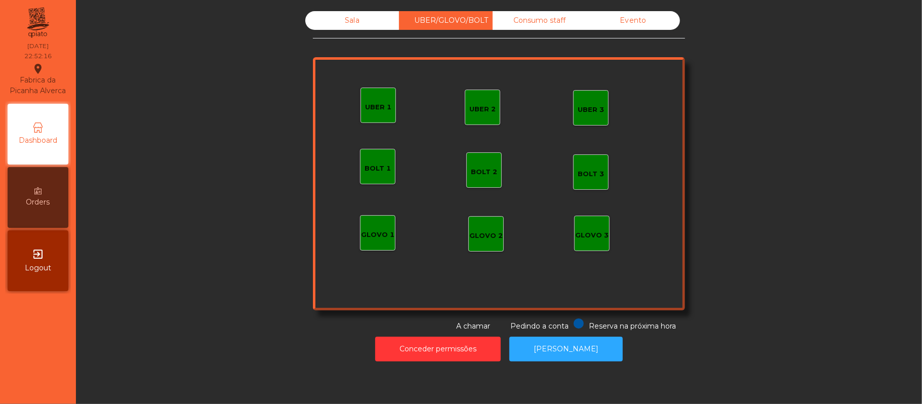
click at [369, 105] on div "UBER 1" at bounding box center [378, 107] width 26 height 10
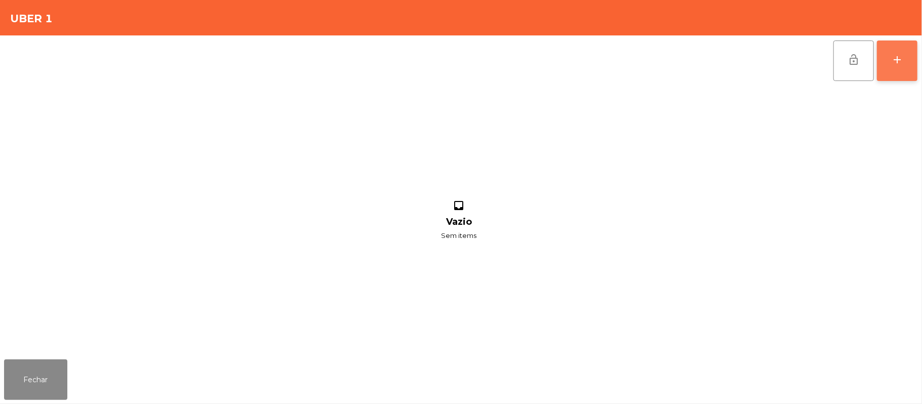
click at [892, 70] on button "add" at bounding box center [897, 61] width 41 height 41
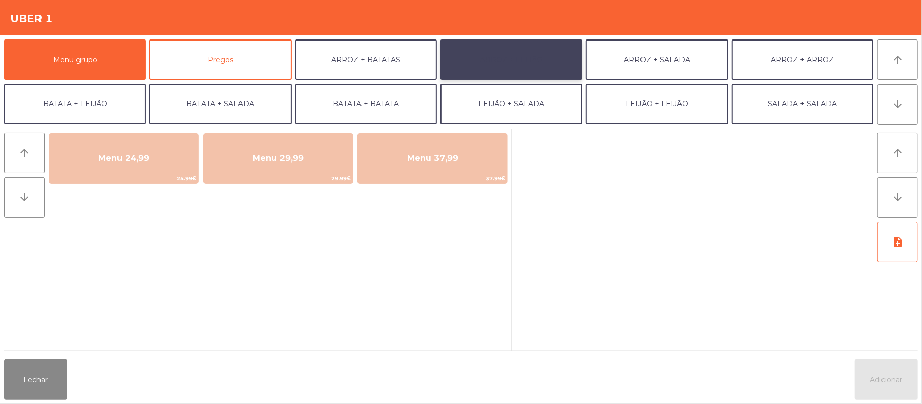
click at [541, 61] on button "ARROZ + FEIJÃO" at bounding box center [512, 59] width 142 height 41
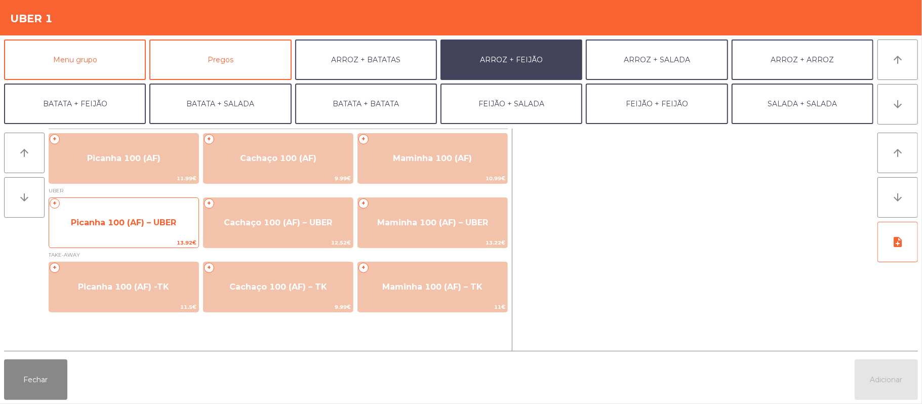
click at [131, 229] on span "Picanha 100 (AF) – UBER" at bounding box center [123, 222] width 149 height 27
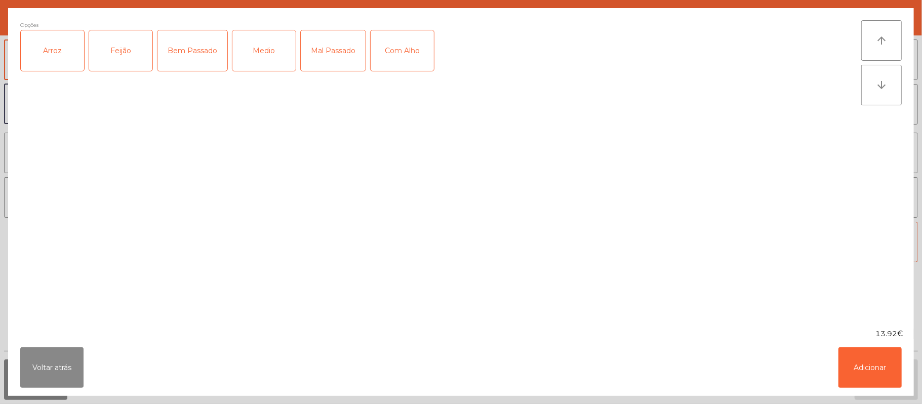
click at [61, 63] on div "Arroz" at bounding box center [52, 50] width 63 height 41
click at [118, 44] on div "Feijão" at bounding box center [120, 50] width 63 height 41
click at [260, 46] on div "Medio" at bounding box center [263, 50] width 63 height 41
click at [879, 377] on button "Adicionar" at bounding box center [869, 367] width 63 height 41
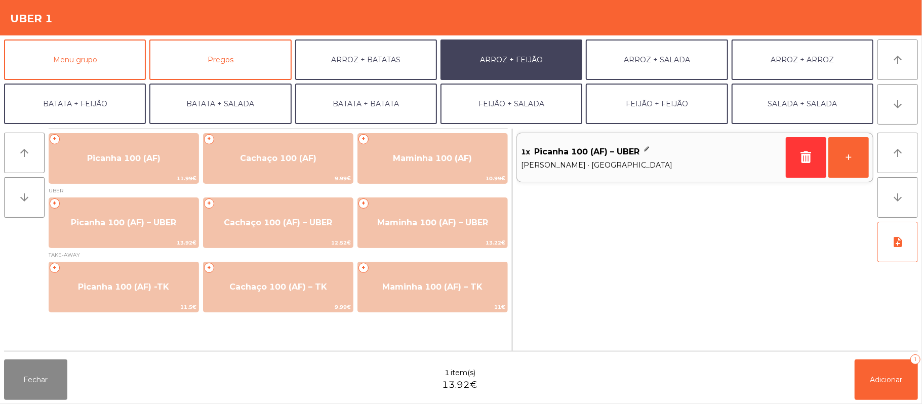
scroll to position [44, 0]
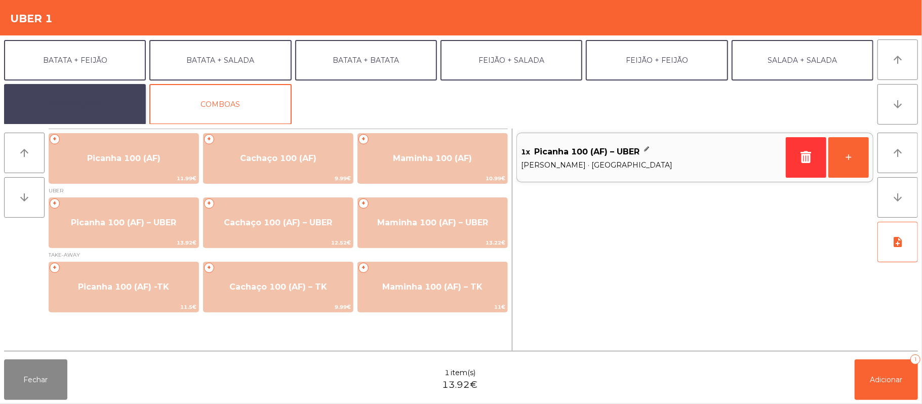
click at [83, 110] on button "EXTRAS UBER" at bounding box center [75, 104] width 142 height 41
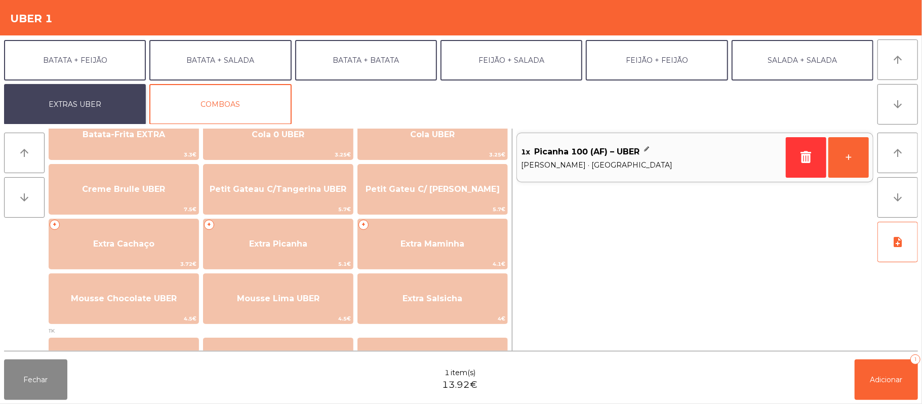
scroll to position [205, 0]
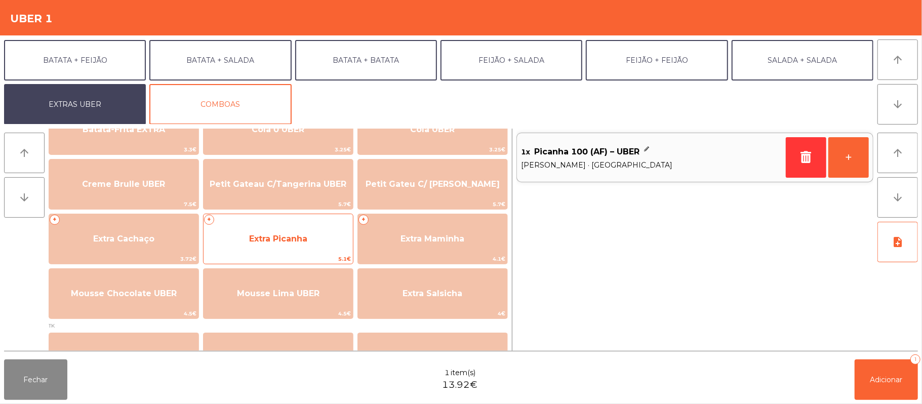
click at [306, 242] on span "Extra Picanha" at bounding box center [278, 239] width 58 height 10
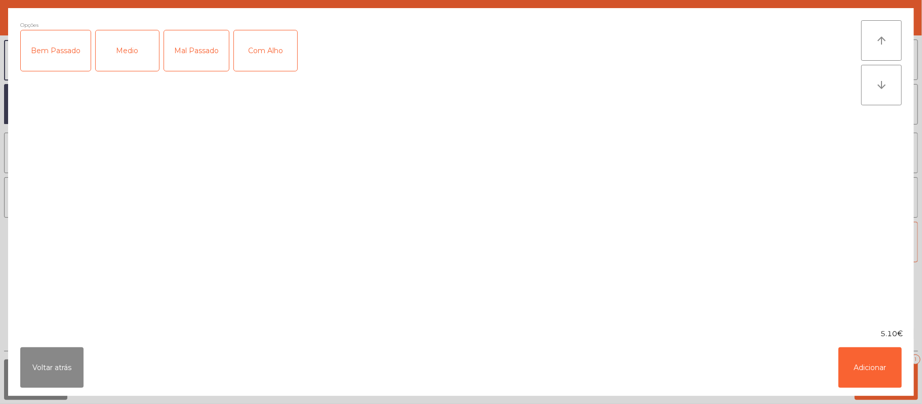
click at [131, 57] on div "Medio" at bounding box center [127, 50] width 63 height 41
click at [871, 364] on button "Adicionar" at bounding box center [869, 367] width 63 height 41
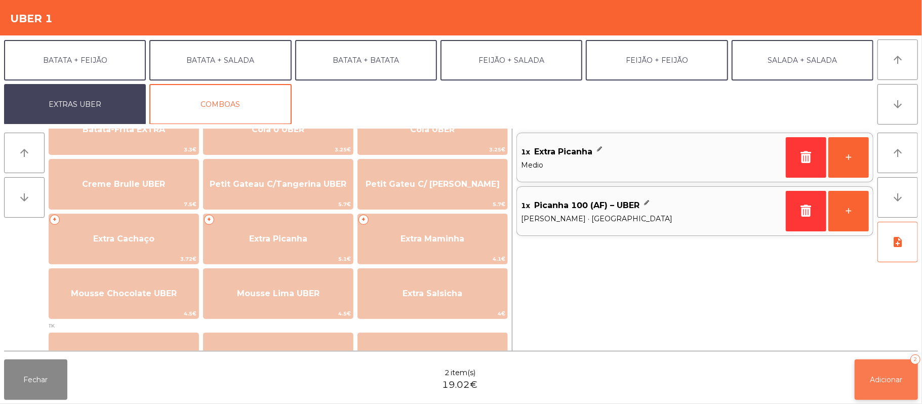
click at [892, 379] on span "Adicionar" at bounding box center [886, 379] width 32 height 9
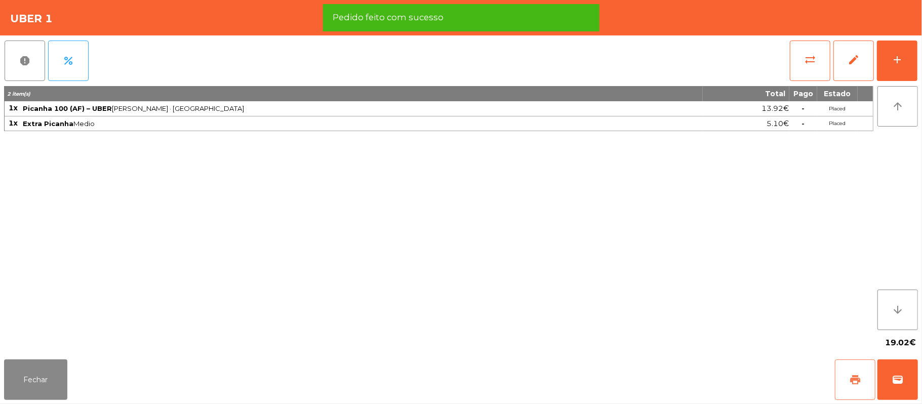
click at [847, 379] on button "print" at bounding box center [855, 379] width 41 height 41
click at [916, 377] on button "wallet" at bounding box center [897, 379] width 41 height 41
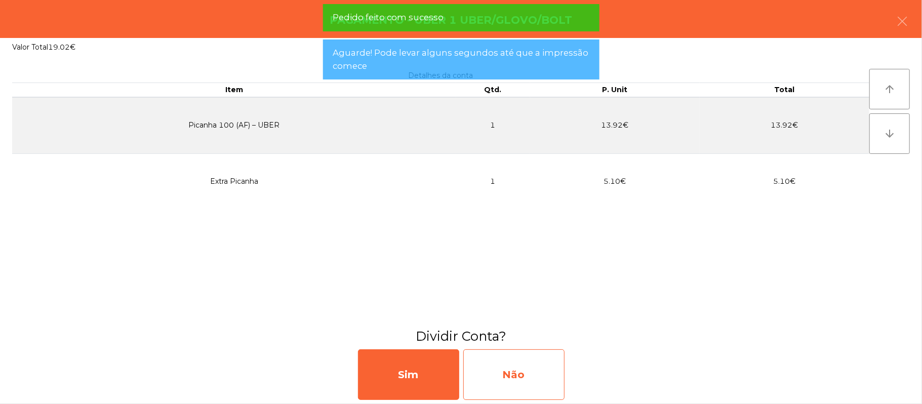
click at [522, 379] on div "Não" at bounding box center [513, 374] width 101 height 51
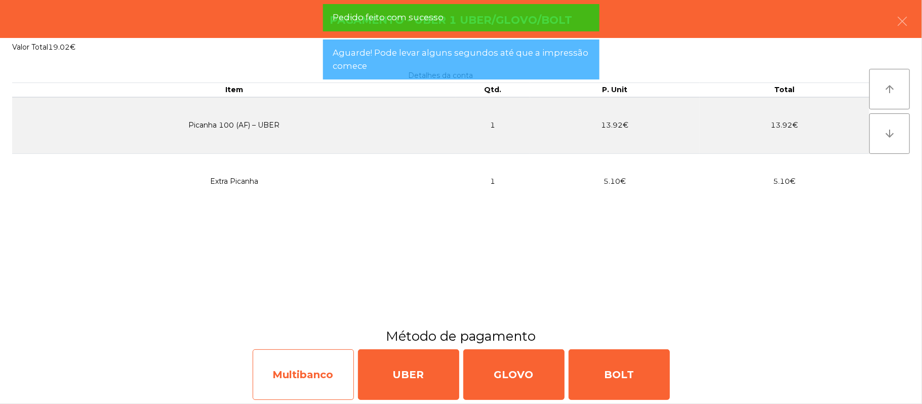
click at [306, 380] on div "Multibanco" at bounding box center [303, 374] width 101 height 51
select select "**"
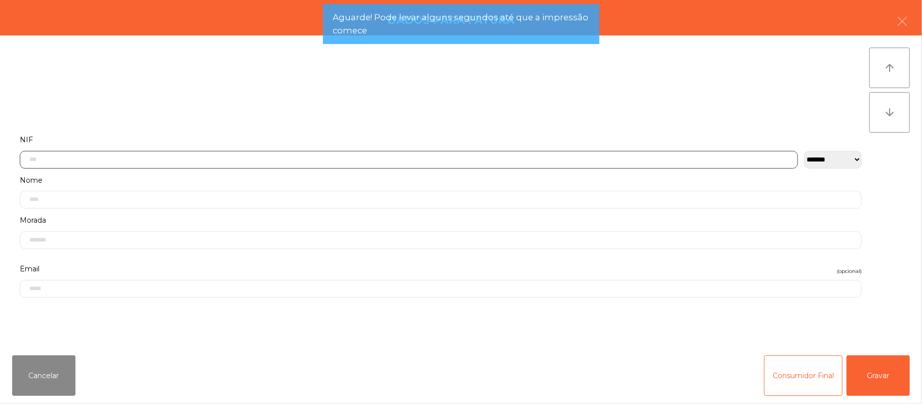
click at [374, 159] on input "text" at bounding box center [409, 160] width 778 height 18
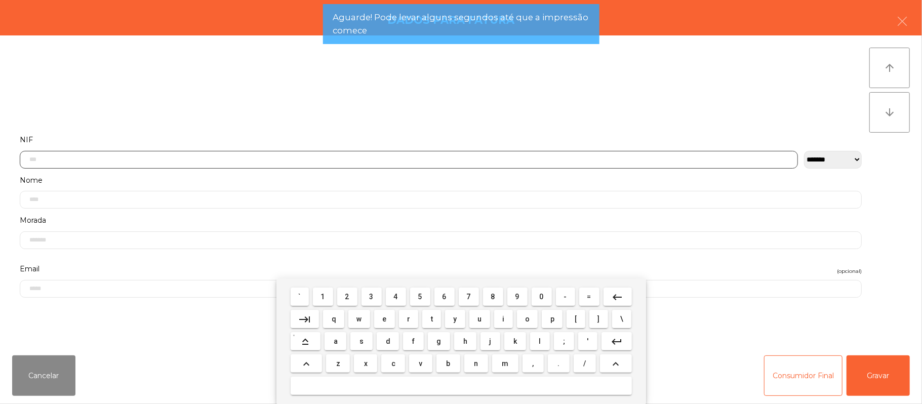
scroll to position [85, 0]
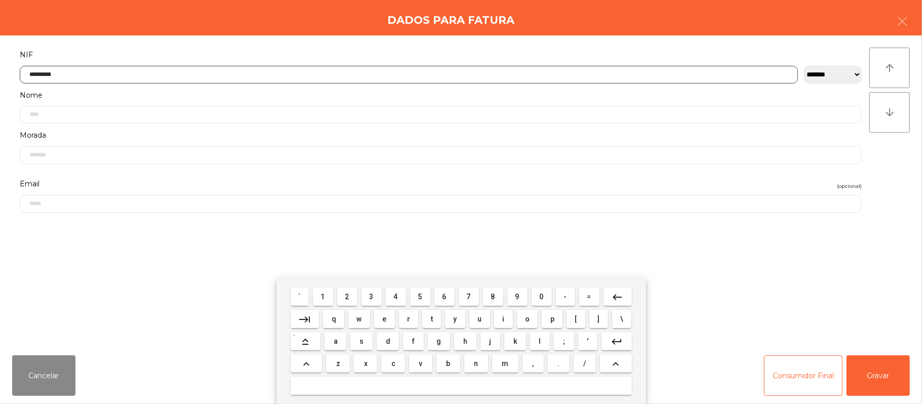
type input "*********"
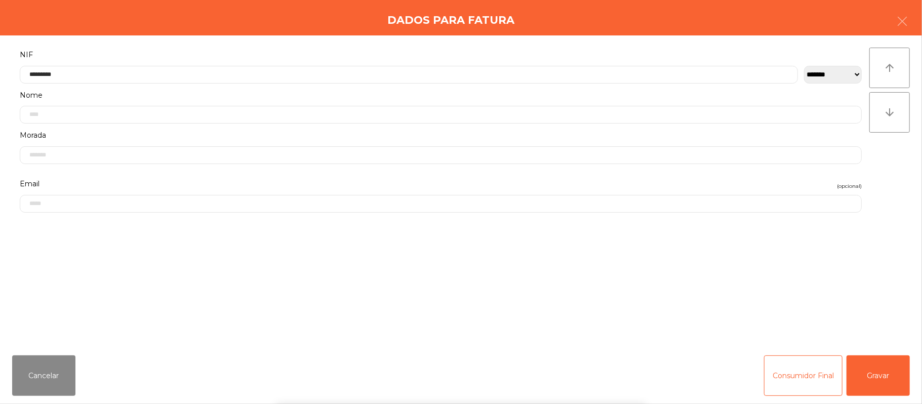
click at [892, 367] on div "` 1 2 3 4 5 6 7 8 9 0 - = keyboard_backspace keyboard_tab q w e r t y u i o p […" at bounding box center [461, 341] width 922 height 126
click at [892, 377] on div "` 1 2 3 4 5 6 7 8 9 0 - = keyboard_backspace keyboard_tab q w e r t y u i o p […" at bounding box center [461, 341] width 922 height 126
click at [890, 373] on button "Gravar" at bounding box center [878, 375] width 63 height 41
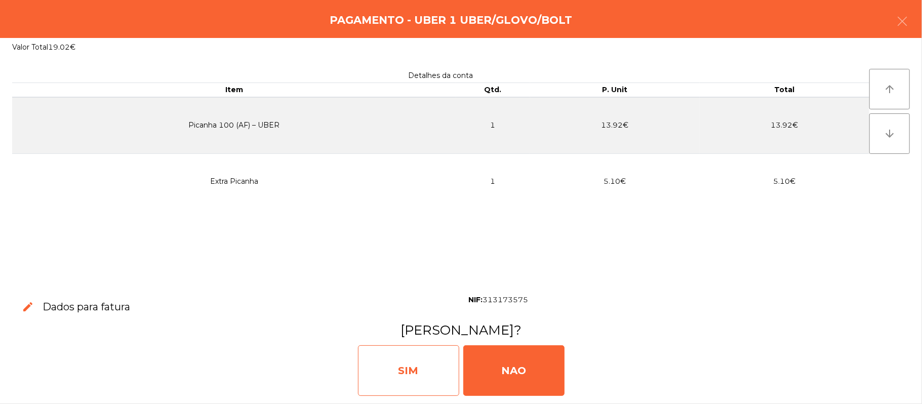
click at [412, 365] on div "SIM" at bounding box center [408, 370] width 101 height 51
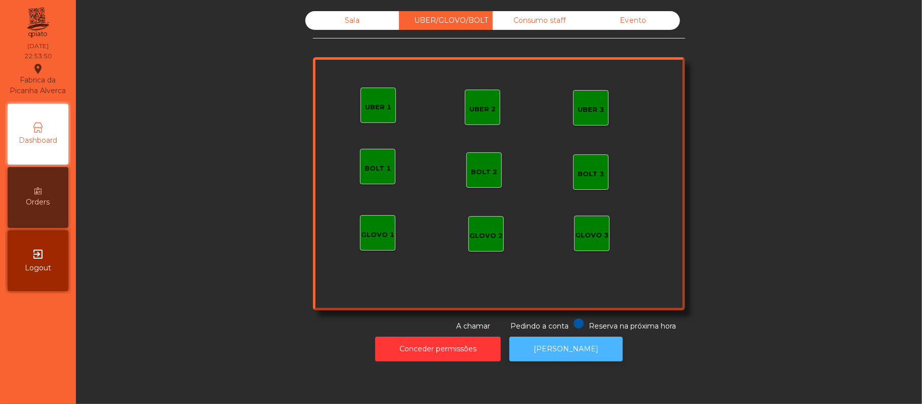
click at [575, 353] on button "[PERSON_NAME]" at bounding box center [565, 349] width 113 height 25
click at [348, 20] on div "Sala" at bounding box center [352, 20] width 94 height 19
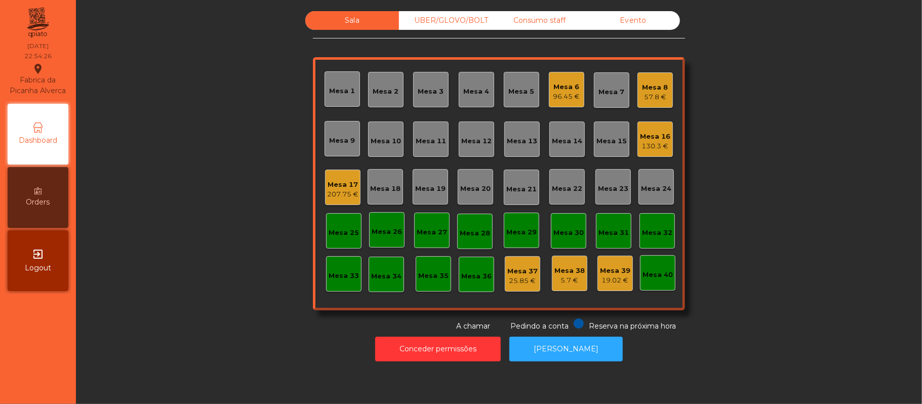
click at [602, 268] on div "Mesa 39" at bounding box center [615, 271] width 30 height 10
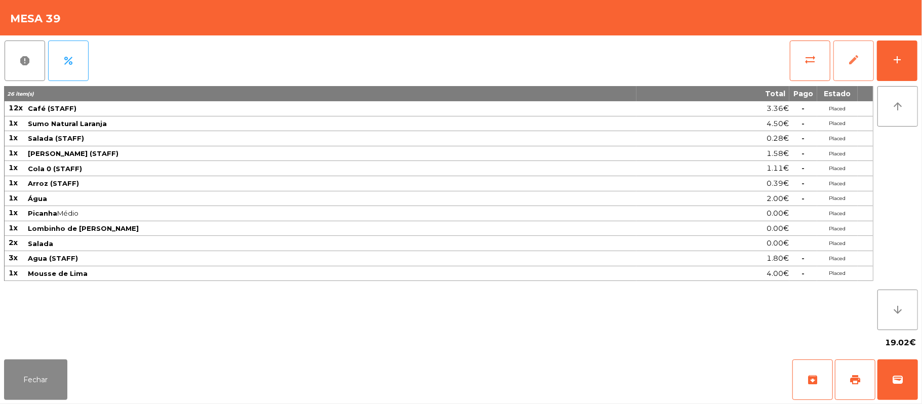
click at [865, 69] on button "edit" at bounding box center [853, 61] width 41 height 41
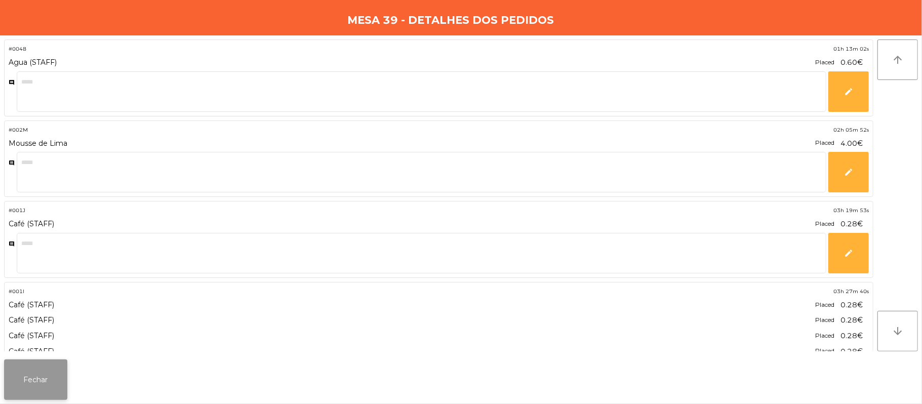
click at [52, 379] on button "Fechar" at bounding box center [35, 379] width 63 height 41
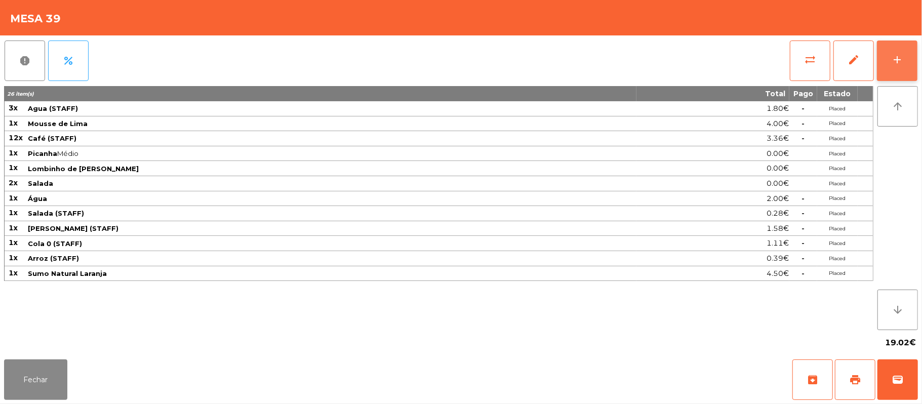
click at [896, 59] on div "add" at bounding box center [897, 60] width 12 height 12
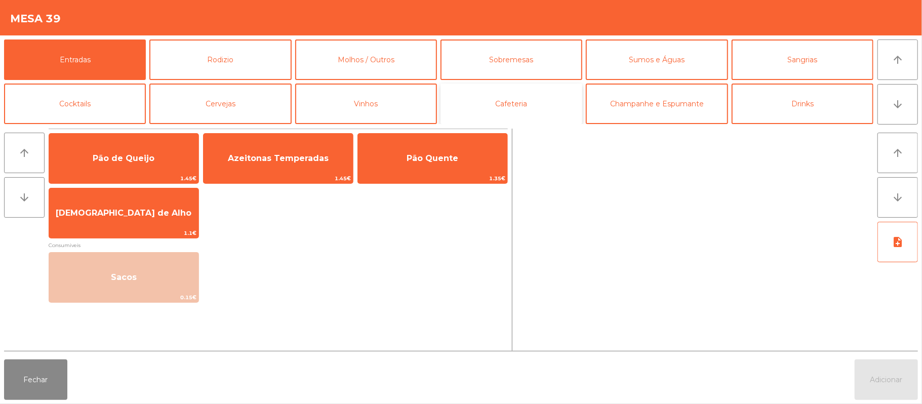
click at [527, 106] on button "Cafeteria" at bounding box center [512, 104] width 142 height 41
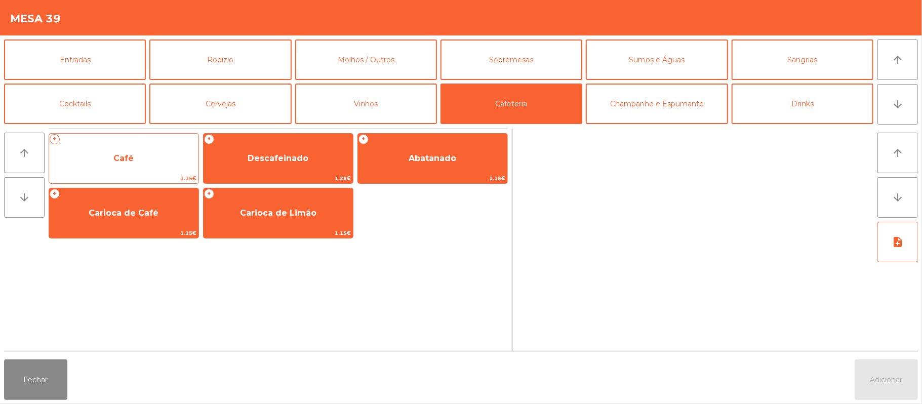
click at [175, 169] on span "Café" at bounding box center [123, 158] width 149 height 27
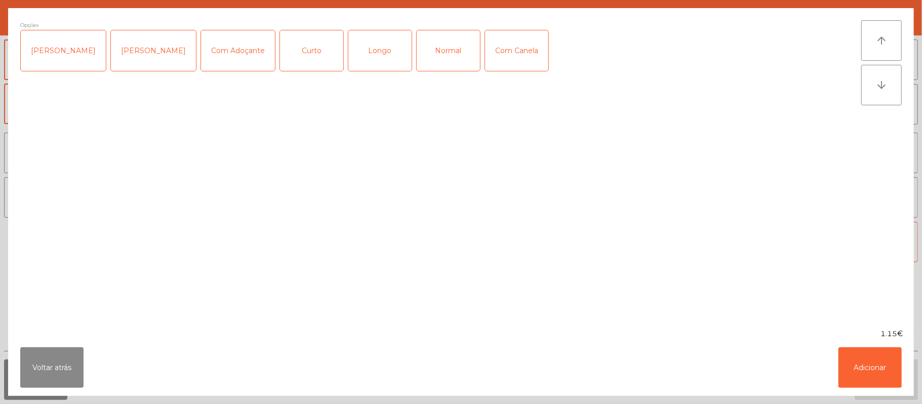
click at [376, 56] on div "Longo" at bounding box center [379, 50] width 63 height 41
click at [876, 373] on button "Adicionar" at bounding box center [869, 367] width 63 height 41
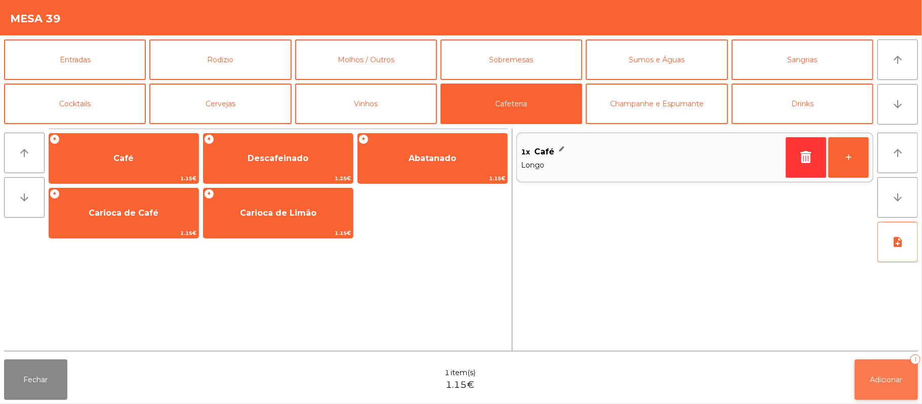
click at [883, 376] on span "Adicionar" at bounding box center [886, 379] width 32 height 9
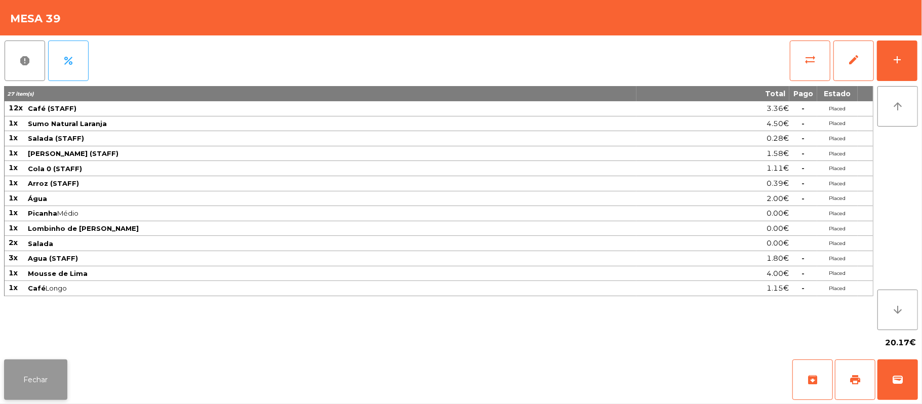
click at [56, 384] on button "Fechar" at bounding box center [35, 379] width 63 height 41
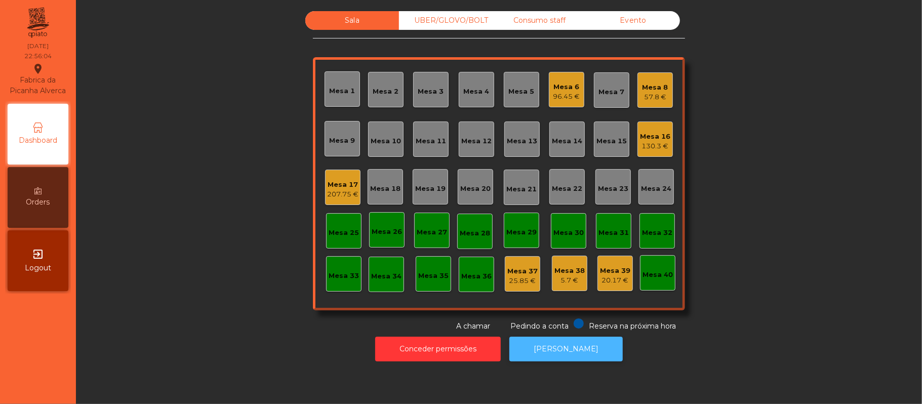
click at [597, 356] on button "[PERSON_NAME]" at bounding box center [565, 349] width 113 height 25
click at [353, 183] on div "Mesa 17 207.75 €" at bounding box center [342, 187] width 35 height 35
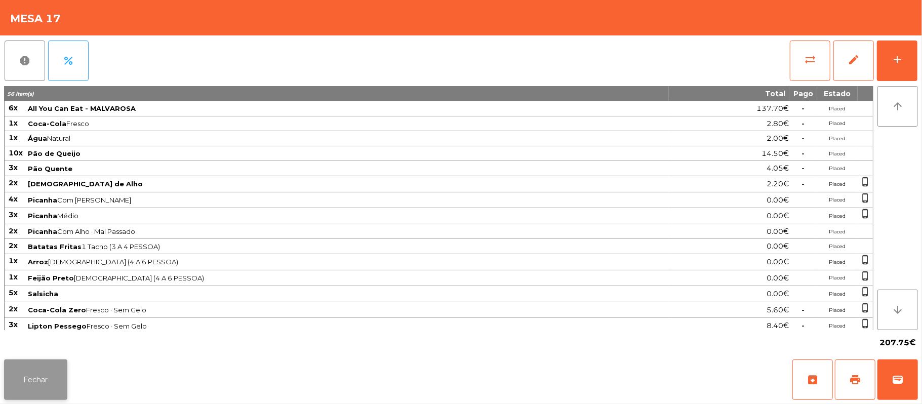
click at [63, 383] on button "Fechar" at bounding box center [35, 379] width 63 height 41
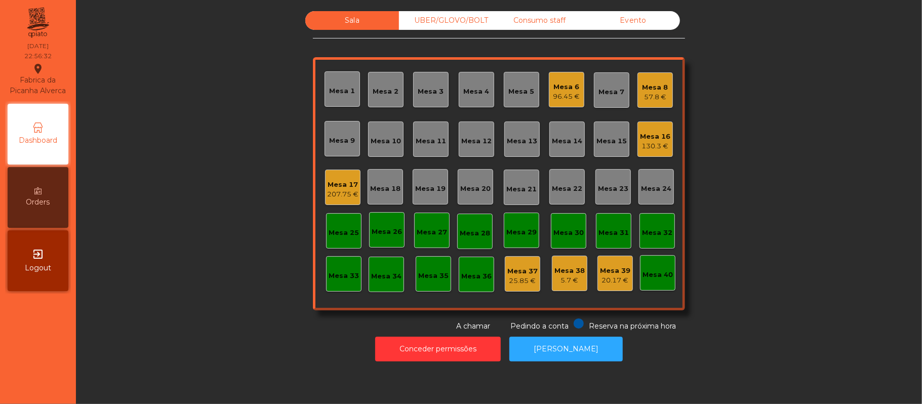
click at [327, 182] on div "Mesa 17" at bounding box center [342, 185] width 31 height 10
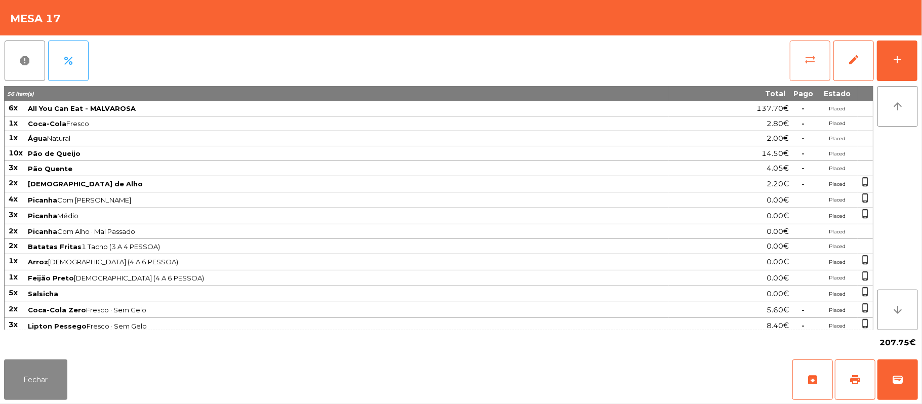
click at [809, 57] on span "sync_alt" at bounding box center [810, 60] width 12 height 12
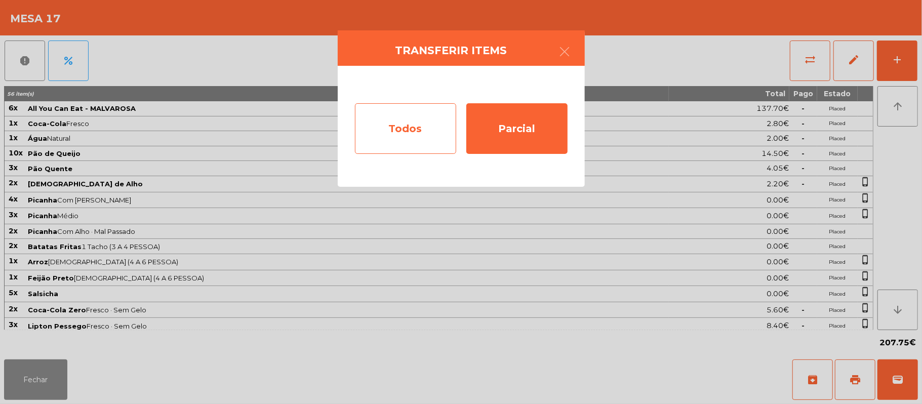
click at [373, 141] on div "Todos" at bounding box center [405, 128] width 101 height 51
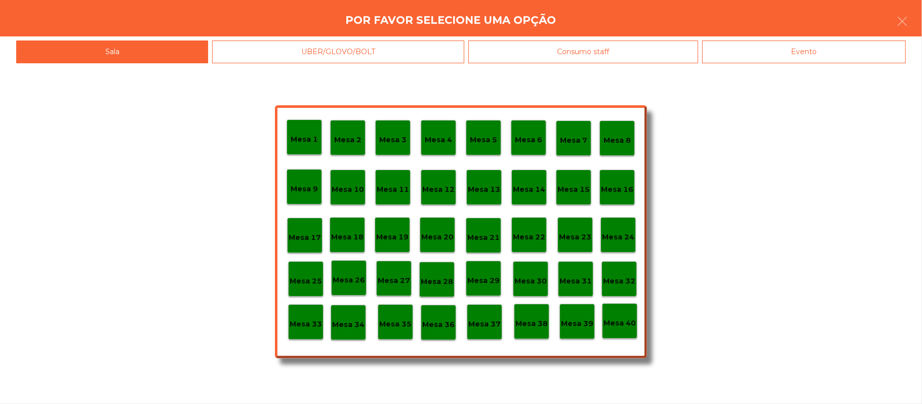
click at [554, 41] on div "Consumo staff" at bounding box center [583, 52] width 230 height 23
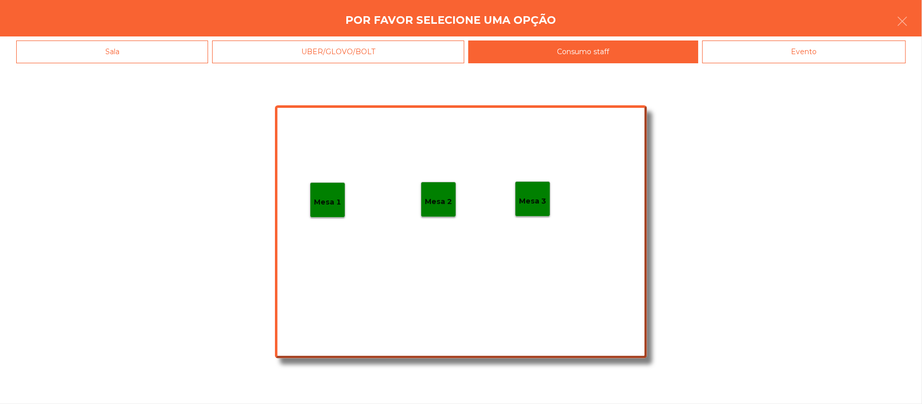
click at [793, 51] on div "Evento" at bounding box center [804, 52] width 204 height 23
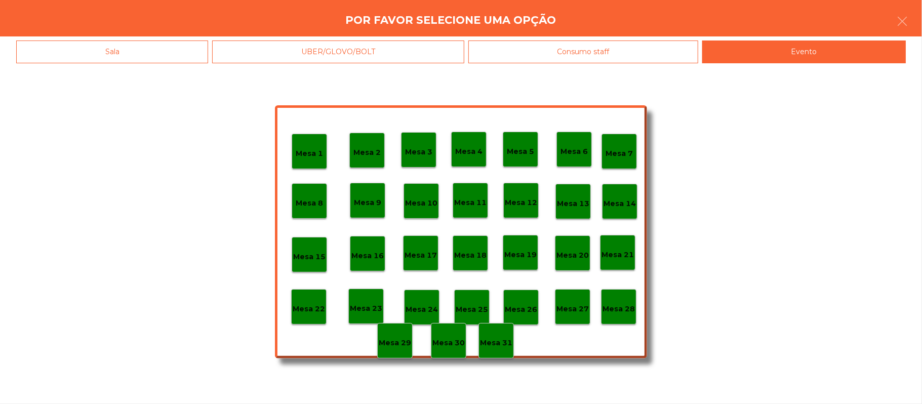
click at [632, 304] on p "Mesa 28" at bounding box center [619, 309] width 32 height 12
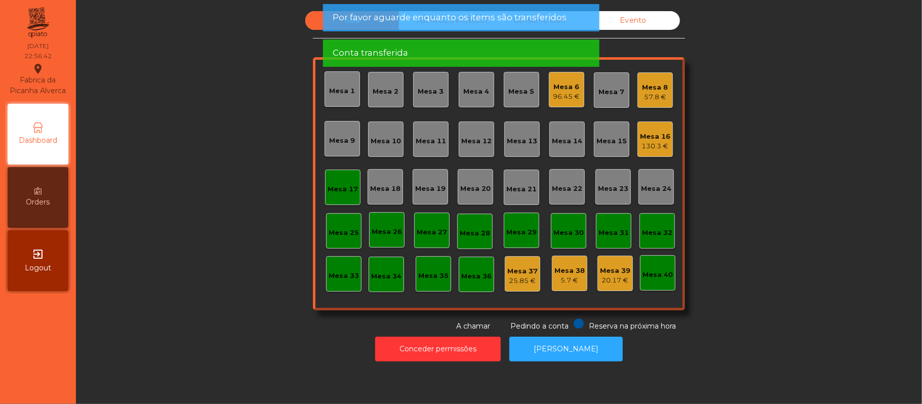
click at [331, 196] on div "Mesa 17" at bounding box center [342, 187] width 35 height 35
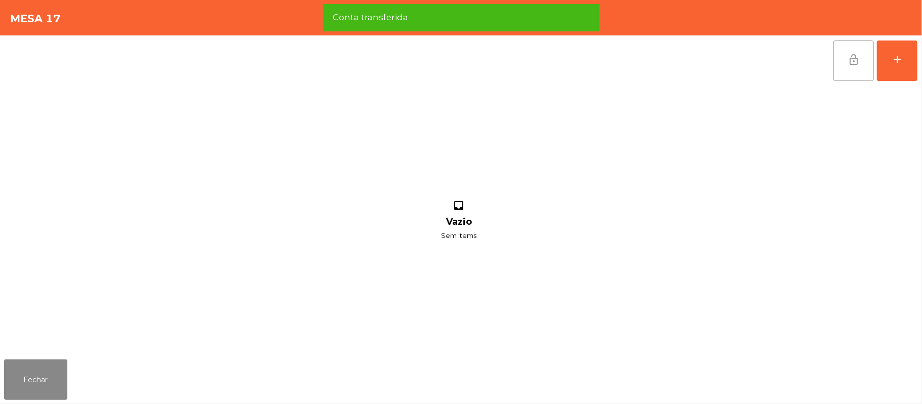
click at [851, 63] on span "lock_open" at bounding box center [854, 60] width 12 height 12
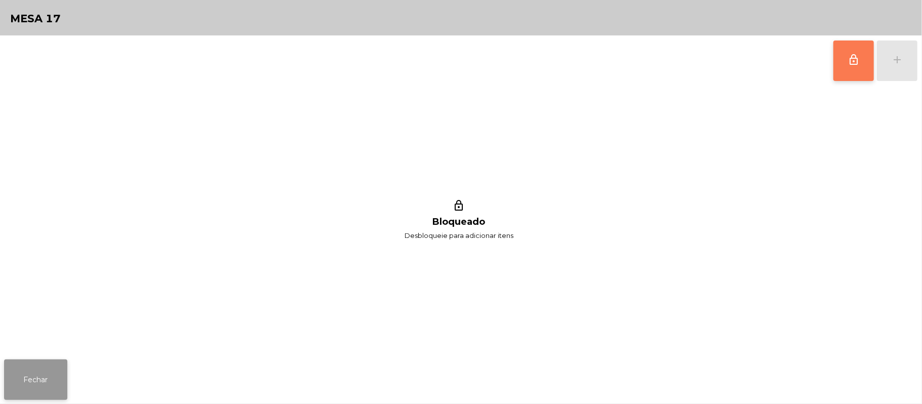
click at [31, 377] on button "Fechar" at bounding box center [35, 379] width 63 height 41
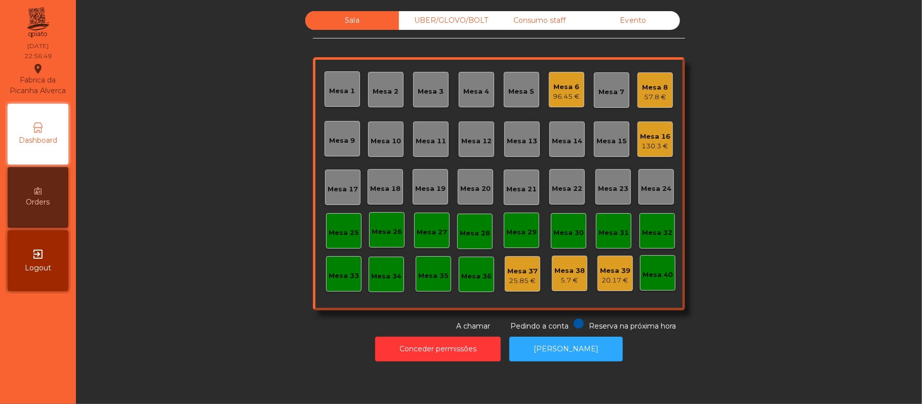
click at [146, 225] on div "Sala UBER/GLOVO/BOLT Consumo staff Evento Mesa 1 Mesa 2 Mesa 3 Mesa 4 Mesa 5 Me…" at bounding box center [499, 171] width 819 height 321
click at [662, 93] on div "Mesa 8 57.8 €" at bounding box center [654, 89] width 35 height 35
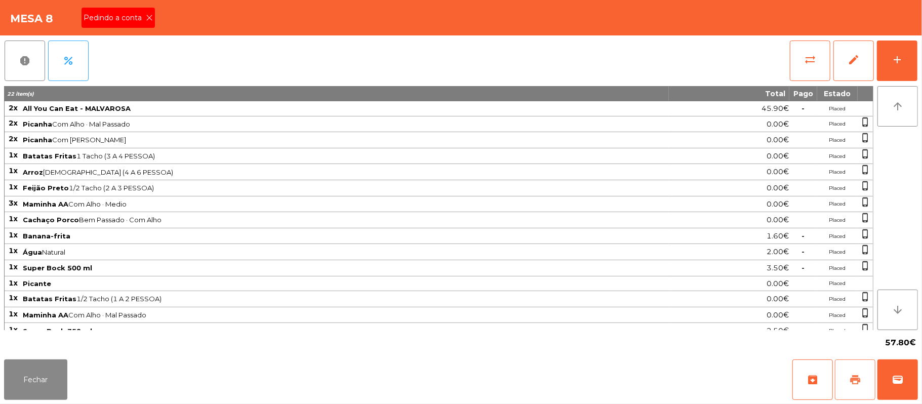
click at [867, 380] on button "print" at bounding box center [855, 379] width 41 height 41
click at [150, 17] on icon at bounding box center [149, 17] width 7 height 7
click at [148, 14] on div "Mesa 8 Pedindo a conta" at bounding box center [461, 17] width 922 height 35
click at [152, 13] on div "Mesa 8 Pedindo a conta" at bounding box center [461, 17] width 922 height 35
click at [51, 367] on button "Fechar" at bounding box center [35, 379] width 63 height 41
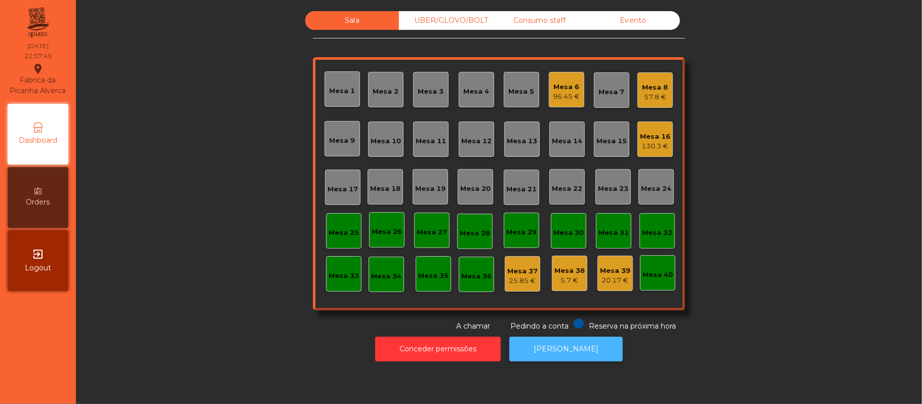
click at [561, 349] on button "[PERSON_NAME]" at bounding box center [565, 349] width 113 height 25
click at [649, 88] on div "Mesa 8" at bounding box center [656, 88] width 26 height 10
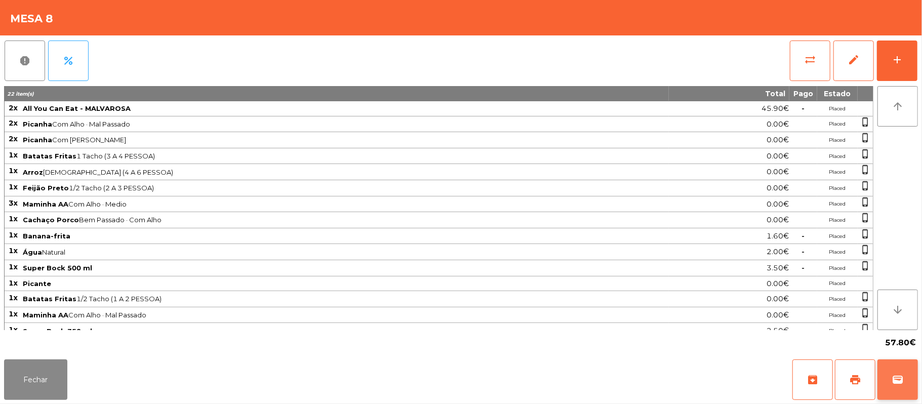
click at [910, 379] on button "wallet" at bounding box center [897, 379] width 41 height 41
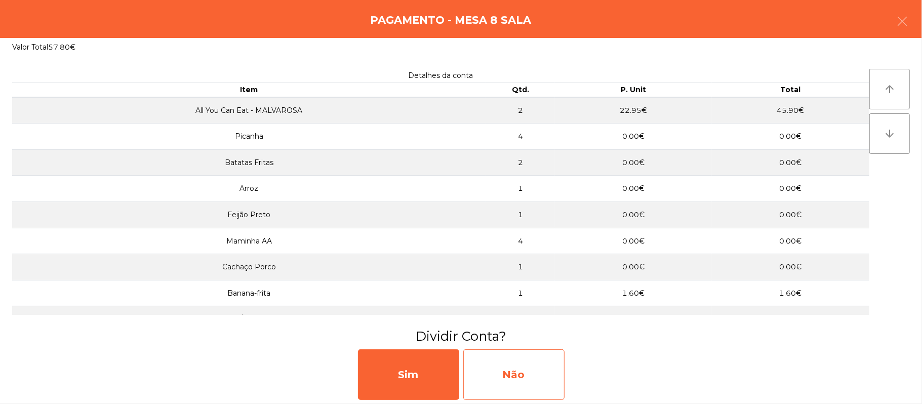
click at [537, 387] on div "Não" at bounding box center [513, 374] width 101 height 51
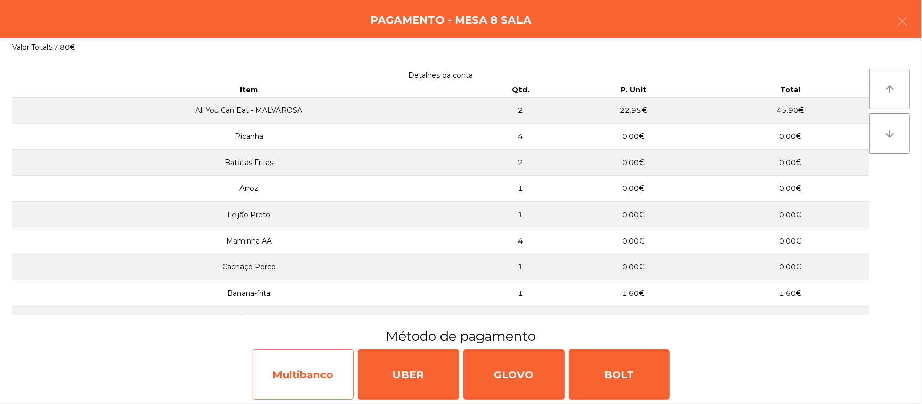
click at [300, 364] on div "Multibanco" at bounding box center [303, 374] width 101 height 51
select select "**"
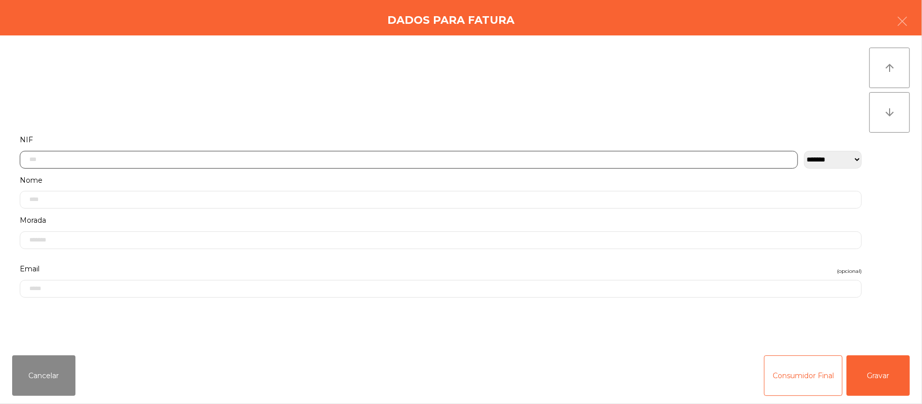
click at [354, 156] on input "text" at bounding box center [409, 160] width 778 height 18
click at [365, 129] on div "Nome" at bounding box center [440, 109] width 857 height 41
click at [268, 108] on input "text" at bounding box center [409, 107] width 778 height 18
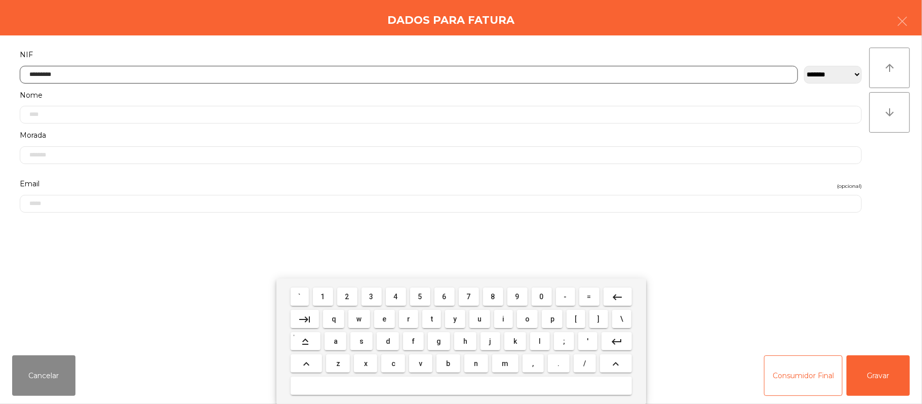
type input "*********"
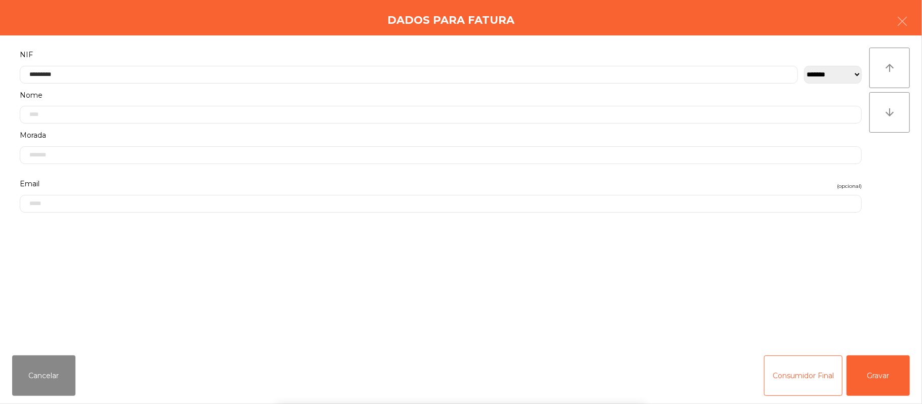
click at [879, 373] on div "` 1 2 3 4 5 6 7 8 9 0 - = keyboard_backspace keyboard_tab q w e r t y u i o p […" at bounding box center [461, 341] width 922 height 126
click at [898, 367] on div "` 1 2 3 4 5 6 7 8 9 0 - = keyboard_backspace keyboard_tab q w e r t y u i o p […" at bounding box center [461, 341] width 922 height 126
click at [894, 363] on button "Gravar" at bounding box center [878, 375] width 63 height 41
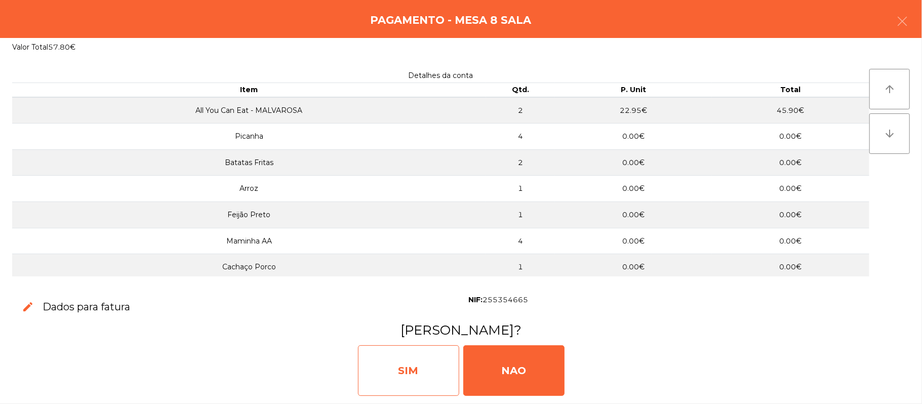
click at [393, 363] on div "SIM" at bounding box center [408, 370] width 101 height 51
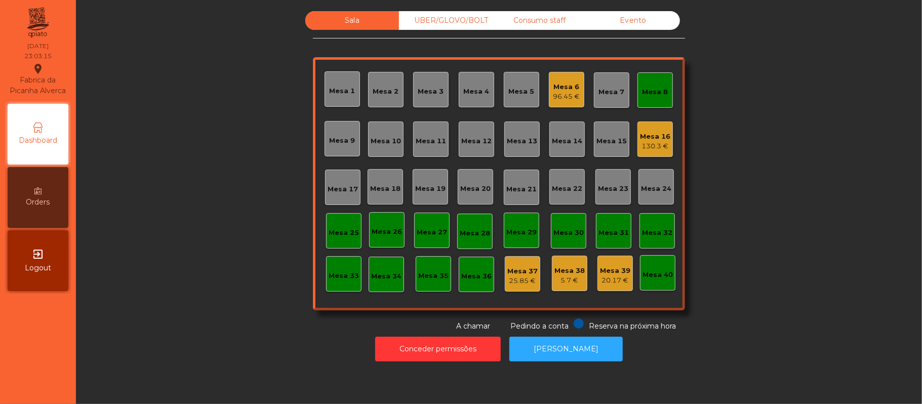
click at [651, 92] on div "Mesa 8" at bounding box center [656, 92] width 26 height 10
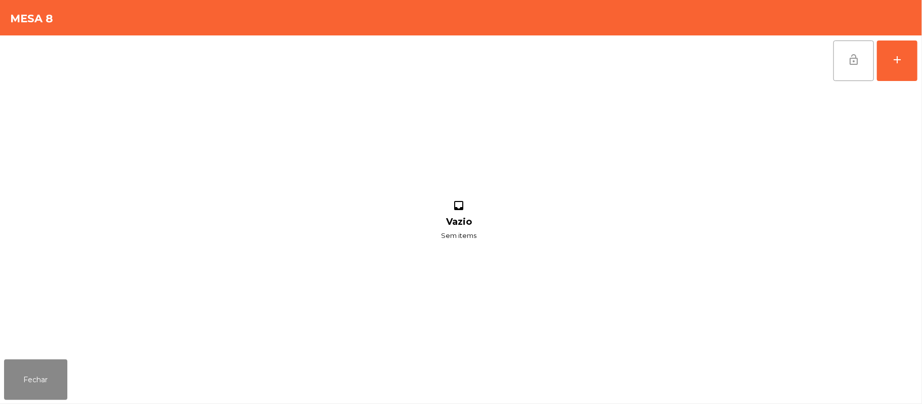
click at [851, 67] on button "lock_open" at bounding box center [853, 61] width 41 height 41
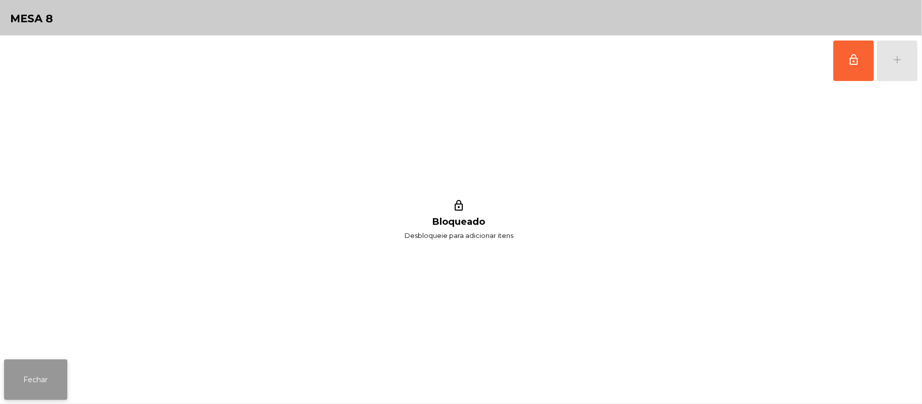
click at [27, 391] on button "Fechar" at bounding box center [35, 379] width 63 height 41
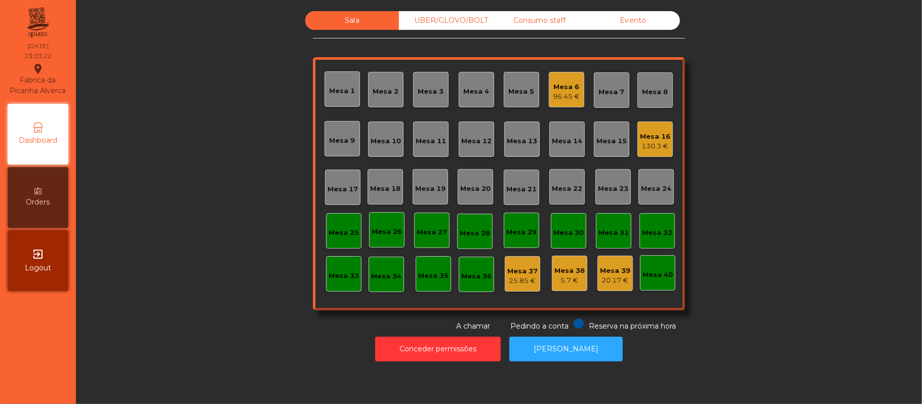
click at [266, 240] on div "Sala UBER/GLOVO/BOLT Consumo staff Evento Mesa 1 Mesa 2 Mesa 3 Mesa 4 Mesa 5 Me…" at bounding box center [499, 171] width 819 height 321
click at [558, 102] on div "Mesa 6 96.45 €" at bounding box center [566, 89] width 35 height 35
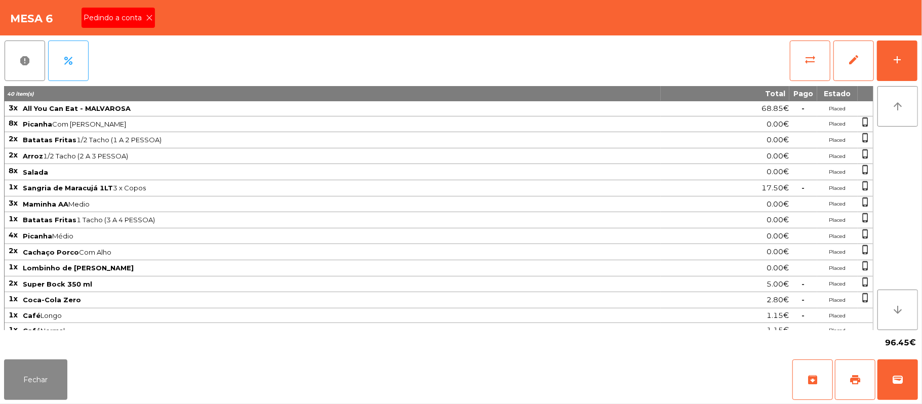
click at [104, 13] on span "Pedindo a conta" at bounding box center [115, 18] width 62 height 11
click at [857, 380] on span "print" at bounding box center [855, 380] width 12 height 12
click at [54, 390] on button "Fechar" at bounding box center [35, 379] width 63 height 41
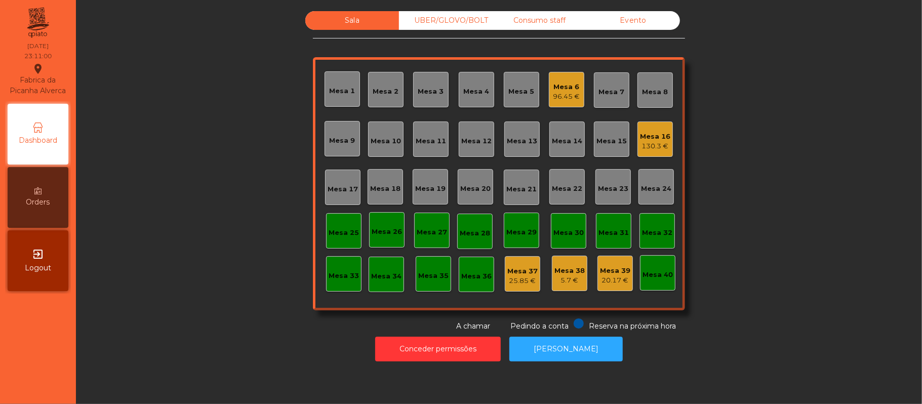
click at [460, 29] on div "UBER/GLOVO/BOLT" at bounding box center [446, 20] width 94 height 19
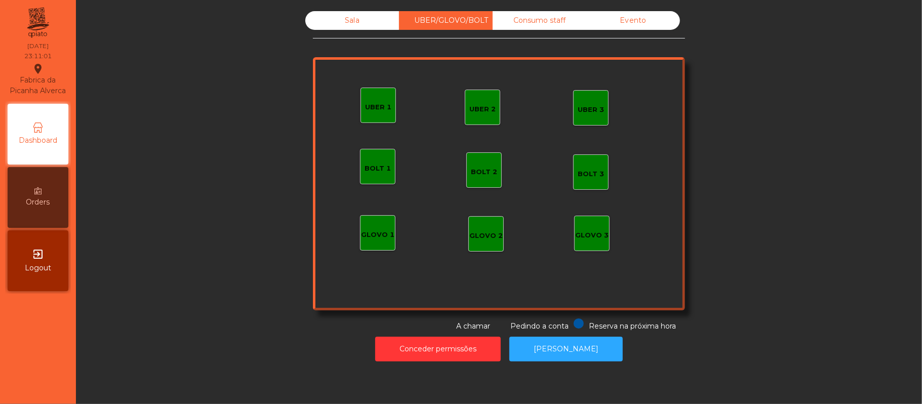
click at [541, 20] on div "Consumo staff" at bounding box center [540, 20] width 94 height 19
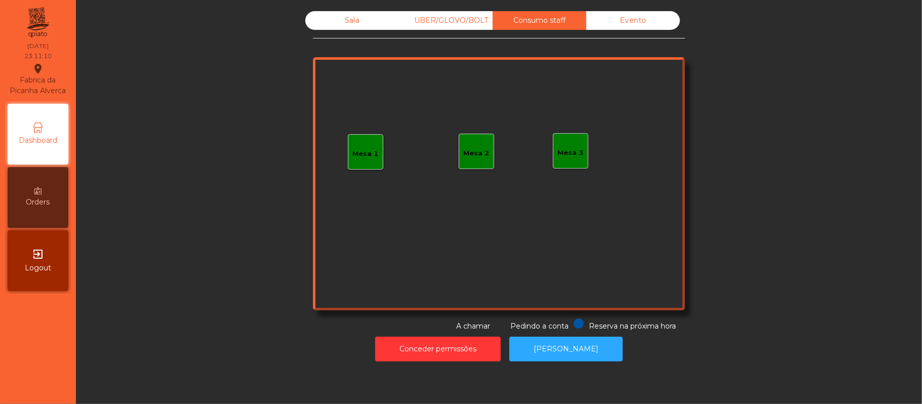
click at [575, 148] on div "Mesa 3" at bounding box center [571, 153] width 26 height 10
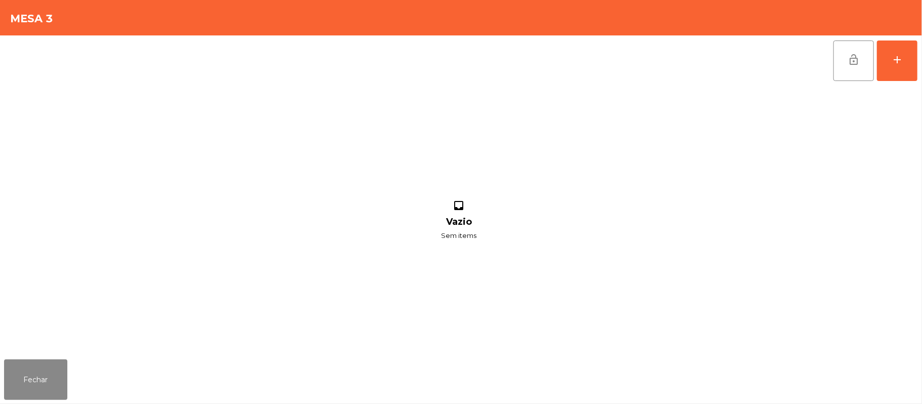
click at [920, 64] on div "lock_open add inbox Vazio Sem items" at bounding box center [461, 195] width 922 height 320
click at [893, 47] on button "add" at bounding box center [897, 61] width 41 height 41
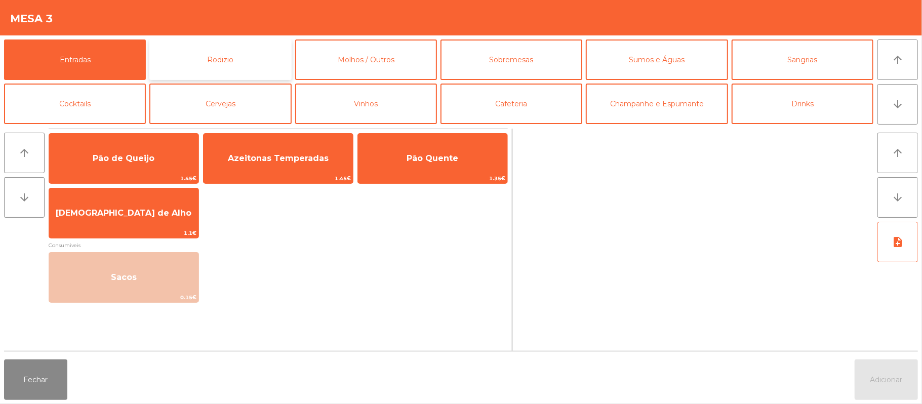
click at [239, 57] on button "Rodizio" at bounding box center [220, 59] width 142 height 41
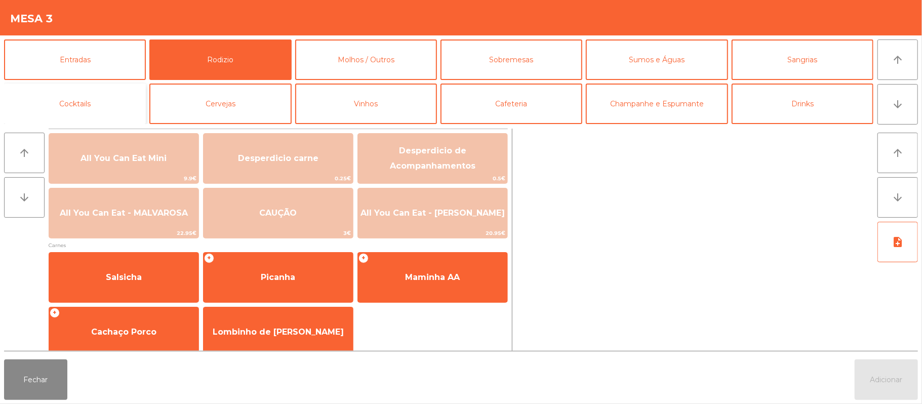
click at [117, 104] on button "Cocktails" at bounding box center [75, 104] width 142 height 41
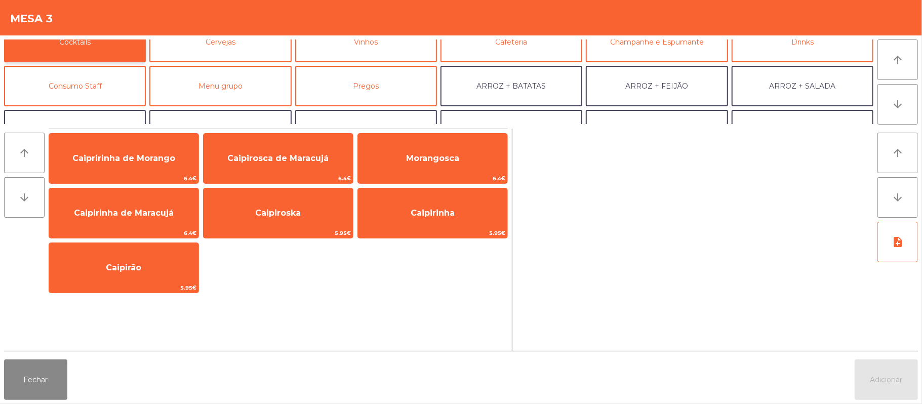
scroll to position [61, 0]
click at [116, 94] on button "Consumo Staff" at bounding box center [75, 86] width 142 height 41
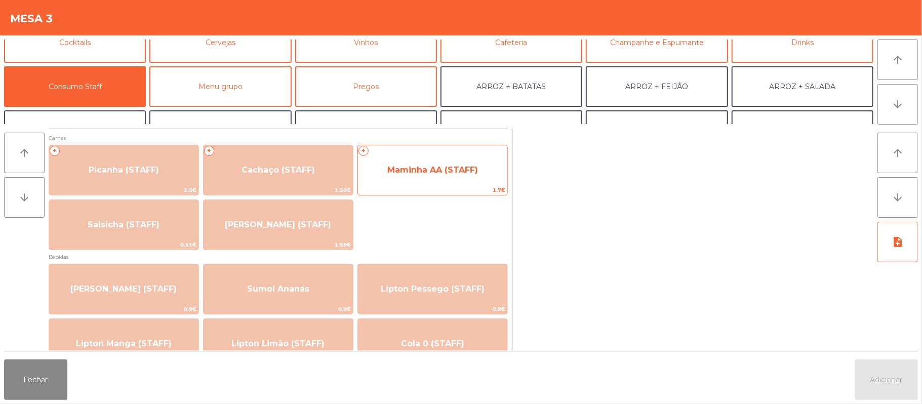
click at [442, 181] on span "Maminha AA (STAFF)" at bounding box center [432, 169] width 149 height 27
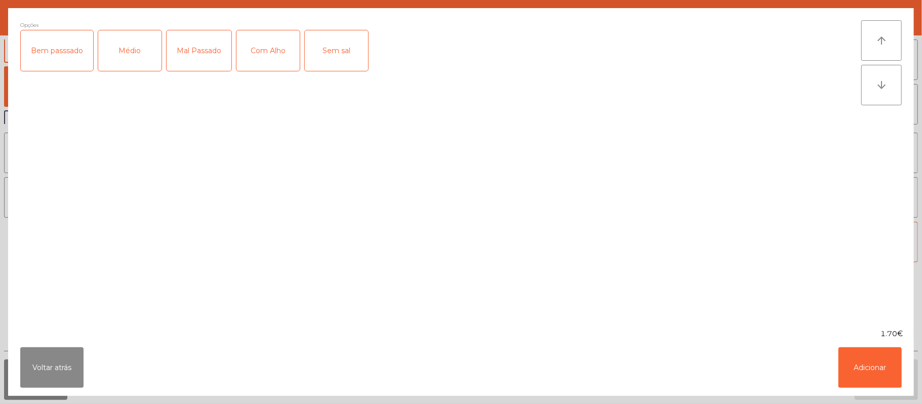
click at [130, 50] on div "Médio" at bounding box center [129, 50] width 63 height 41
click at [278, 46] on div "Com Alho" at bounding box center [267, 50] width 63 height 41
click at [866, 379] on button "Adicionar" at bounding box center [869, 367] width 63 height 41
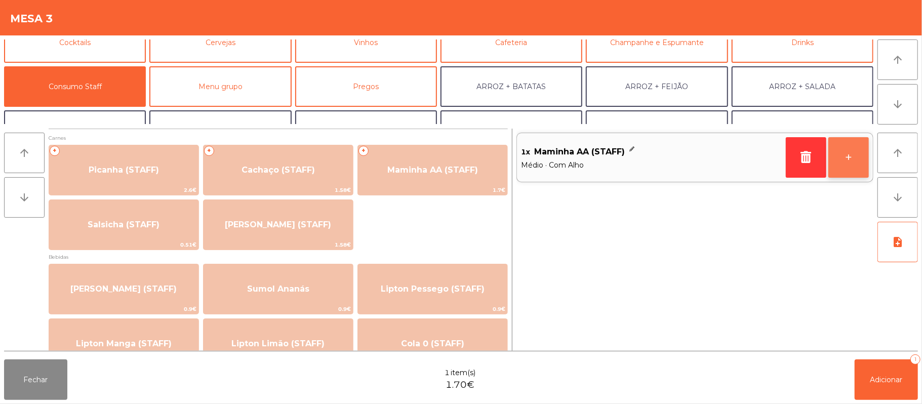
click at [843, 158] on button "+" at bounding box center [848, 157] width 41 height 41
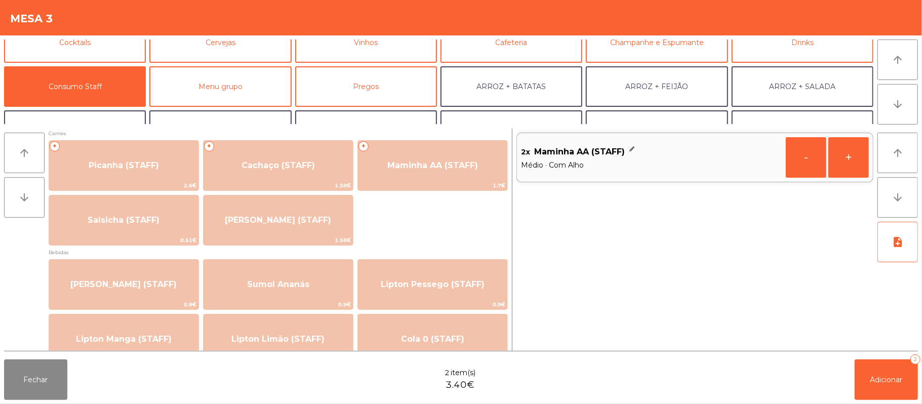
scroll to position [0, 0]
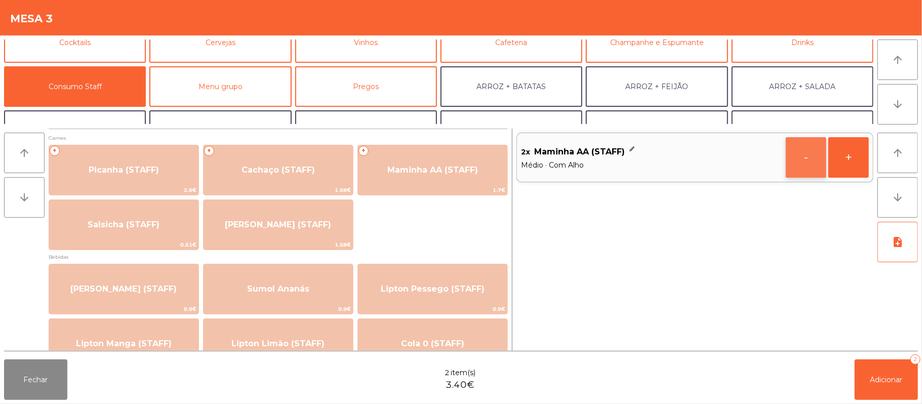
click at [796, 169] on button "-" at bounding box center [806, 157] width 41 height 41
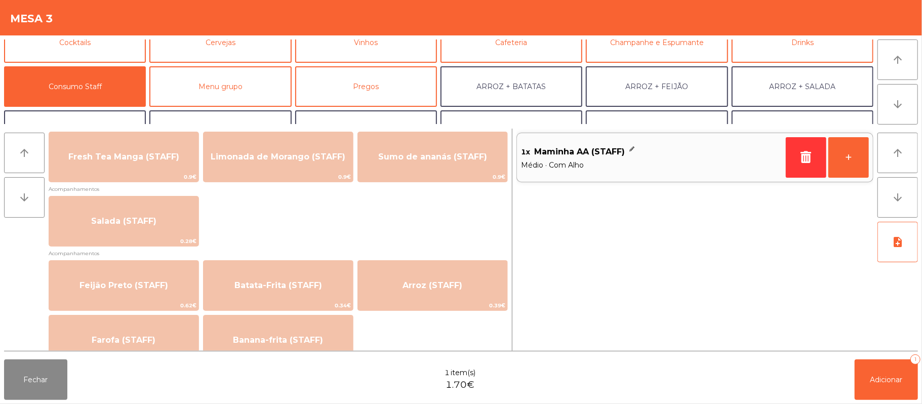
scroll to position [354, 0]
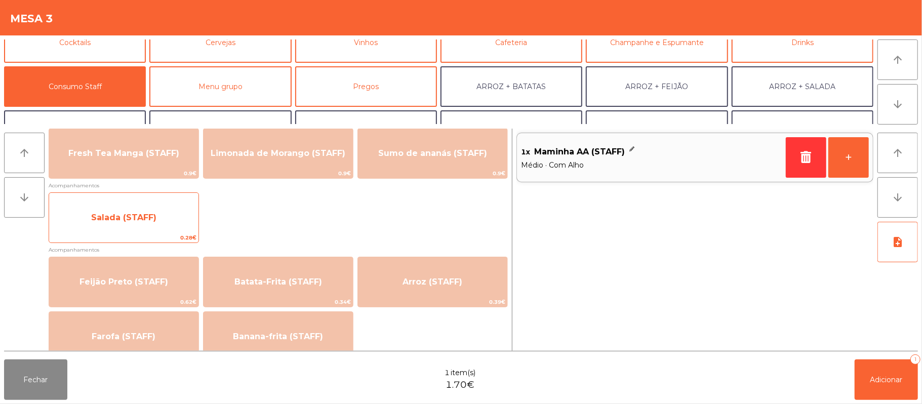
click at [175, 225] on span "Salada (STAFF)" at bounding box center [123, 217] width 149 height 27
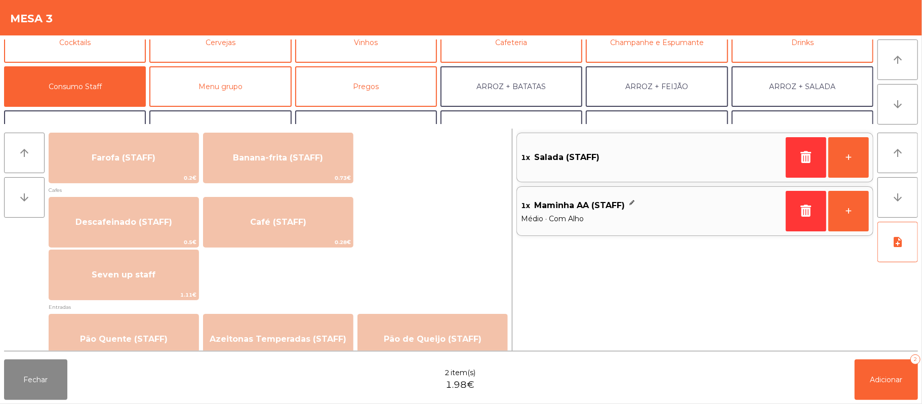
scroll to position [523, 0]
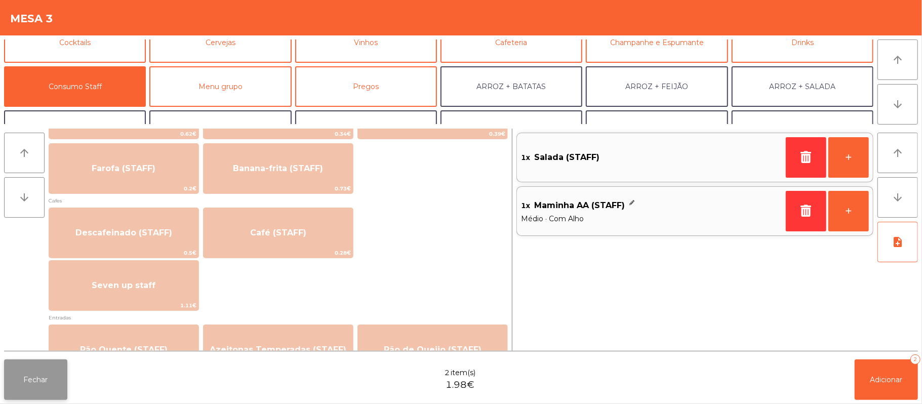
click at [39, 396] on button "Fechar" at bounding box center [35, 379] width 63 height 41
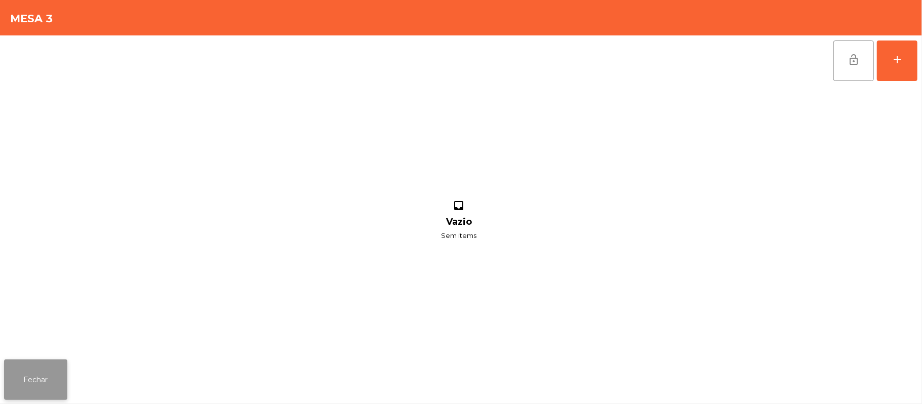
click at [57, 367] on button "Fechar" at bounding box center [35, 379] width 63 height 41
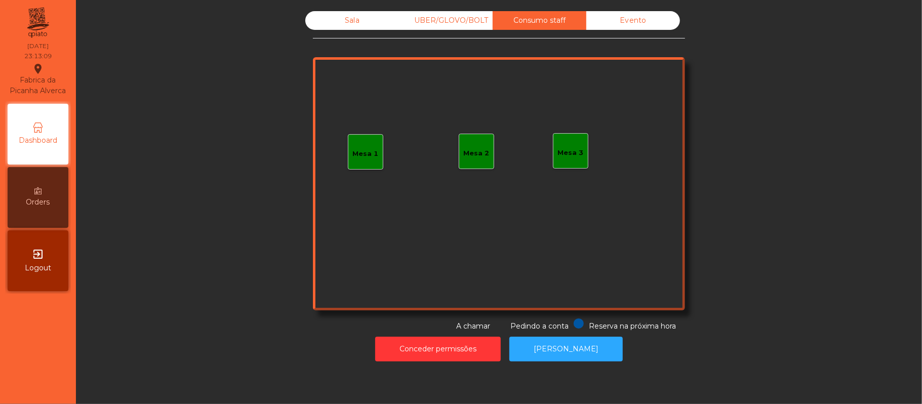
click at [347, 21] on div "Sala" at bounding box center [352, 20] width 94 height 19
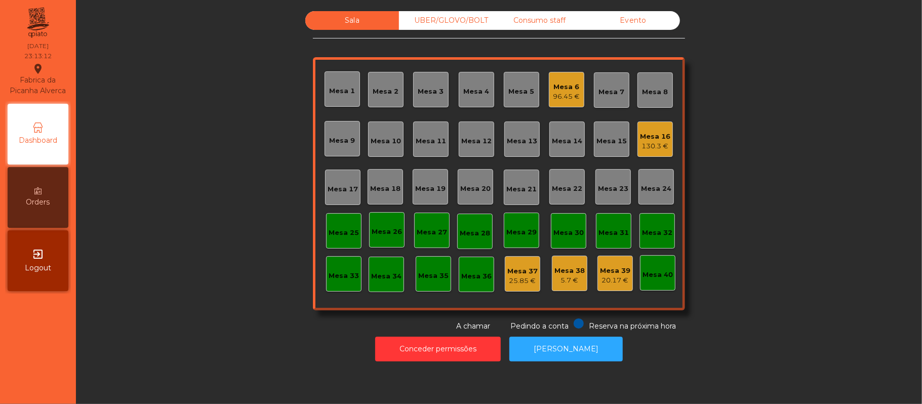
click at [559, 88] on div "Mesa 6" at bounding box center [566, 87] width 27 height 10
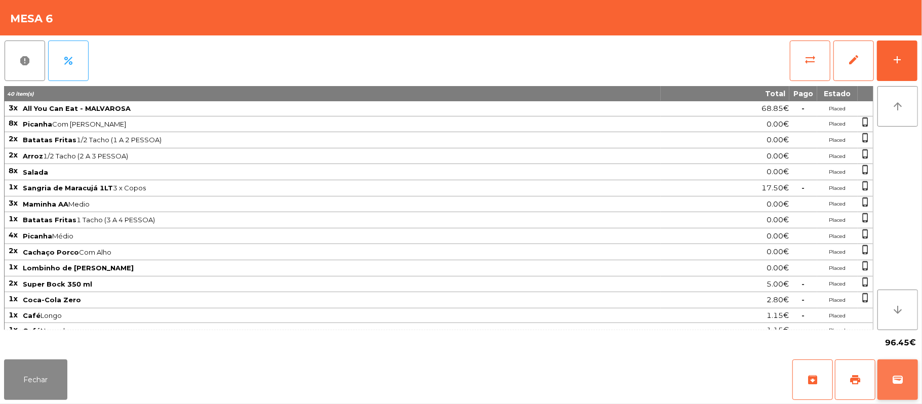
click at [893, 376] on span "wallet" at bounding box center [898, 380] width 12 height 12
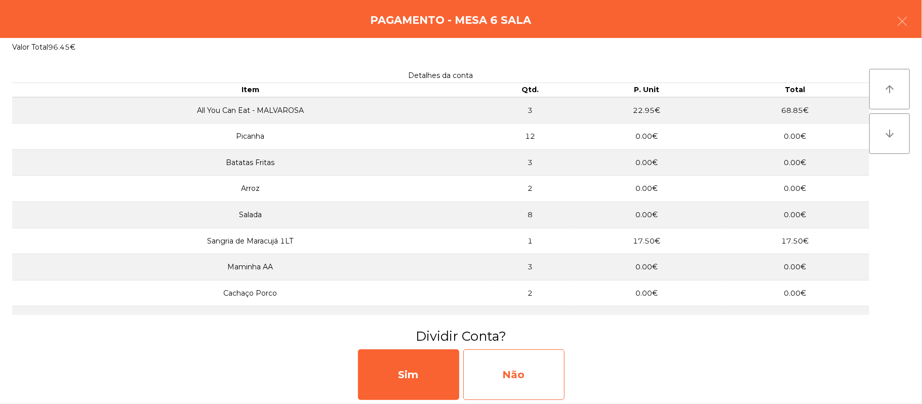
click at [522, 375] on div "Não" at bounding box center [513, 374] width 101 height 51
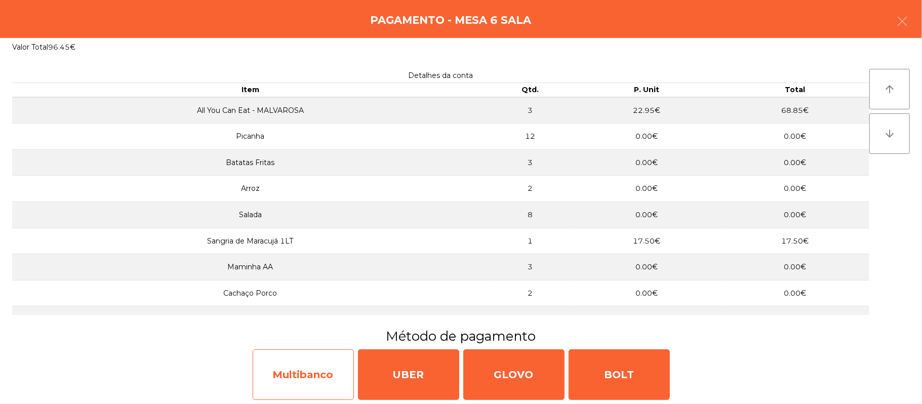
click at [315, 374] on div "Multibanco" at bounding box center [303, 374] width 101 height 51
select select "**"
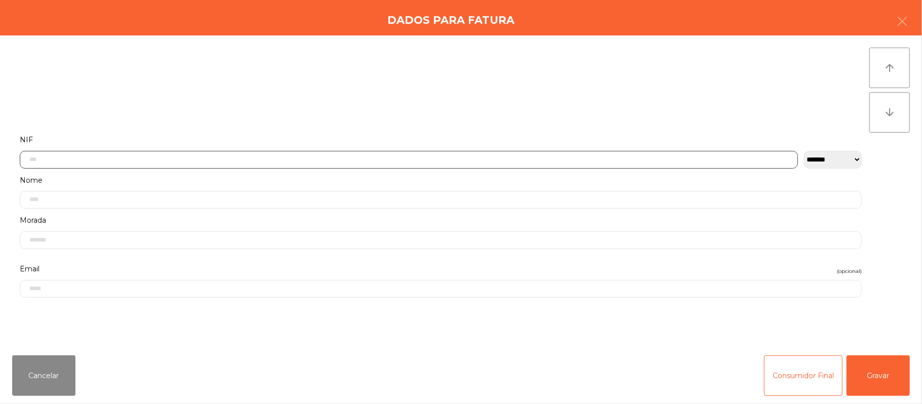
click at [303, 159] on input "text" at bounding box center [409, 160] width 778 height 18
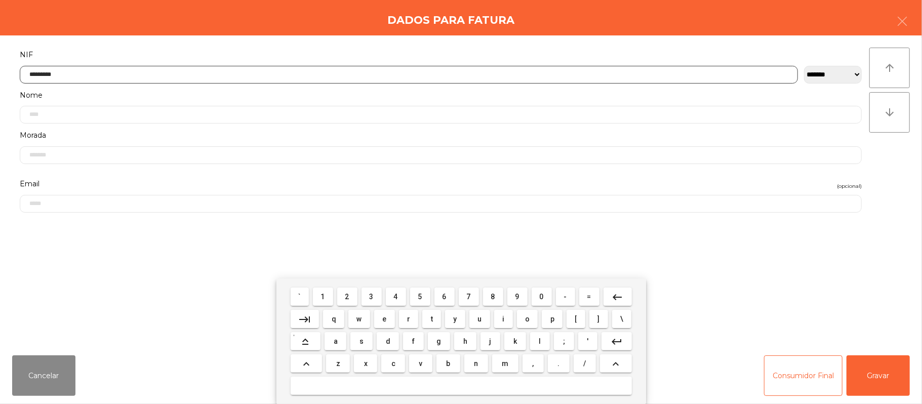
type input "*********"
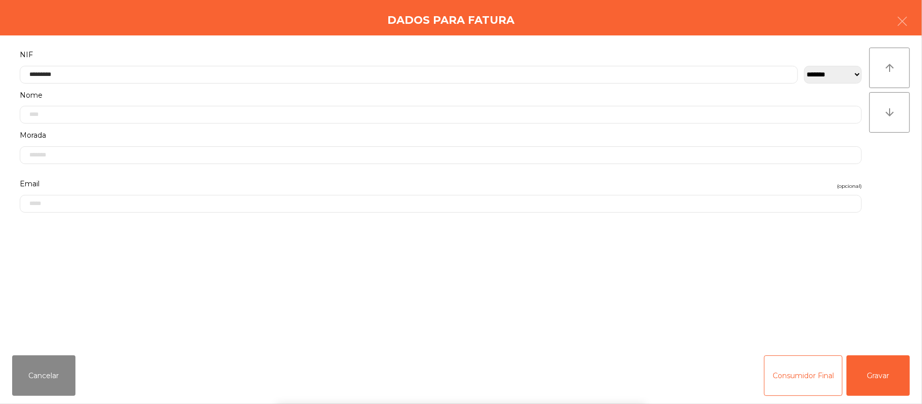
click at [888, 373] on div "` 1 2 3 4 5 6 7 8 9 0 - = keyboard_backspace keyboard_tab q w e r t y u i o p […" at bounding box center [461, 341] width 922 height 126
click at [883, 377] on button "Gravar" at bounding box center [878, 375] width 63 height 41
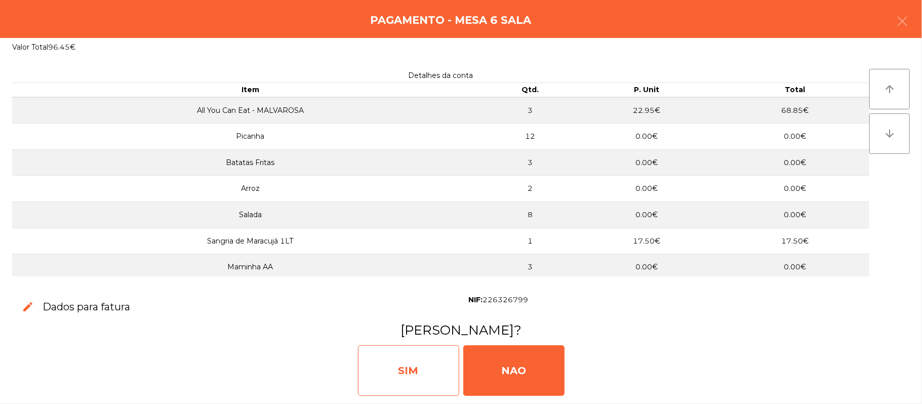
click at [424, 368] on div "SIM" at bounding box center [408, 370] width 101 height 51
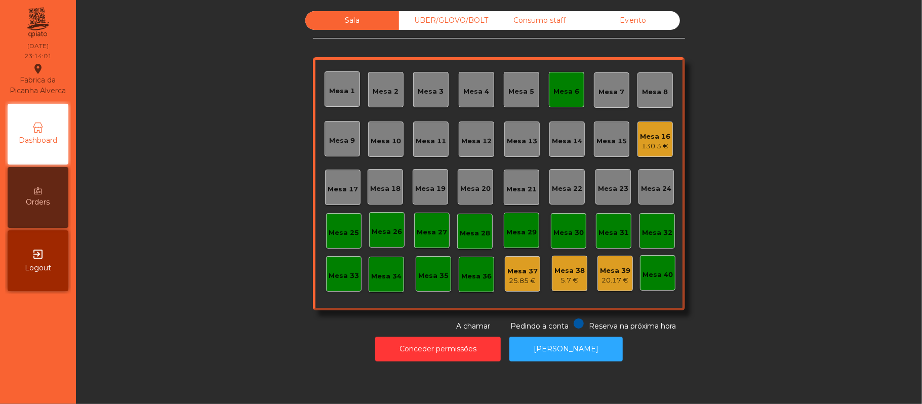
click at [641, 142] on div "130.3 €" at bounding box center [655, 146] width 30 height 10
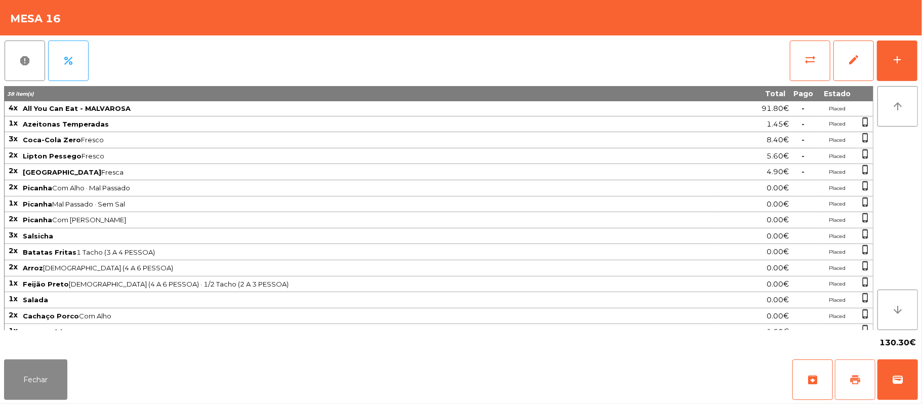
click at [851, 387] on button "print" at bounding box center [855, 379] width 41 height 41
click at [909, 379] on button "wallet" at bounding box center [897, 379] width 41 height 41
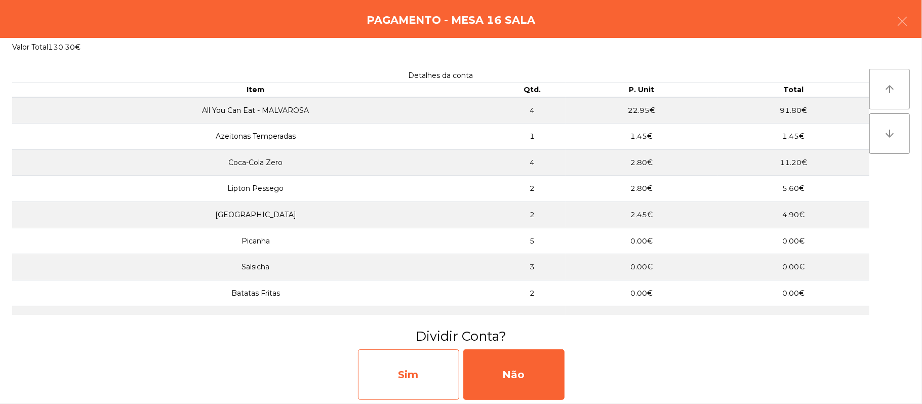
click at [424, 375] on div "Sim" at bounding box center [408, 374] width 101 height 51
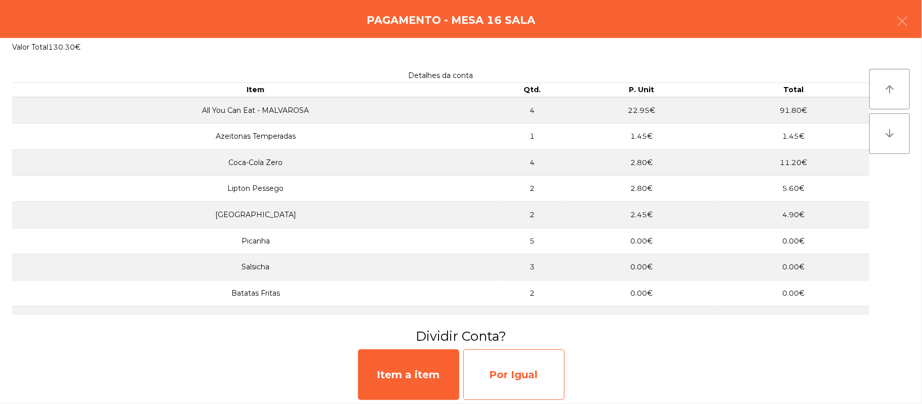
click at [521, 361] on div "Por Igual" at bounding box center [513, 374] width 101 height 51
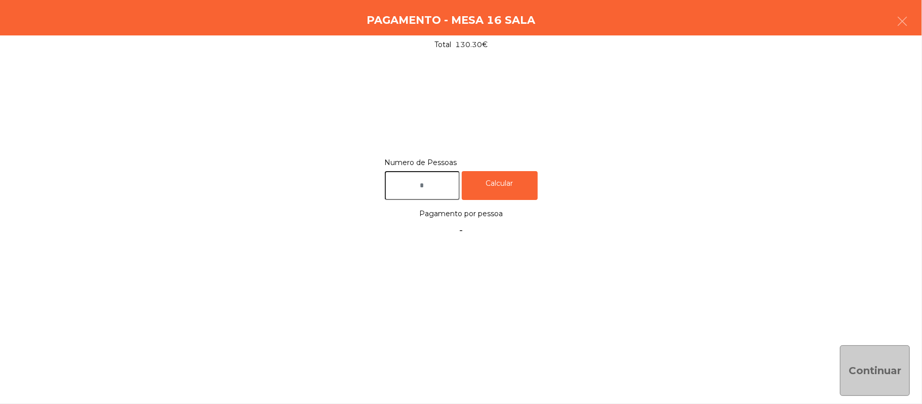
click at [460, 183] on input "text" at bounding box center [422, 185] width 75 height 29
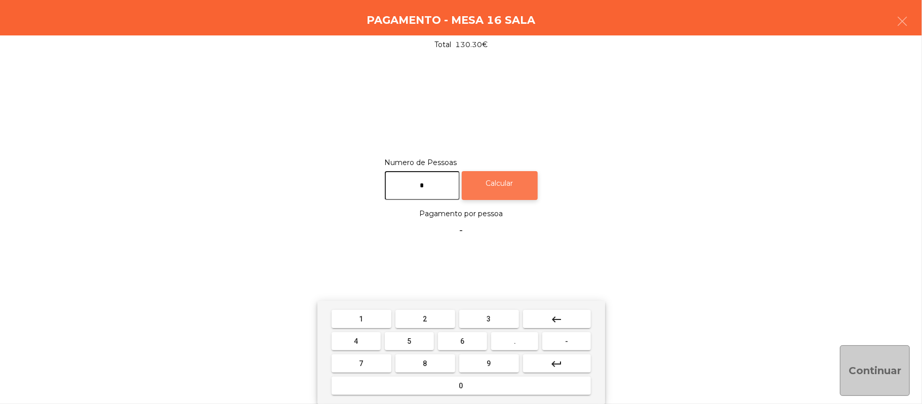
type input "*"
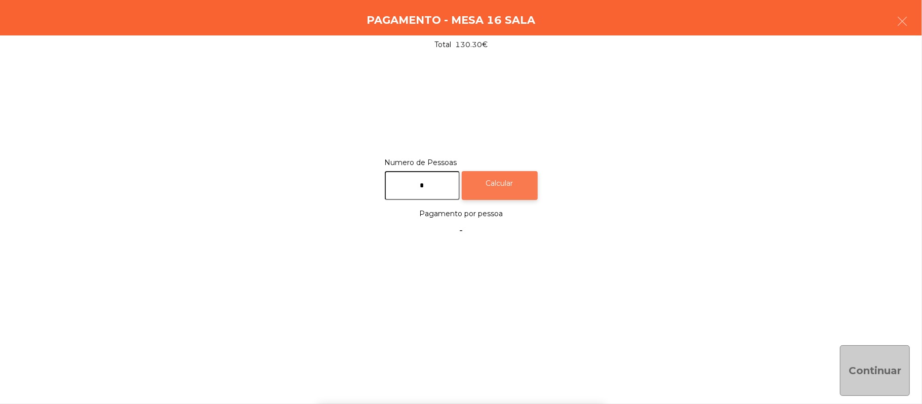
click at [513, 192] on div "Calcular" at bounding box center [500, 185] width 76 height 29
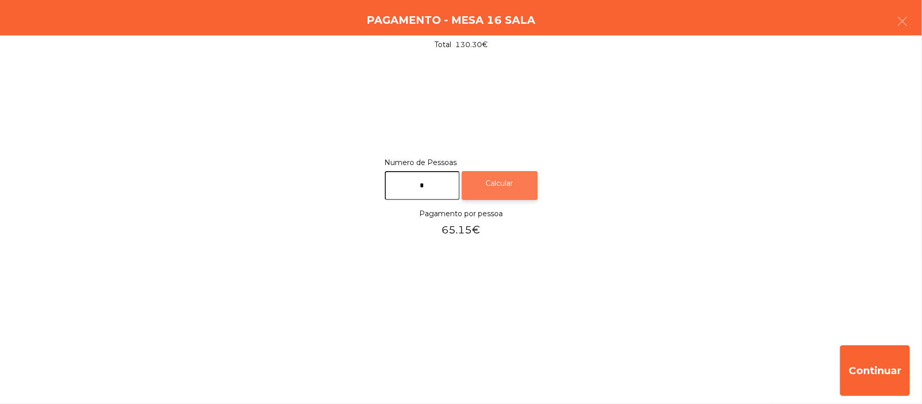
click at [503, 184] on div "Calcular" at bounding box center [500, 185] width 76 height 29
click at [903, 25] on icon "button" at bounding box center [902, 21] width 12 height 12
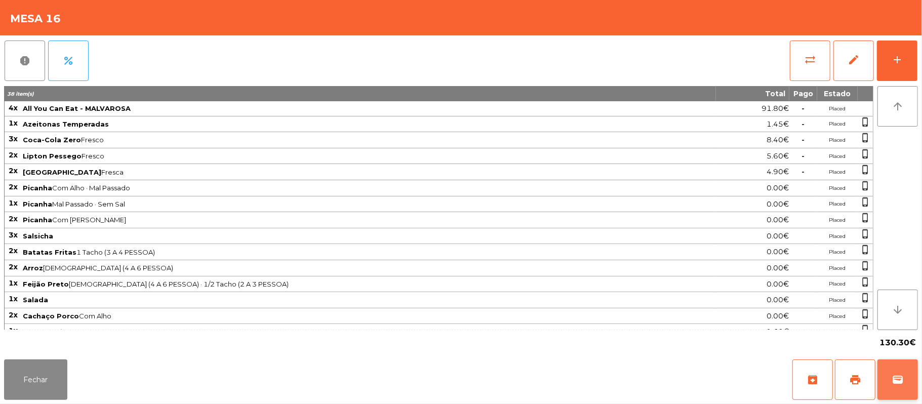
click at [912, 392] on button "wallet" at bounding box center [897, 379] width 41 height 41
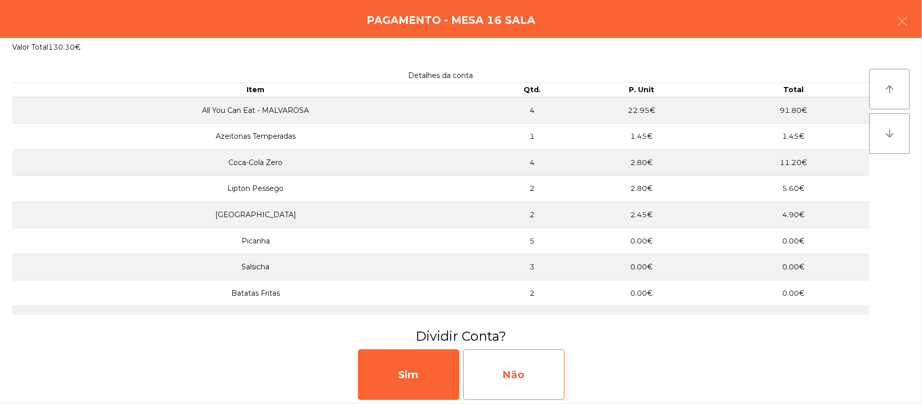
click at [525, 374] on div "Não" at bounding box center [513, 374] width 101 height 51
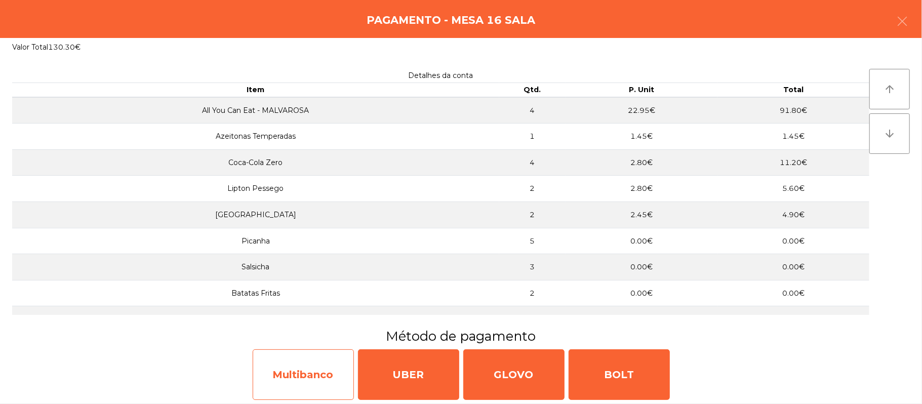
click at [300, 385] on div "Multibanco" at bounding box center [303, 374] width 101 height 51
select select "**"
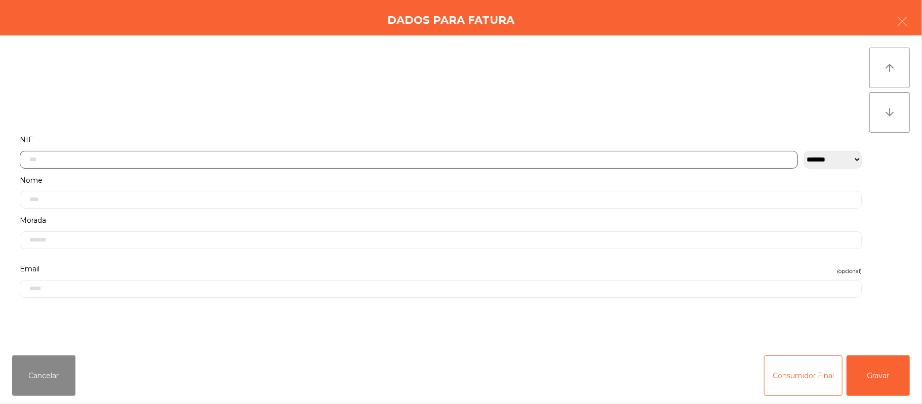
click at [313, 158] on input "text" at bounding box center [409, 160] width 778 height 18
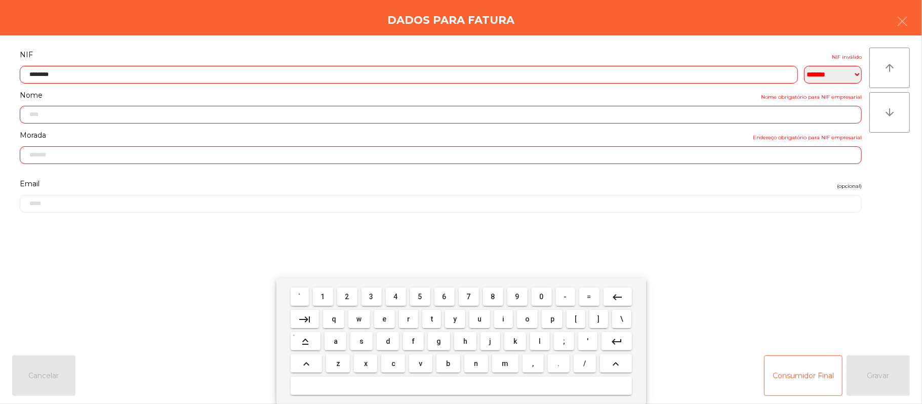
type input "*********"
type input "**********"
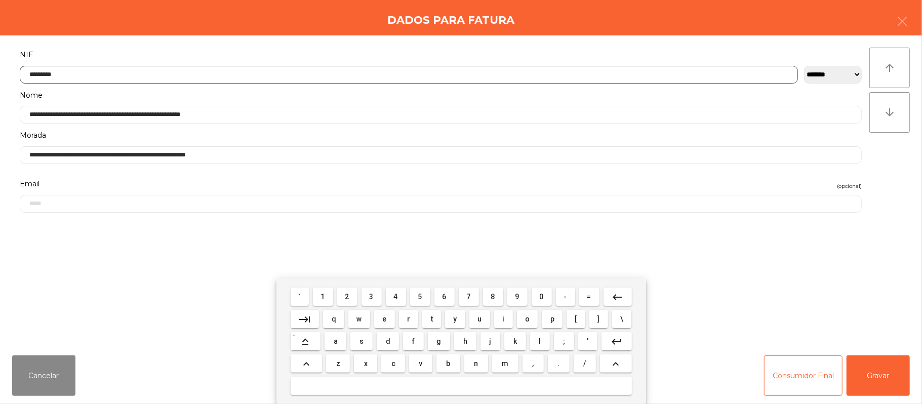
type input "*********"
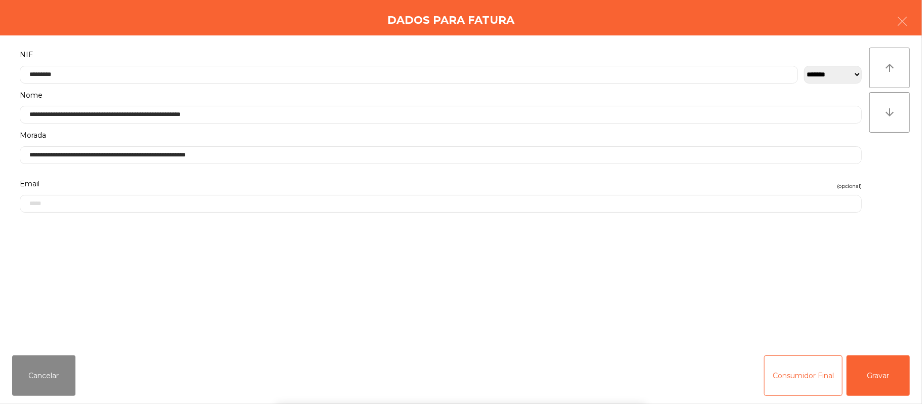
click at [881, 372] on div "` 1 2 3 4 5 6 7 8 9 0 - = keyboard_backspace keyboard_tab q w e r t y u i o p […" at bounding box center [461, 341] width 922 height 126
click at [888, 382] on button "Gravar" at bounding box center [878, 375] width 63 height 41
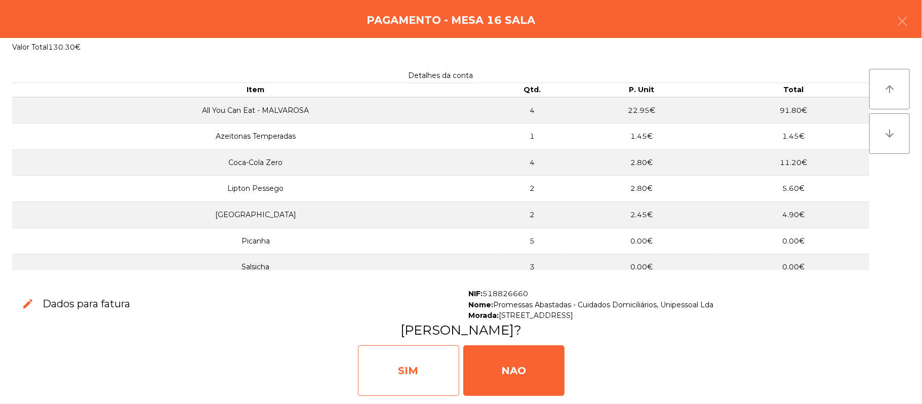
click at [387, 375] on div "SIM" at bounding box center [408, 370] width 101 height 51
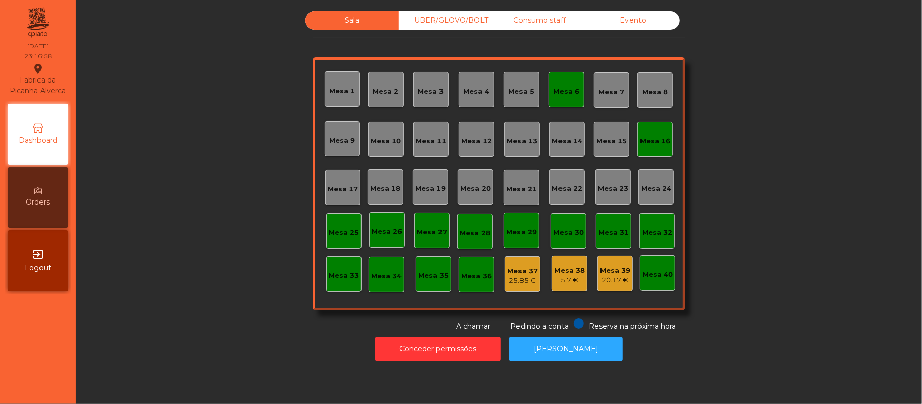
click at [652, 149] on div "Mesa 16" at bounding box center [654, 139] width 35 height 35
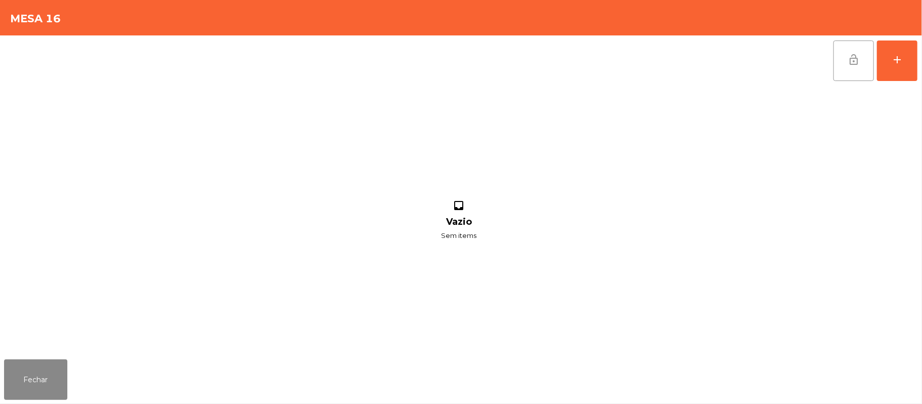
click at [847, 60] on button "lock_open" at bounding box center [853, 61] width 41 height 41
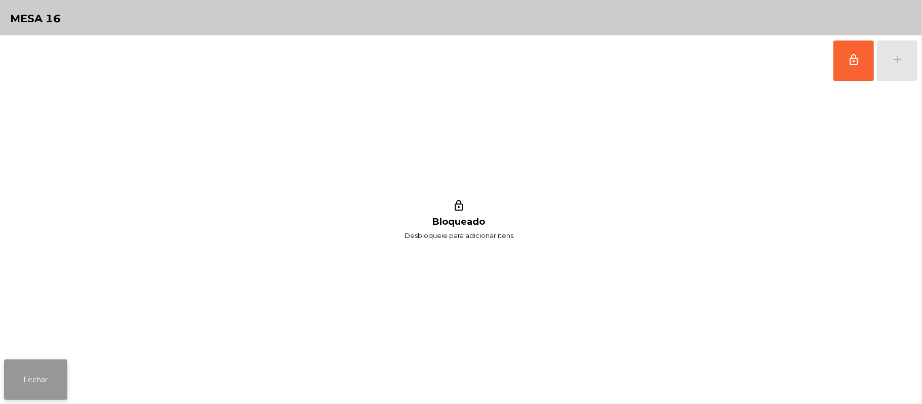
click at [60, 374] on button "Fechar" at bounding box center [35, 379] width 63 height 41
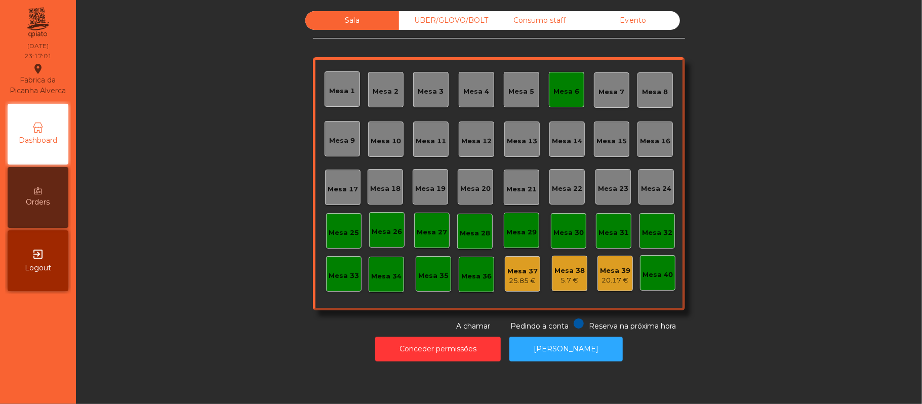
click at [572, 90] on div "Mesa 6" at bounding box center [567, 92] width 26 height 10
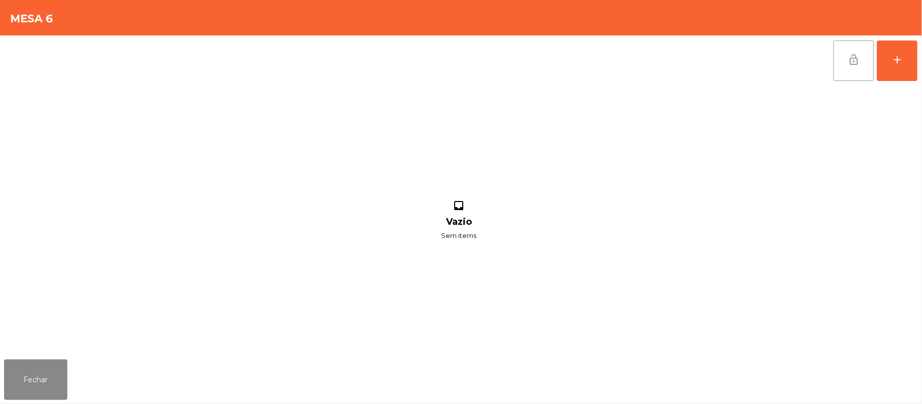
click at [845, 58] on button "lock_open" at bounding box center [853, 61] width 41 height 41
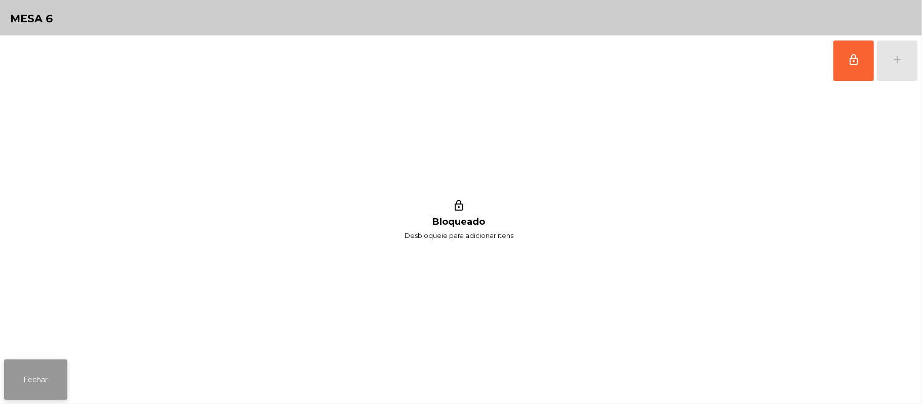
click at [65, 382] on button "Fechar" at bounding box center [35, 379] width 63 height 41
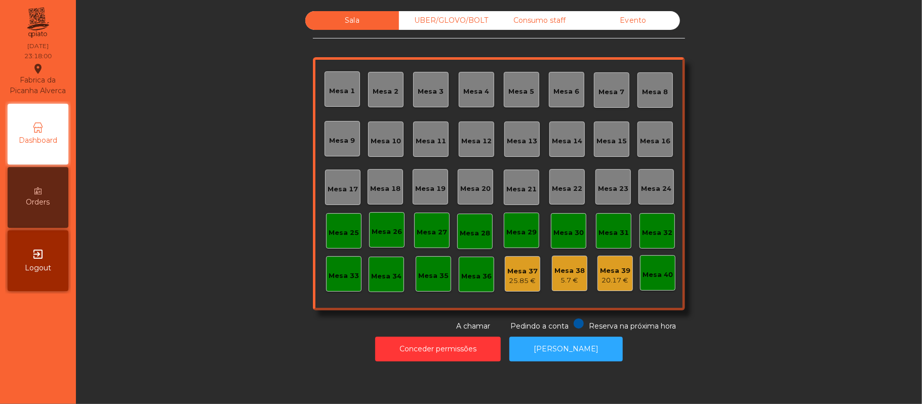
click at [539, 15] on div "Consumo staff" at bounding box center [540, 20] width 94 height 19
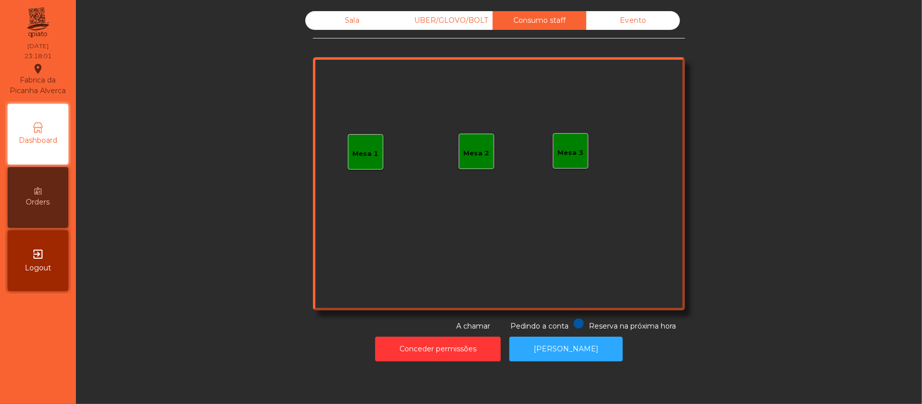
click at [568, 161] on div "Mesa 3" at bounding box center [570, 150] width 35 height 35
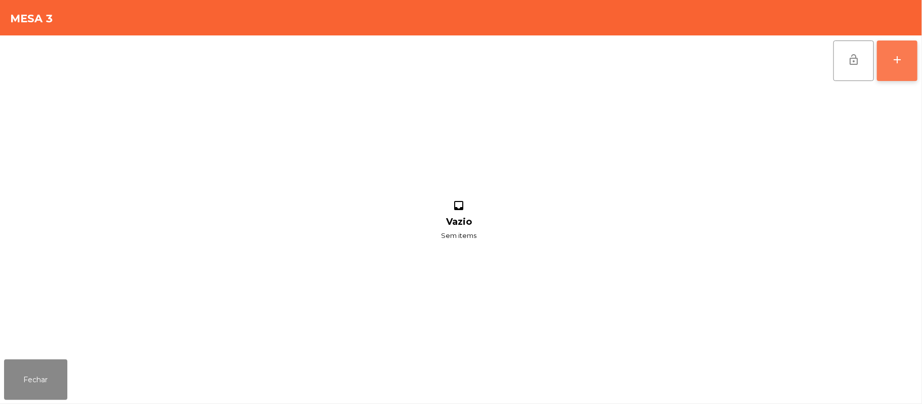
click at [900, 52] on button "add" at bounding box center [897, 61] width 41 height 41
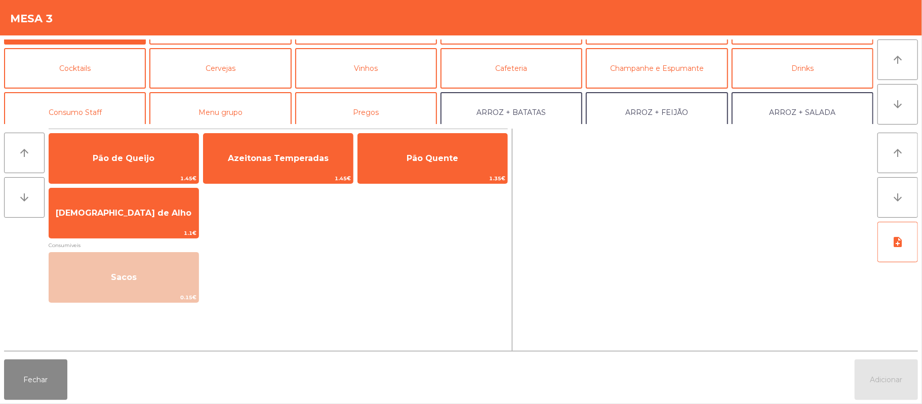
scroll to position [37, 0]
click at [99, 118] on button "Consumo Staff" at bounding box center [75, 111] width 142 height 41
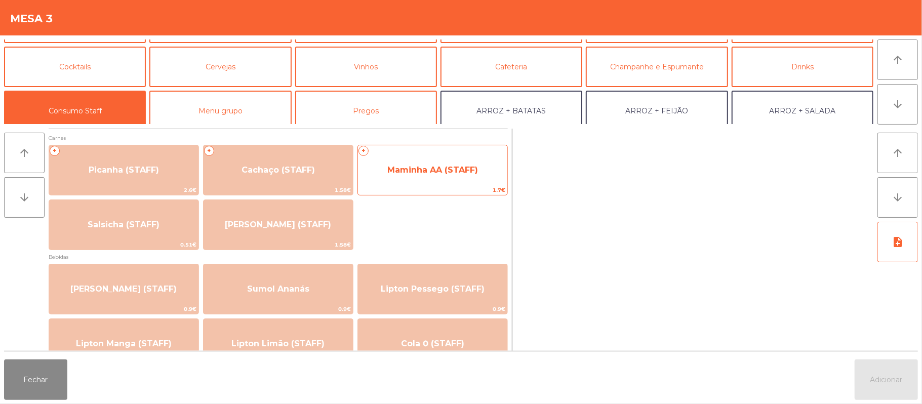
click at [455, 191] on span "1.7€" at bounding box center [432, 190] width 149 height 10
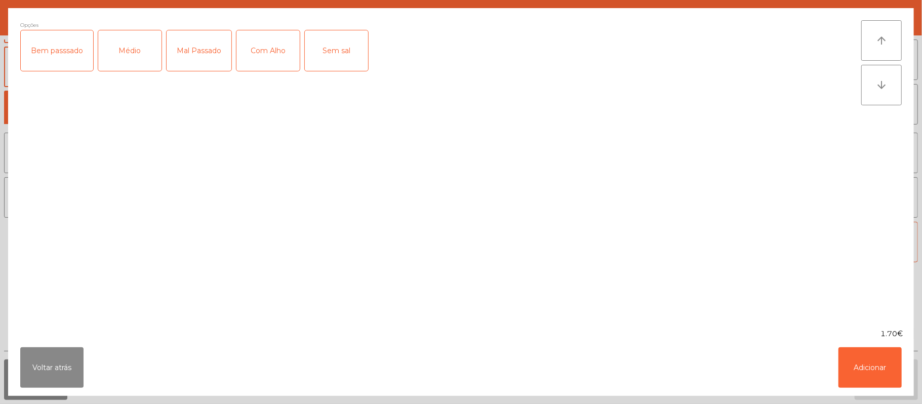
click at [140, 47] on div "Médio" at bounding box center [129, 50] width 63 height 41
click at [279, 58] on div "Com Alho" at bounding box center [267, 50] width 63 height 41
click at [888, 375] on button "Adicionar" at bounding box center [869, 367] width 63 height 41
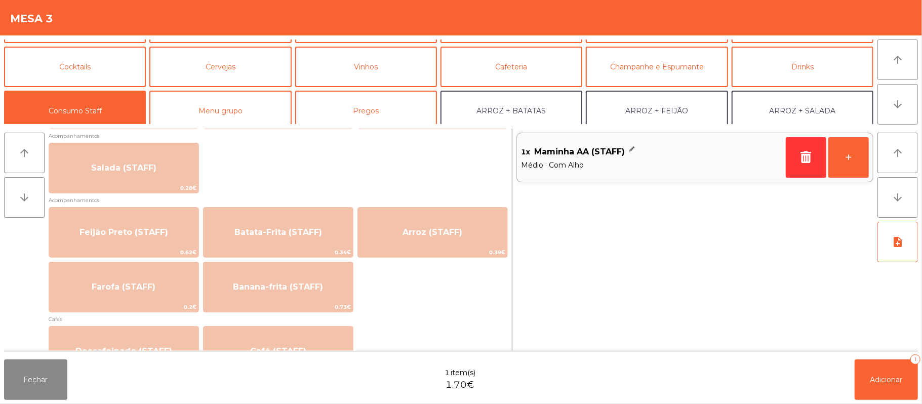
scroll to position [412, 0]
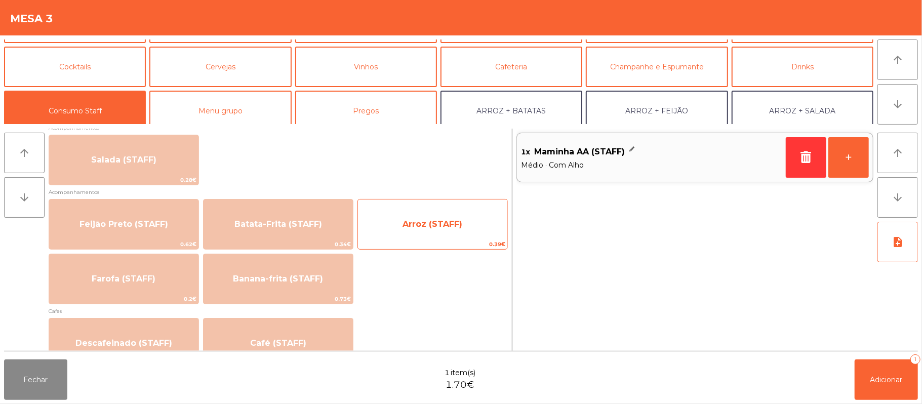
click at [428, 217] on span "Arroz (STAFF)" at bounding box center [432, 224] width 149 height 27
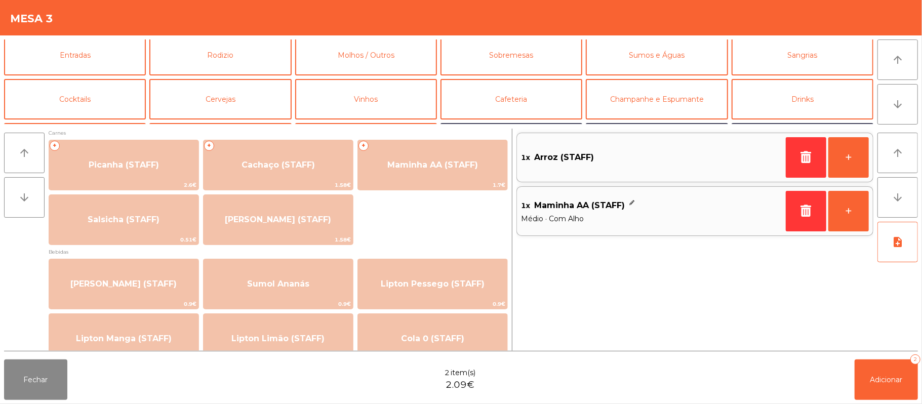
scroll to position [0, 0]
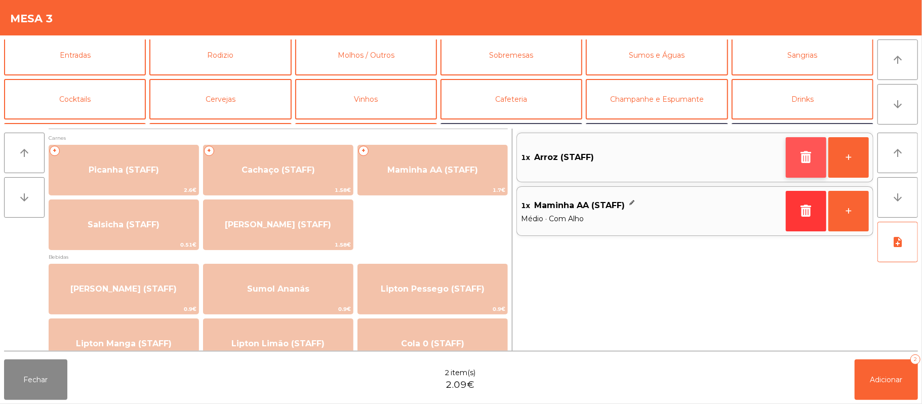
click at [809, 155] on icon "button" at bounding box center [805, 157] width 15 height 12
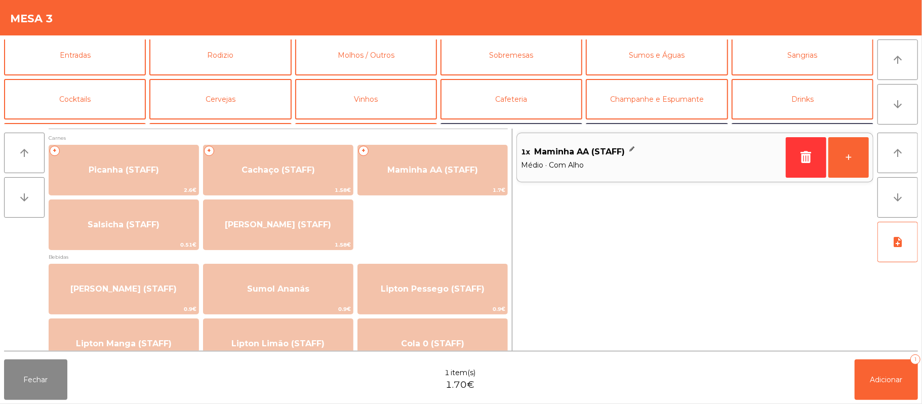
click at [799, 209] on div "1x Maminha AA (STAFF) Médio · Com Alho +" at bounding box center [694, 240] width 357 height 222
click at [798, 165] on button "button" at bounding box center [806, 157] width 41 height 41
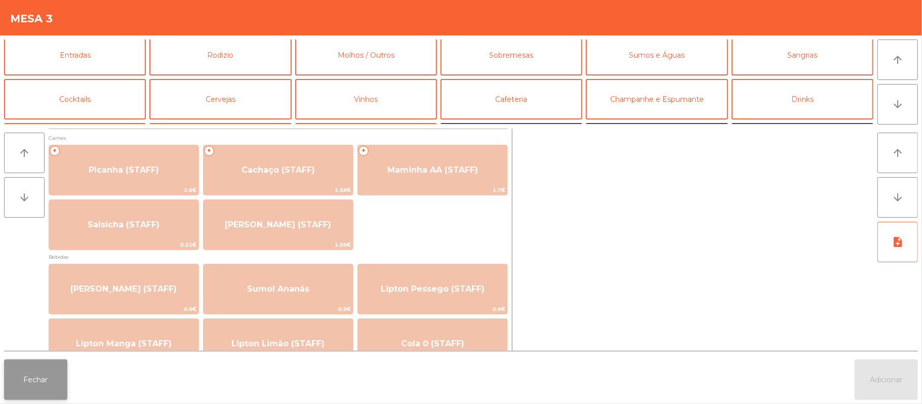
click at [39, 392] on button "Fechar" at bounding box center [35, 379] width 63 height 41
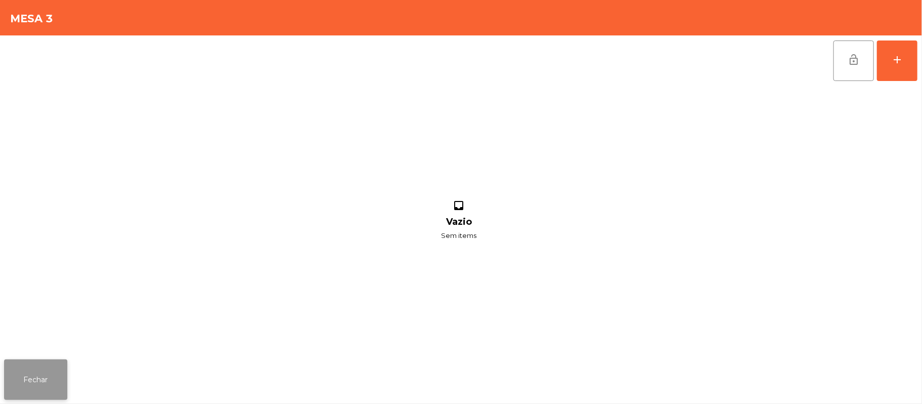
click at [51, 389] on button "Fechar" at bounding box center [35, 379] width 63 height 41
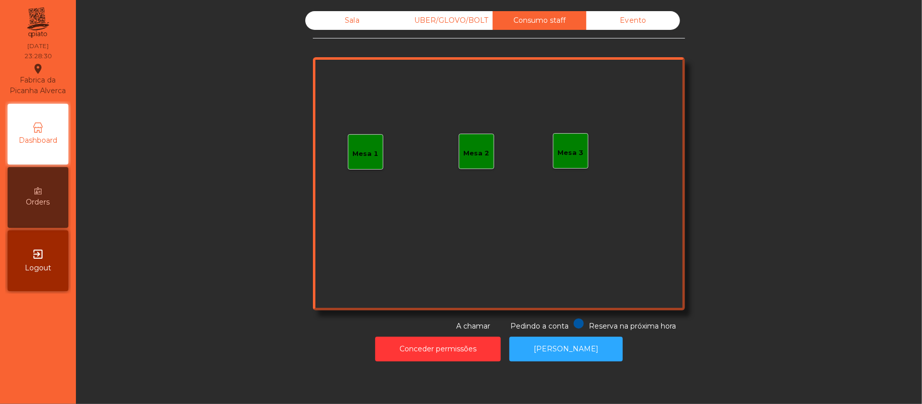
click at [634, 15] on div "Evento" at bounding box center [633, 20] width 94 height 19
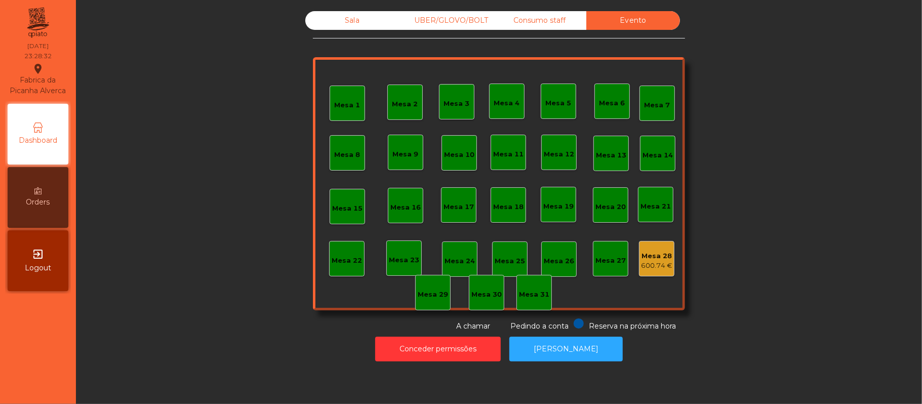
click at [452, 13] on div "UBER/GLOVO/BOLT" at bounding box center [446, 20] width 94 height 19
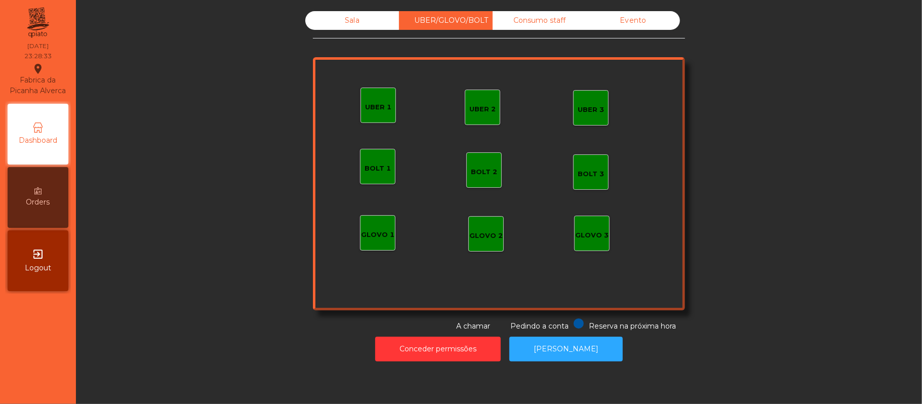
click at [351, 29] on div "Sala" at bounding box center [352, 20] width 94 height 19
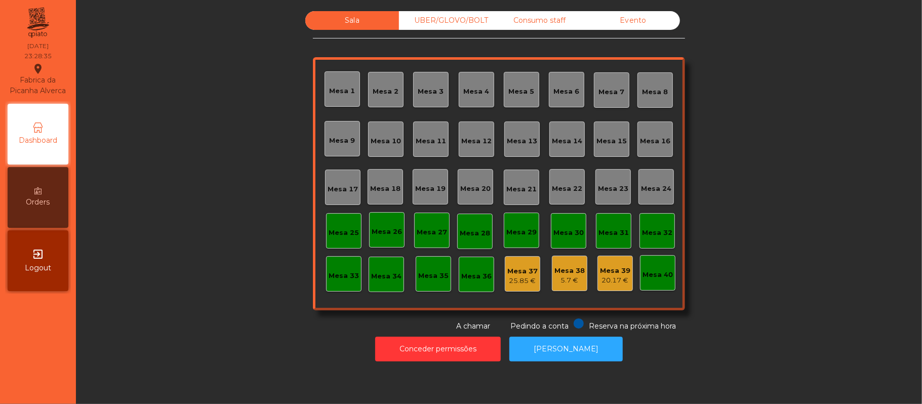
click at [749, 176] on div "Sala UBER/GLOVO/BOLT Consumo staff Evento Mesa 1 Mesa 2 Mesa 3 Mesa 4 Mesa 5 Me…" at bounding box center [499, 171] width 819 height 321
click at [791, 163] on div "Sala UBER/GLOVO/BOLT Consumo staff Evento Mesa 1 Mesa 2 Mesa 3 Mesa 4 Mesa 5 Me…" at bounding box center [499, 171] width 819 height 321
click at [556, 349] on button "[PERSON_NAME]" at bounding box center [565, 349] width 113 height 25
click at [579, 347] on button "[PERSON_NAME]" at bounding box center [565, 349] width 113 height 25
click at [435, 358] on button "Conceder permissões" at bounding box center [438, 349] width 126 height 25
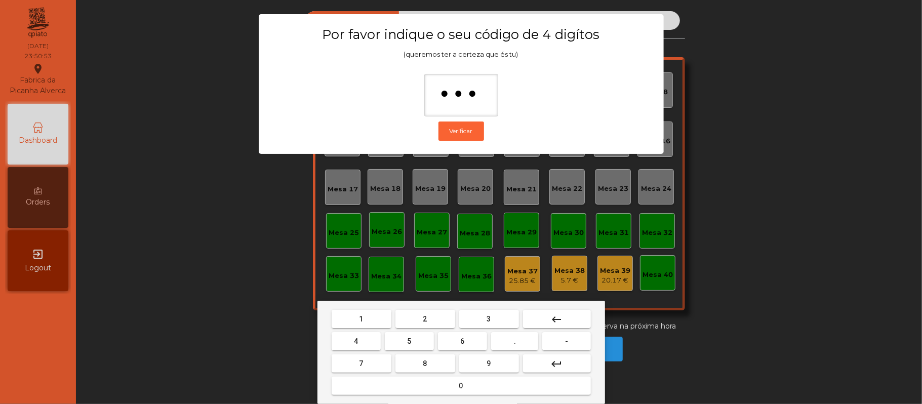
type input "****"
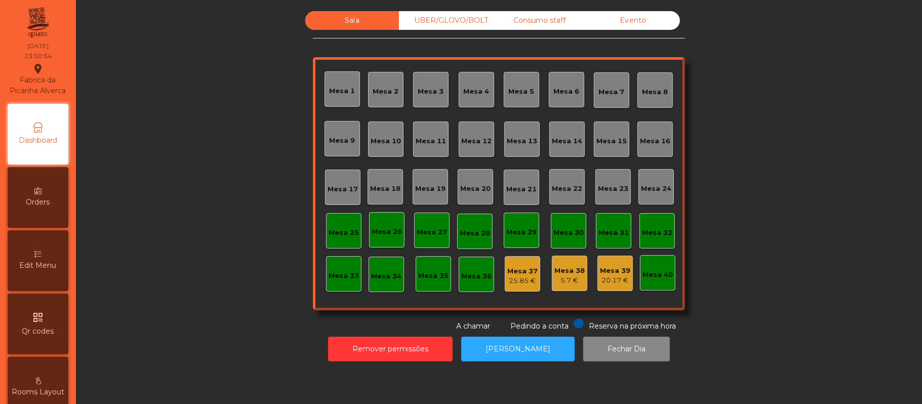
click at [511, 276] on div "25.85 €" at bounding box center [522, 281] width 30 height 10
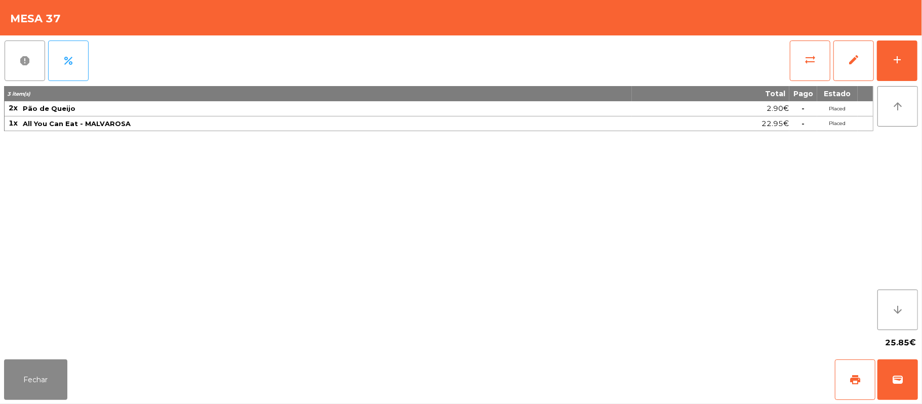
click at [25, 52] on button "report" at bounding box center [25, 61] width 41 height 41
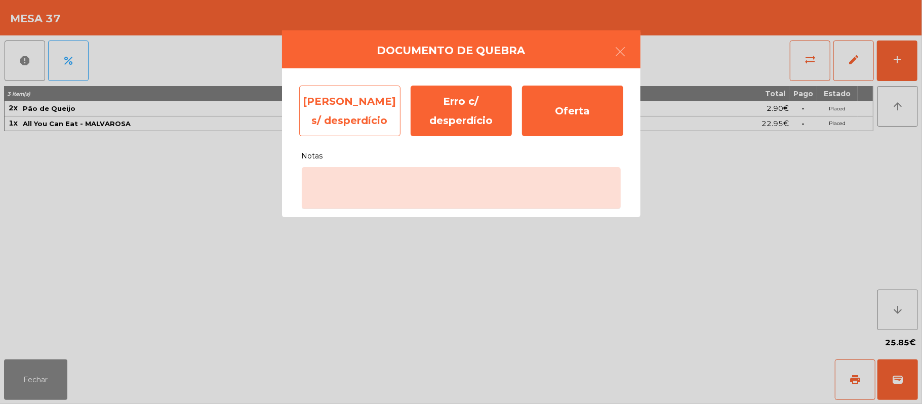
click at [347, 107] on div "Erro s/ desperdício" at bounding box center [349, 111] width 101 height 51
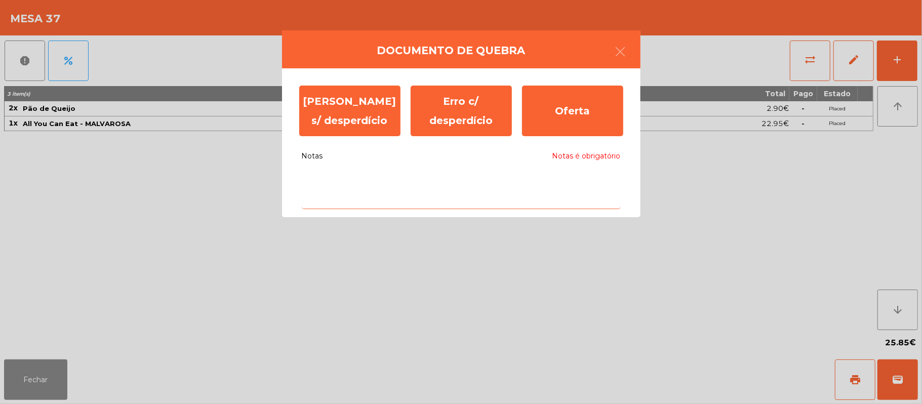
click at [335, 183] on textarea "Notas Notas é obrigatório" at bounding box center [461, 188] width 319 height 42
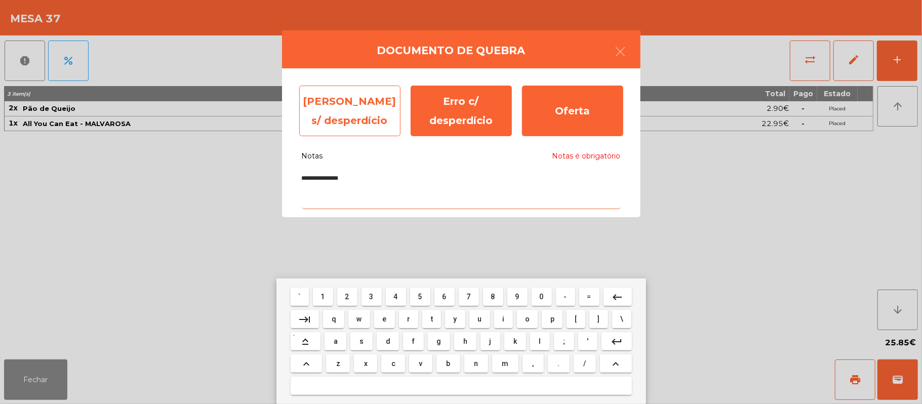
type textarea "**********"
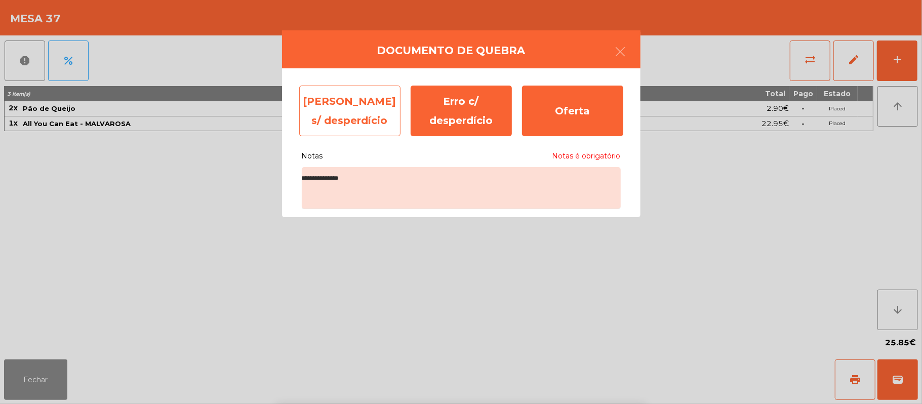
click at [344, 106] on div "Erro s/ desperdício" at bounding box center [349, 111] width 101 height 51
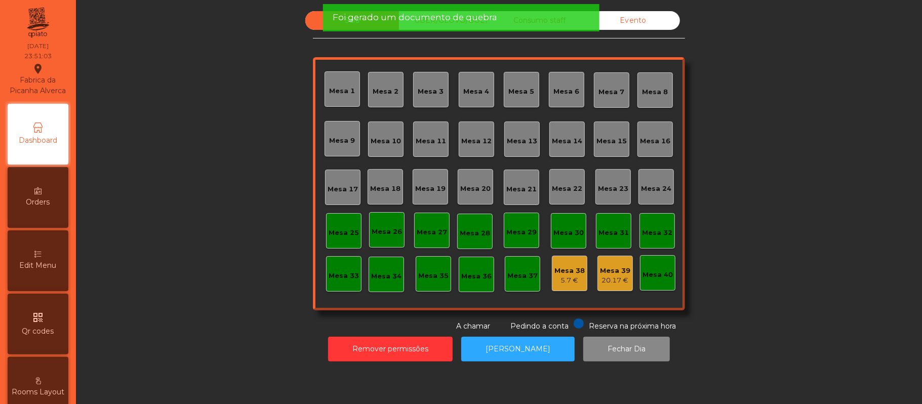
click at [571, 268] on div "Mesa 38" at bounding box center [569, 271] width 30 height 10
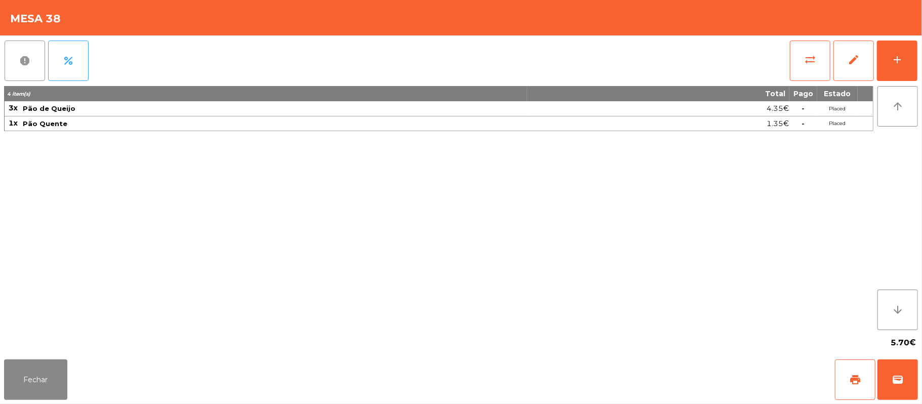
click at [16, 55] on button "report" at bounding box center [25, 61] width 41 height 41
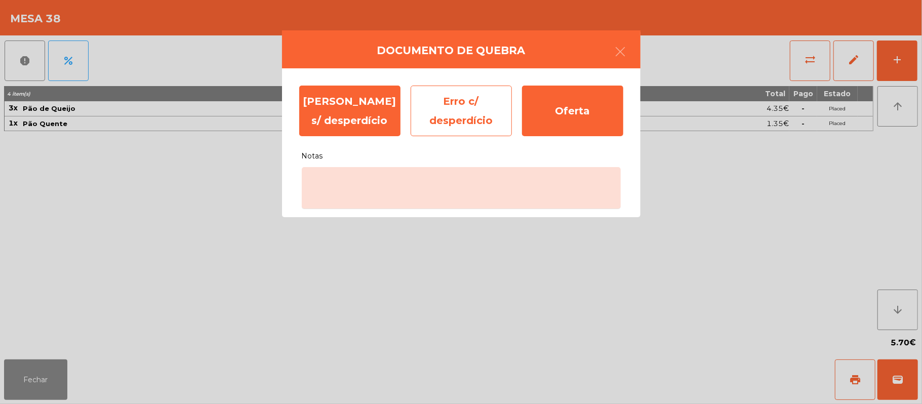
click at [460, 105] on div "Erro c/ desperdício" at bounding box center [461, 111] width 101 height 51
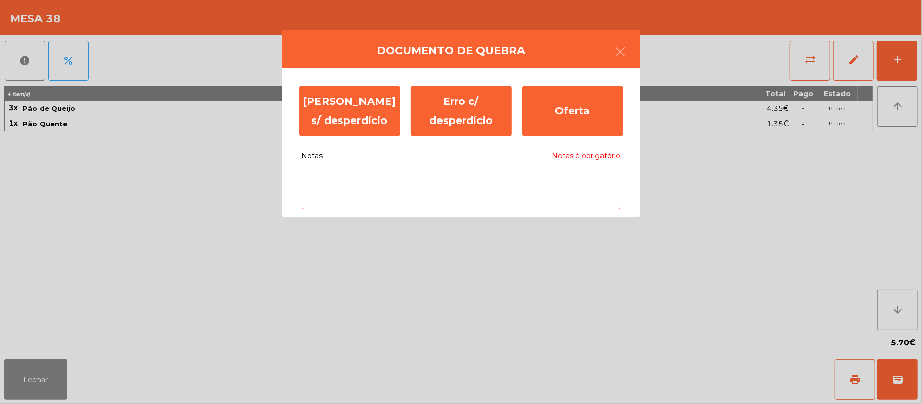
click at [349, 175] on textarea "Notas Notas é obrigatório" at bounding box center [461, 188] width 319 height 42
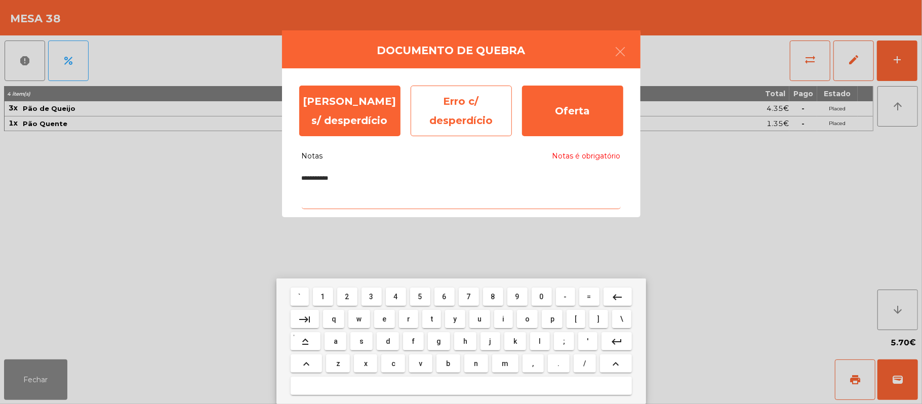
type textarea "**********"
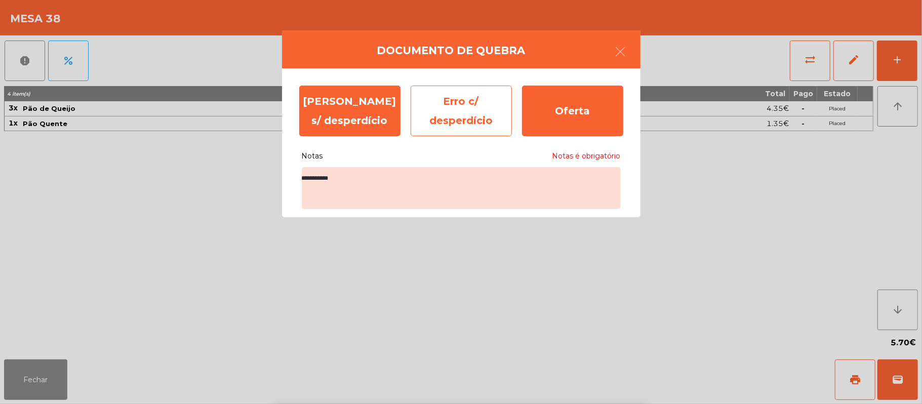
click at [460, 110] on div "Erro c/ desperdício" at bounding box center [461, 111] width 101 height 51
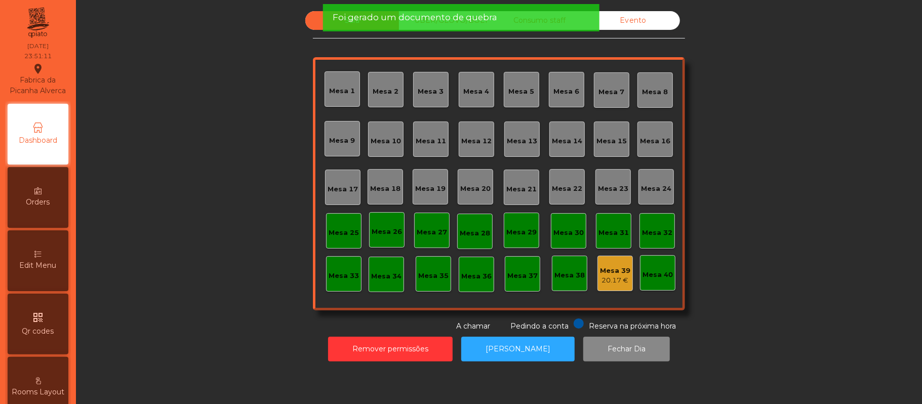
click at [616, 274] on div "Mesa 39" at bounding box center [615, 271] width 30 height 10
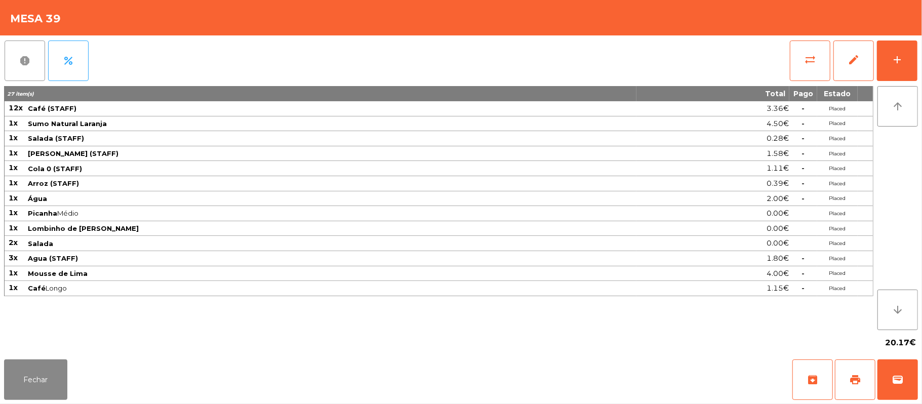
click at [31, 59] on button "report" at bounding box center [25, 61] width 41 height 41
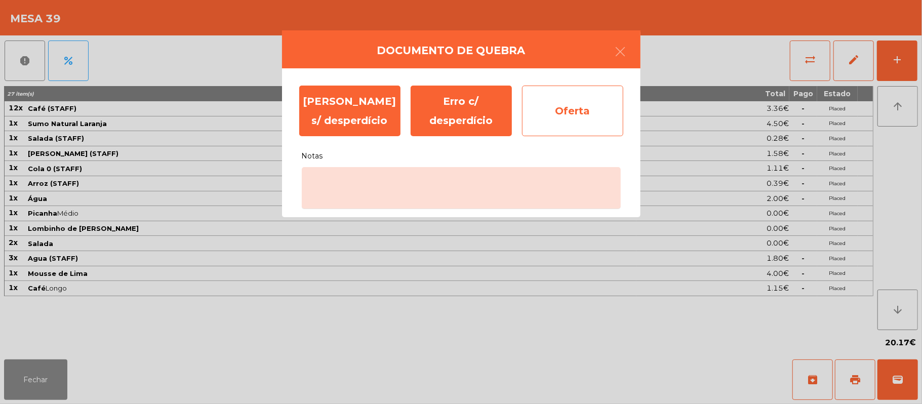
click at [574, 108] on div "Oferta" at bounding box center [572, 111] width 101 height 51
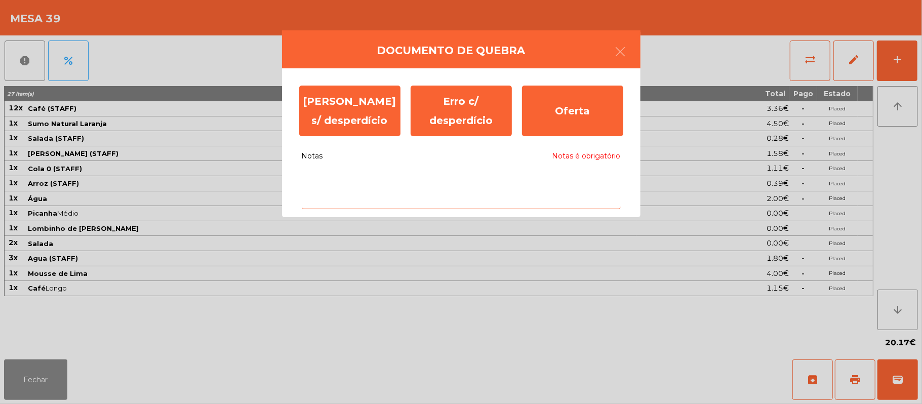
click at [350, 173] on textarea "Notas Notas é obrigatório" at bounding box center [461, 188] width 319 height 42
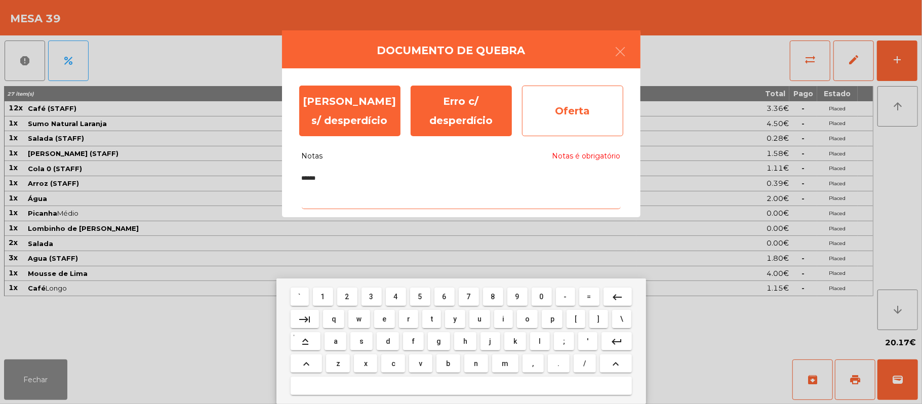
type textarea "******"
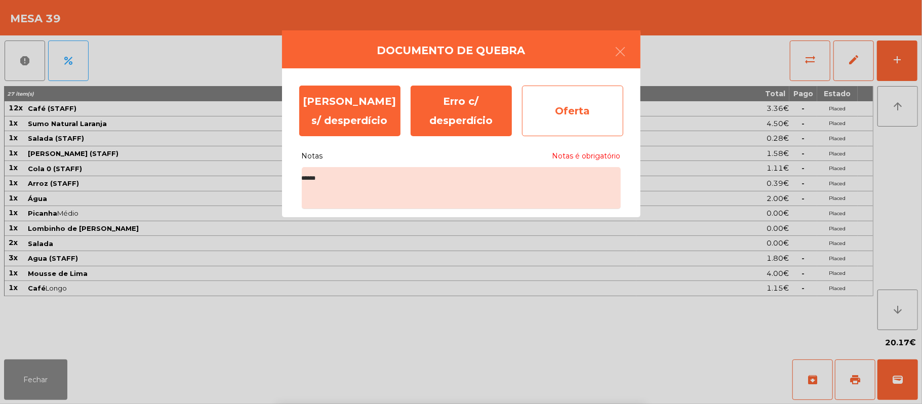
click at [574, 113] on div "Oferta" at bounding box center [572, 111] width 101 height 51
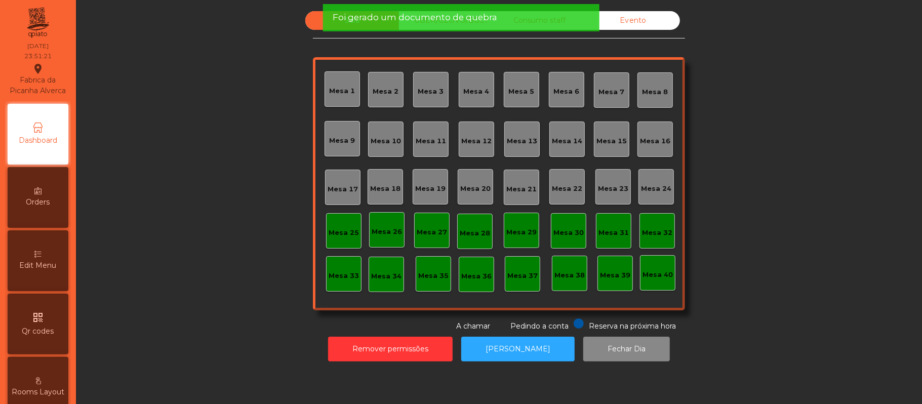
click at [420, 17] on span "Foi gerado um documento de quebra" at bounding box center [415, 17] width 165 height 13
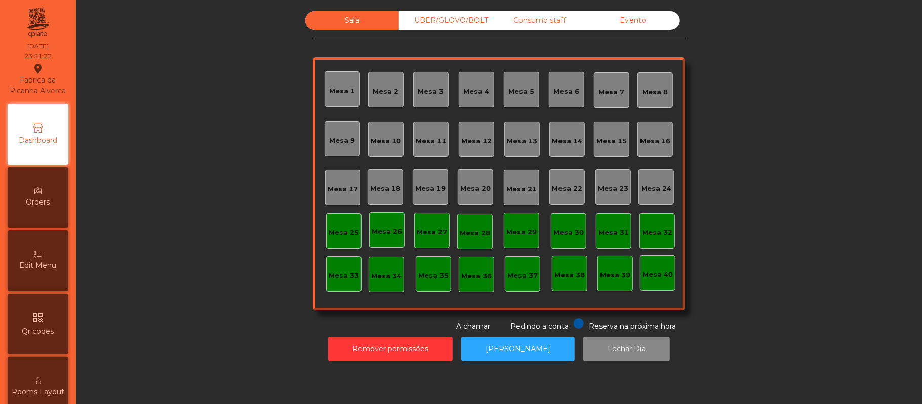
click at [436, 23] on div "UBER/GLOVO/BOLT" at bounding box center [446, 20] width 94 height 19
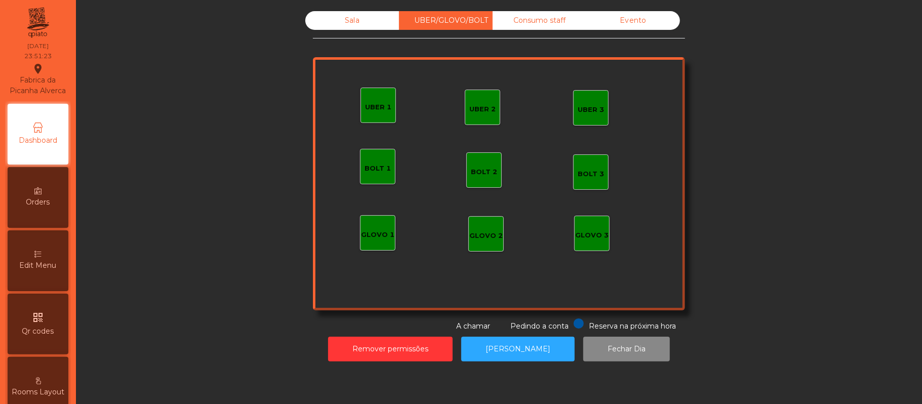
click at [537, 22] on div "Consumo staff" at bounding box center [540, 20] width 94 height 19
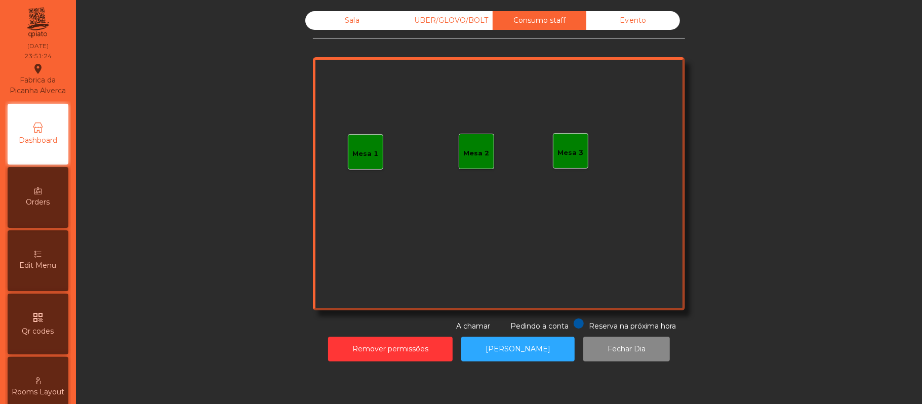
click at [634, 21] on div "Evento" at bounding box center [633, 20] width 94 height 19
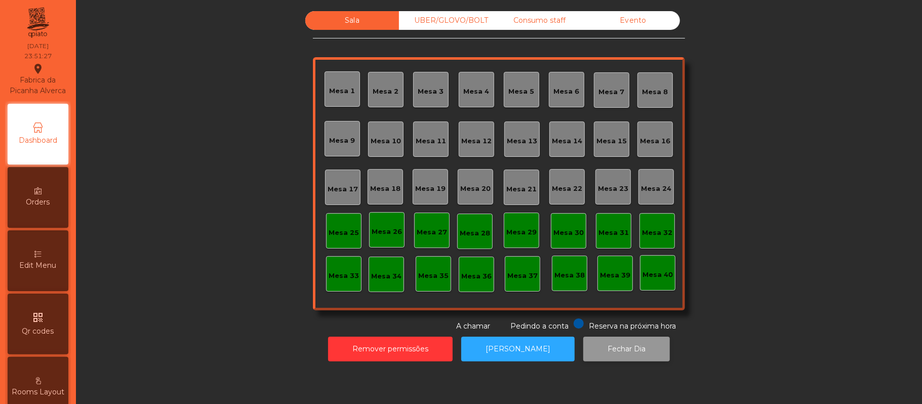
click at [607, 349] on button "Fechar Dia" at bounding box center [626, 349] width 87 height 25
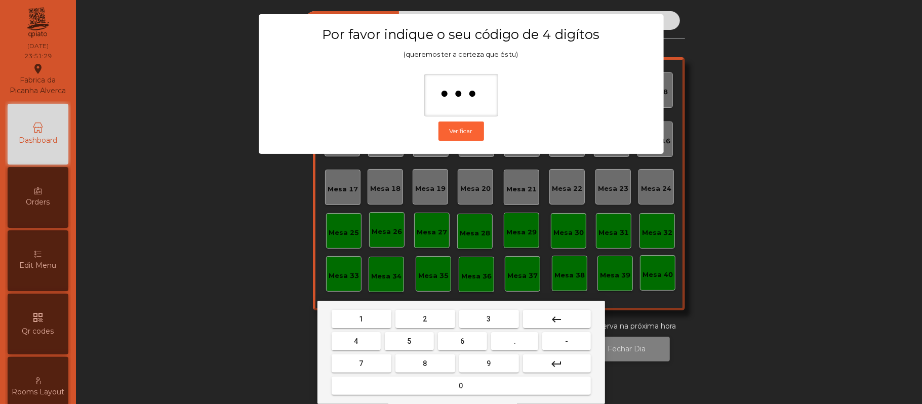
type input "****"
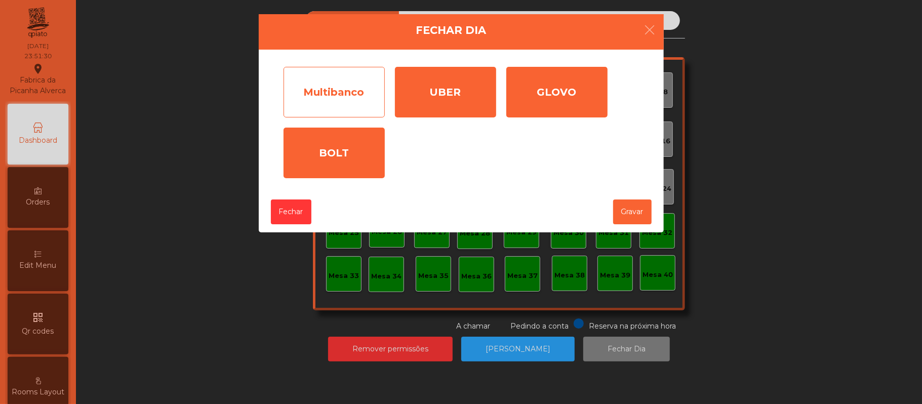
click at [331, 87] on div "Multibanco" at bounding box center [334, 92] width 101 height 51
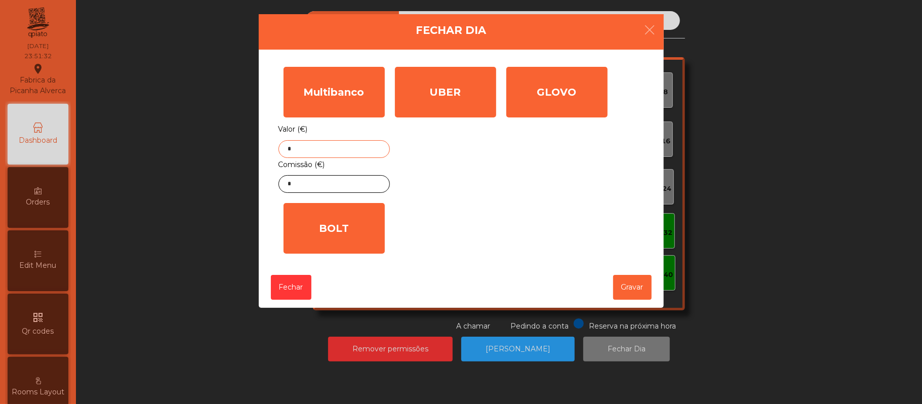
click at [348, 152] on input "*" at bounding box center [333, 149] width 111 height 18
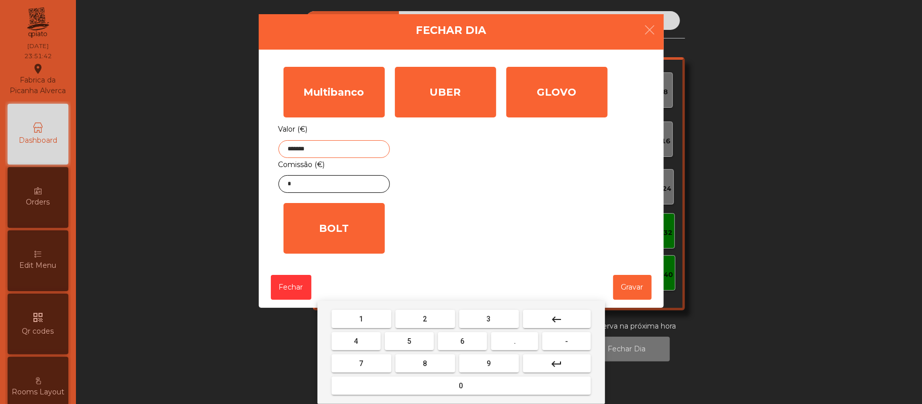
type input "*******"
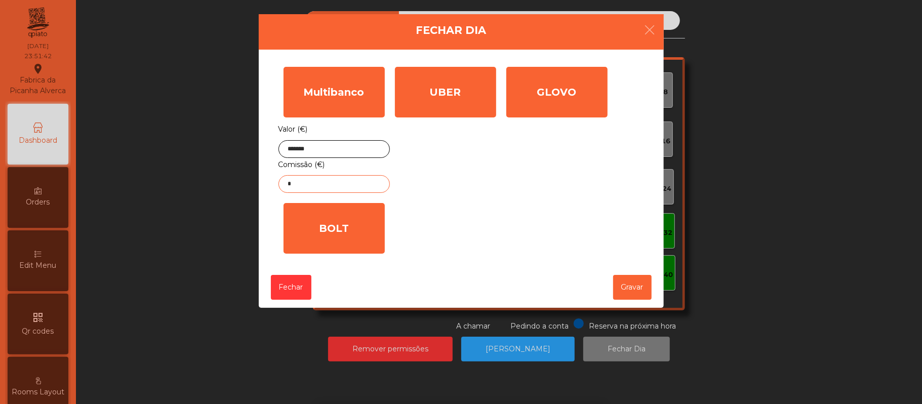
click at [340, 187] on input "*" at bounding box center [333, 184] width 111 height 18
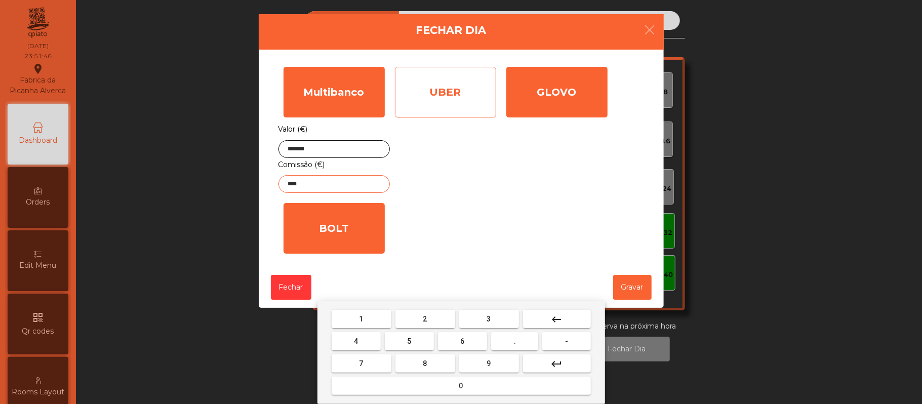
type input "****"
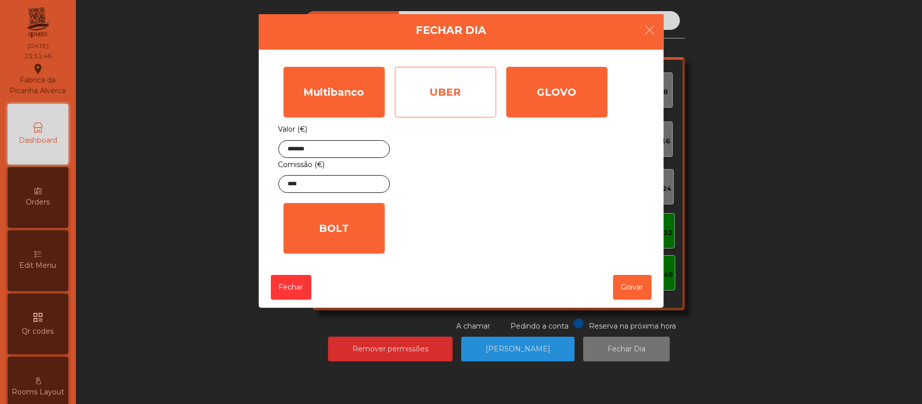
click at [446, 84] on div "UBER" at bounding box center [445, 92] width 101 height 51
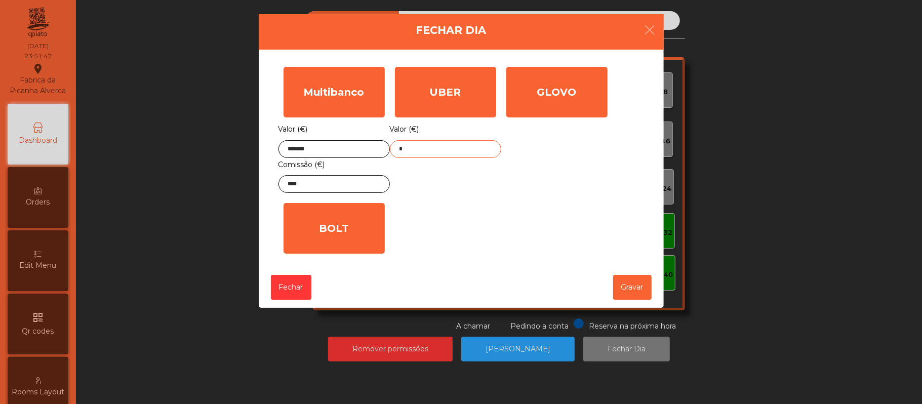
click at [442, 150] on input "*" at bounding box center [445, 149] width 111 height 18
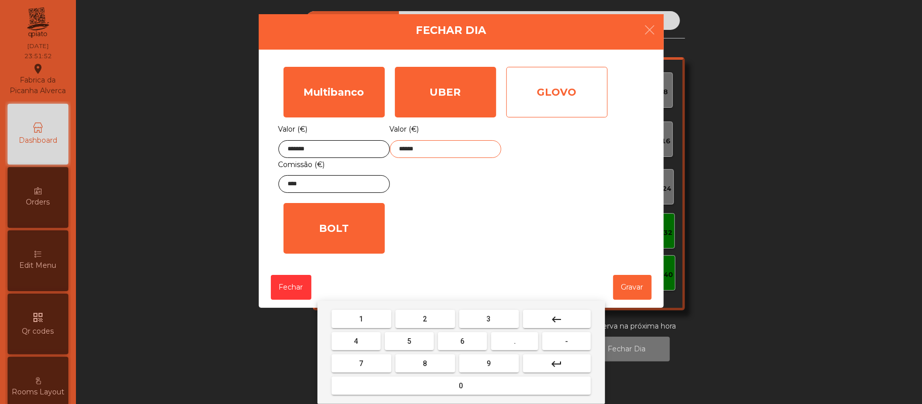
type input "******"
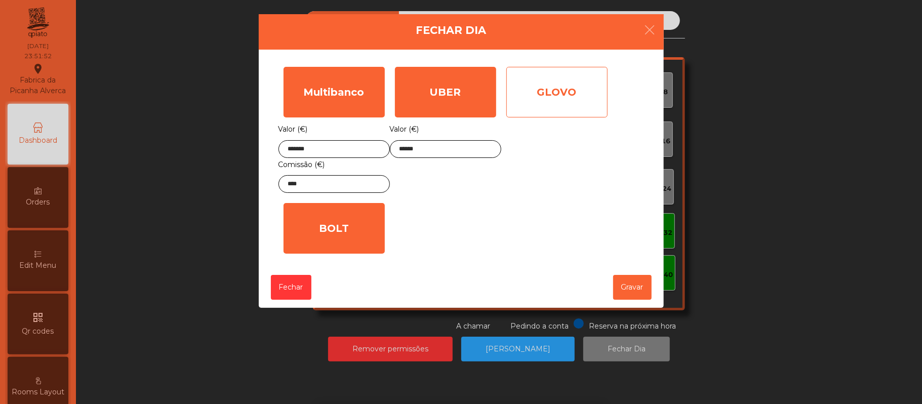
click at [553, 88] on div "GLOVO" at bounding box center [556, 92] width 101 height 51
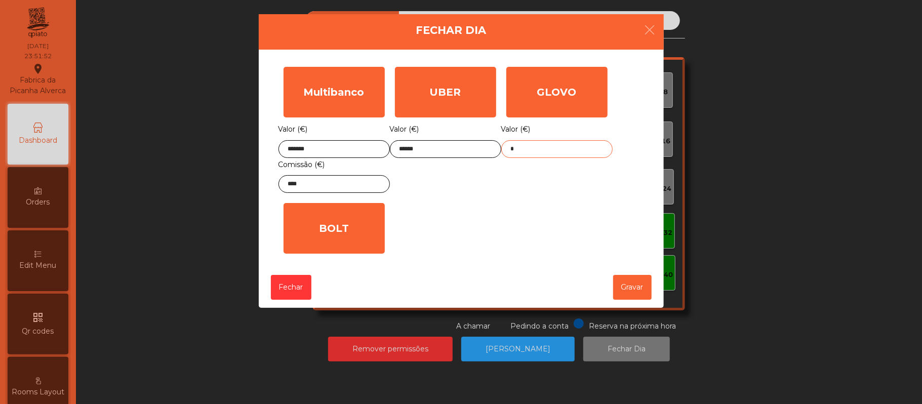
click at [533, 150] on input "*" at bounding box center [556, 149] width 111 height 18
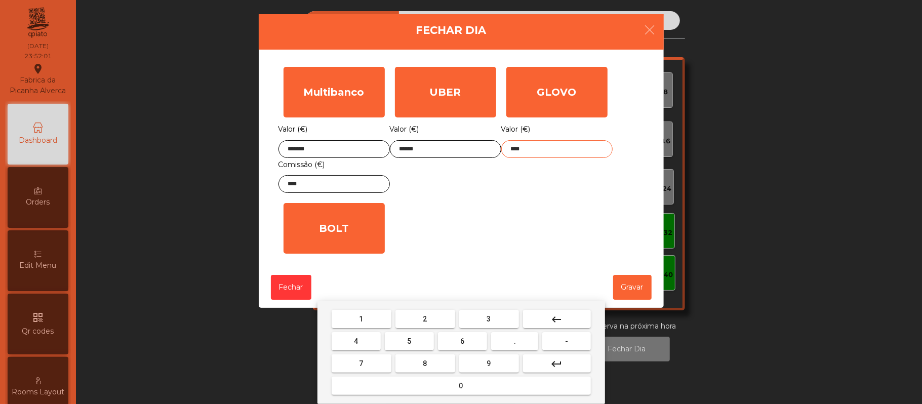
type input "*****"
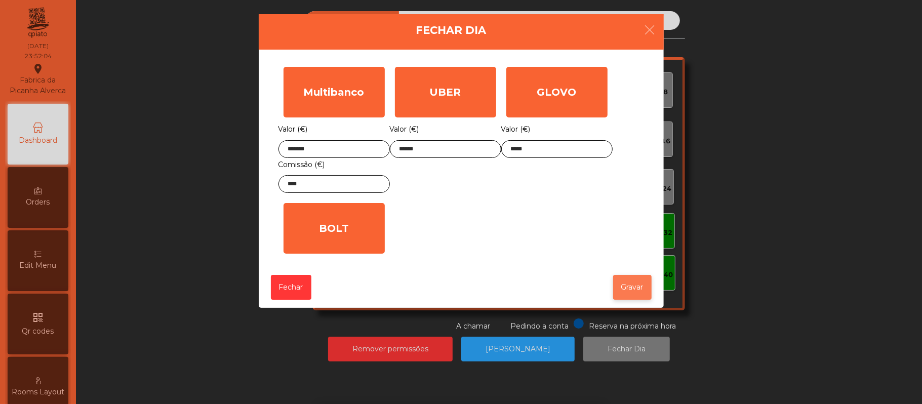
click at [632, 292] on button "Gravar" at bounding box center [632, 287] width 38 height 25
